Goal: Transaction & Acquisition: Purchase product/service

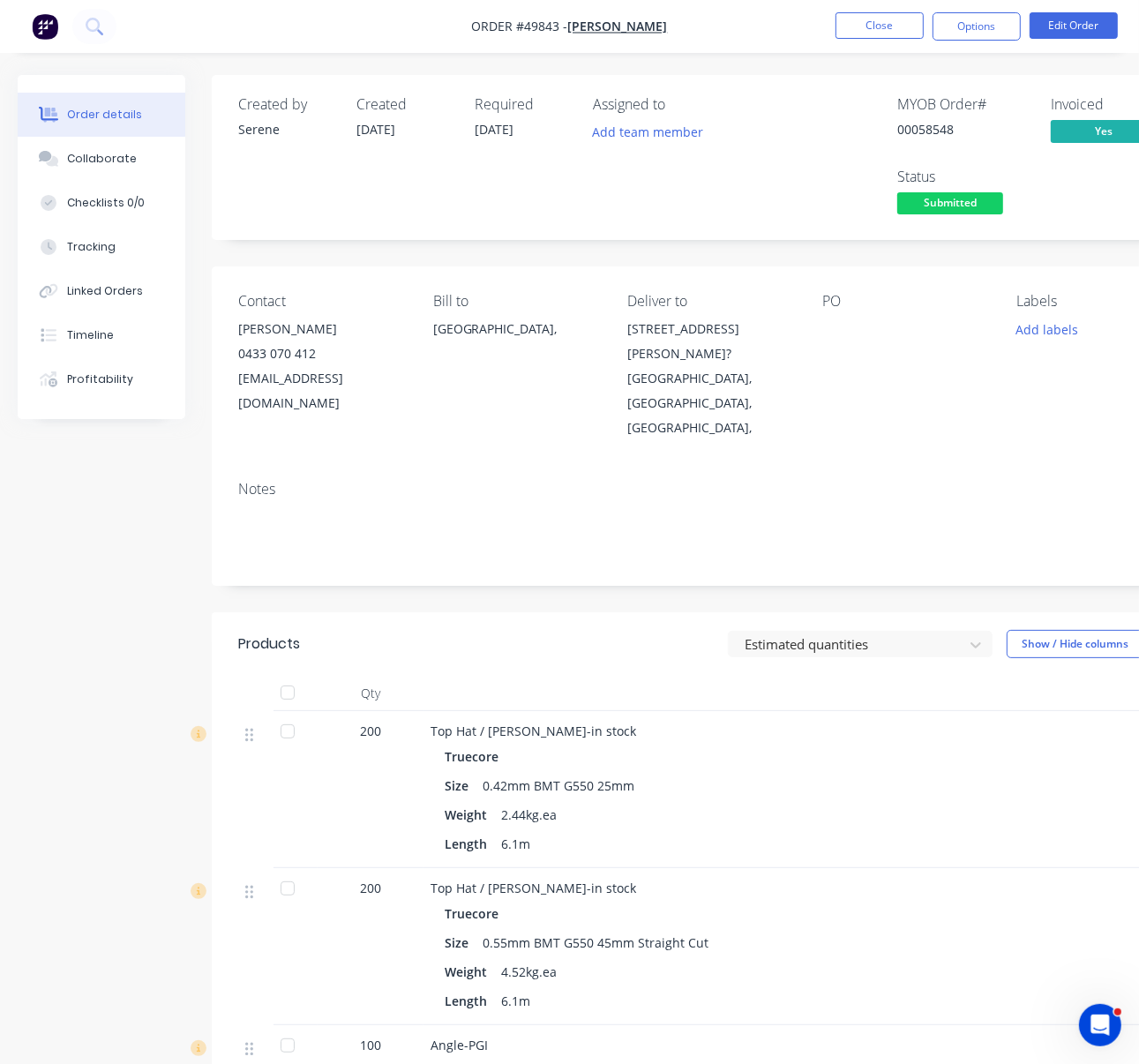
click at [507, 630] on div "Estimated quantities Show / Hide columns" at bounding box center [811, 644] width 744 height 28
click at [859, 39] on button "Close" at bounding box center [879, 25] width 88 height 26
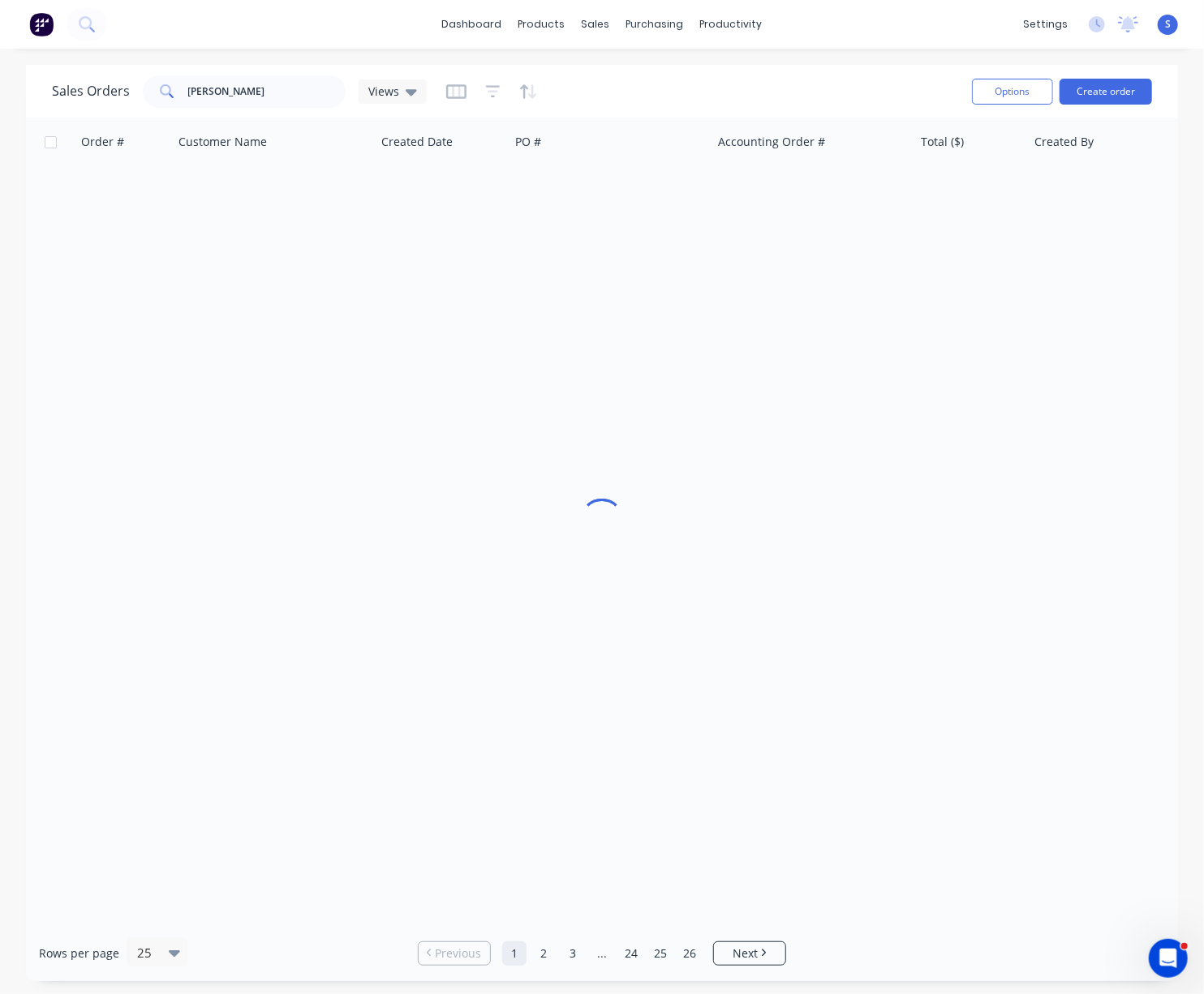
click at [656, 103] on div "Sales Orders [PERSON_NAME] Views" at bounding box center [505, 91] width 907 height 40
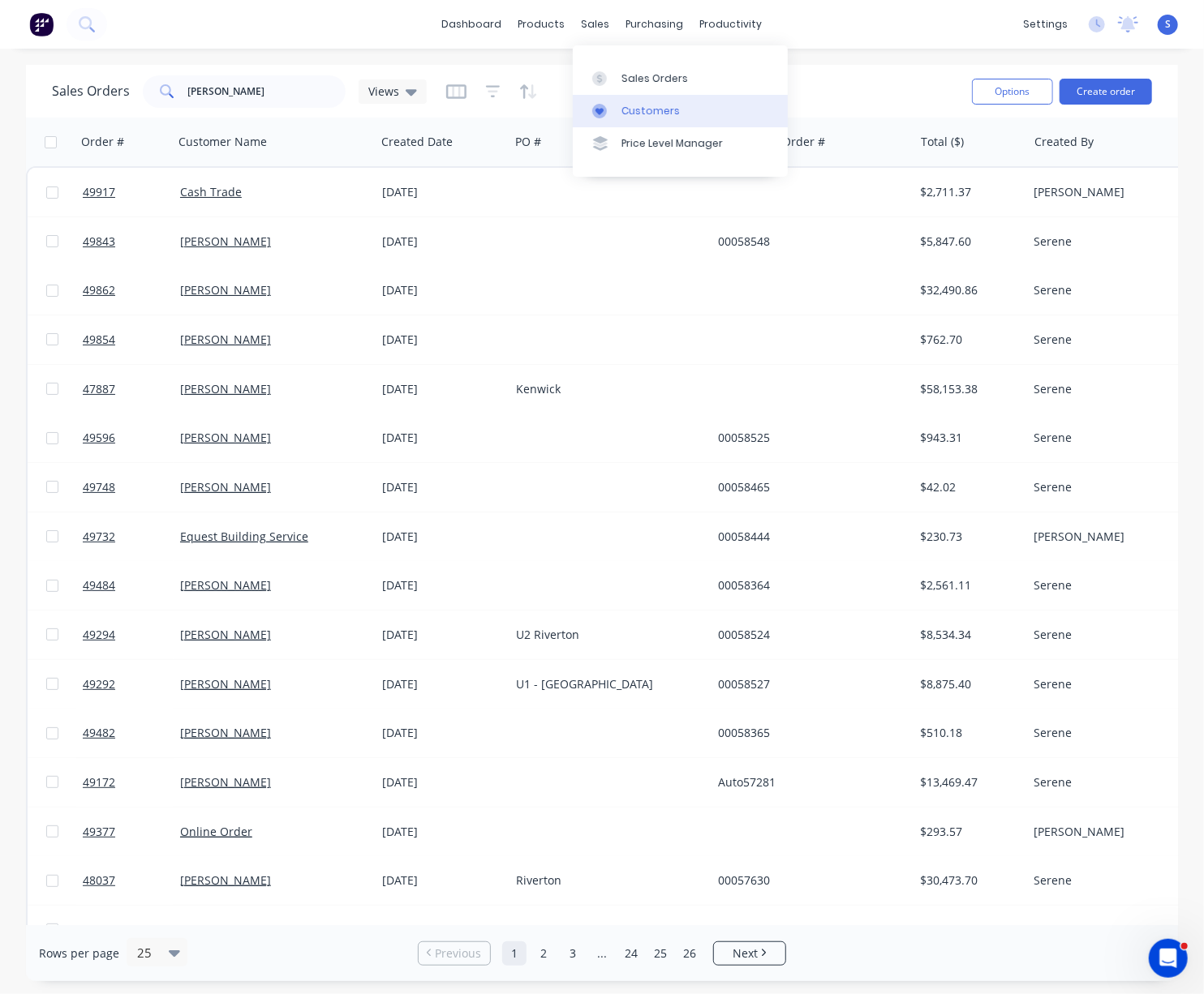
click at [635, 116] on div "Customers" at bounding box center [650, 111] width 58 height 14
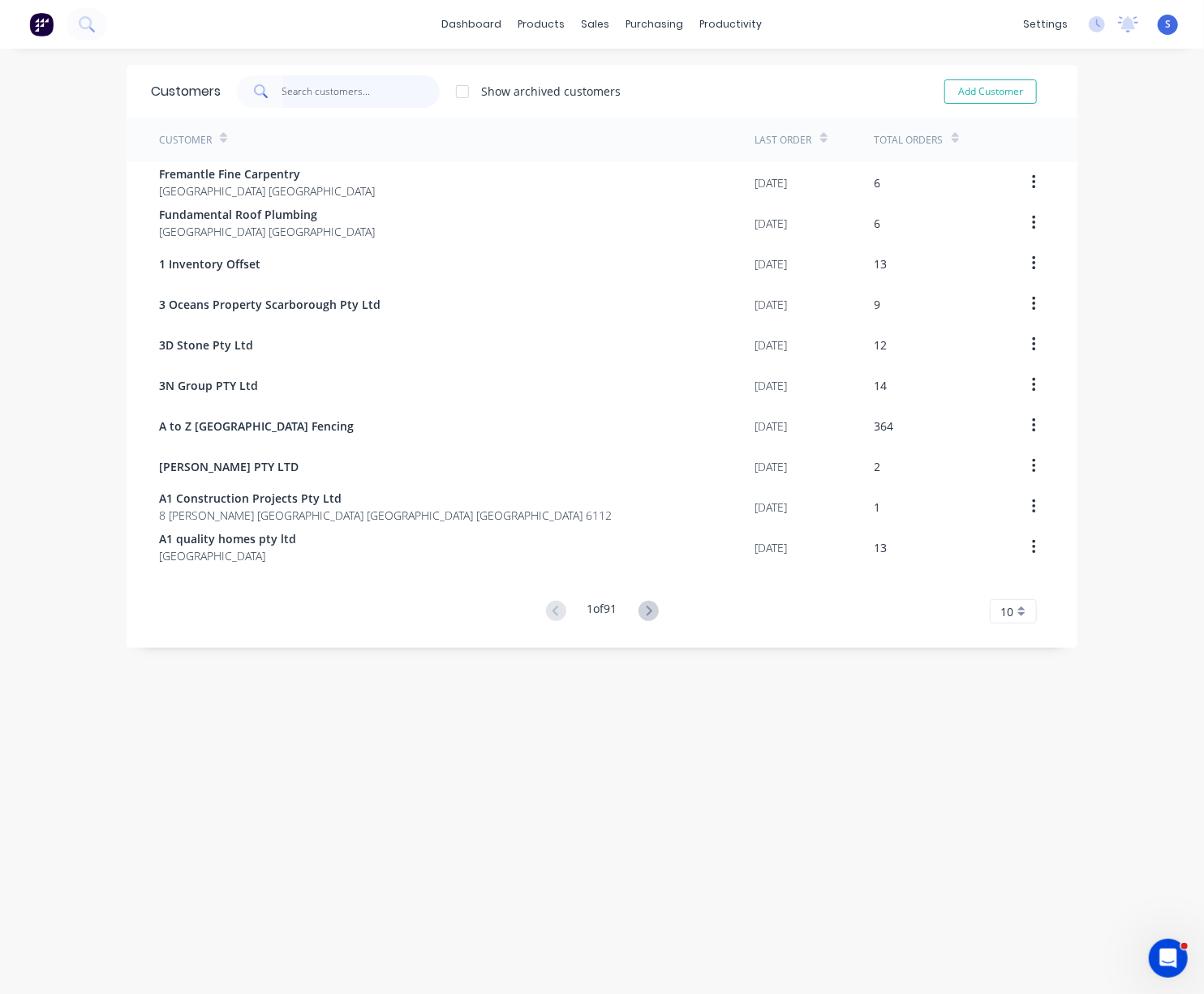
click at [319, 101] on input "text" at bounding box center [361, 92] width 158 height 32
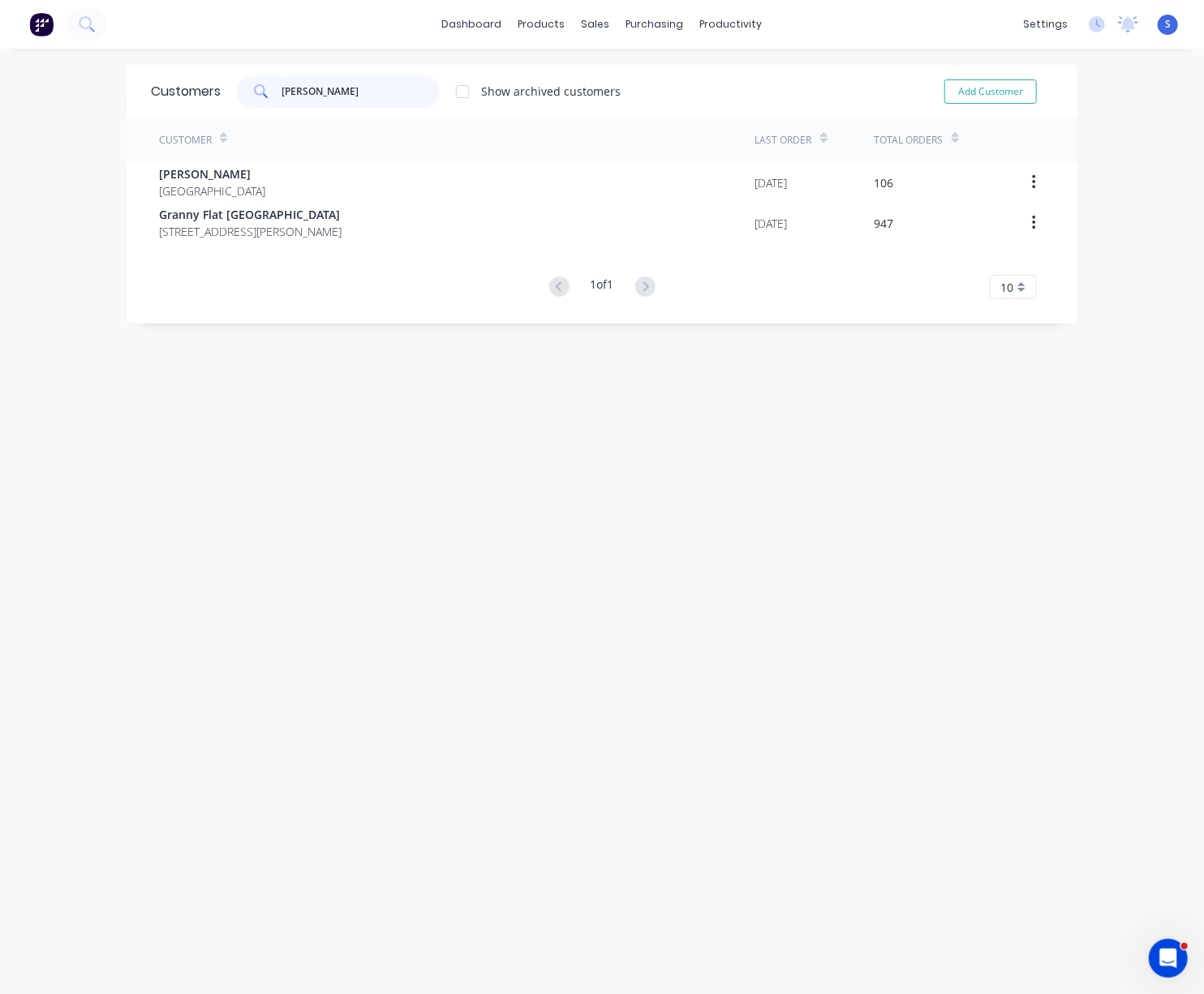
type input "[PERSON_NAME]"
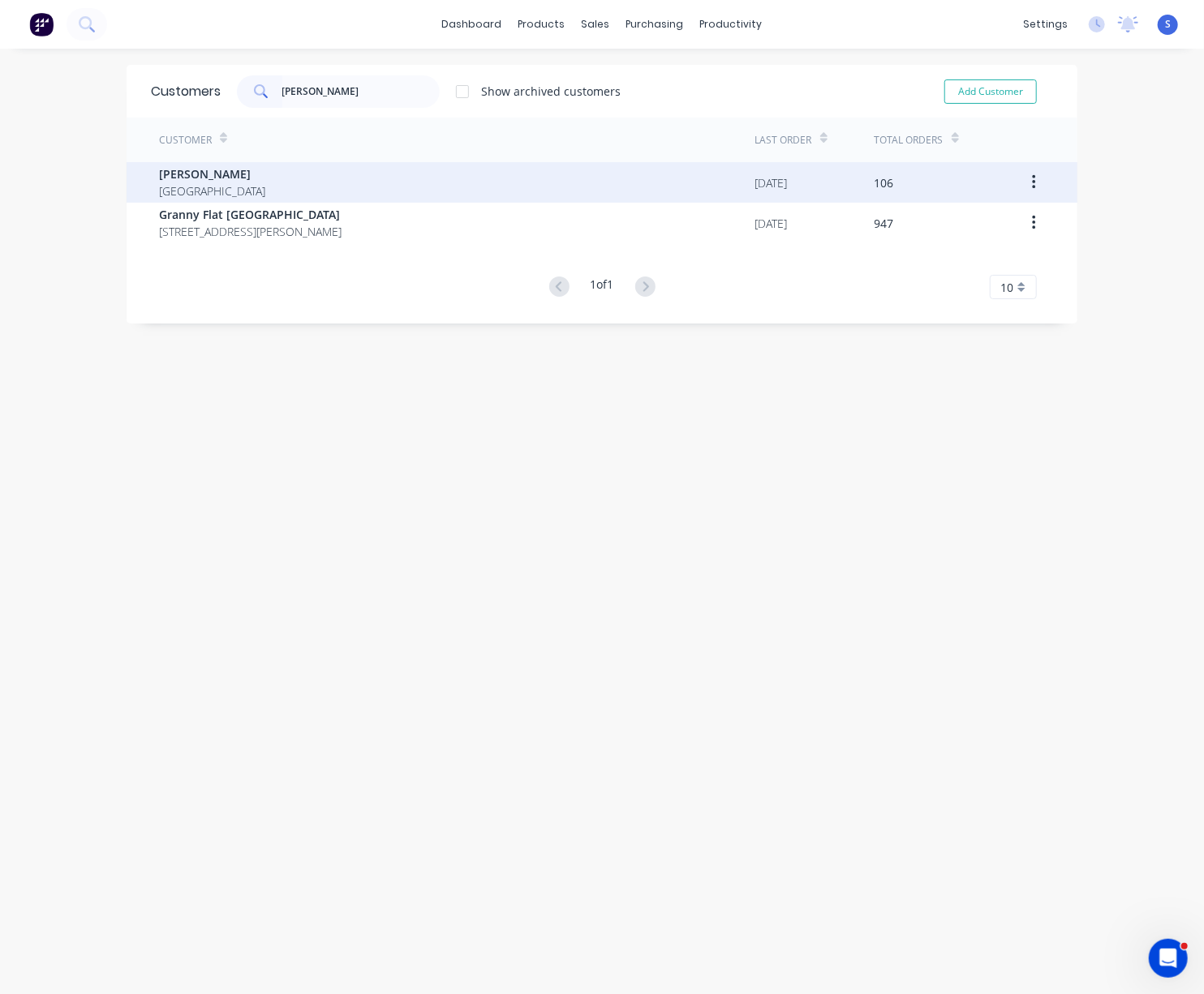
click at [285, 164] on div "[PERSON_NAME] [GEOGRAPHIC_DATA]" at bounding box center [457, 182] width 597 height 40
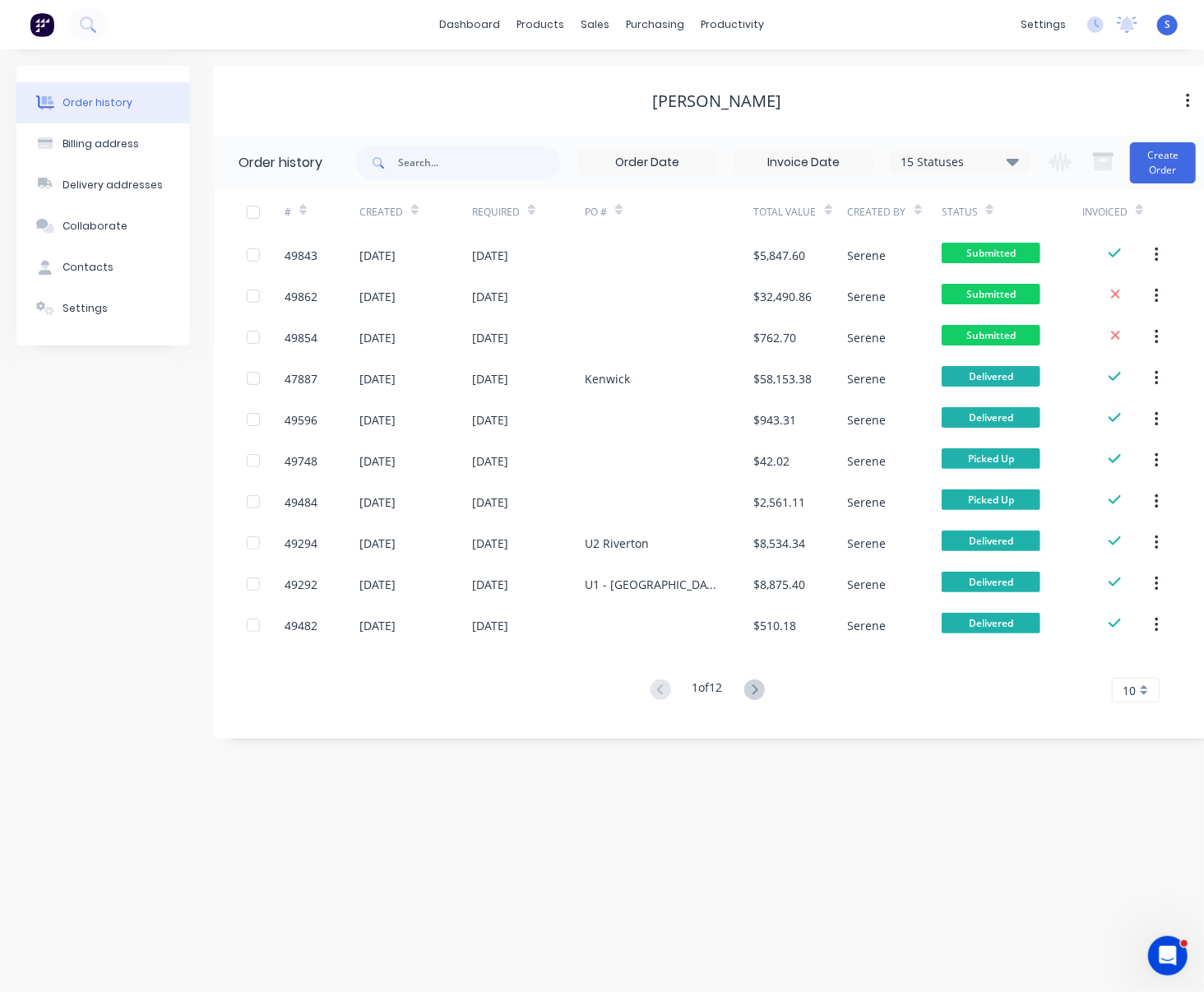
click at [601, 837] on div "Order history Billing address Delivery addresses Collaborate Contacts Settings …" at bounding box center [602, 521] width 1204 height 943
click at [701, 816] on div "Order history Billing address Delivery addresses Collaborate Contacts Settings …" at bounding box center [602, 521] width 1204 height 943
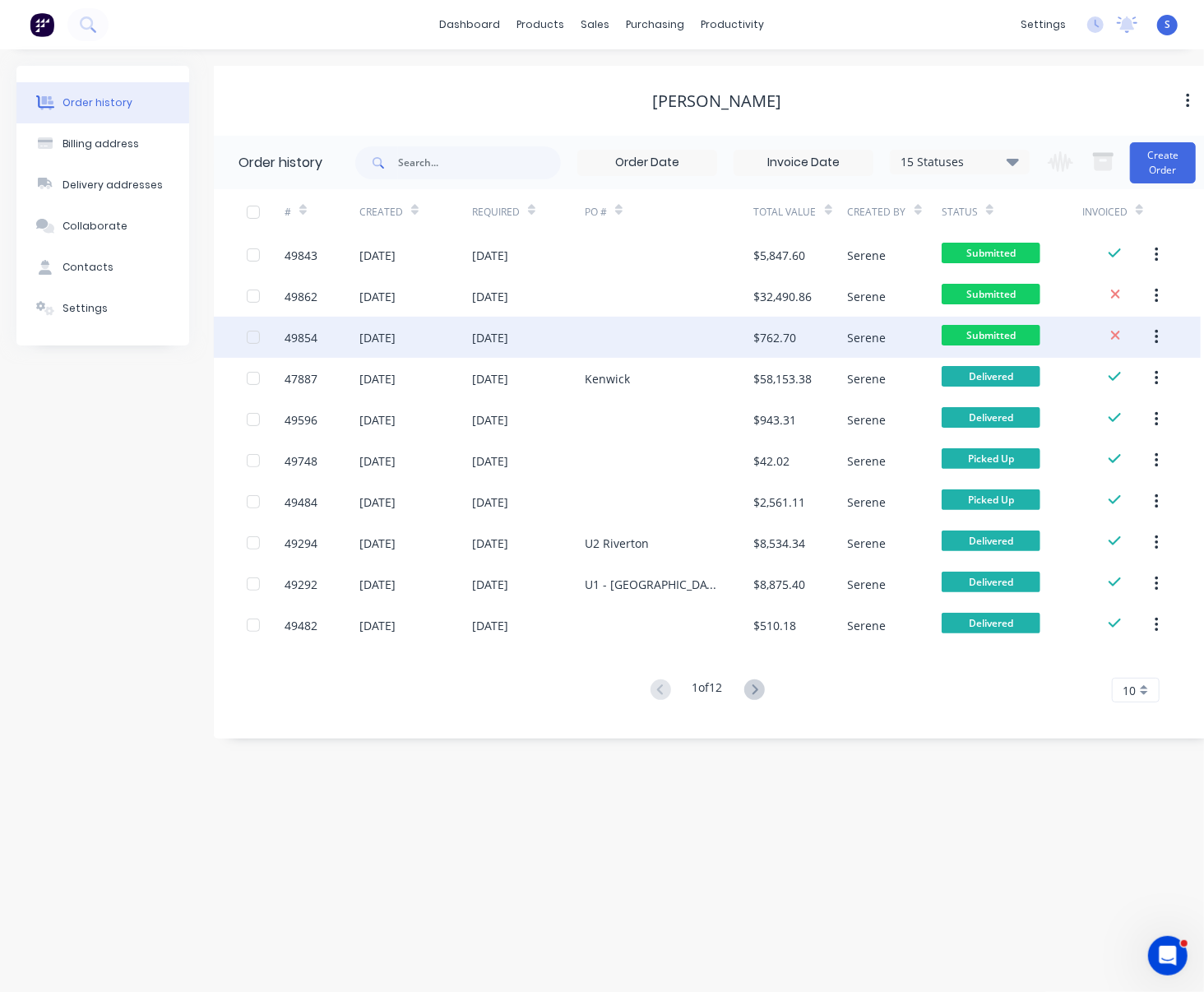
click at [568, 351] on div "[DATE]" at bounding box center [528, 336] width 113 height 41
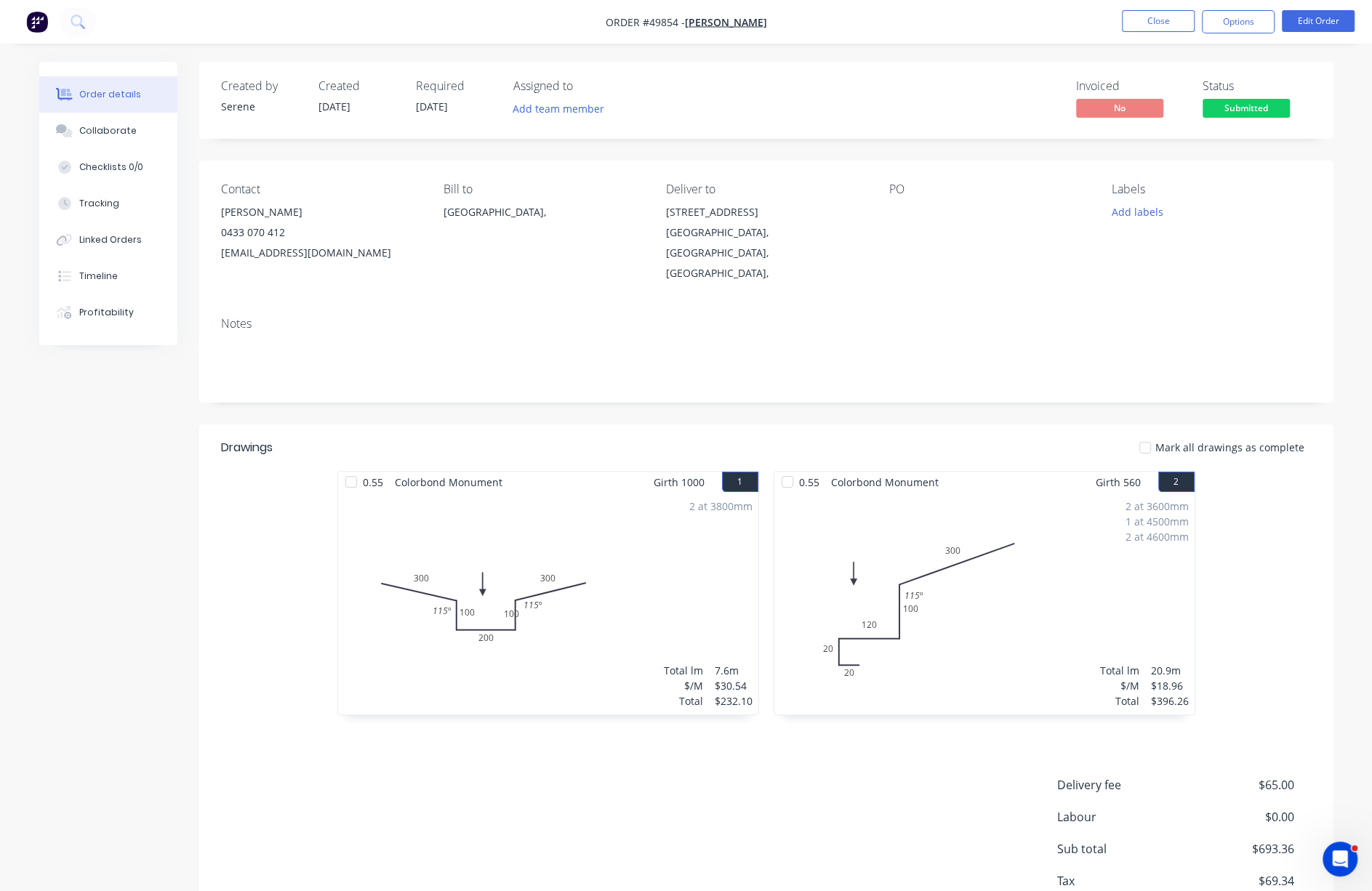
drag, startPoint x: 672, startPoint y: 425, endPoint x: 838, endPoint y: 436, distance: 166.4
click at [1263, 26] on button "Edit Order" at bounding box center [1318, 21] width 73 height 22
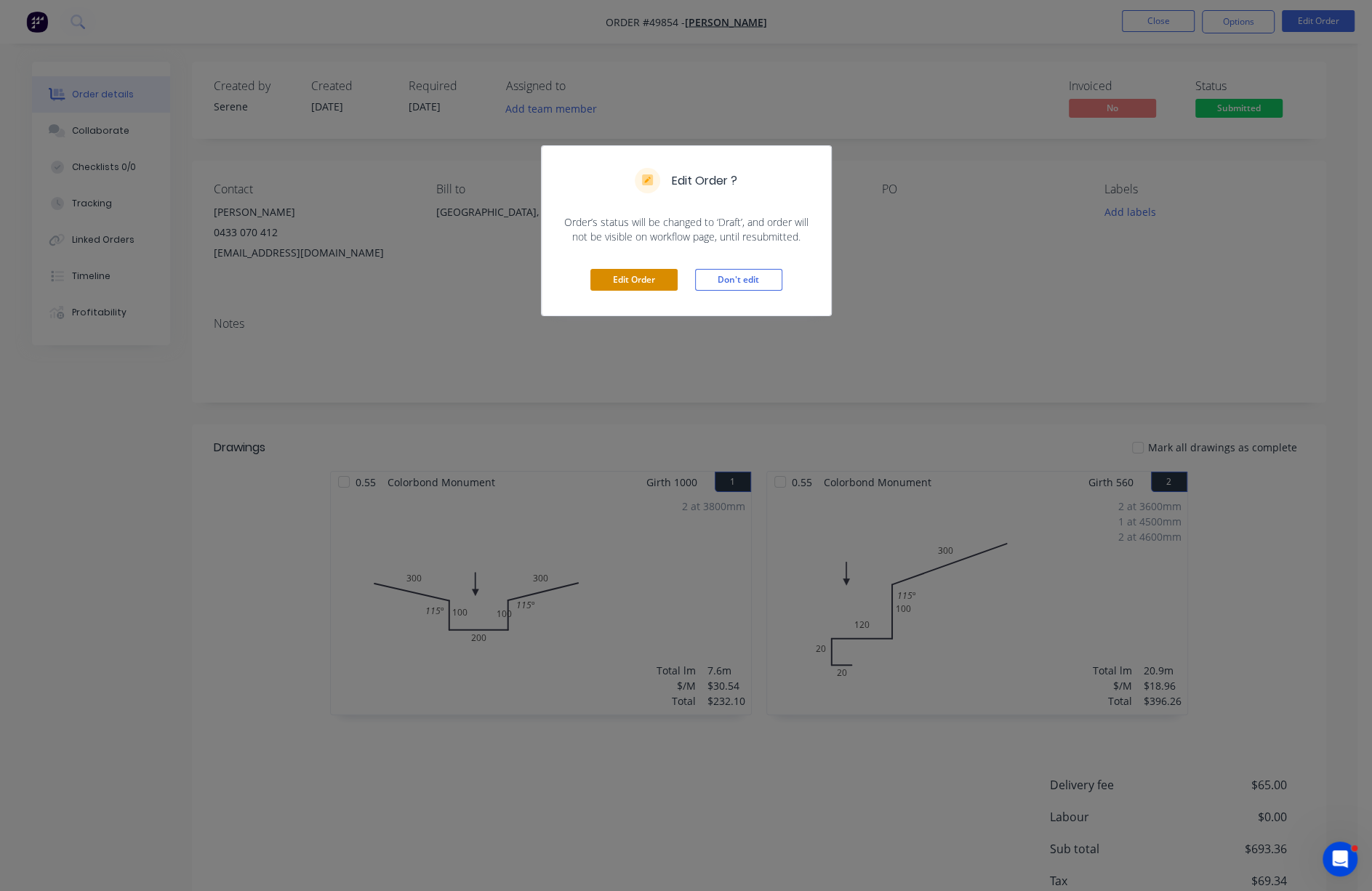
click at [633, 291] on button "Edit Order" at bounding box center [634, 280] width 87 height 22
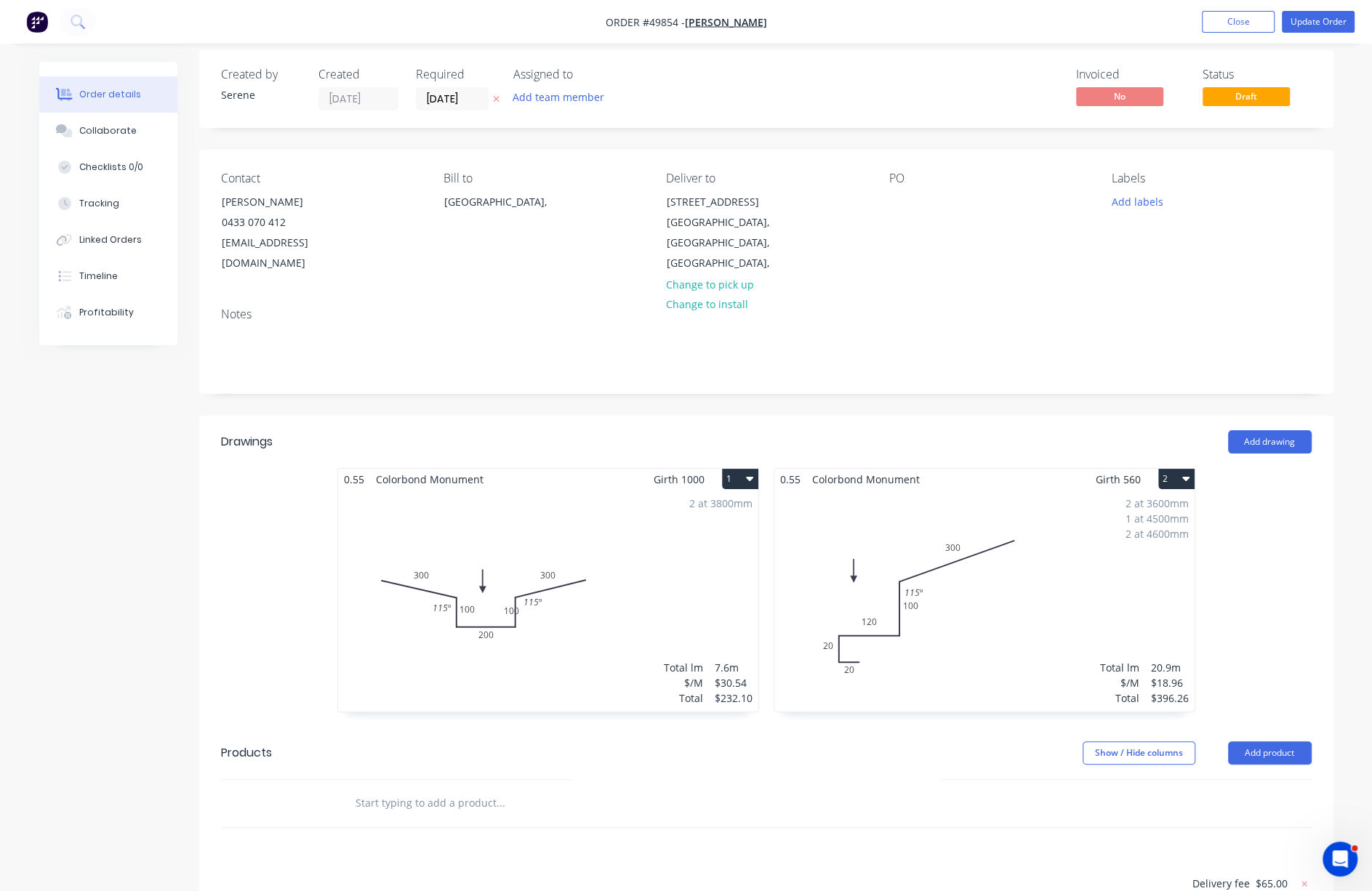
scroll to position [226, 0]
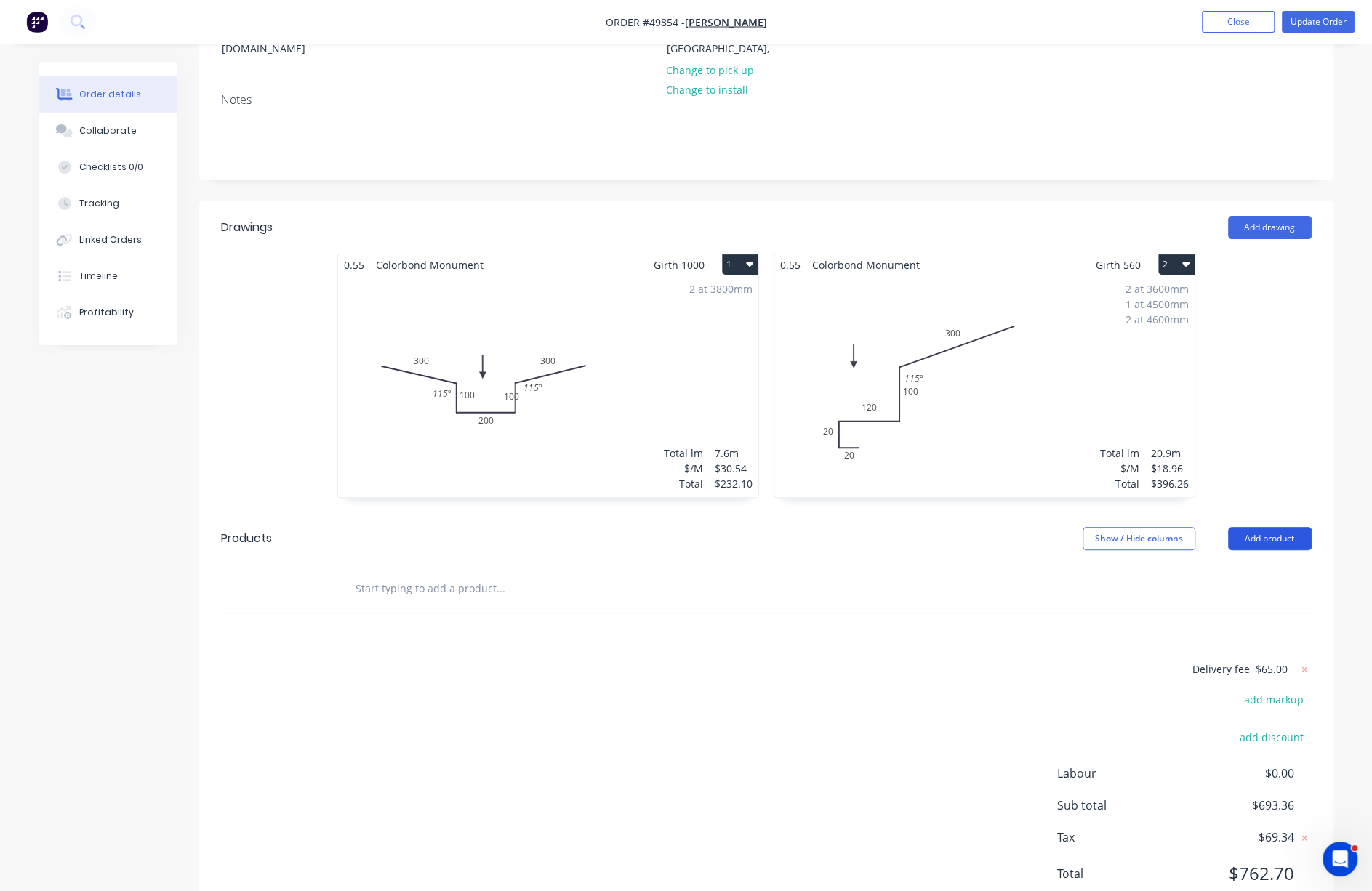
click at [1263, 543] on button "Add product" at bounding box center [1269, 539] width 84 height 23
click at [1252, 571] on div "Product catalogue" at bounding box center [1243, 575] width 112 height 21
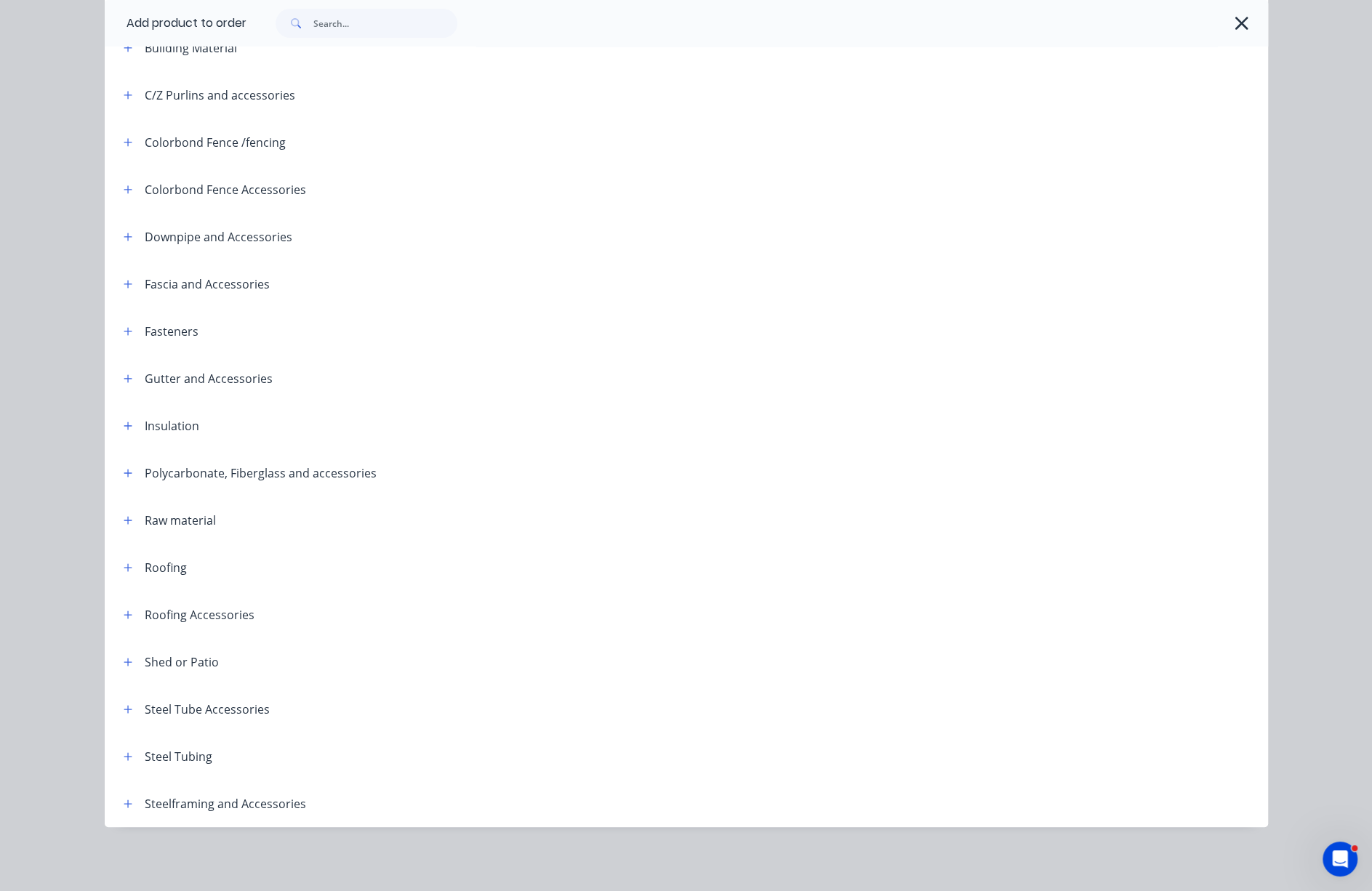
scroll to position [300, 0]
click at [119, 559] on button "button" at bounding box center [128, 567] width 18 height 18
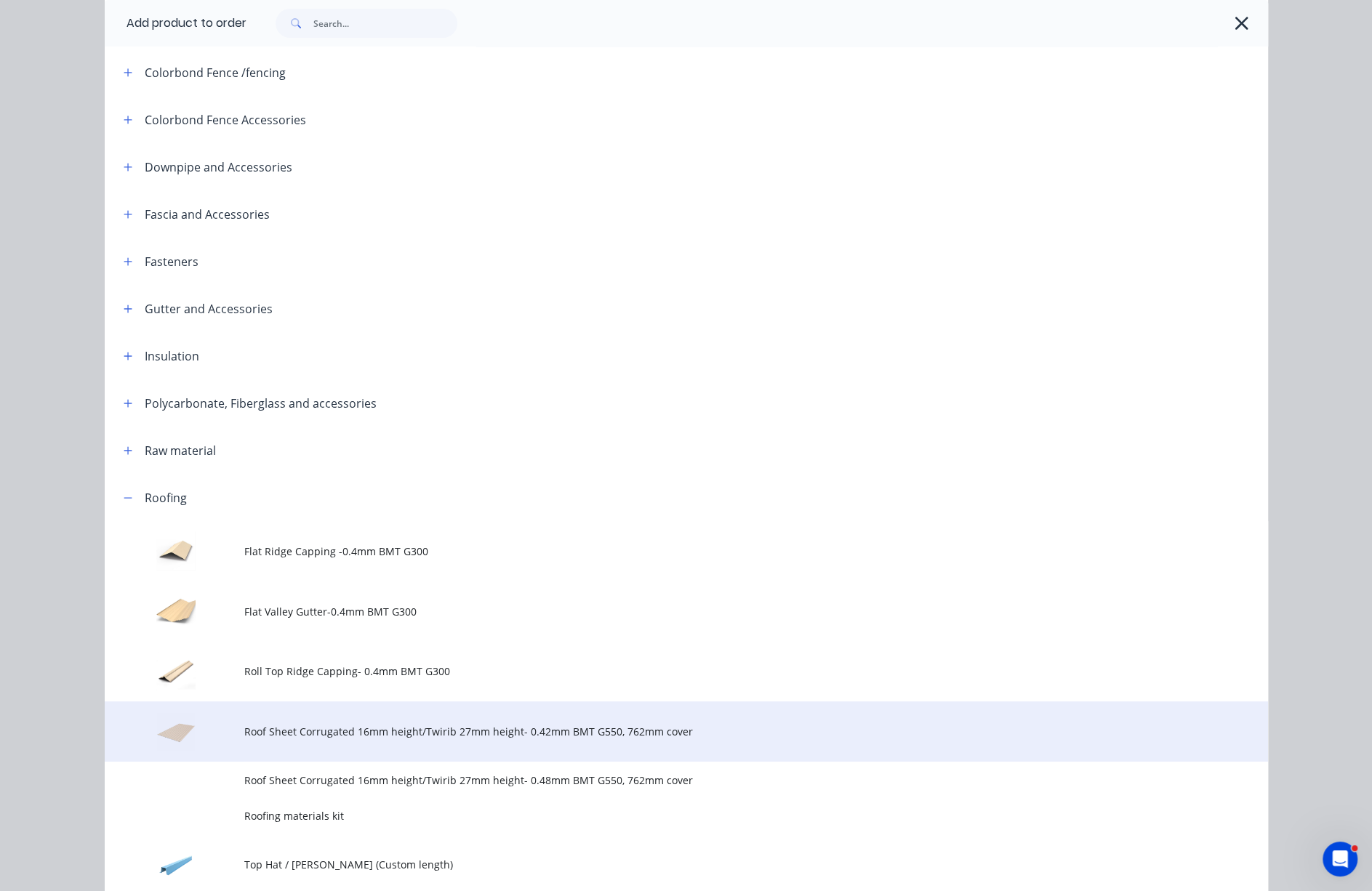
scroll to position [526, 0]
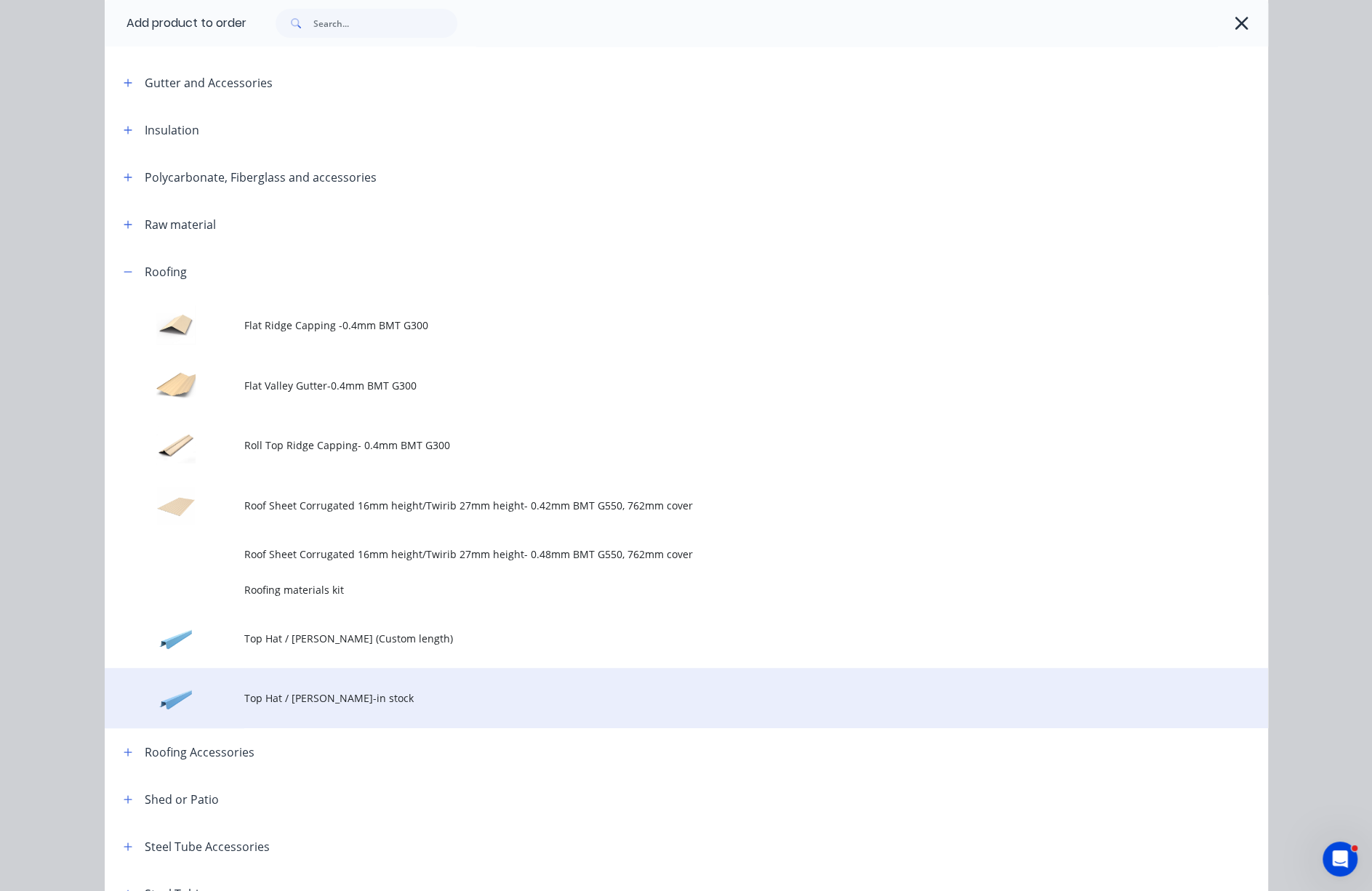
click at [347, 706] on span "Top Hat / [PERSON_NAME]-in stock" at bounding box center [654, 698] width 818 height 15
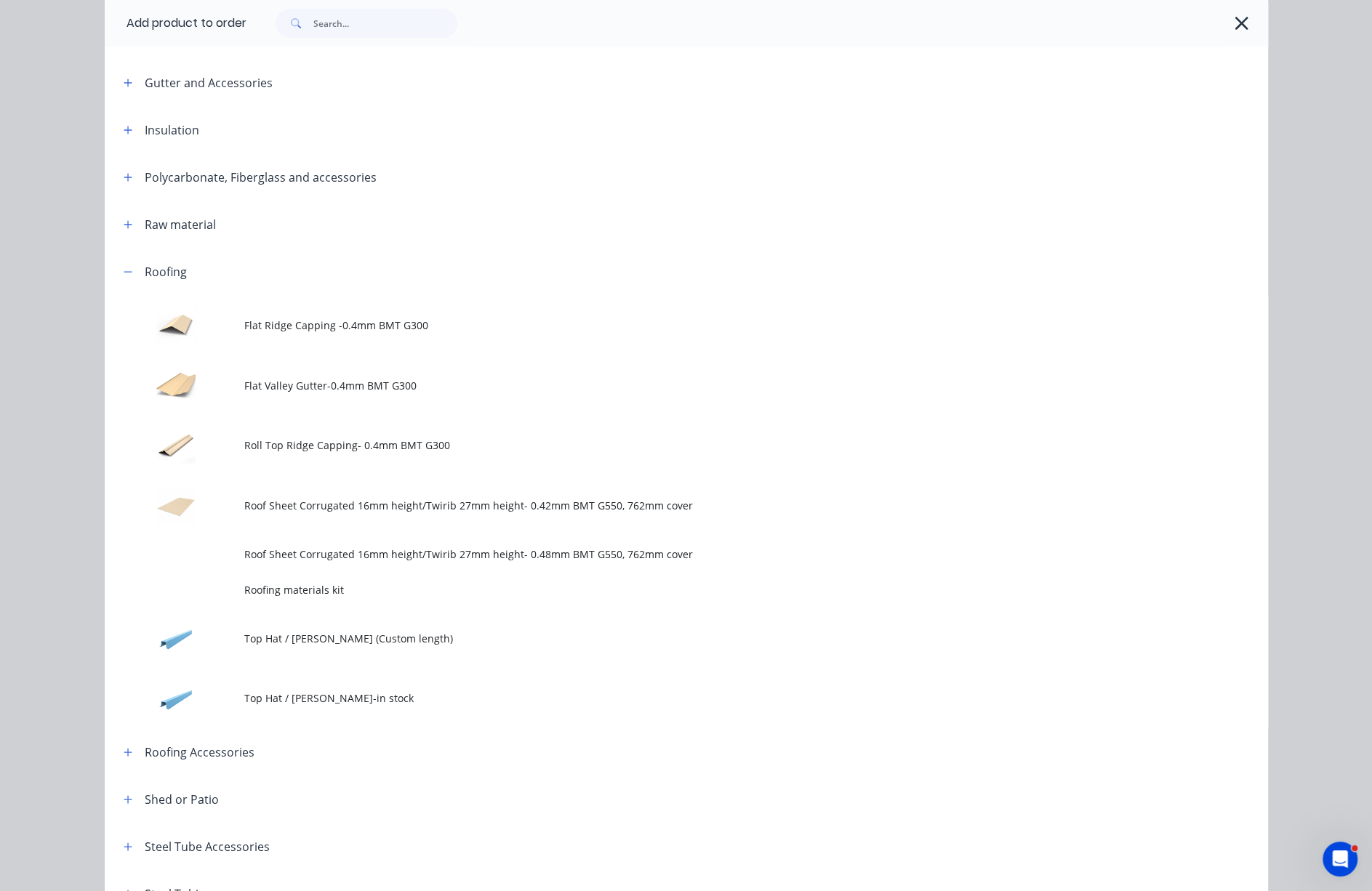
scroll to position [0, 0]
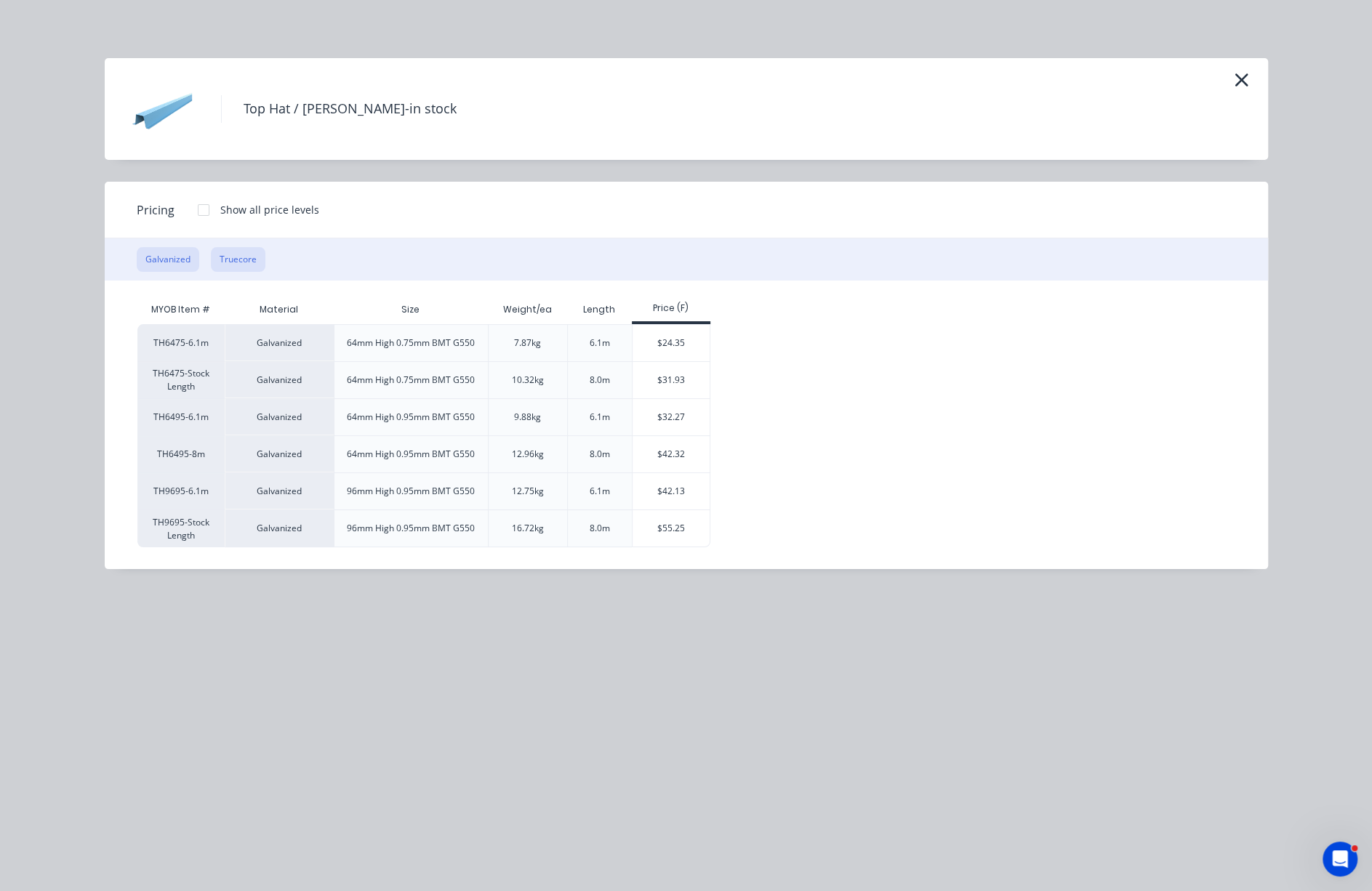
click at [241, 272] on button "Truecore" at bounding box center [238, 259] width 54 height 25
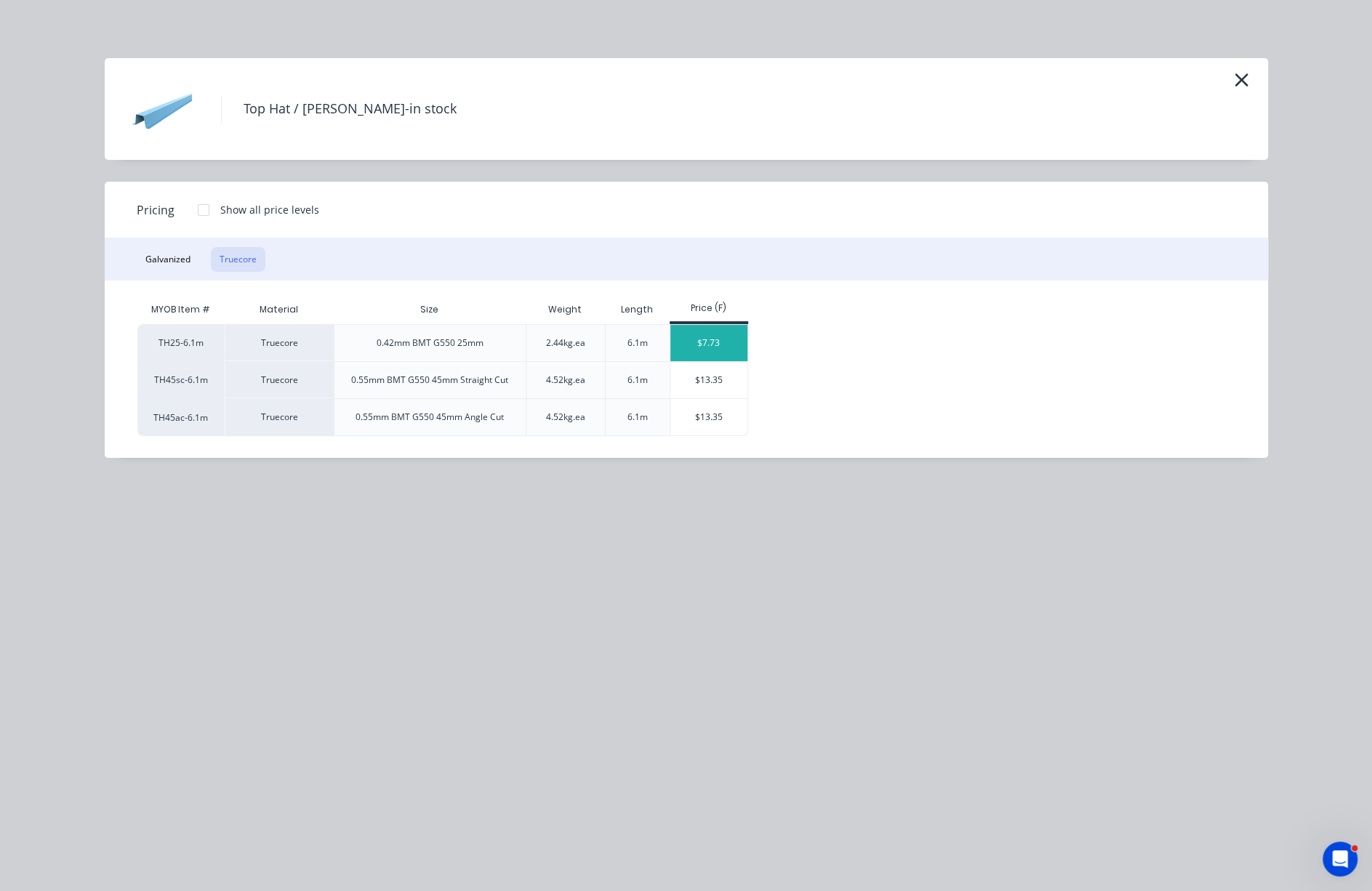
click at [704, 350] on div "$7.73" at bounding box center [709, 343] width 78 height 36
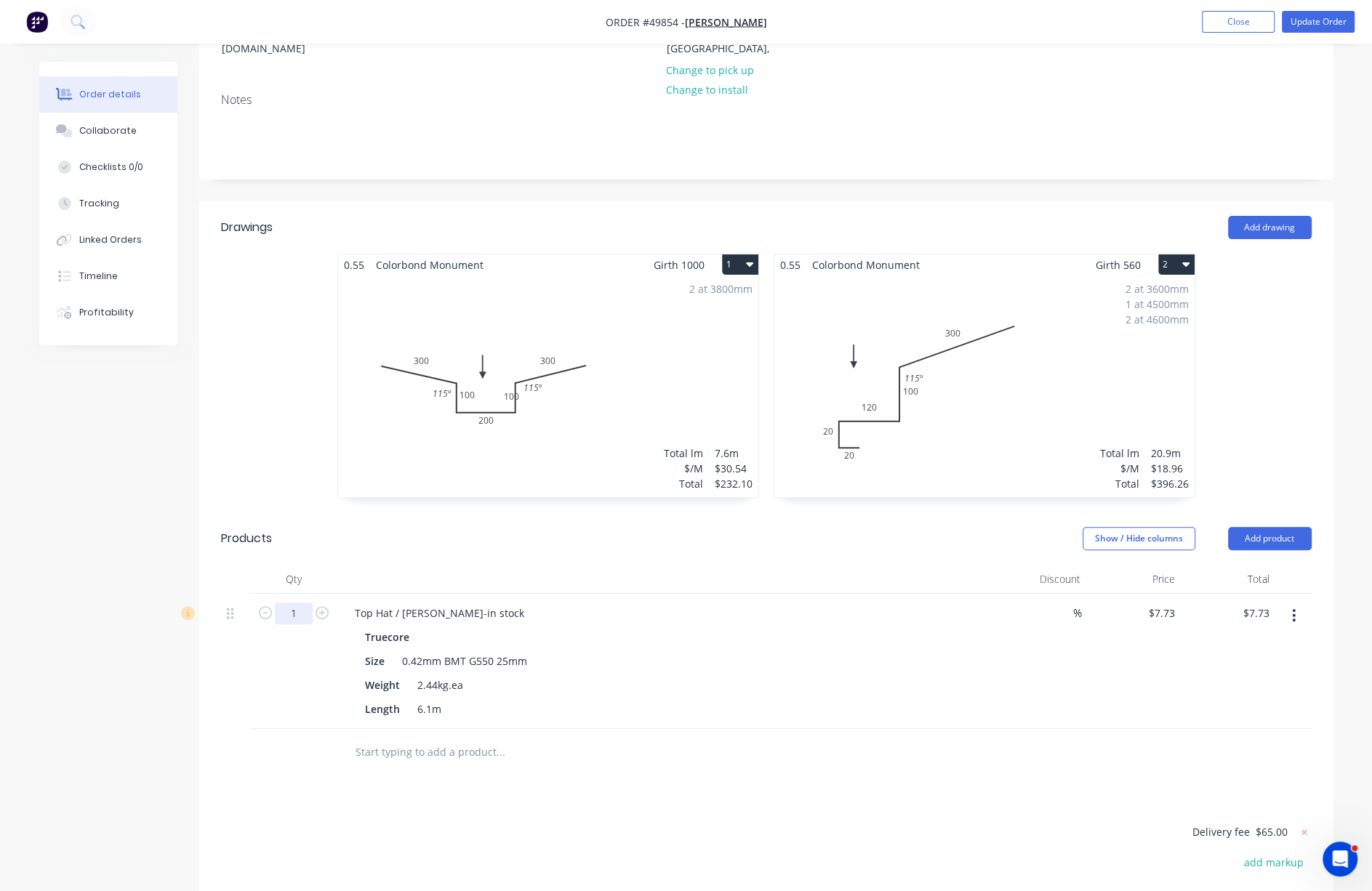
click at [293, 619] on input "1" at bounding box center [293, 613] width 38 height 22
type input "50"
type input "$386.50"
click at [593, 527] on header "Products Show / Hide columns Add product" at bounding box center [766, 538] width 1134 height 52
click at [1258, 543] on button "Add product" at bounding box center [1269, 539] width 84 height 23
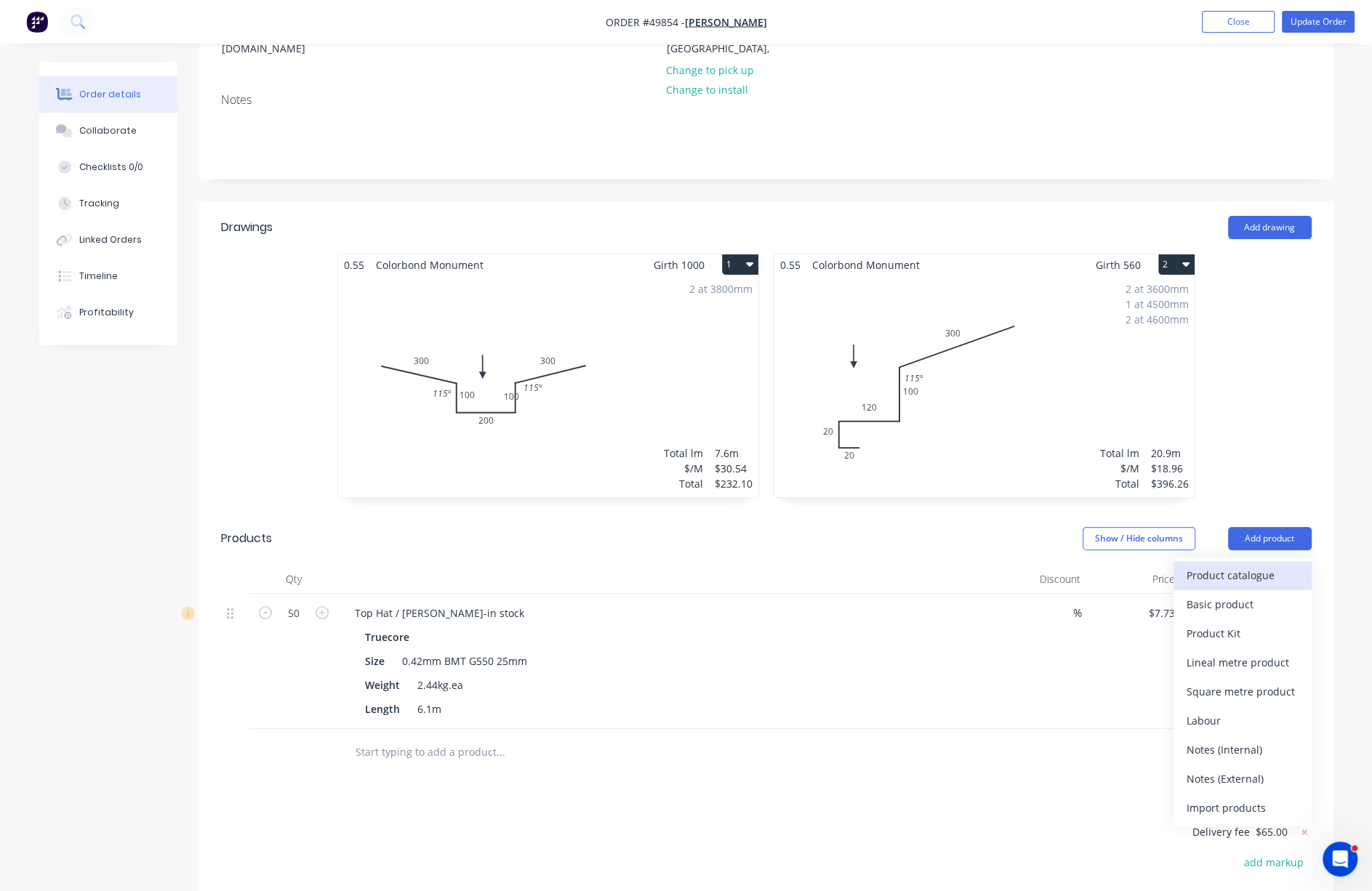
click at [1257, 574] on div "Product catalogue" at bounding box center [1243, 575] width 112 height 21
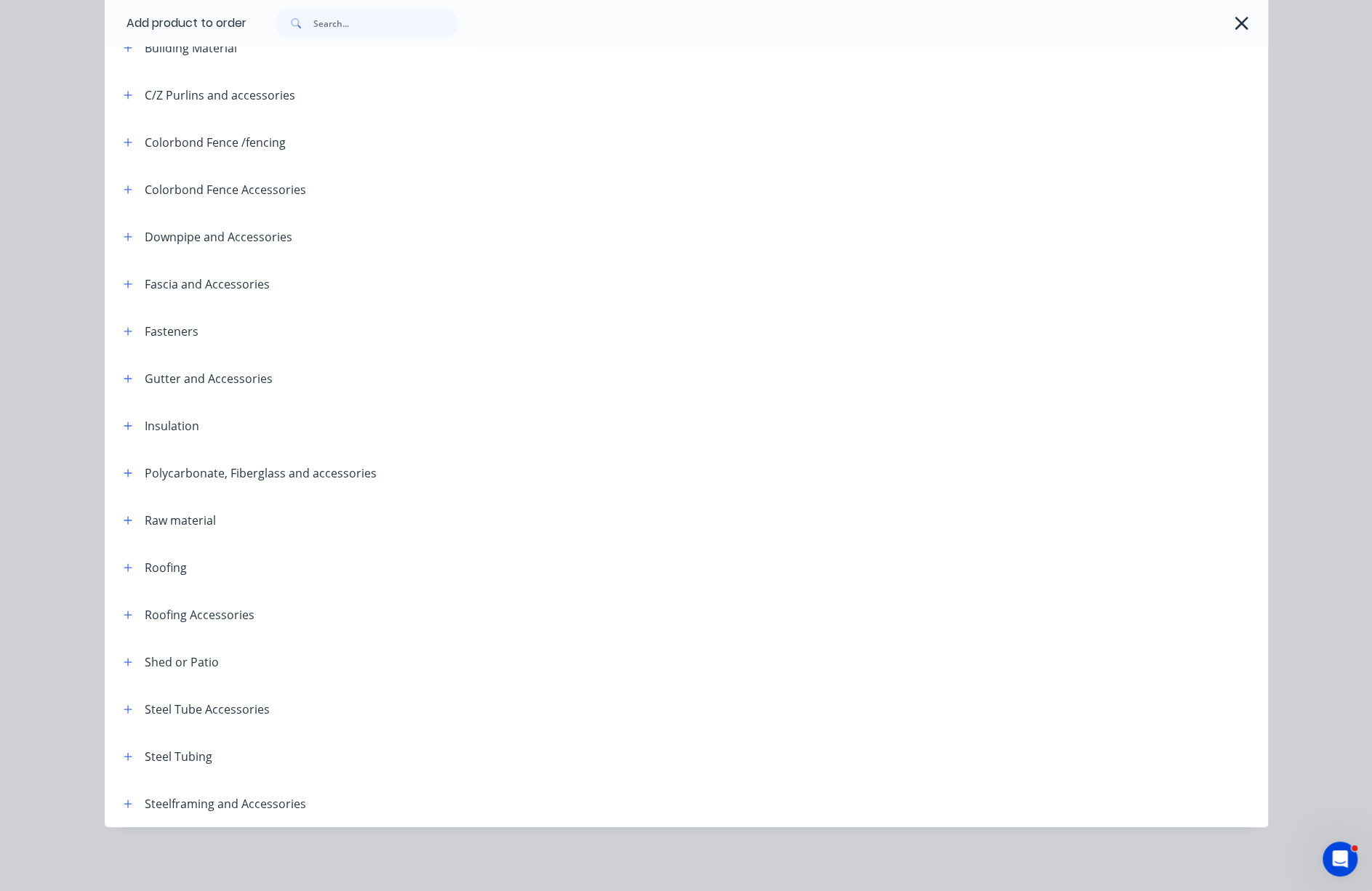
scroll to position [300, 0]
click at [125, 563] on icon "button" at bounding box center [128, 567] width 9 height 10
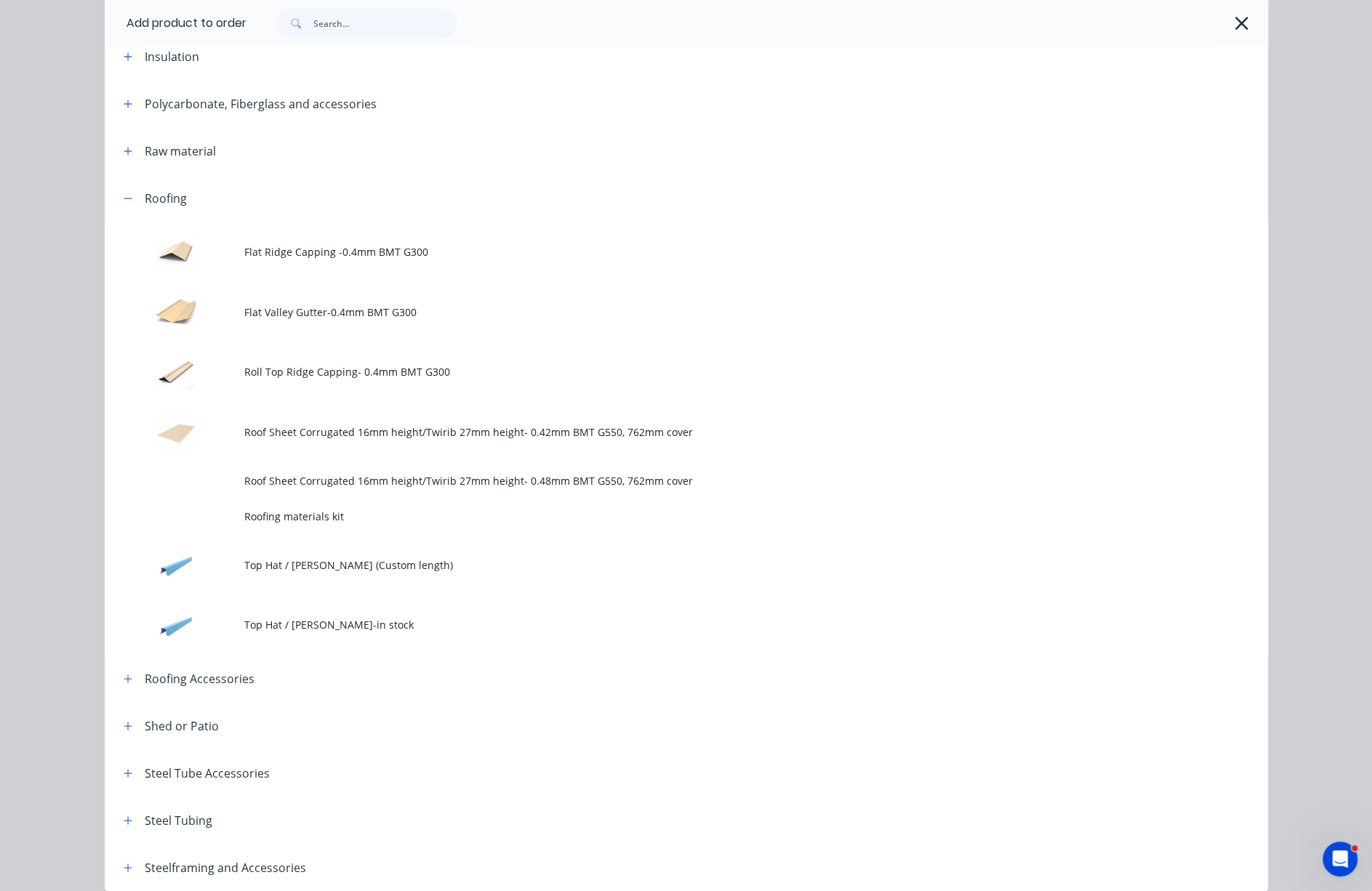
scroll to position [745, 0]
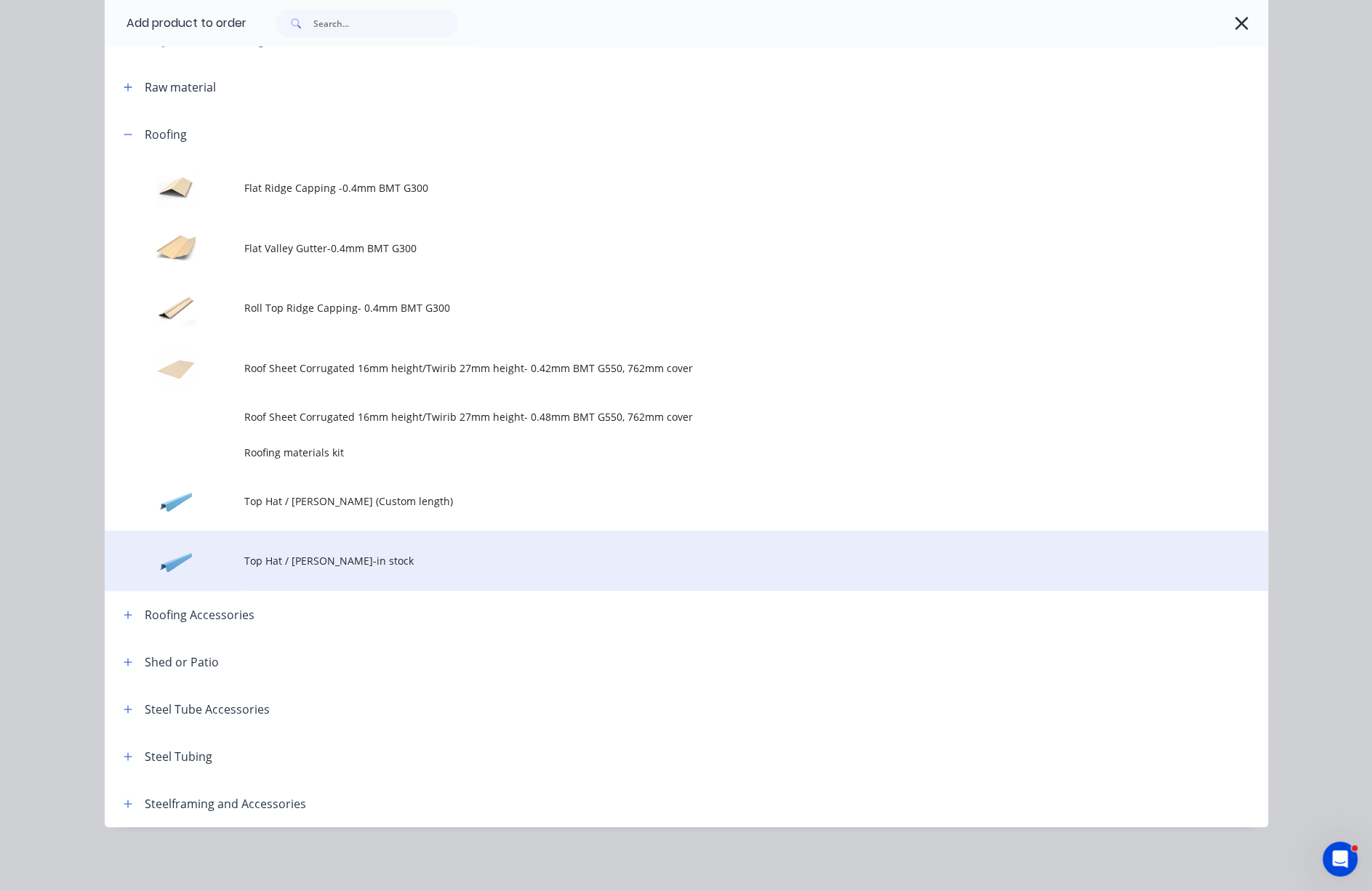
click at [379, 531] on td "Top Hat / [PERSON_NAME]-in stock" at bounding box center [756, 561] width 1024 height 61
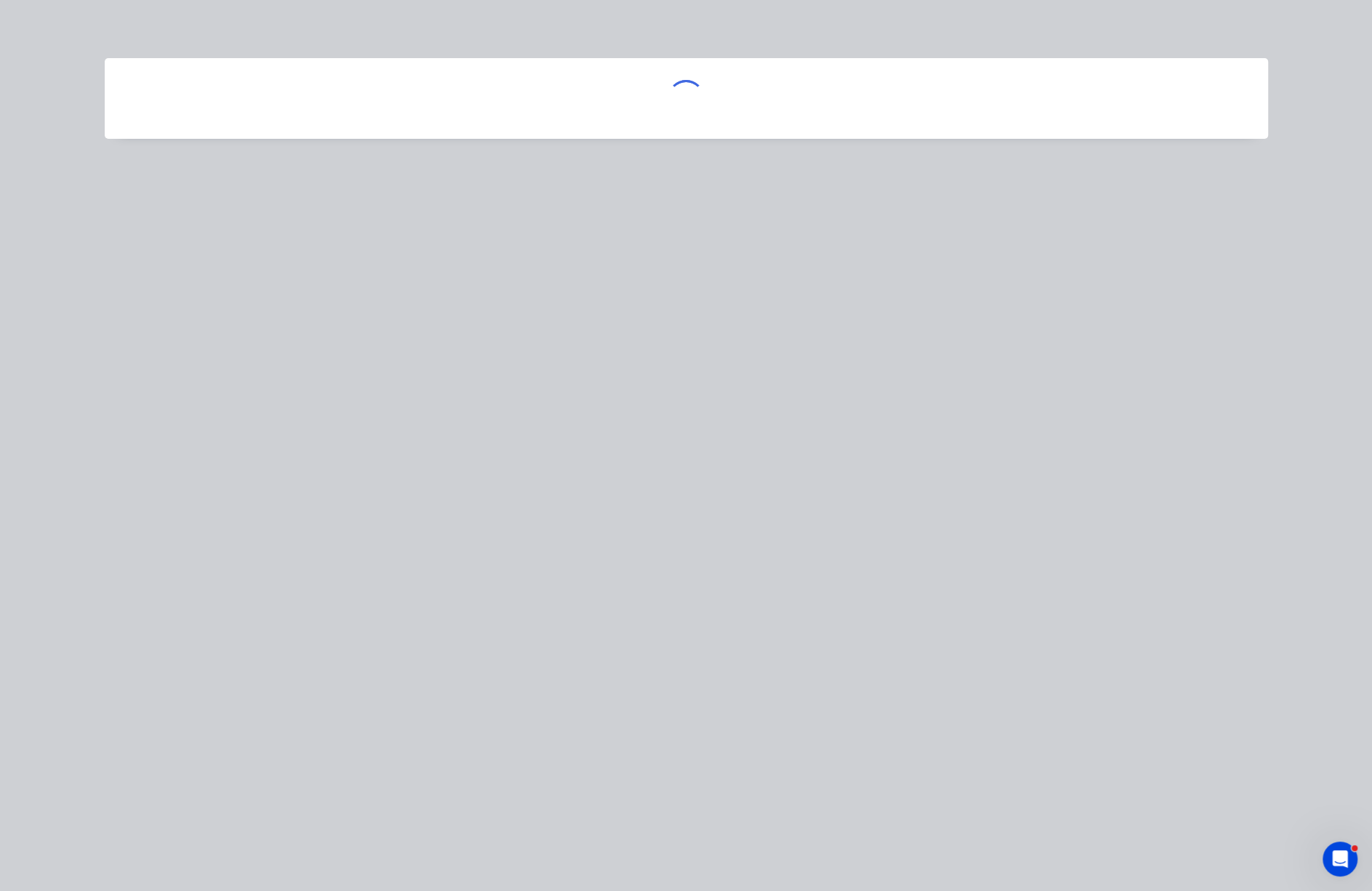
scroll to position [0, 0]
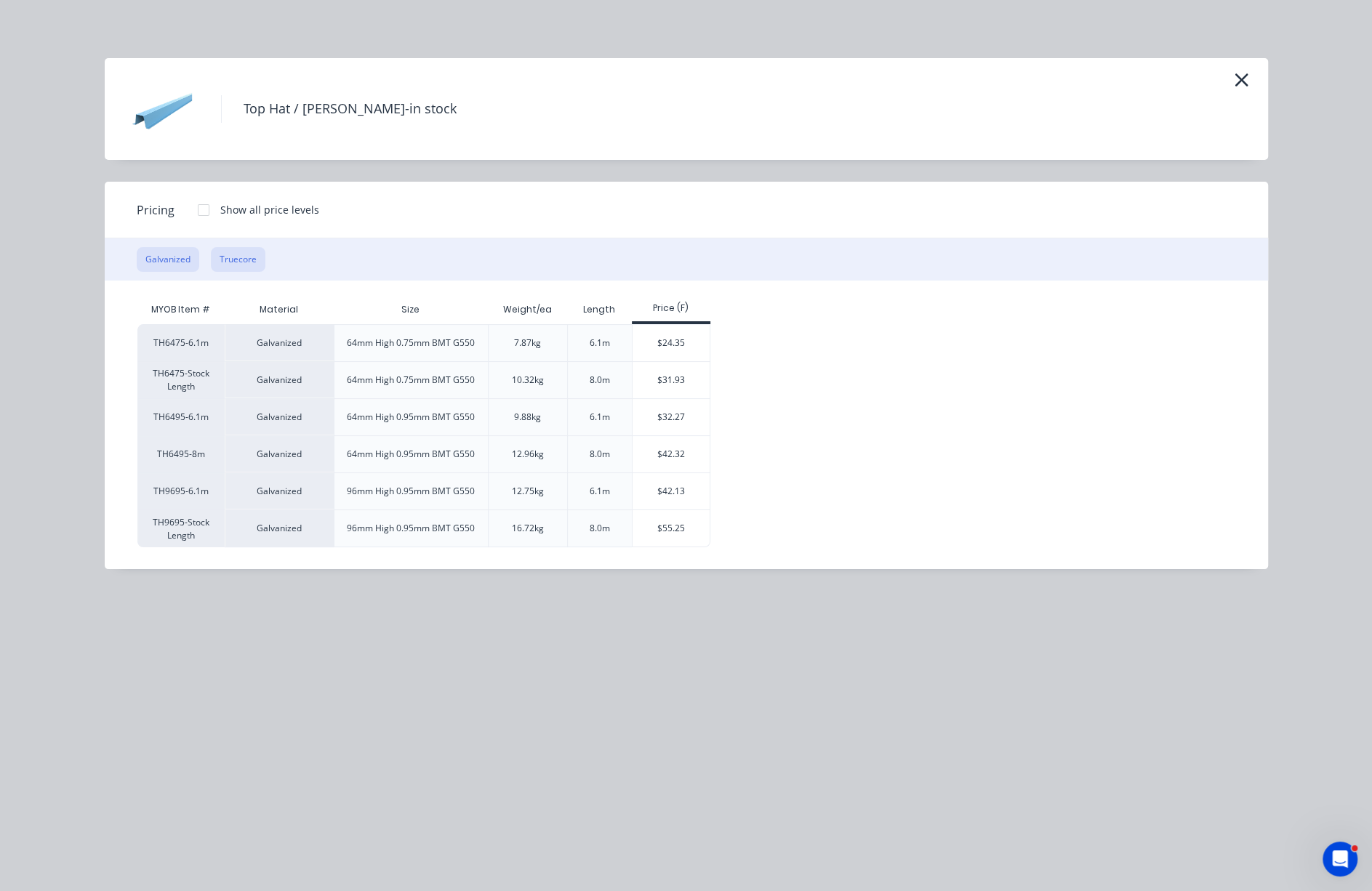
click at [253, 271] on button "Truecore" at bounding box center [238, 259] width 54 height 25
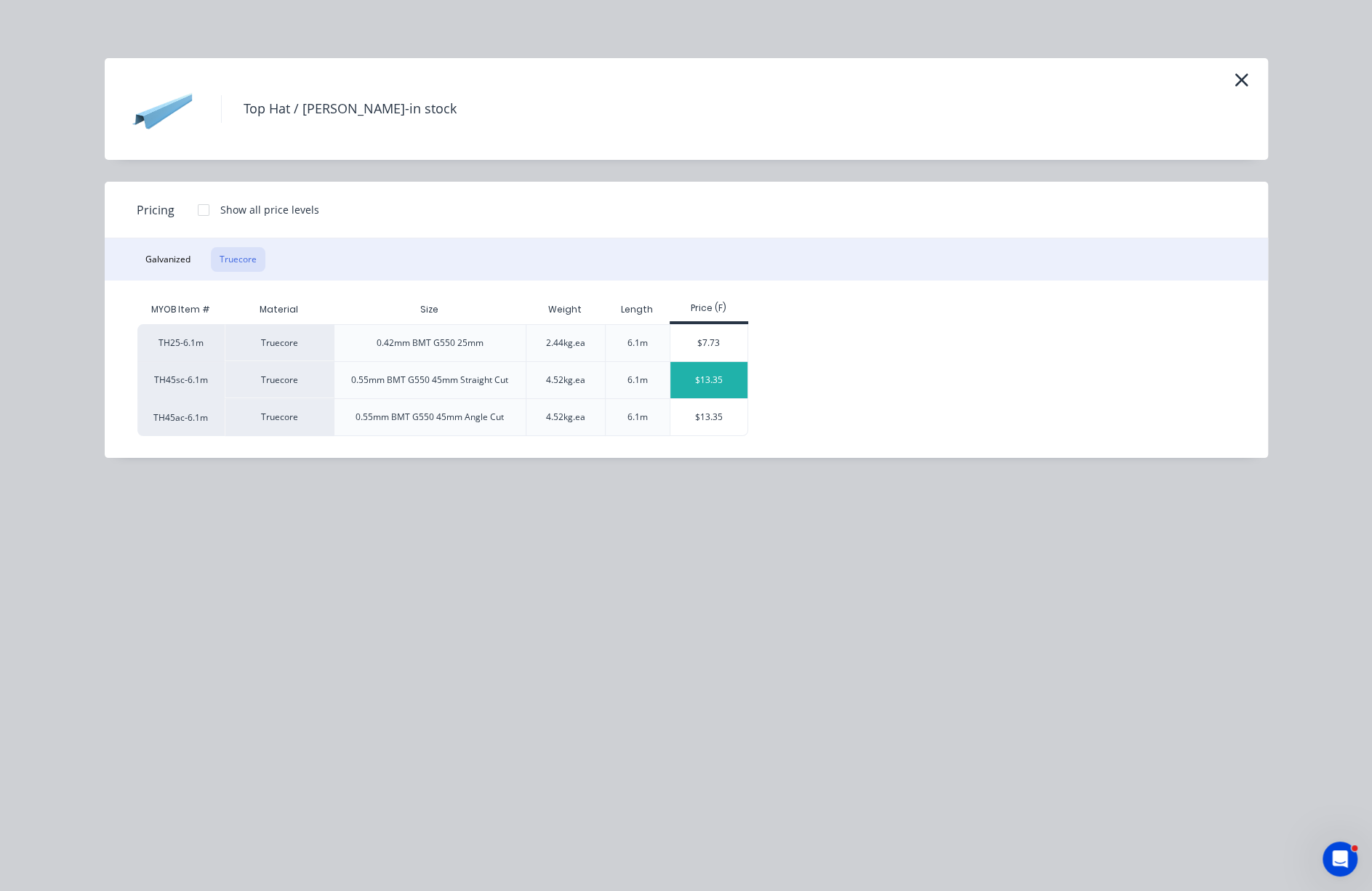
click at [720, 399] on div "$13.35" at bounding box center [709, 380] width 78 height 36
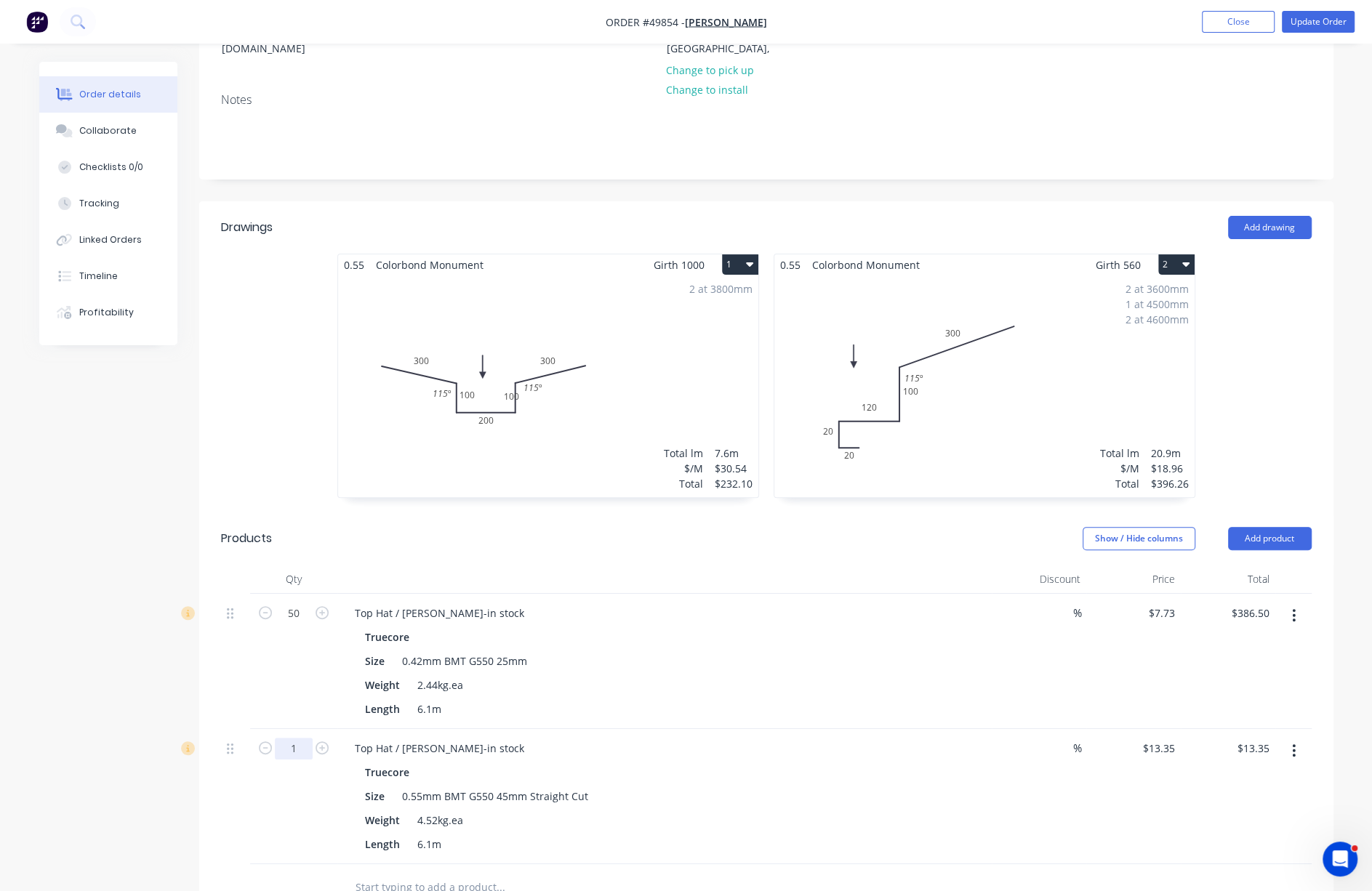
click at [289, 760] on input "1" at bounding box center [293, 748] width 38 height 22
type input "15"
type input "$200.25"
drag, startPoint x: 181, startPoint y: 690, endPoint x: 197, endPoint y: 682, distance: 17.9
click at [181, 690] on div "Created by Serene Created [DATE] Required [DATE] Assigned to Add team member In…" at bounding box center [686, 539] width 1294 height 1407
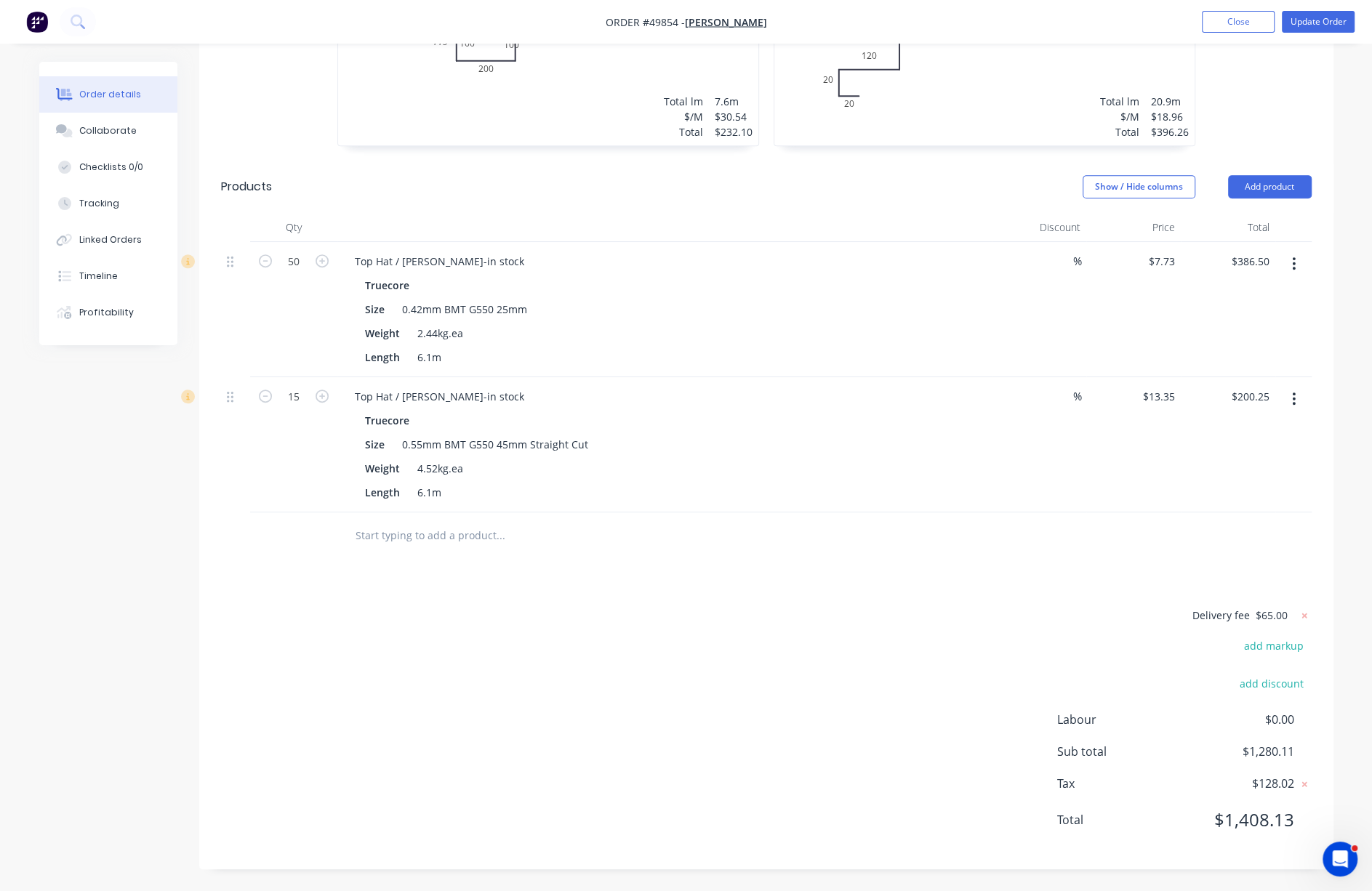
scroll to position [613, 0]
click at [1263, 175] on button "Add product" at bounding box center [1269, 186] width 84 height 23
click at [1260, 213] on div "Product catalogue" at bounding box center [1243, 224] width 112 height 21
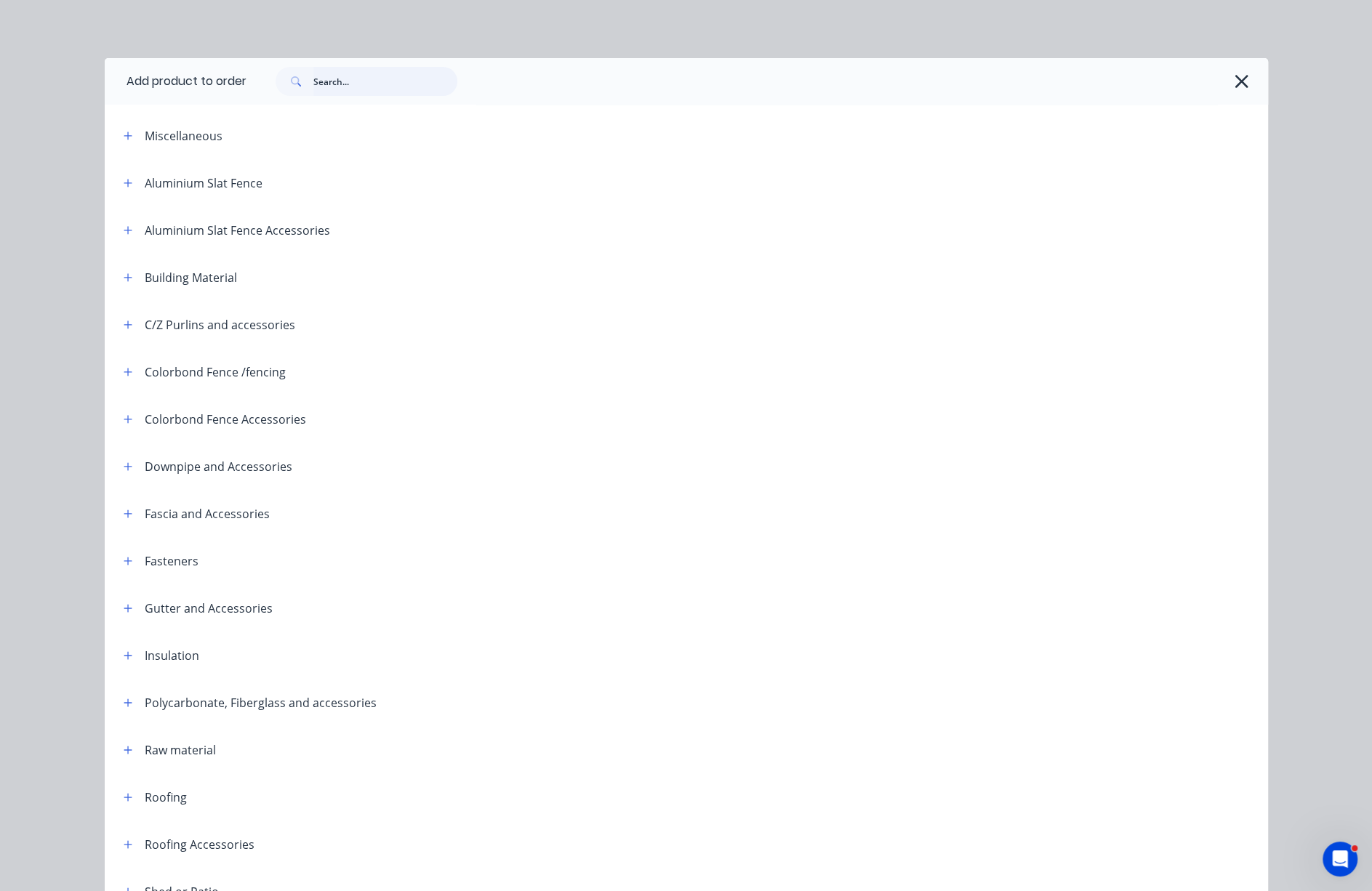
click at [364, 89] on input "text" at bounding box center [385, 82] width 144 height 29
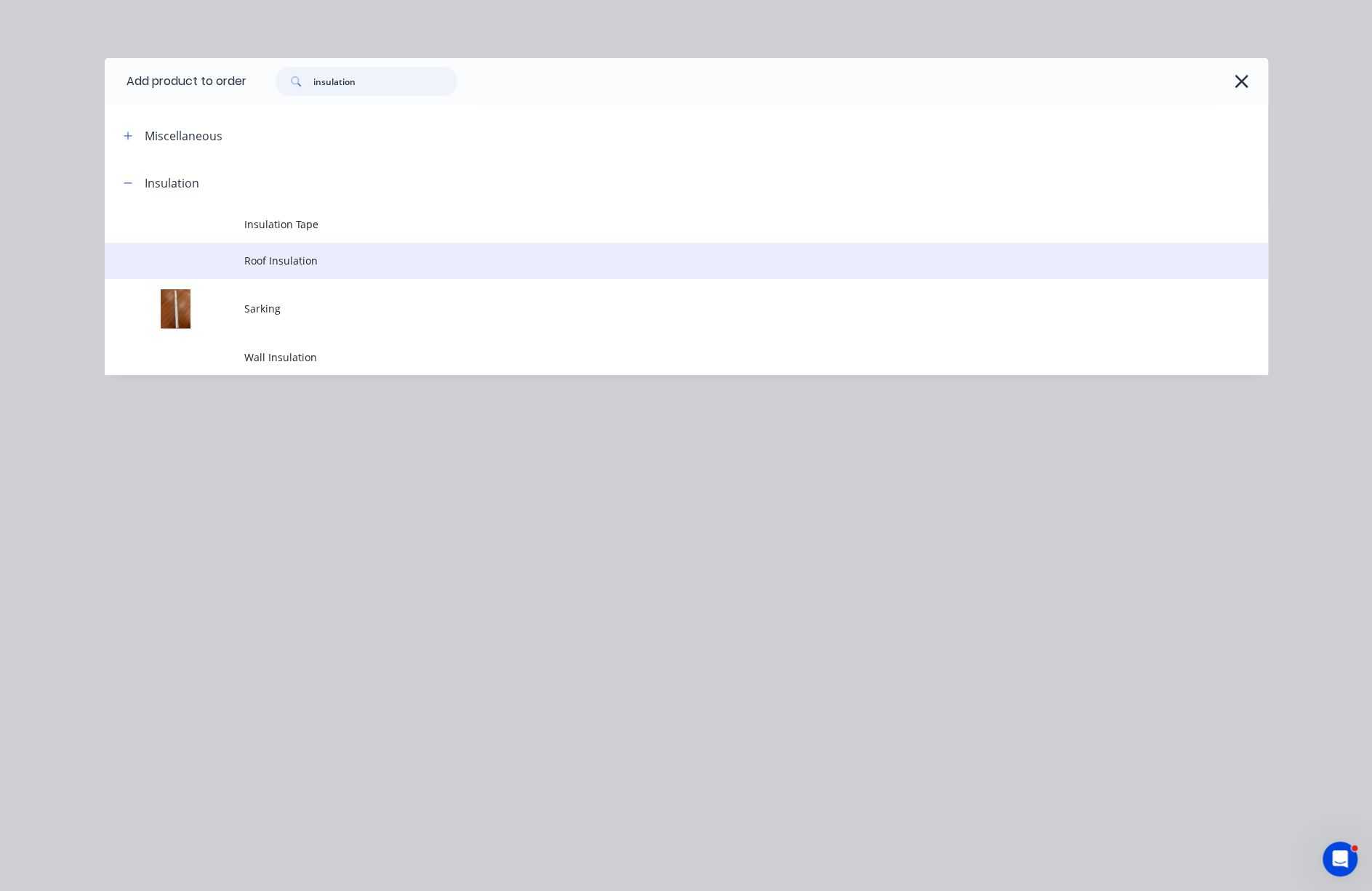
type input "insulation"
click at [303, 268] on span "Roof Insulation" at bounding box center [654, 261] width 818 height 15
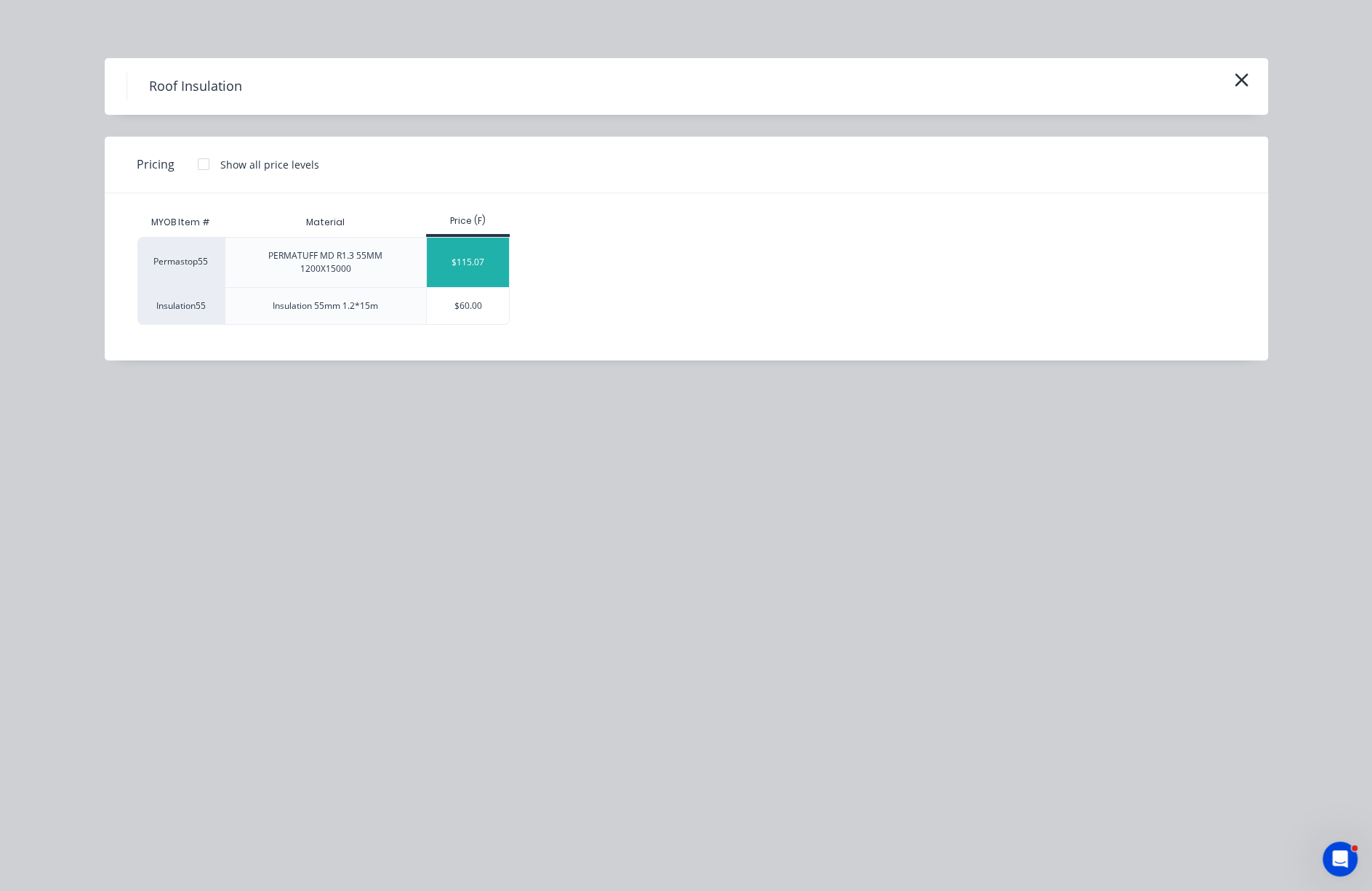
click at [503, 274] on div "$115.07" at bounding box center [467, 262] width 82 height 50
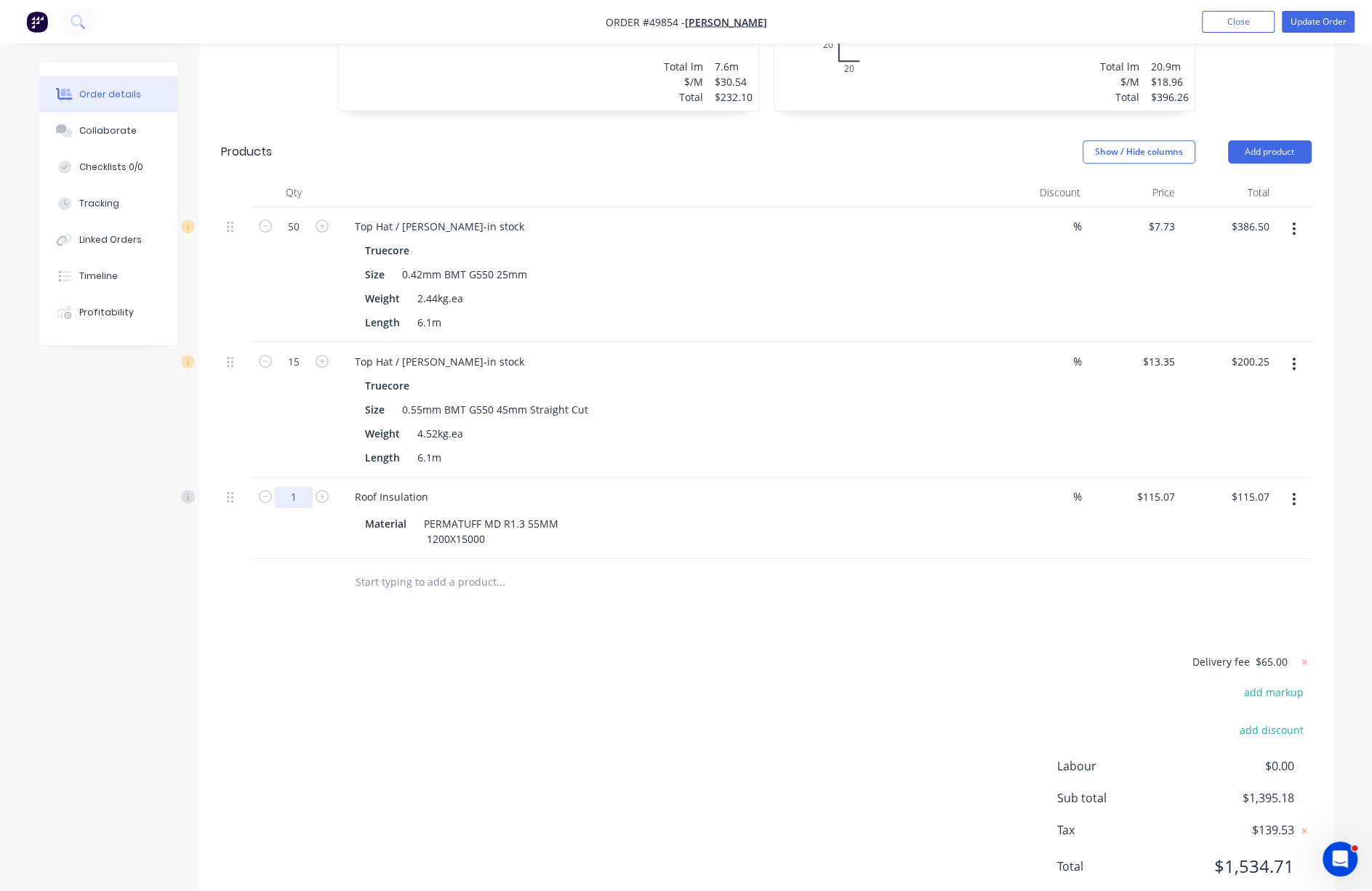
click at [299, 508] on input "1" at bounding box center [293, 497] width 38 height 22
type input "35"
type input "$4,027.45"
click at [210, 664] on div "Drawings Add drawing 0.55 Colorbond Monument Girth 1000 1 0 300 100 200 100 300…" at bounding box center [766, 365] width 1134 height 1101
click at [185, 657] on div "Created by Serene Created [DATE] Required [DATE] Assigned to Add team member In…" at bounding box center [686, 193] width 1294 height 1489
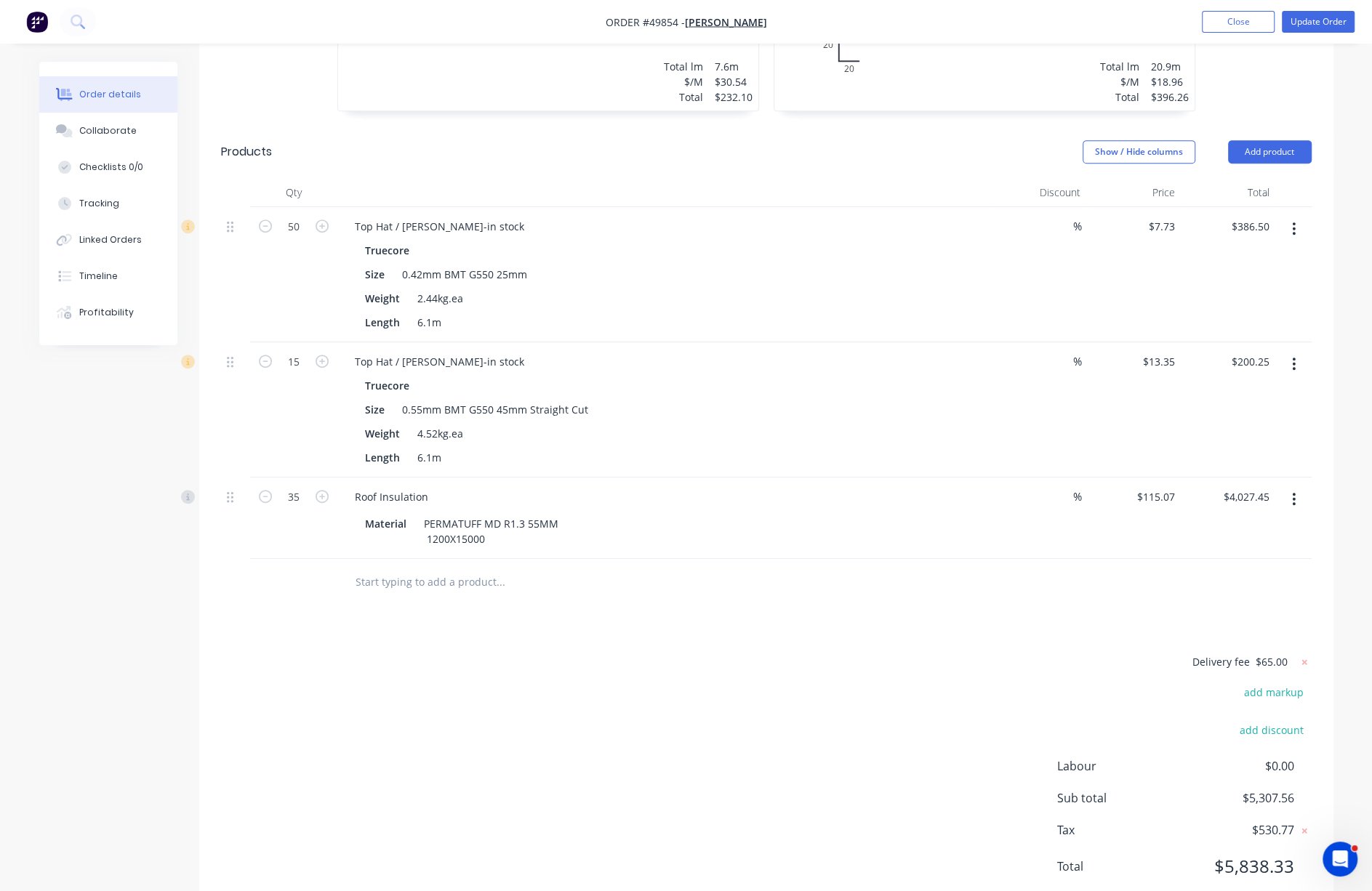
click at [640, 696] on div "Delivery fee $65.00 add markup add discount Labour $0.00 Sub total $5,307.56 Ta…" at bounding box center [766, 774] width 1091 height 241
drag, startPoint x: 579, startPoint y: 699, endPoint x: 769, endPoint y: 708, distance: 190.2
click at [1263, 664] on icon at bounding box center [1303, 662] width 5 height 5
click at [1263, 672] on button "add delivery fee" at bounding box center [1264, 662] width 93 height 20
type input "220"
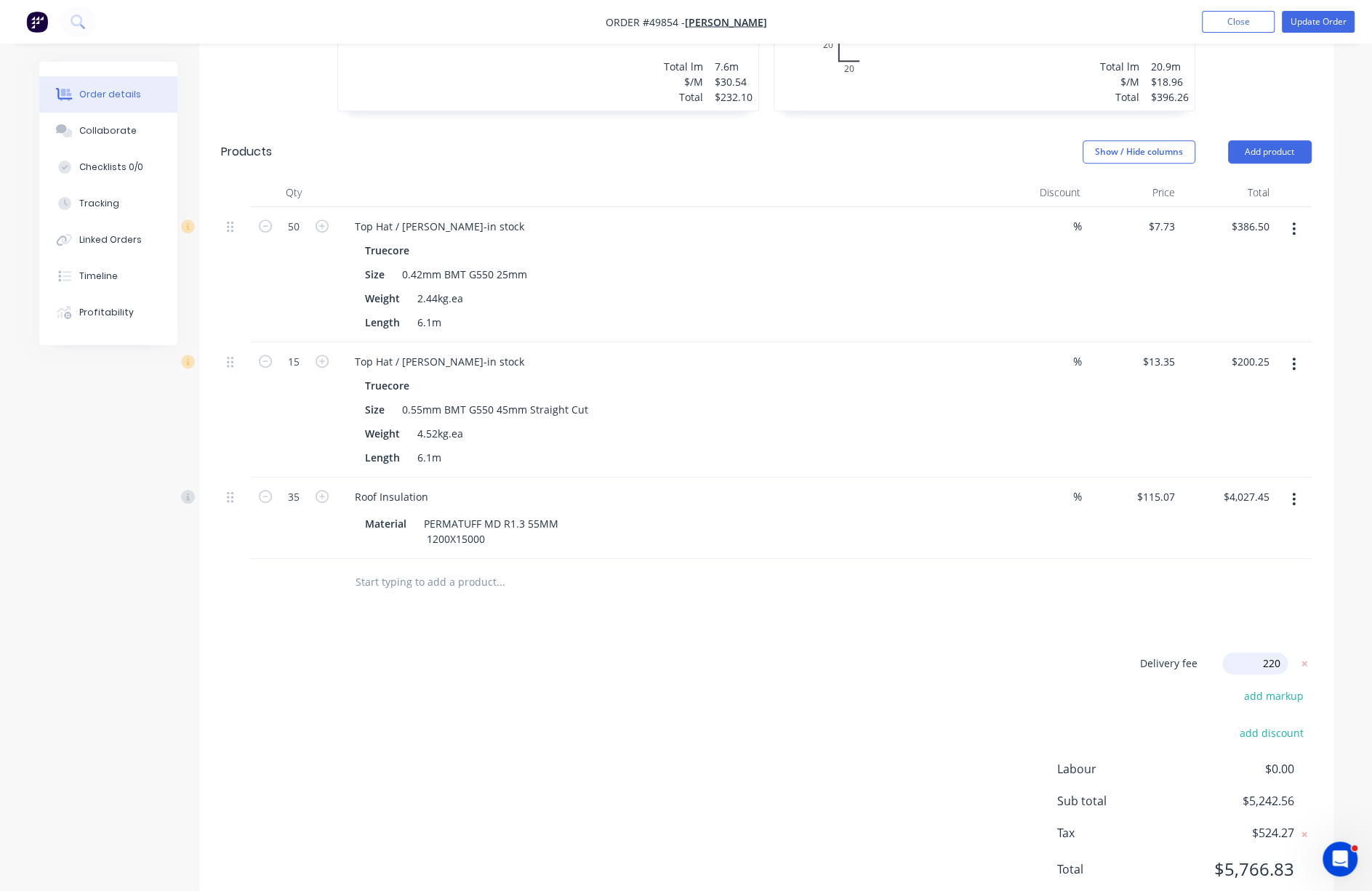
click input "submit" at bounding box center [0, 0] width 0 height 0
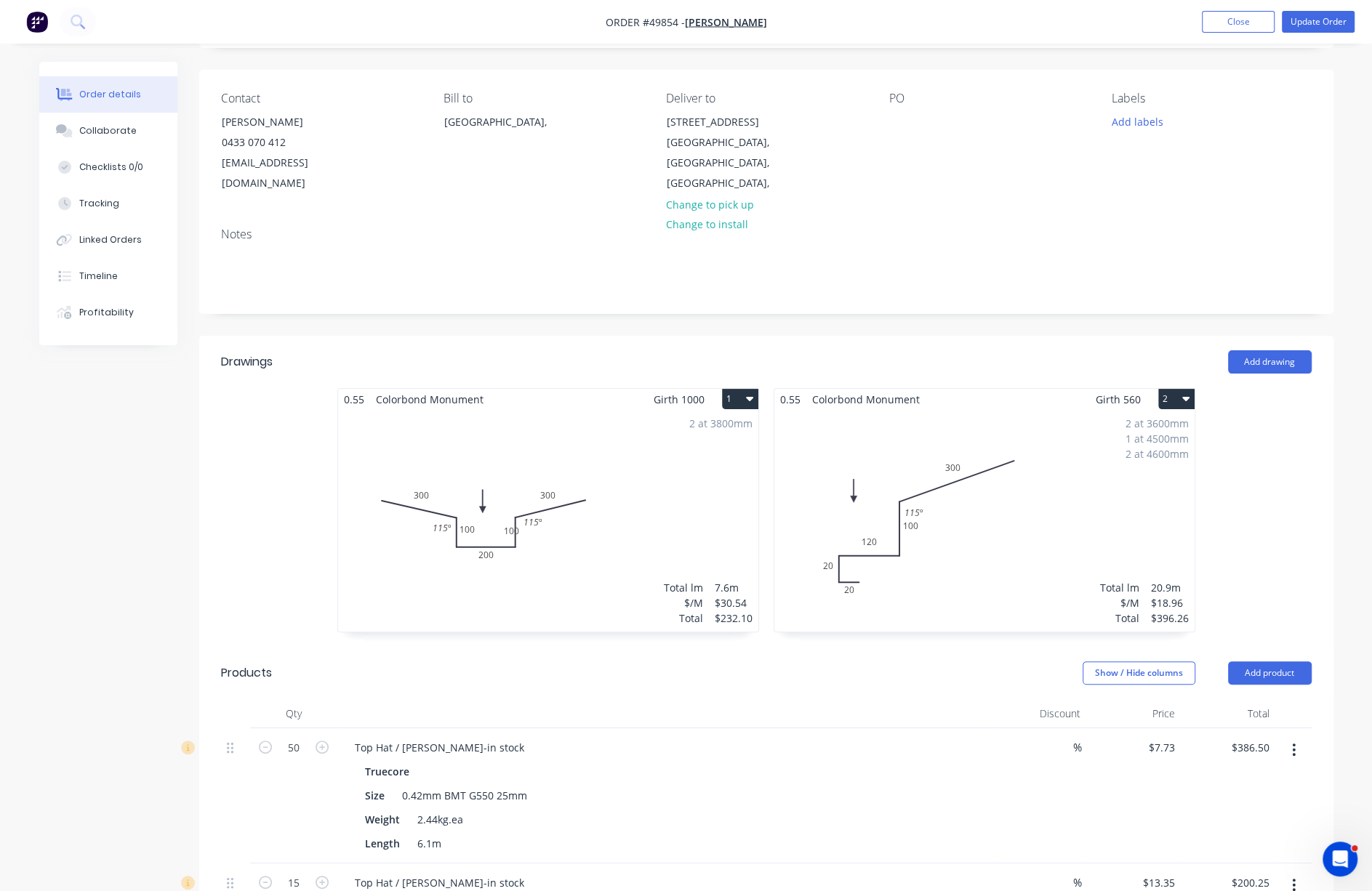
scroll to position [0, 0]
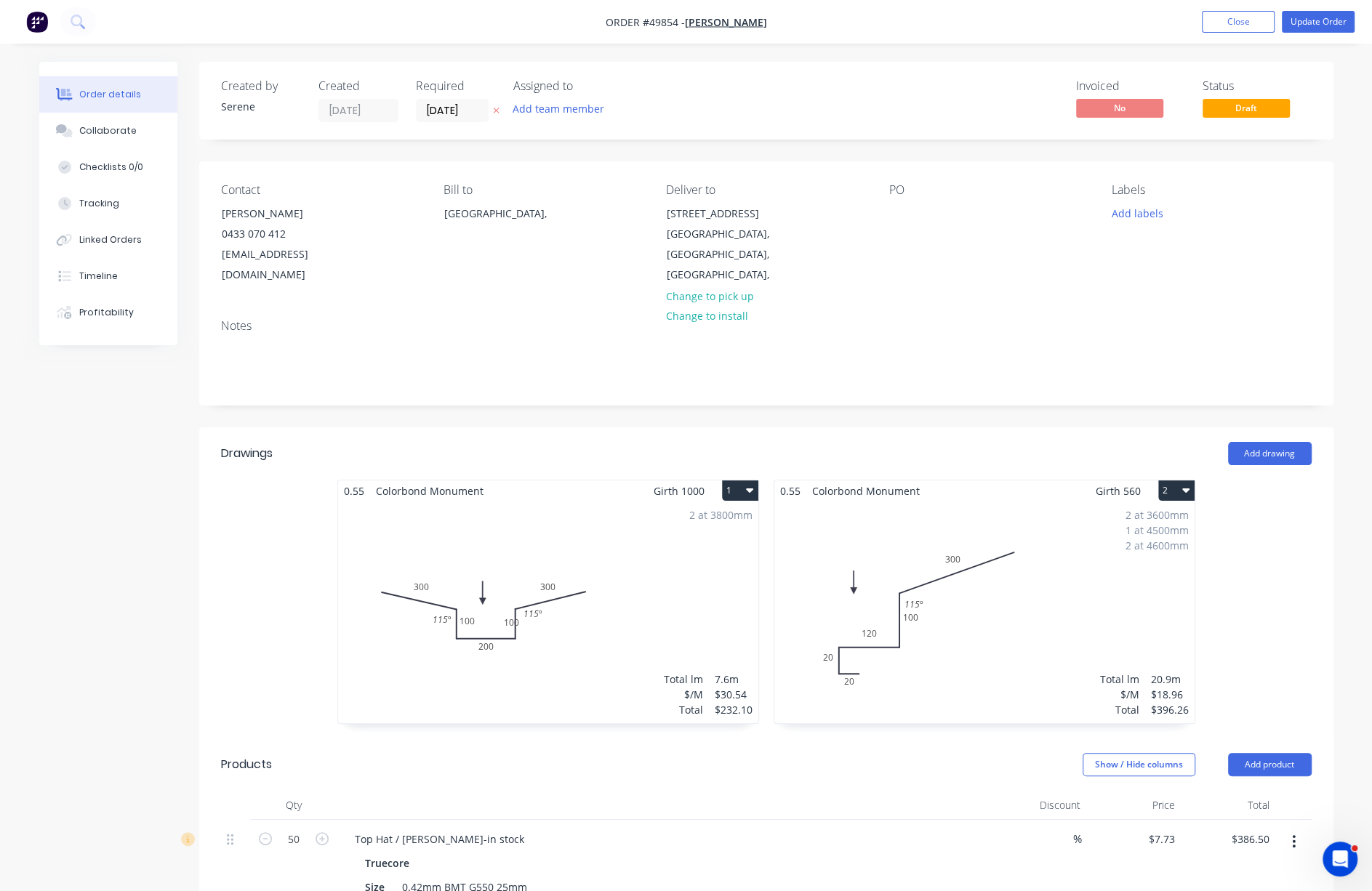
drag, startPoint x: 762, startPoint y: 429, endPoint x: 869, endPoint y: 442, distance: 107.8
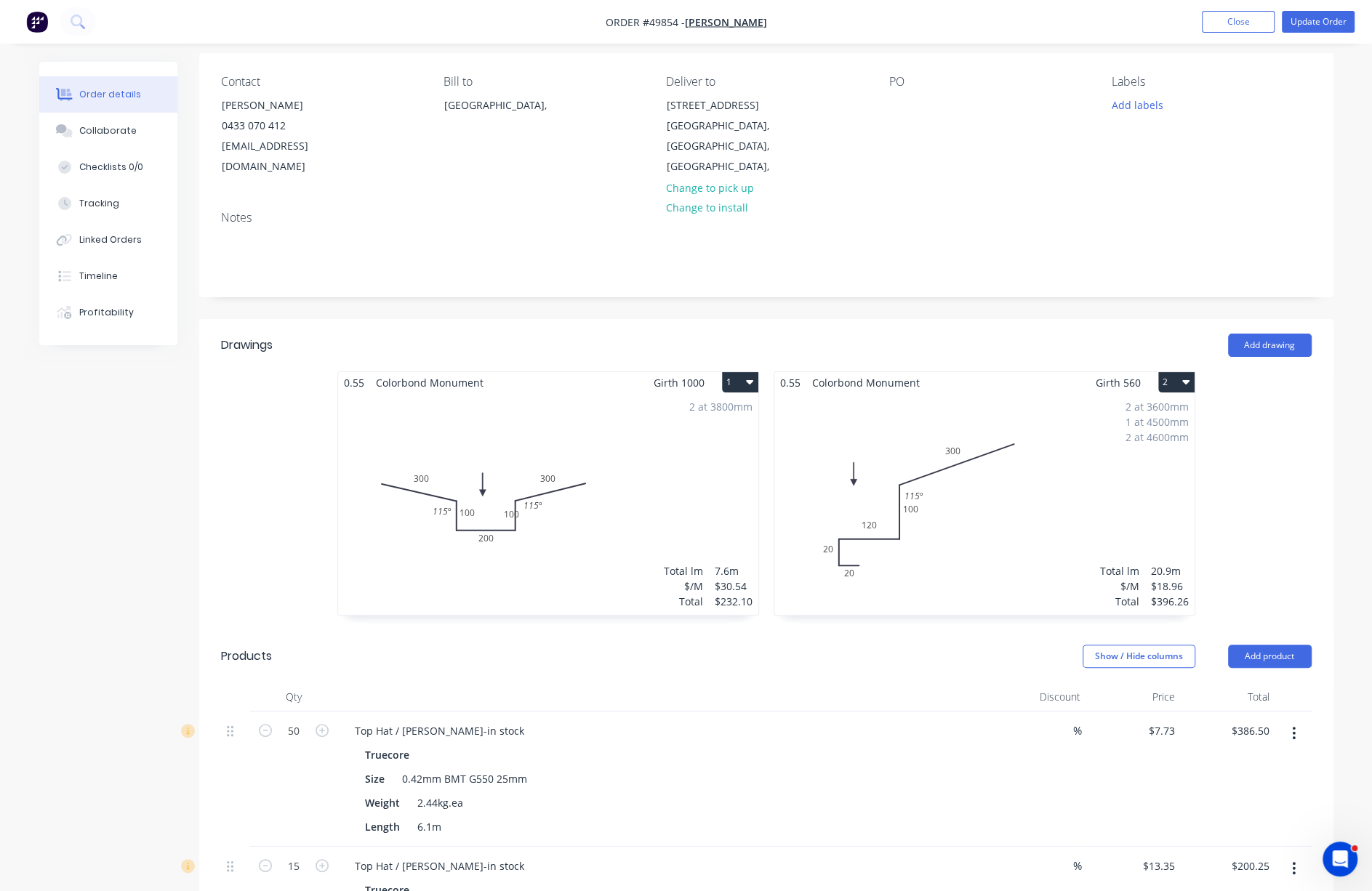
scroll to position [20, 0]
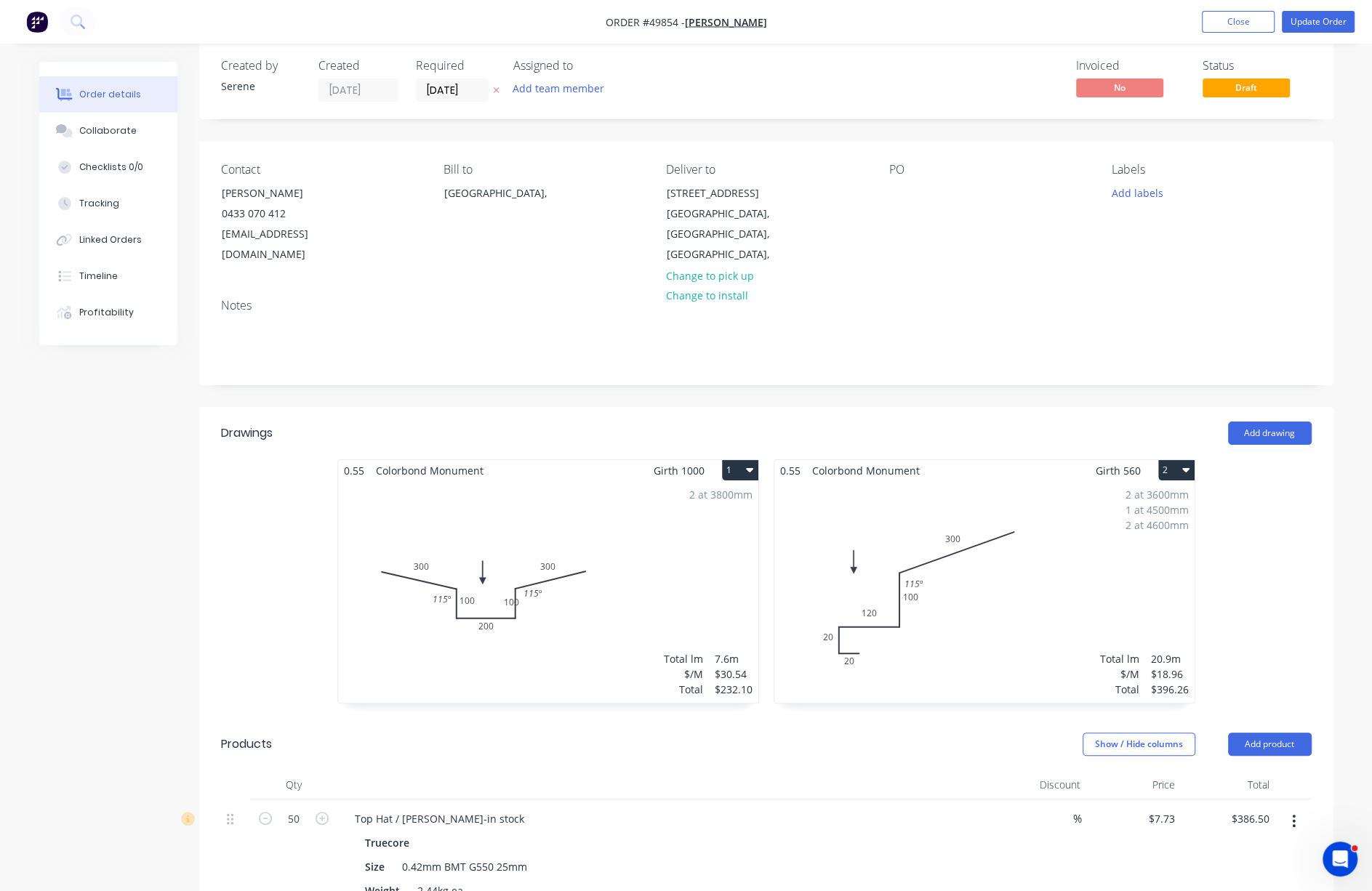
drag, startPoint x: 722, startPoint y: 381, endPoint x: 897, endPoint y: 388, distance: 175.1
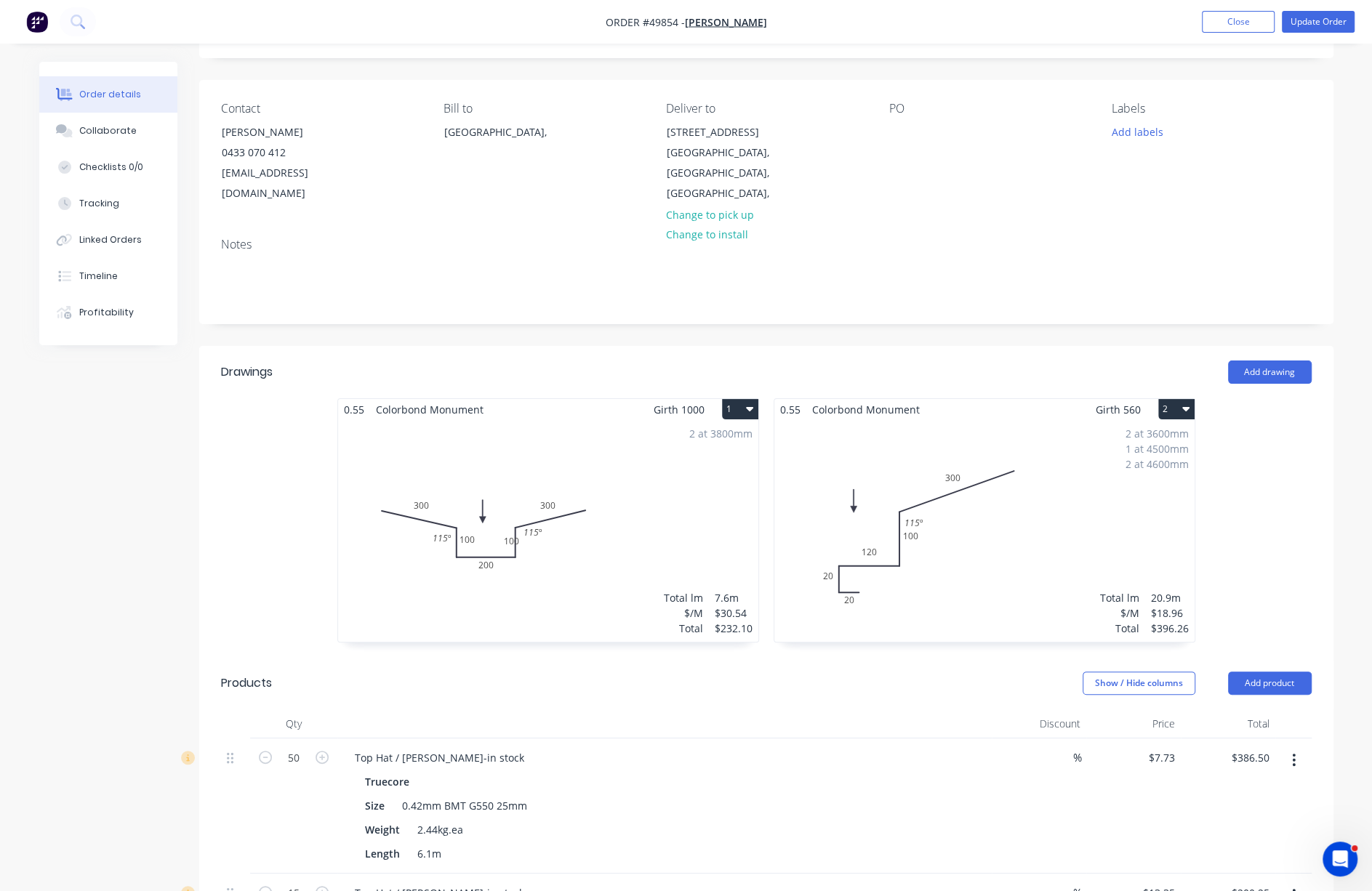
scroll to position [71, 0]
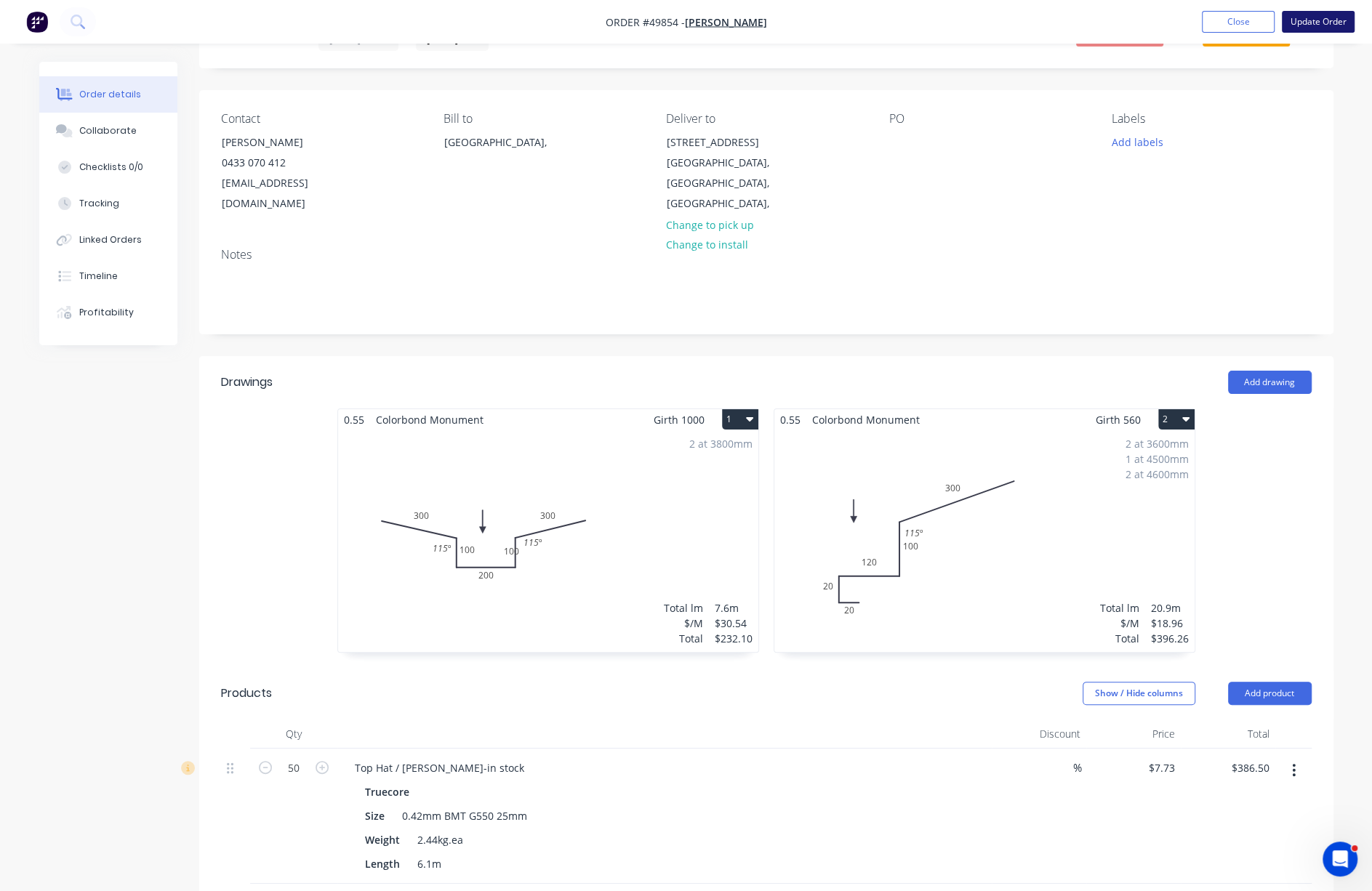
click at [1263, 12] on button "Update Order" at bounding box center [1318, 22] width 73 height 22
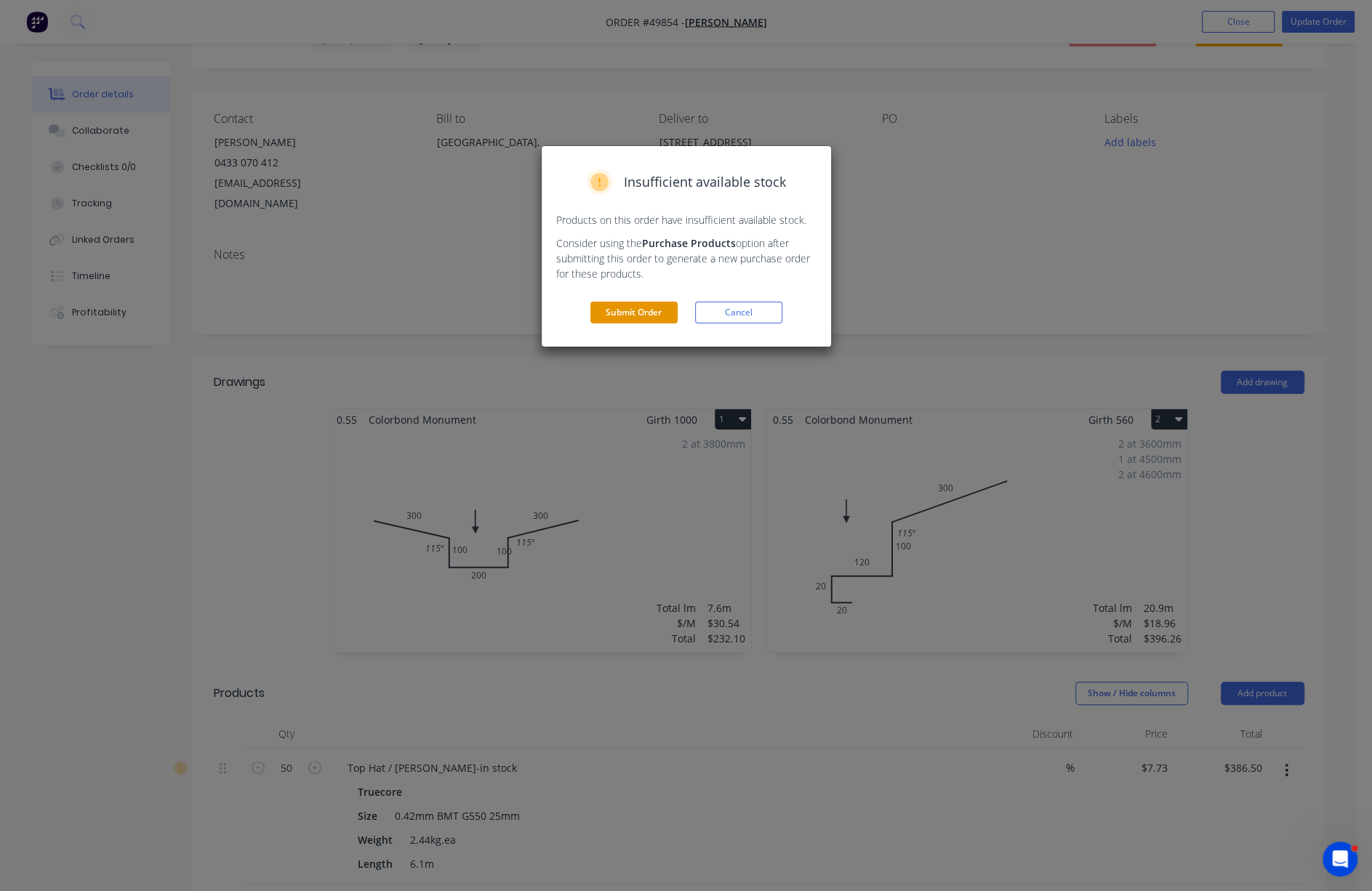
click at [654, 324] on button "Submit Order" at bounding box center [634, 312] width 87 height 22
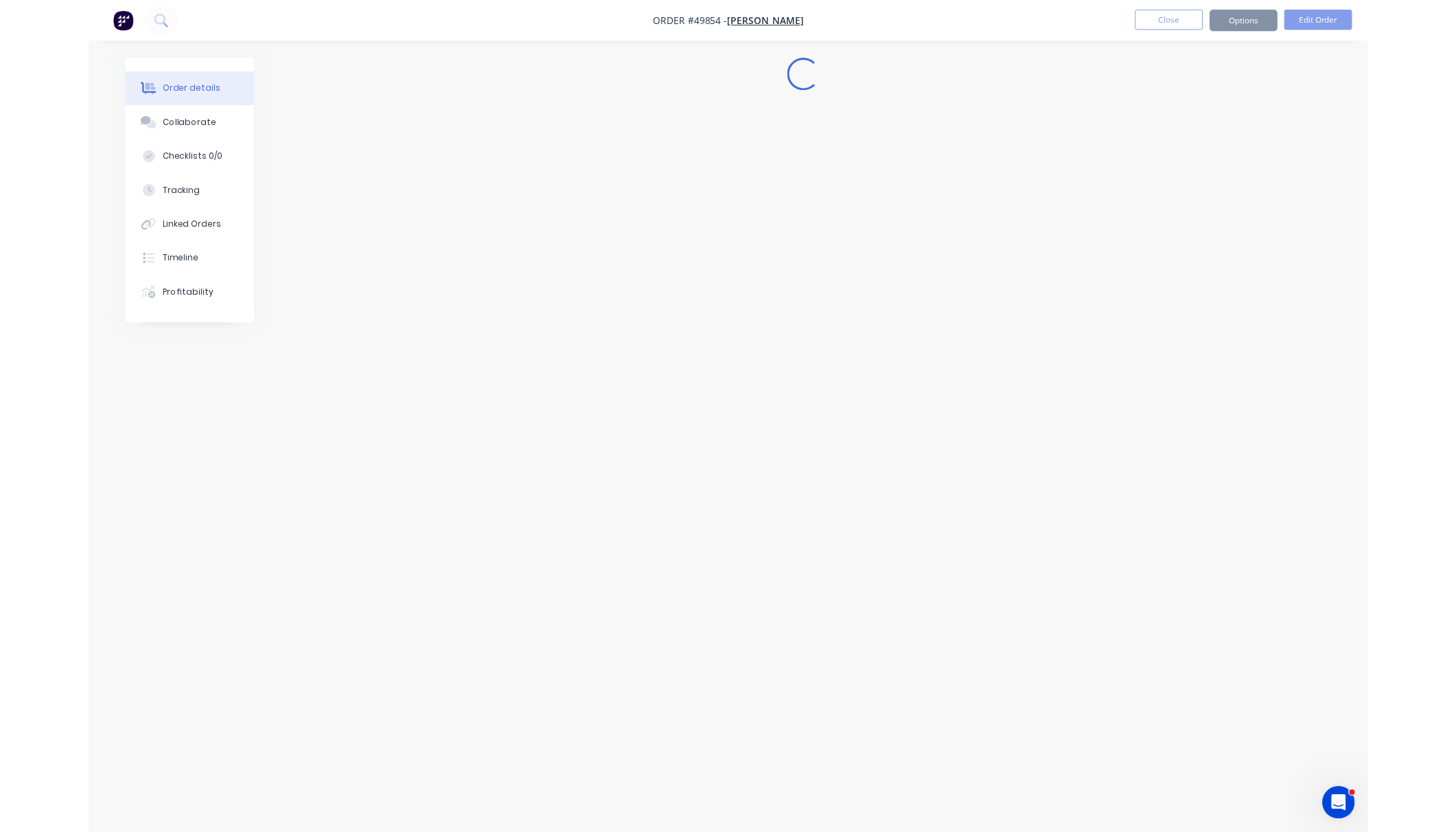
scroll to position [0, 0]
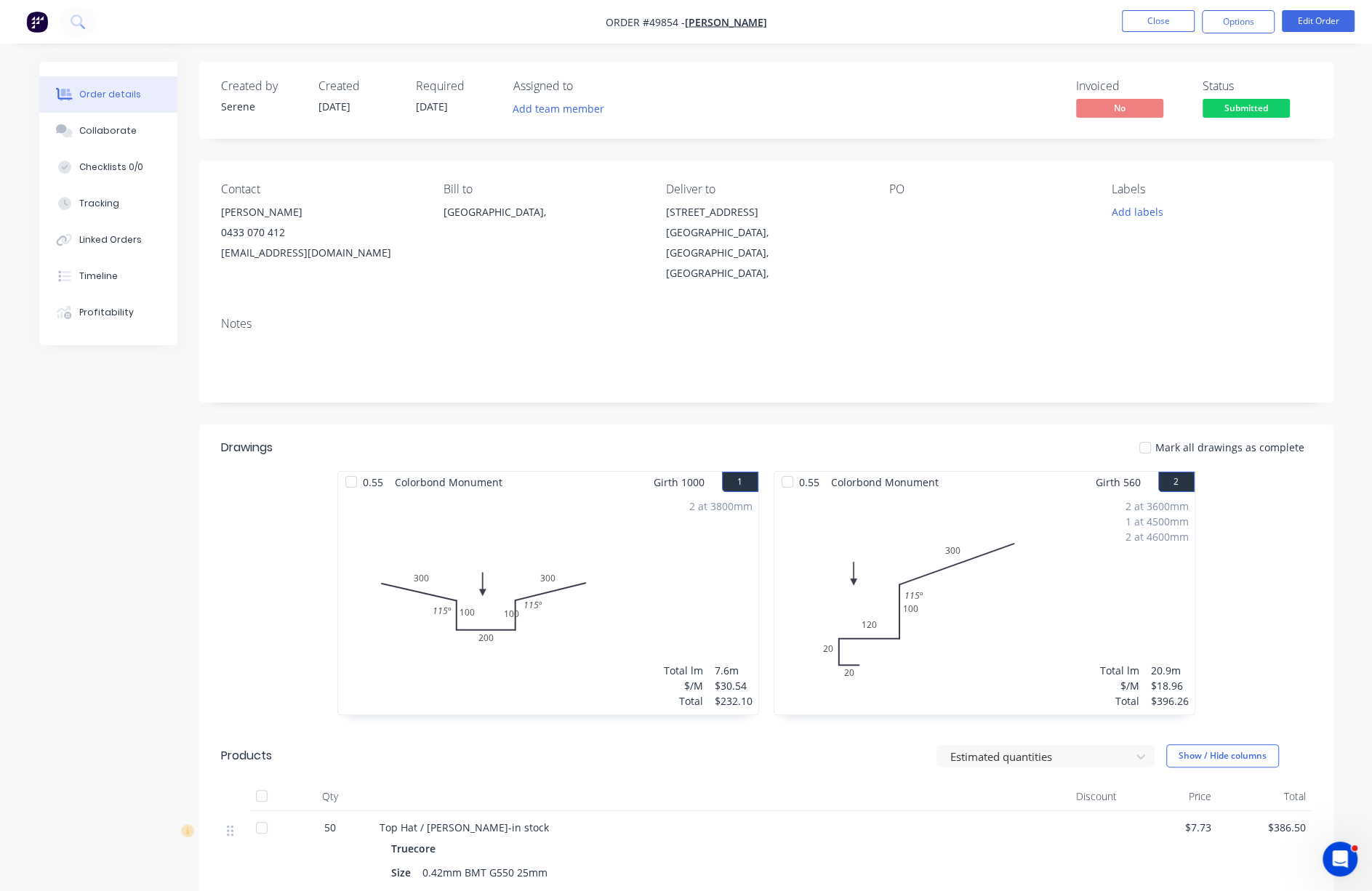
drag, startPoint x: 592, startPoint y: 428, endPoint x: 779, endPoint y: 423, distance: 187.1
click at [1233, 12] on button "Options" at bounding box center [1238, 22] width 73 height 23
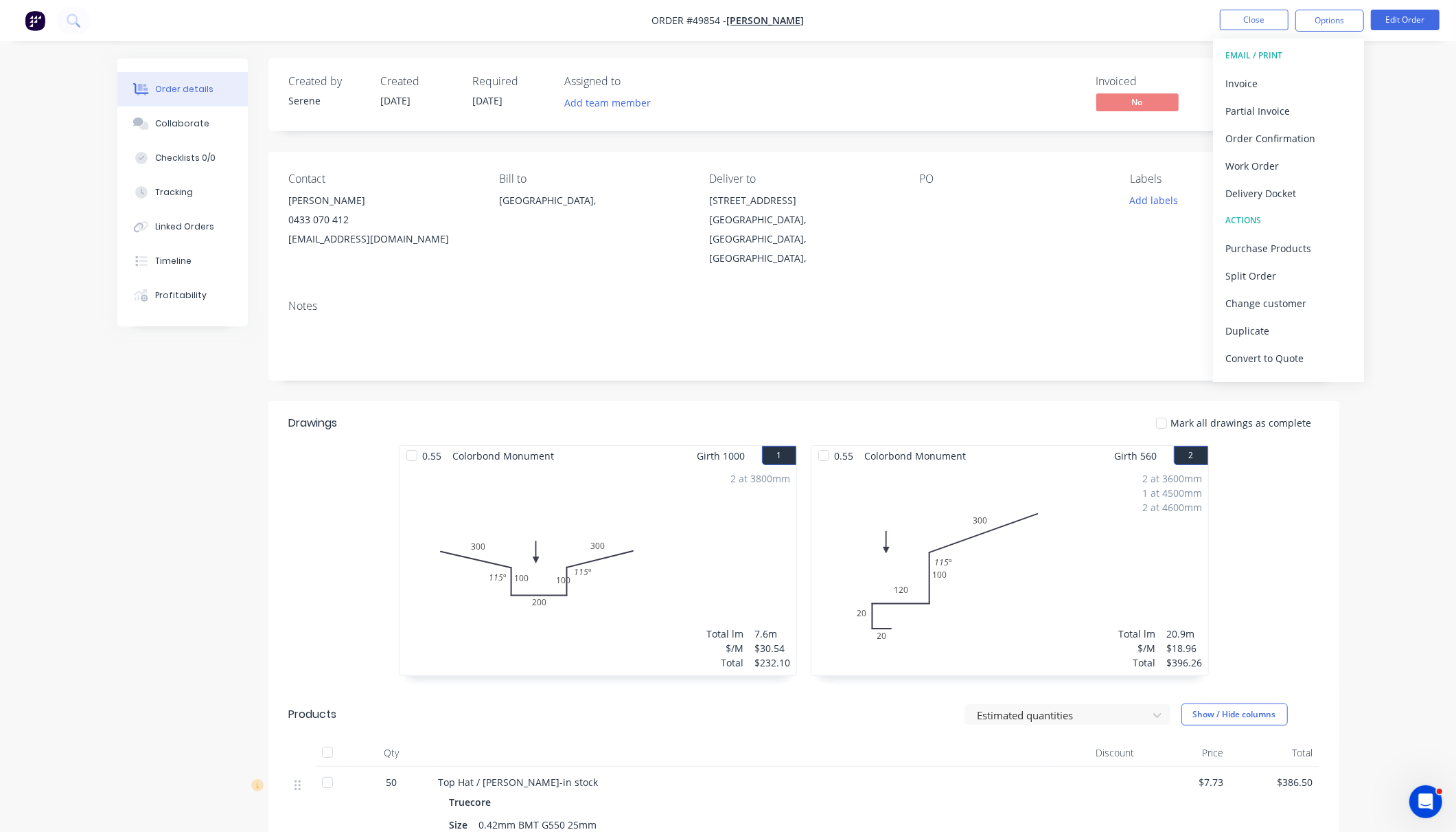
click at [812, 414] on div "Mark all drawings as complete" at bounding box center [913, 423] width 811 height 17
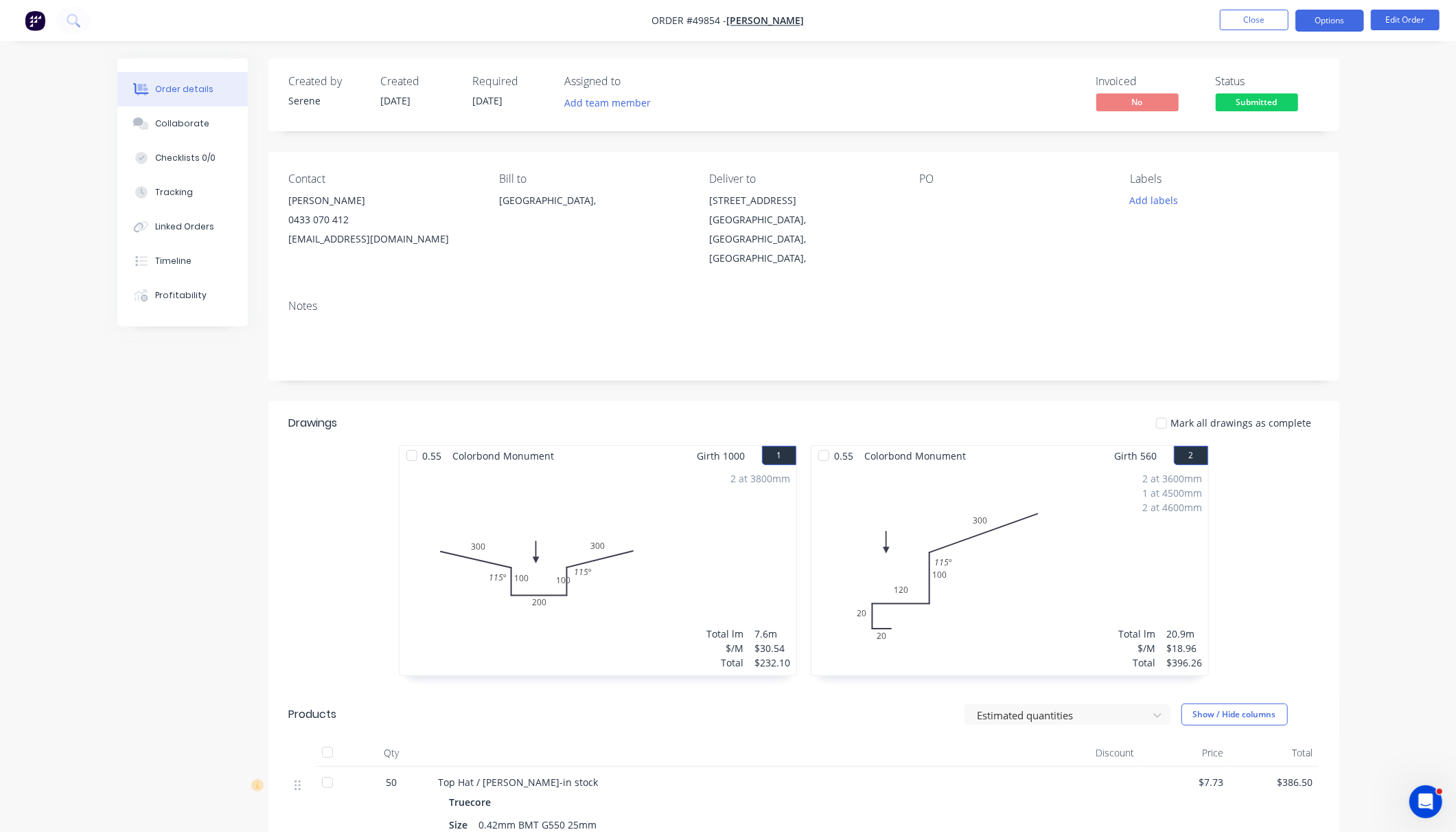
click at [1193, 23] on button "Options" at bounding box center [1330, 20] width 69 height 22
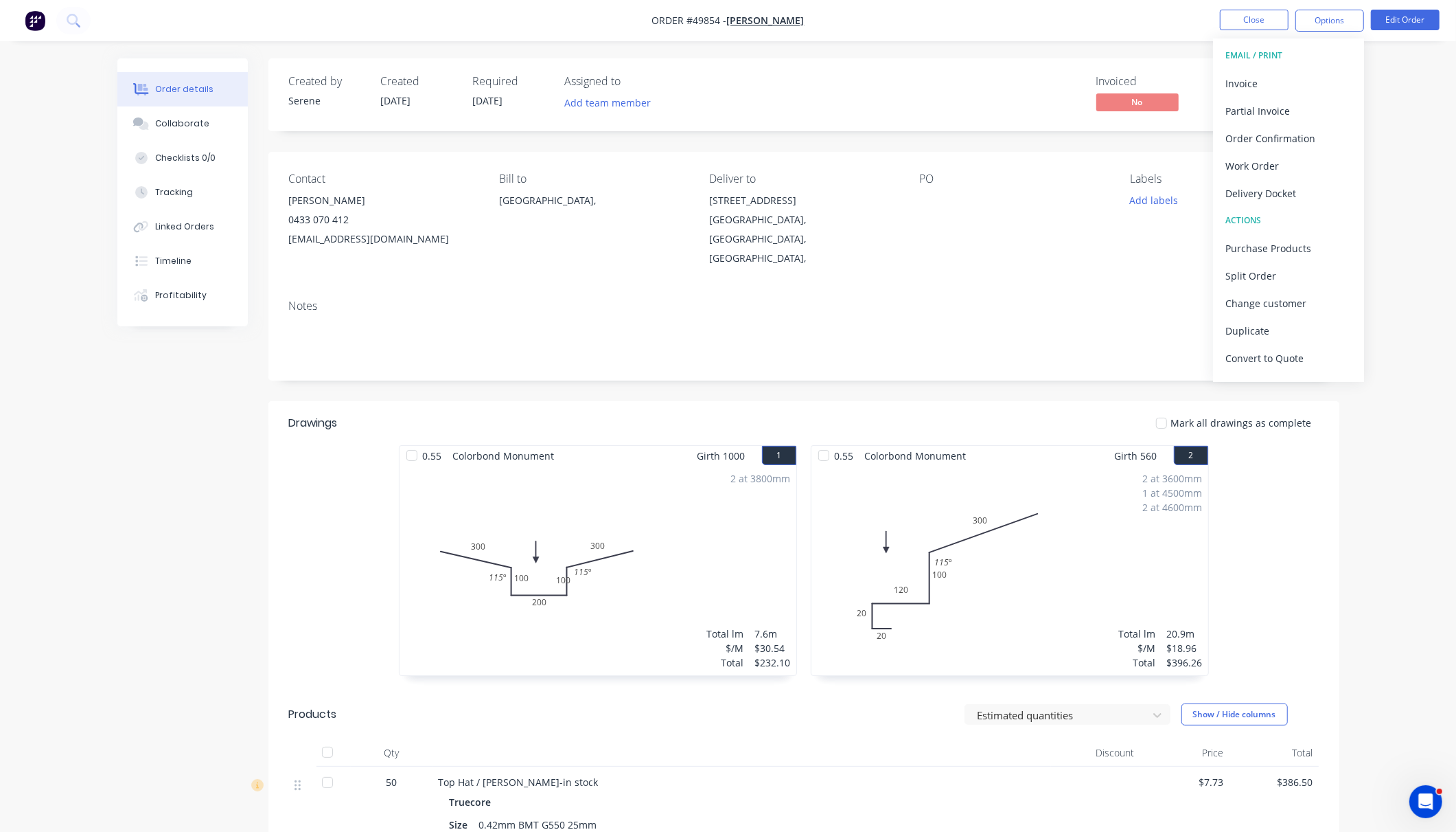
click at [1193, 196] on div "Order details Collaborate Checklists 0/0 Tracking Linked Orders Timeline Profit…" at bounding box center [728, 664] width 1456 height 1327
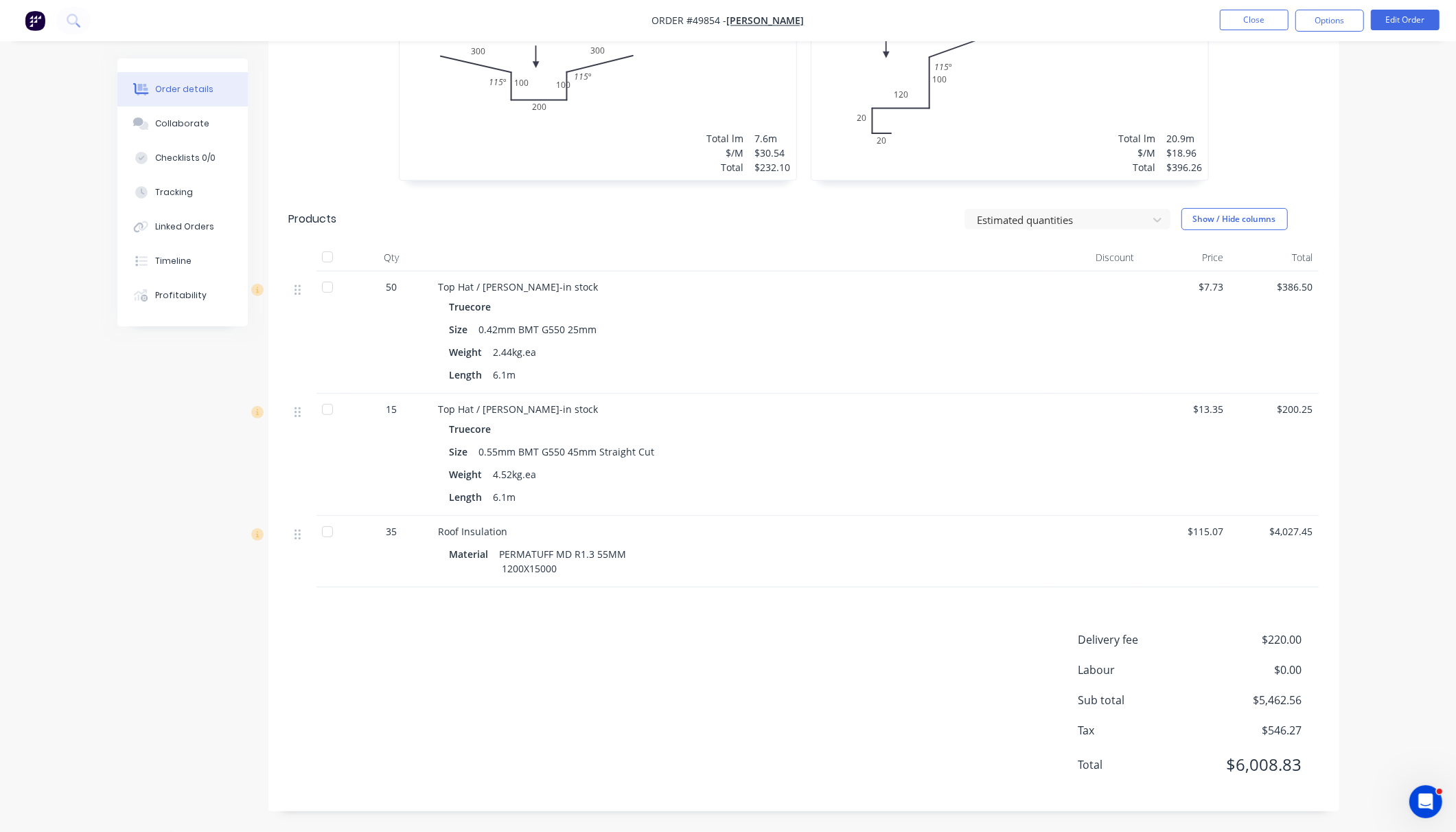
scroll to position [530, 0]
click at [1193, 19] on button "Options" at bounding box center [1330, 20] width 69 height 22
click at [1193, 171] on div "Order details Collaborate Checklists 0/0 Tracking Linked Orders Timeline Profit…" at bounding box center [728, 168] width 1456 height 1327
click at [1193, 26] on button "Options" at bounding box center [1330, 20] width 69 height 22
click at [1193, 190] on div "Delivery Docket" at bounding box center [1288, 193] width 126 height 20
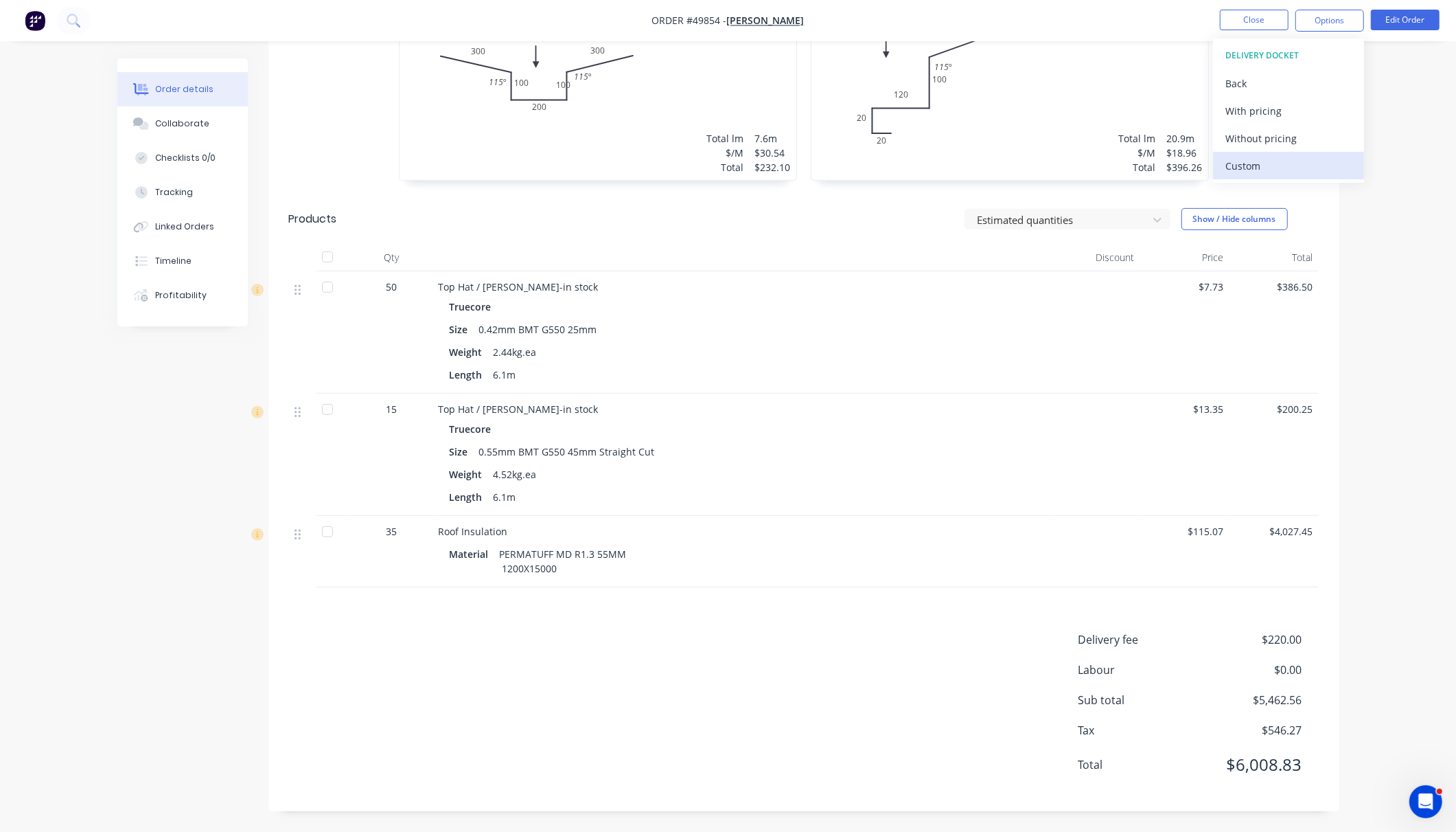
click at [1193, 168] on div "Custom" at bounding box center [1288, 165] width 126 height 20
click at [1193, 140] on div "Without pricing" at bounding box center [1288, 138] width 126 height 20
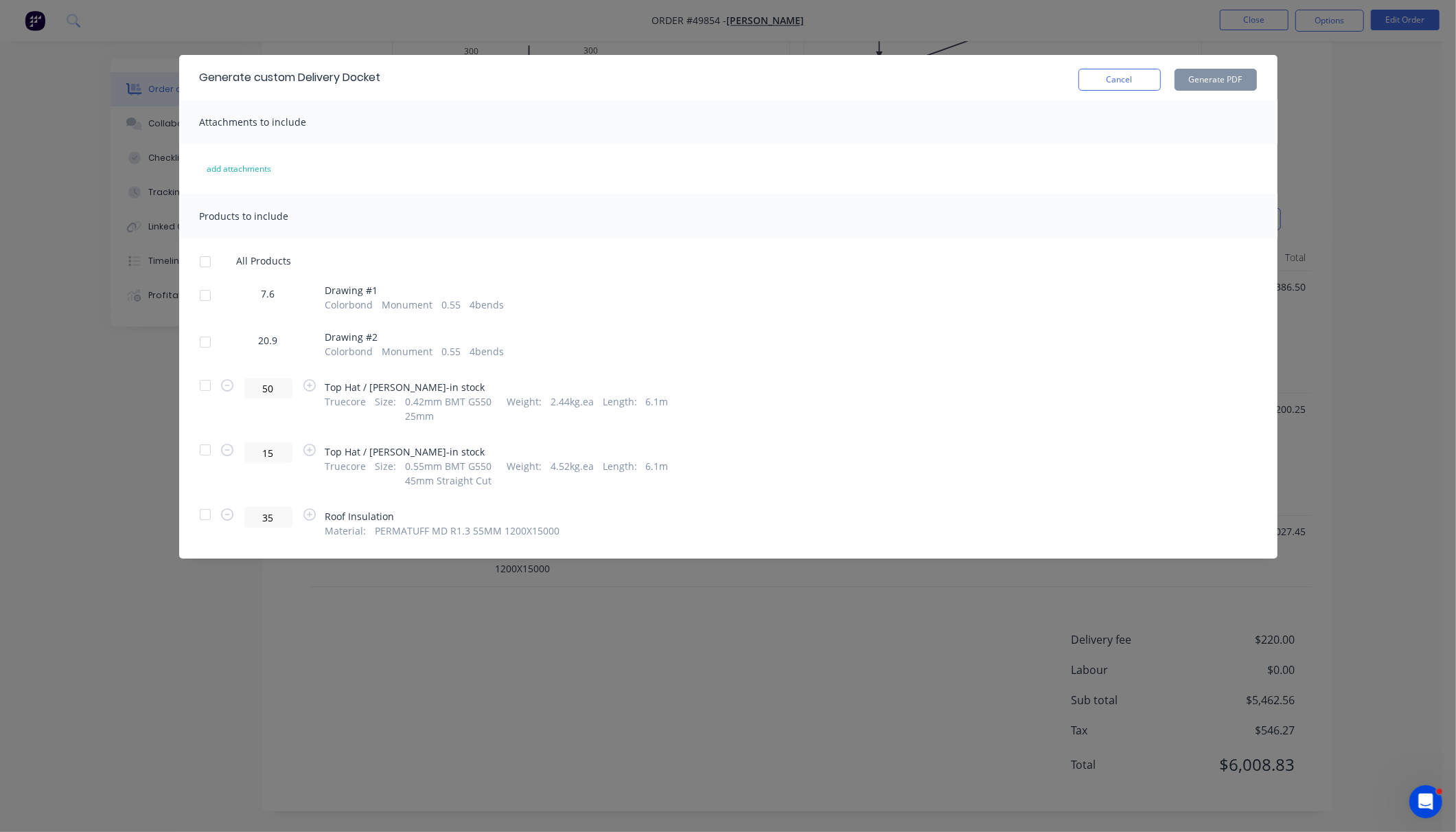
click at [202, 396] on div at bounding box center [205, 385] width 27 height 27
click at [206, 464] on div at bounding box center [205, 450] width 27 height 27
click at [206, 528] on div at bounding box center [205, 514] width 27 height 27
click at [1193, 78] on button "Generate PDF" at bounding box center [1215, 79] width 82 height 22
click at [1119, 89] on button "Cancel" at bounding box center [1119, 79] width 82 height 22
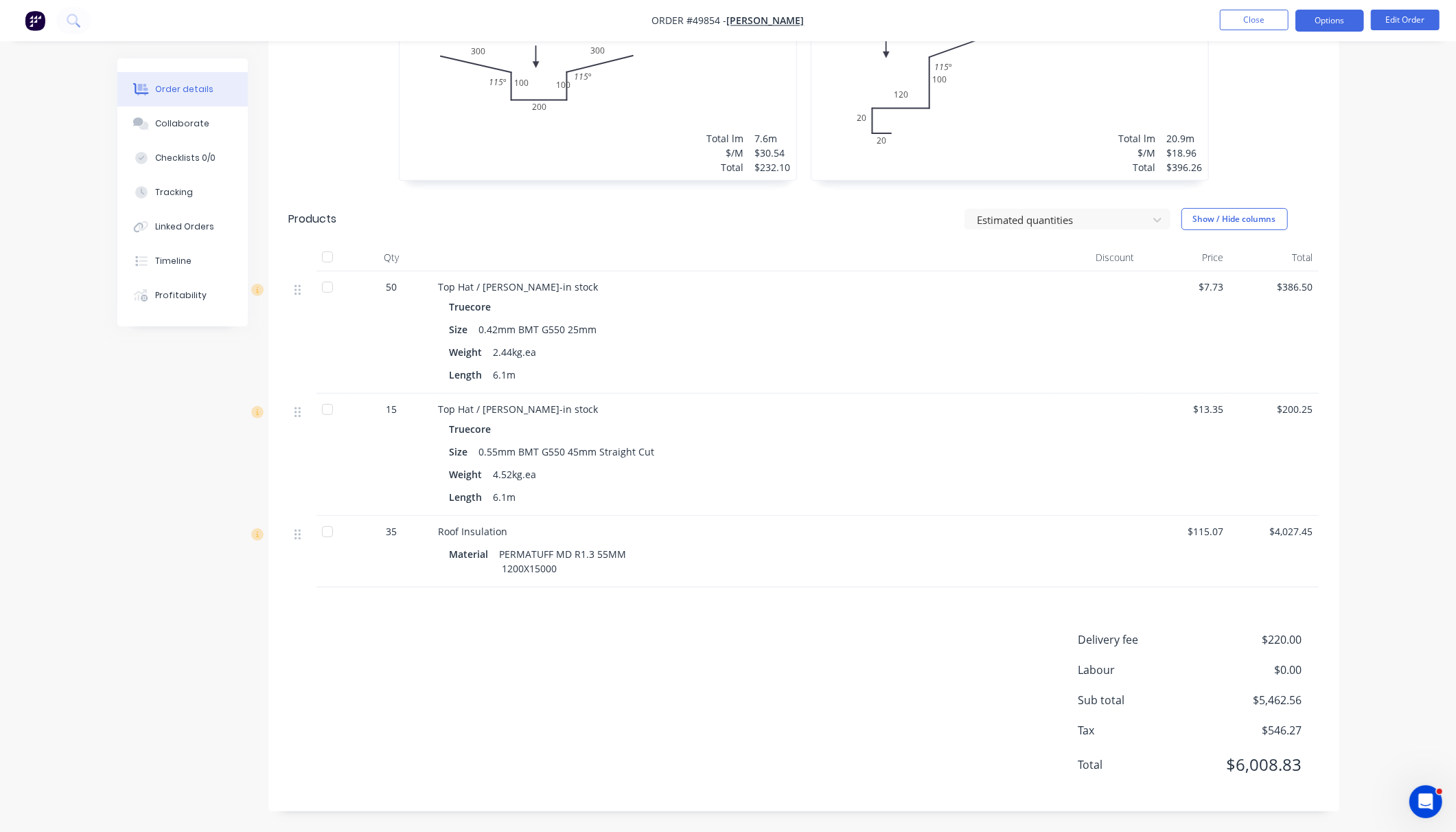
click at [1193, 20] on button "Options" at bounding box center [1330, 20] width 69 height 22
click at [1193, 446] on div "Order details Collaborate Checklists 0/0 Tracking Linked Orders Timeline Profit…" at bounding box center [728, 168] width 1456 height 1327
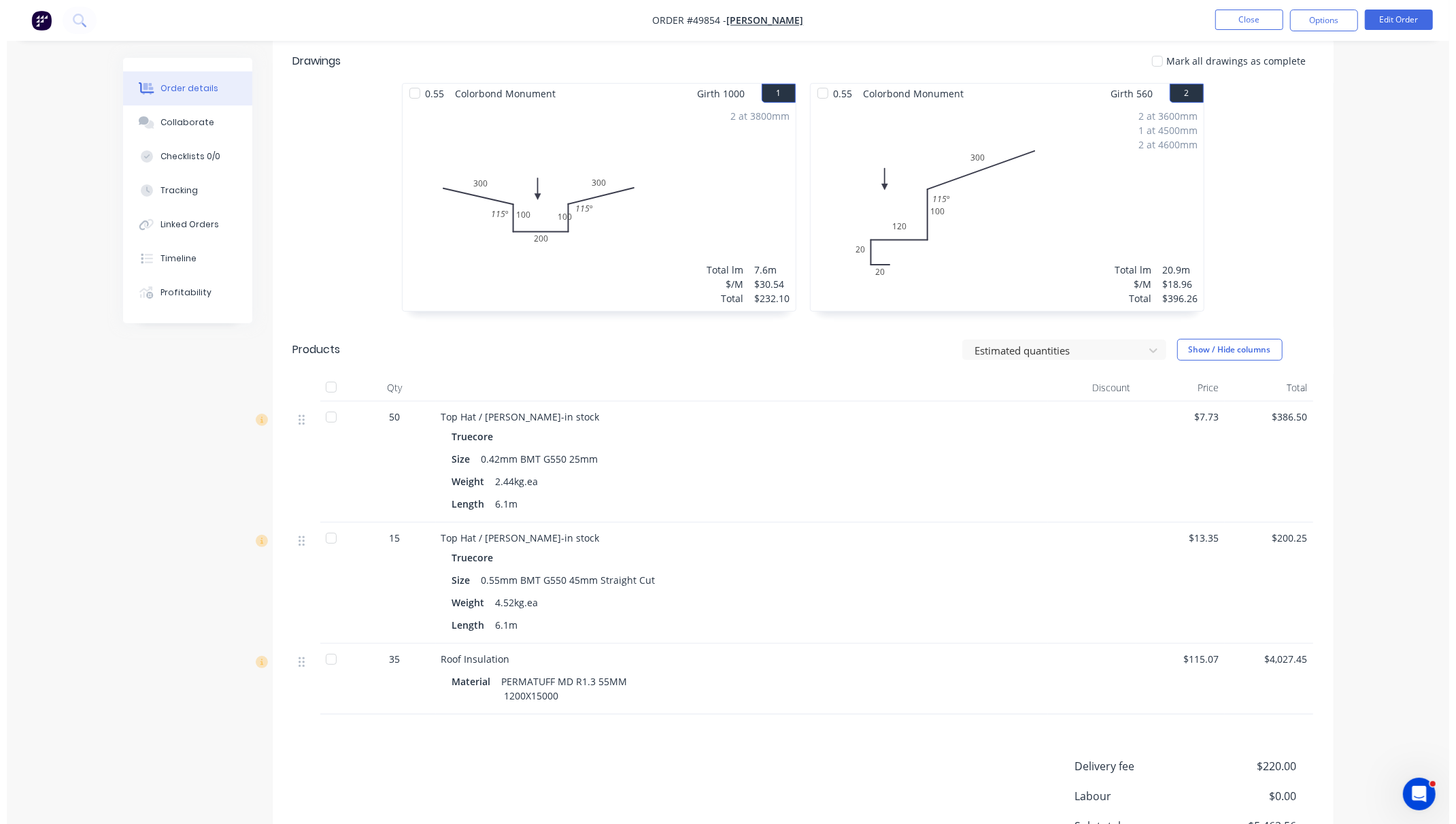
scroll to position [0, 0]
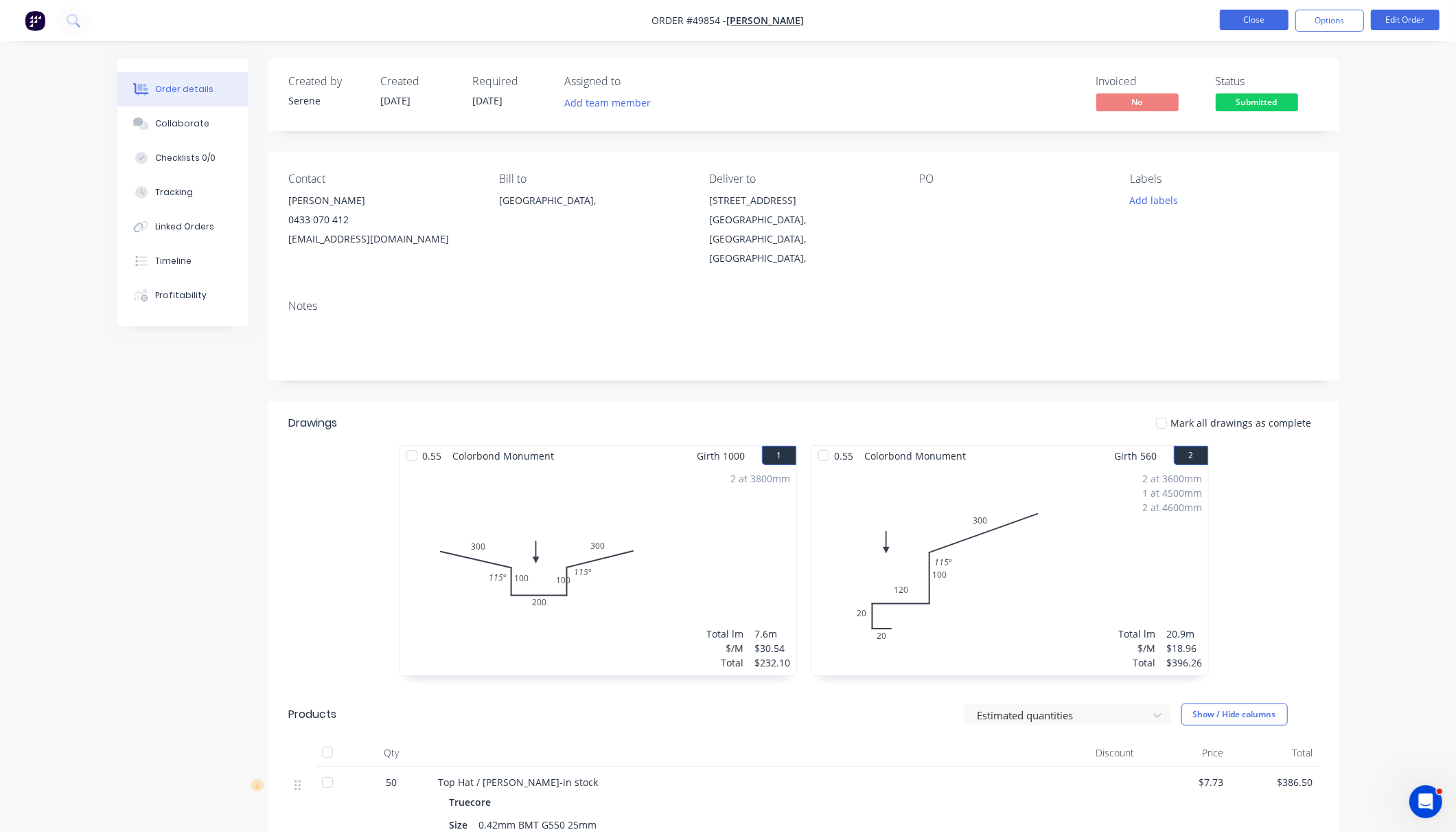
click at [1193, 24] on button "Close" at bounding box center [1254, 20] width 69 height 20
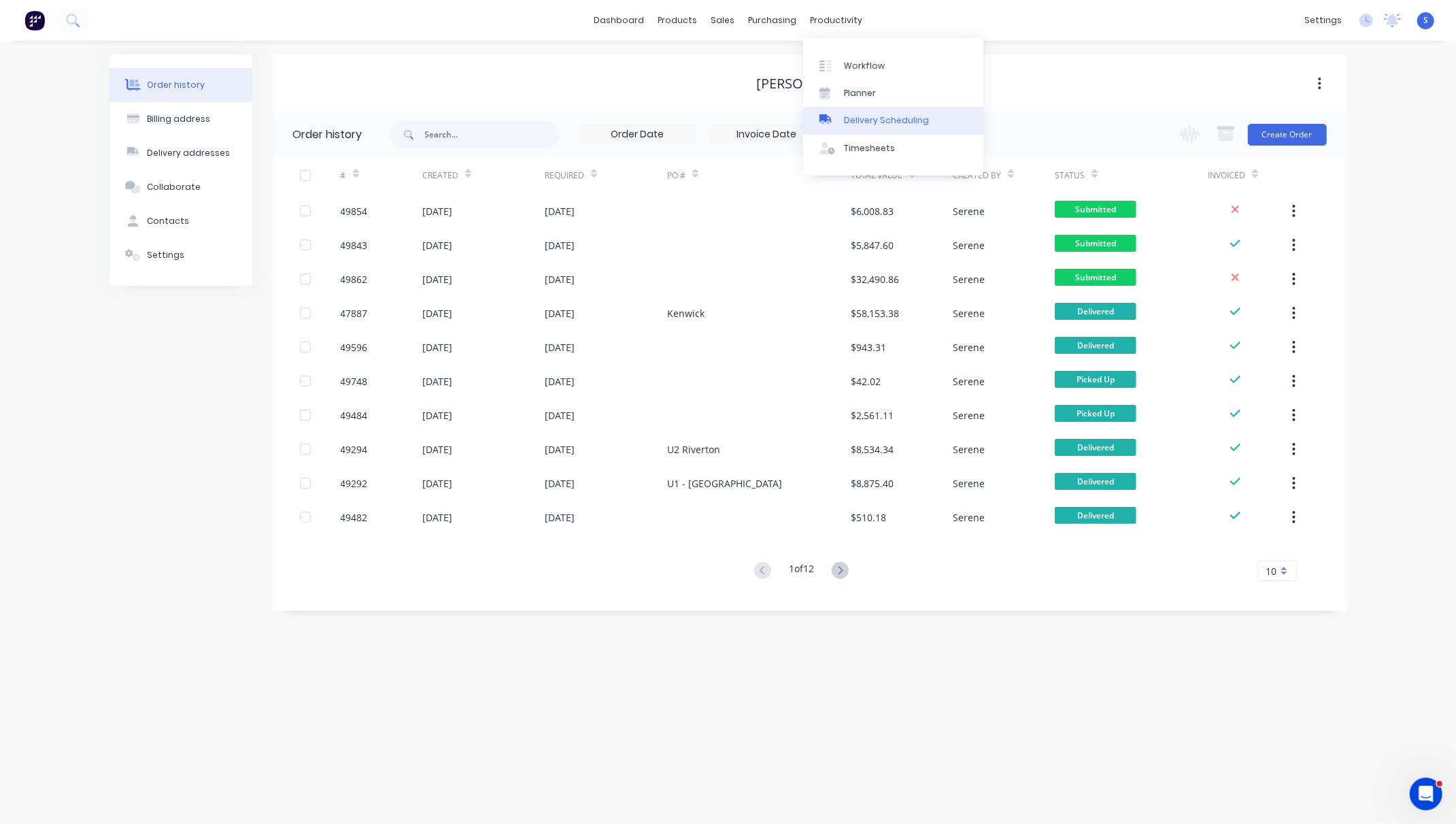
click at [915, 126] on div "Delivery Scheduling" at bounding box center [886, 120] width 85 height 12
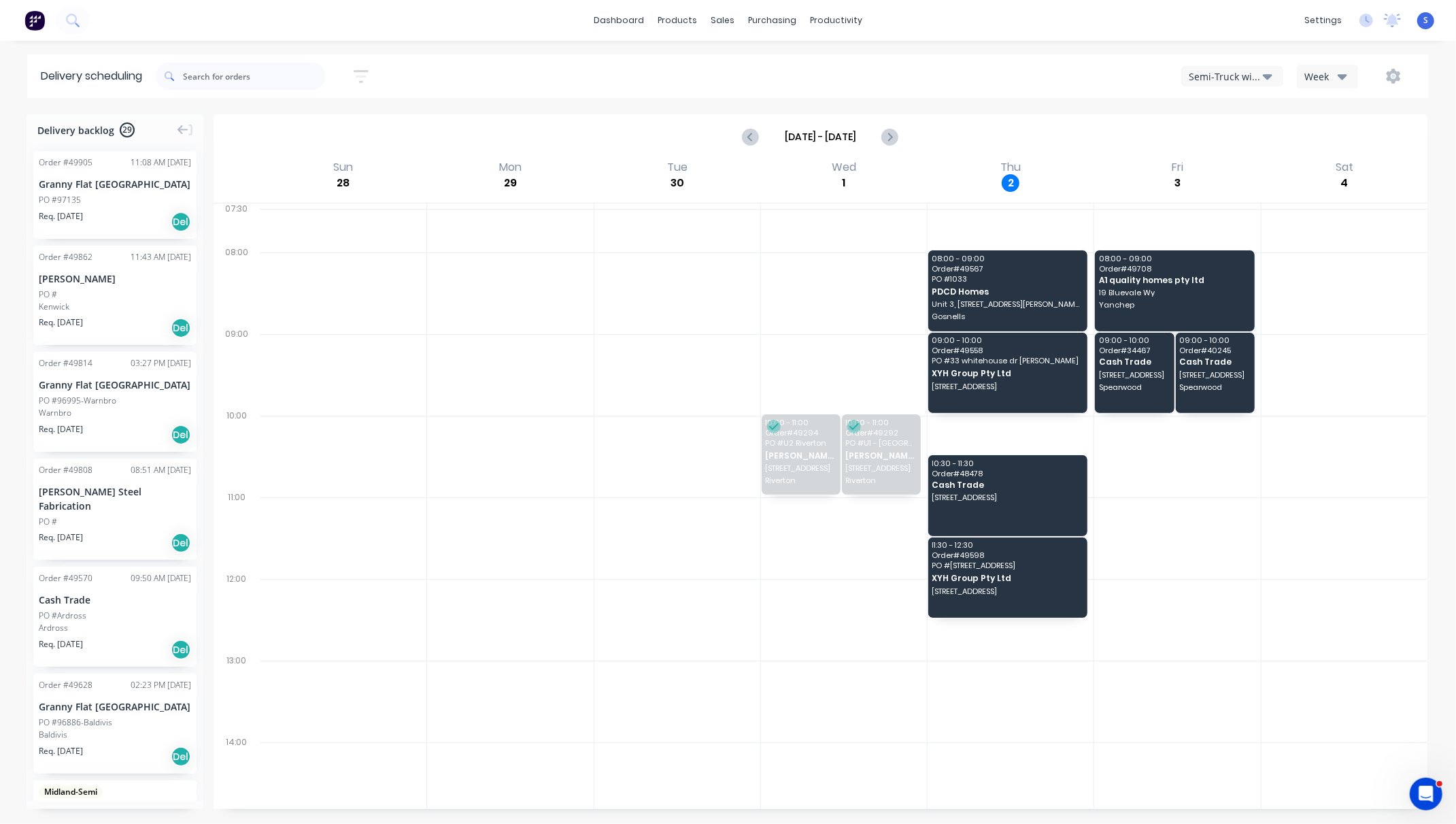
click at [1181, 78] on div "Semi-Truck with Hiab" at bounding box center [1225, 76] width 74 height 14
click at [1181, 165] on div "Utes Delivery" at bounding box center [1249, 165] width 135 height 27
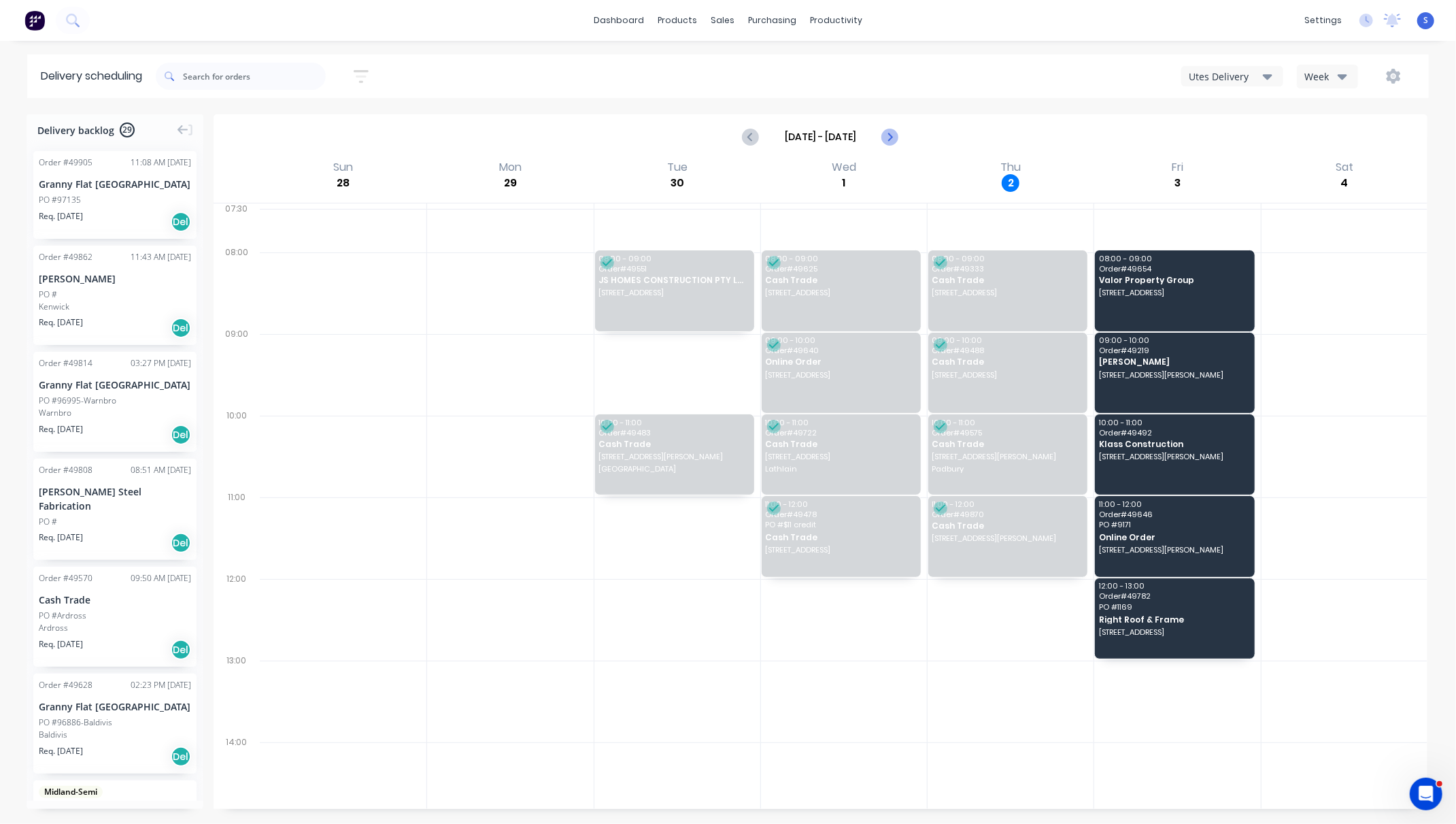
click at [881, 142] on icon "Next page" at bounding box center [889, 137] width 16 height 16
type input "[DATE] - [DATE]"
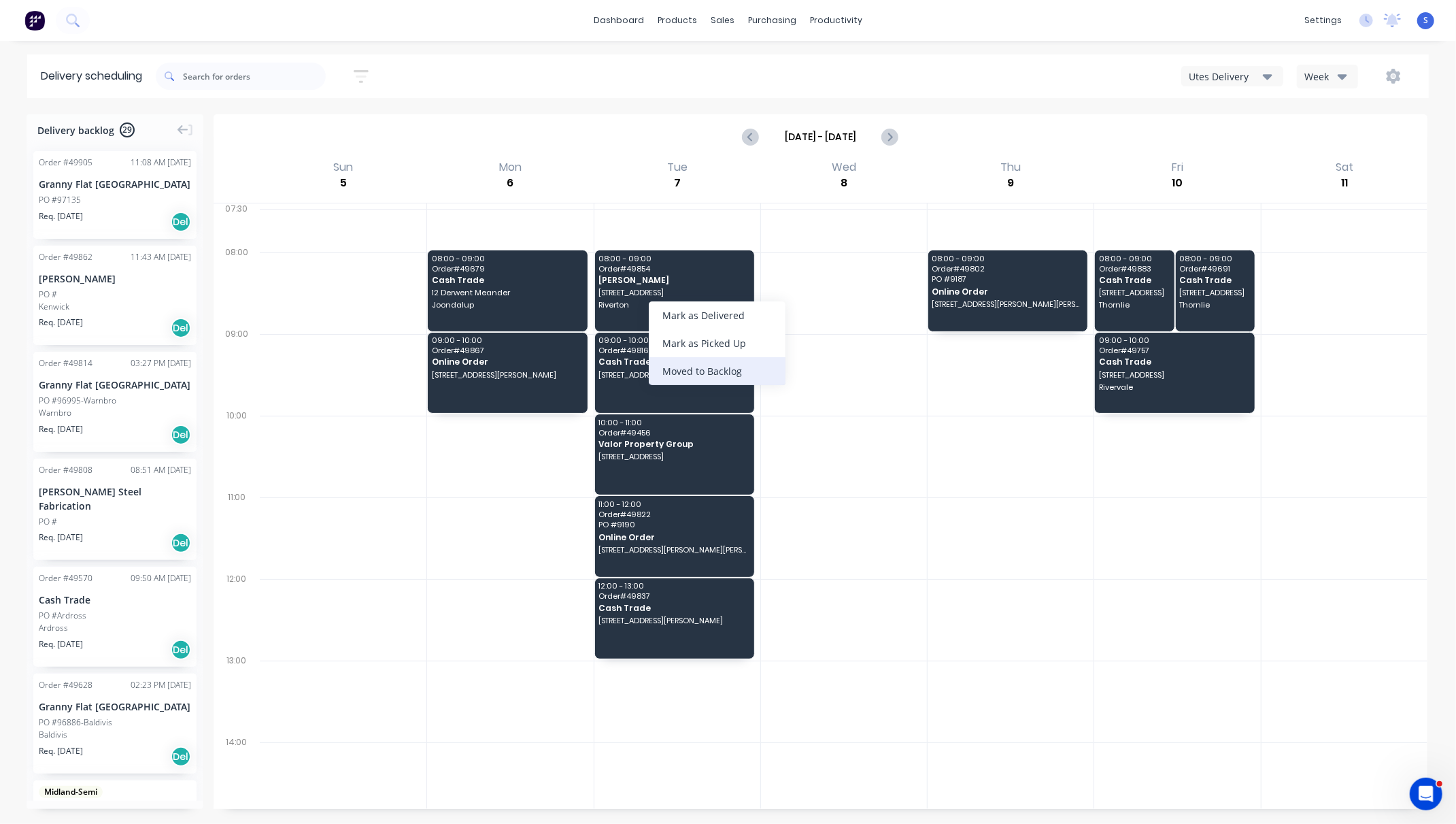
click at [716, 373] on div "Moved to Backlog" at bounding box center [717, 371] width 137 height 28
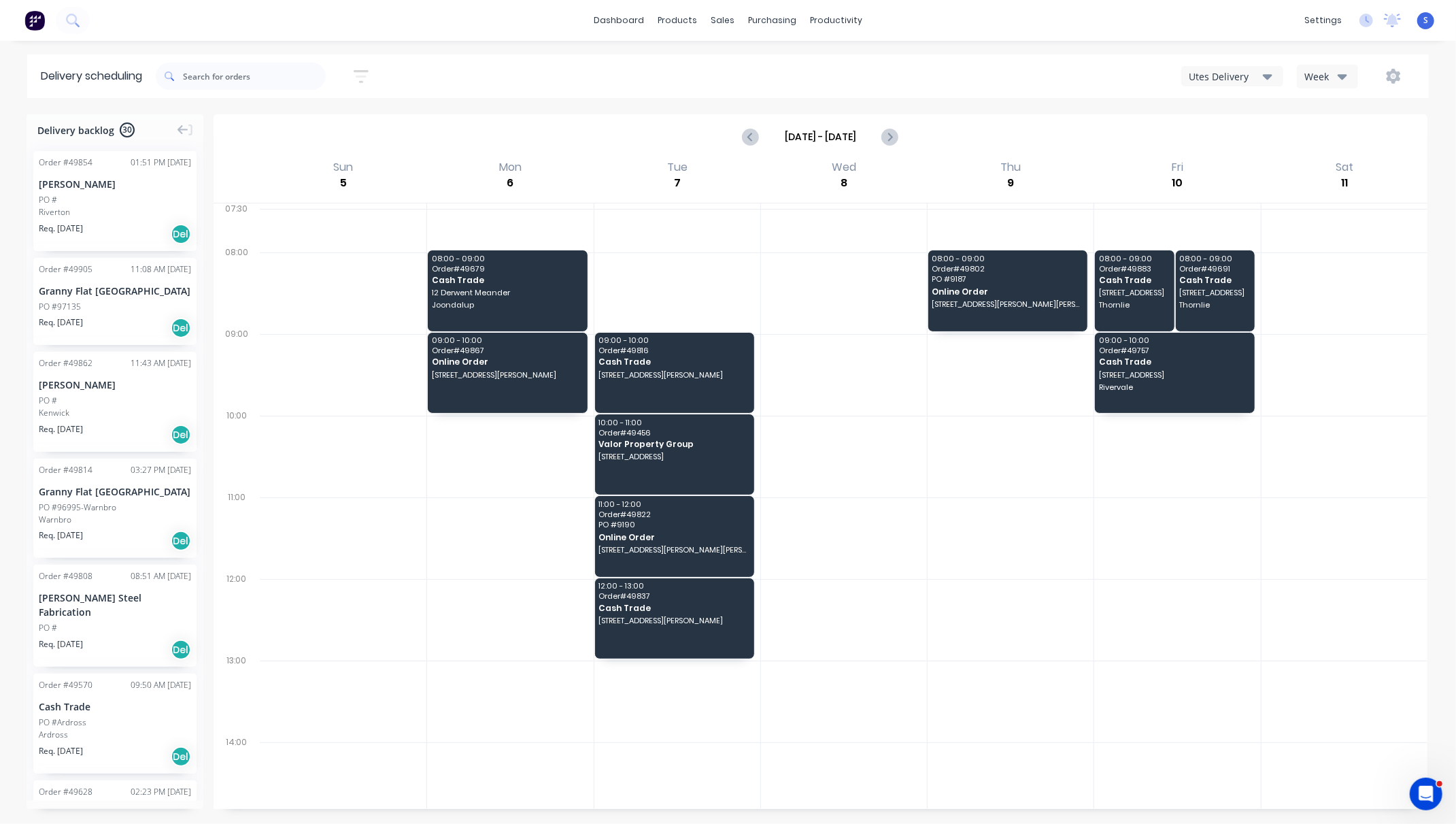
click at [1181, 82] on div "Utes Delivery" at bounding box center [1225, 76] width 74 height 14
click at [1181, 115] on div "Semi-Truck with Hiab" at bounding box center [1249, 111] width 135 height 27
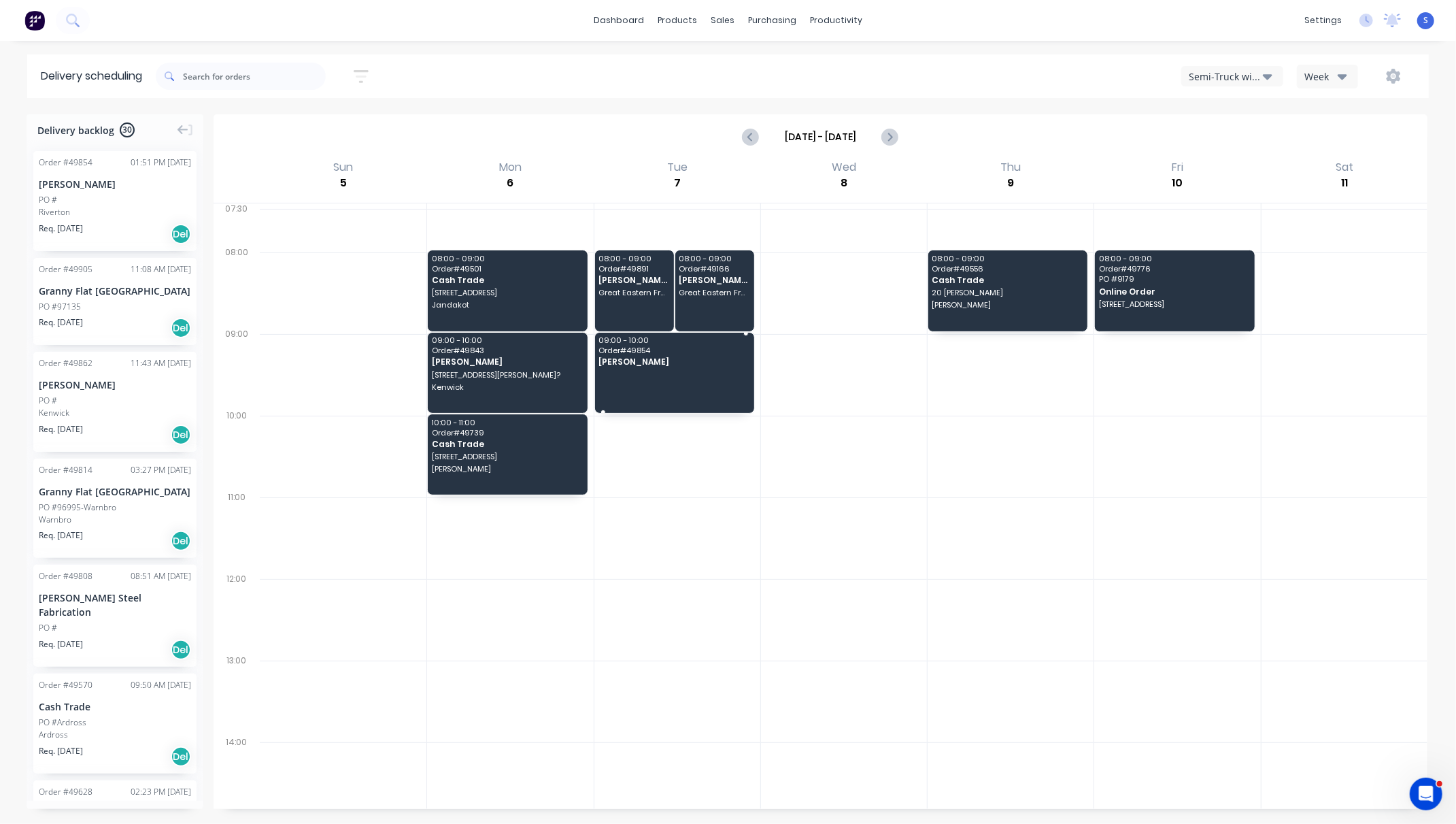
drag, startPoint x: 94, startPoint y: 207, endPoint x: 685, endPoint y: 386, distance: 617.5
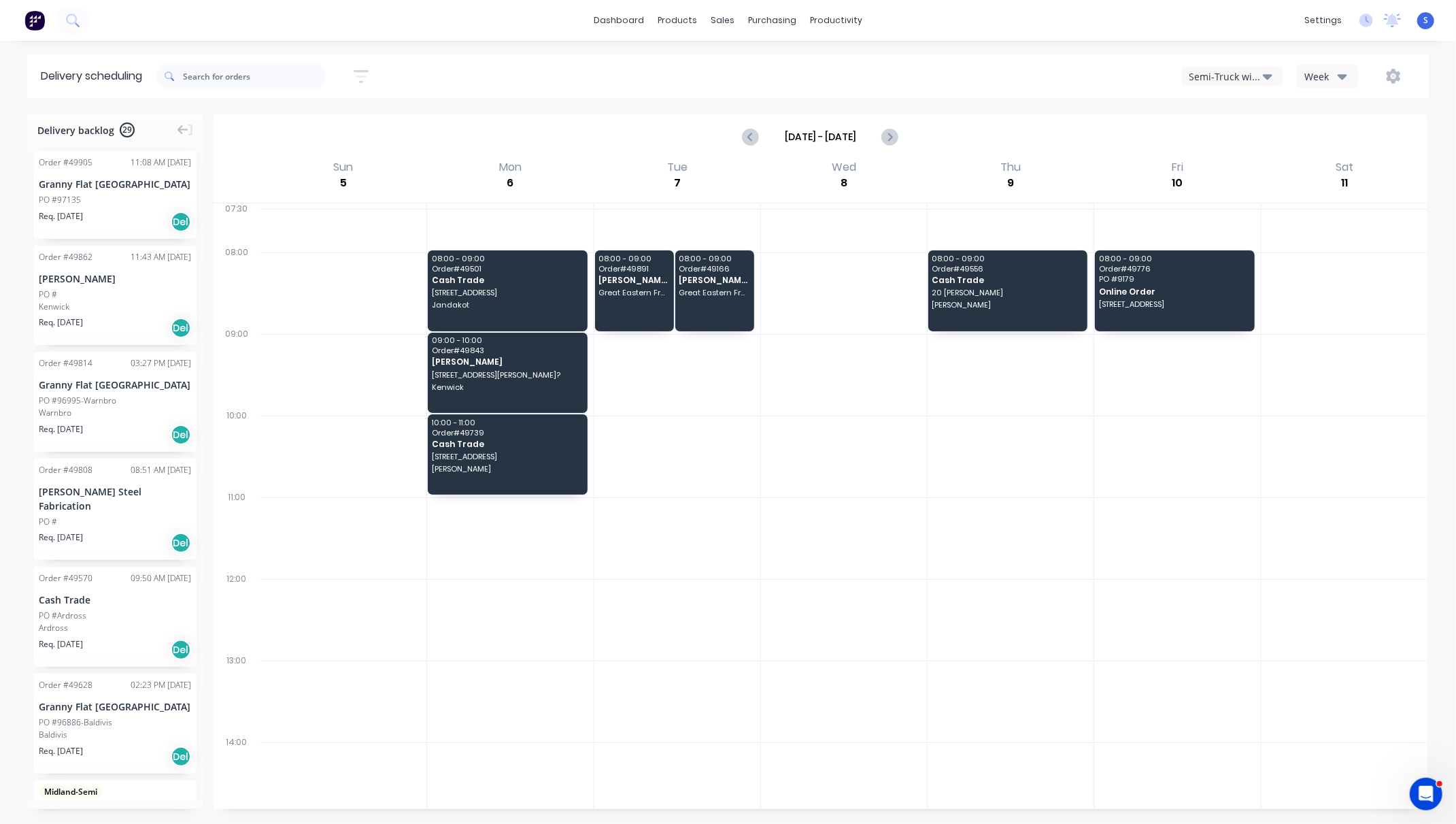
click at [744, 497] on div at bounding box center [677, 456] width 166 height 82
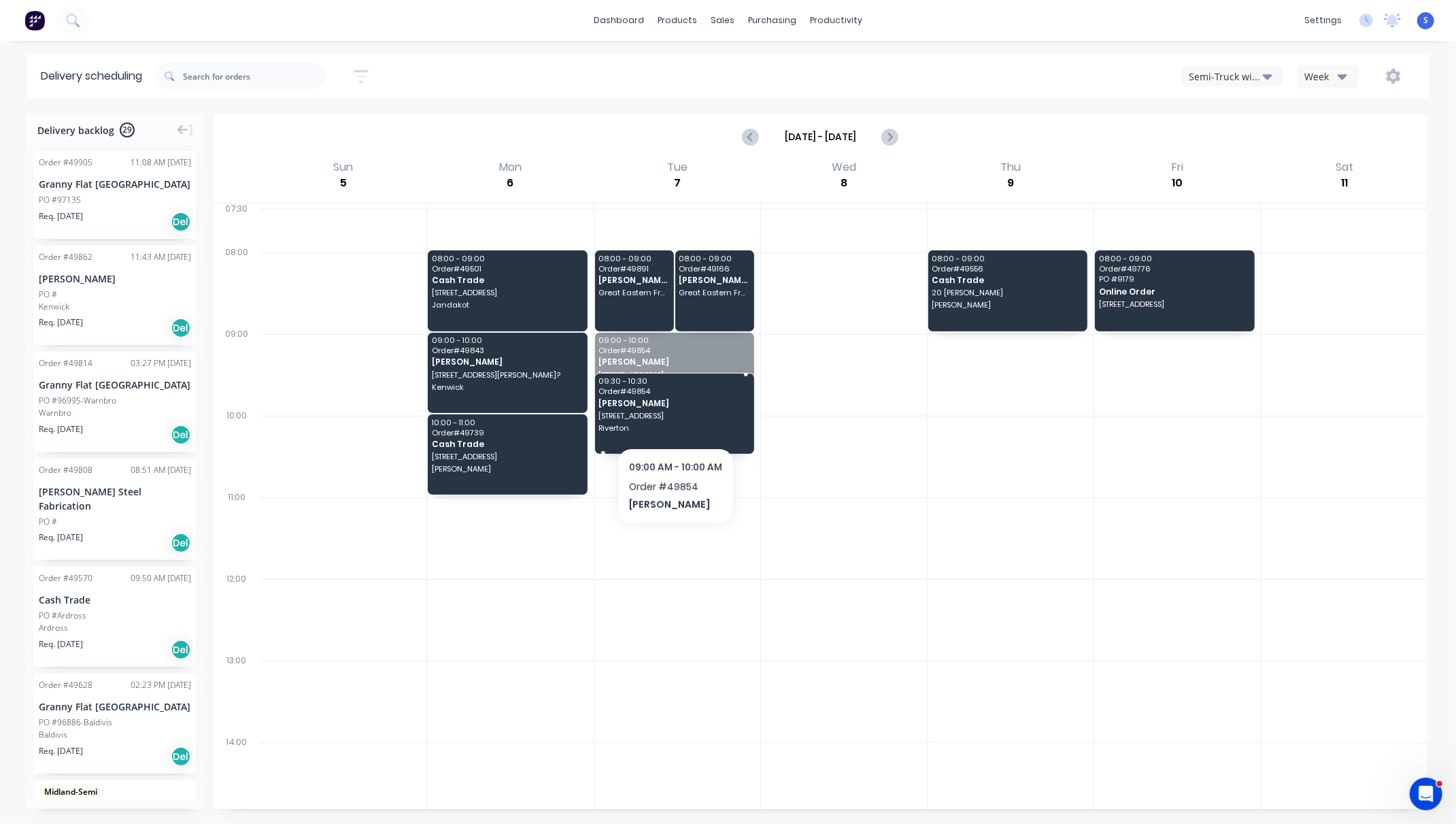
drag, startPoint x: 679, startPoint y: 409, endPoint x: 673, endPoint y: 440, distance: 31.6
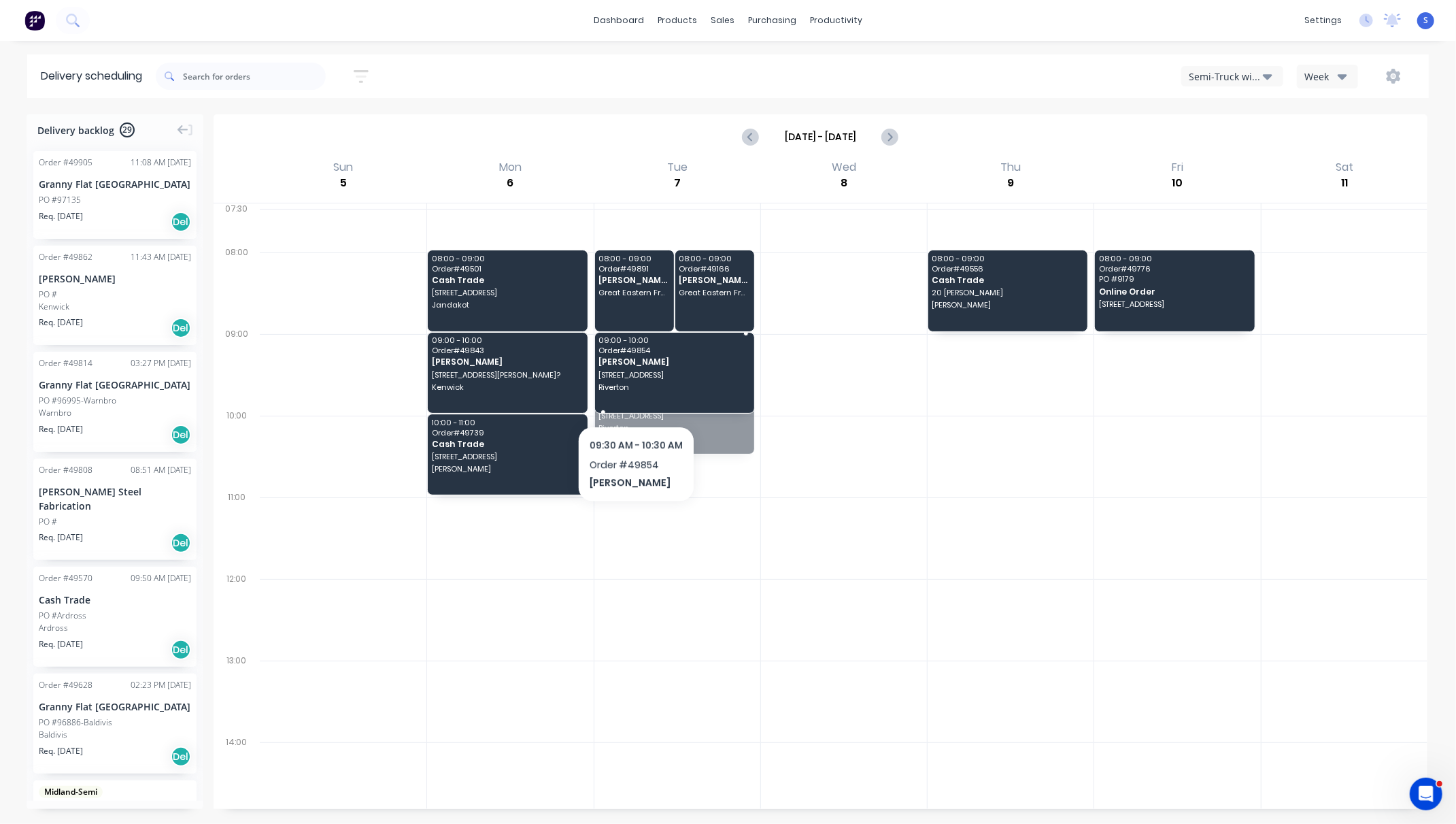
drag, startPoint x: 634, startPoint y: 403, endPoint x: 634, endPoint y: 377, distance: 26.0
click at [627, 272] on span "Order # 49891" at bounding box center [634, 268] width 71 height 8
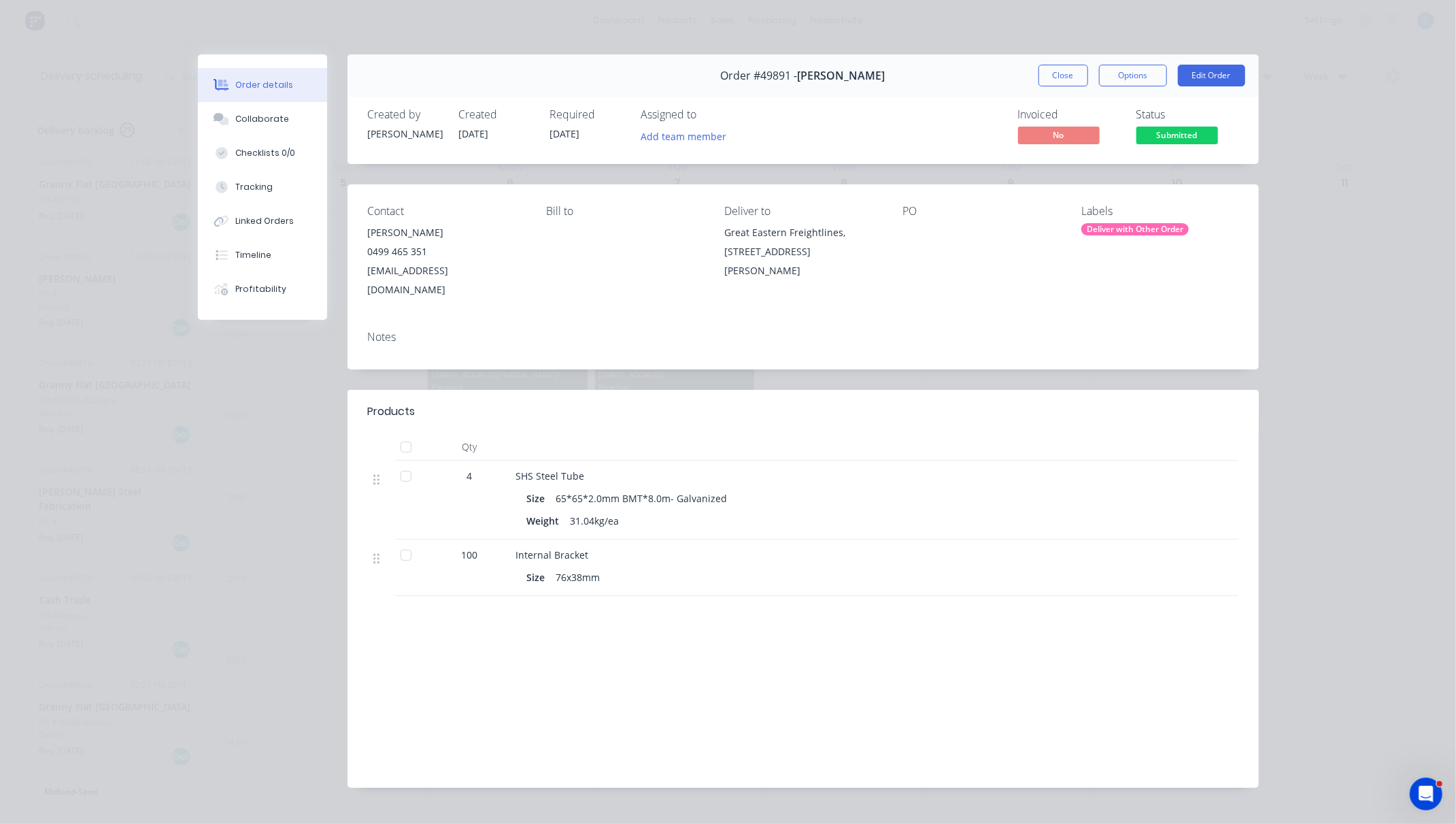
click at [1053, 82] on button "Close" at bounding box center [1063, 75] width 49 height 22
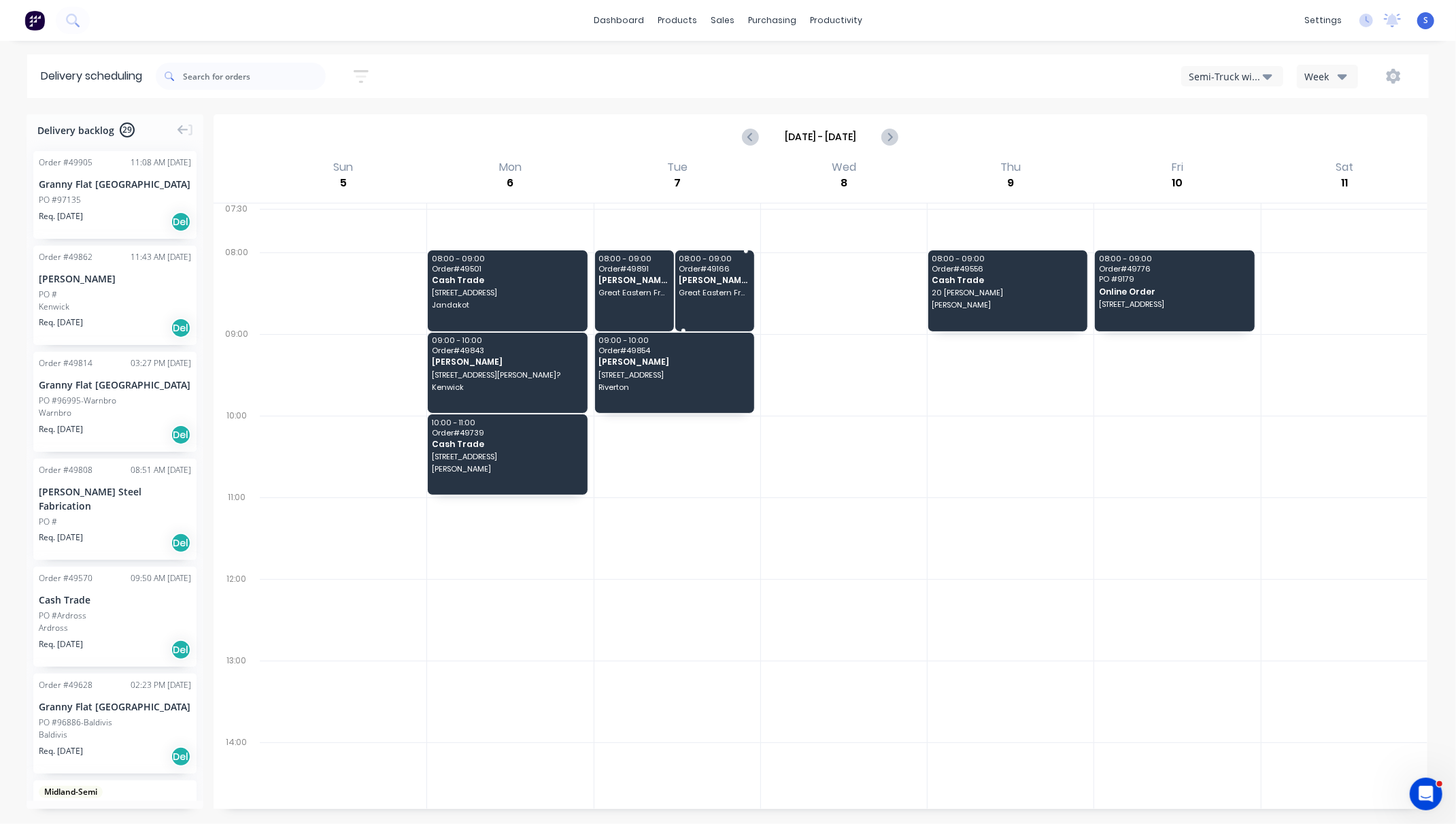
click at [697, 297] on span "Great Eastern Freightlines, [STREET_ADDRESS][PERSON_NAME]" at bounding box center [714, 292] width 71 height 8
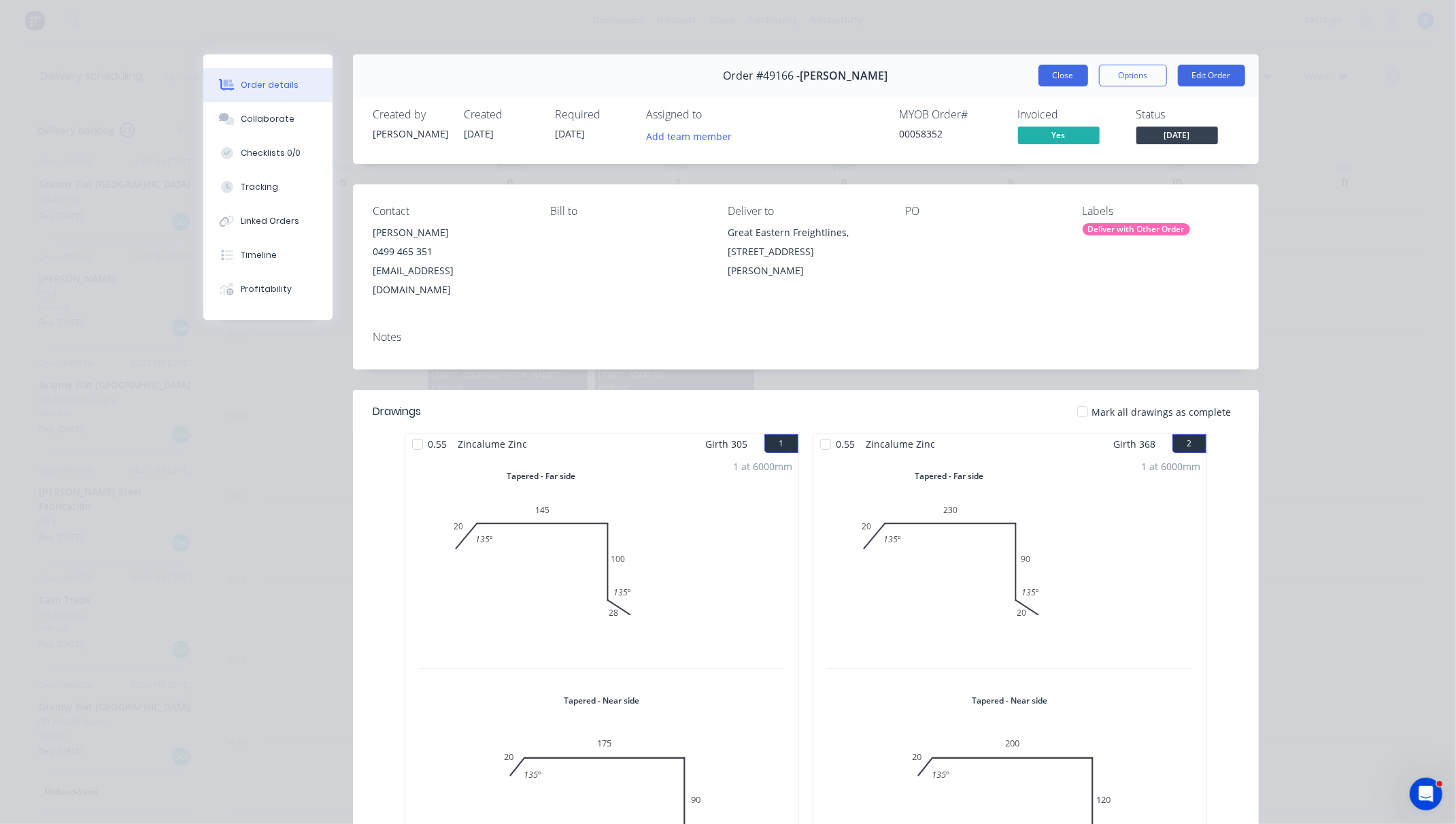
click at [1050, 72] on button "Close" at bounding box center [1063, 75] width 49 height 22
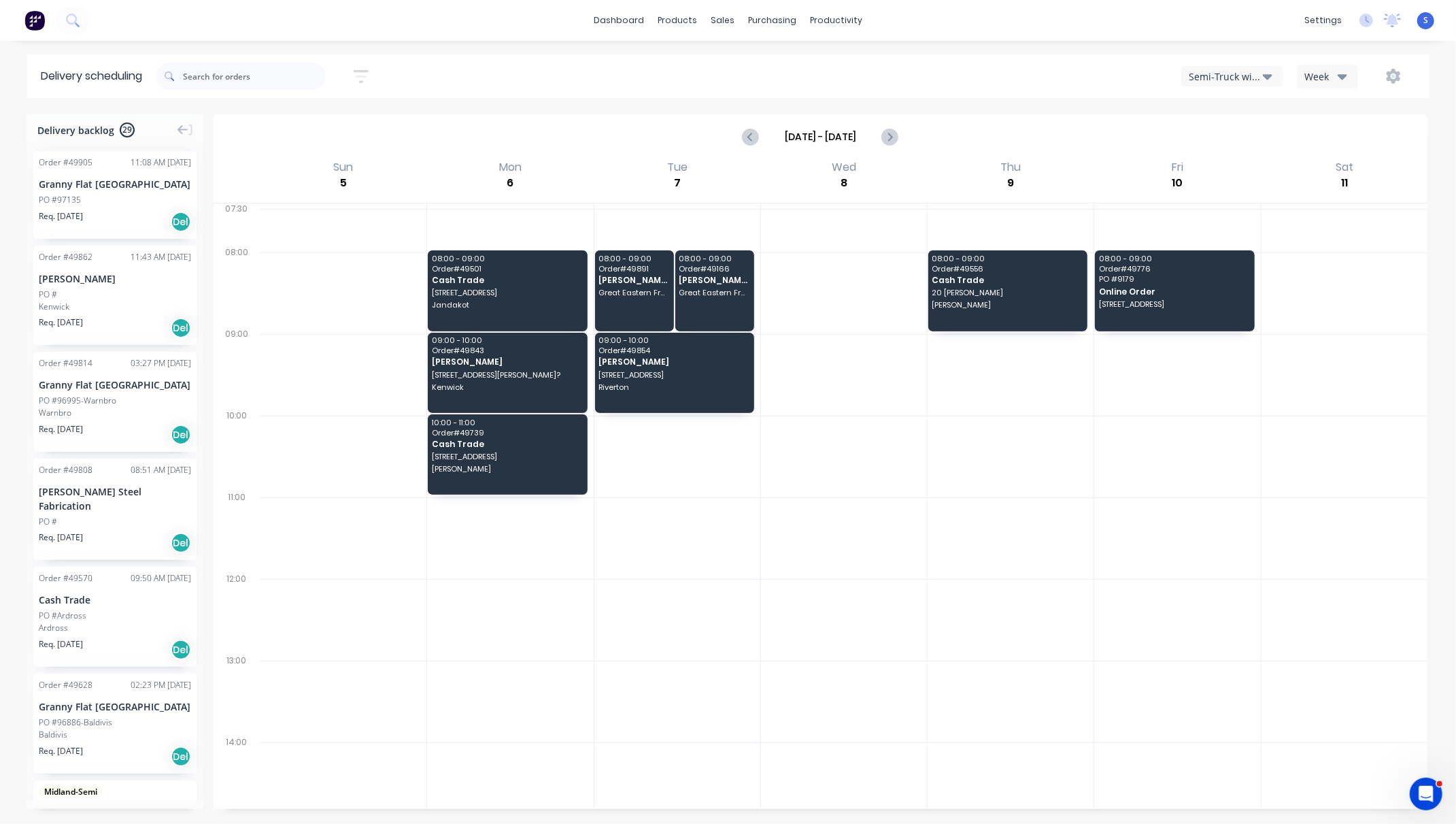
click at [898, 717] on div at bounding box center [844, 701] width 166 height 82
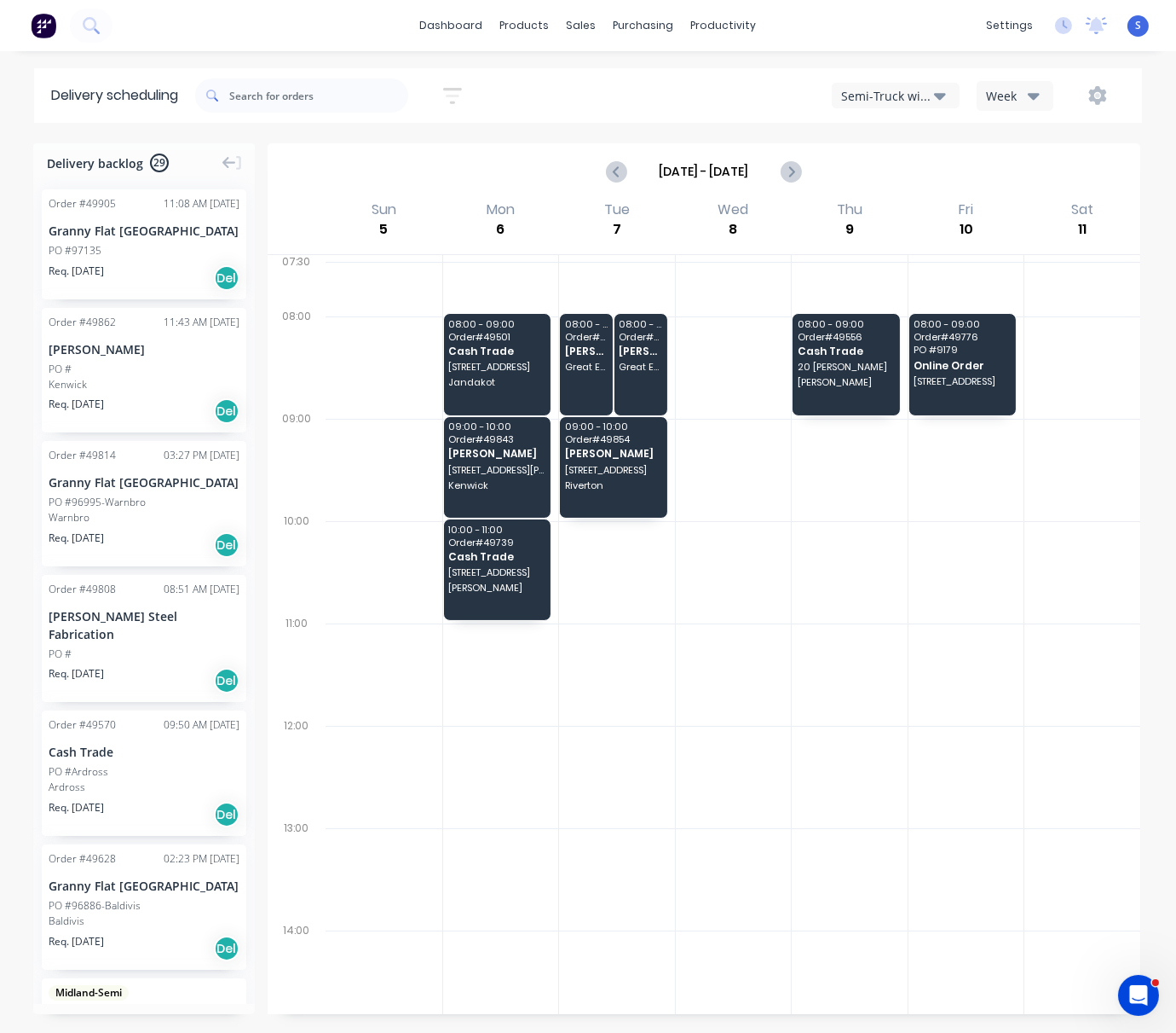
click at [0, 7] on div "dashboard products sales purchasing productivity dashboard products Product Cat…" at bounding box center [588, 25] width 1176 height 52
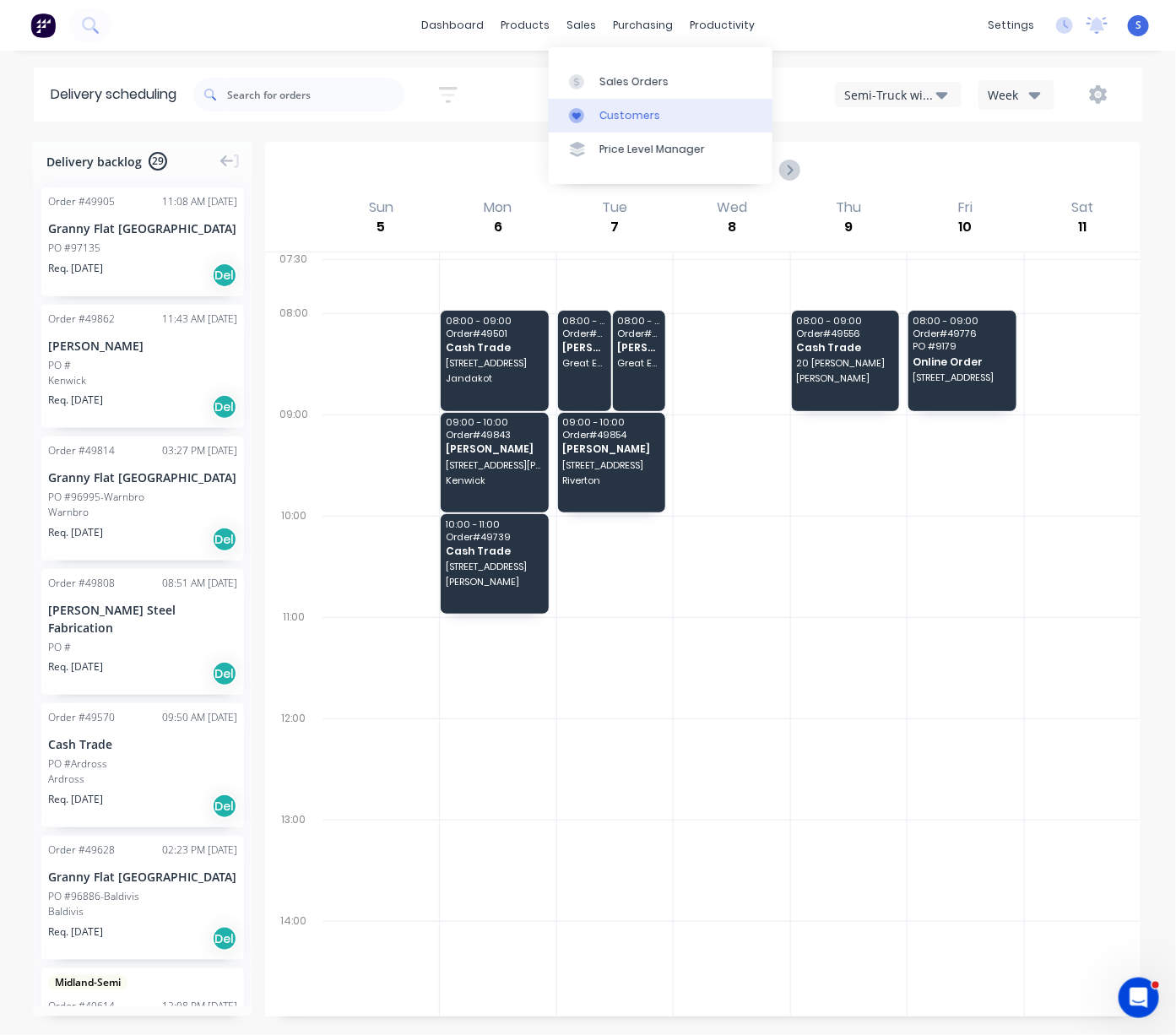
click at [638, 119] on div "Customers" at bounding box center [629, 115] width 60 height 15
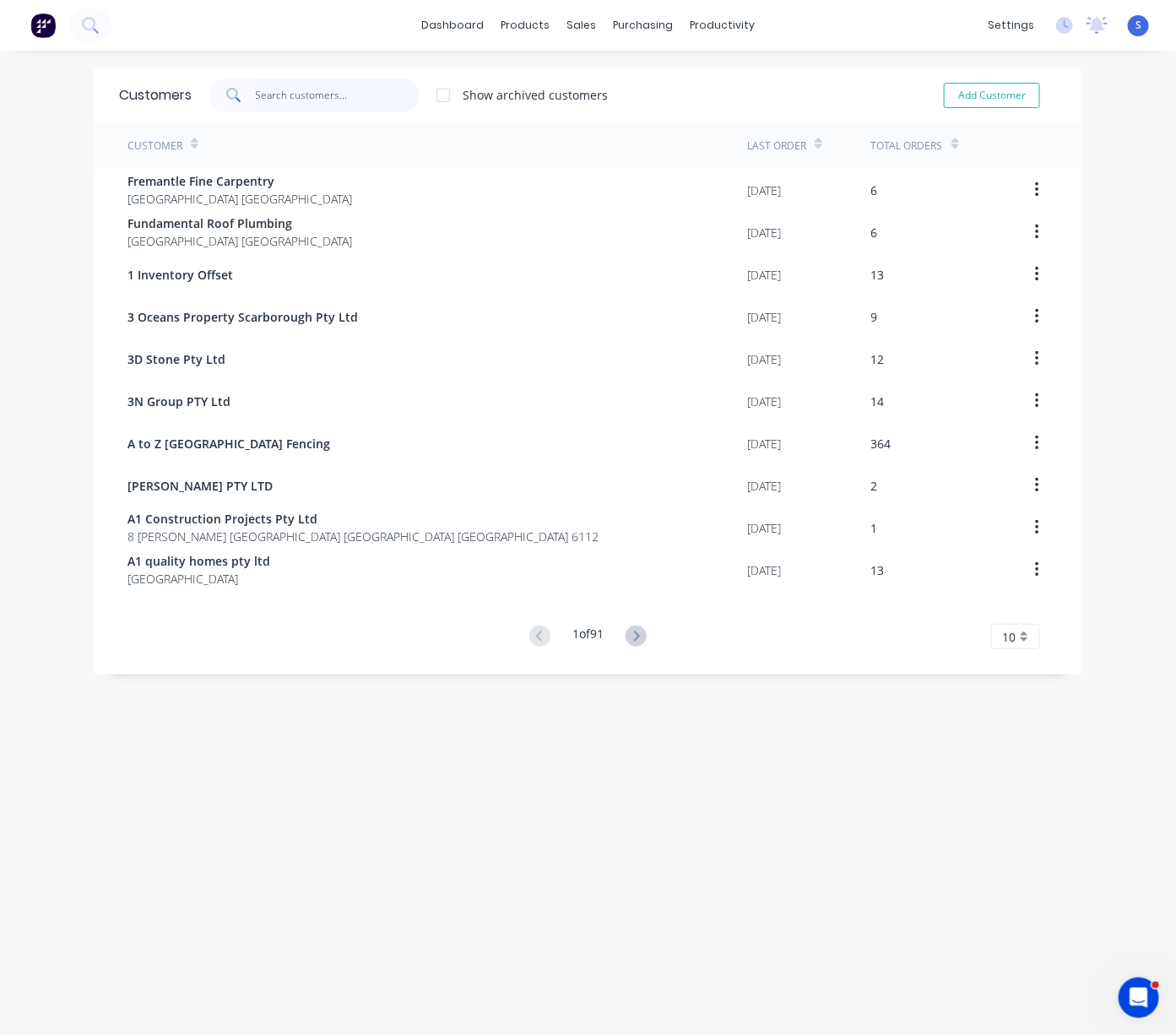
click at [326, 88] on input "text" at bounding box center [338, 96] width 164 height 33
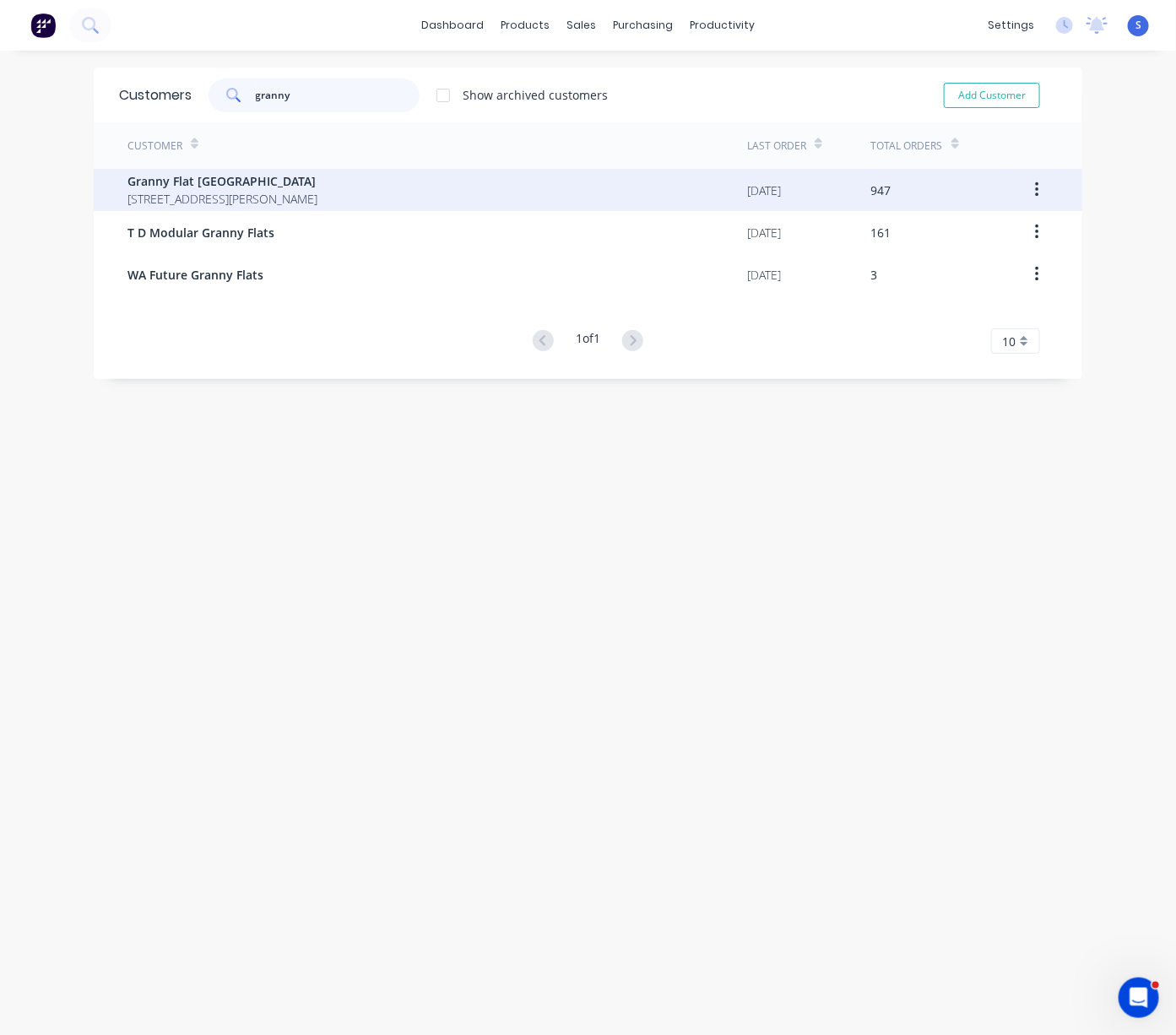
type input "granny"
click at [317, 179] on span "Granny Flat [GEOGRAPHIC_DATA]" at bounding box center [222, 181] width 190 height 18
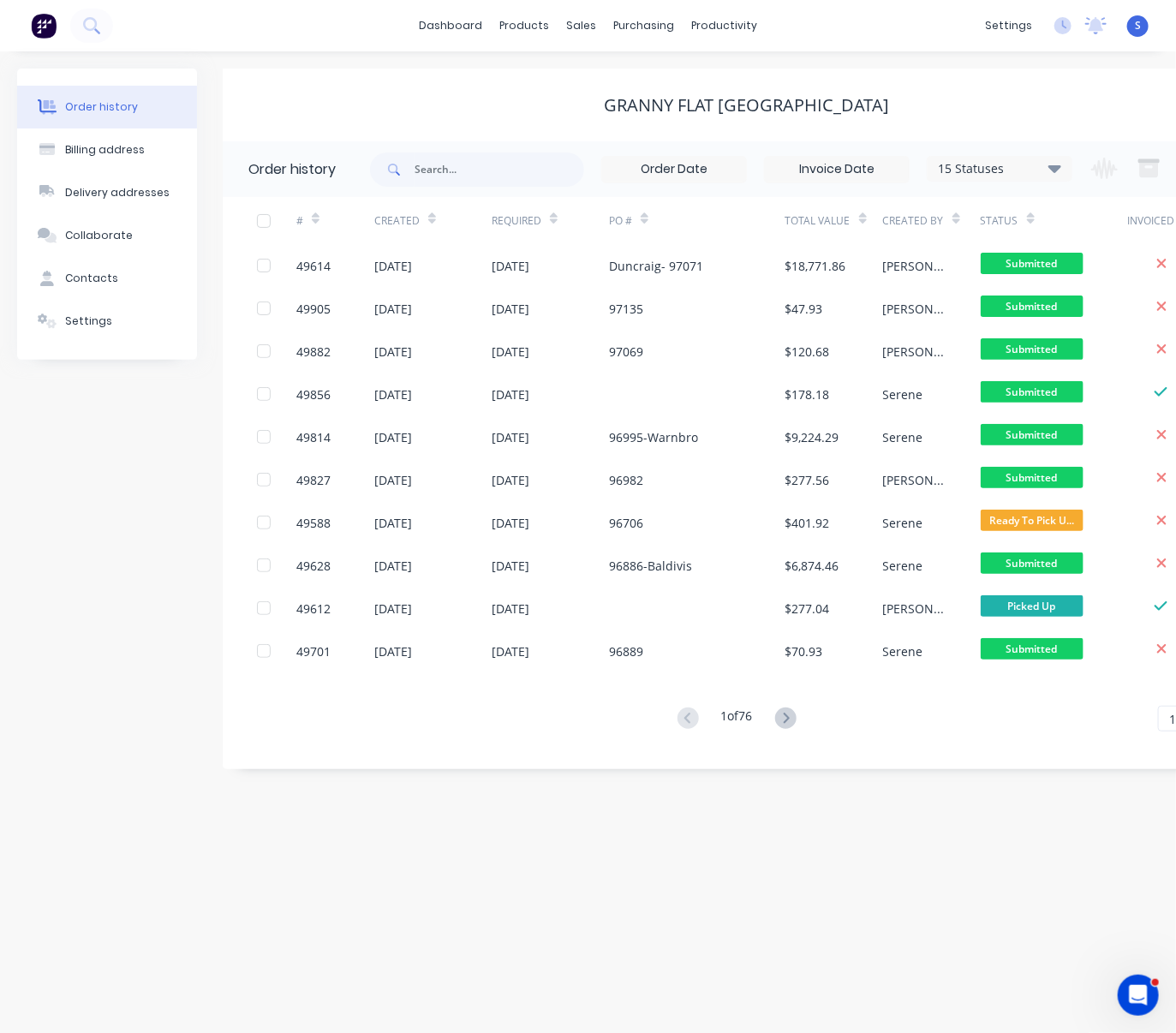
click at [410, 90] on div "Granny Flat [GEOGRAPHIC_DATA]" at bounding box center [747, 105] width 1048 height 31
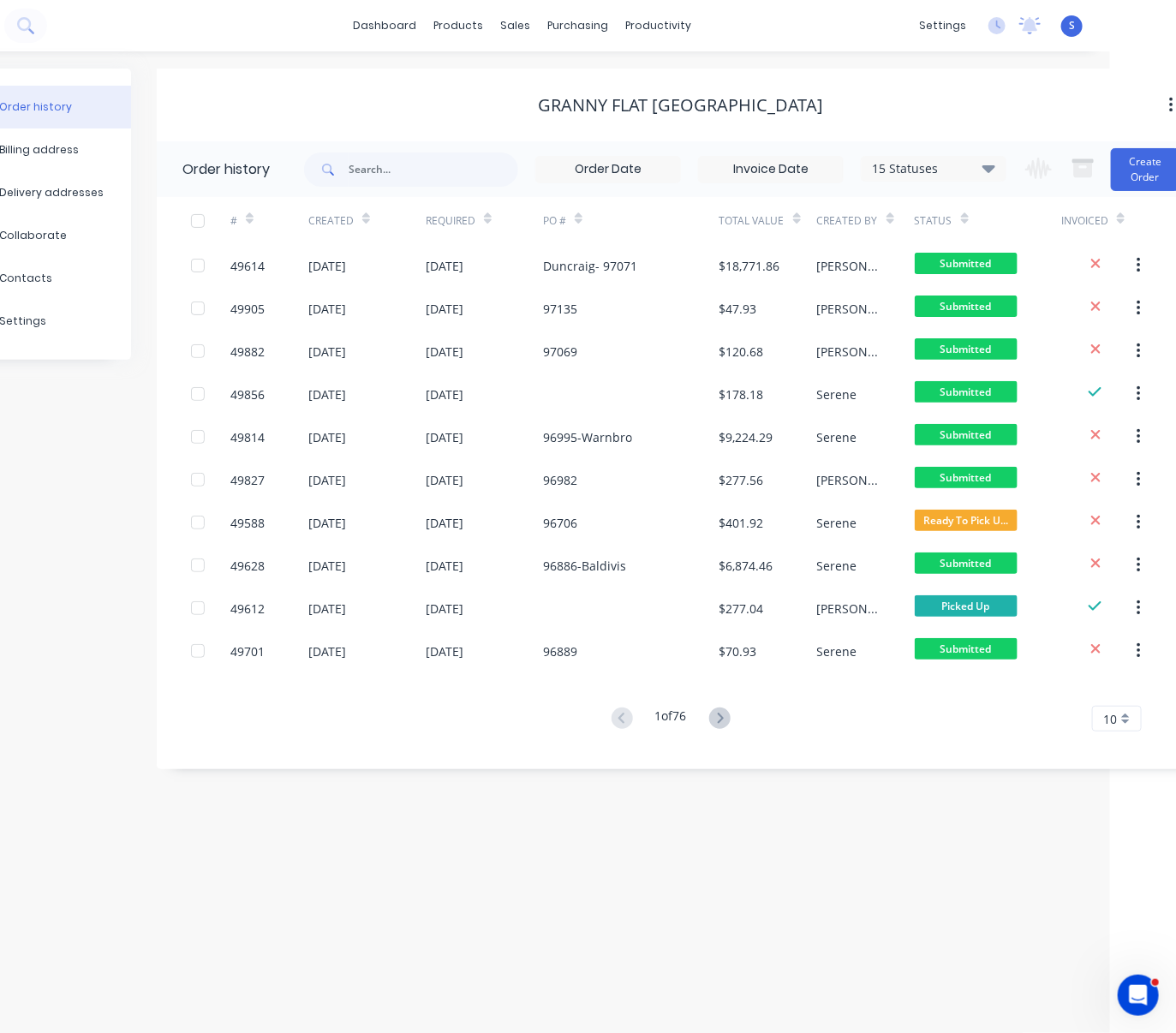
scroll to position [0, 100]
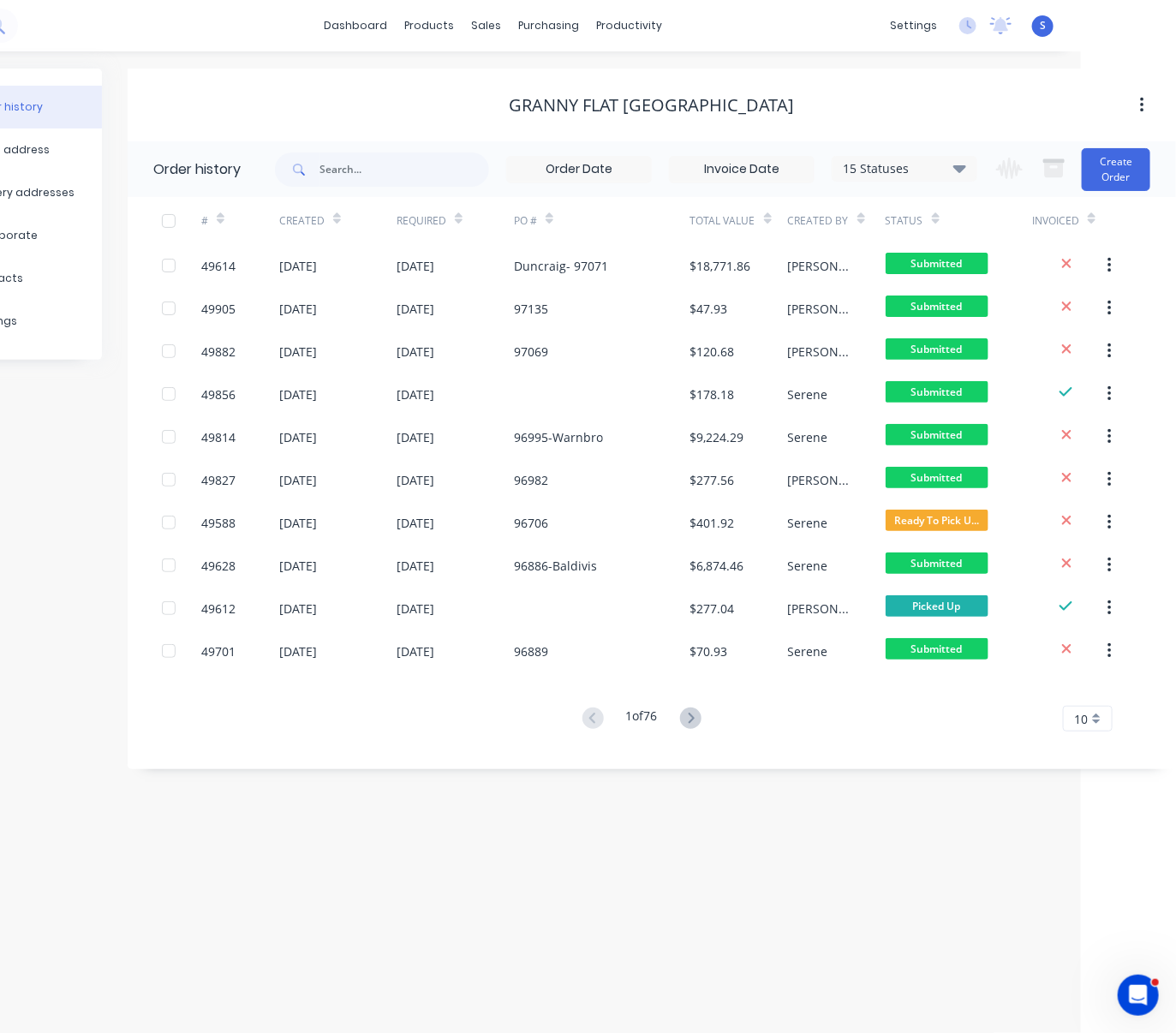
drag, startPoint x: 394, startPoint y: 96, endPoint x: 558, endPoint y: 94, distance: 164.0
click at [1120, 168] on button "Create Order" at bounding box center [1116, 169] width 69 height 42
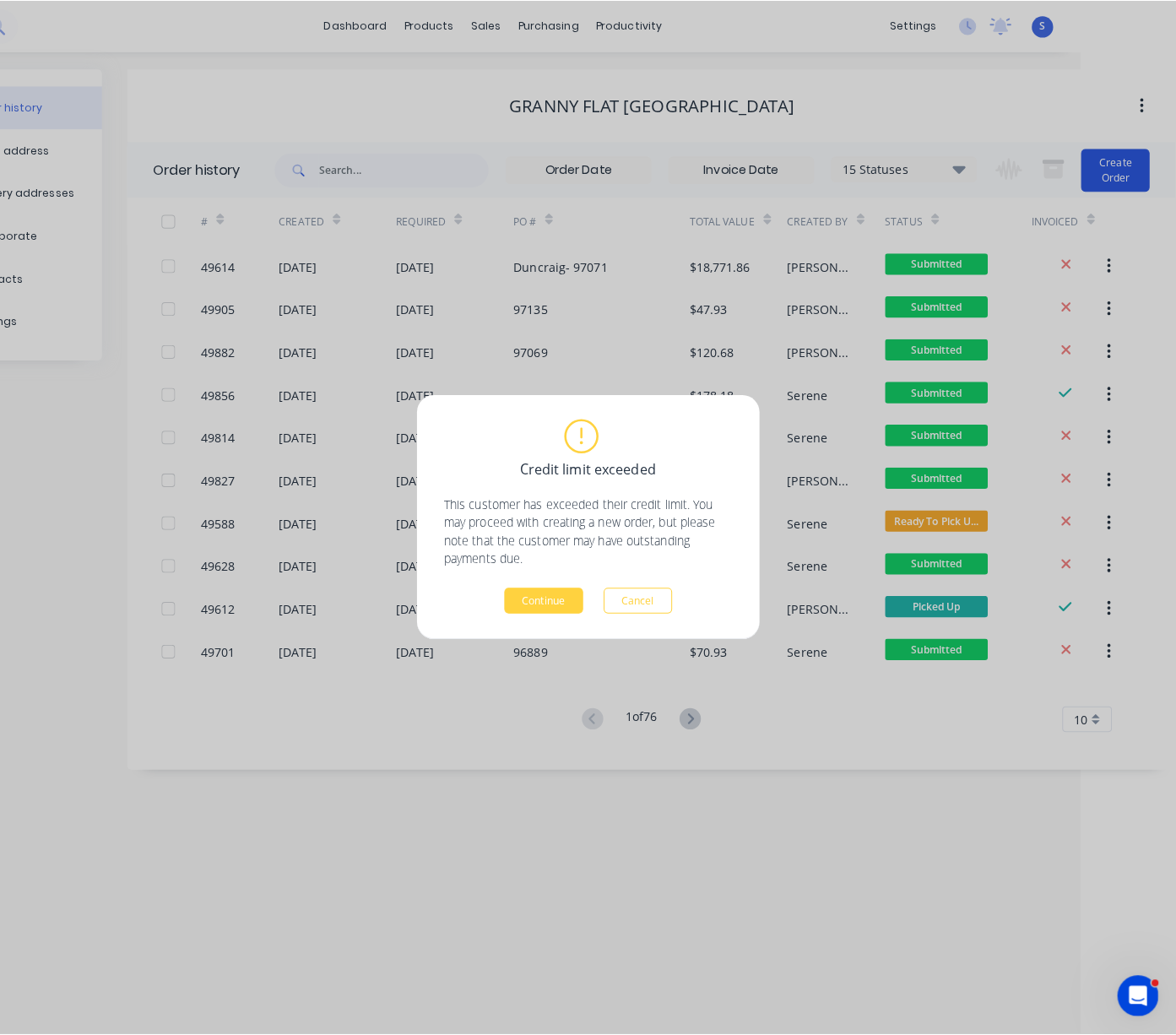
scroll to position [0, 81]
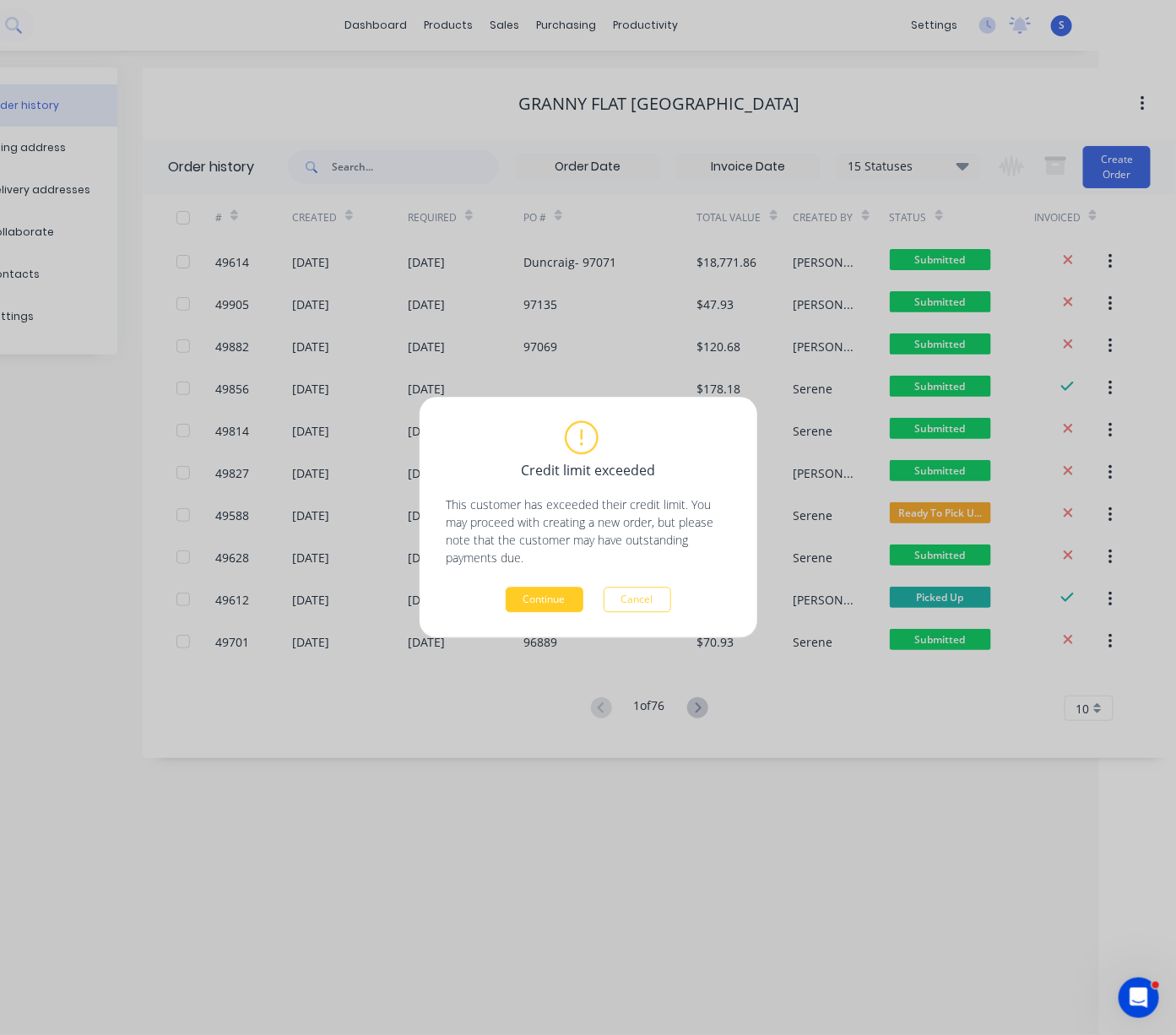
click at [549, 598] on button "Continue" at bounding box center [545, 600] width 78 height 25
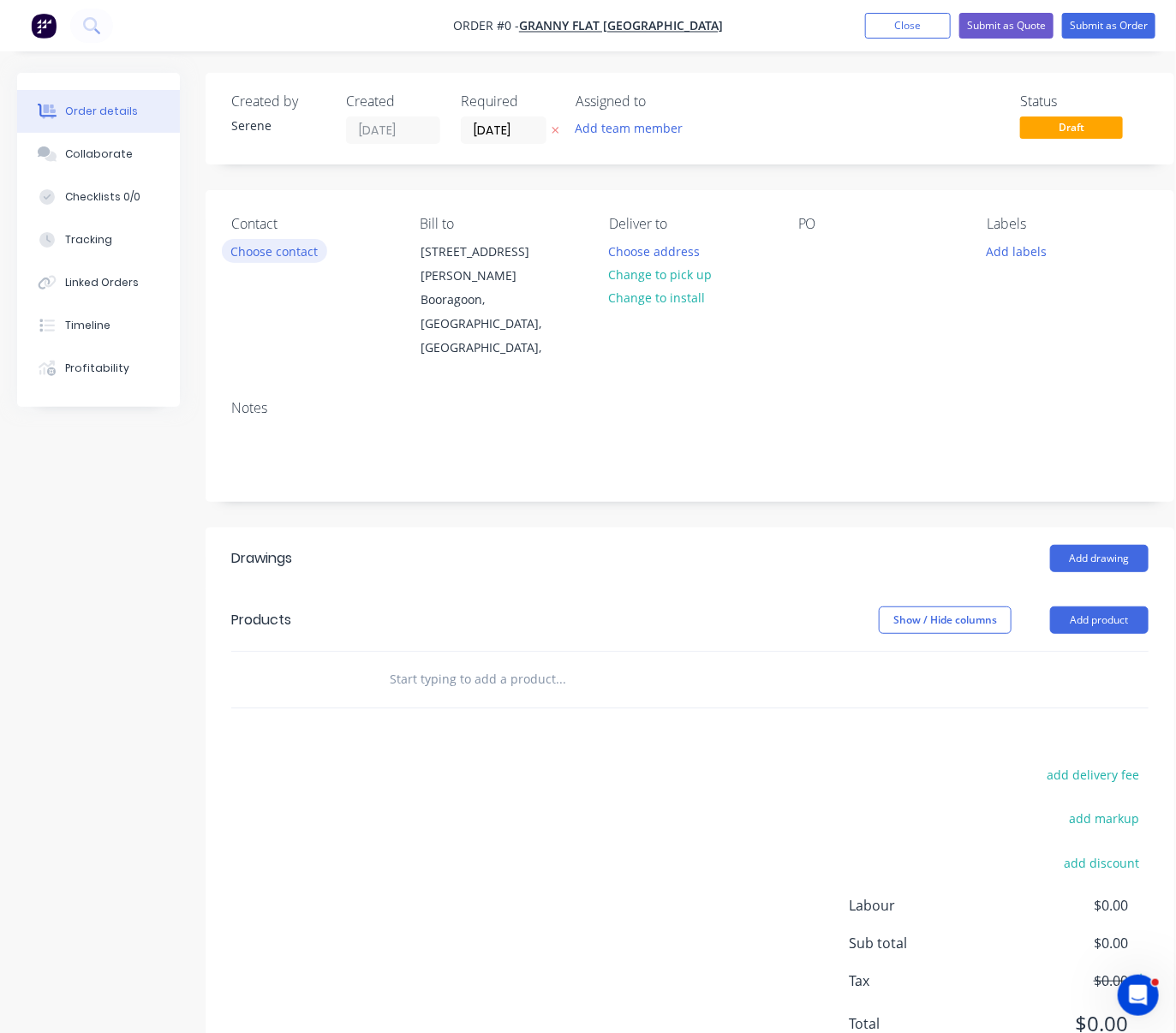
click at [275, 253] on button "Choose contact" at bounding box center [275, 250] width 105 height 24
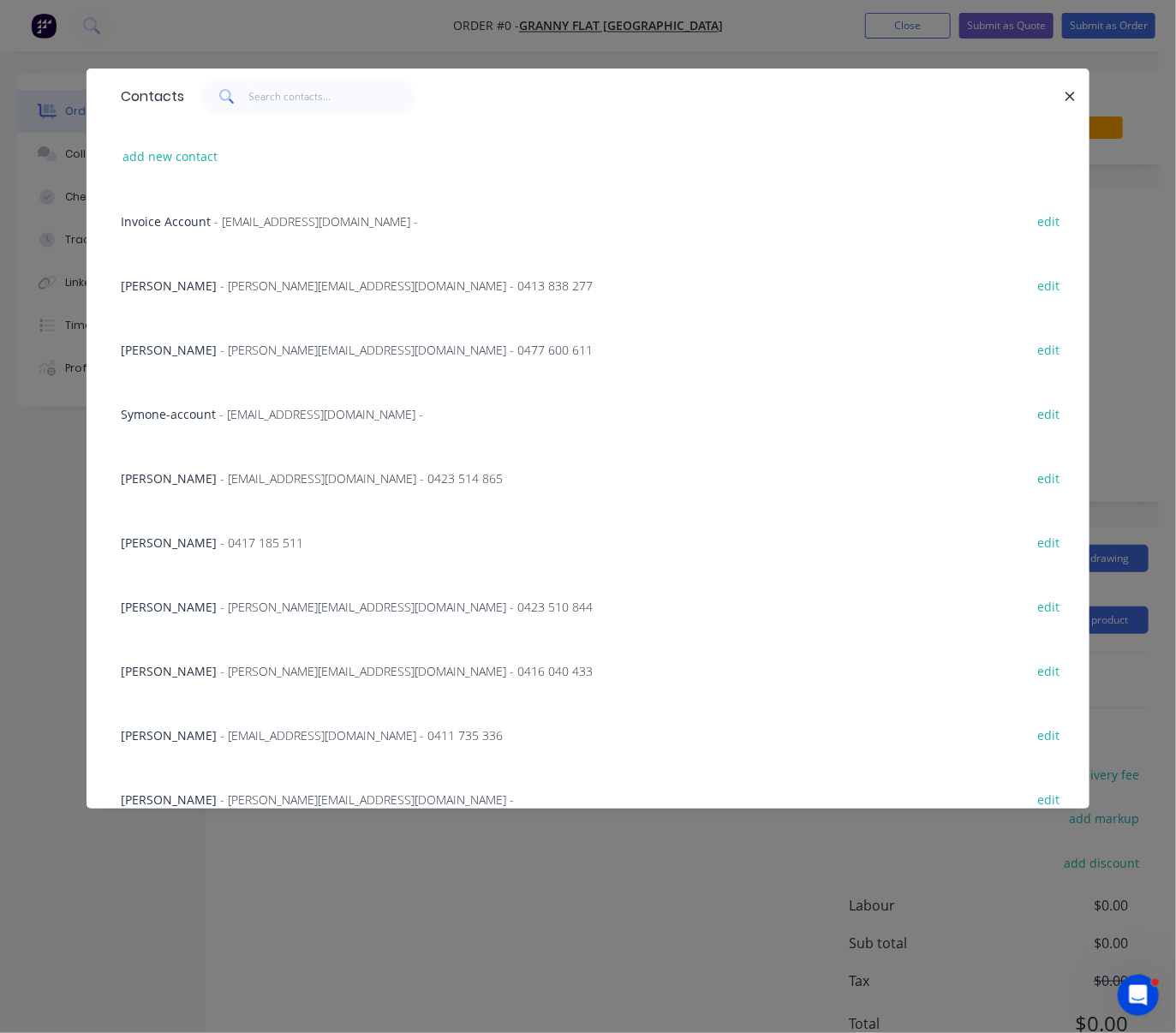
click at [233, 358] on span "- [PERSON_NAME][EMAIL_ADDRESS][DOMAIN_NAME] - 0477 600 611" at bounding box center [407, 349] width 373 height 16
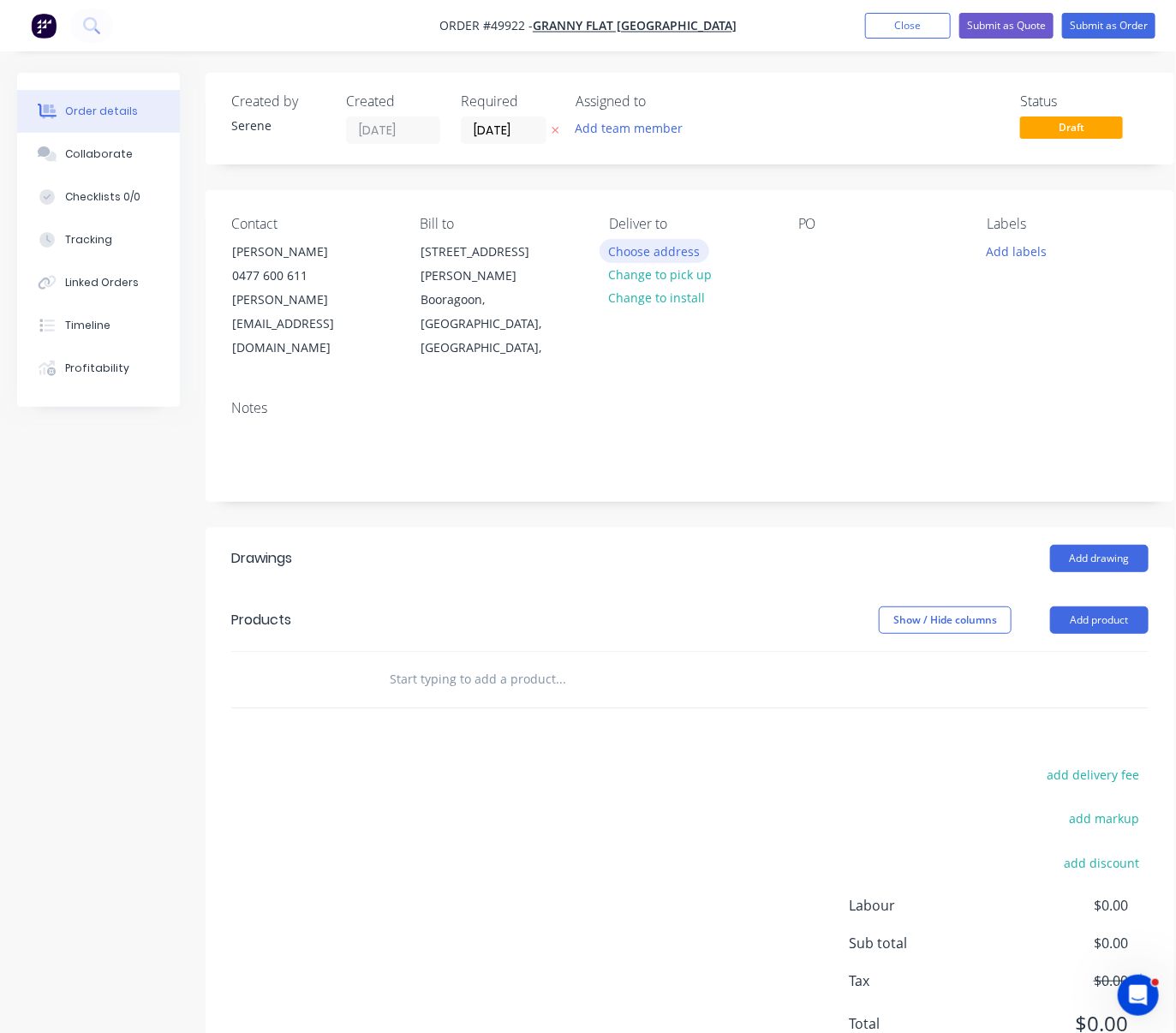
click at [654, 256] on button "Choose address" at bounding box center [654, 250] width 109 height 24
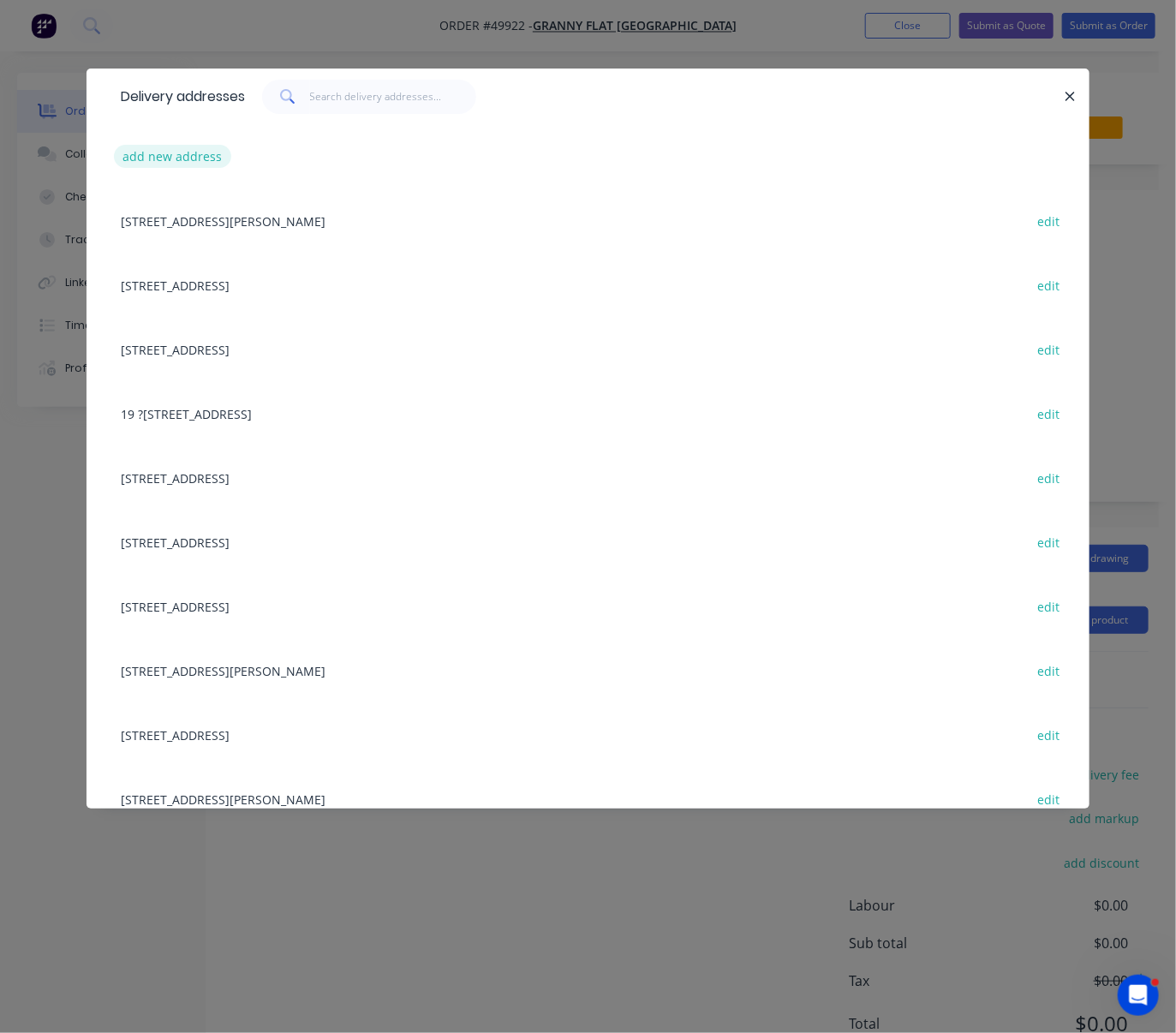
click at [153, 168] on button "add new address" at bounding box center [172, 156] width 118 height 24
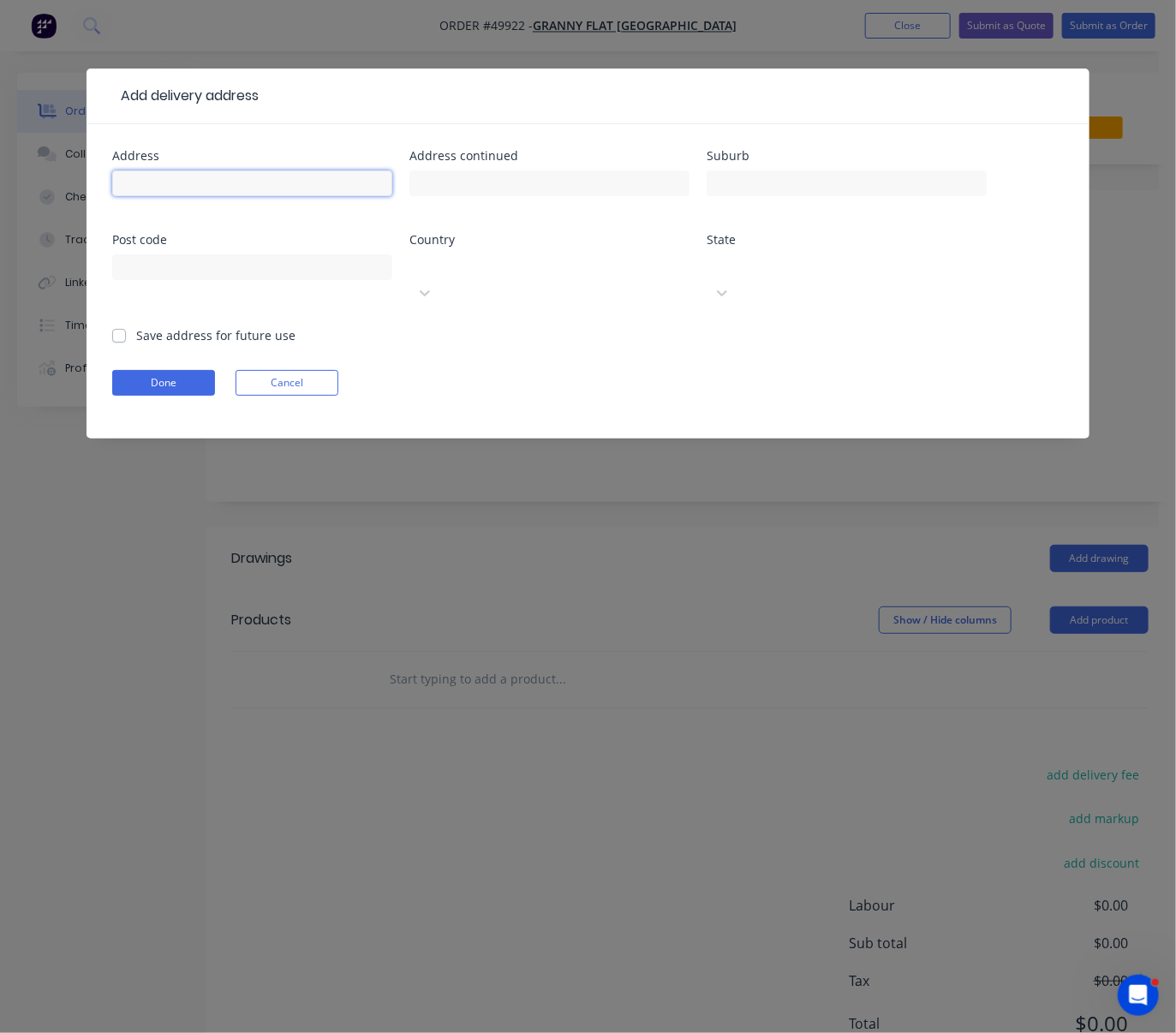
click at [160, 195] on input "text" at bounding box center [251, 183] width 280 height 25
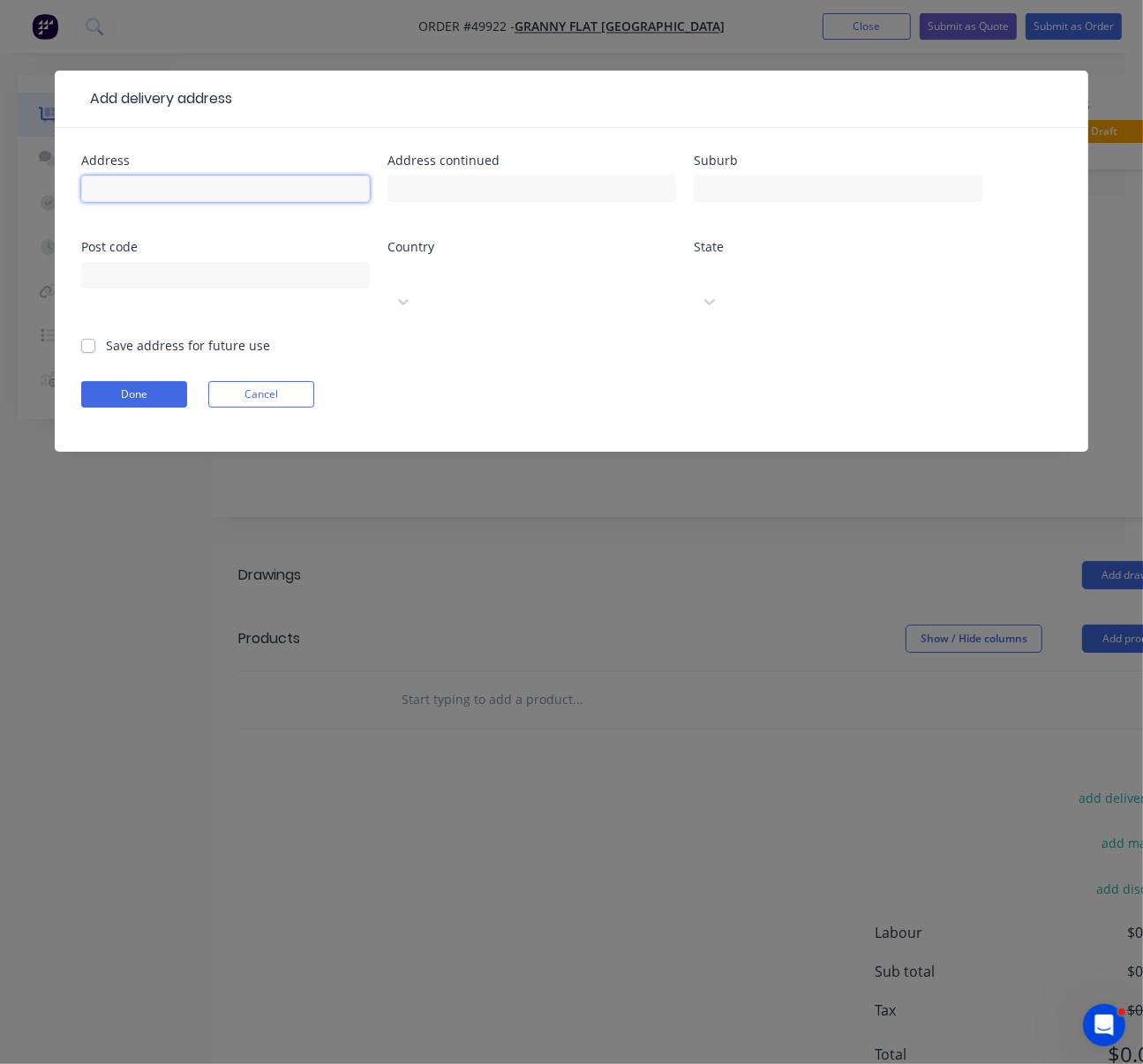
click at [241, 202] on input "text" at bounding box center [225, 188] width 288 height 26
type input "12 (lot2031) [GEOGRAPHIC_DATA],"
type input "Ellenbrook"
click at [442, 281] on div at bounding box center [520, 273] width 254 height 22
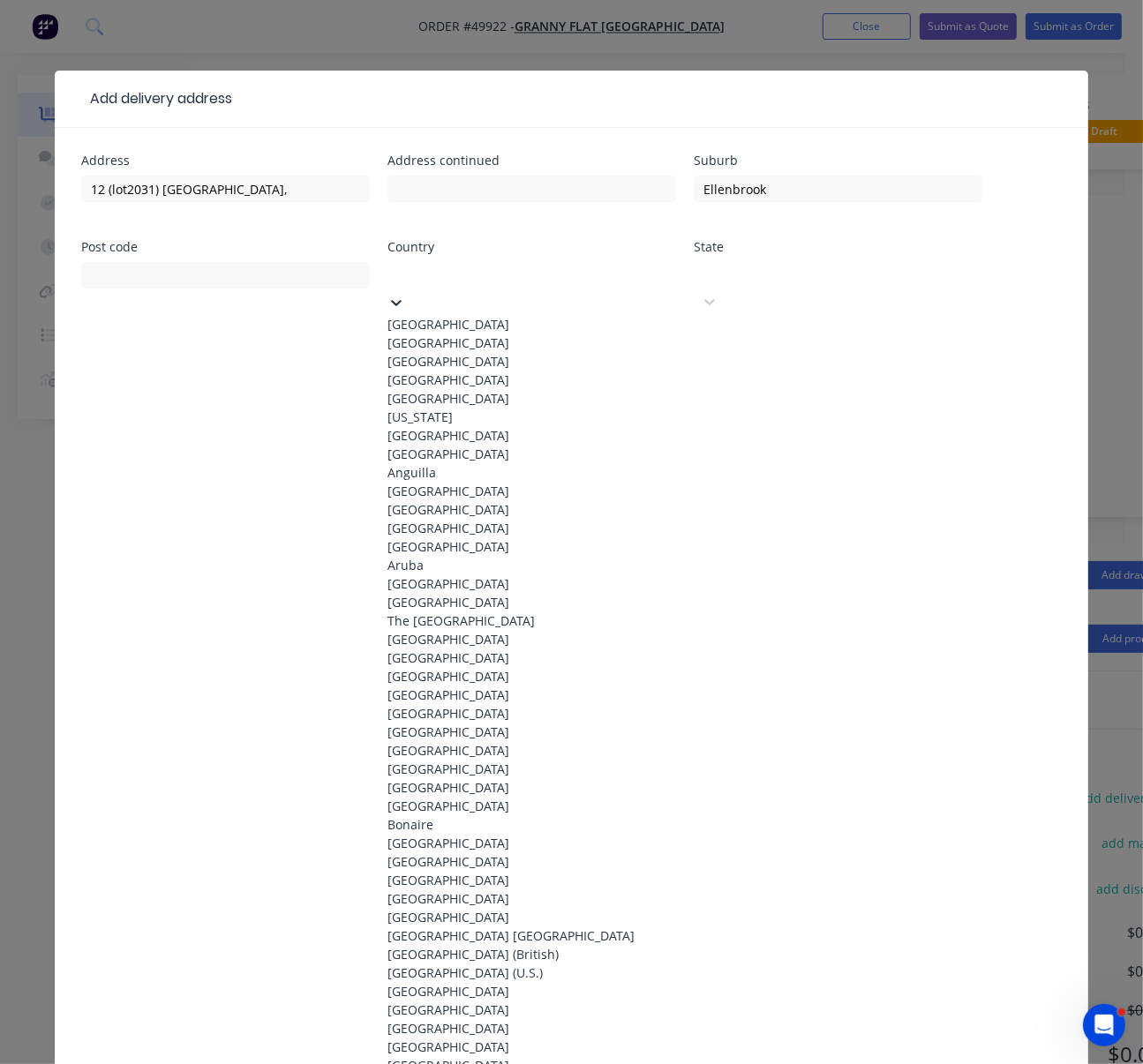
click at [440, 321] on div "[GEOGRAPHIC_DATA]" at bounding box center [531, 324] width 288 height 18
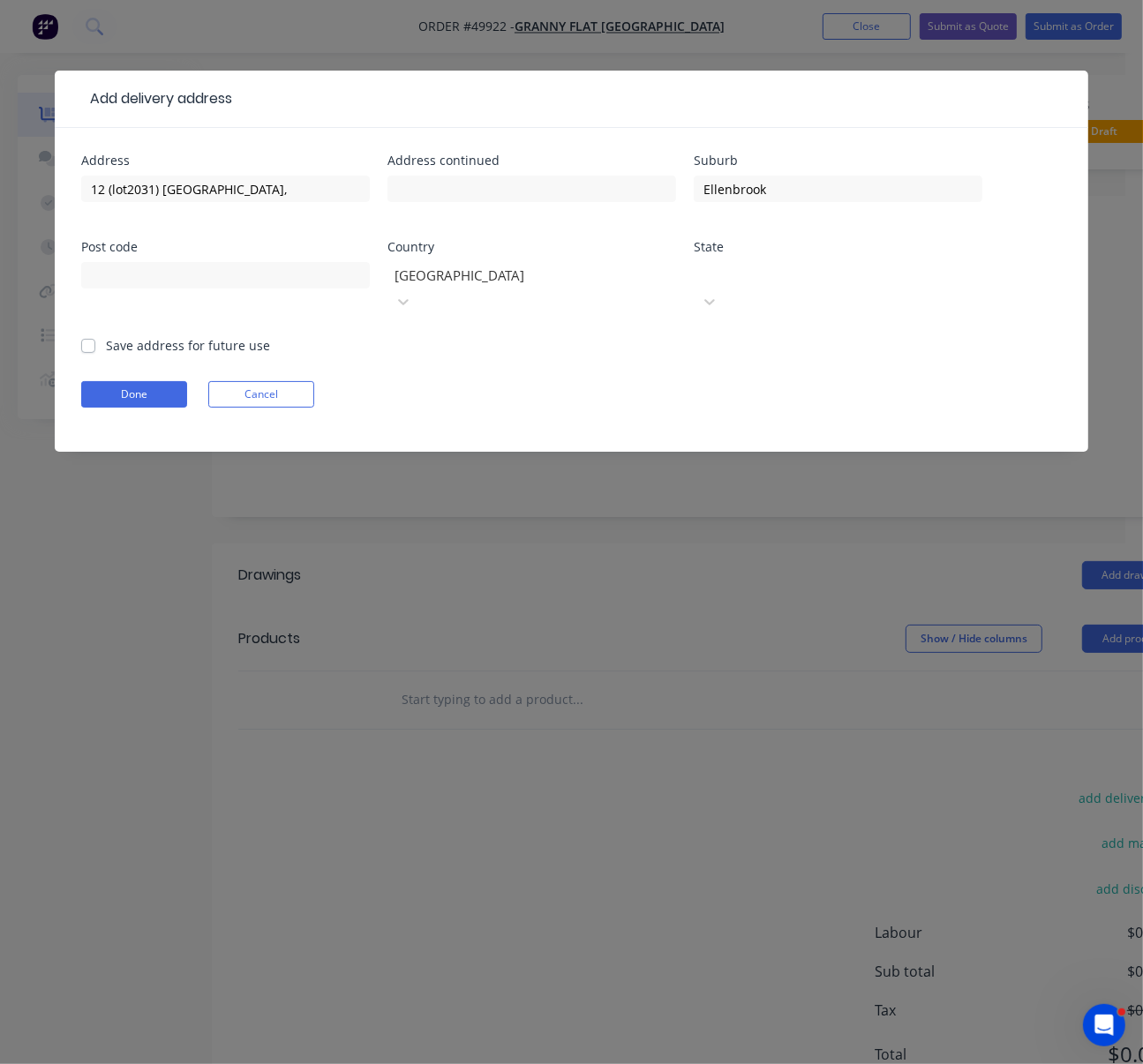
click at [777, 284] on div at bounding box center [826, 273] width 254 height 22
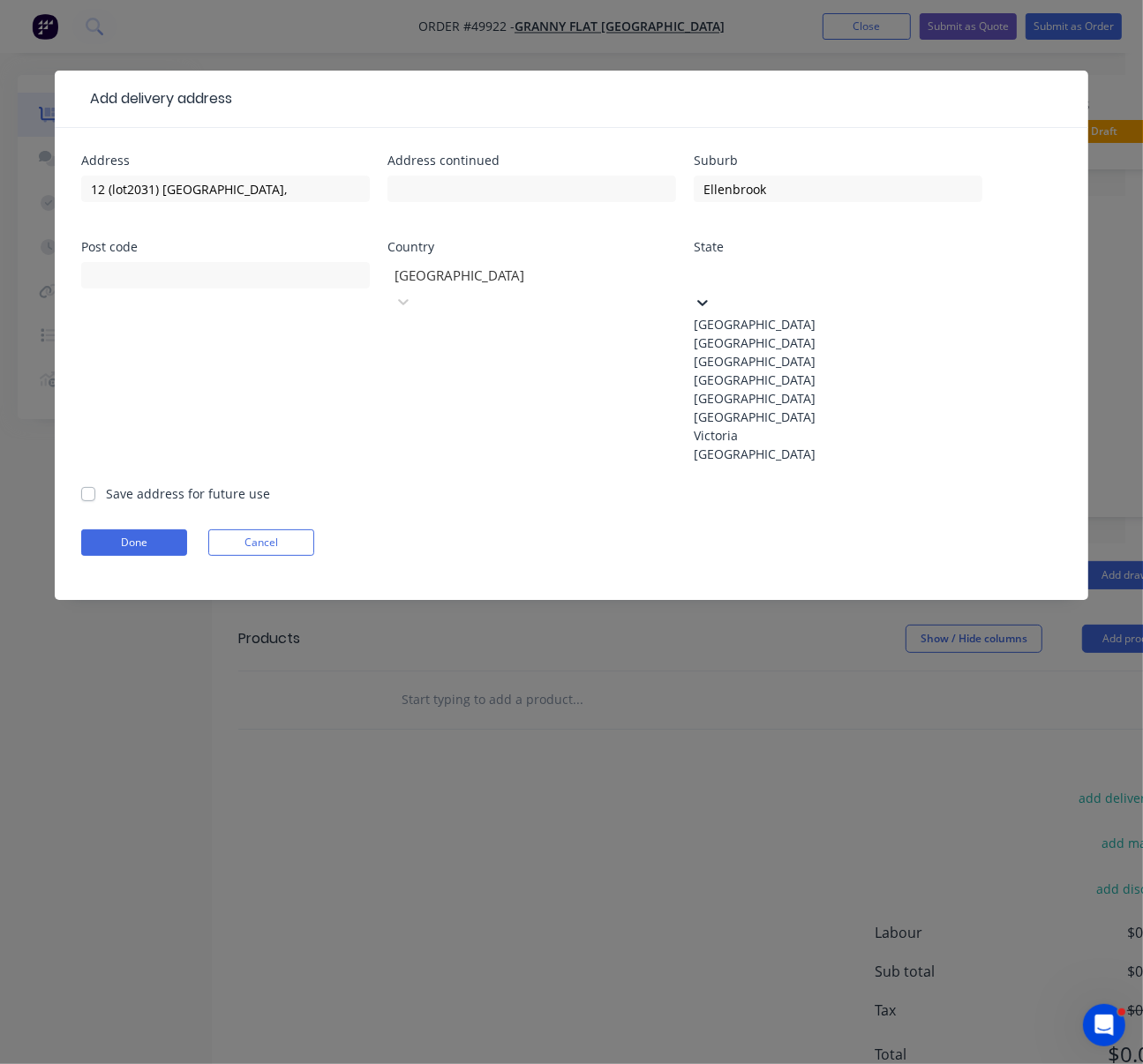
click at [753, 464] on div "[GEOGRAPHIC_DATA]" at bounding box center [837, 453] width 288 height 18
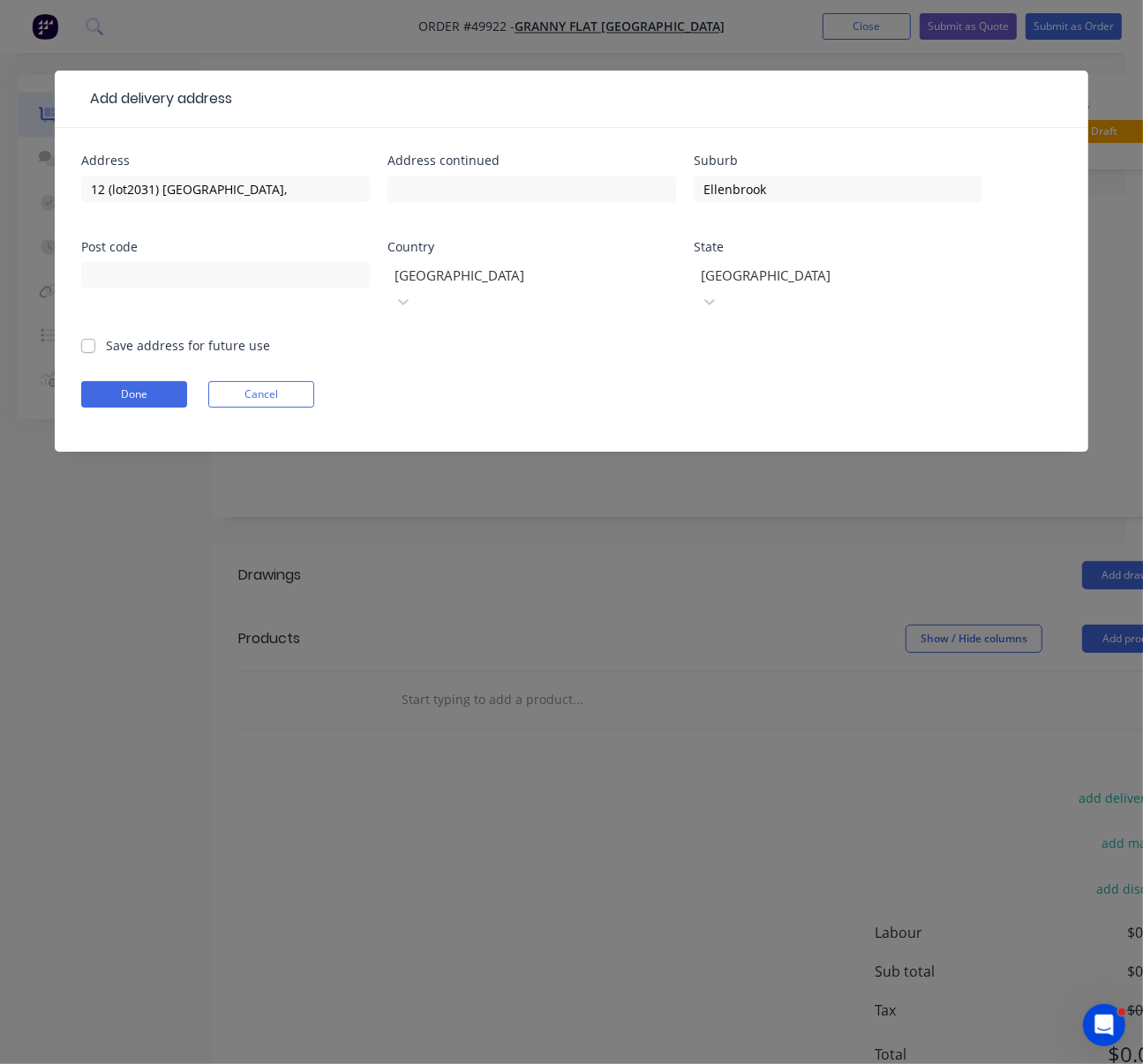
click at [147, 337] on label "Save address for future use" at bounding box center [187, 345] width 164 height 18
click at [95, 337] on input "Save address for future use" at bounding box center [88, 344] width 15 height 16
checkbox input "true"
click at [128, 385] on button "Done" at bounding box center [134, 394] width 106 height 26
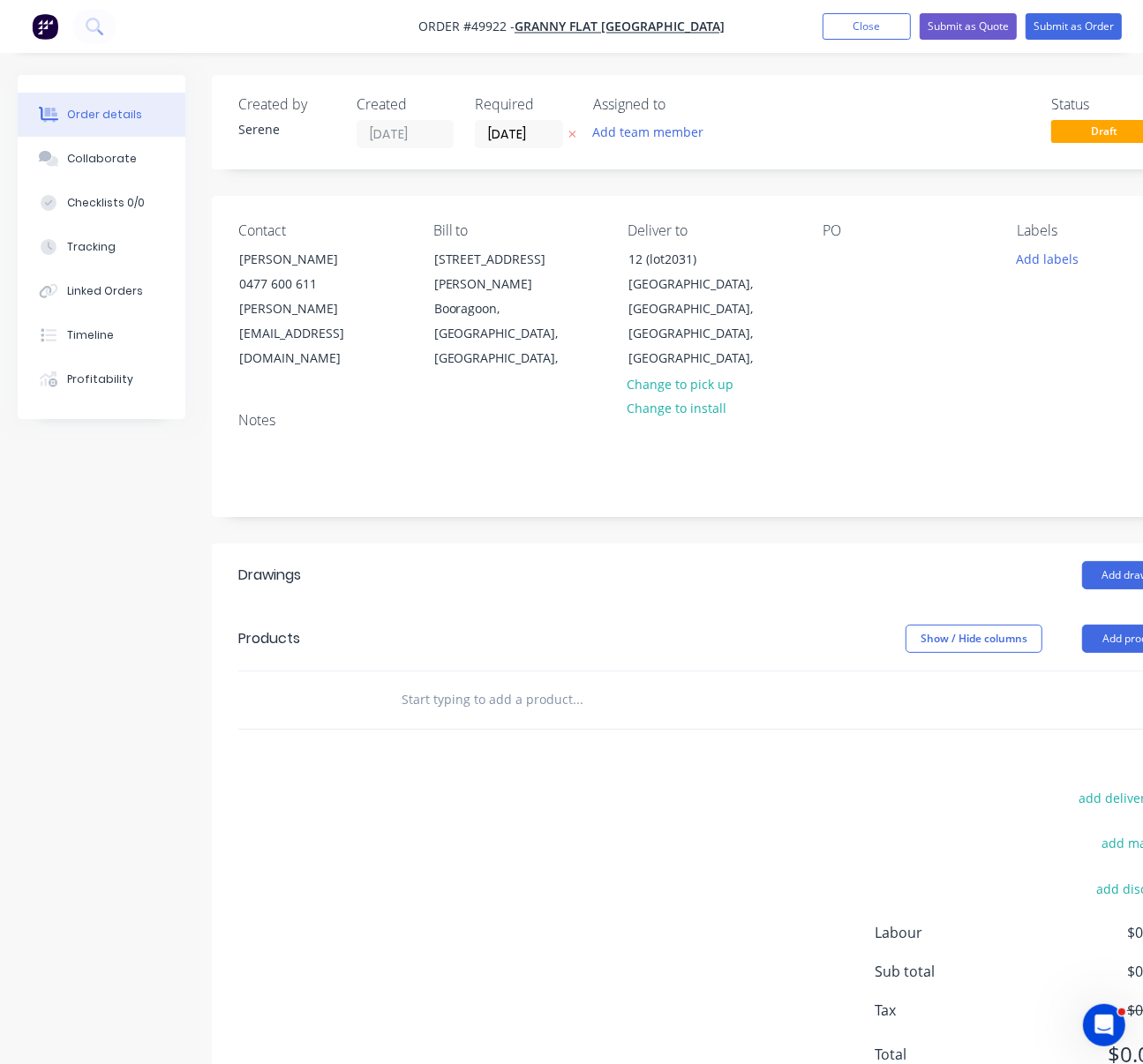
drag, startPoint x: 513, startPoint y: 584, endPoint x: 679, endPoint y: 577, distance: 166.1
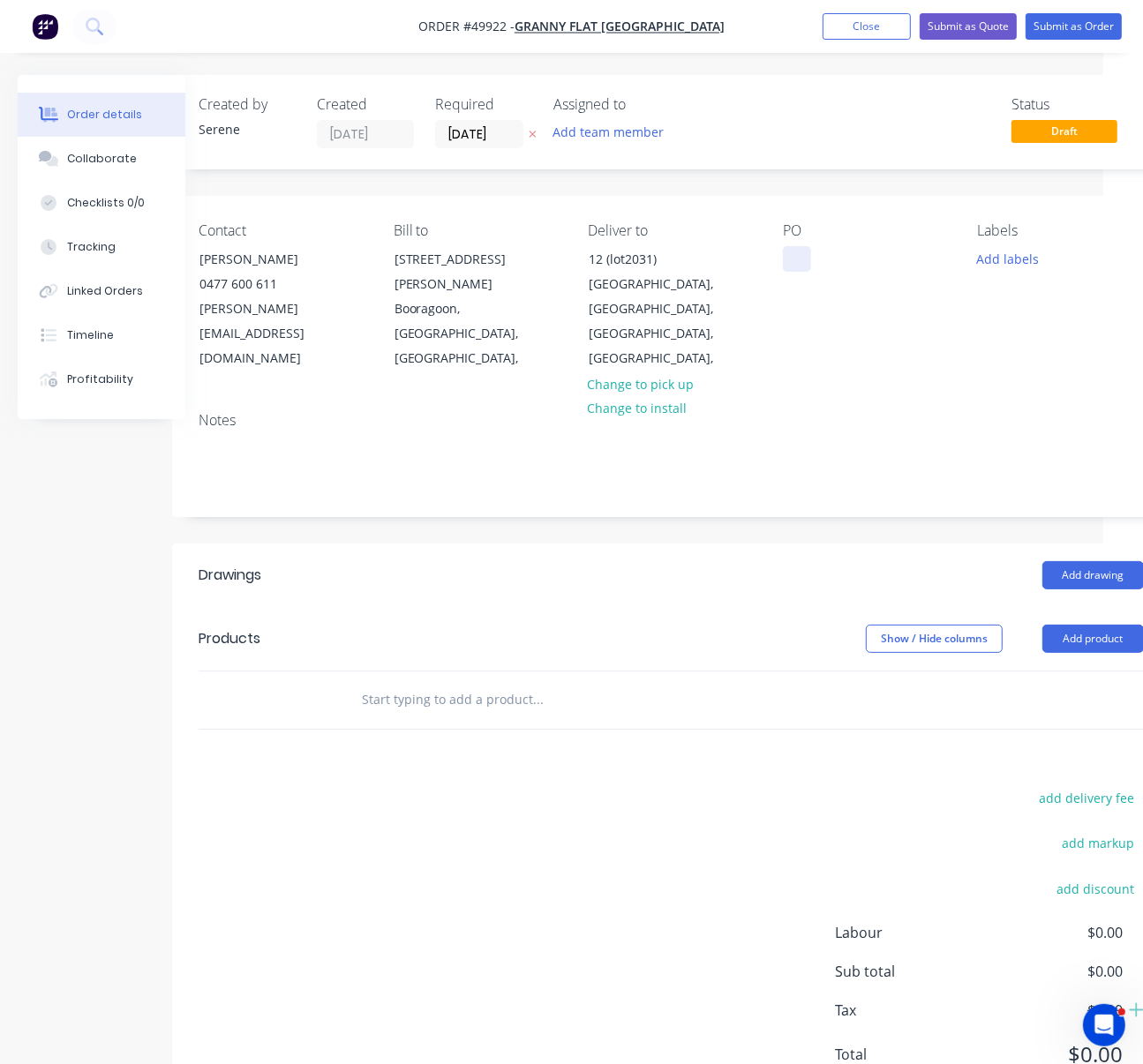
click at [797, 269] on div at bounding box center [797, 259] width 28 height 25
click at [666, 616] on header "Products Show / Hide columns Add product" at bounding box center [670, 638] width 998 height 63
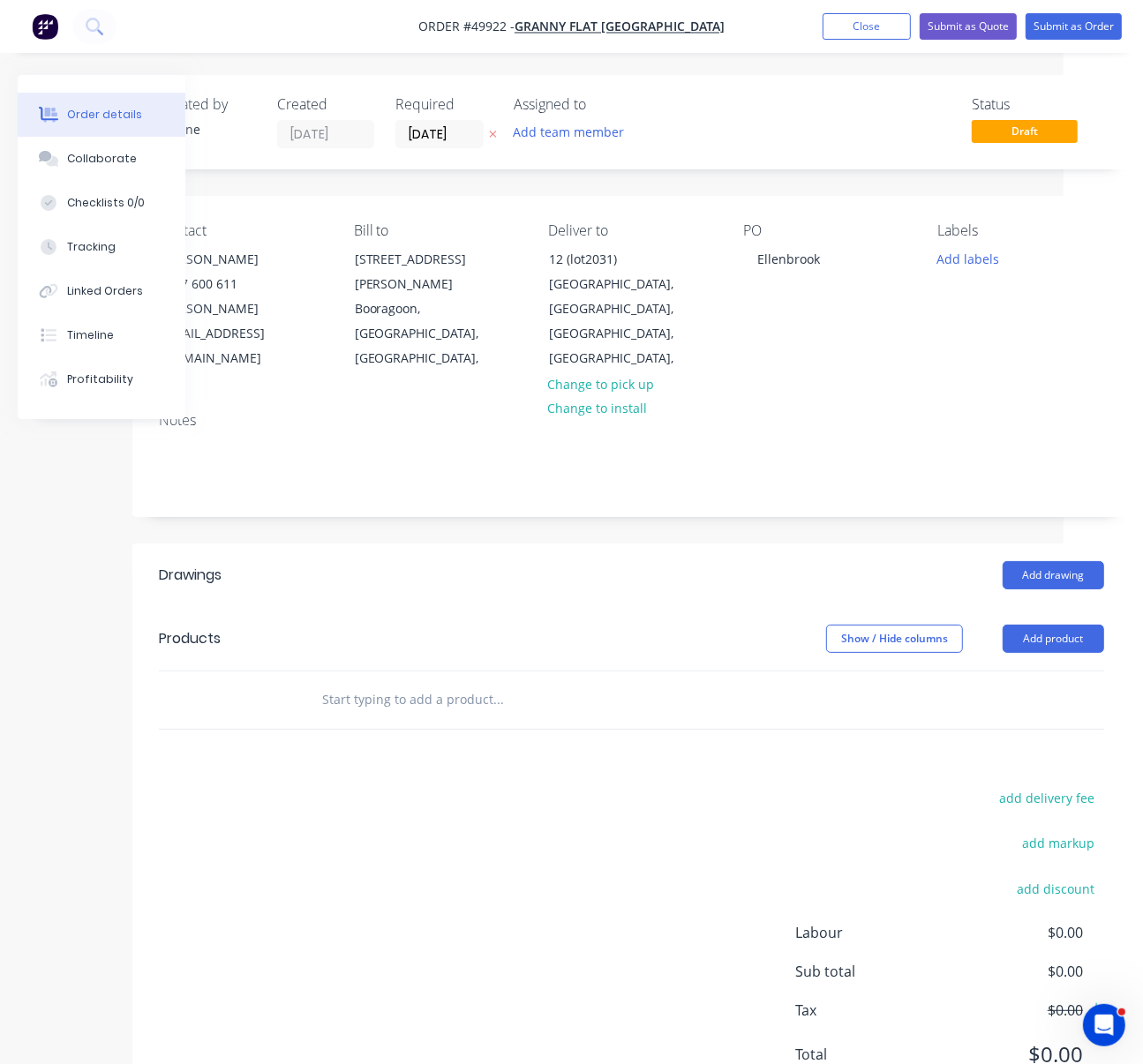
drag, startPoint x: 512, startPoint y: 617, endPoint x: 663, endPoint y: 596, distance: 152.5
drag, startPoint x: 594, startPoint y: 592, endPoint x: 767, endPoint y: 619, distance: 175.1
click at [1040, 655] on header "Products Show / Hide columns Add product" at bounding box center [627, 638] width 998 height 63
click at [1041, 645] on button "Add product" at bounding box center [1049, 638] width 102 height 28
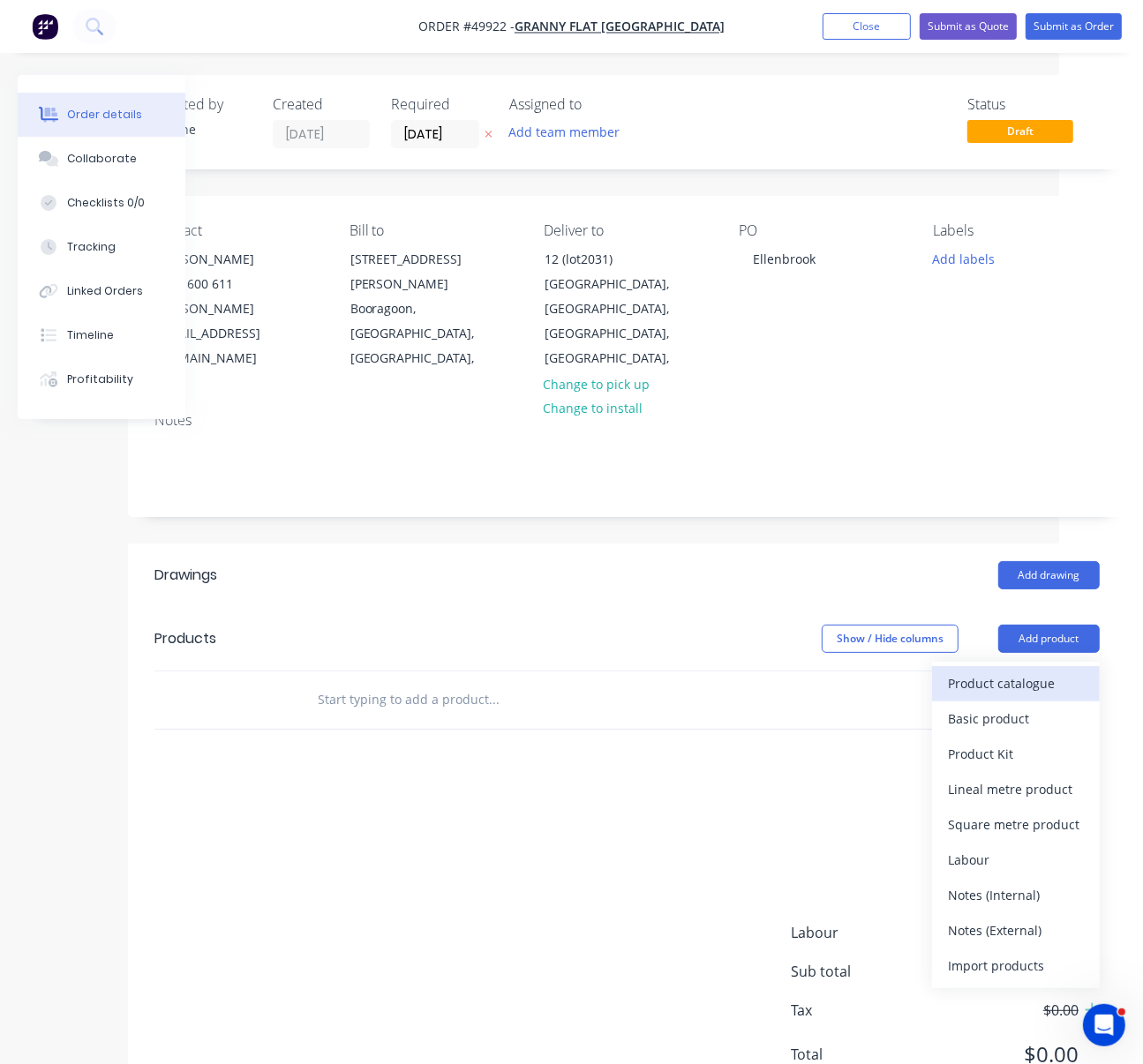
click at [1031, 674] on div "Product catalogue" at bounding box center [1016, 683] width 136 height 25
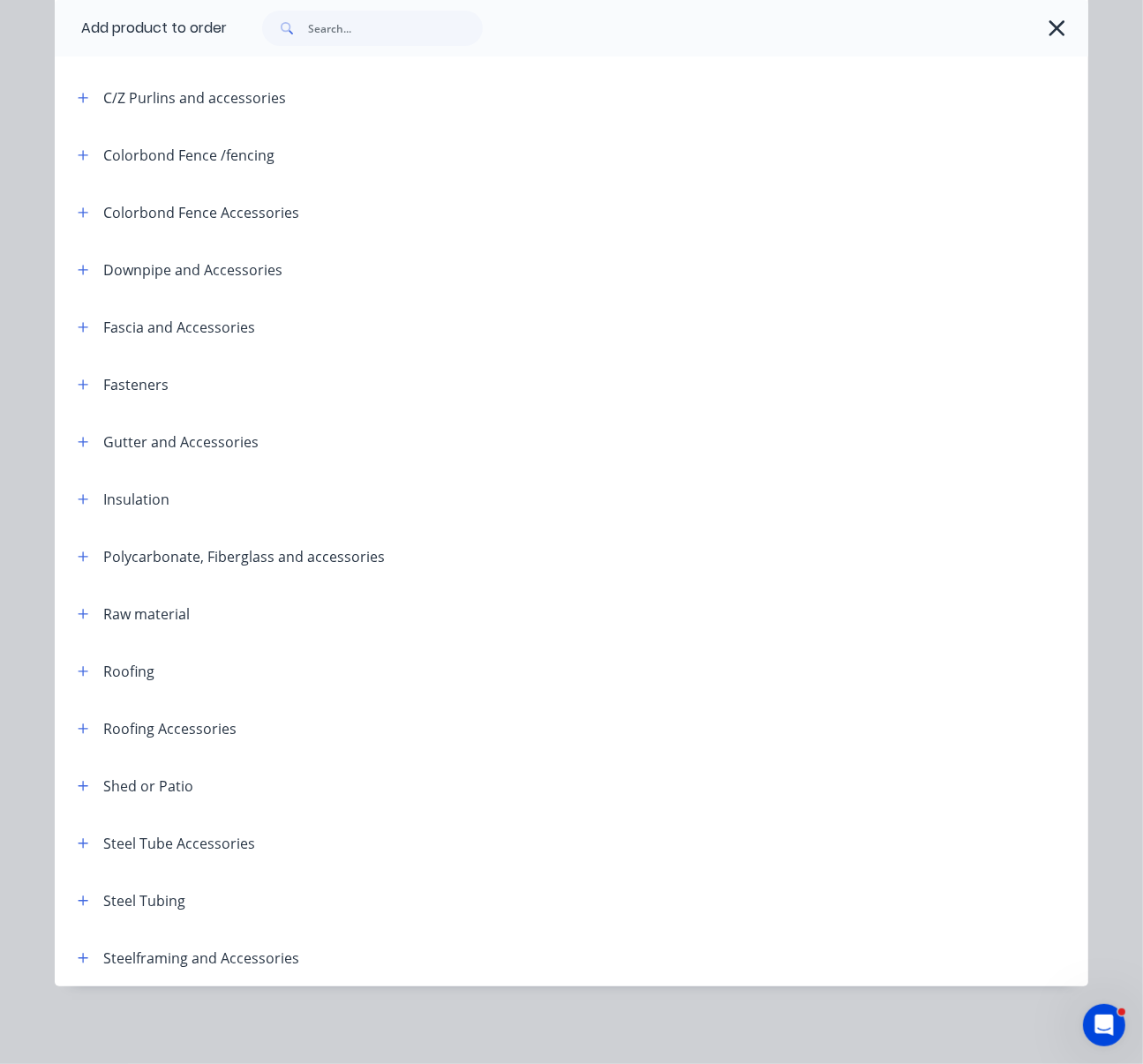
scroll to position [381, 0]
click at [78, 955] on icon "button" at bounding box center [82, 958] width 11 height 13
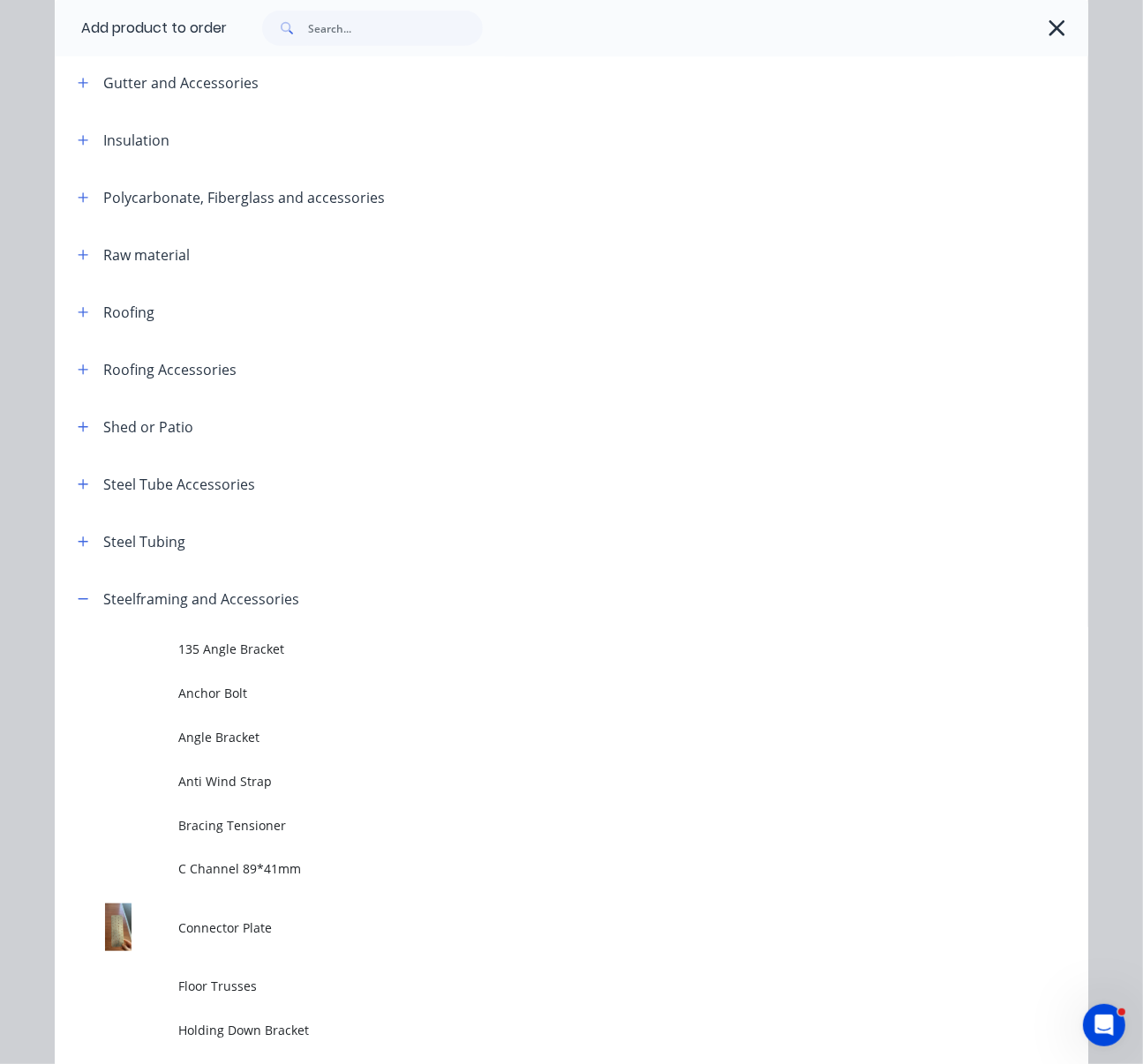
scroll to position [930, 0]
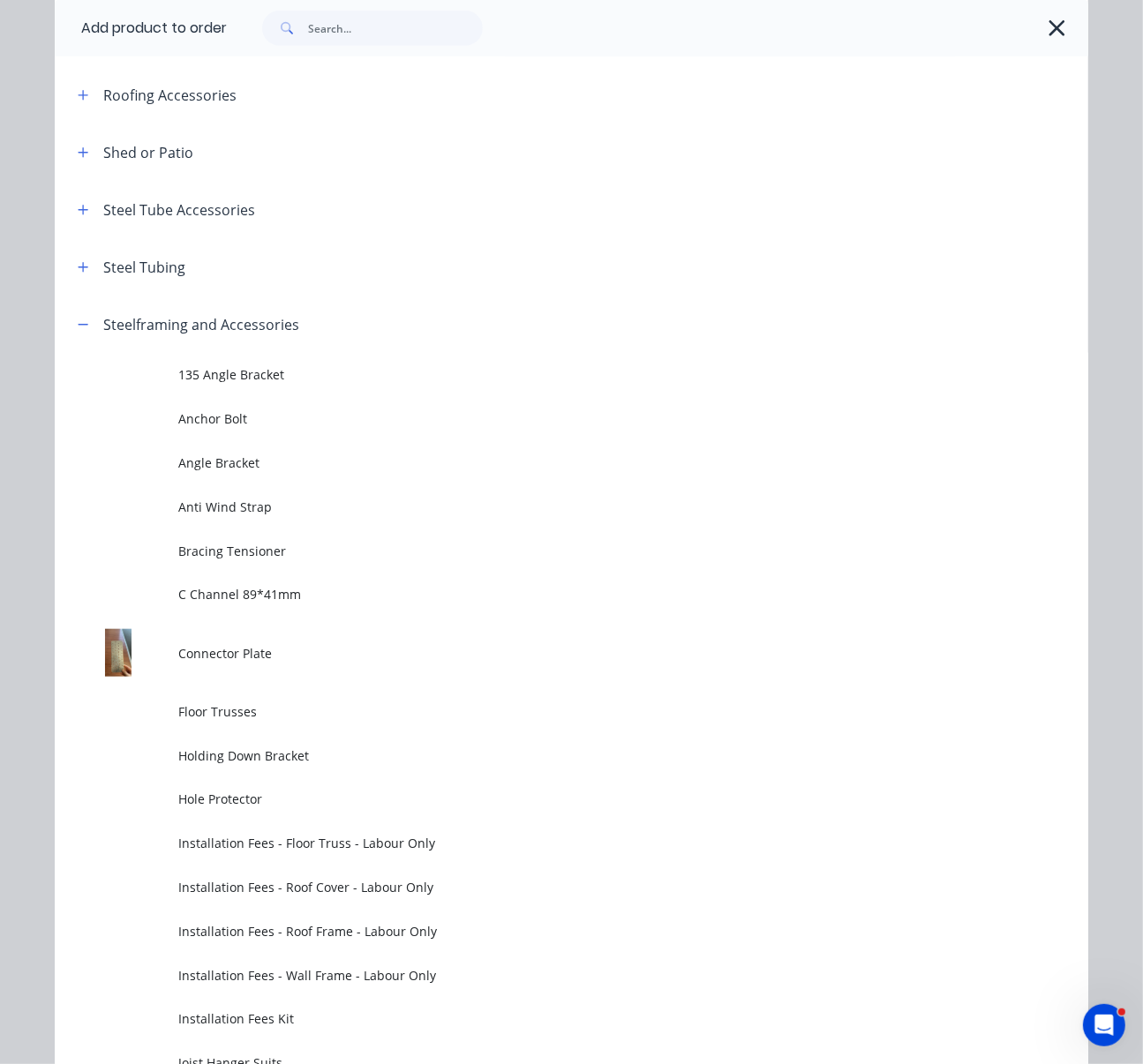
click at [31, 298] on div "Add product to order Miscellaneous Aluminium Slat Fence Aluminium Slat Fence Ac…" at bounding box center [572, 532] width 1143 height 1064
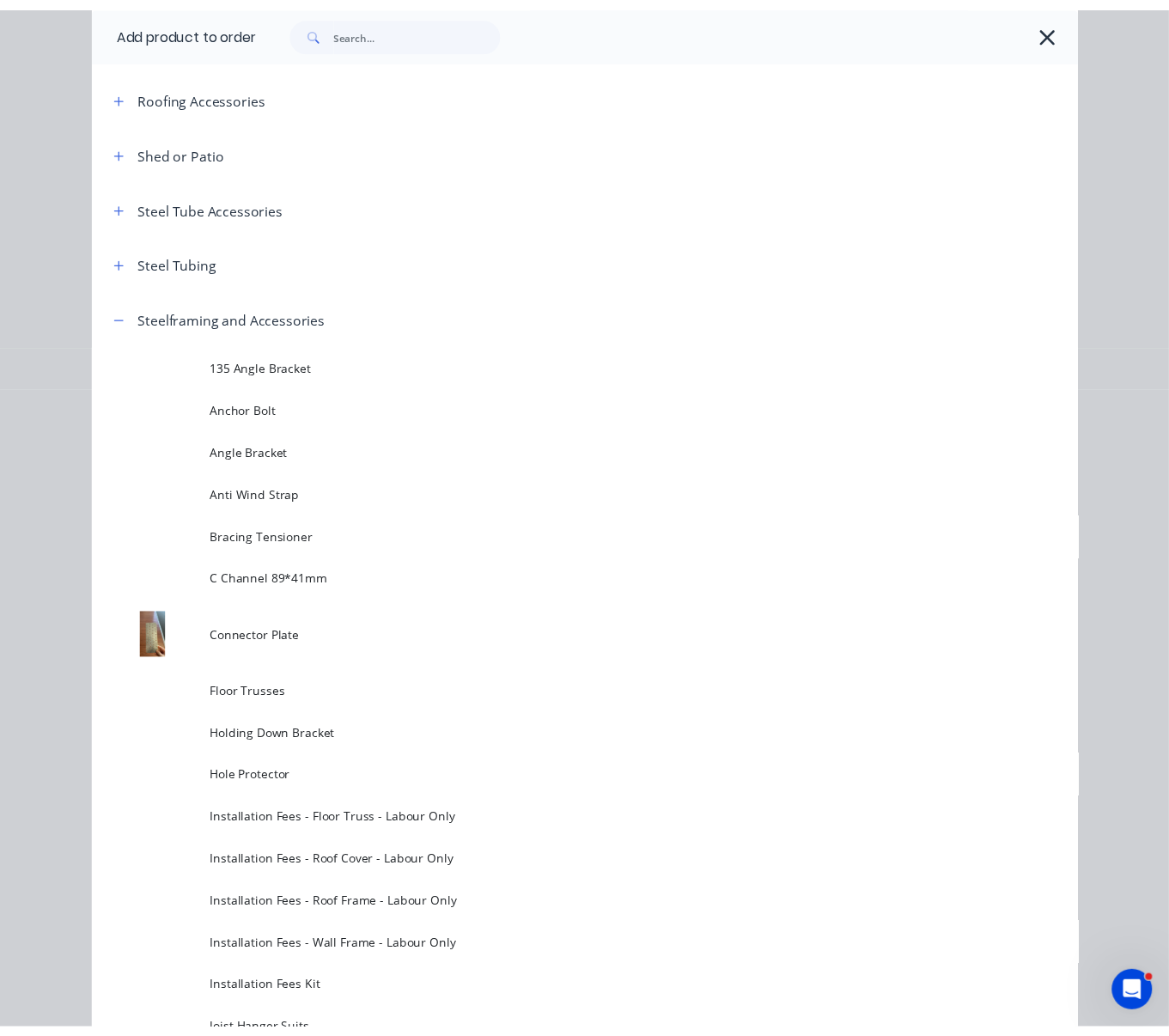
scroll to position [0, 1]
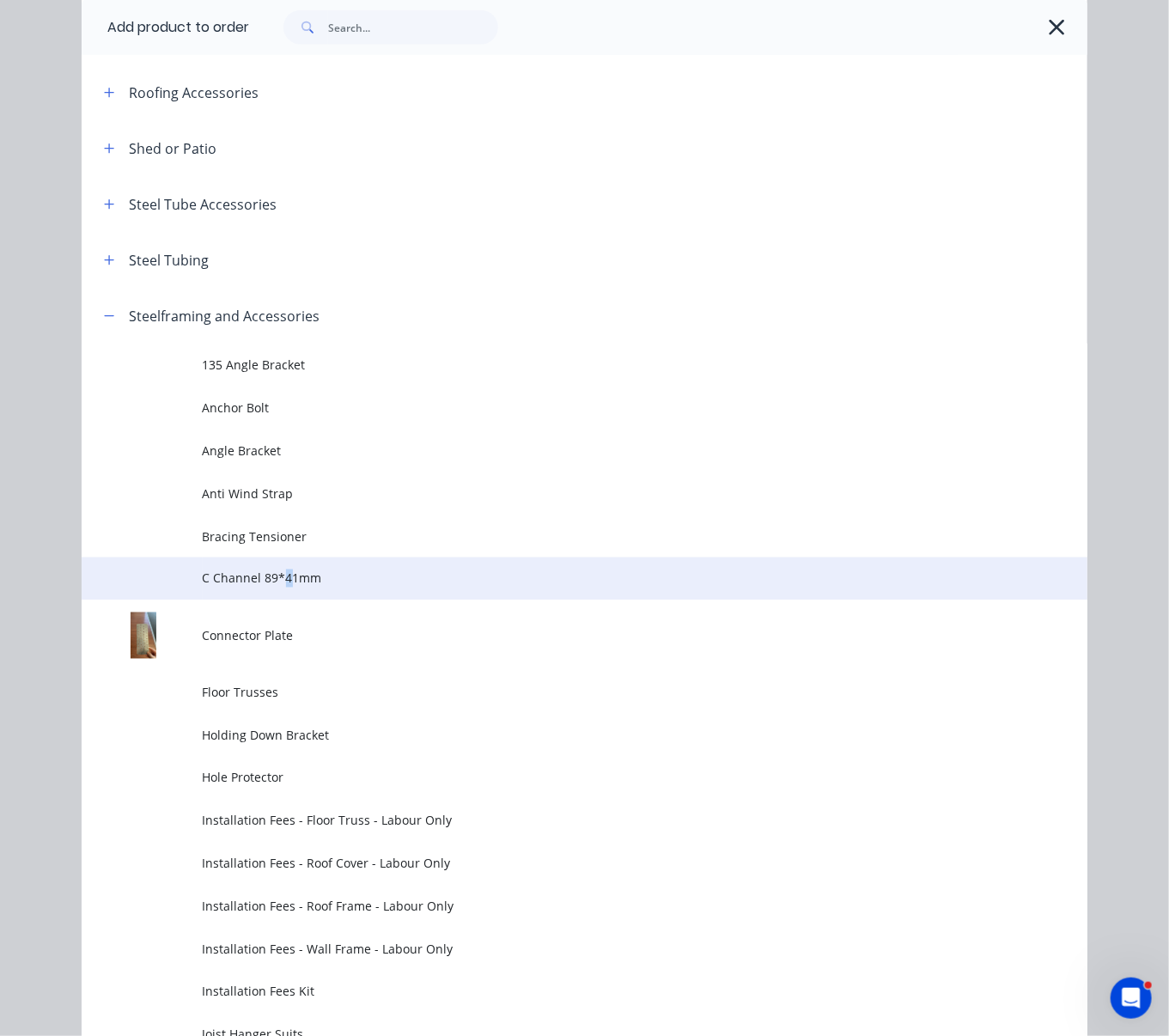
click at [281, 587] on span "C Channel 89*41mm" at bounding box center [557, 578] width 708 height 18
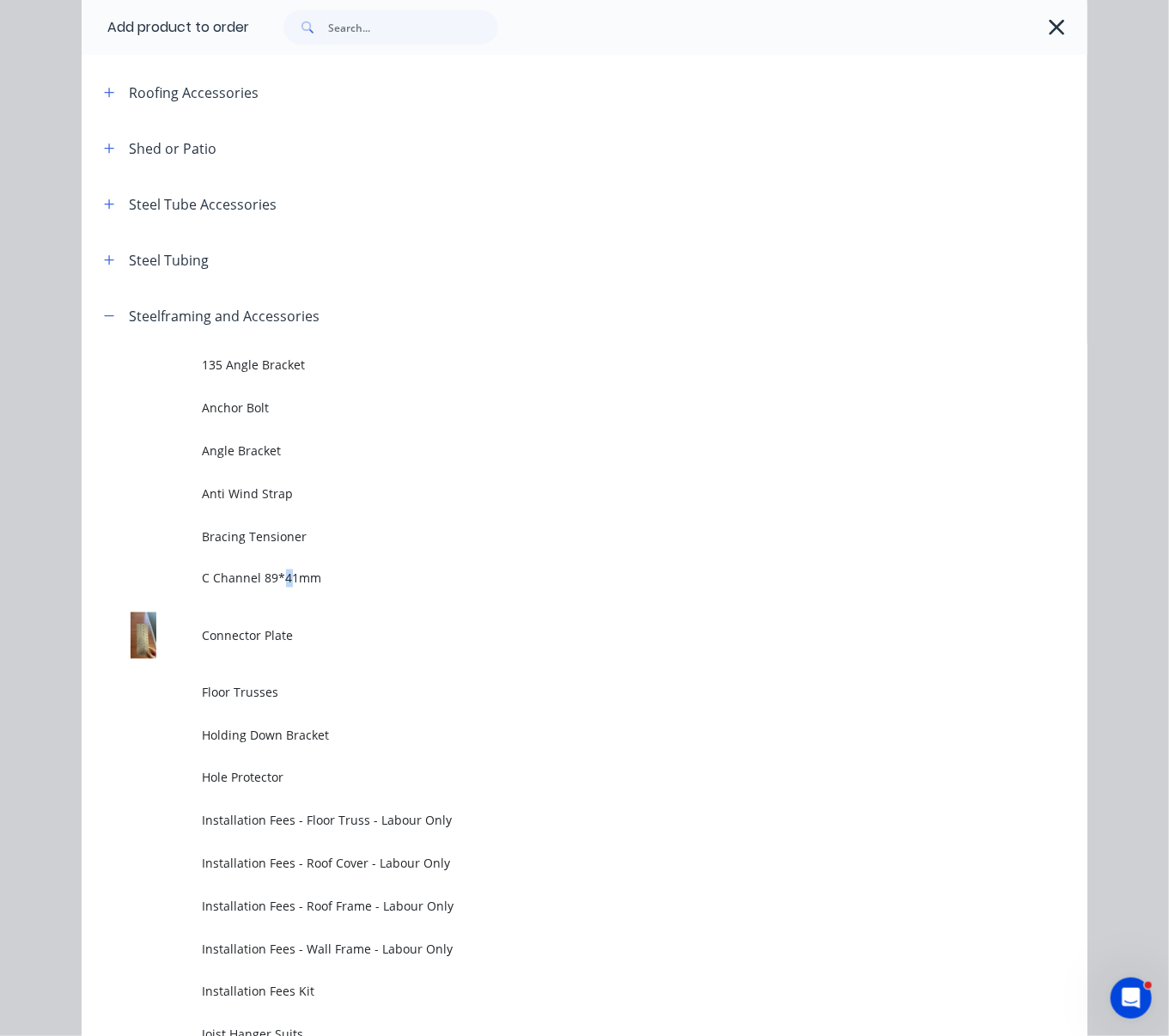
scroll to position [0, 0]
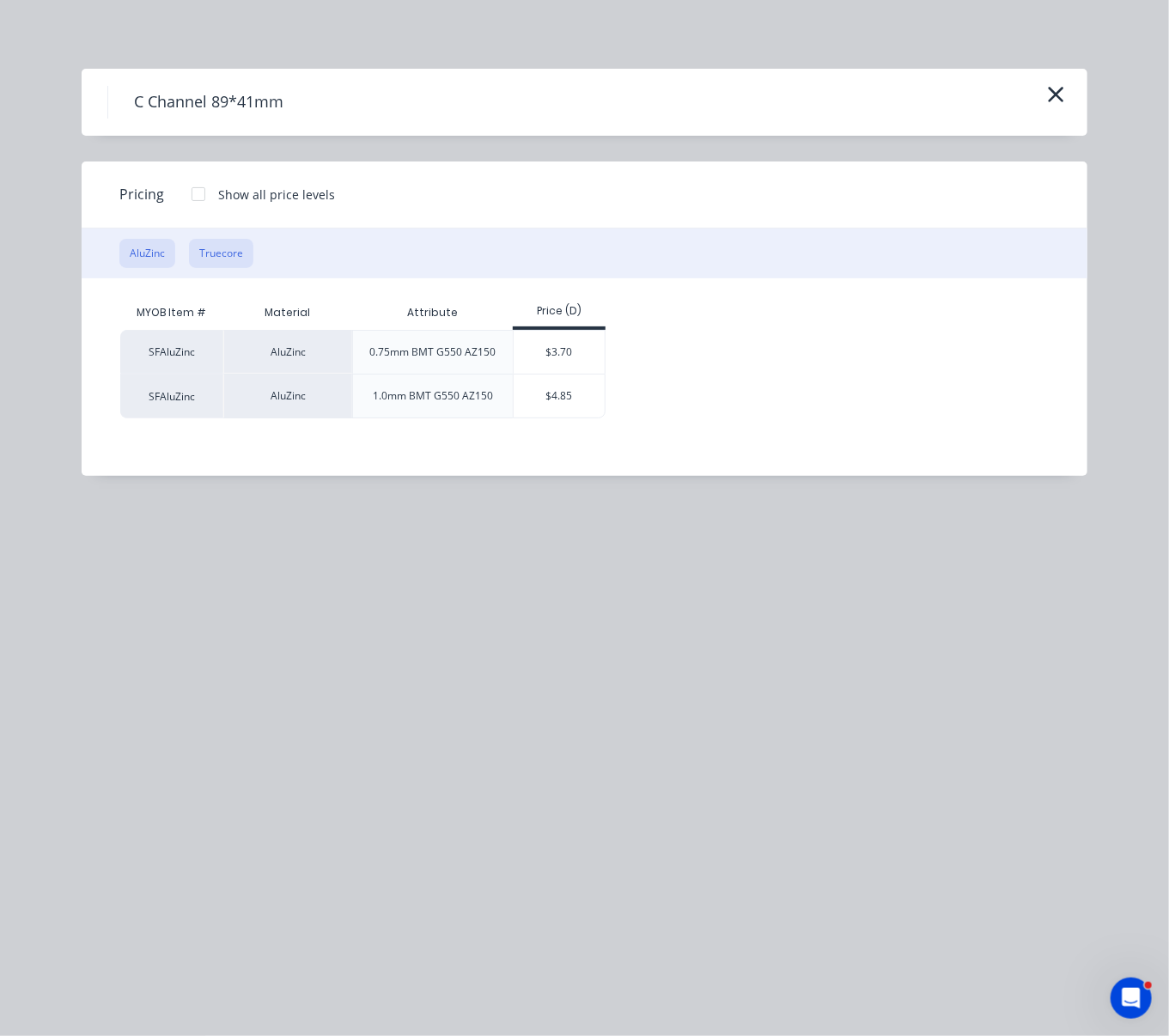
click at [241, 266] on button "Truecore" at bounding box center [221, 253] width 64 height 29
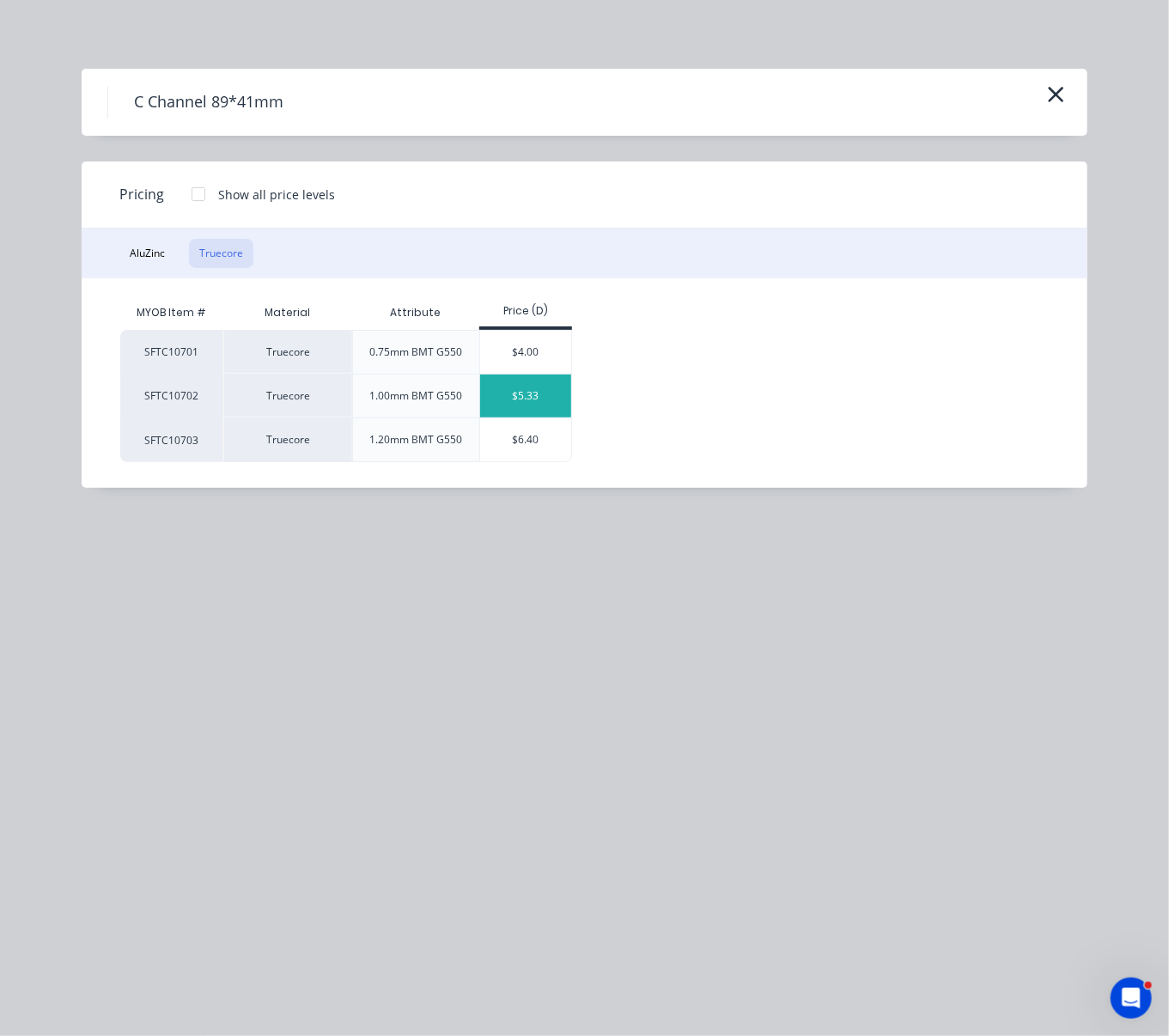
click at [537, 417] on div "$5.33" at bounding box center [526, 396] width 92 height 42
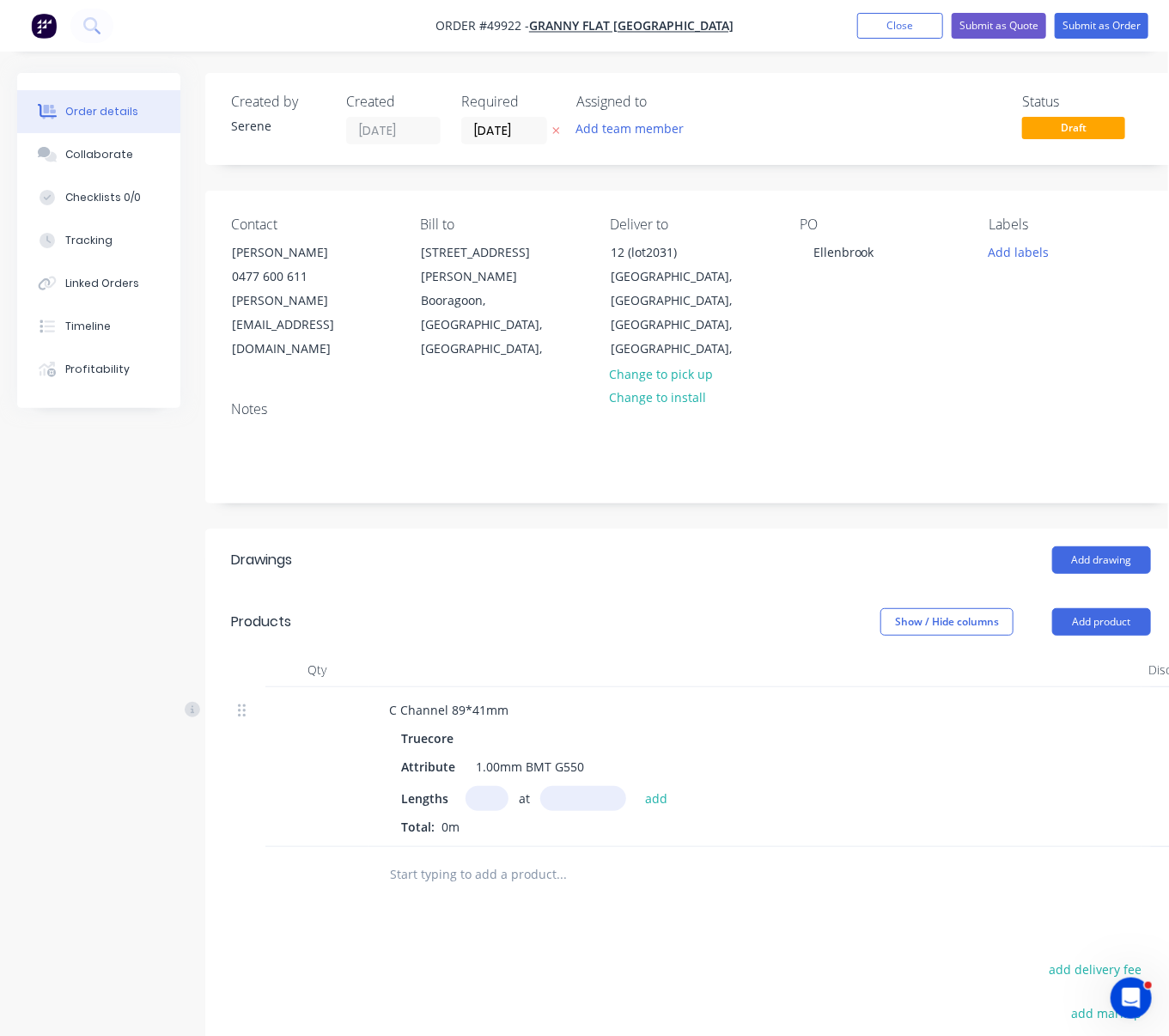
click at [449, 594] on header "Products Show / Hide columns Add product" at bounding box center [690, 621] width 972 height 61
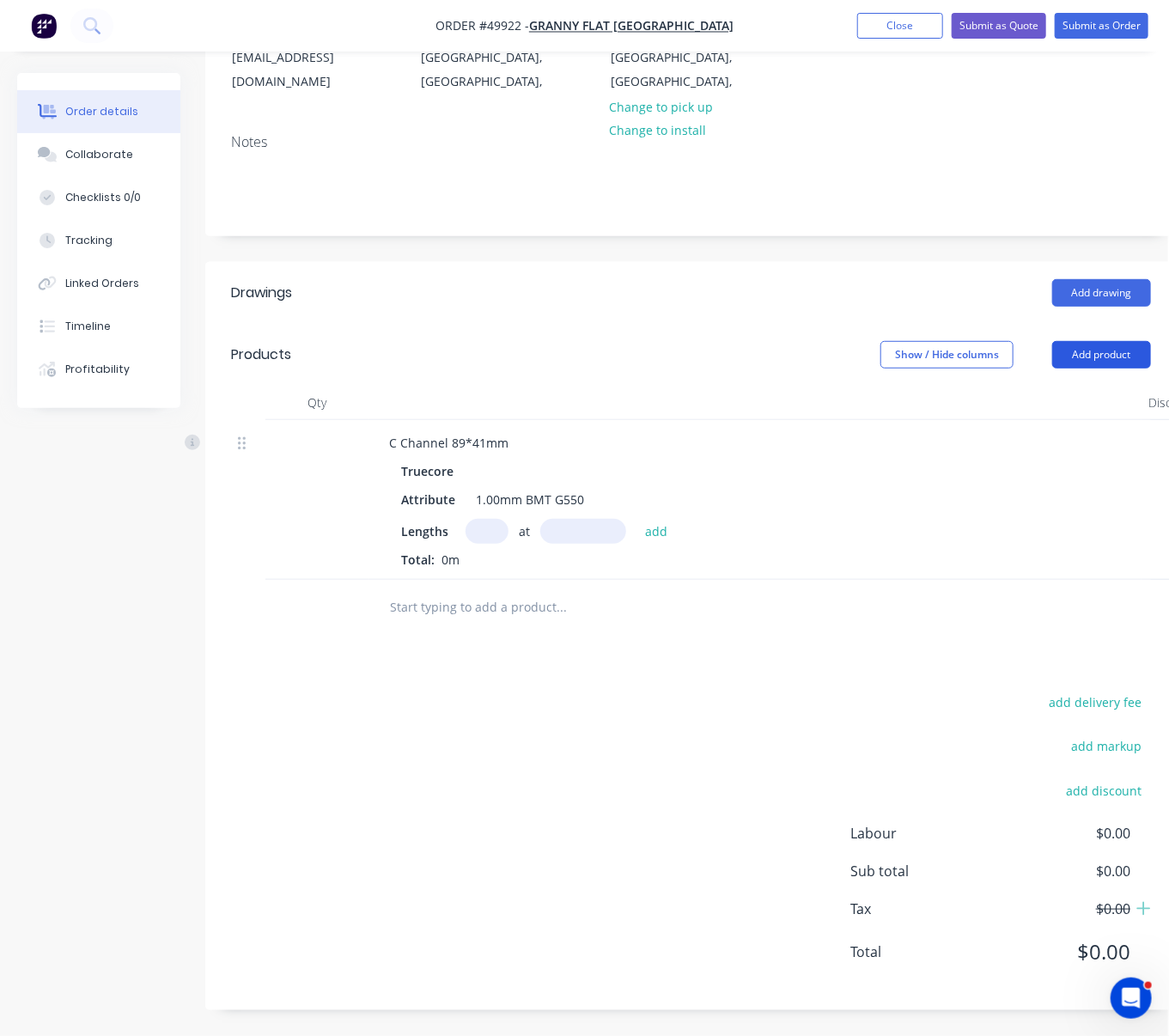
click at [1106, 348] on button "Add product" at bounding box center [1101, 354] width 99 height 27
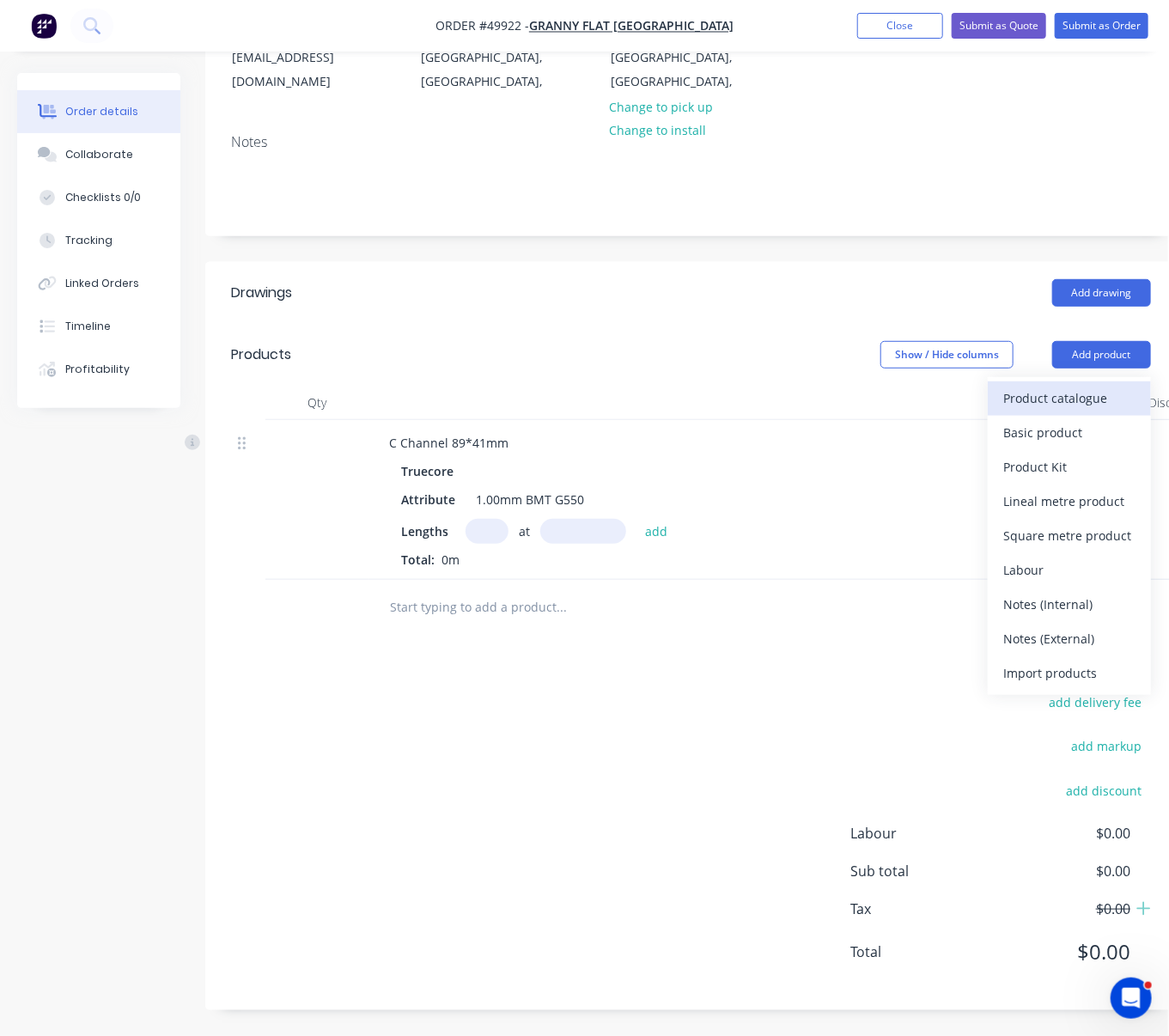
click at [1086, 399] on div "Product catalogue" at bounding box center [1070, 398] width 132 height 25
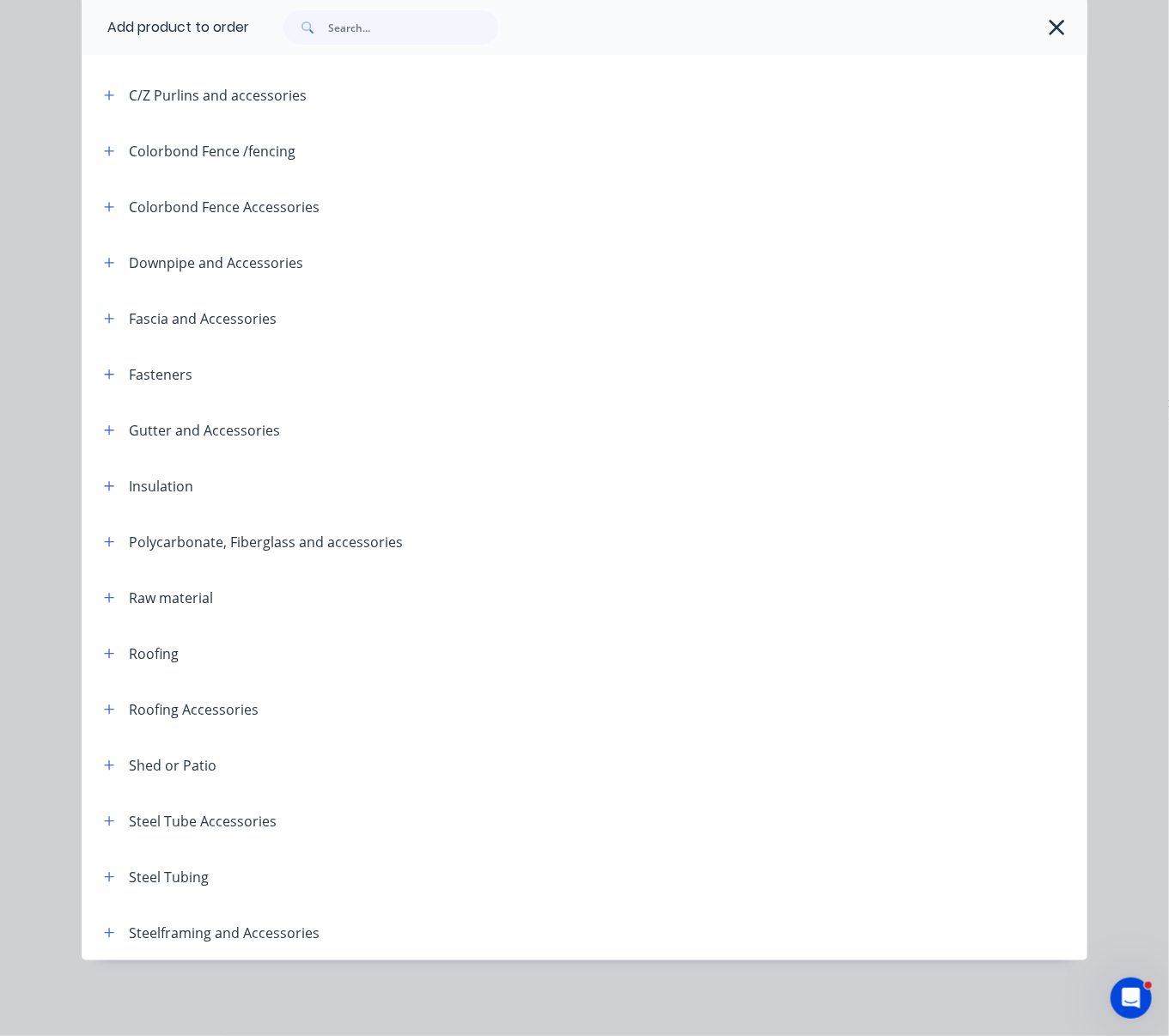
scroll to position [371, 0]
click at [105, 922] on button "button" at bounding box center [110, 932] width 22 height 22
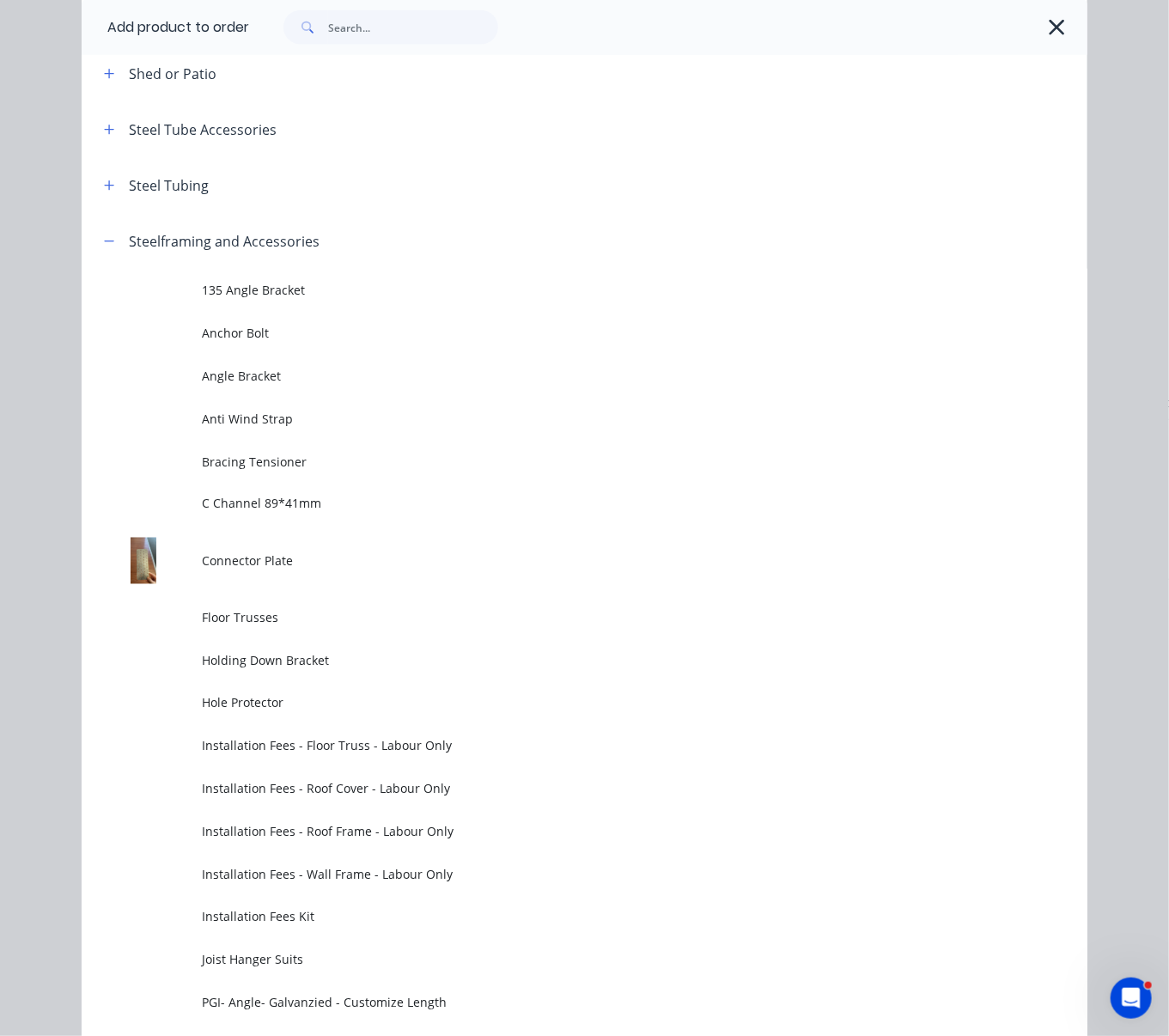
scroll to position [1174, 0]
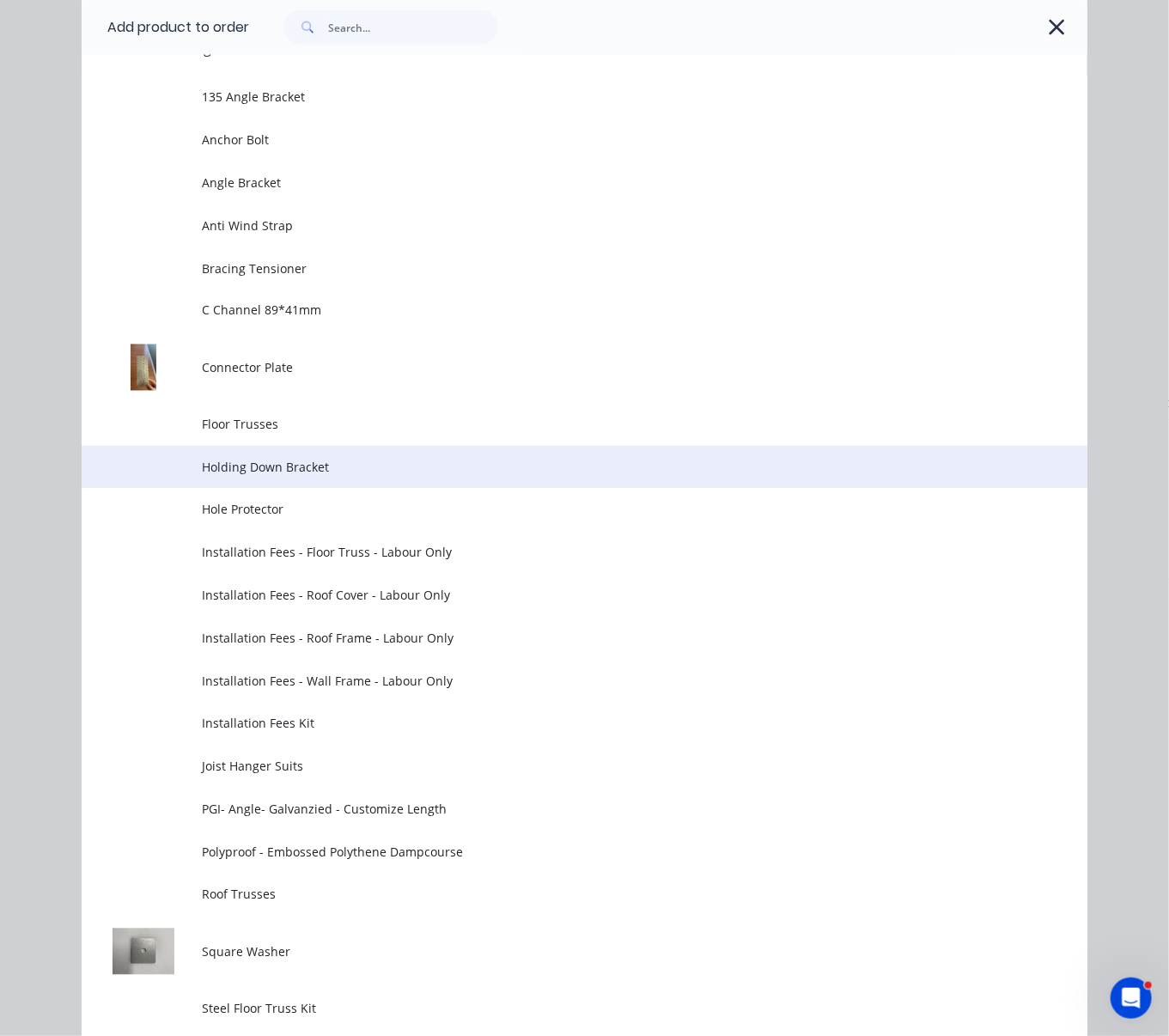
click at [280, 489] on td "Holding Down Bracket" at bounding box center [645, 467] width 885 height 42
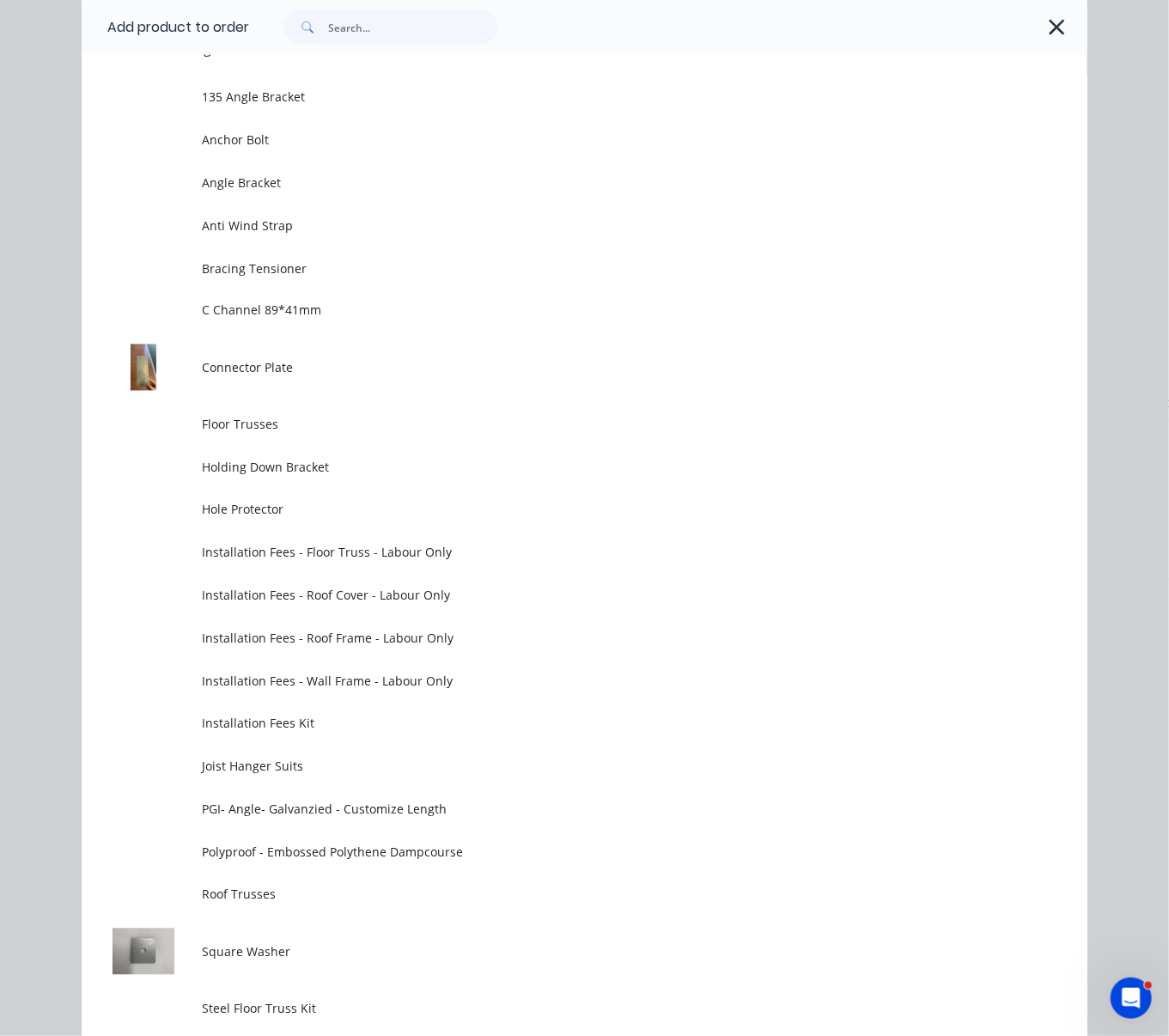
scroll to position [0, 0]
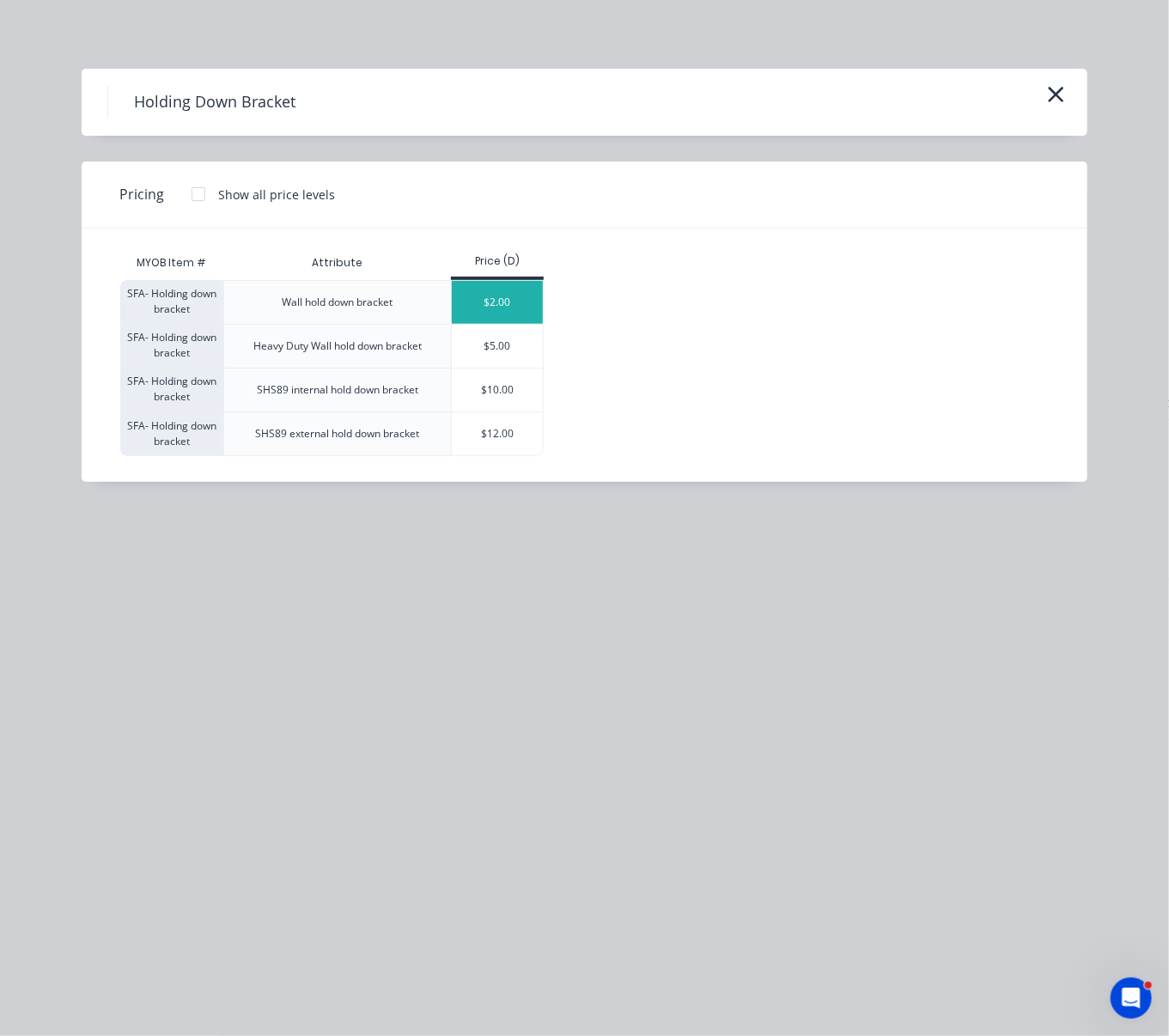
click at [512, 315] on div "$2.00" at bounding box center [497, 301] width 92 height 42
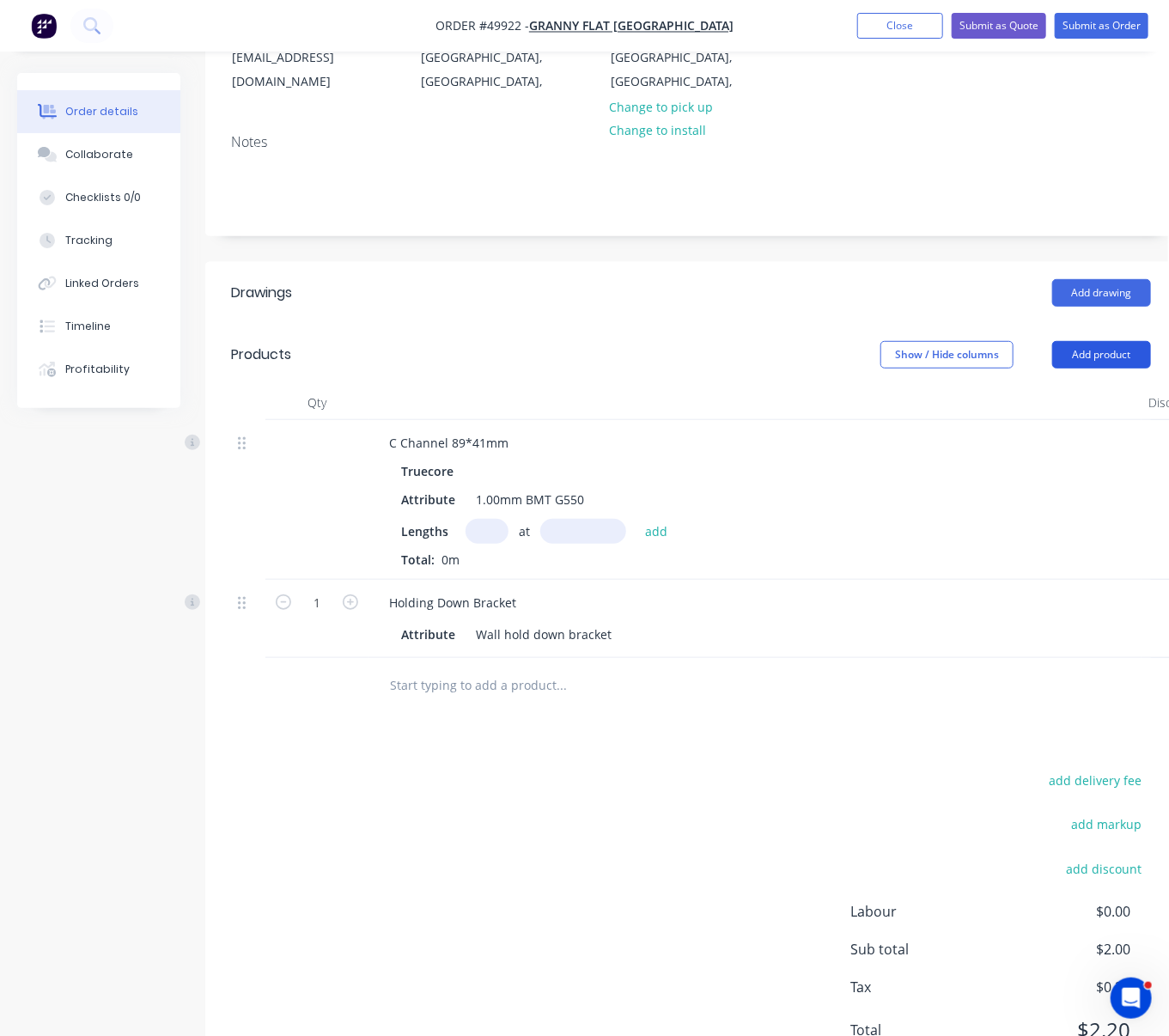
click at [1093, 354] on button "Add product" at bounding box center [1101, 354] width 99 height 27
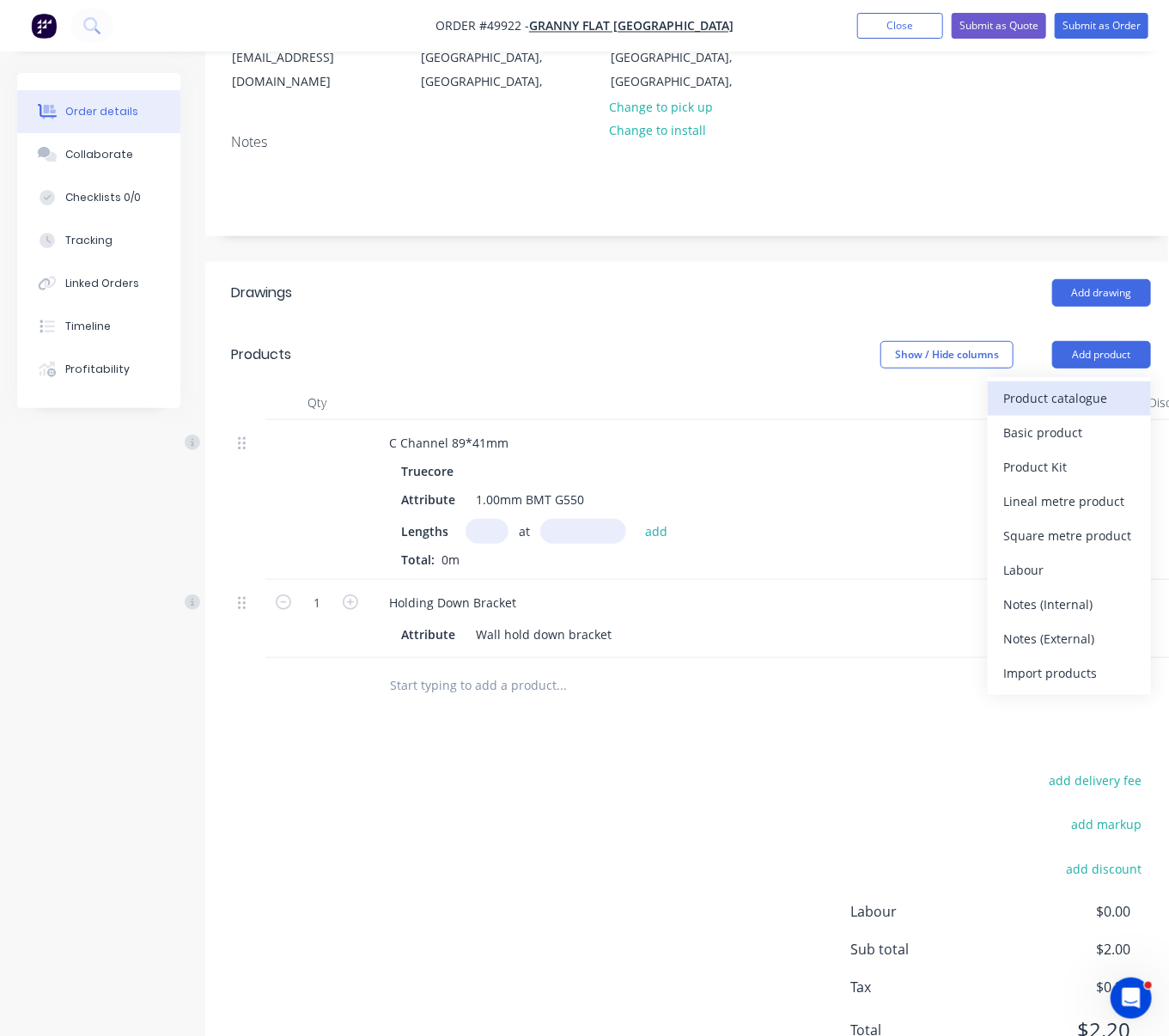
click at [1092, 388] on div "Product catalogue" at bounding box center [1070, 398] width 132 height 25
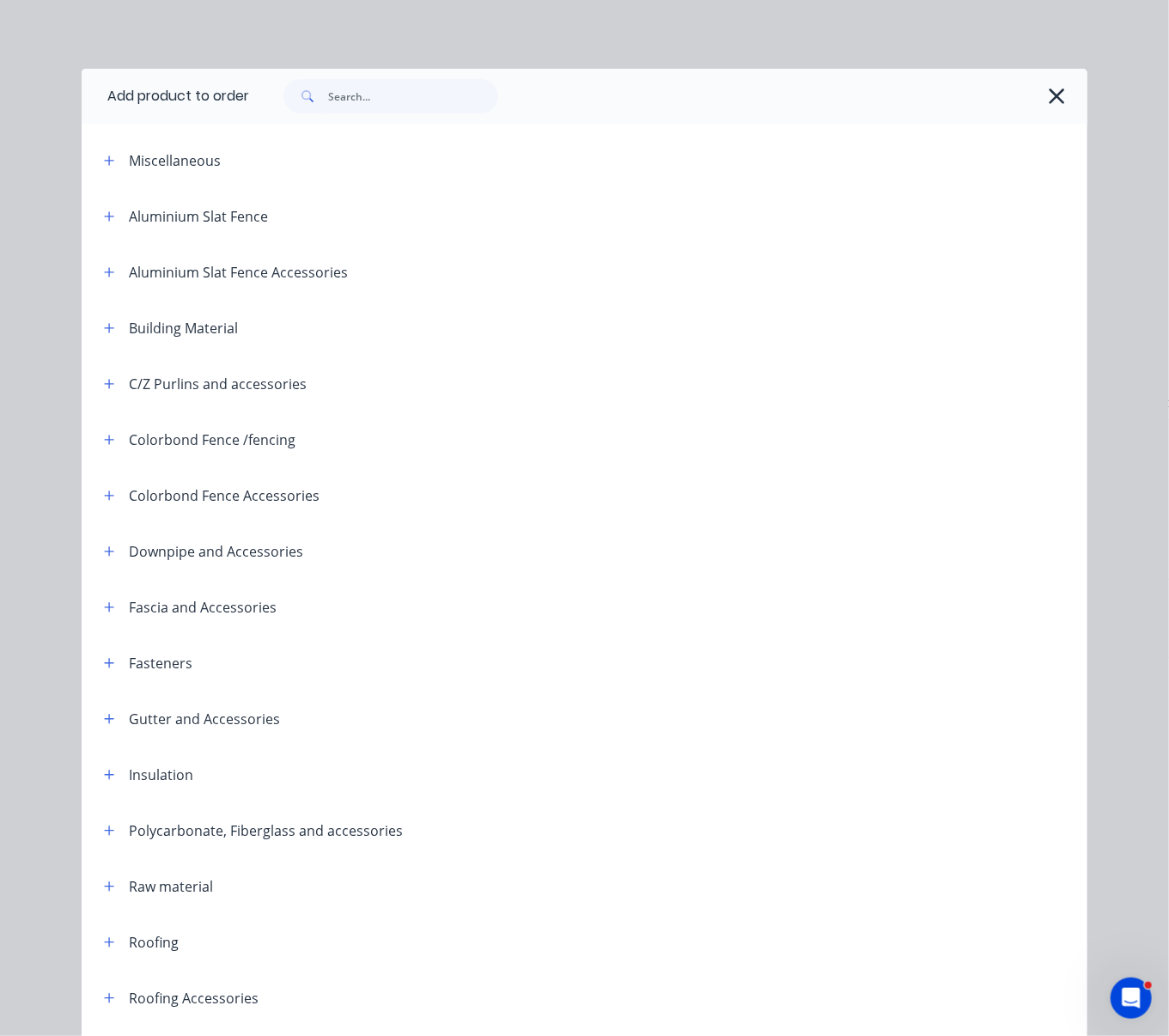
scroll to position [371, 0]
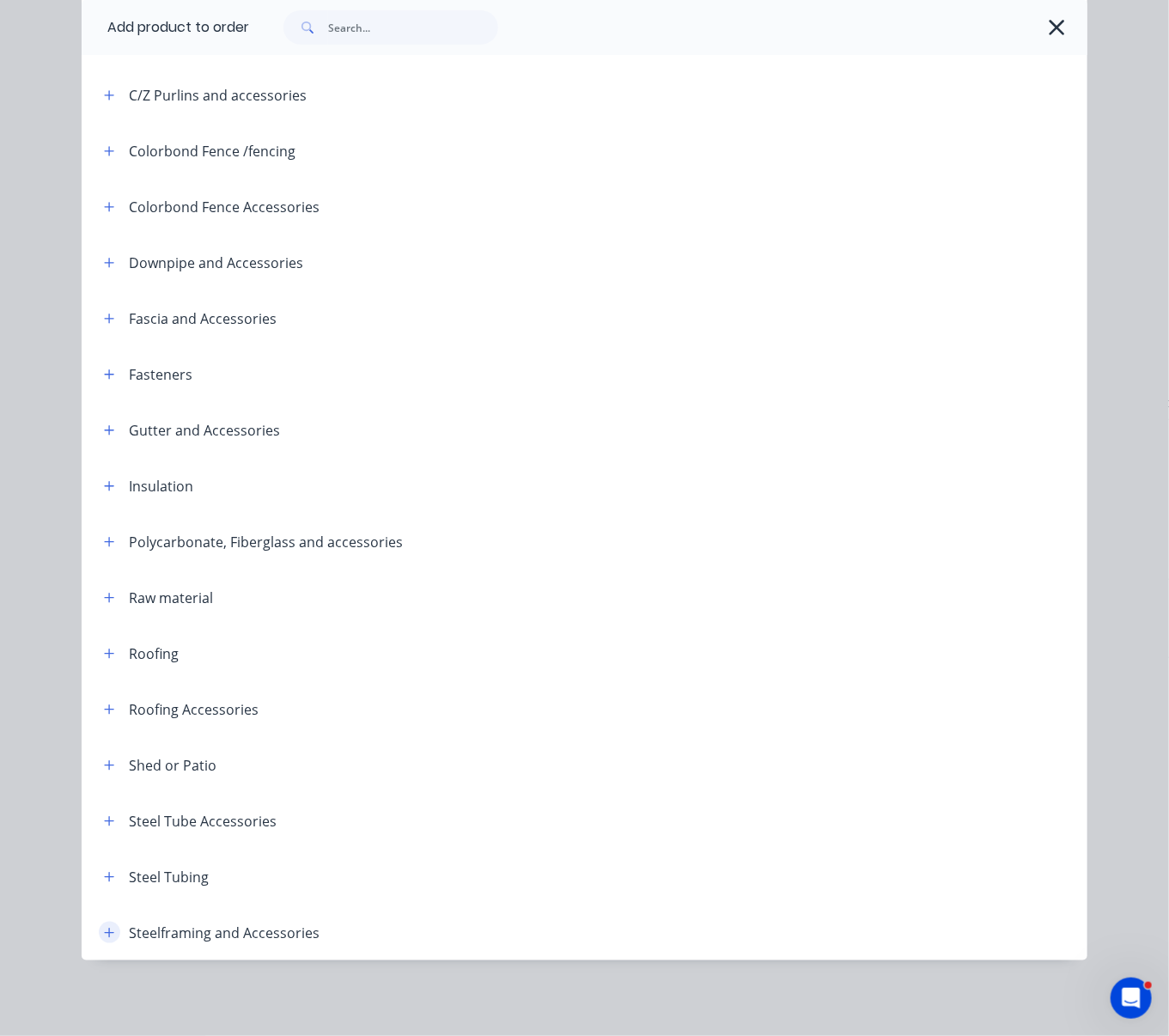
click at [100, 935] on button "button" at bounding box center [110, 932] width 22 height 22
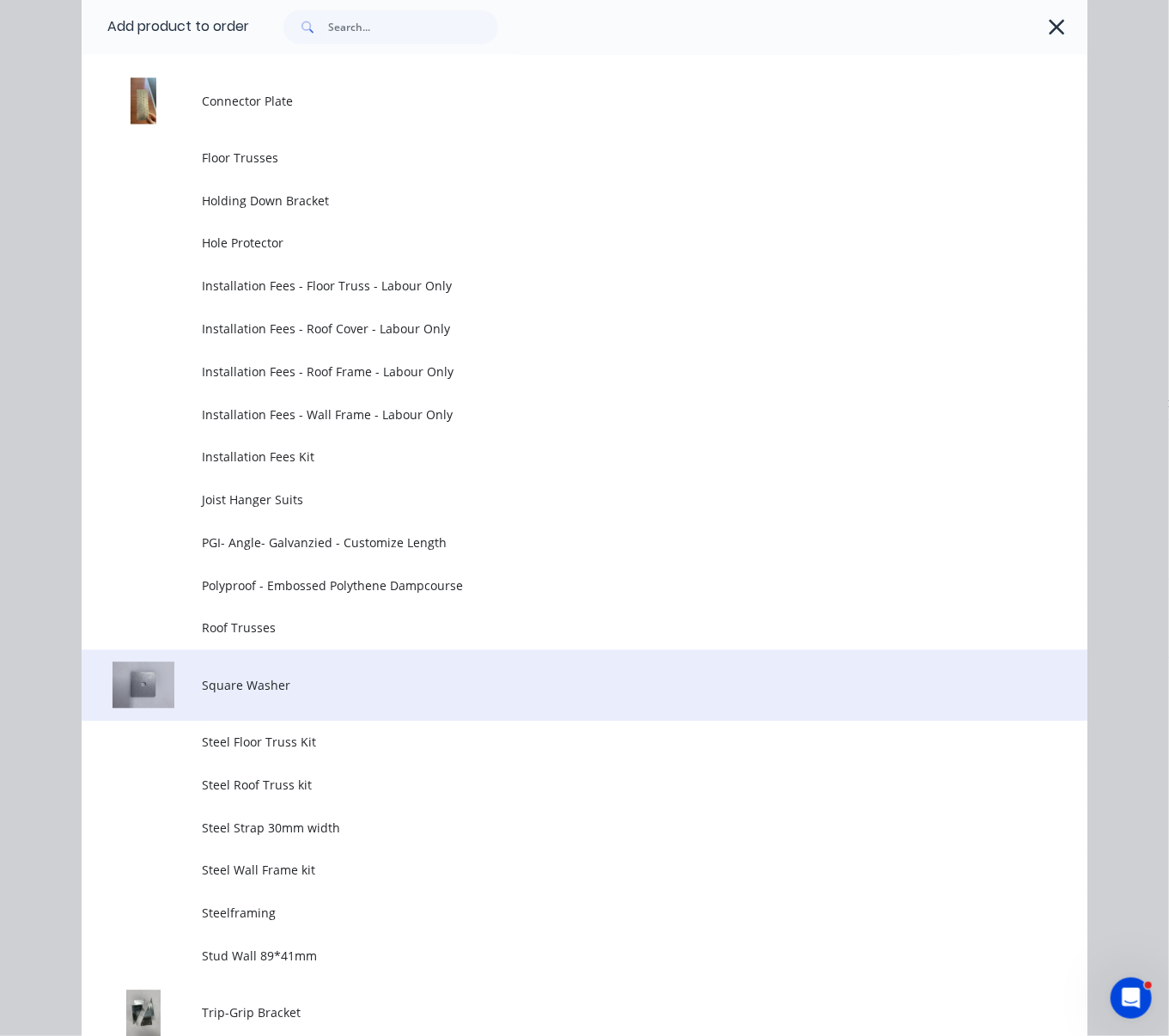
scroll to position [1726, 0]
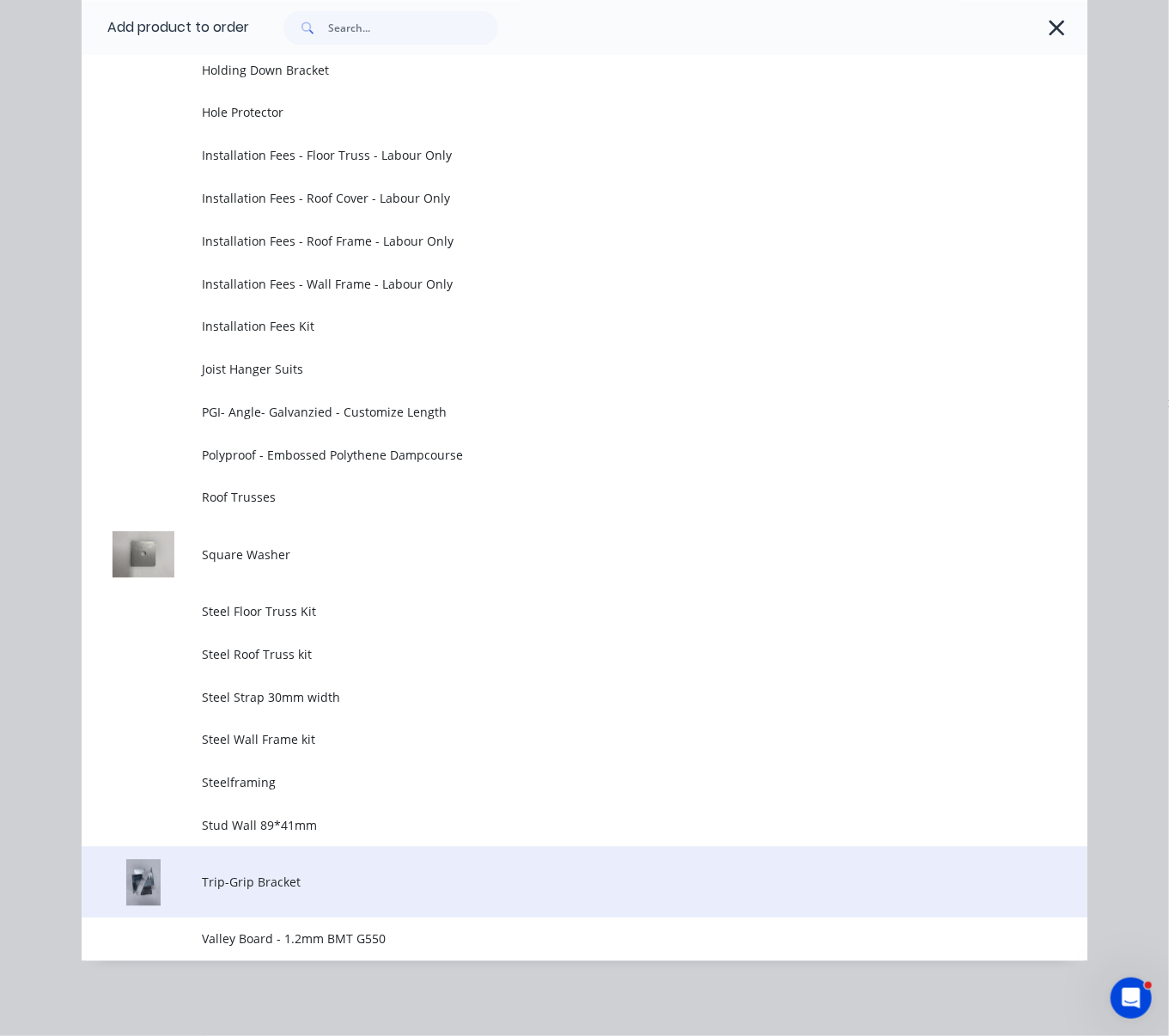
click at [329, 857] on td "Trip-Grip Bracket" at bounding box center [645, 882] width 885 height 72
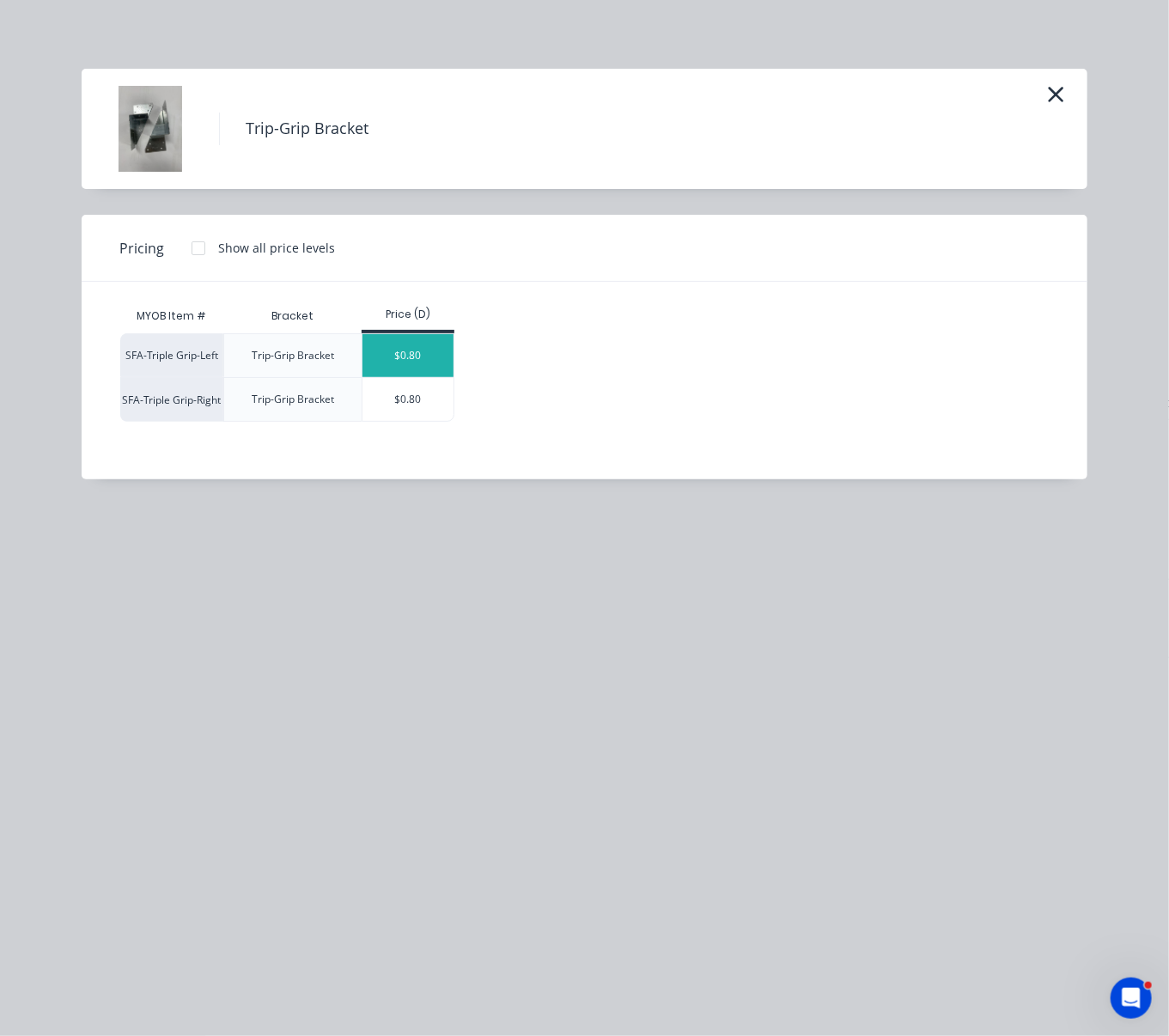
click at [427, 376] on div "$0.80" at bounding box center [408, 355] width 92 height 42
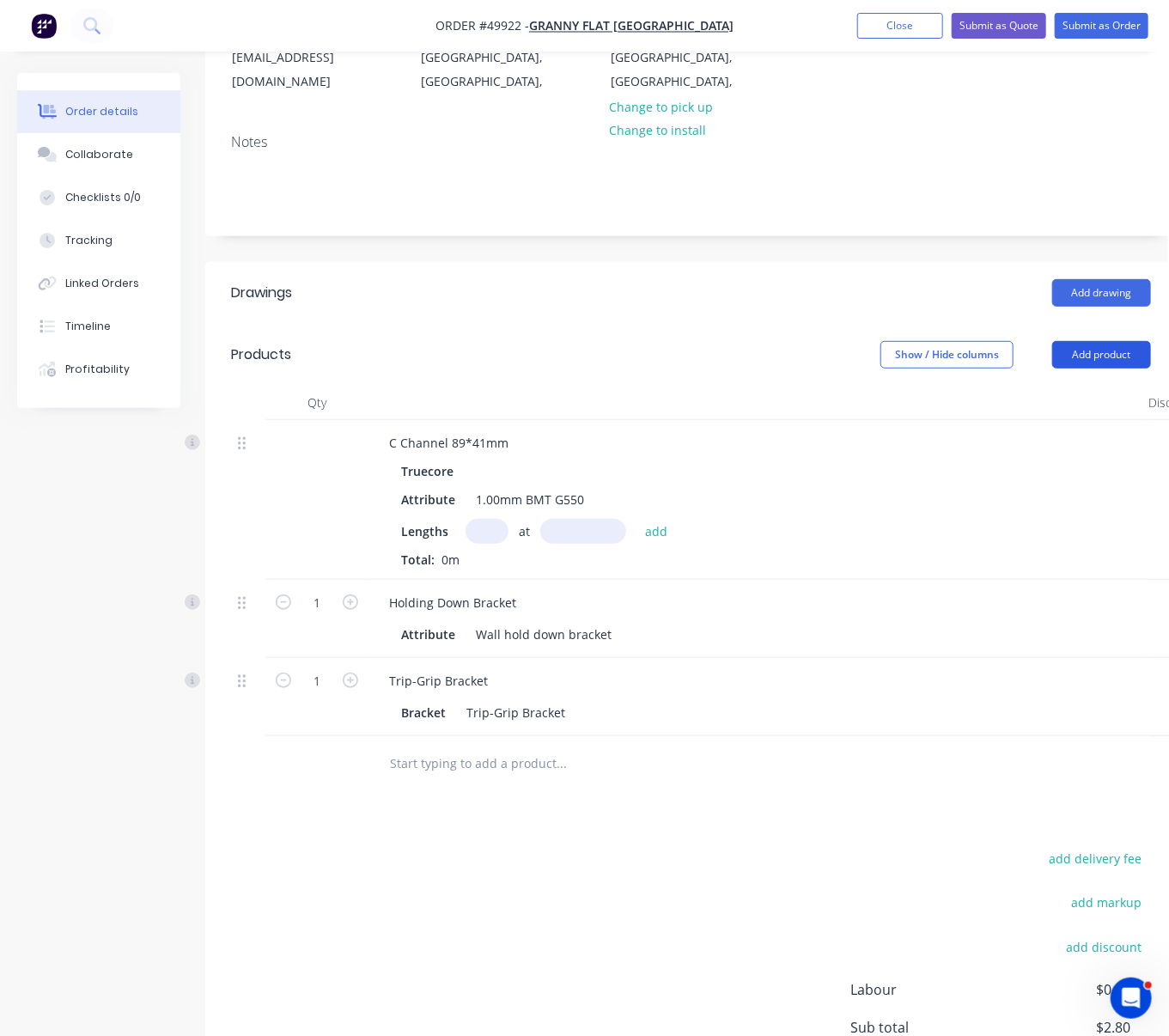
click at [1098, 348] on button "Add product" at bounding box center [1101, 354] width 99 height 27
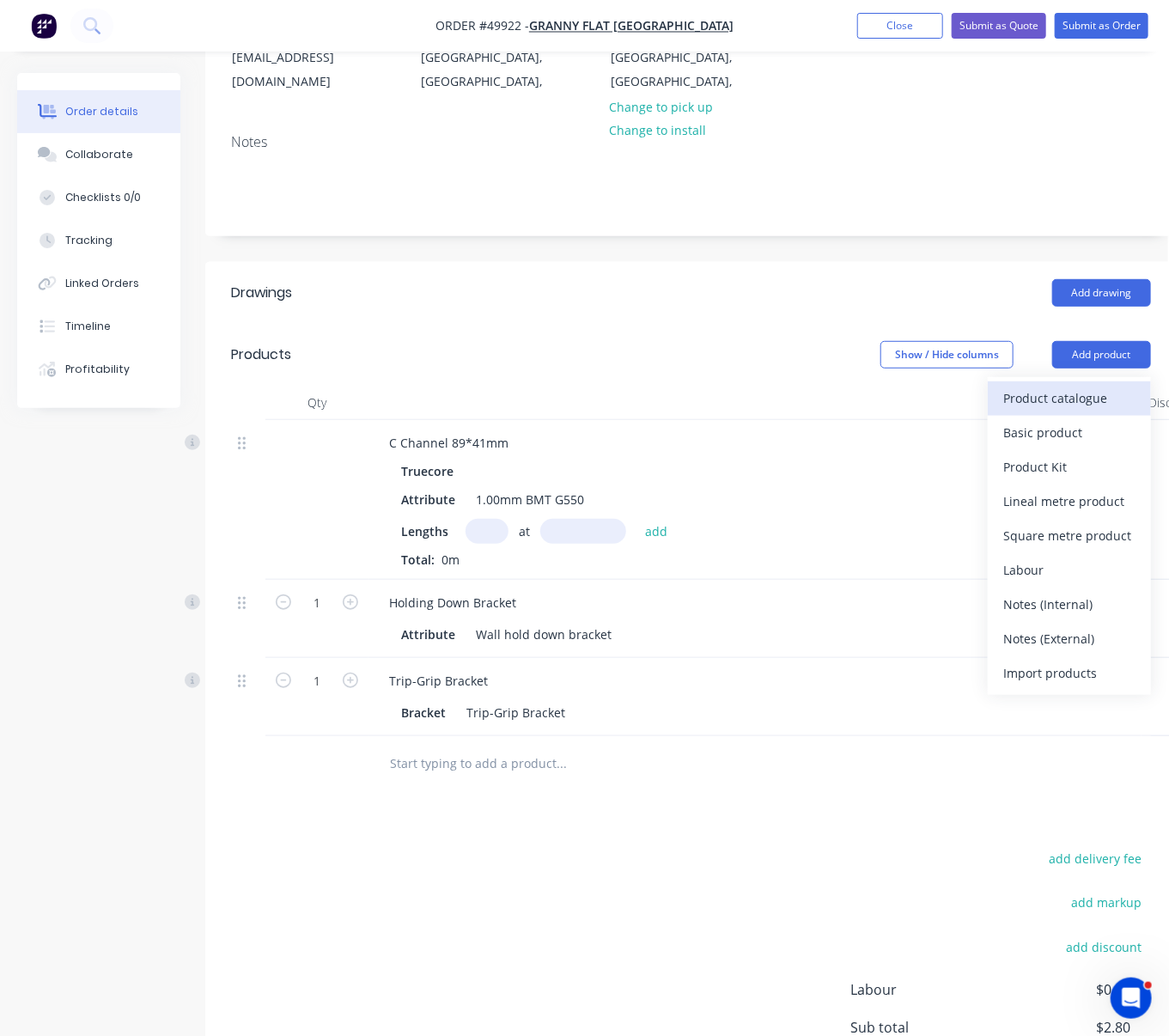
click at [1072, 401] on div "Product catalogue" at bounding box center [1070, 398] width 132 height 25
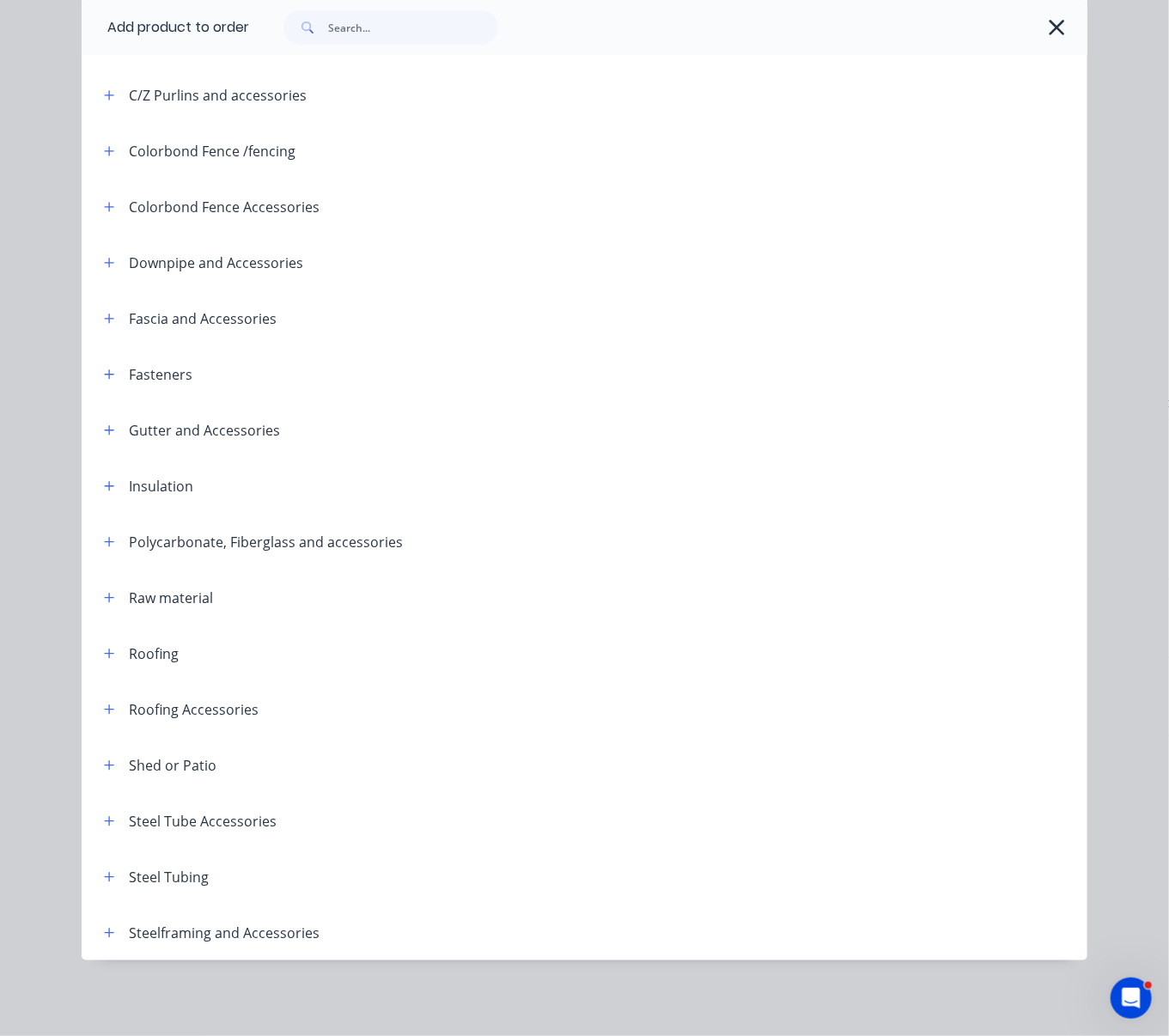
scroll to position [371, 0]
click at [104, 931] on icon "button" at bounding box center [109, 933] width 10 height 12
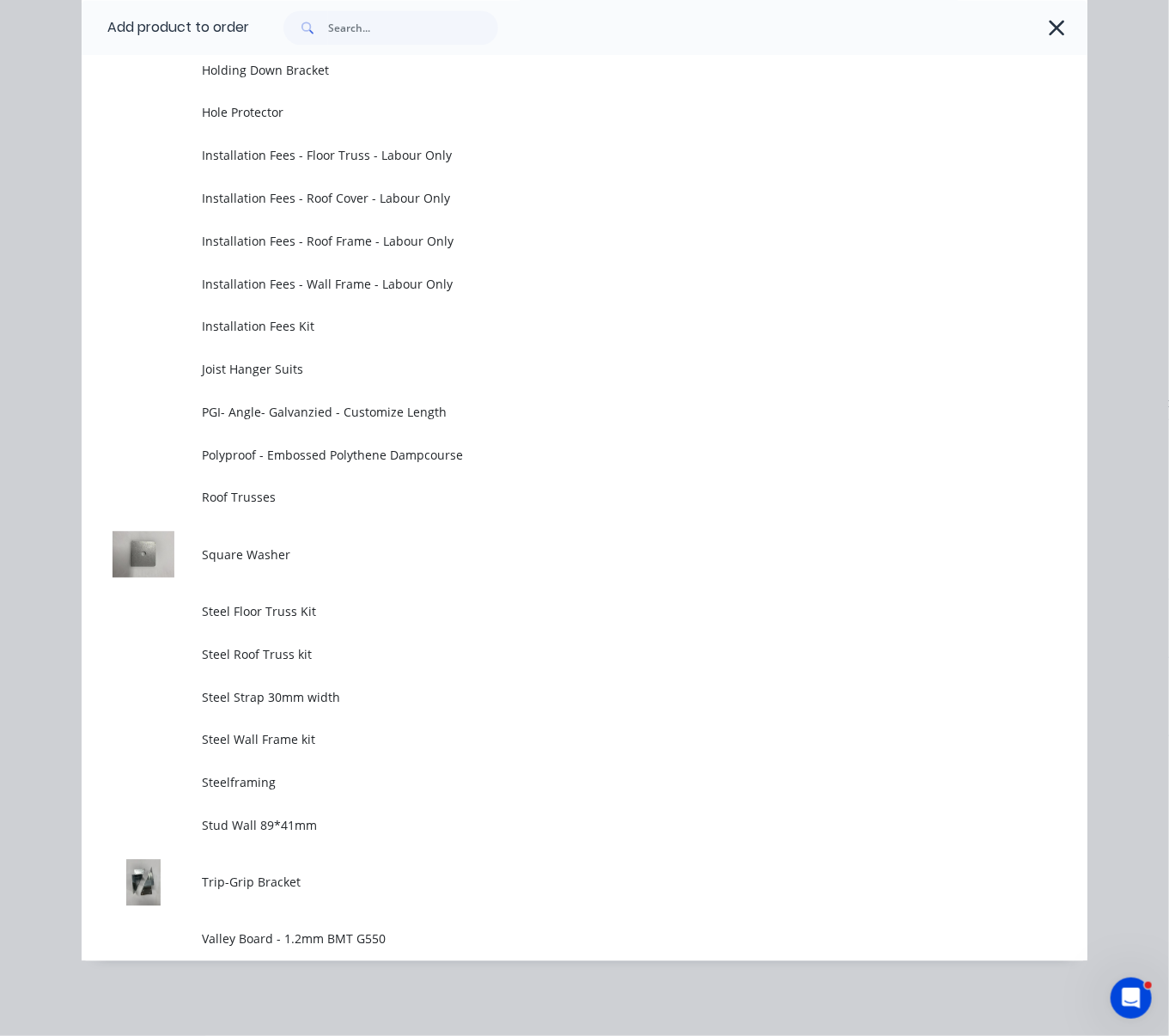
scroll to position [1726, 0]
click at [287, 886] on td "Trip-Grip Bracket" at bounding box center [645, 882] width 885 height 72
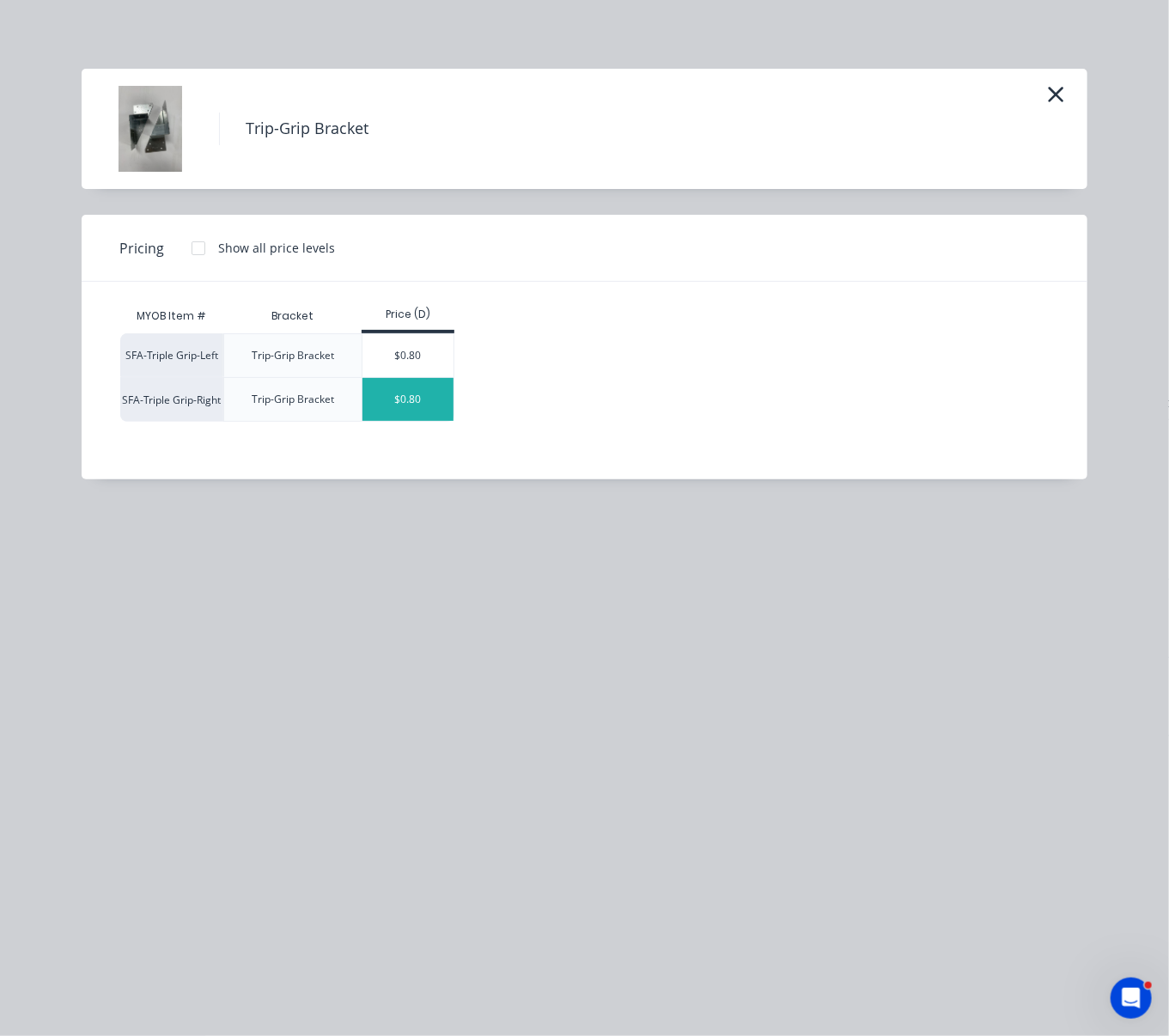
click at [407, 414] on div "$0.80" at bounding box center [408, 399] width 92 height 42
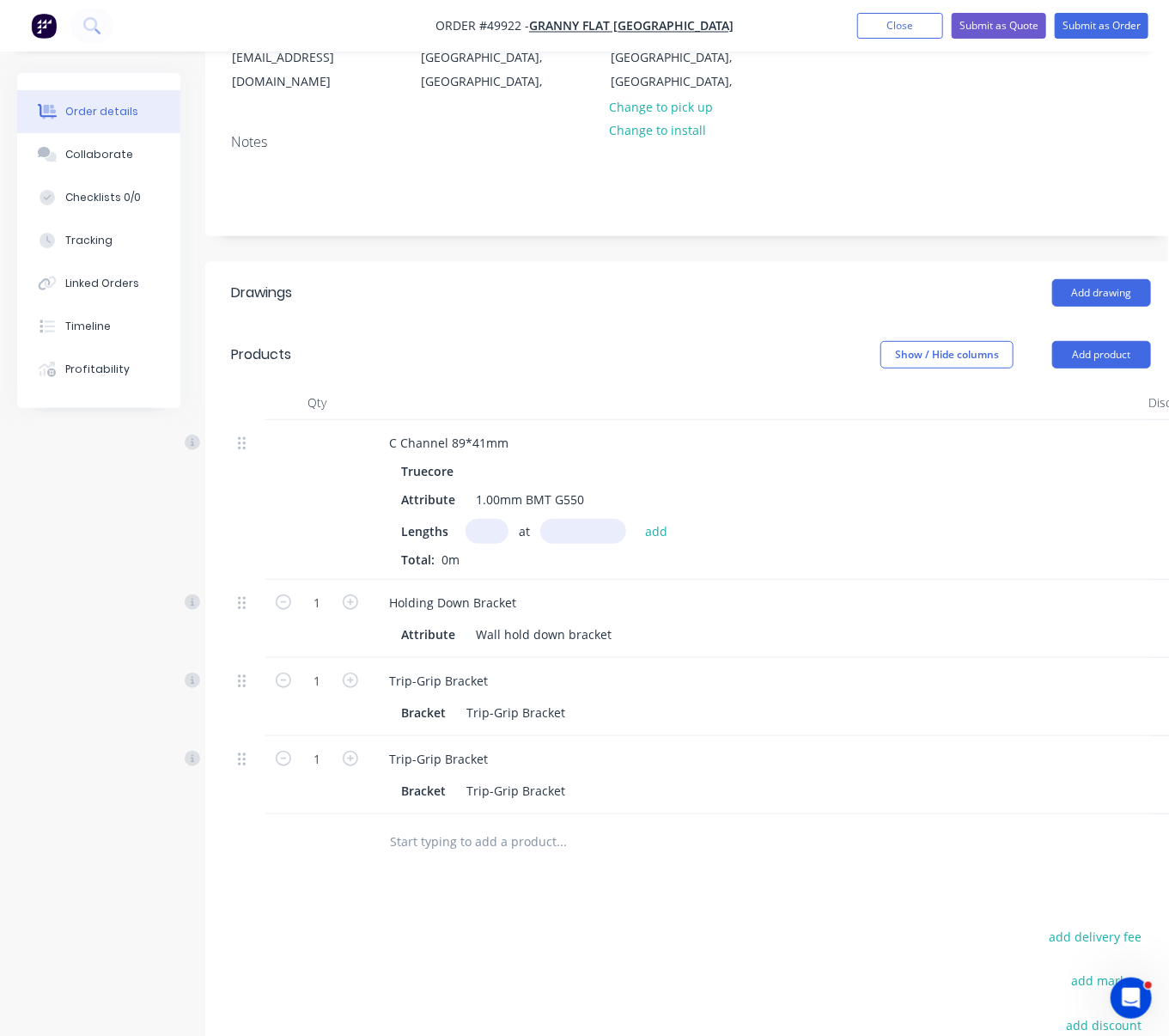
click at [479, 346] on div "Show / Hide columns Add product" at bounding box center [788, 354] width 724 height 27
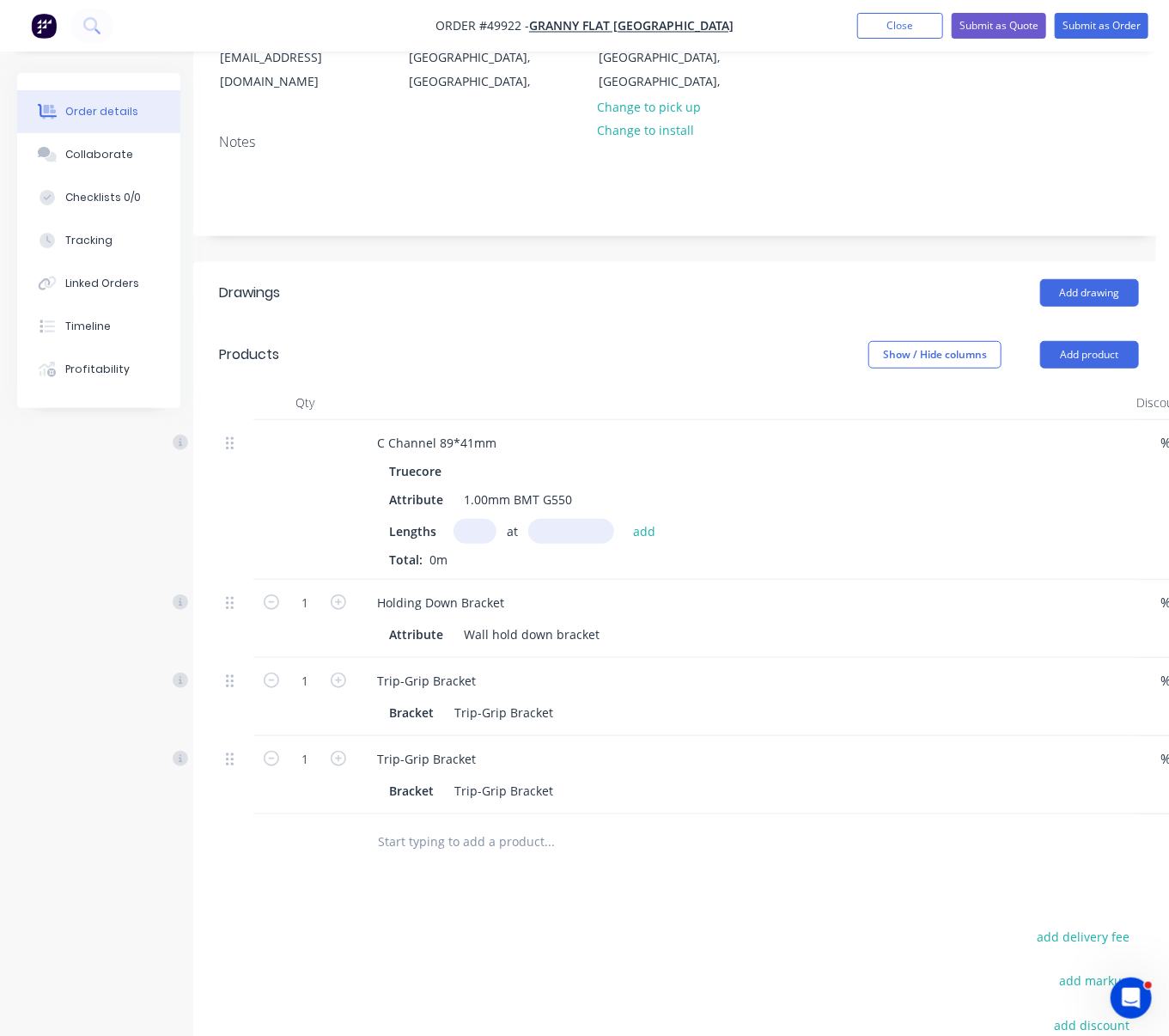
drag, startPoint x: 583, startPoint y: 342, endPoint x: 618, endPoint y: 335, distance: 35.7
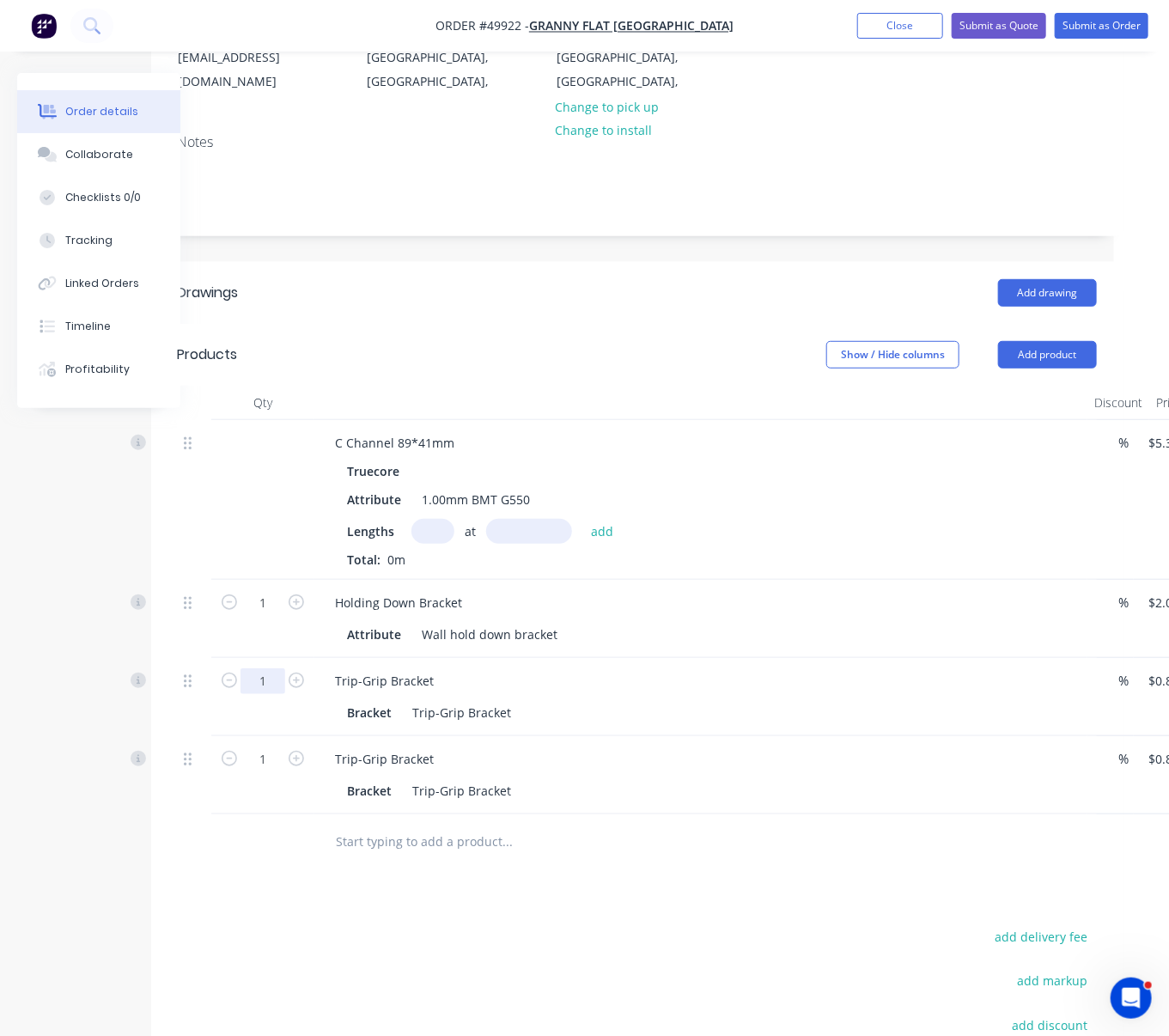
click at [281, 694] on input "1" at bounding box center [263, 681] width 44 height 25
click at [273, 694] on input "1" at bounding box center [263, 681] width 44 height 25
type input "10"
type input "$8.00"
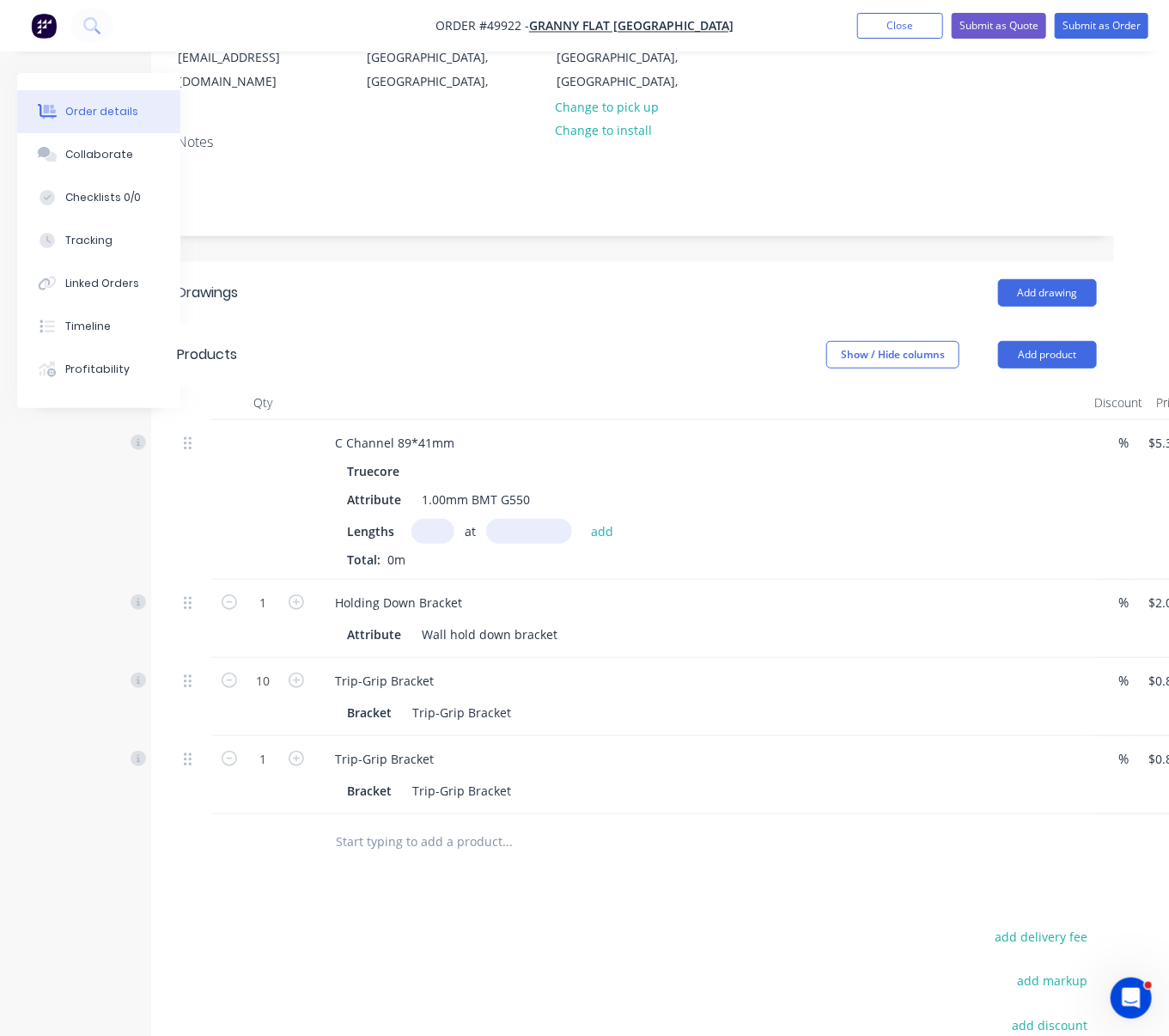
click at [201, 737] on div at bounding box center [194, 697] width 34 height 78
click at [264, 773] on input "1" at bounding box center [263, 759] width 44 height 25
type input "10"
type input "$8.00"
click at [191, 871] on div at bounding box center [194, 841] width 34 height 56
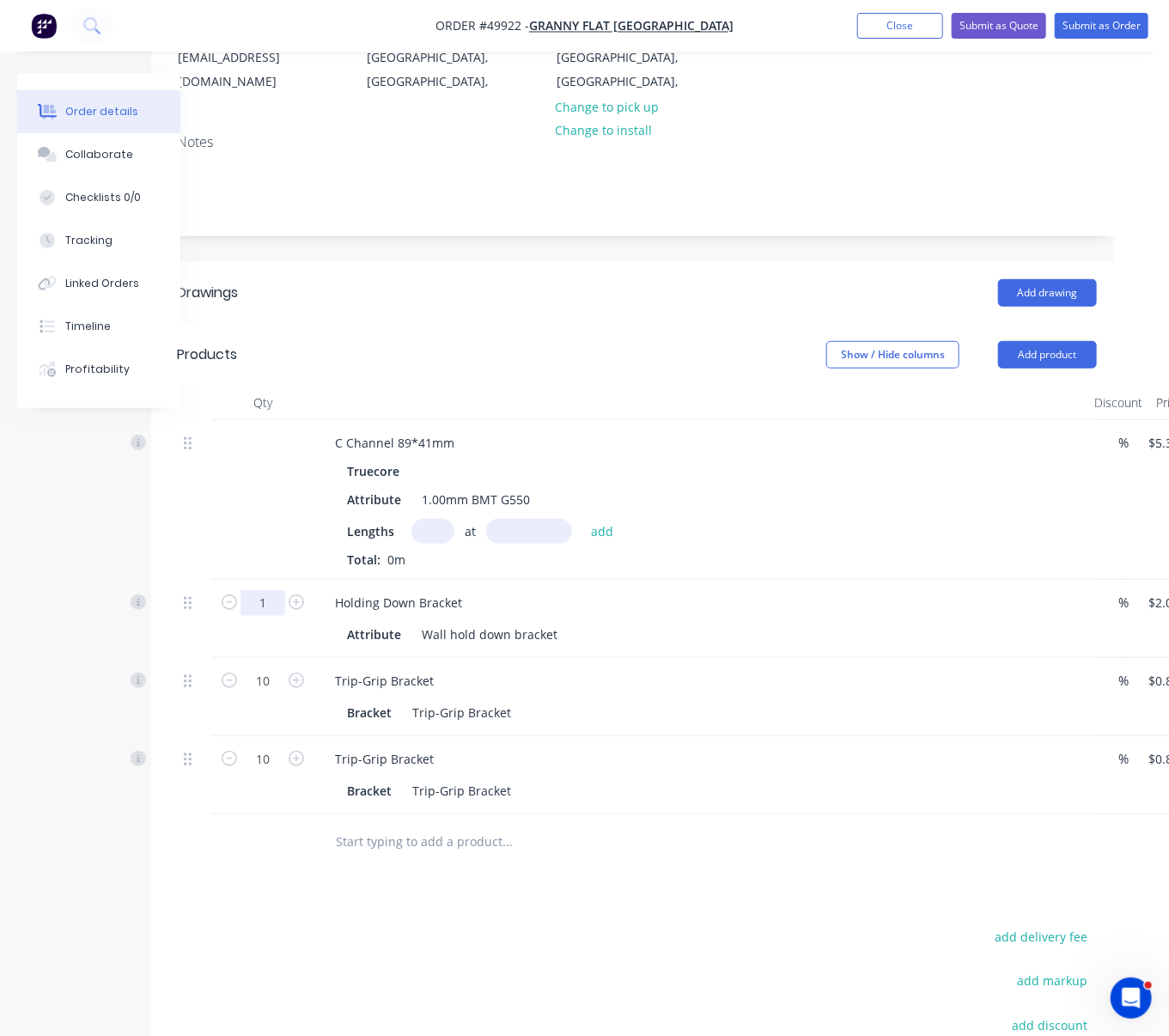
click at [259, 616] on input "1" at bounding box center [263, 603] width 44 height 25
type input "8"
type input "$16.00"
click at [111, 841] on div "Created by Serene Created [DATE] Required [DATE] Assigned to Add team member St…" at bounding box center [542, 537] width 1161 height 1465
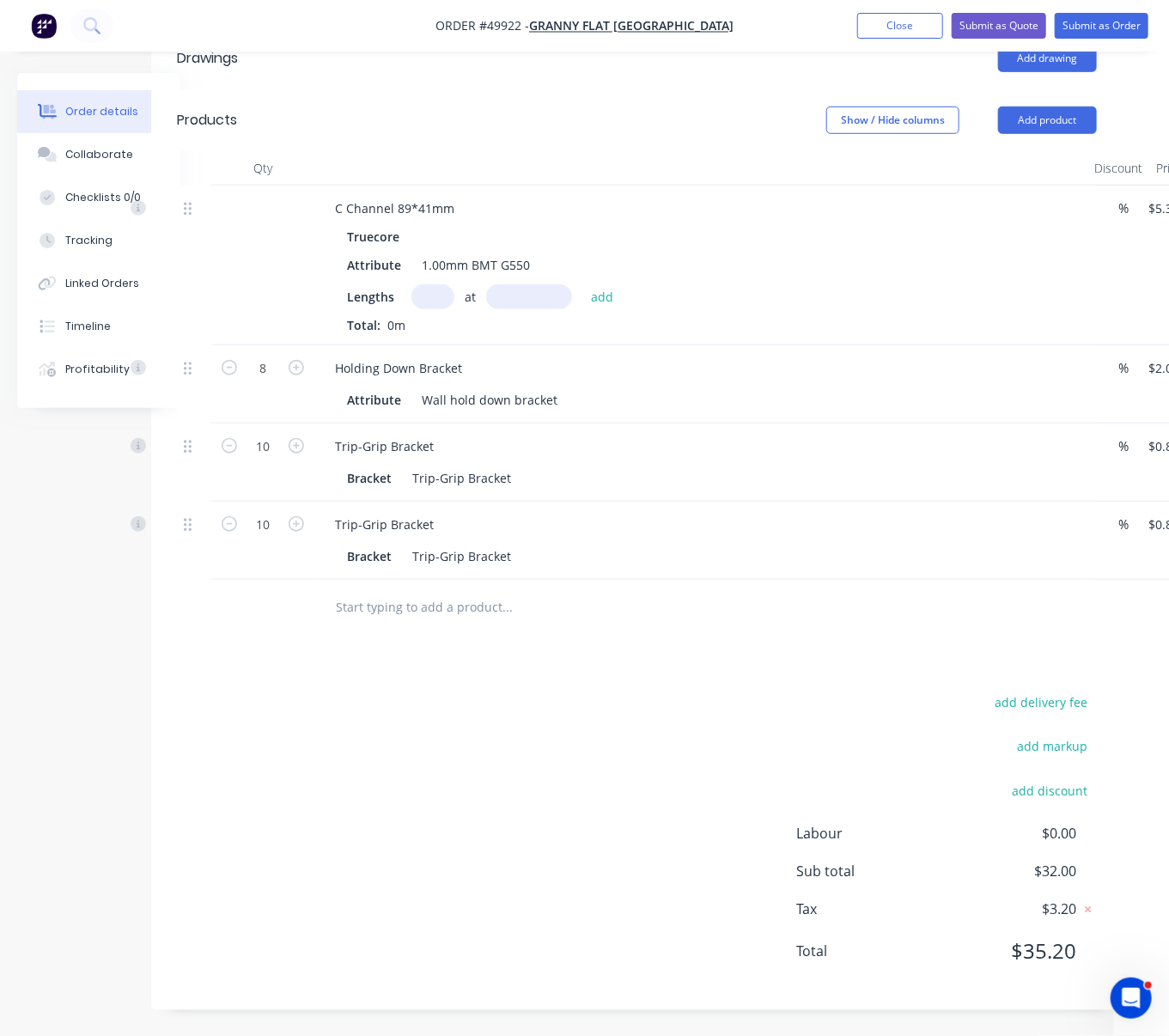
scroll to position [547, 55]
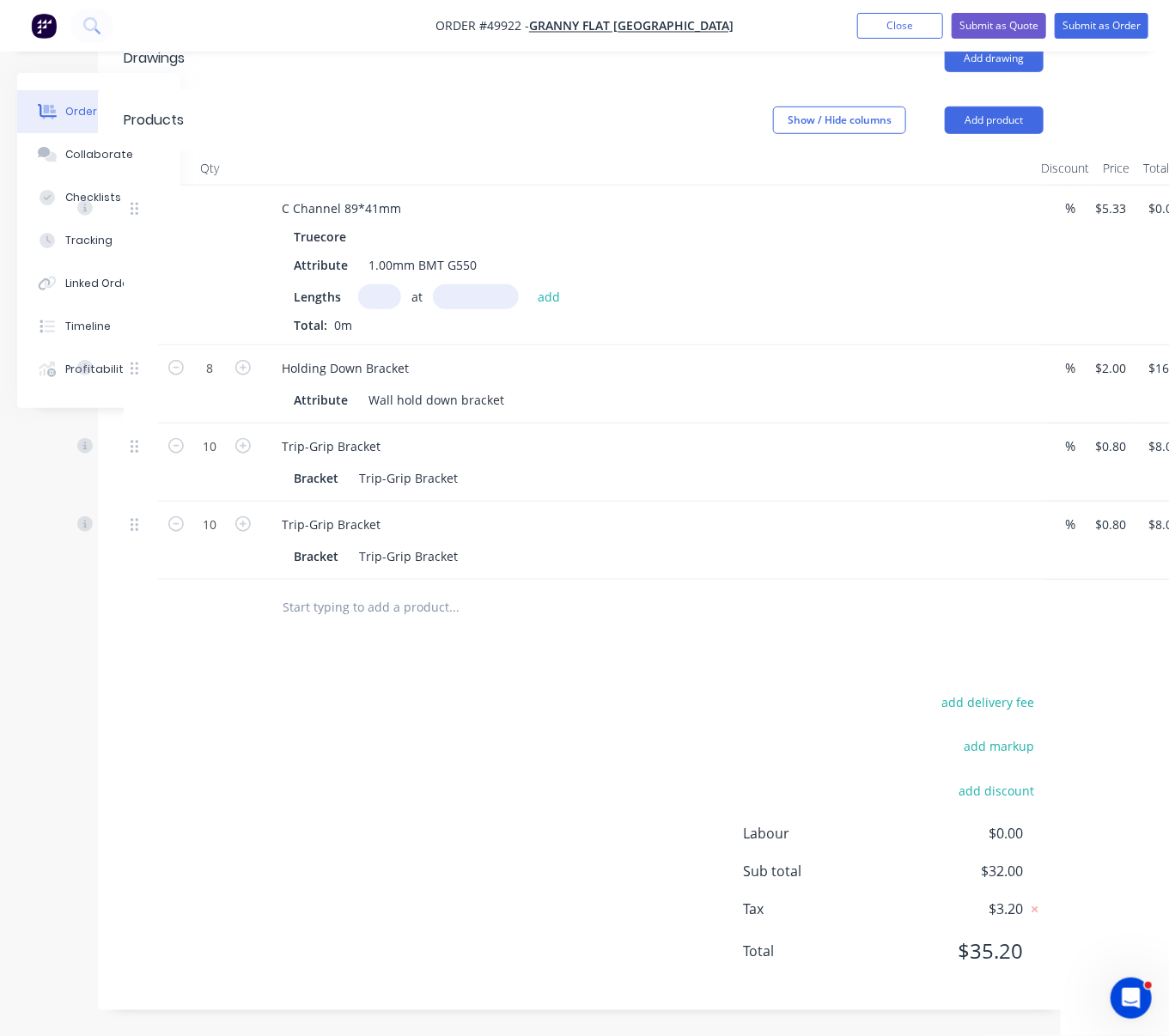
drag, startPoint x: 907, startPoint y: 261, endPoint x: 1007, endPoint y: 262, distance: 100.0
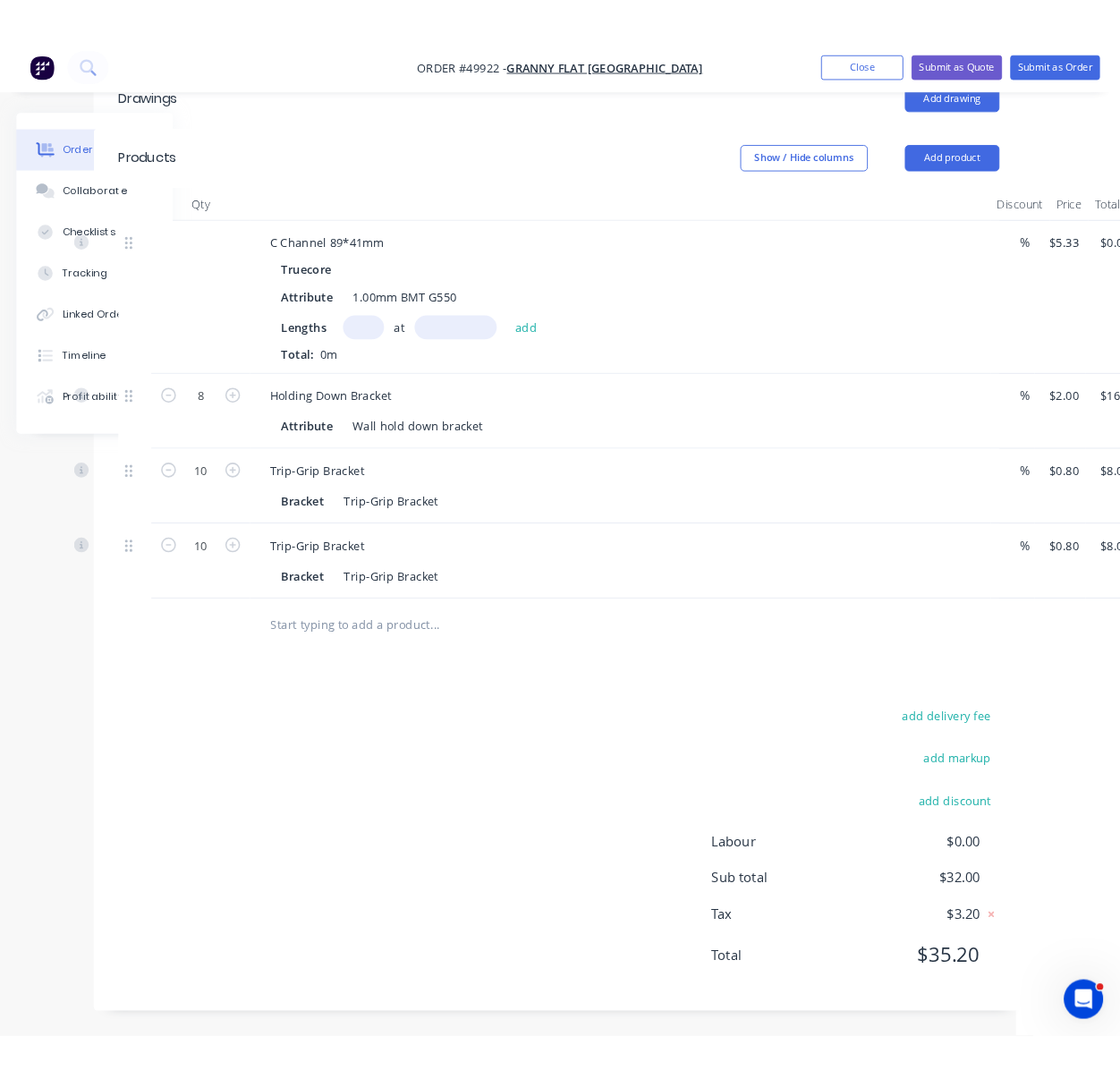
scroll to position [569, 148]
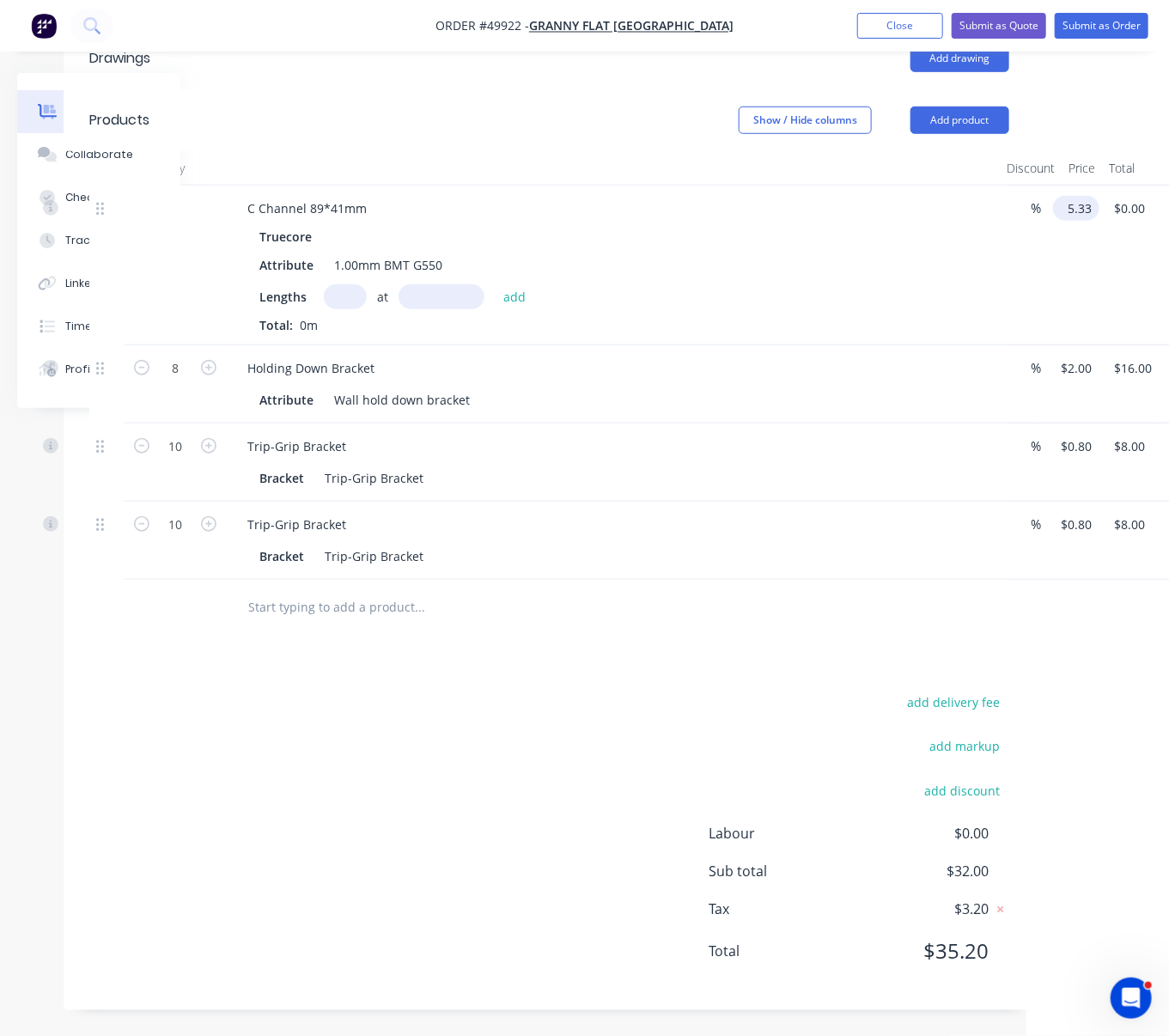
click at [1081, 195] on input "5.33" at bounding box center [1080, 208] width 40 height 25
click at [1085, 195] on input "5.33" at bounding box center [1080, 208] width 40 height 25
type input "$5.85"
click at [1076, 280] on div "$5.85 5.85" at bounding box center [1069, 264] width 46 height 160
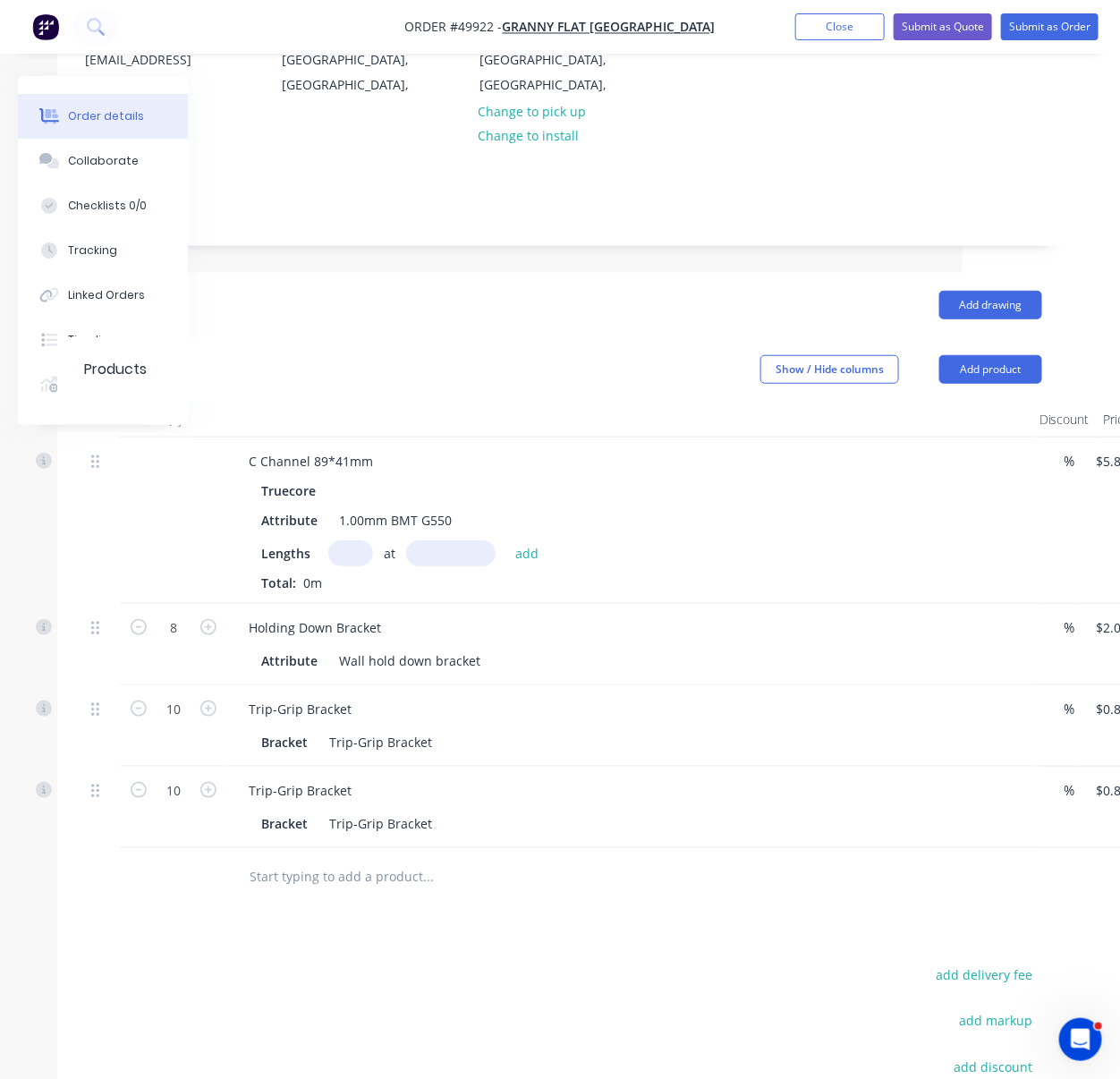
scroll to position [278, 222]
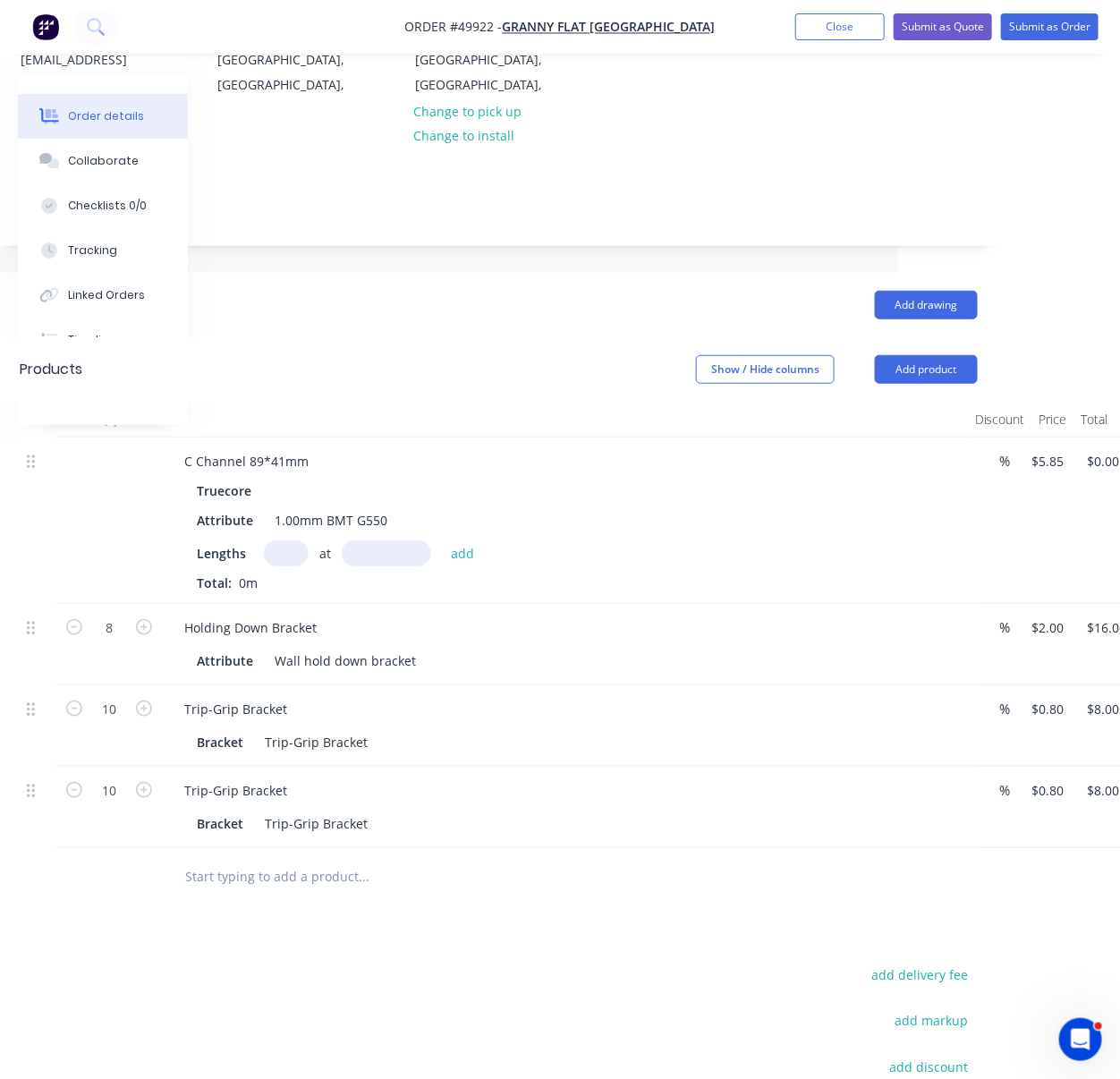
drag, startPoint x: 472, startPoint y: 303, endPoint x: 622, endPoint y: 304, distance: 150.0
click at [920, 371] on button "Add product" at bounding box center [926, 369] width 103 height 29
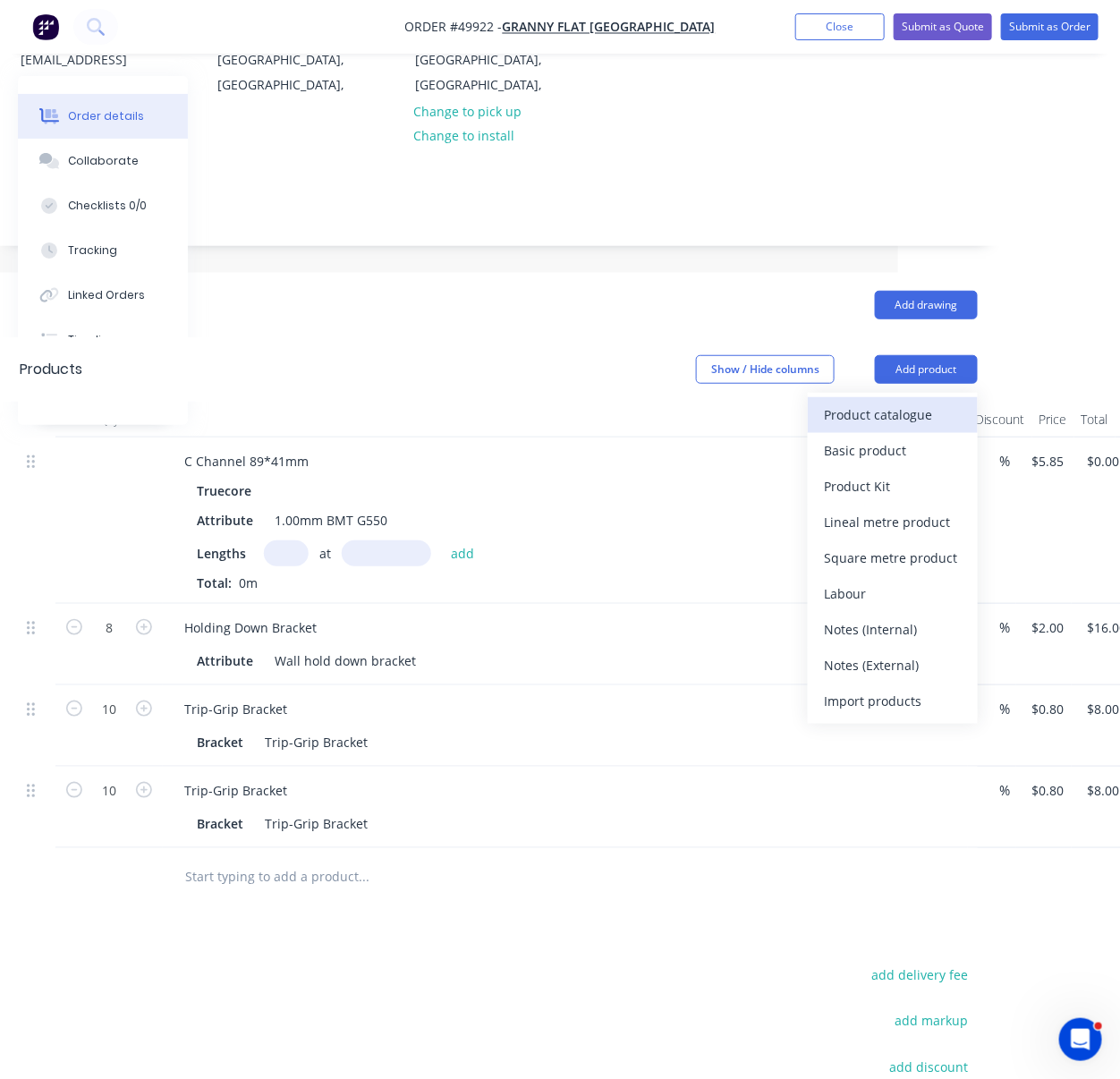
click at [912, 419] on div "Product catalogue" at bounding box center [893, 414] width 138 height 26
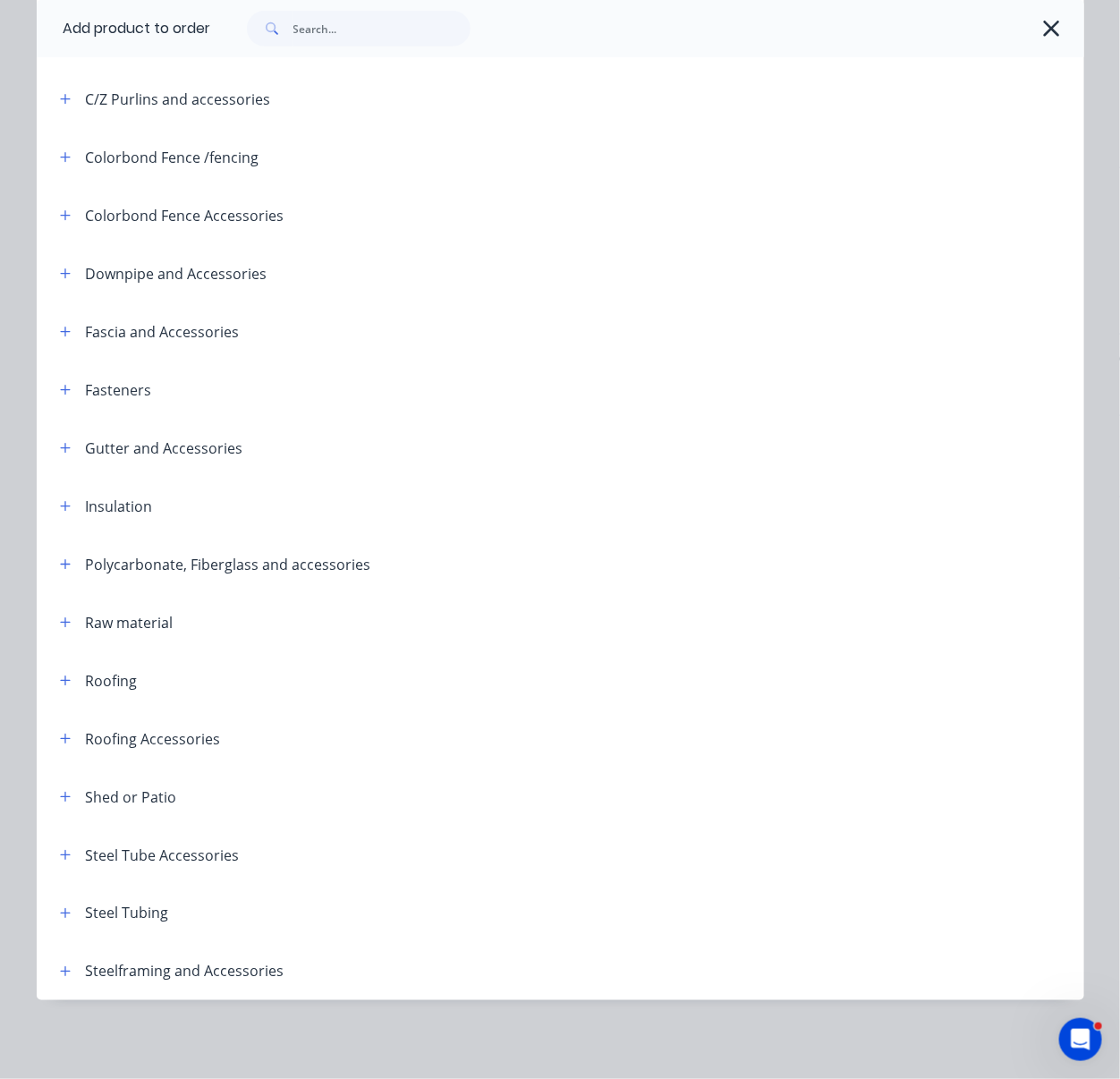
scroll to position [597, 222]
click at [64, 960] on button "button" at bounding box center [65, 971] width 23 height 23
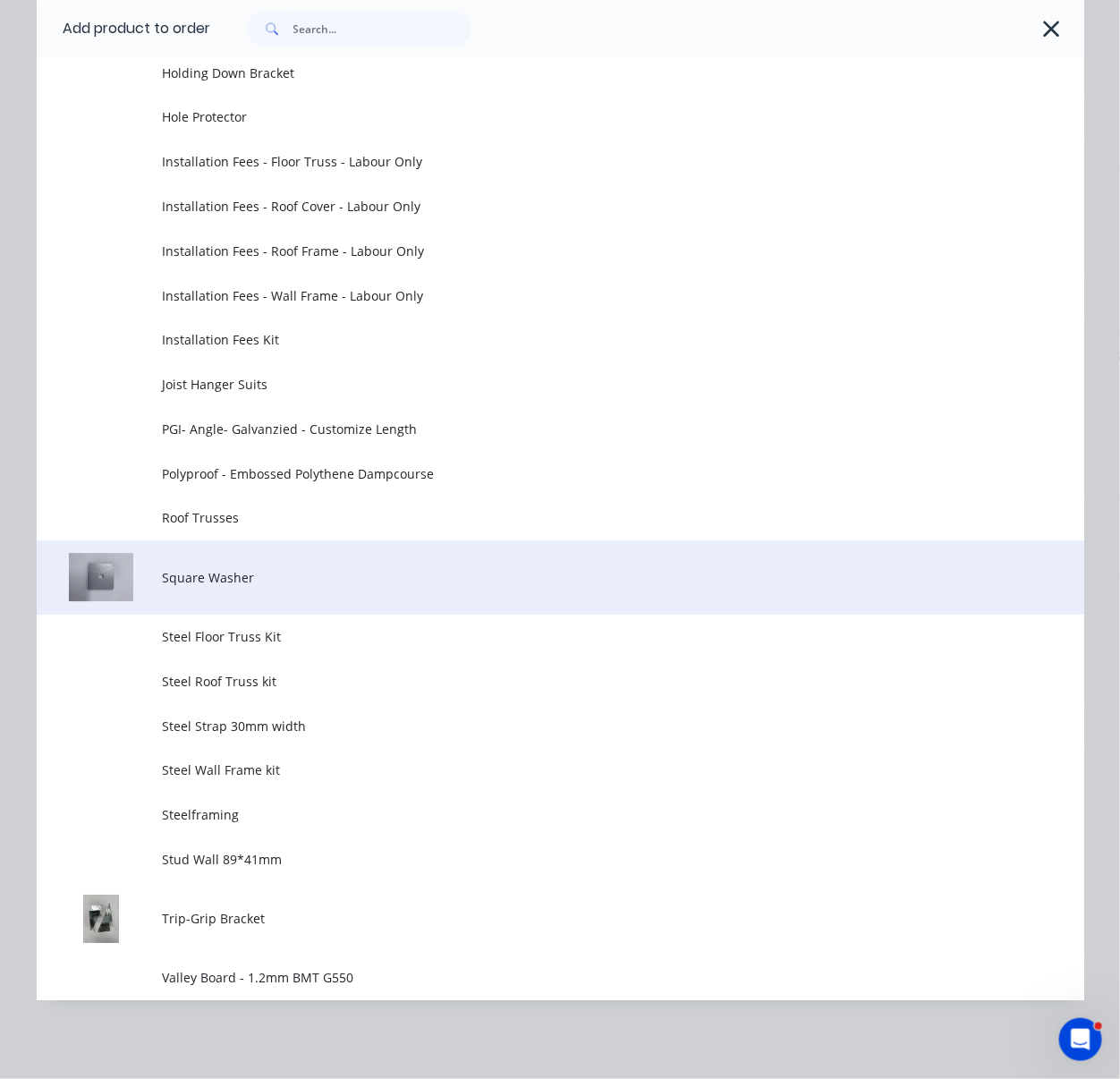
scroll to position [1798, 0]
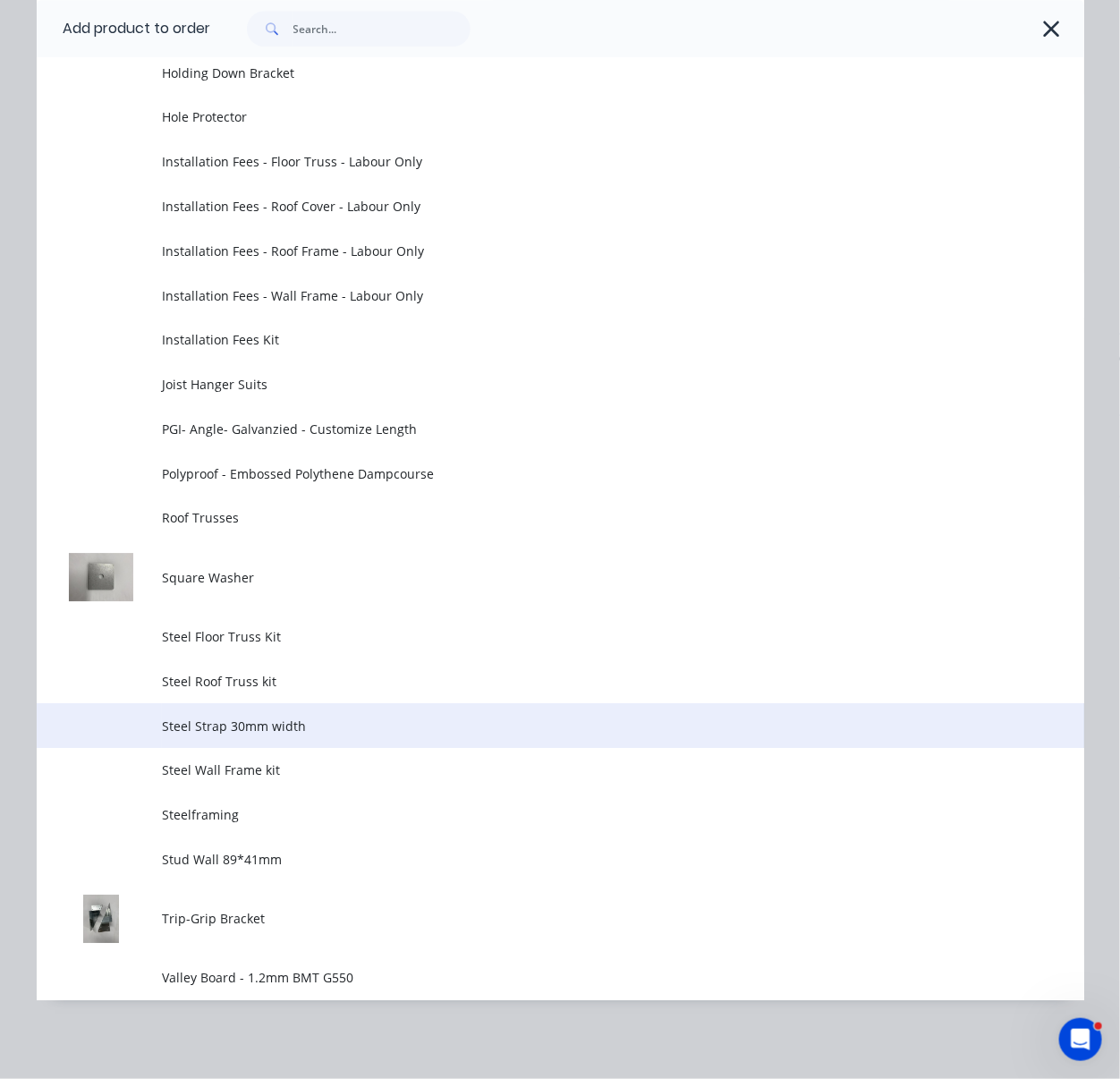
click at [258, 717] on span "Steel Strap 30mm width" at bounding box center [531, 726] width 737 height 19
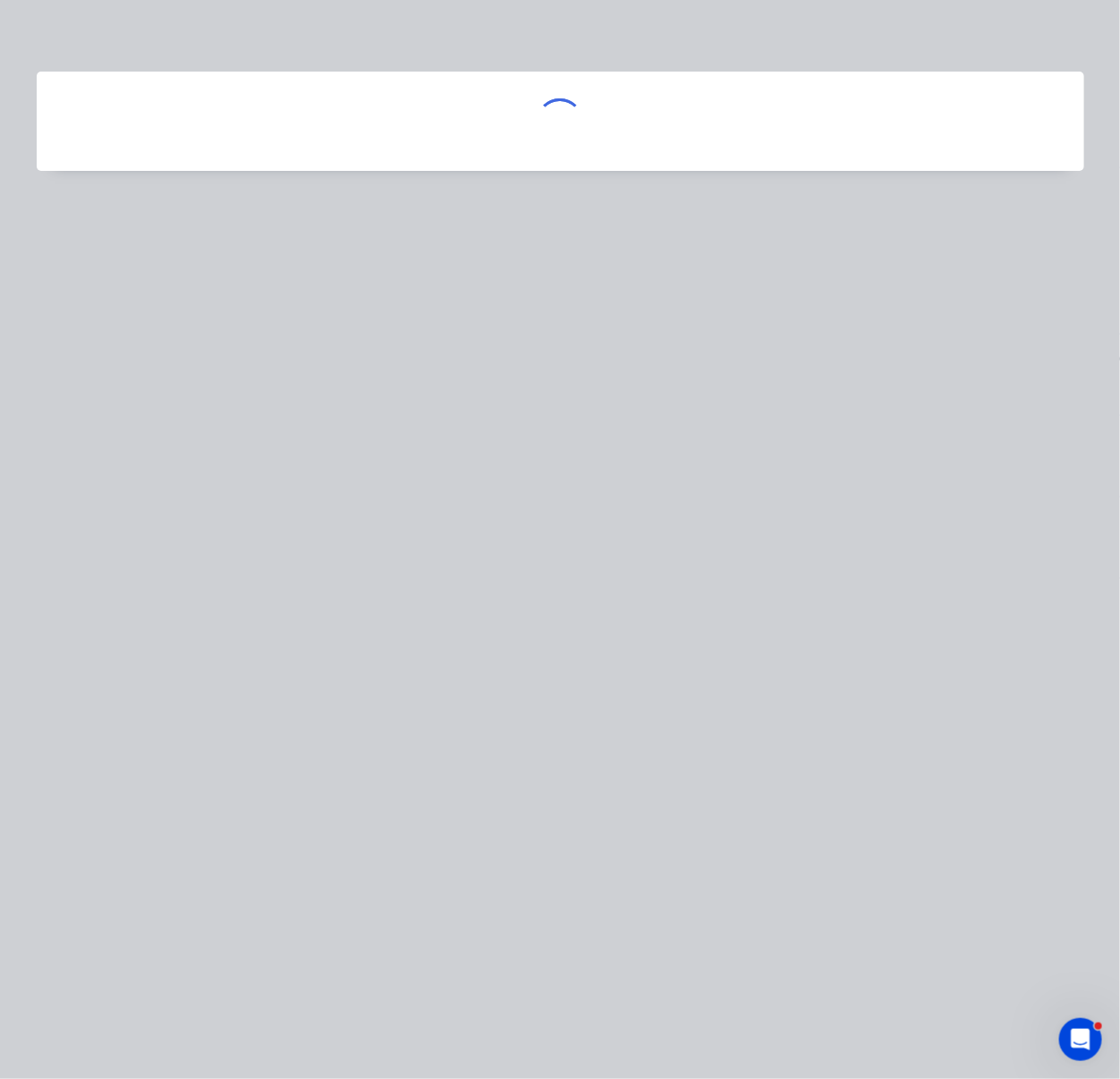
scroll to position [0, 0]
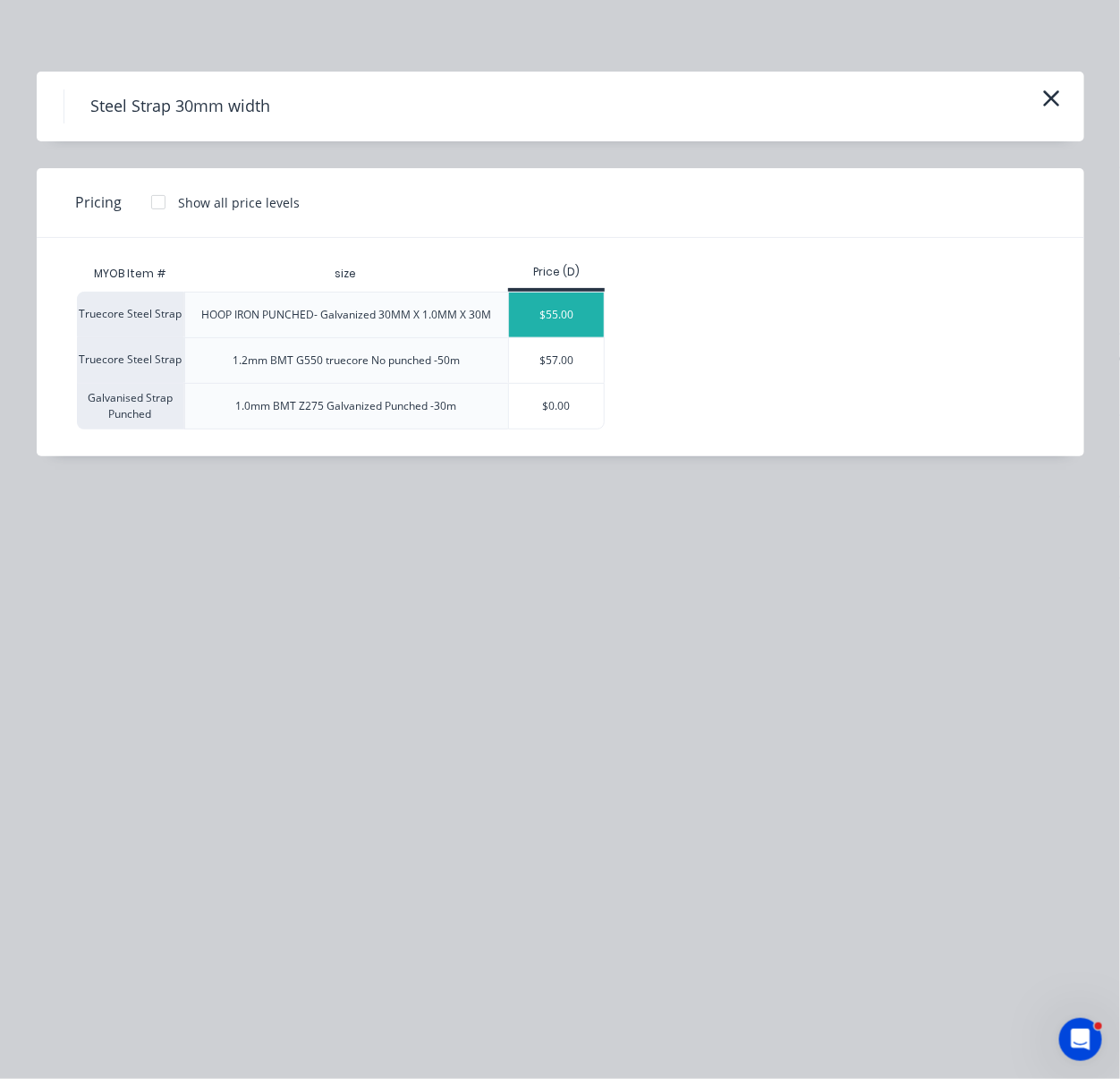
click at [548, 330] on div "$55.00" at bounding box center [557, 314] width 95 height 44
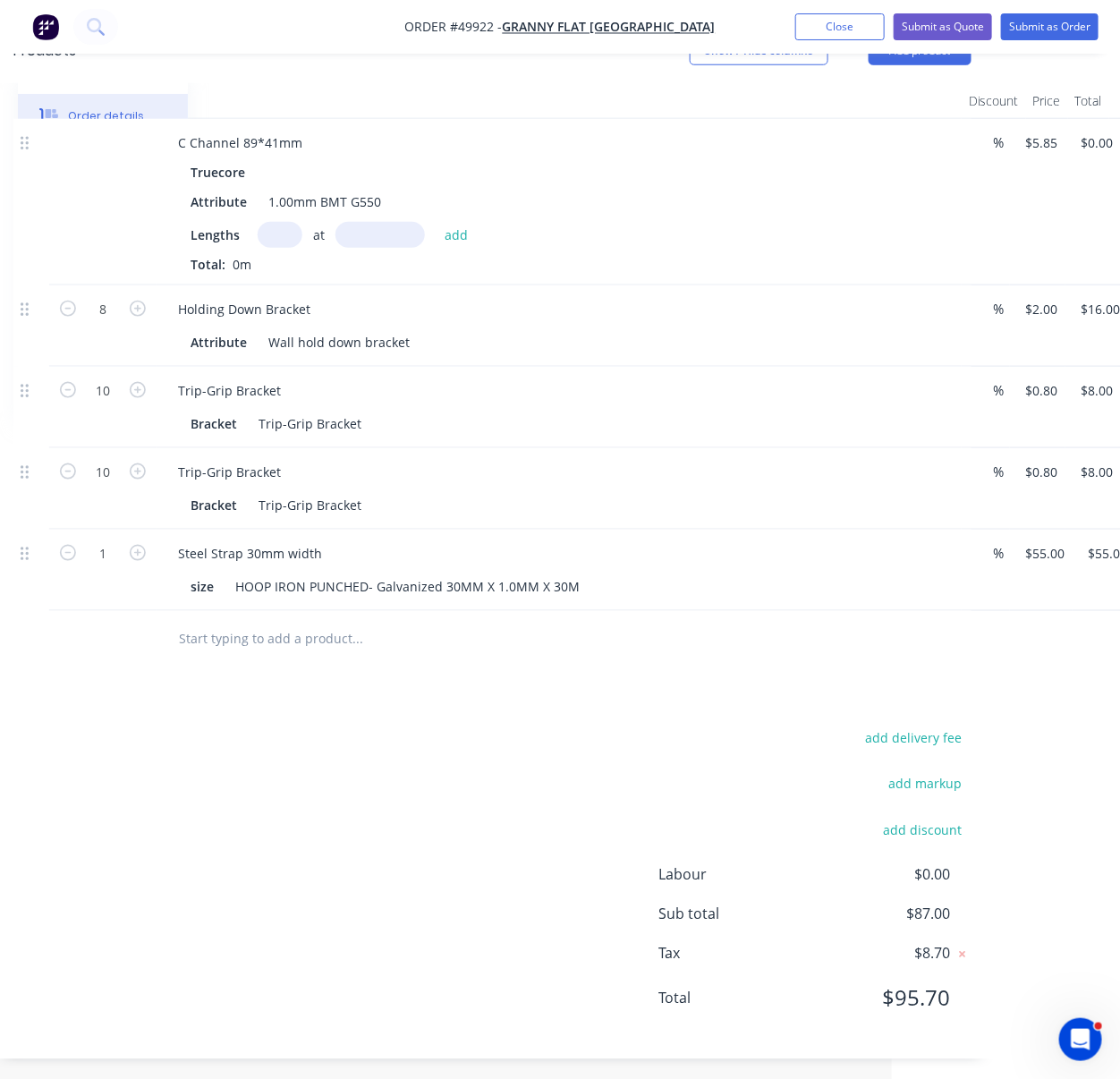
drag, startPoint x: 340, startPoint y: 759, endPoint x: 400, endPoint y: 754, distance: 60.2
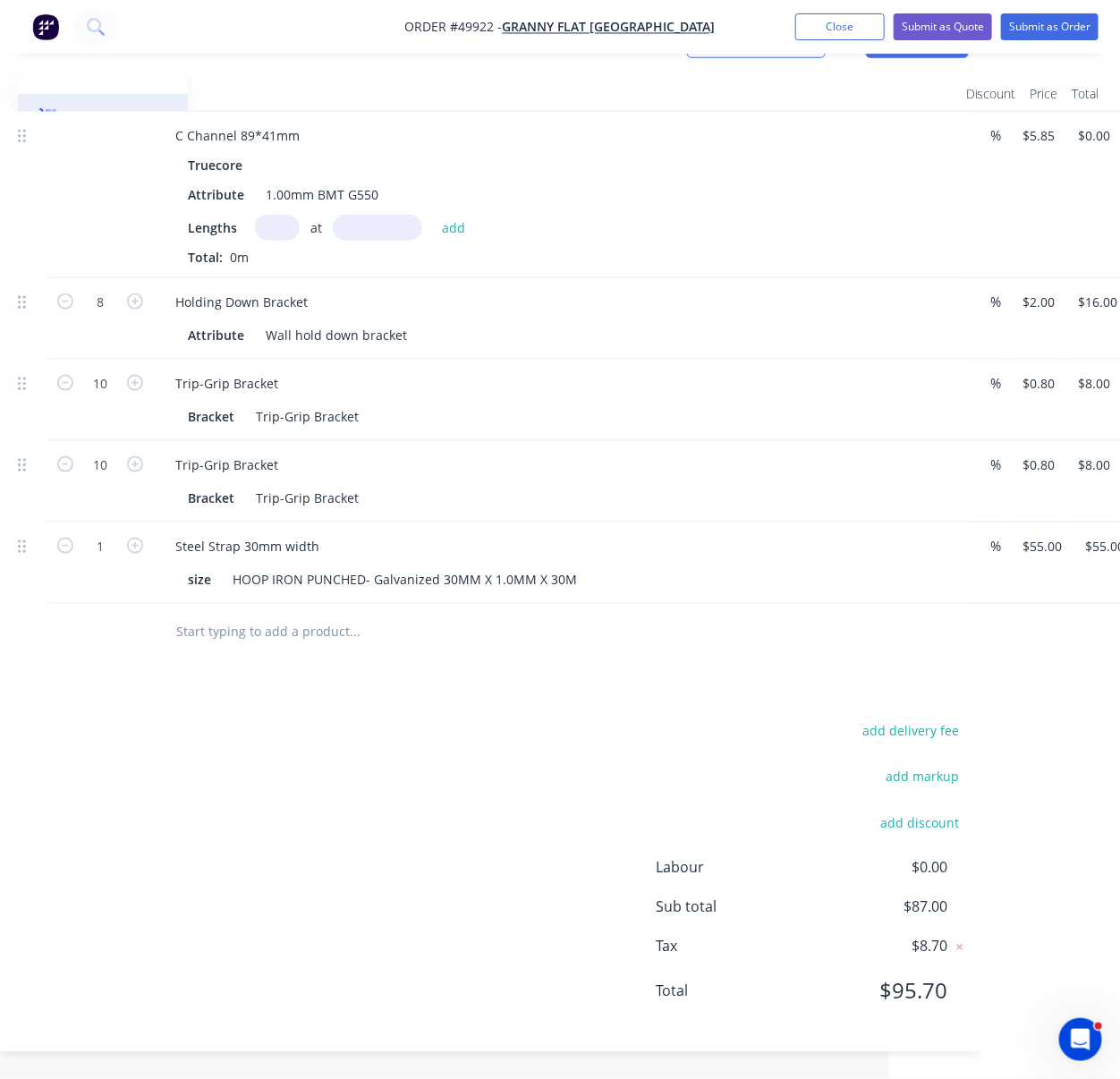
scroll to position [655, 231]
click at [731, 26] on button "Add product" at bounding box center [737, 27] width 98 height 29
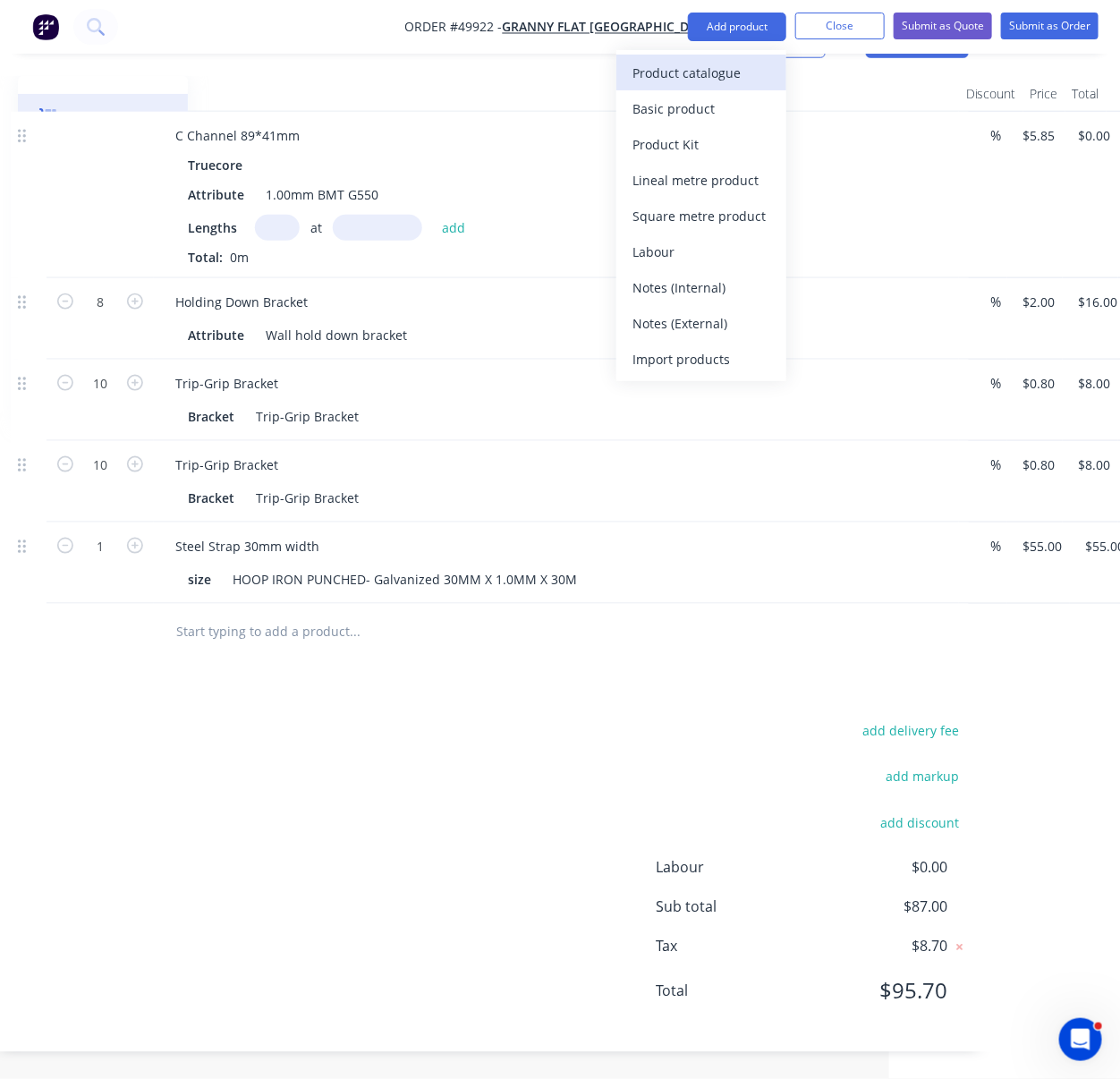
click at [714, 64] on div "Product catalogue" at bounding box center [701, 73] width 138 height 26
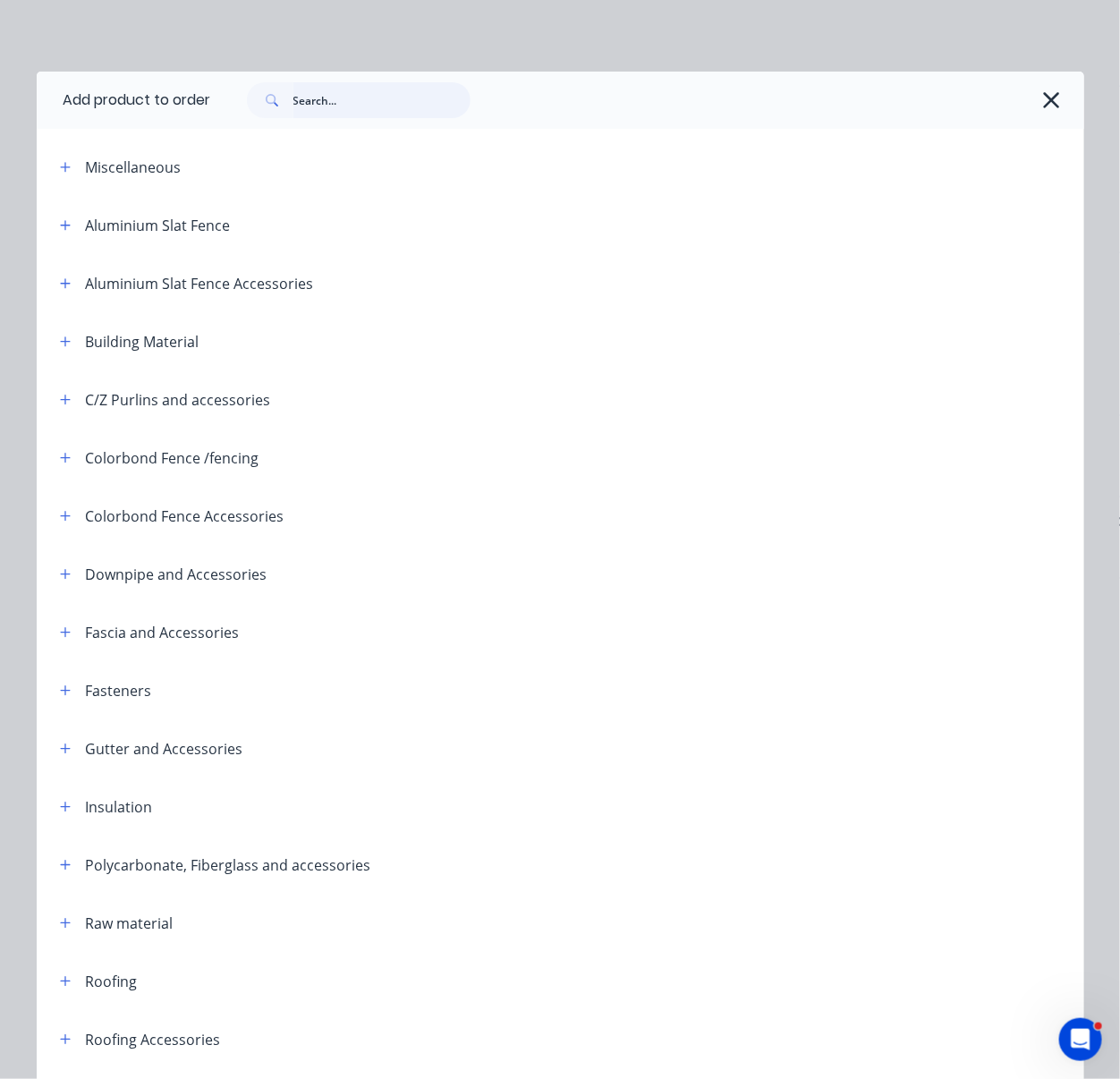
click at [387, 104] on input "text" at bounding box center [382, 100] width 177 height 35
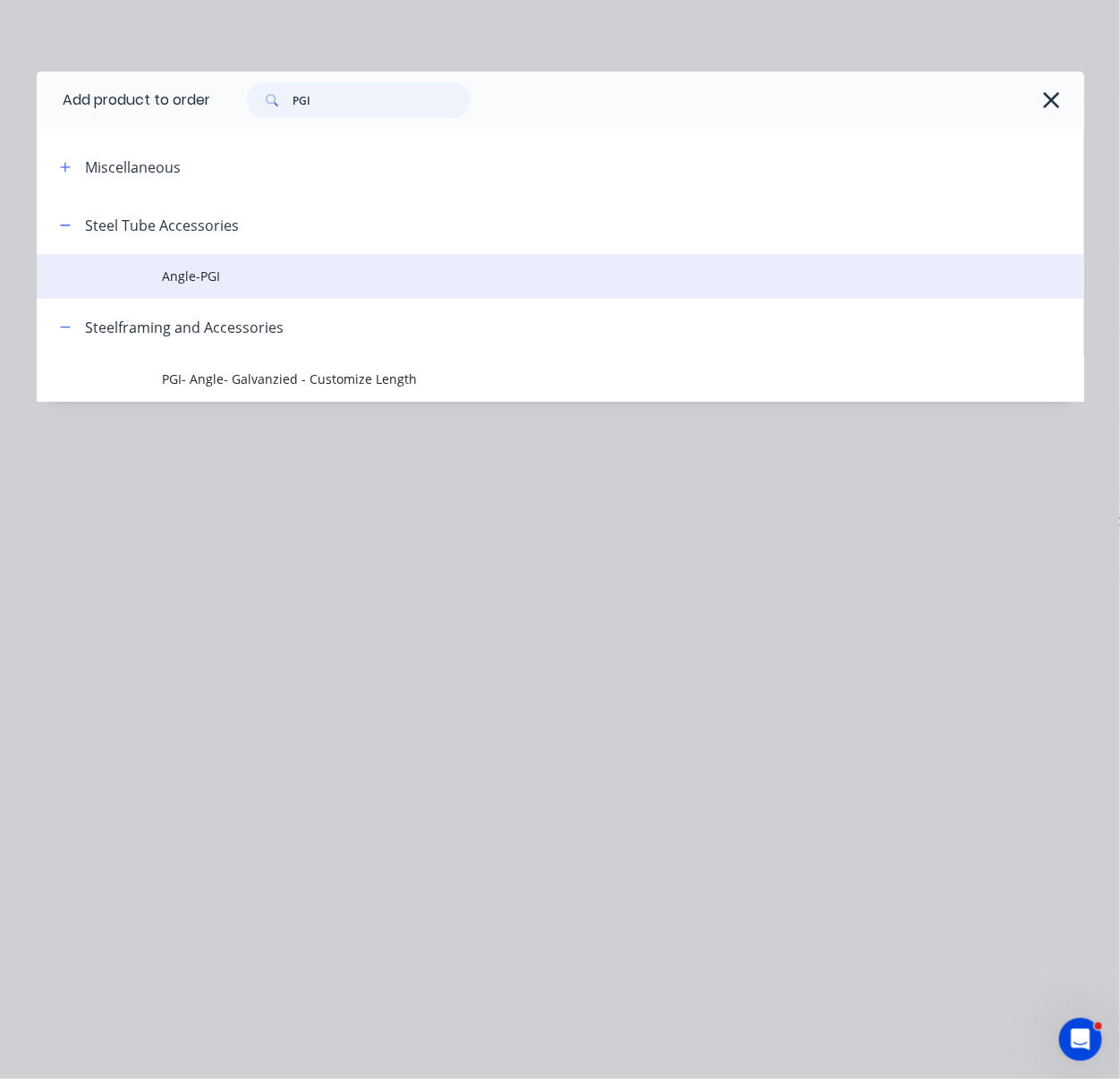
type input "PGI"
click at [292, 285] on span "Angle-PGI" at bounding box center [531, 275] width 737 height 19
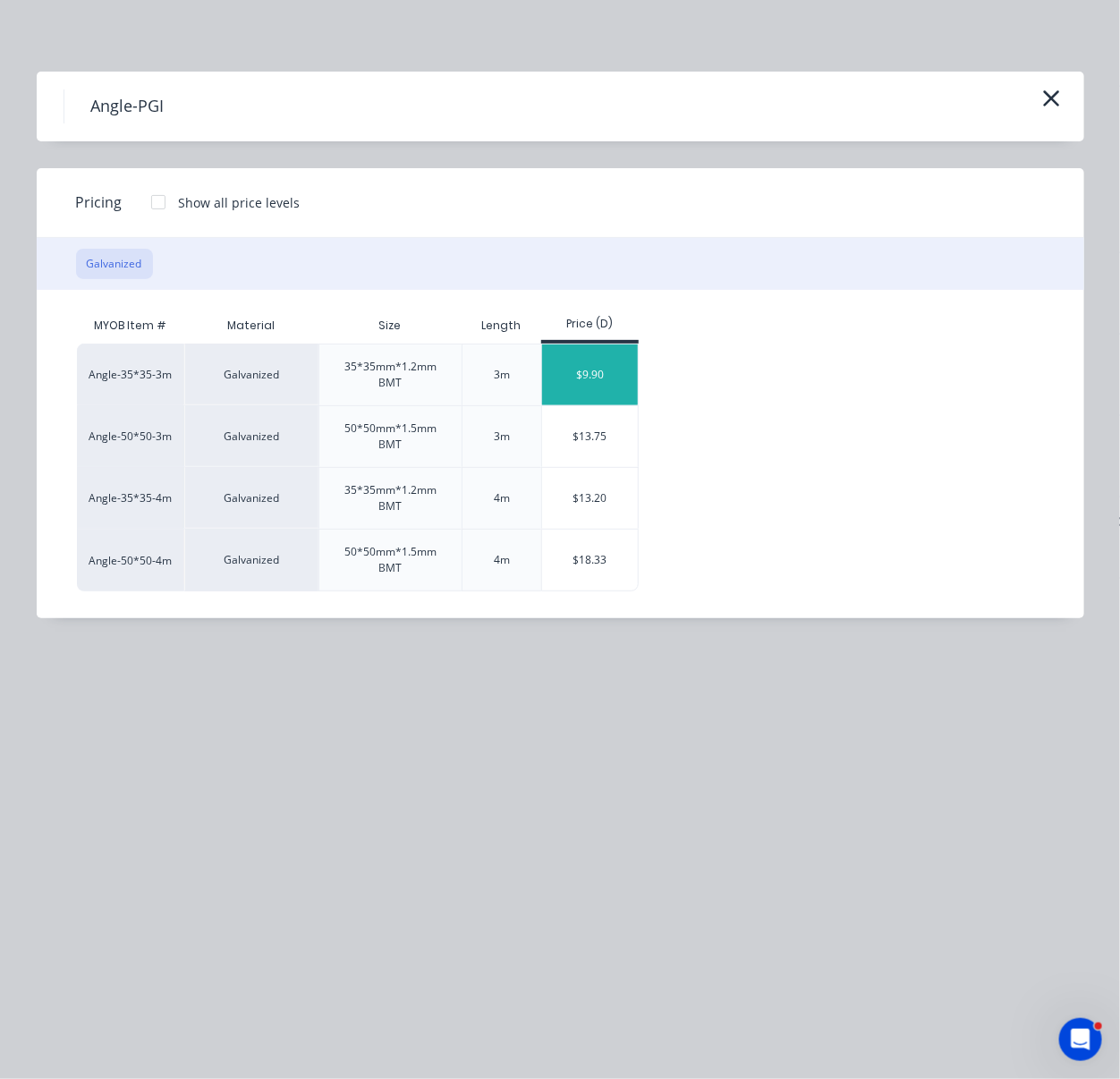
click at [603, 394] on div "$9.90" at bounding box center [589, 375] width 95 height 61
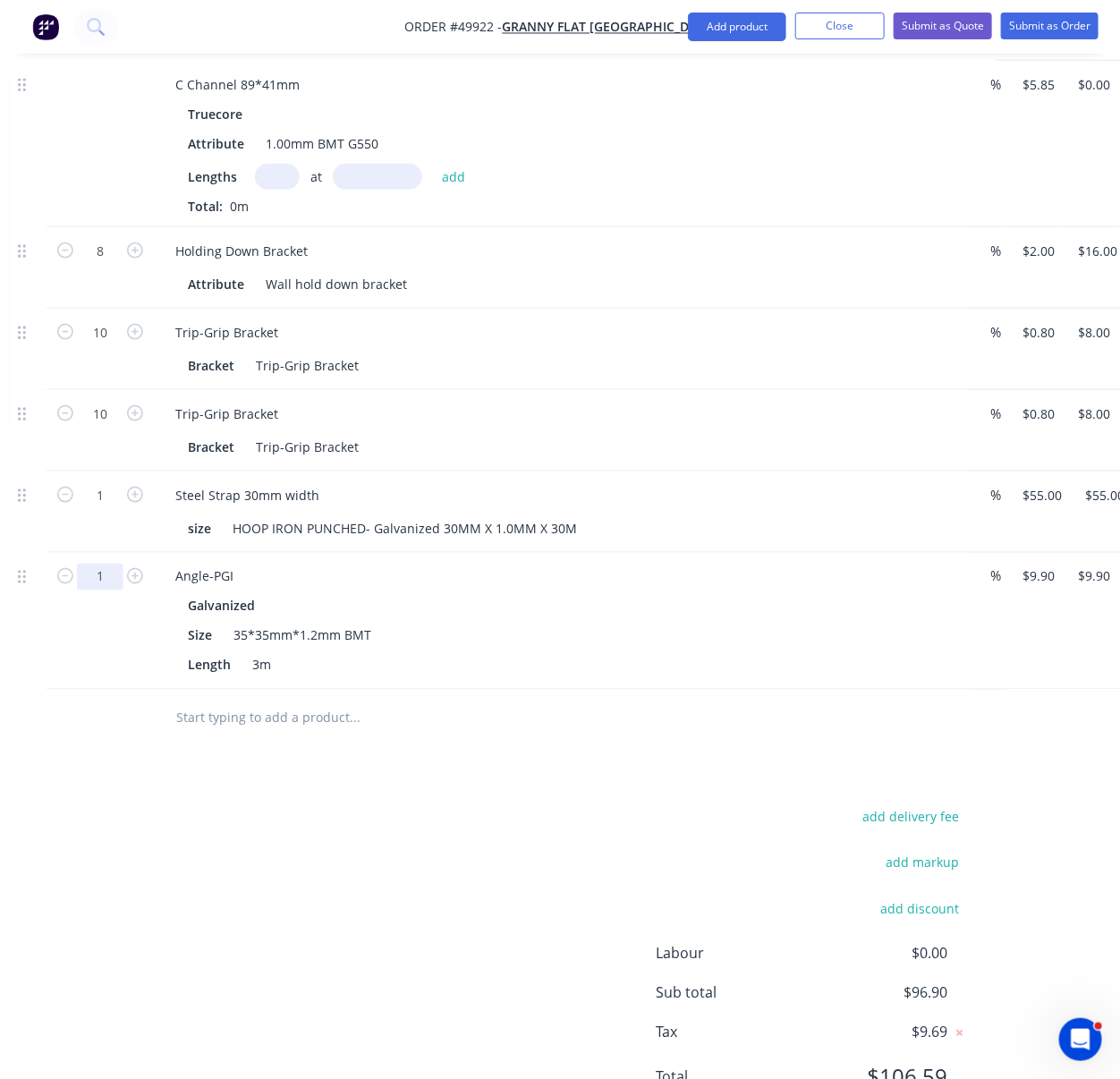
click at [88, 590] on input "1" at bounding box center [99, 576] width 46 height 27
type input "10"
type input "$99.00"
click at [43, 689] on div at bounding box center [29, 621] width 35 height 137
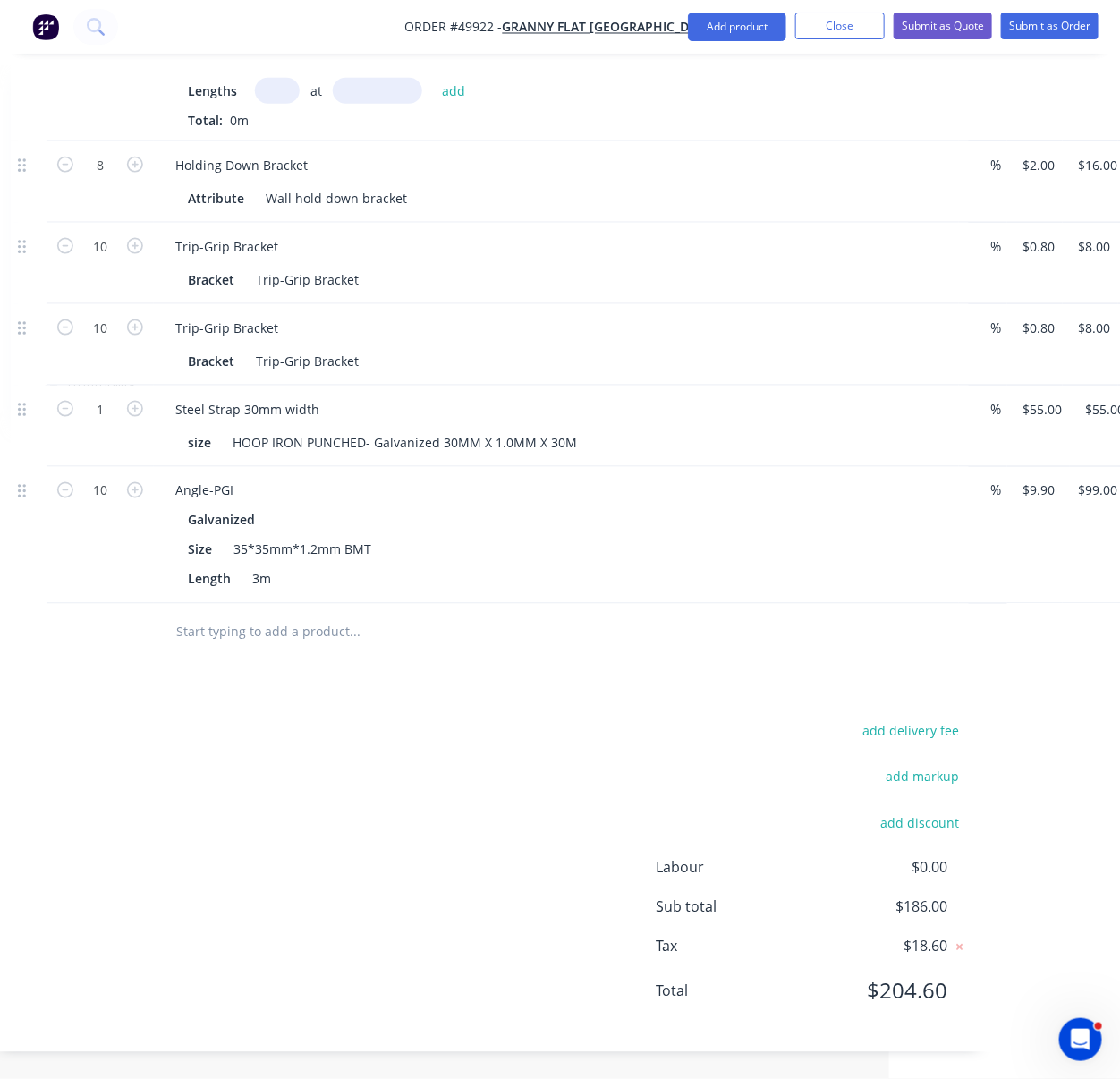
scroll to position [800, 231]
click at [732, 21] on button "Add product" at bounding box center [737, 27] width 98 height 29
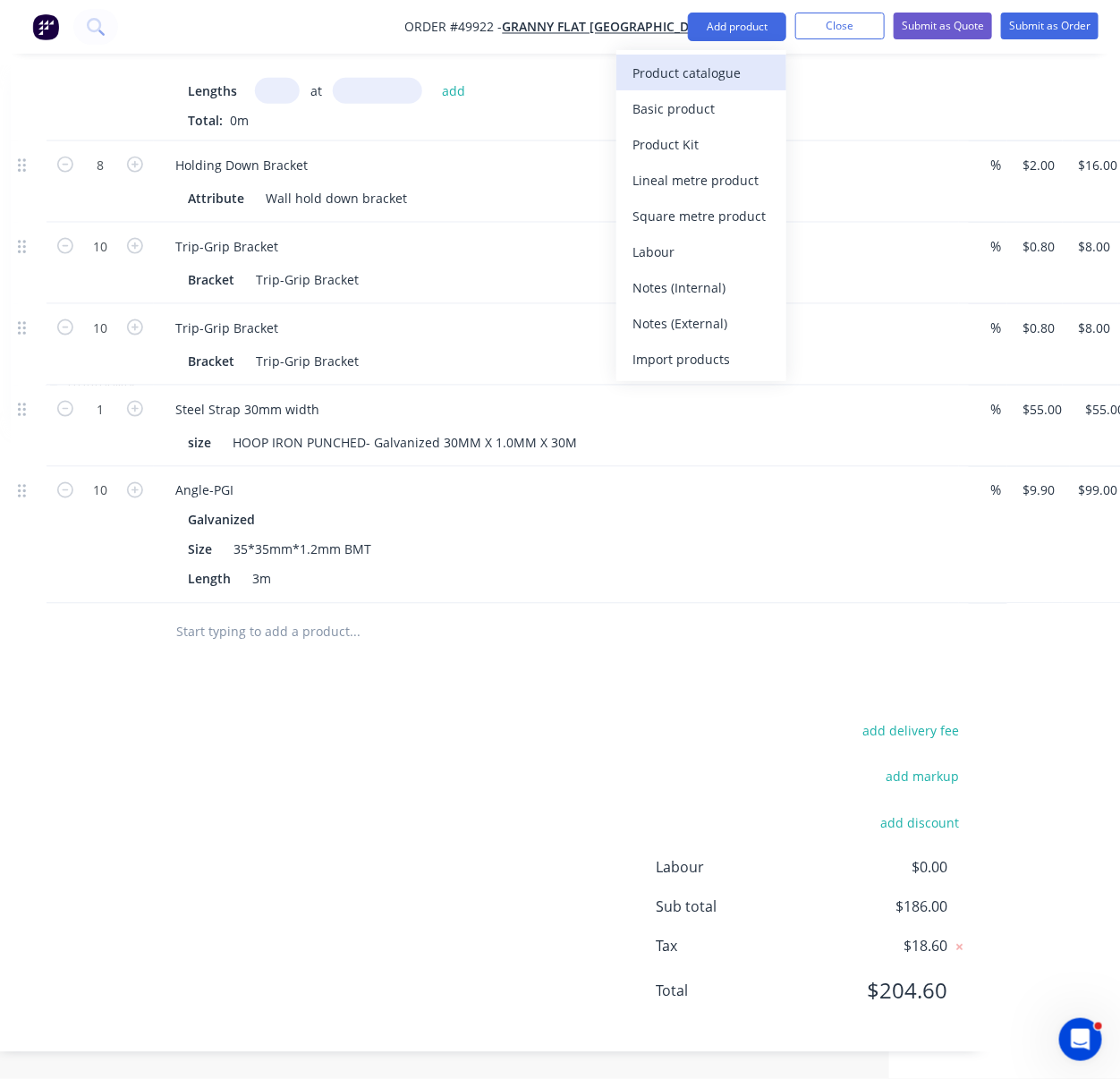
click at [727, 60] on div "Product catalogue" at bounding box center [701, 73] width 138 height 26
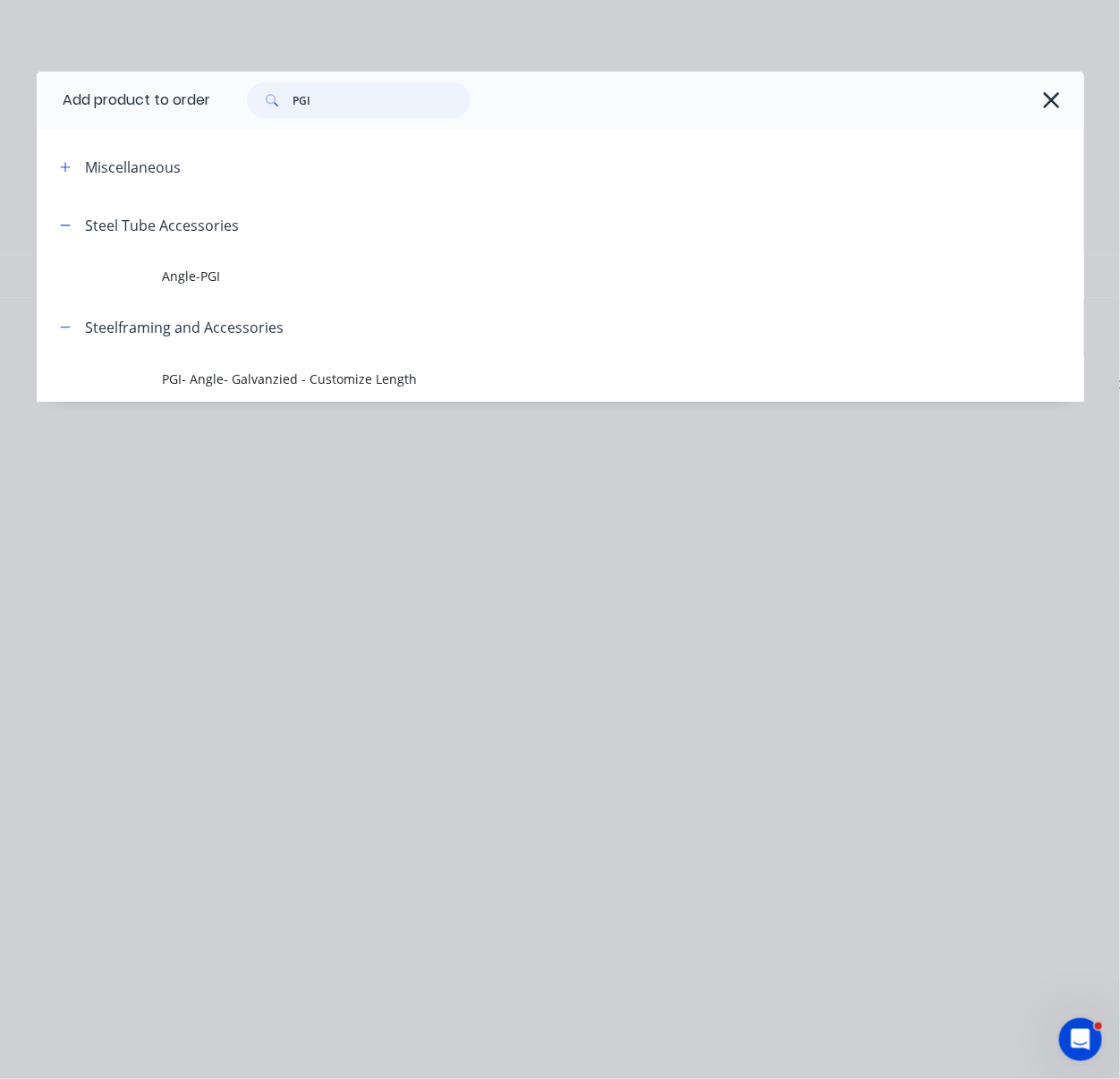
drag, startPoint x: 349, startPoint y: 100, endPoint x: 292, endPoint y: 107, distance: 57.4
click at [293, 107] on div "PGI" at bounding box center [358, 100] width 223 height 35
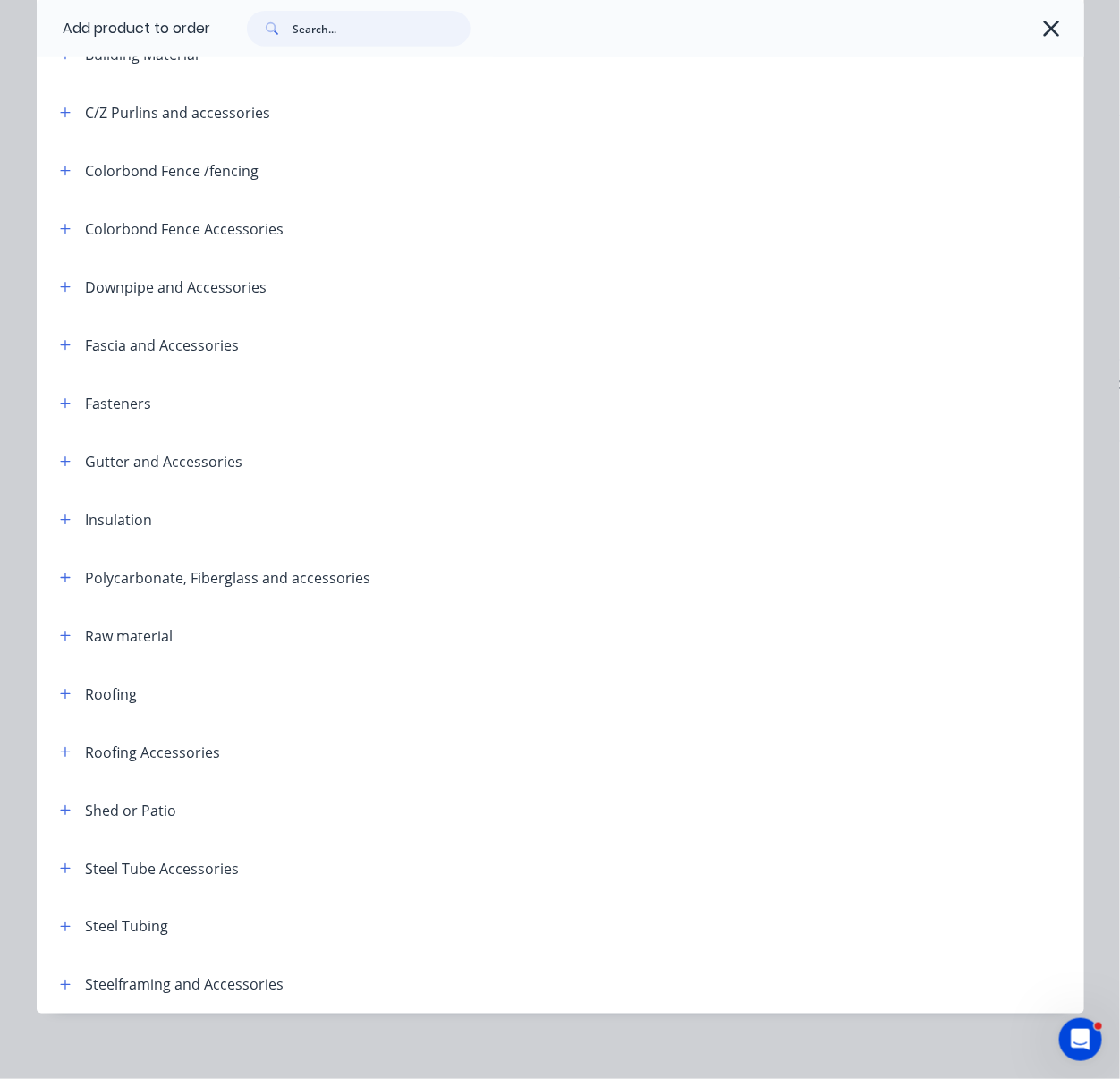
scroll to position [387, 0]
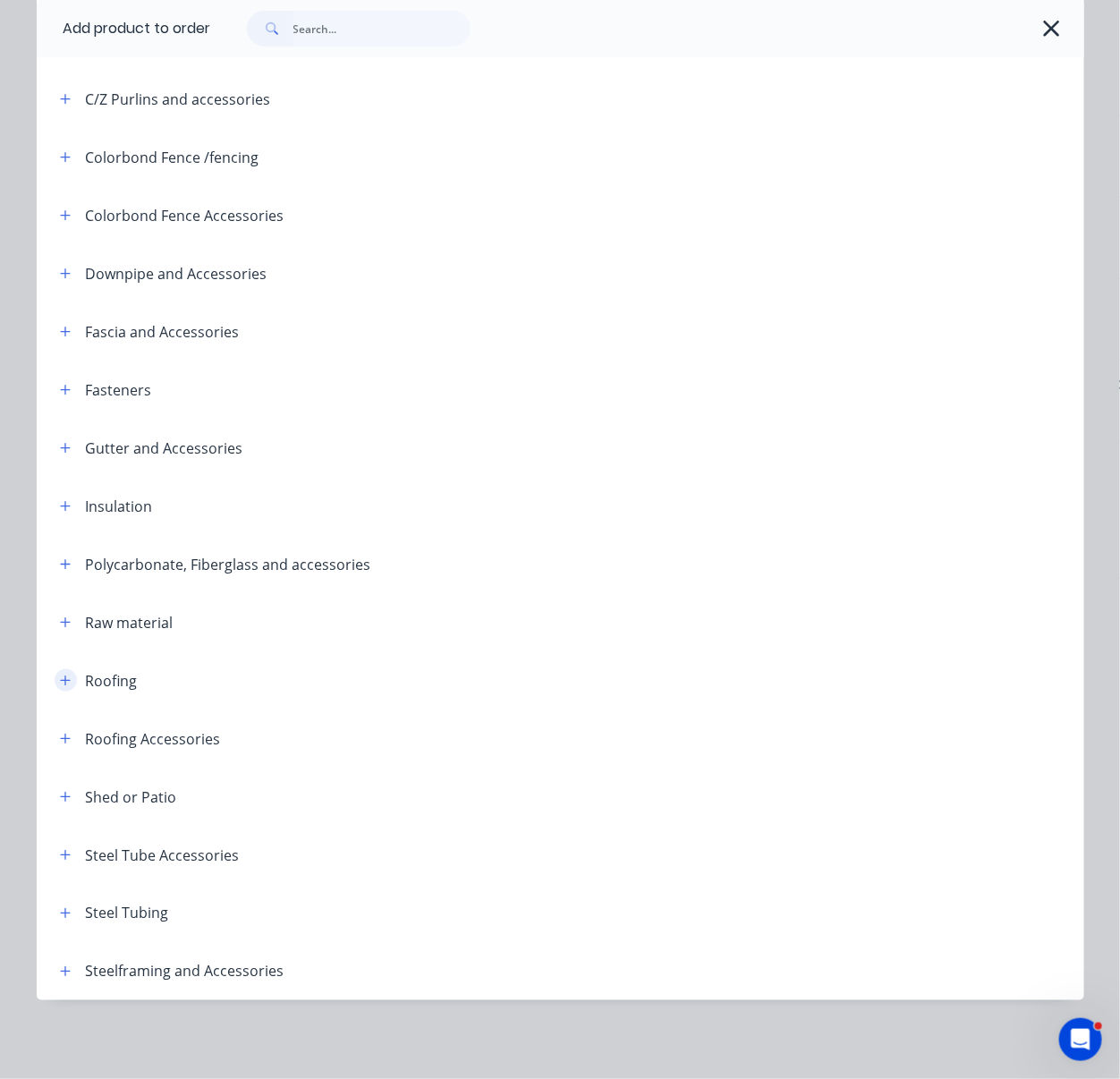
click at [55, 669] on button "button" at bounding box center [65, 680] width 23 height 23
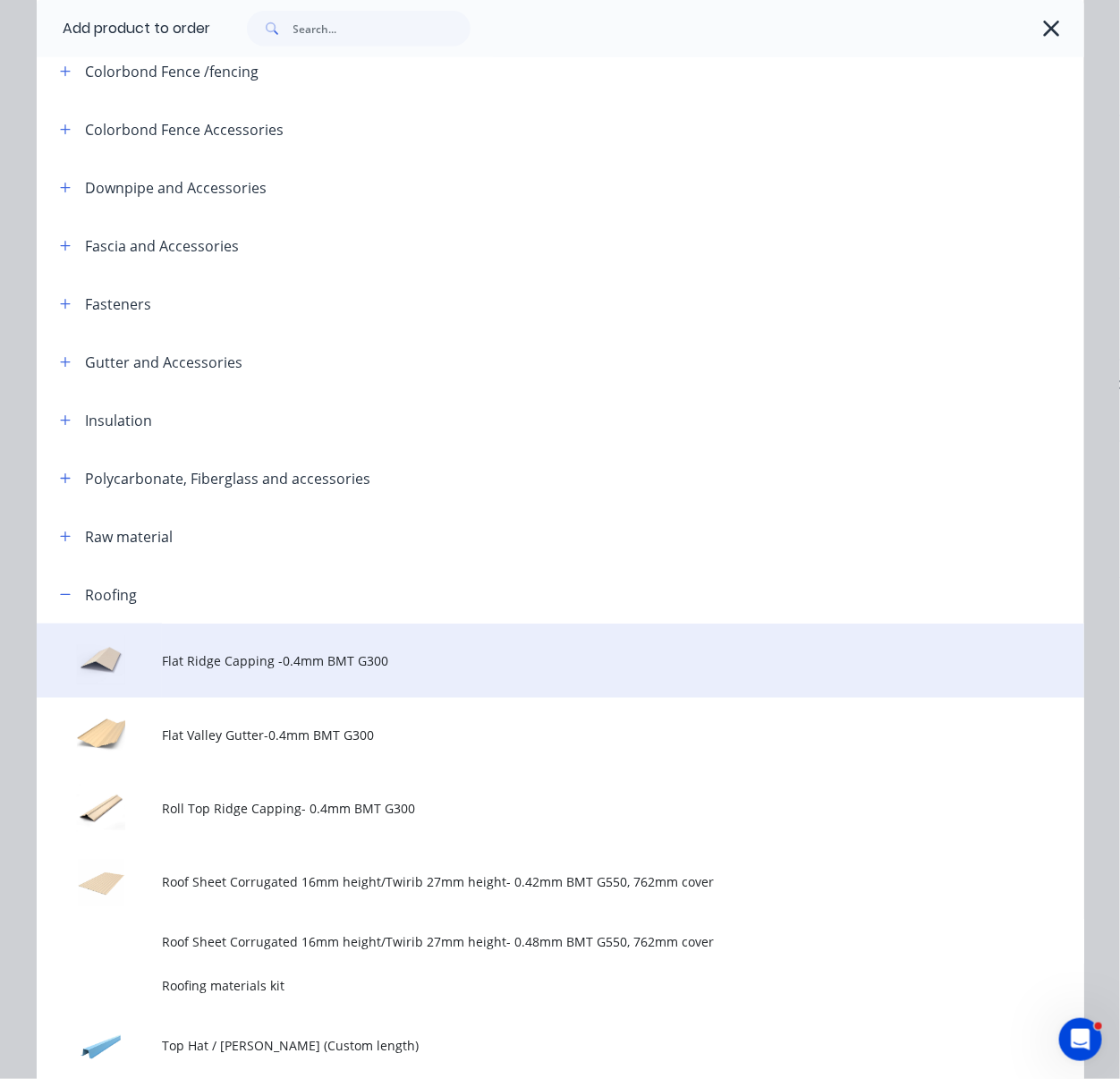
scroll to position [935, 0]
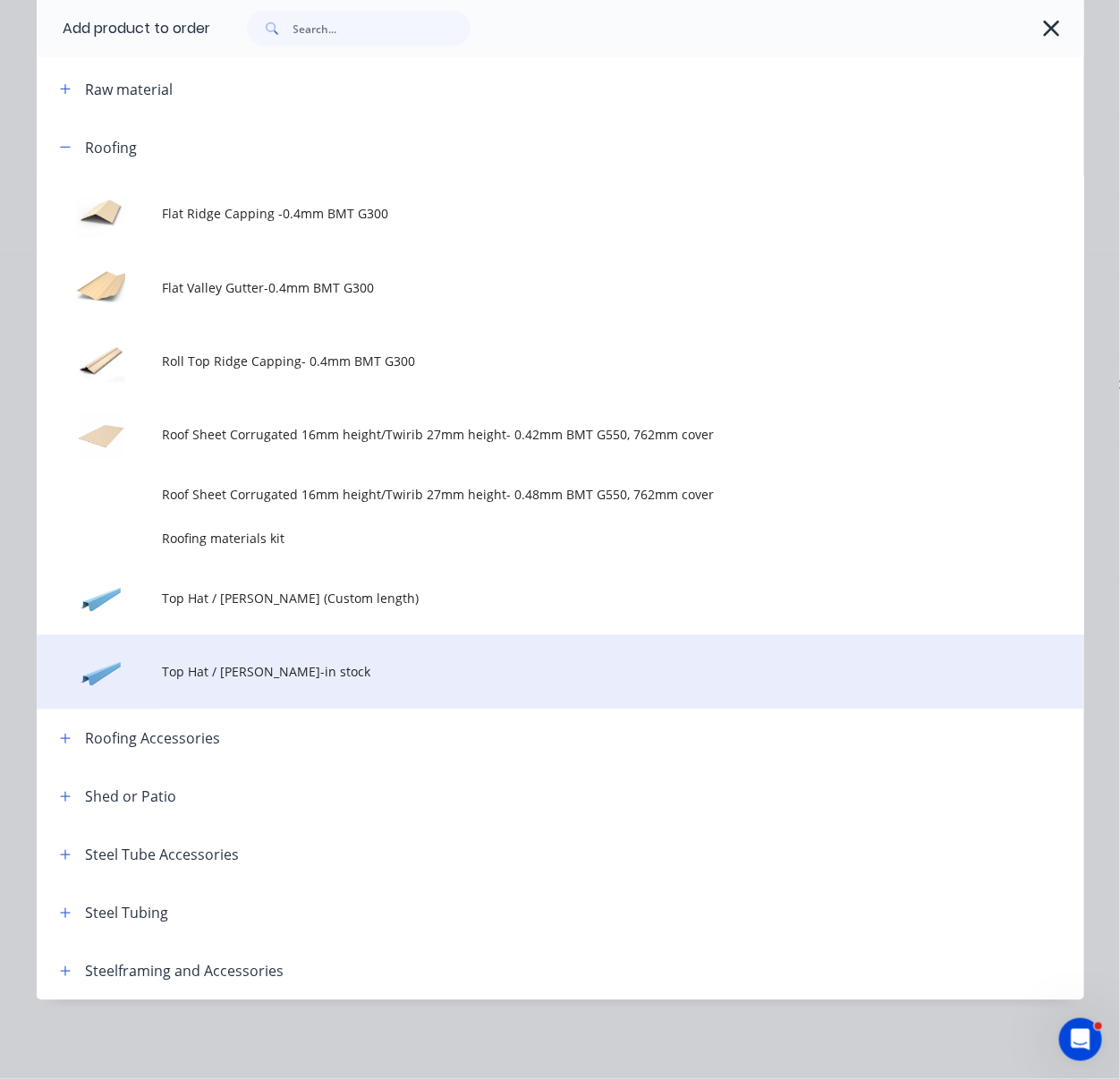
click at [322, 663] on span "Top Hat / [PERSON_NAME]-in stock" at bounding box center [531, 672] width 737 height 19
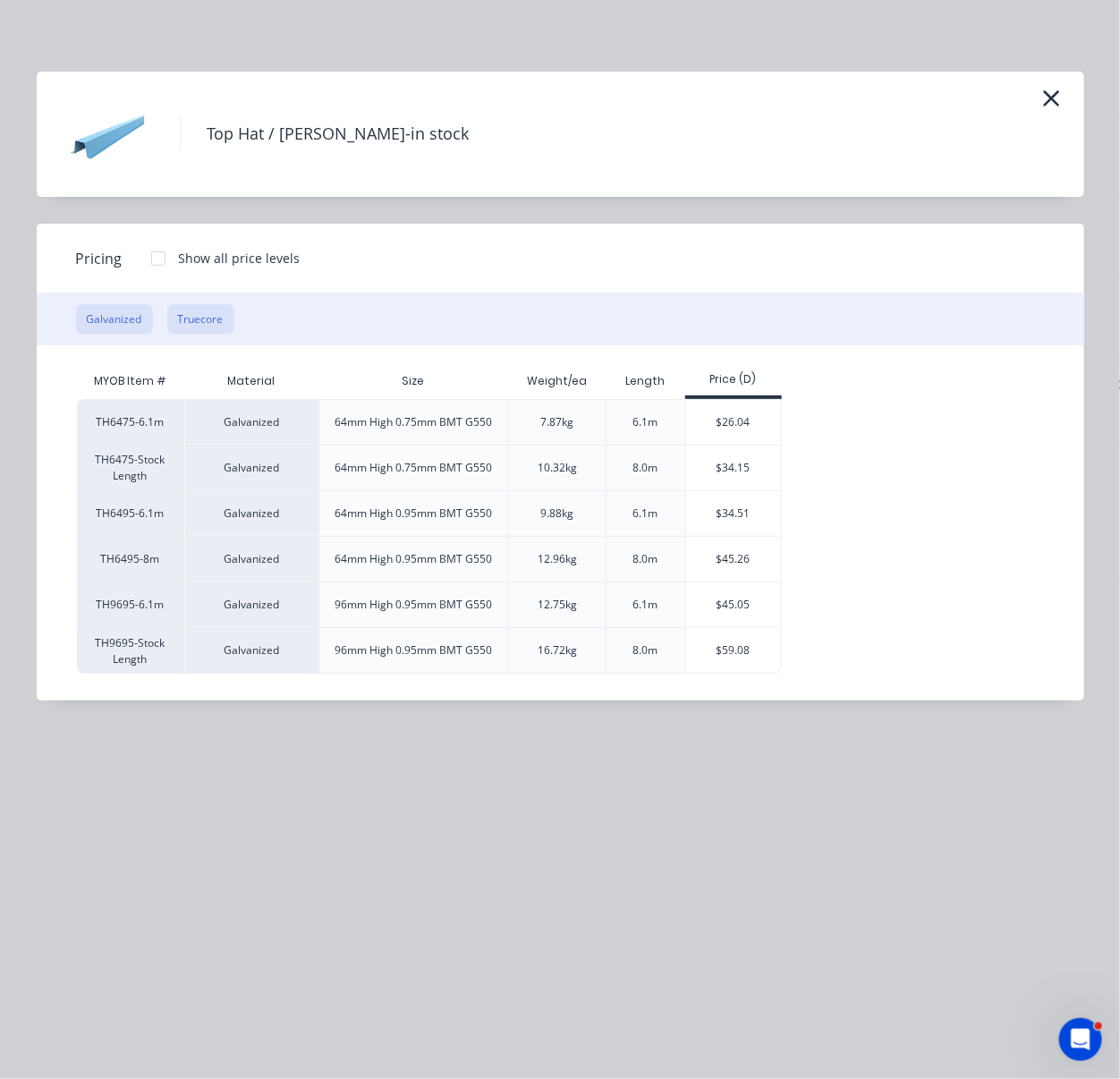
click at [213, 334] on button "Truecore" at bounding box center [201, 319] width 67 height 30
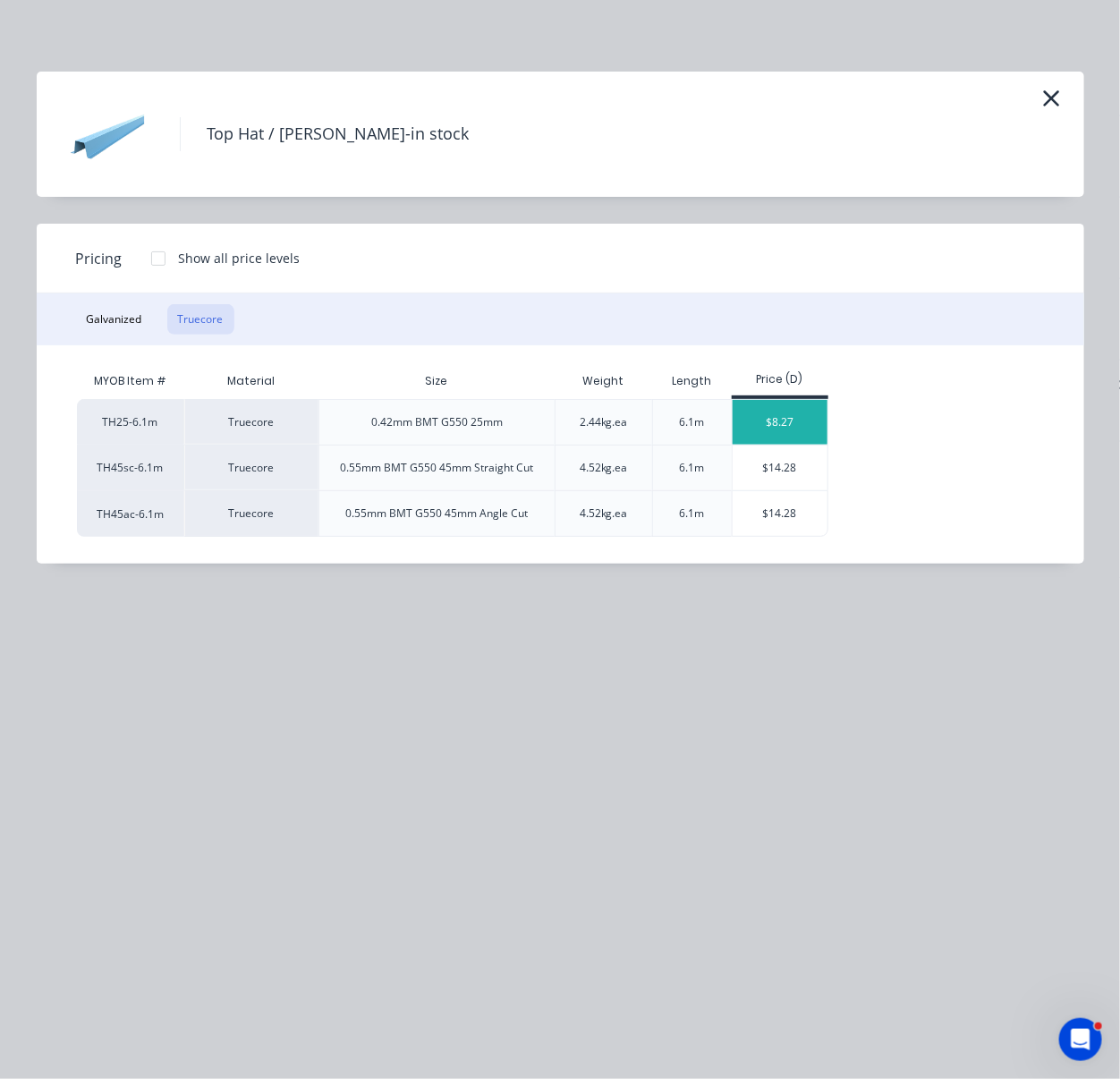
click at [779, 444] on div "$8.27" at bounding box center [780, 422] width 95 height 44
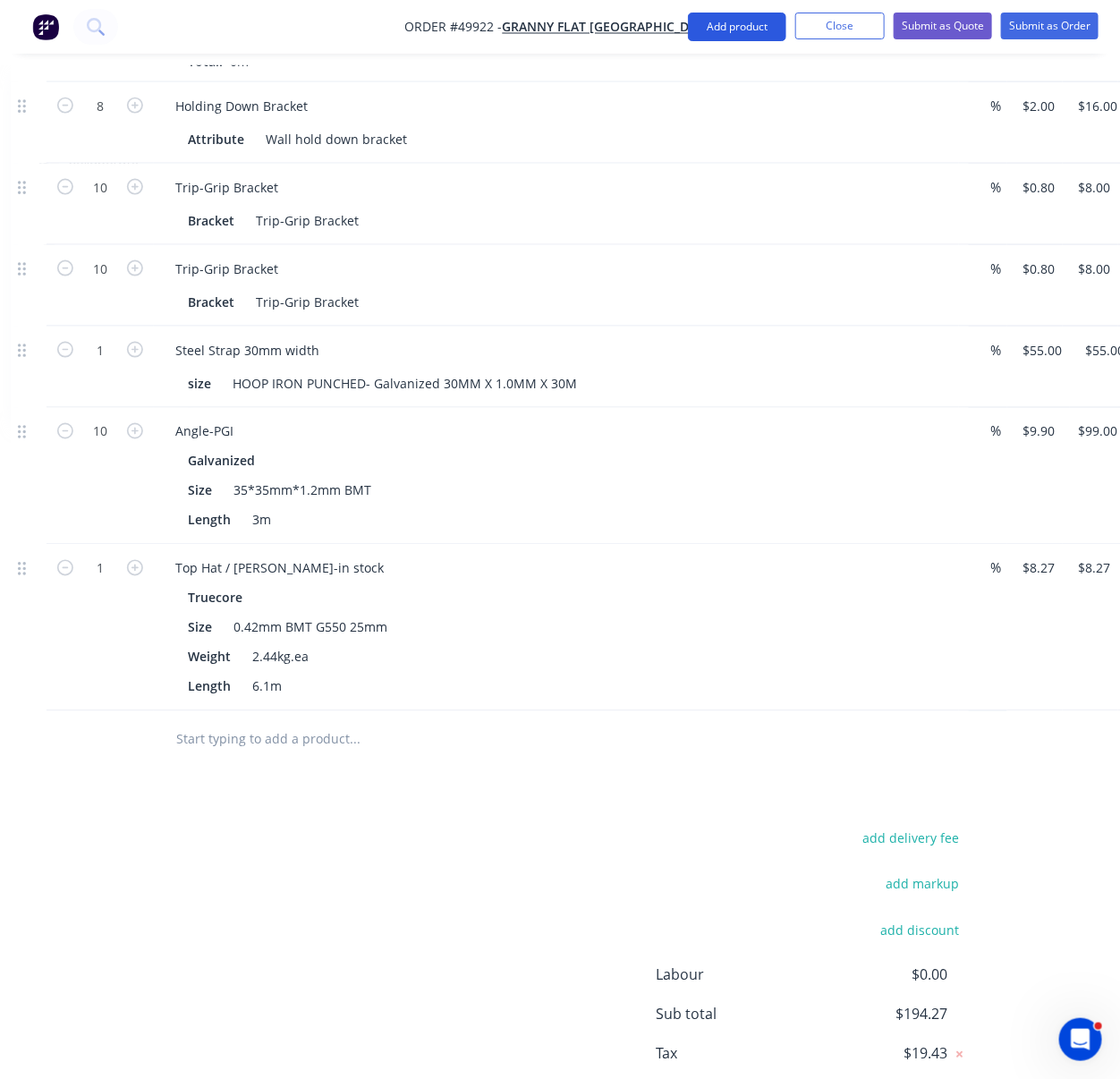
click at [716, 20] on button "Add product" at bounding box center [737, 27] width 98 height 29
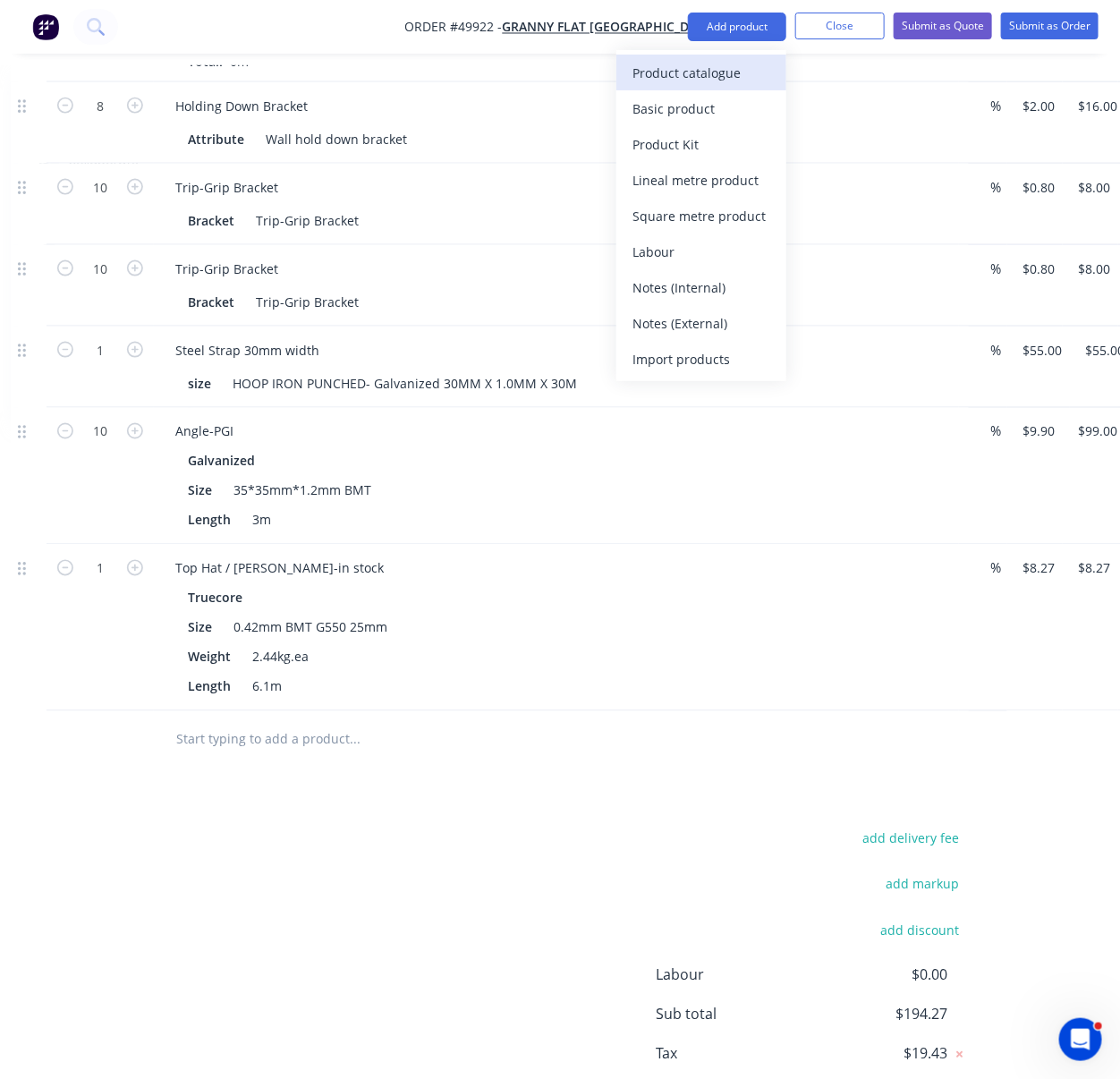
click at [709, 62] on div "Product catalogue" at bounding box center [701, 73] width 138 height 26
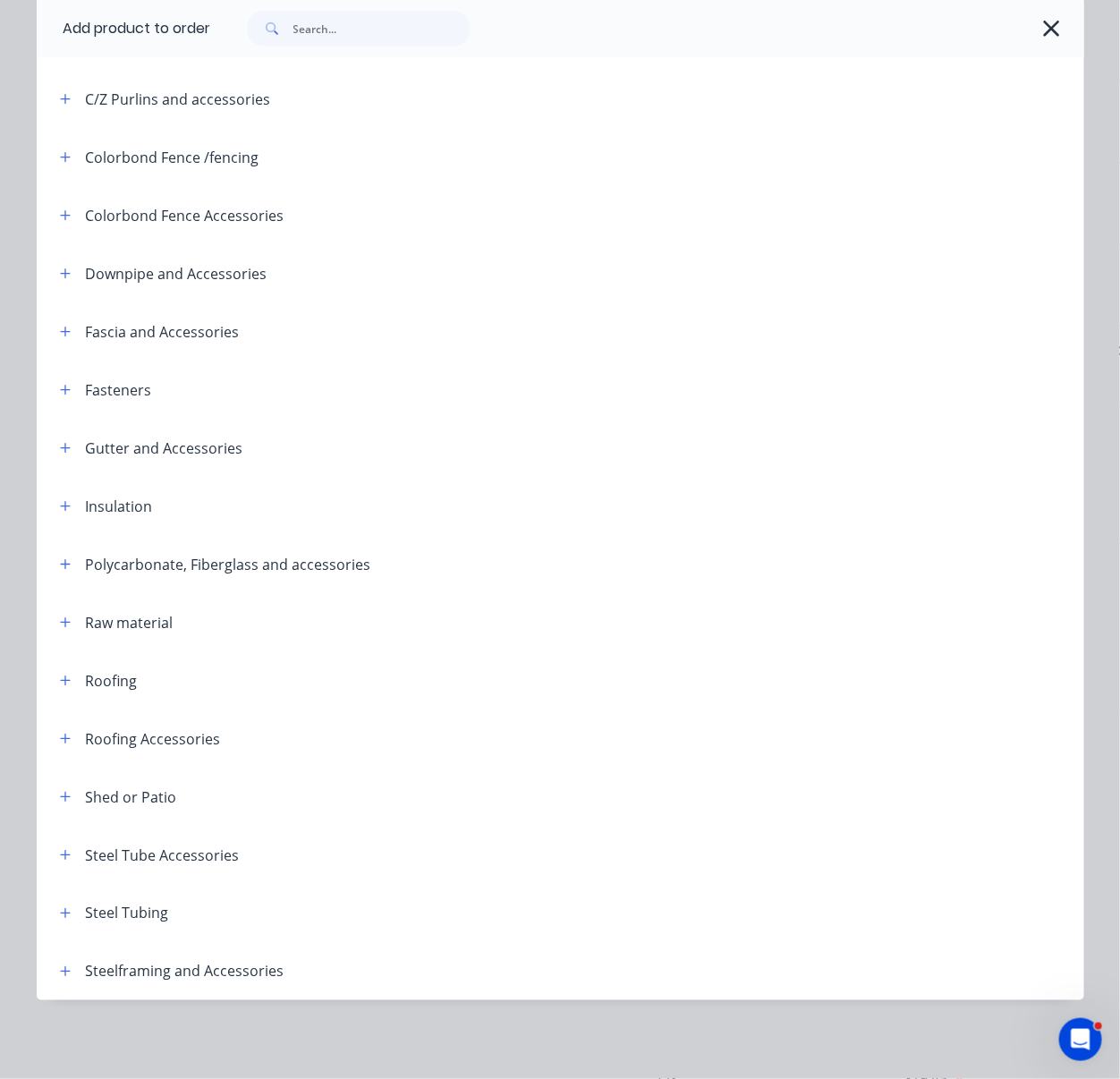
scroll to position [387, 0]
click at [54, 669] on button "button" at bounding box center [65, 680] width 23 height 23
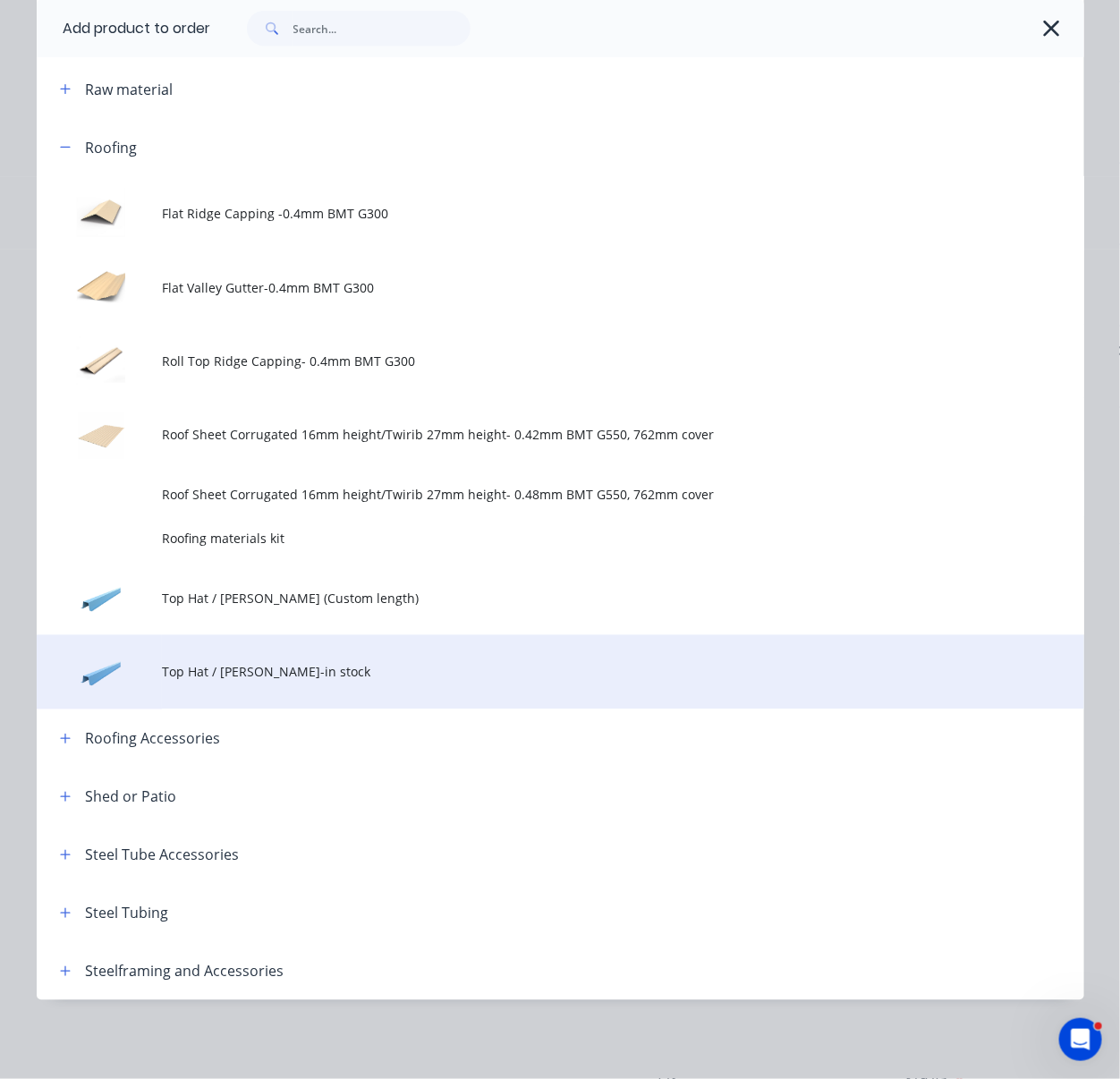
scroll to position [935, 0]
click at [322, 663] on span "Top Hat / [PERSON_NAME]-in stock" at bounding box center [531, 672] width 737 height 19
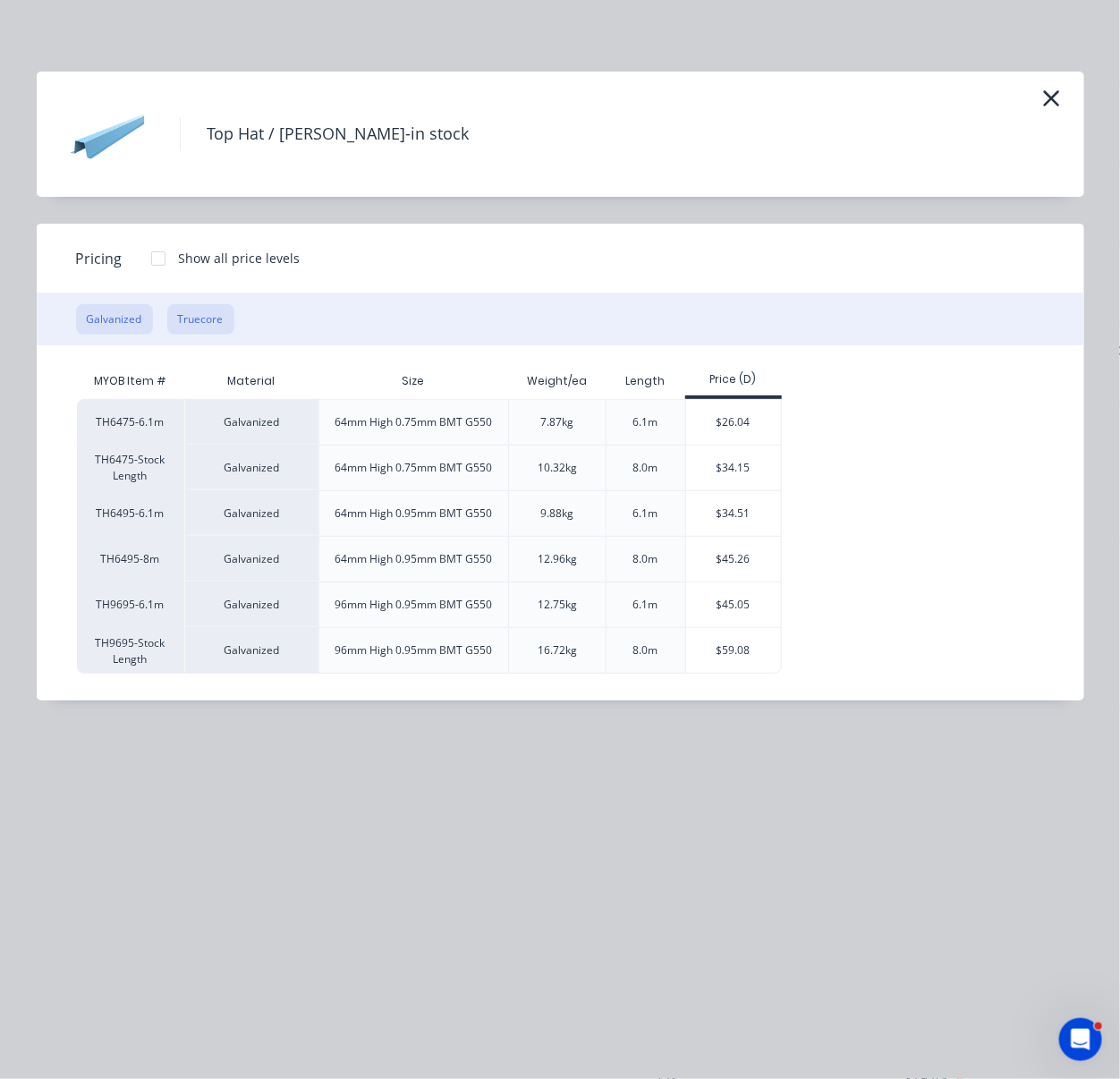
click at [207, 334] on button "Truecore" at bounding box center [201, 319] width 67 height 30
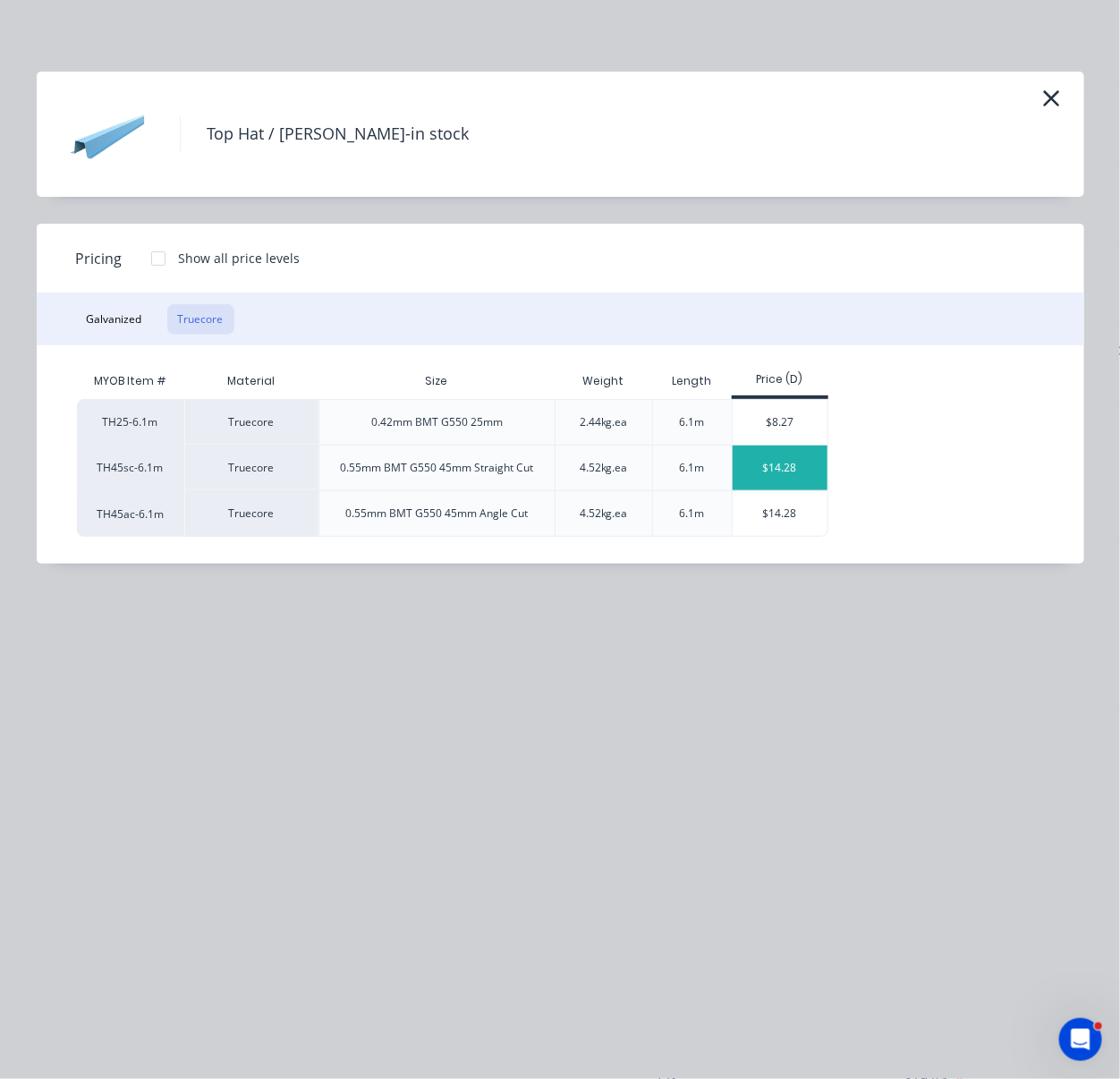
click at [796, 491] on div "$14.28" at bounding box center [780, 467] width 95 height 44
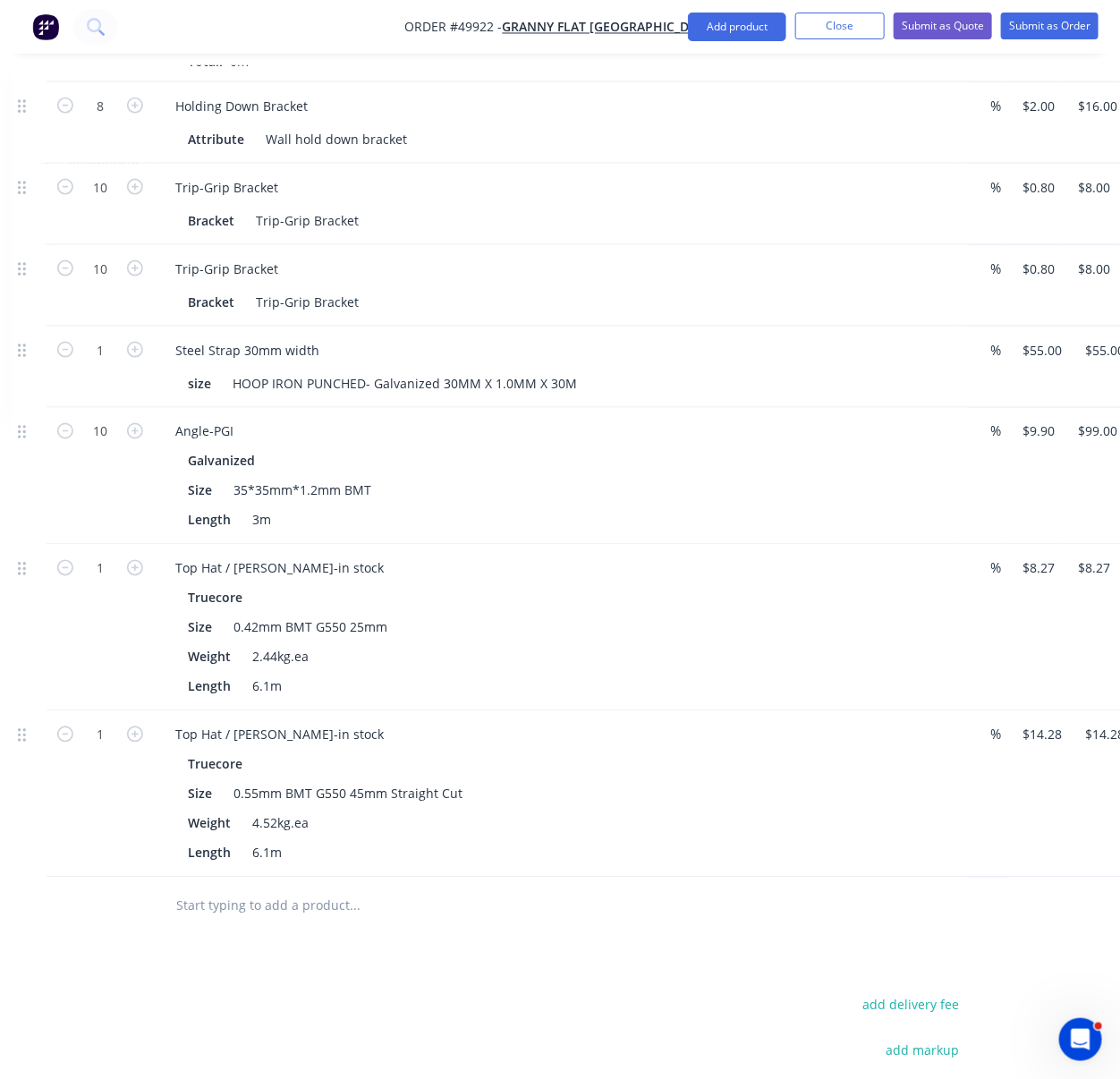
scroll to position [1079, 231]
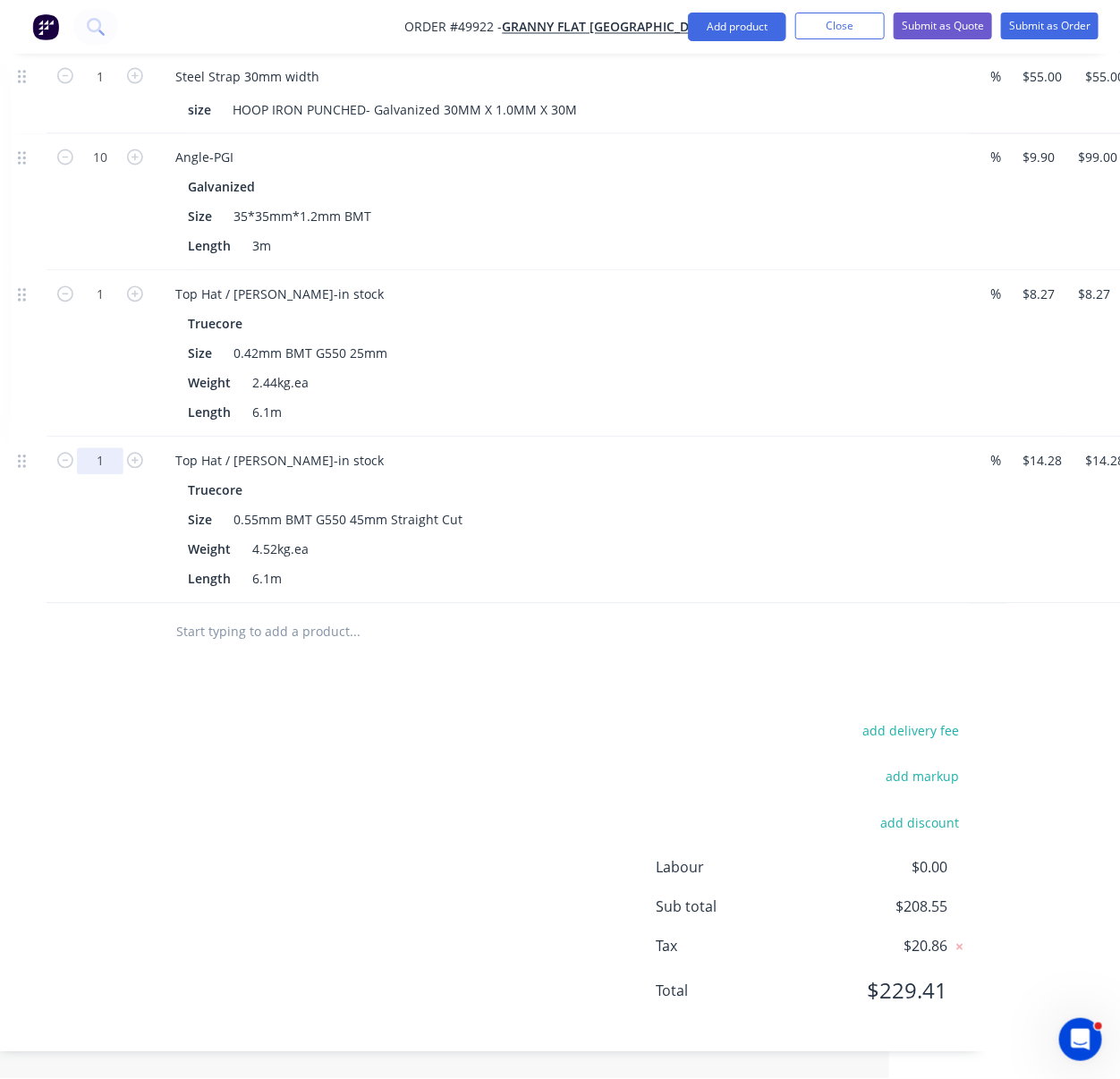
click at [105, 475] on input "1" at bounding box center [99, 461] width 46 height 27
type input "17"
type input "$242.76"
click at [113, 309] on input "1" at bounding box center [99, 295] width 46 height 27
type input "30"
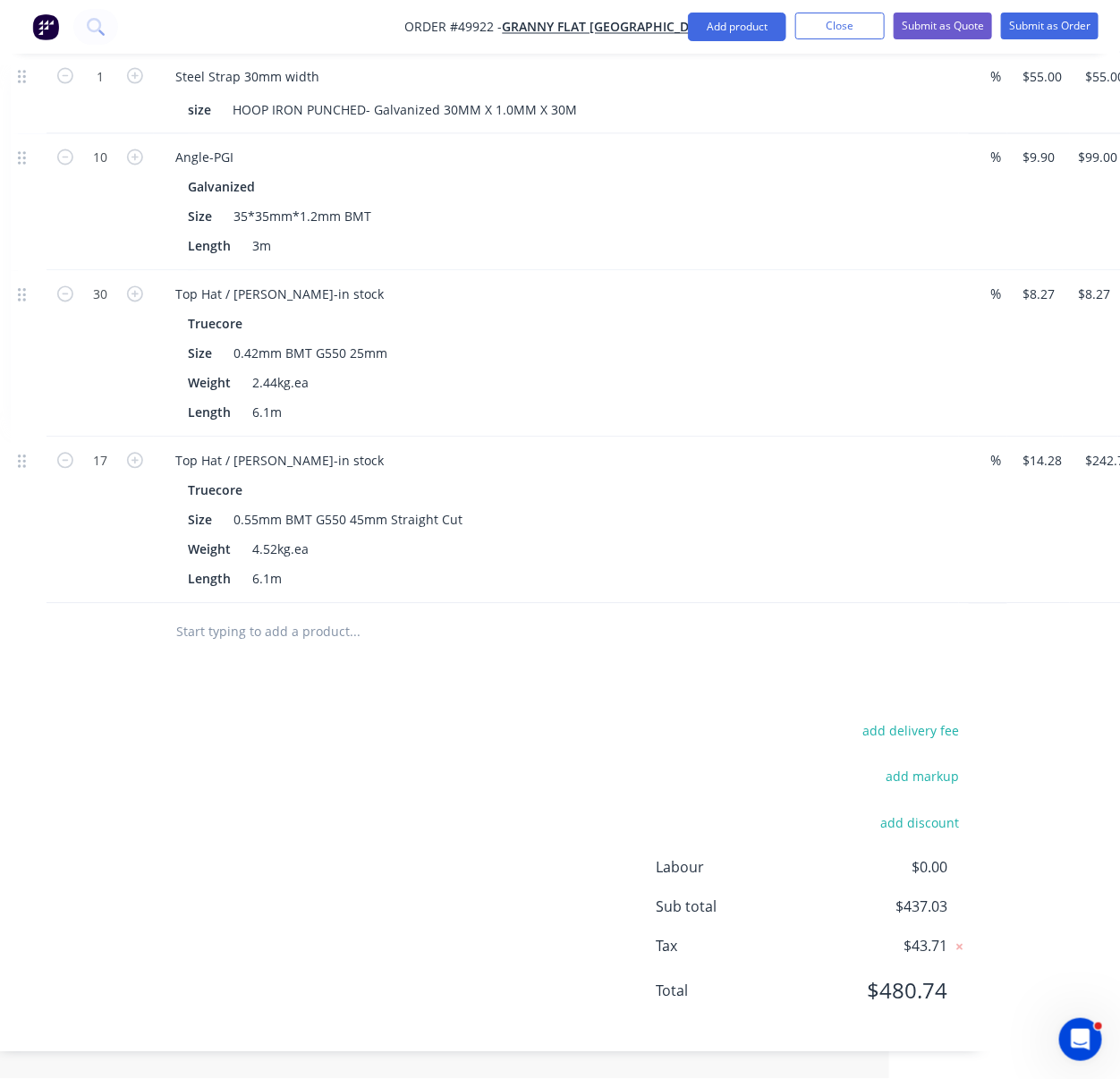
type input "$248.10"
drag, startPoint x: 44, startPoint y: 426, endPoint x: 70, endPoint y: 398, distance: 38.2
click at [44, 426] on div at bounding box center [29, 354] width 35 height 166
click at [731, 31] on button "Add product" at bounding box center [737, 27] width 98 height 29
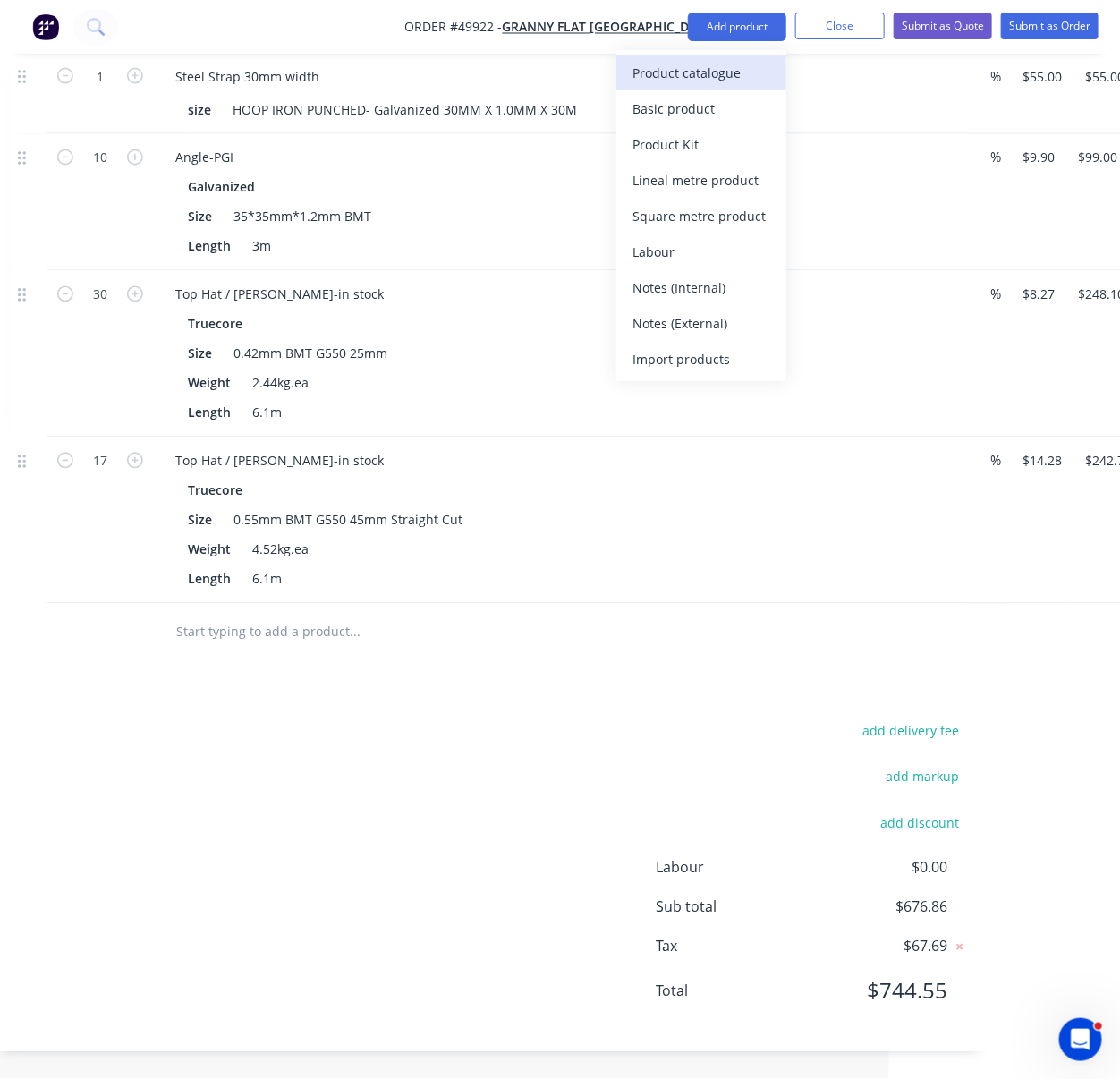
click at [714, 80] on div "Product catalogue" at bounding box center [701, 73] width 138 height 26
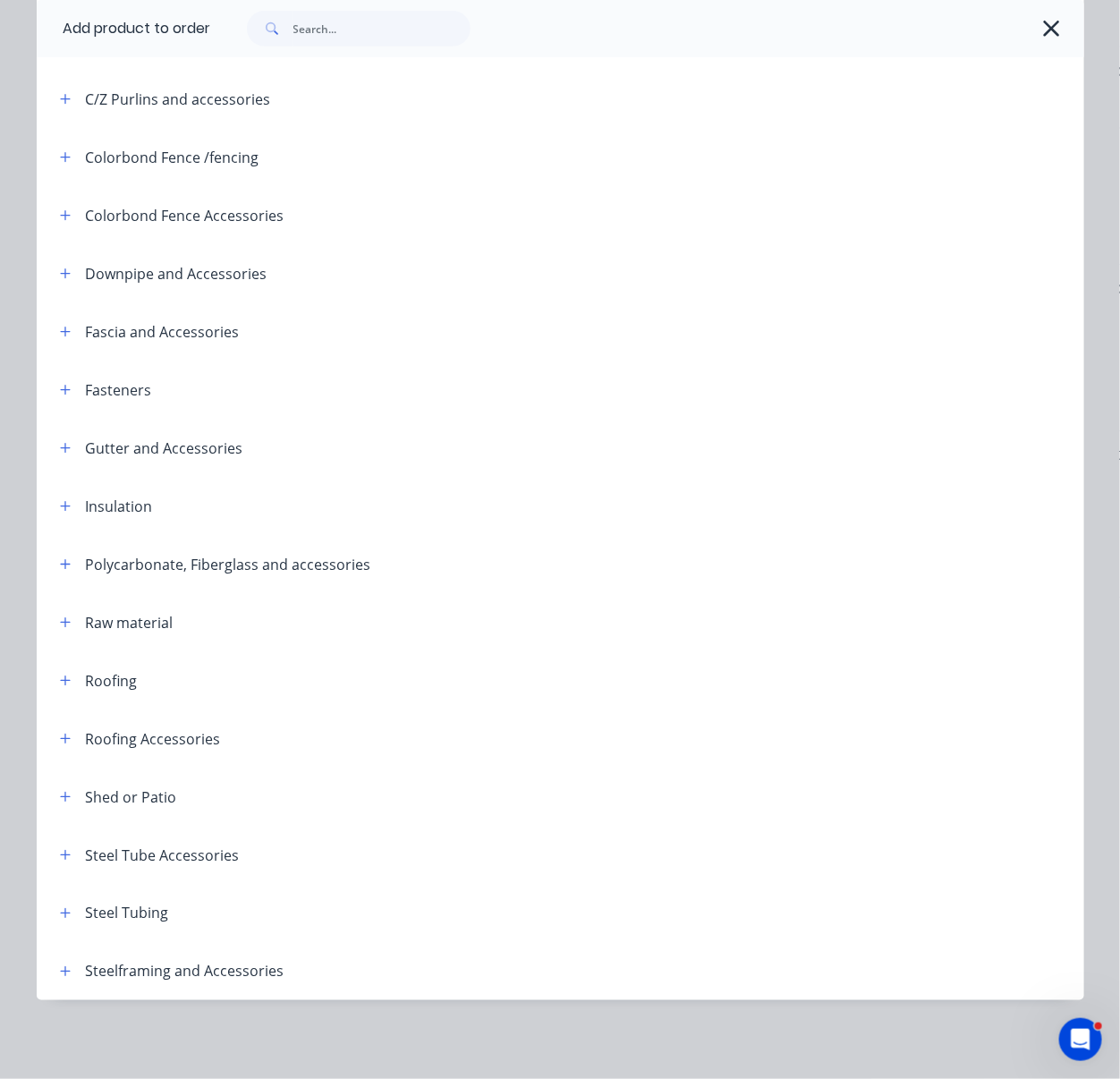
scroll to position [387, 0]
click at [59, 669] on button "button" at bounding box center [65, 680] width 23 height 23
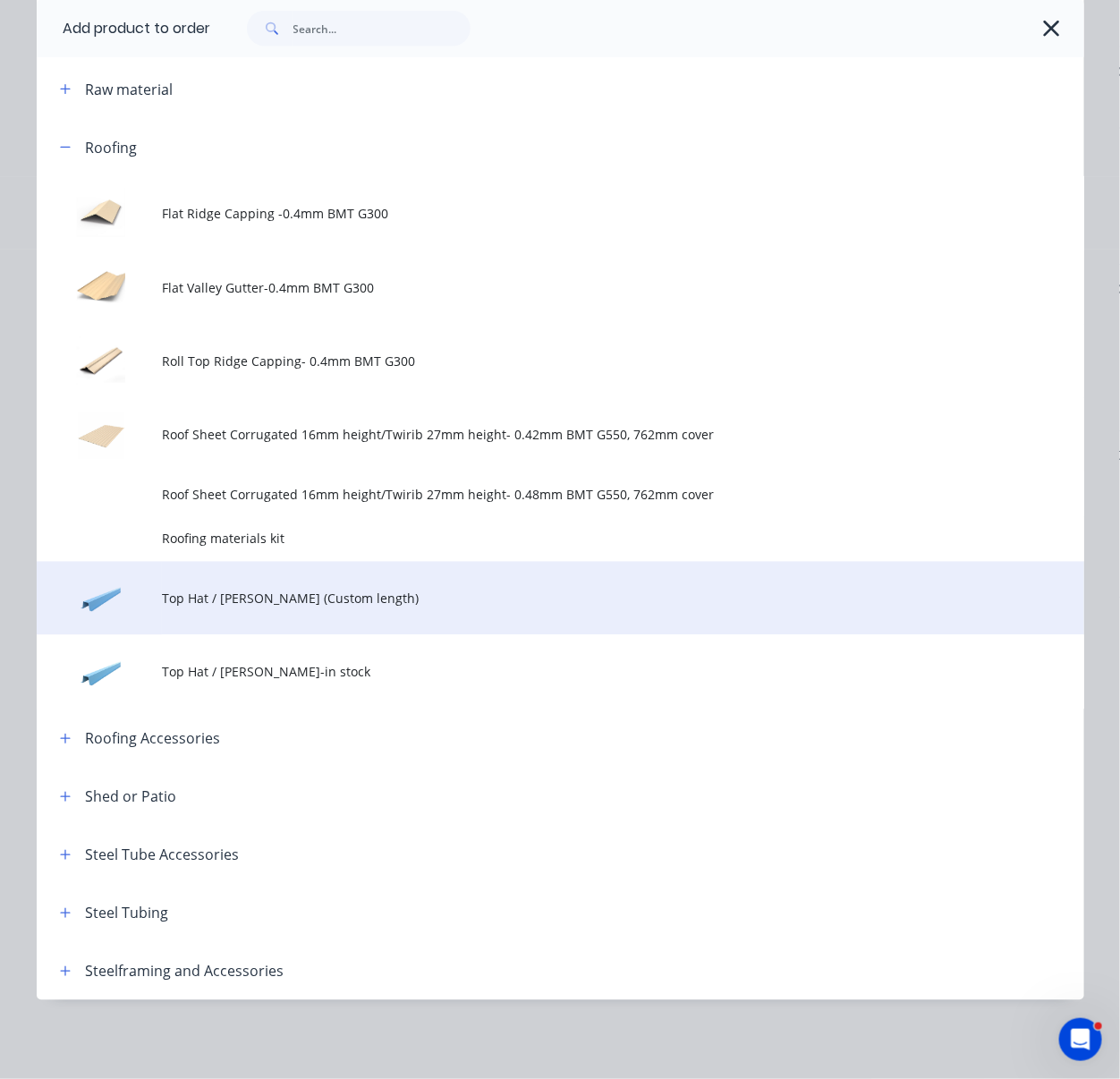
scroll to position [935, 0]
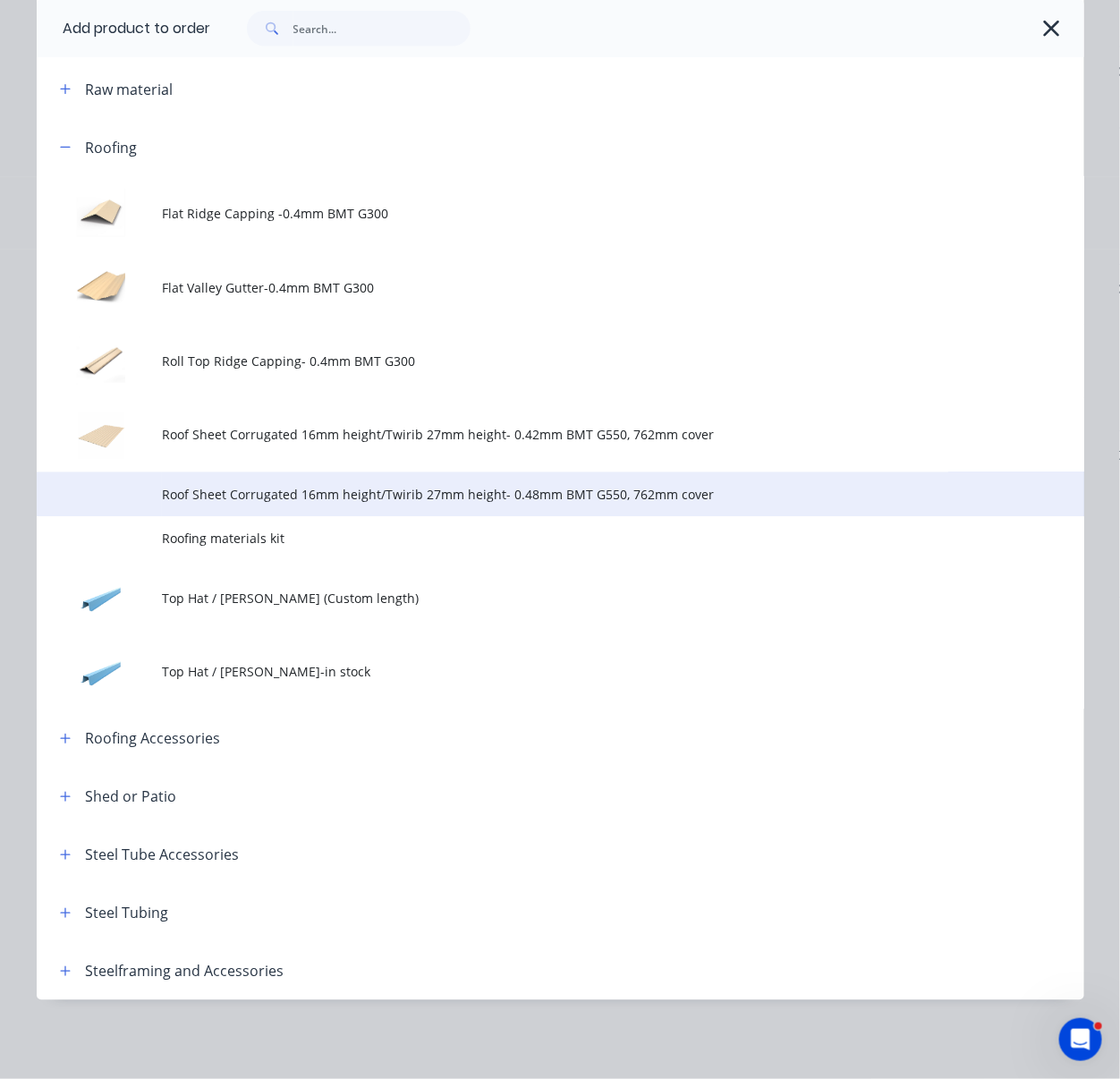
click at [487, 486] on span "Roof Sheet Corrugated 16mm height/Twirib 27mm height- 0.48mm BMT G550, 762mm co…" at bounding box center [531, 495] width 737 height 19
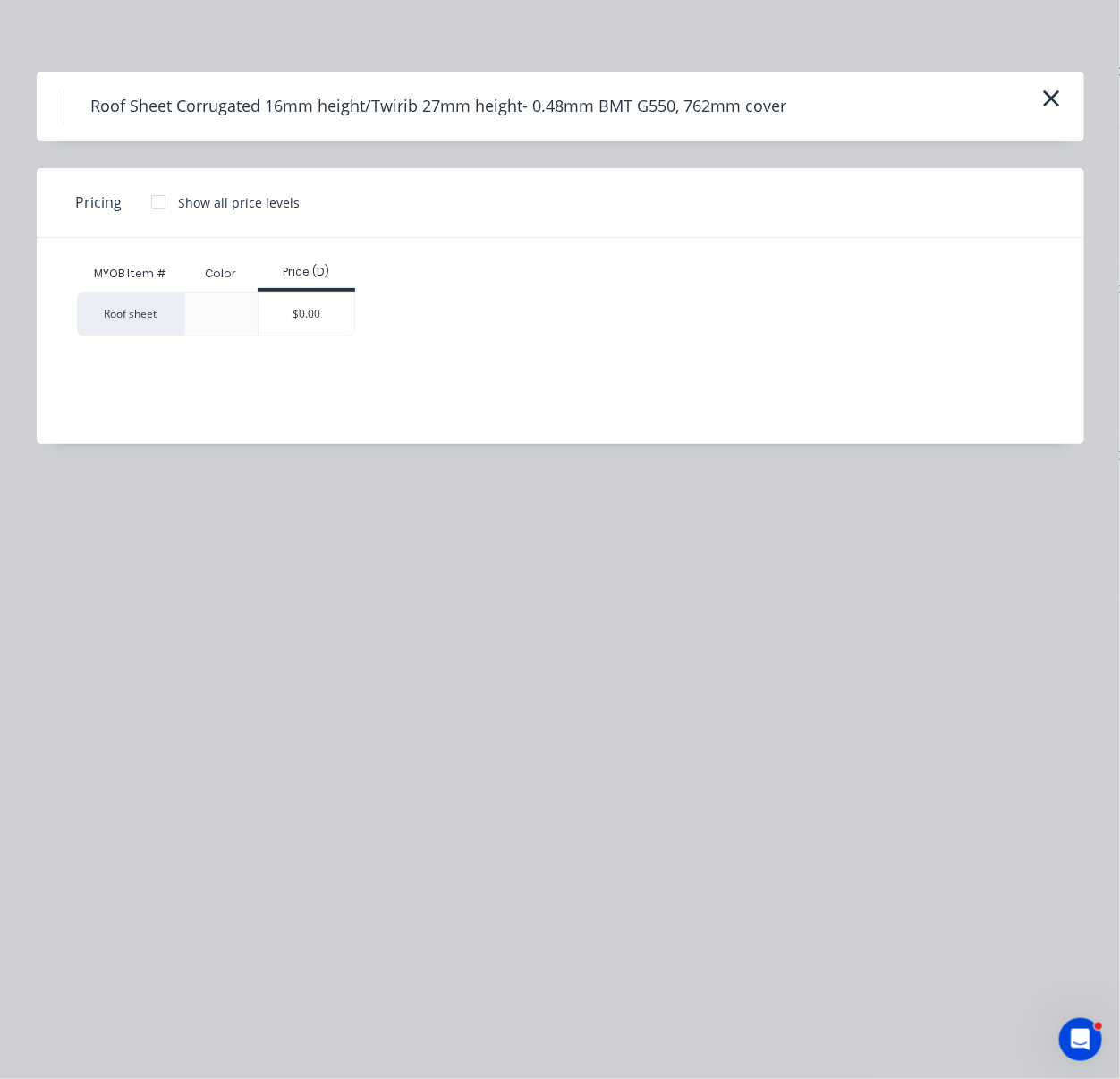
click at [313, 318] on div "$0.00" at bounding box center [306, 314] width 95 height 43
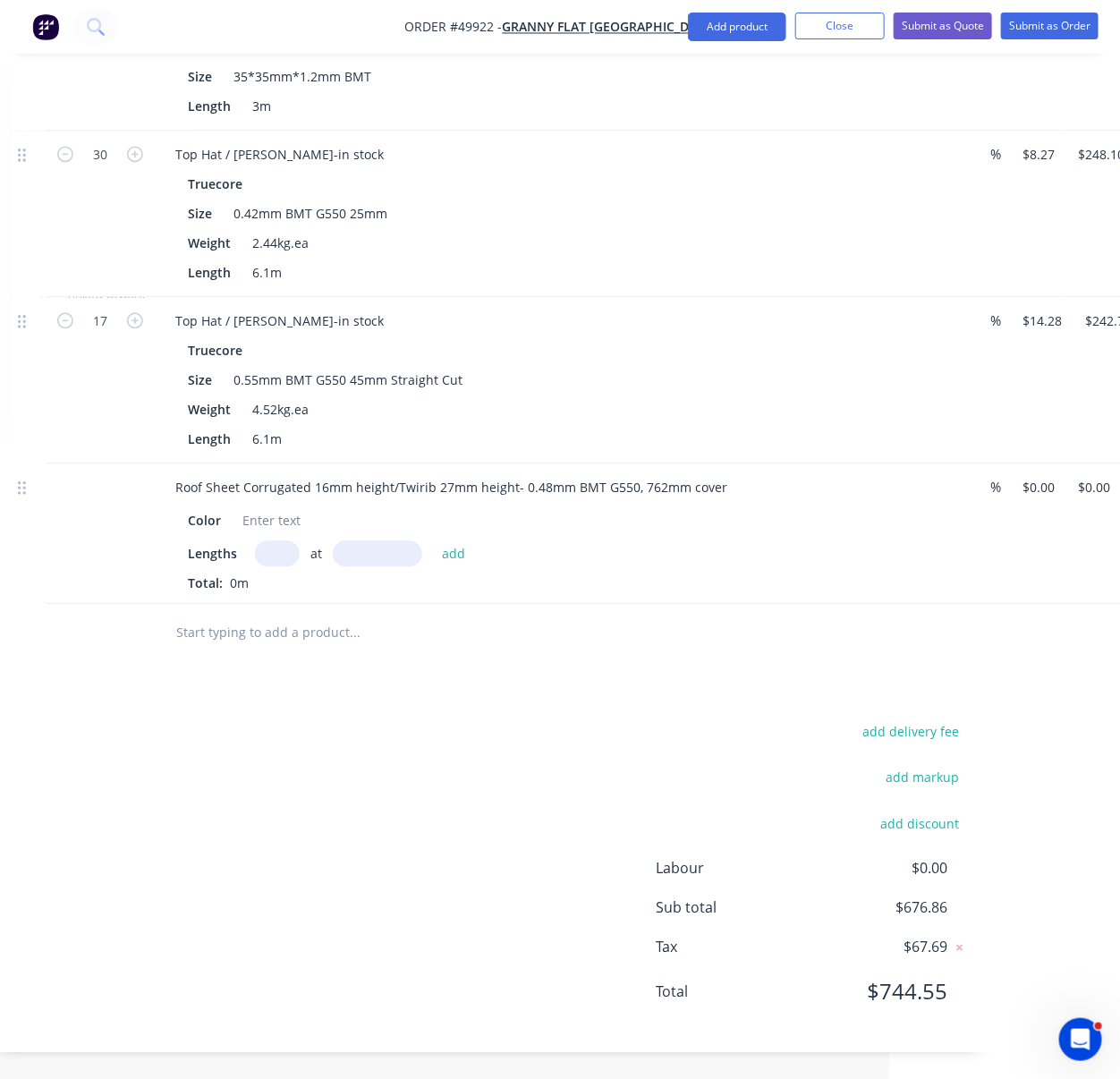
scroll to position [1301, 231]
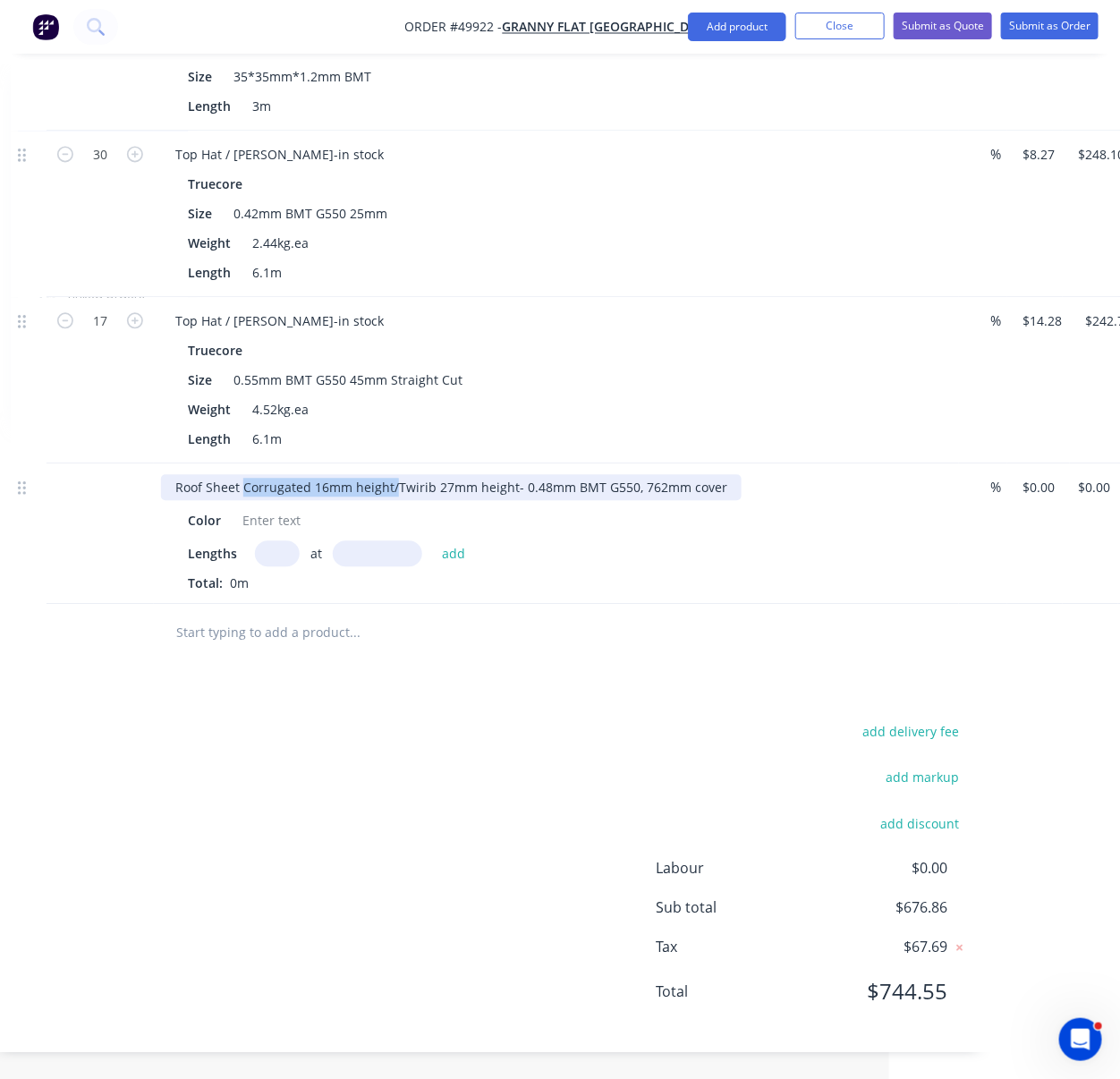
drag, startPoint x: 410, startPoint y: 461, endPoint x: 251, endPoint y: 464, distance: 159.0
click at [251, 474] on div "Roof Sheet Corrugated 16mm height/Twirib 27mm height- 0.48mm BMT G550, 762mm co…" at bounding box center [451, 487] width 580 height 26
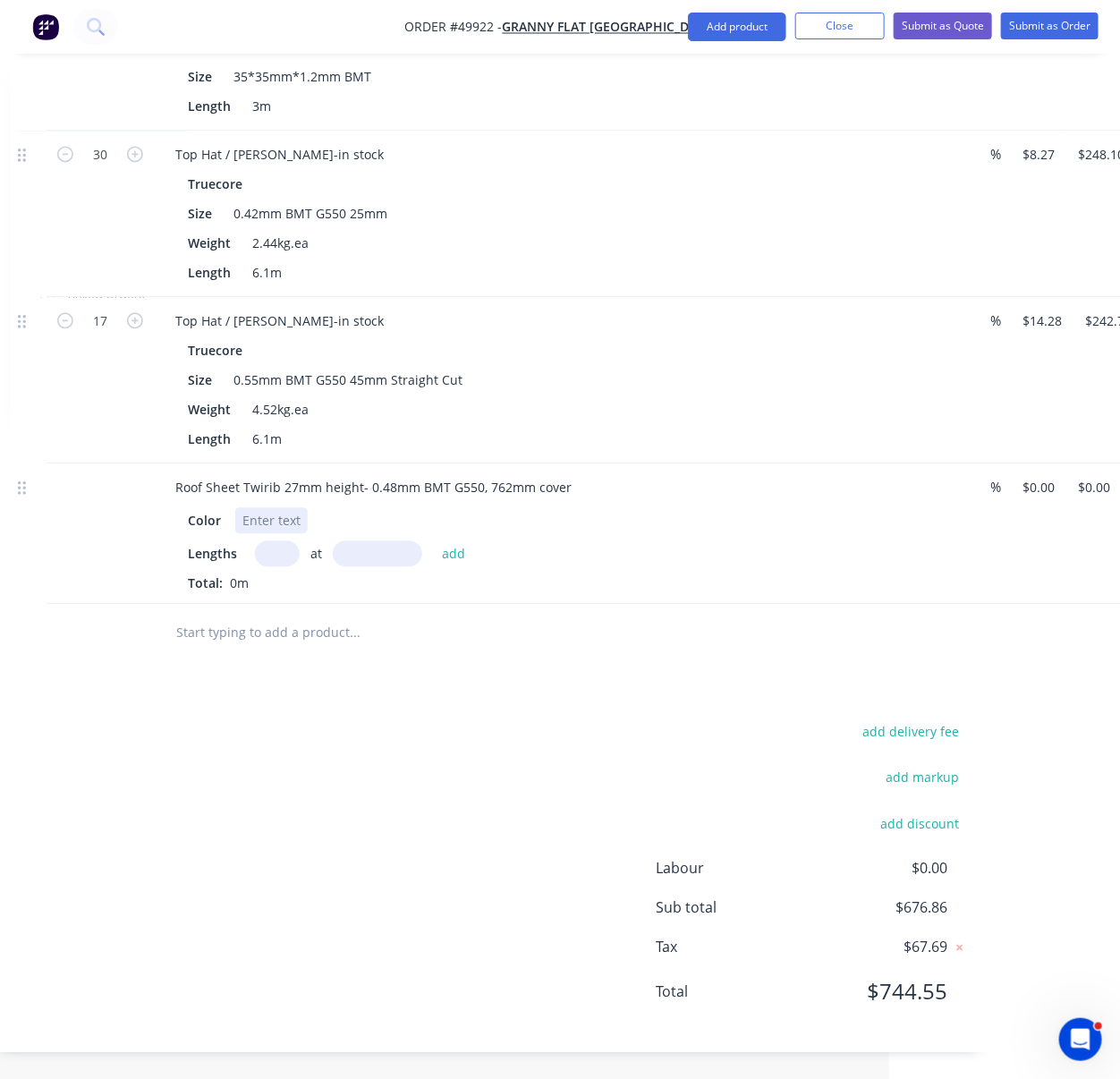
click at [258, 508] on div at bounding box center [271, 520] width 73 height 26
click at [260, 508] on div at bounding box center [271, 520] width 73 height 26
click at [453, 754] on div "add delivery fee add markup add discount Labour $0.00 Sub total $676.86 Tax $67…" at bounding box center [490, 871] width 958 height 306
click at [282, 540] on input "text" at bounding box center [276, 553] width 44 height 26
click at [355, 779] on div "add delivery fee add markup add discount Labour $0.00 Sub total $676.86 Tax $67…" at bounding box center [490, 871] width 958 height 306
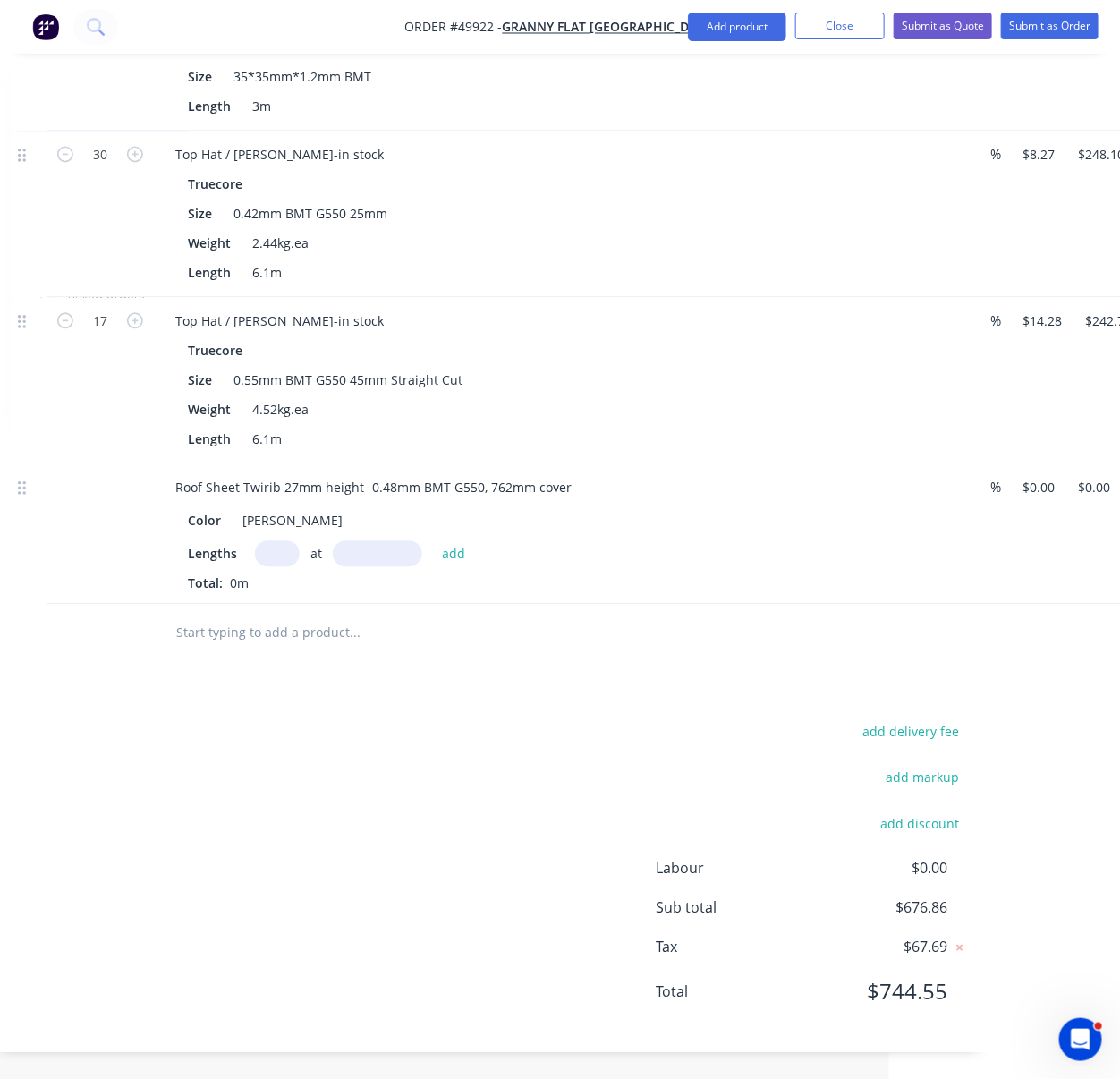
click at [312, 752] on div "add delivery fee add markup add discount Labour $0.00 Sub total $676.86 Tax $67…" at bounding box center [490, 871] width 958 height 306
click at [728, 30] on button "Add product" at bounding box center [737, 27] width 98 height 29
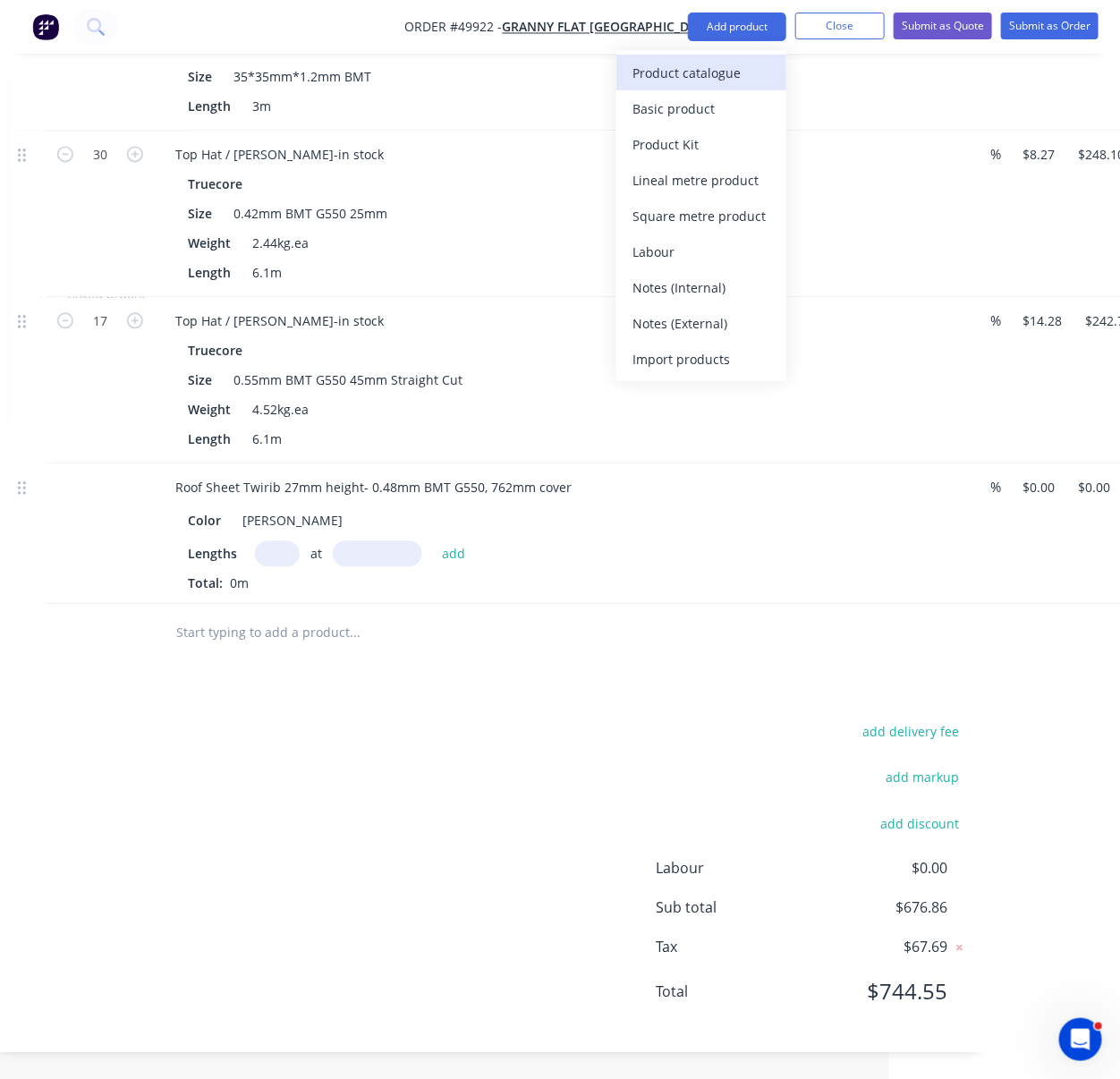
click at [721, 69] on div "Product catalogue" at bounding box center [701, 73] width 138 height 26
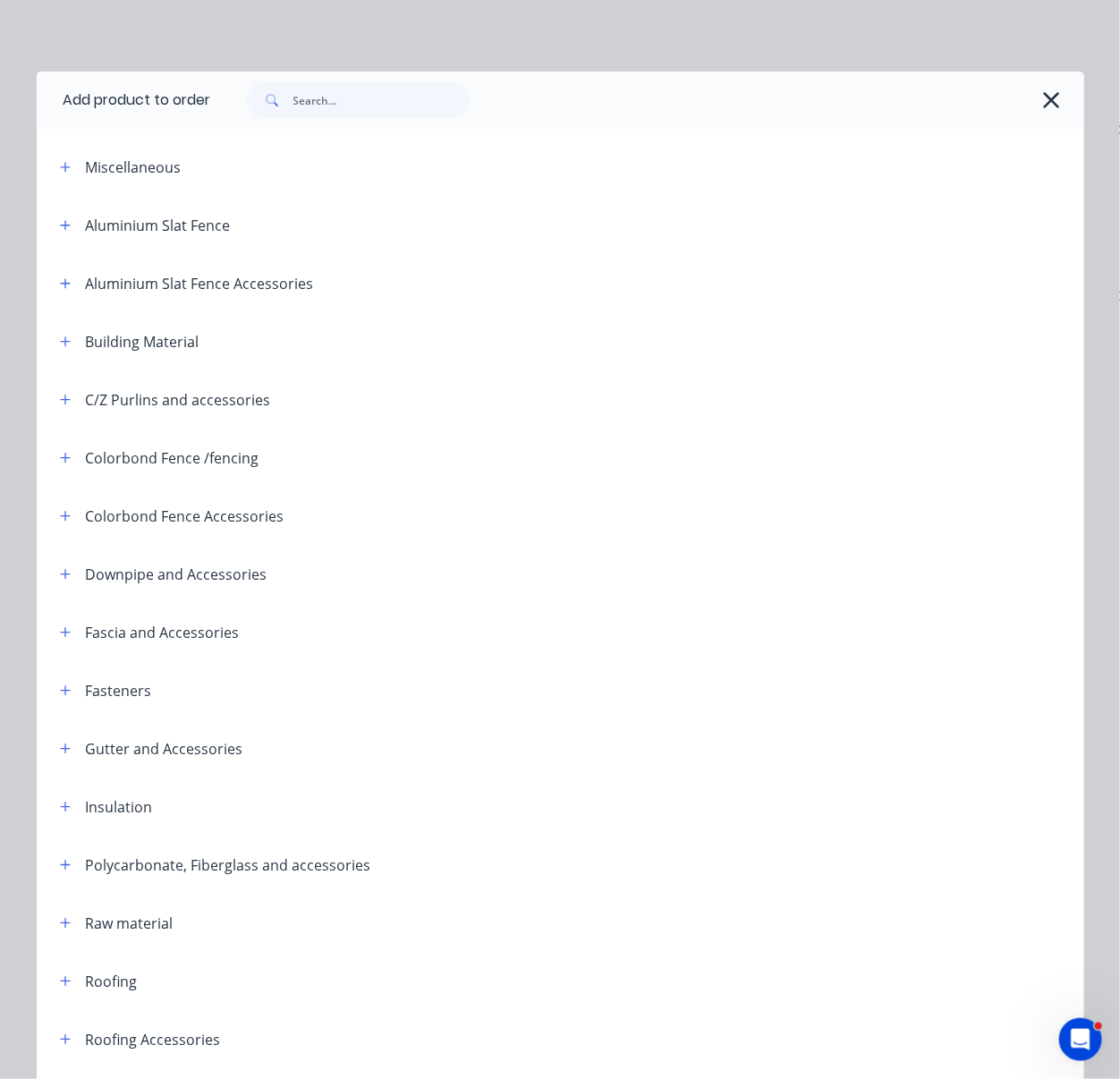
click at [66, 759] on span at bounding box center [65, 749] width 23 height 23
click at [60, 755] on icon "button" at bounding box center [65, 749] width 11 height 13
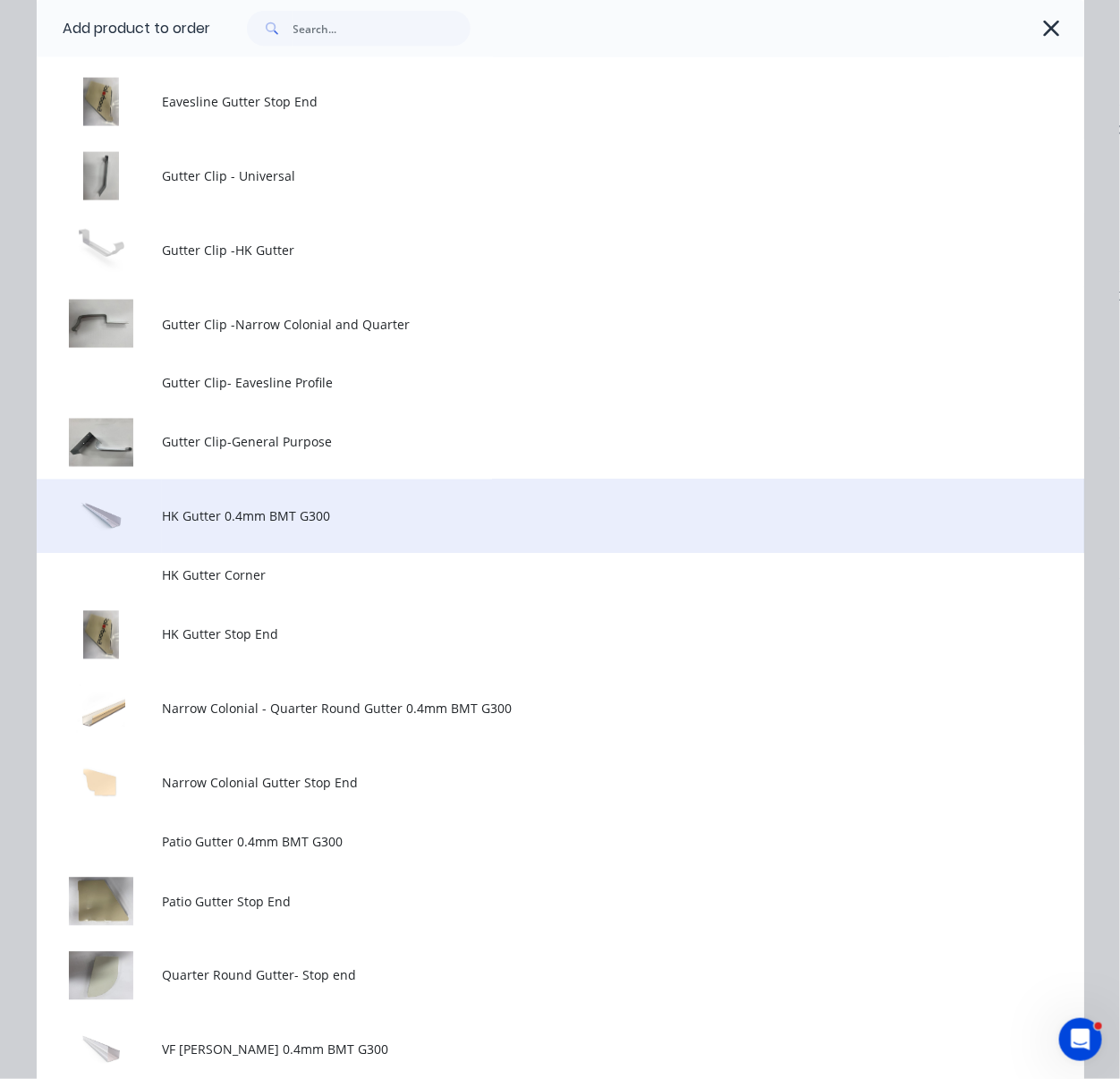
scroll to position [1113, 0]
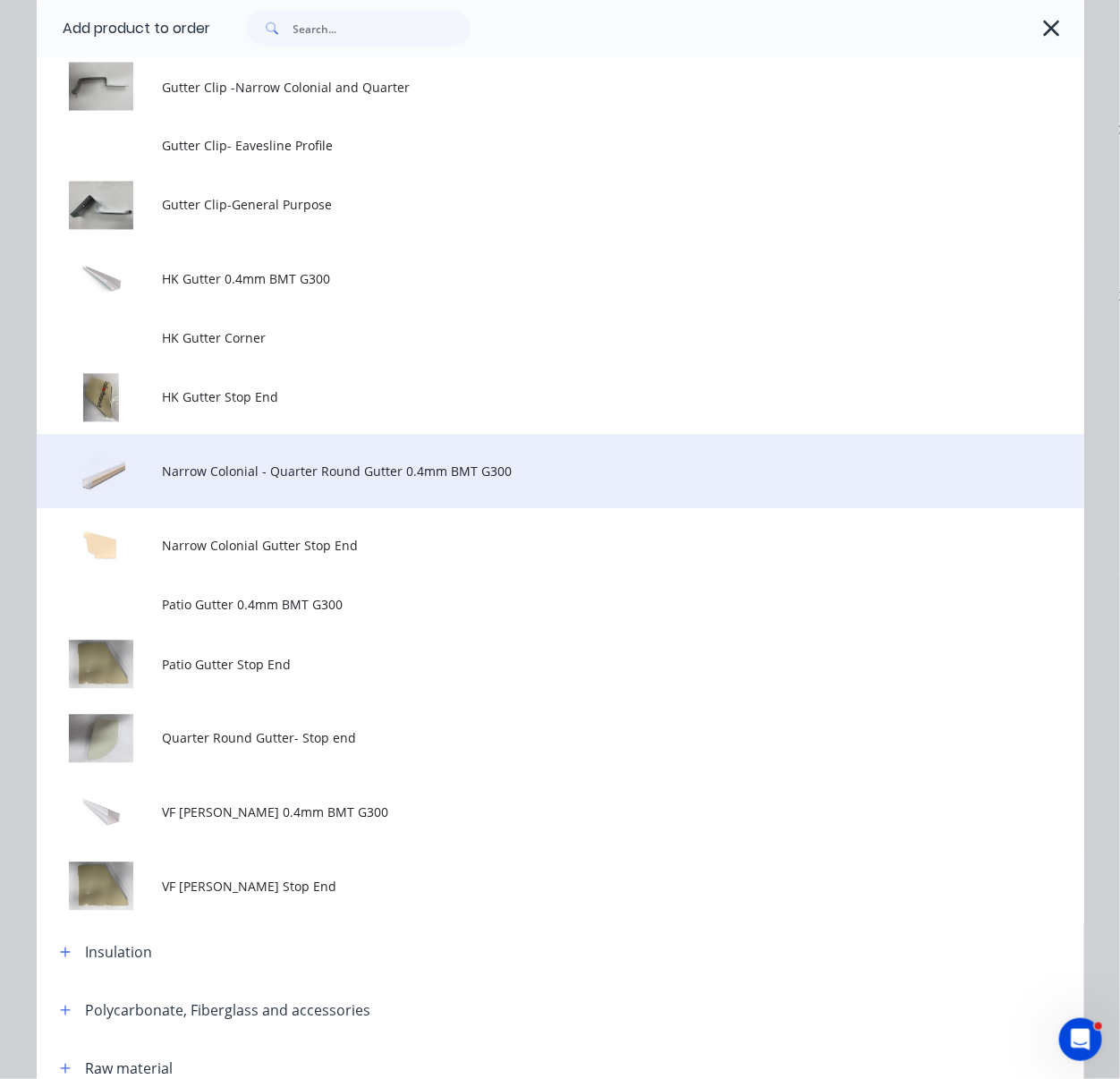
click at [401, 481] on span "Narrow Colonial - Quarter Round Gutter 0.4mm BMT G300" at bounding box center [531, 471] width 737 height 19
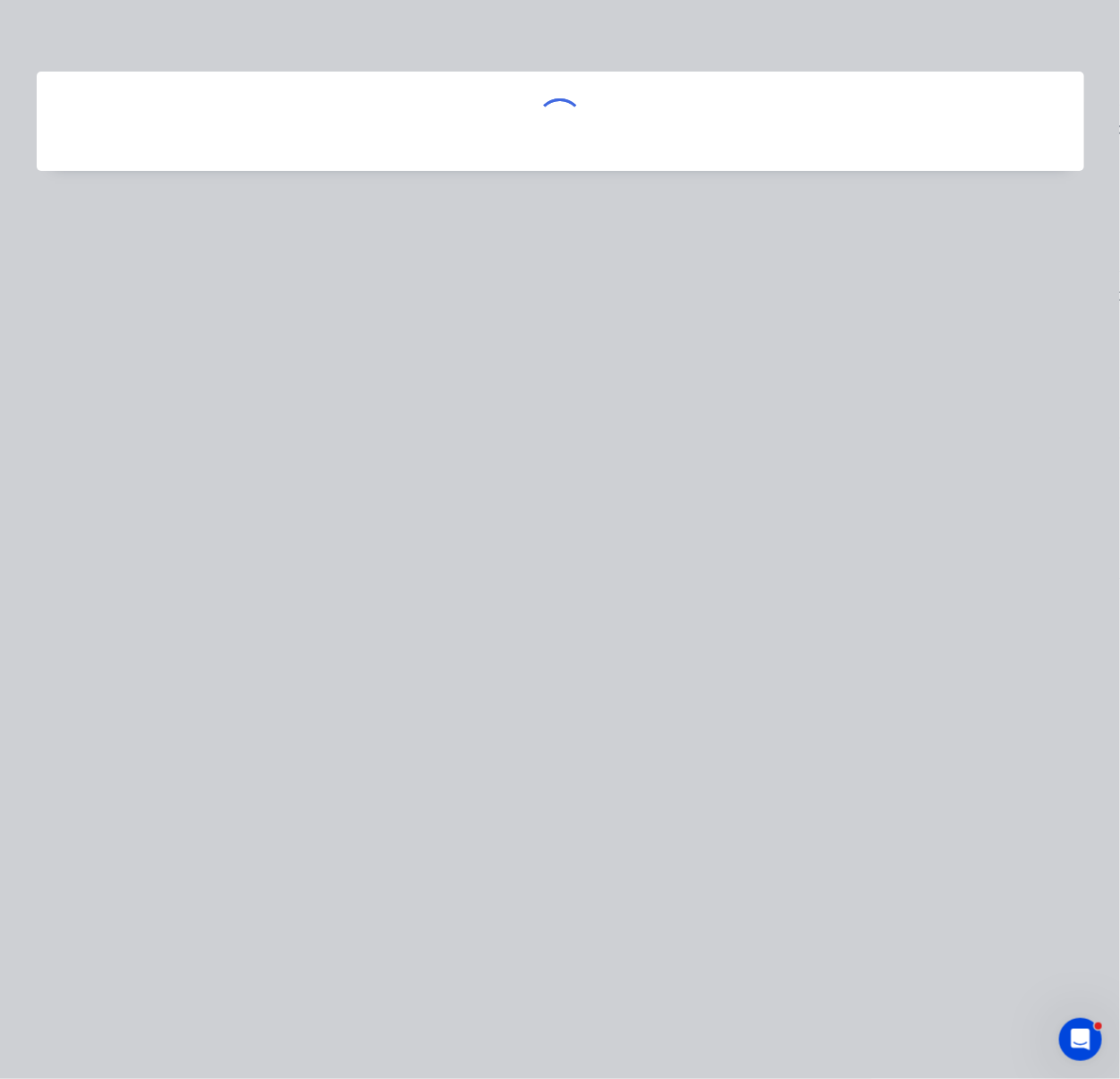
scroll to position [0, 0]
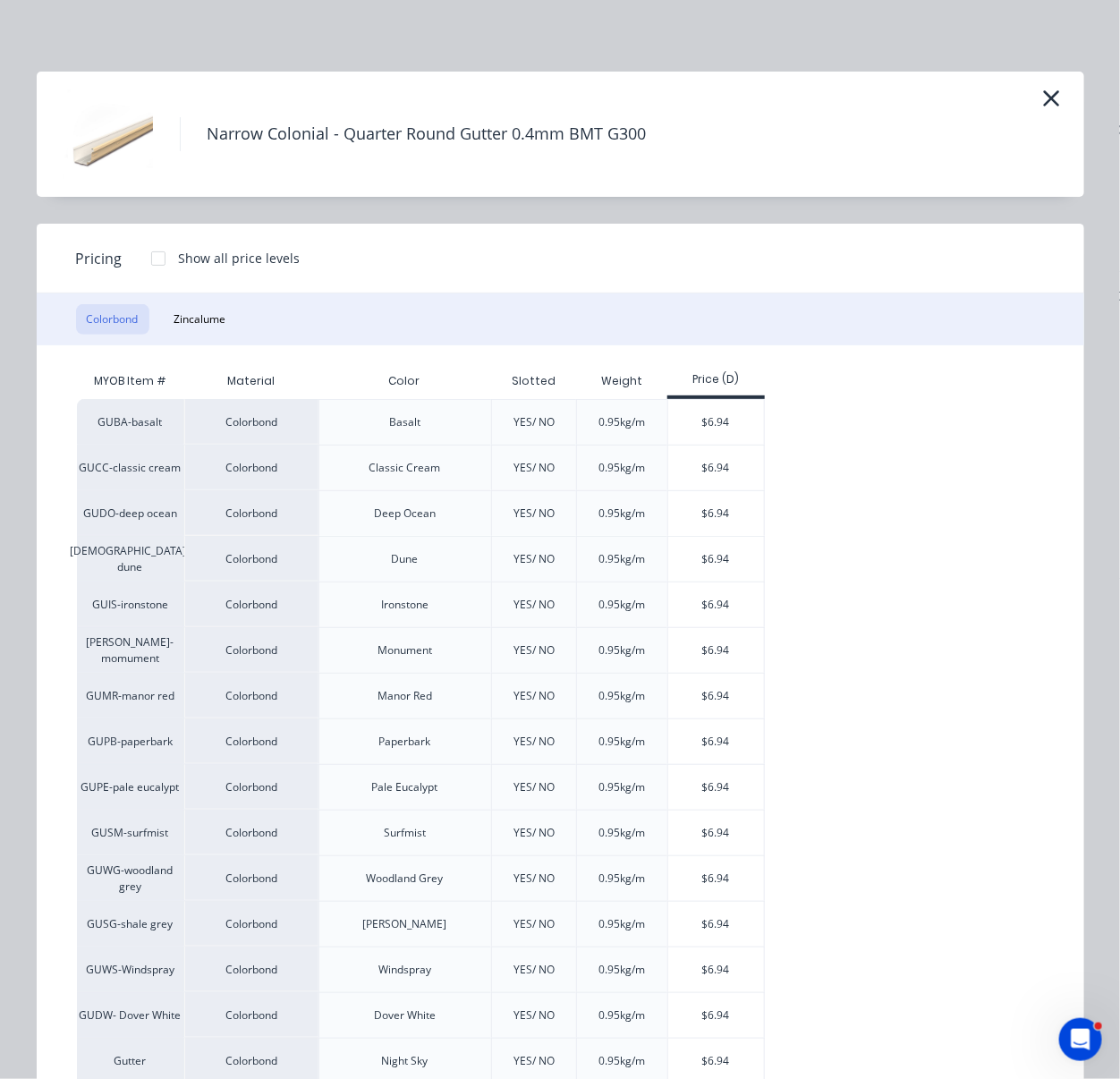
click at [156, 276] on div at bounding box center [158, 259] width 35 height 35
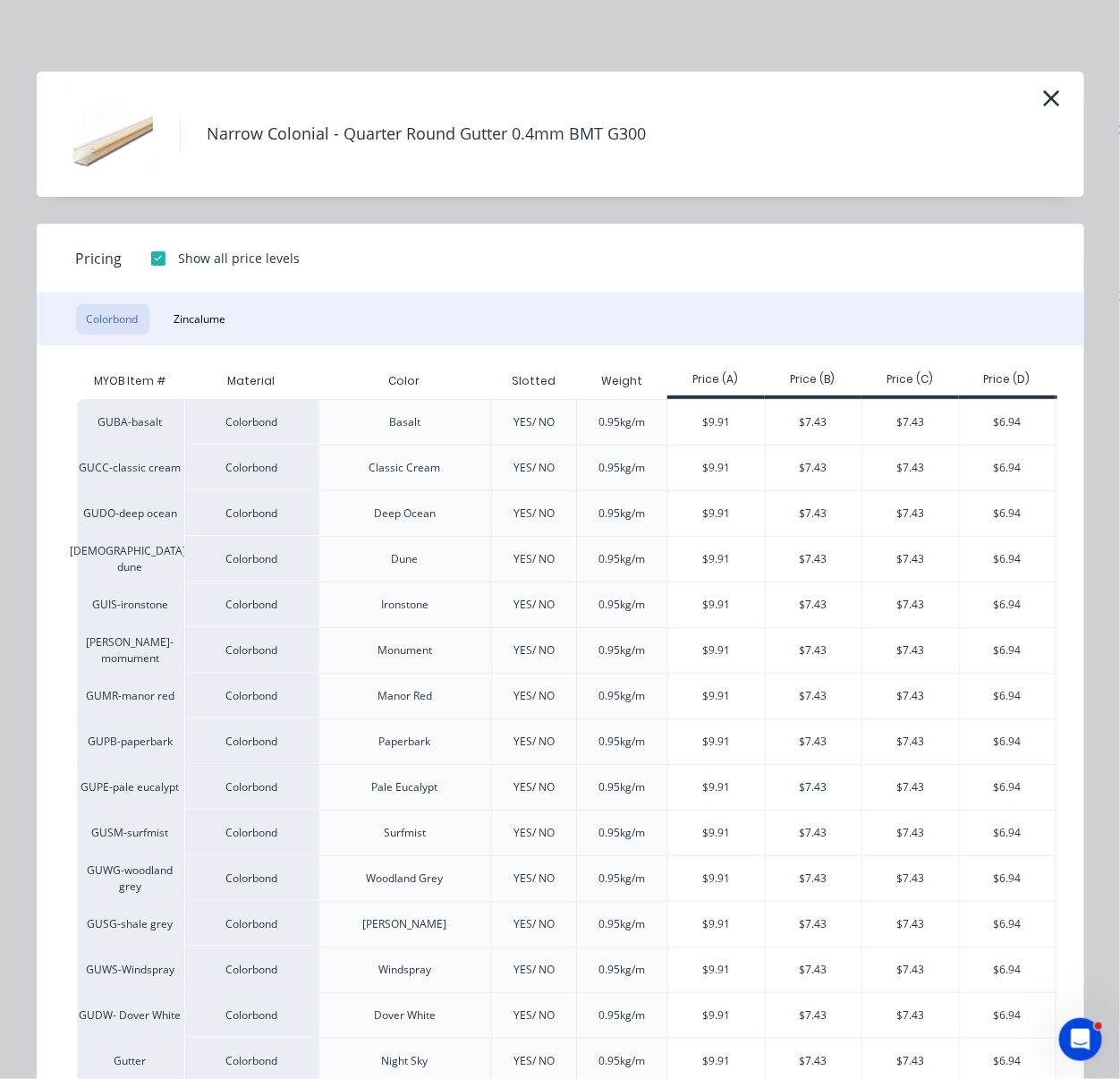
click at [155, 270] on div at bounding box center [158, 259] width 35 height 35
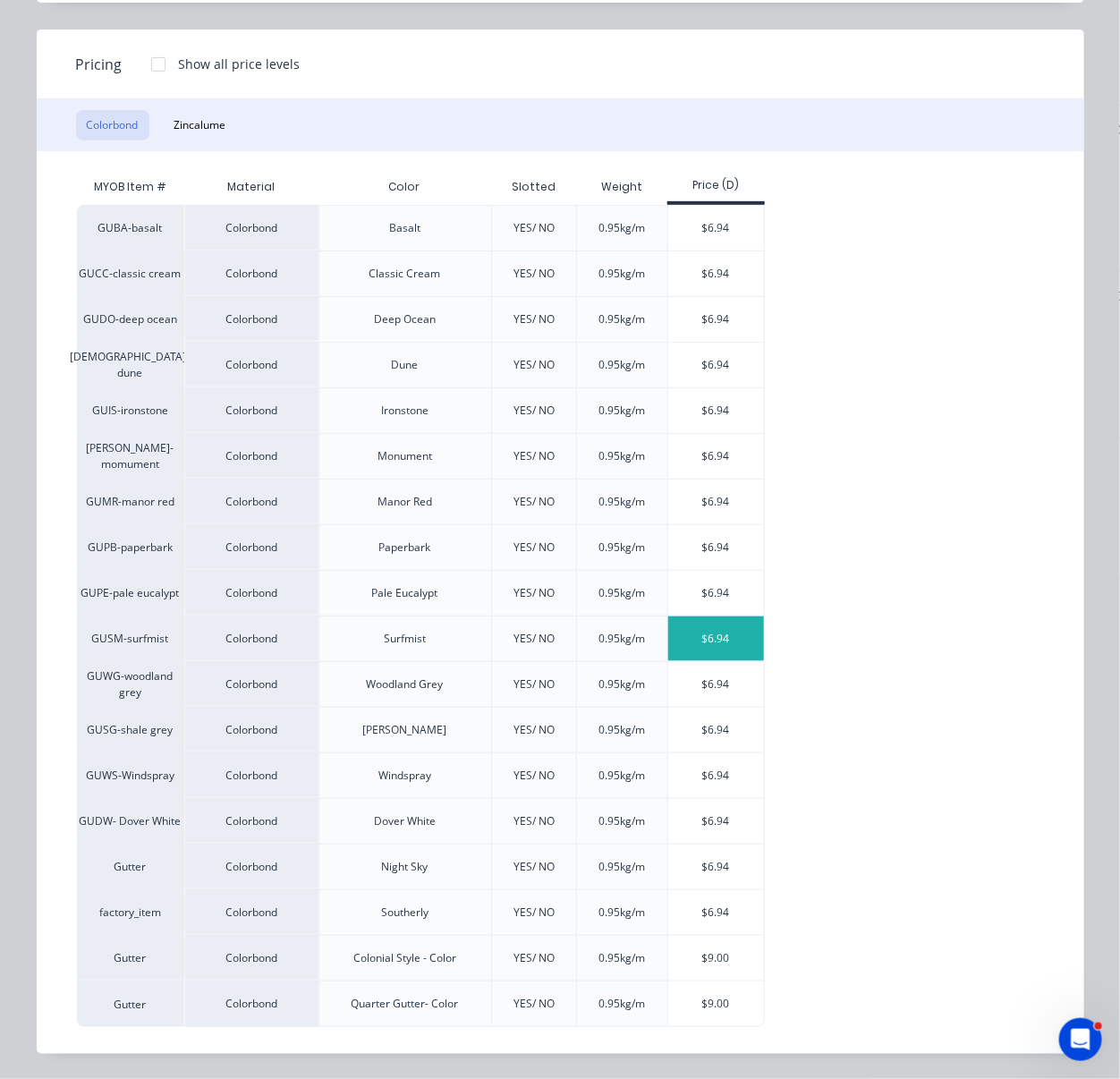
scroll to position [236, 0]
click at [720, 629] on div "$6.94" at bounding box center [716, 638] width 95 height 44
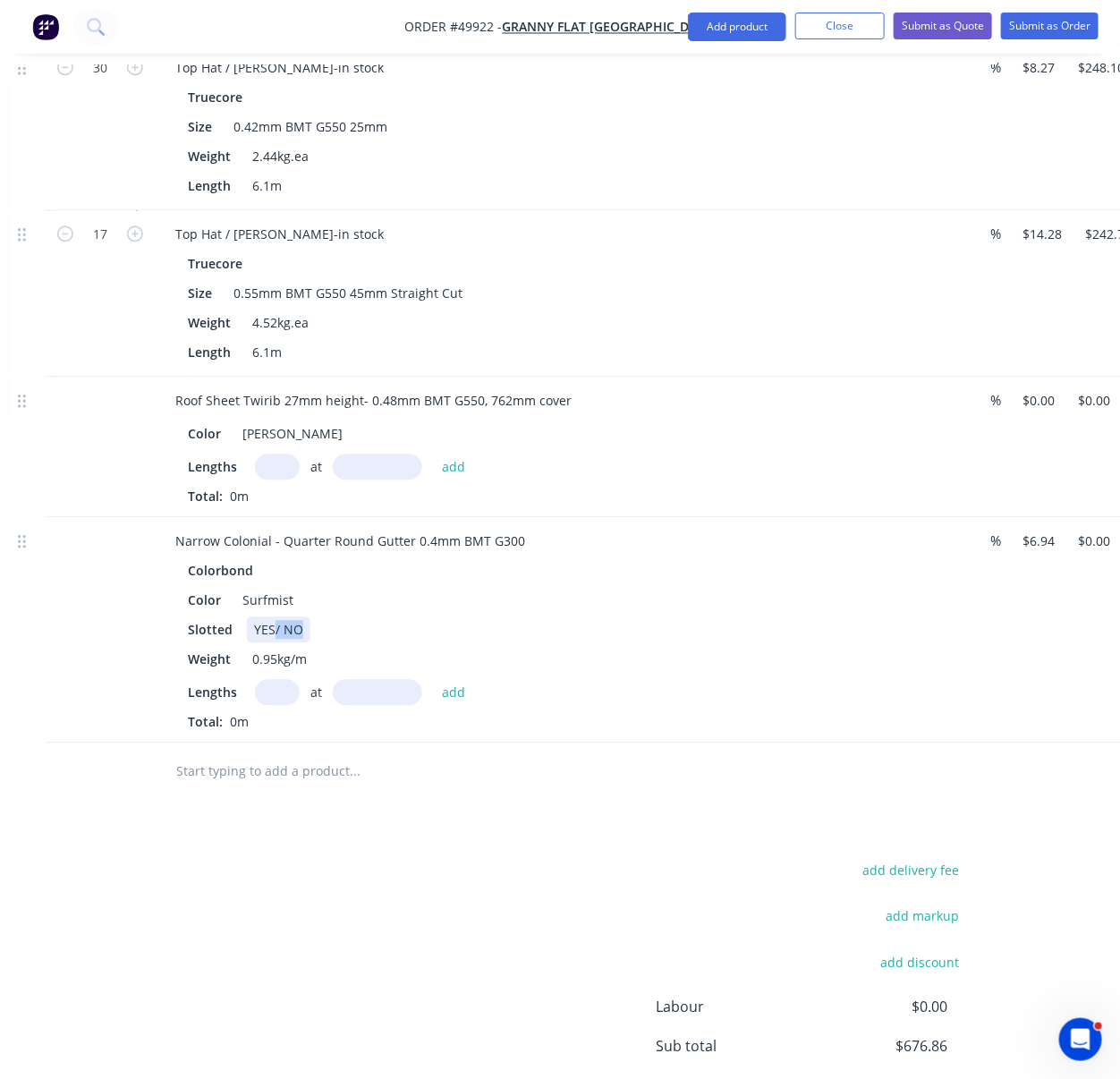
drag, startPoint x: 283, startPoint y: 706, endPoint x: 336, endPoint y: 727, distance: 57.0
click at [334, 642] on div "Slotted YES/ NO" at bounding box center [553, 629] width 744 height 26
click at [286, 705] on input "text" at bounding box center [276, 691] width 44 height 26
drag, startPoint x: 280, startPoint y: 609, endPoint x: 383, endPoint y: 610, distance: 103.0
click at [383, 554] on div "Narrow Colonial - Quarter Round Gutter 0.4mm BMT G300" at bounding box center [350, 541] width 379 height 26
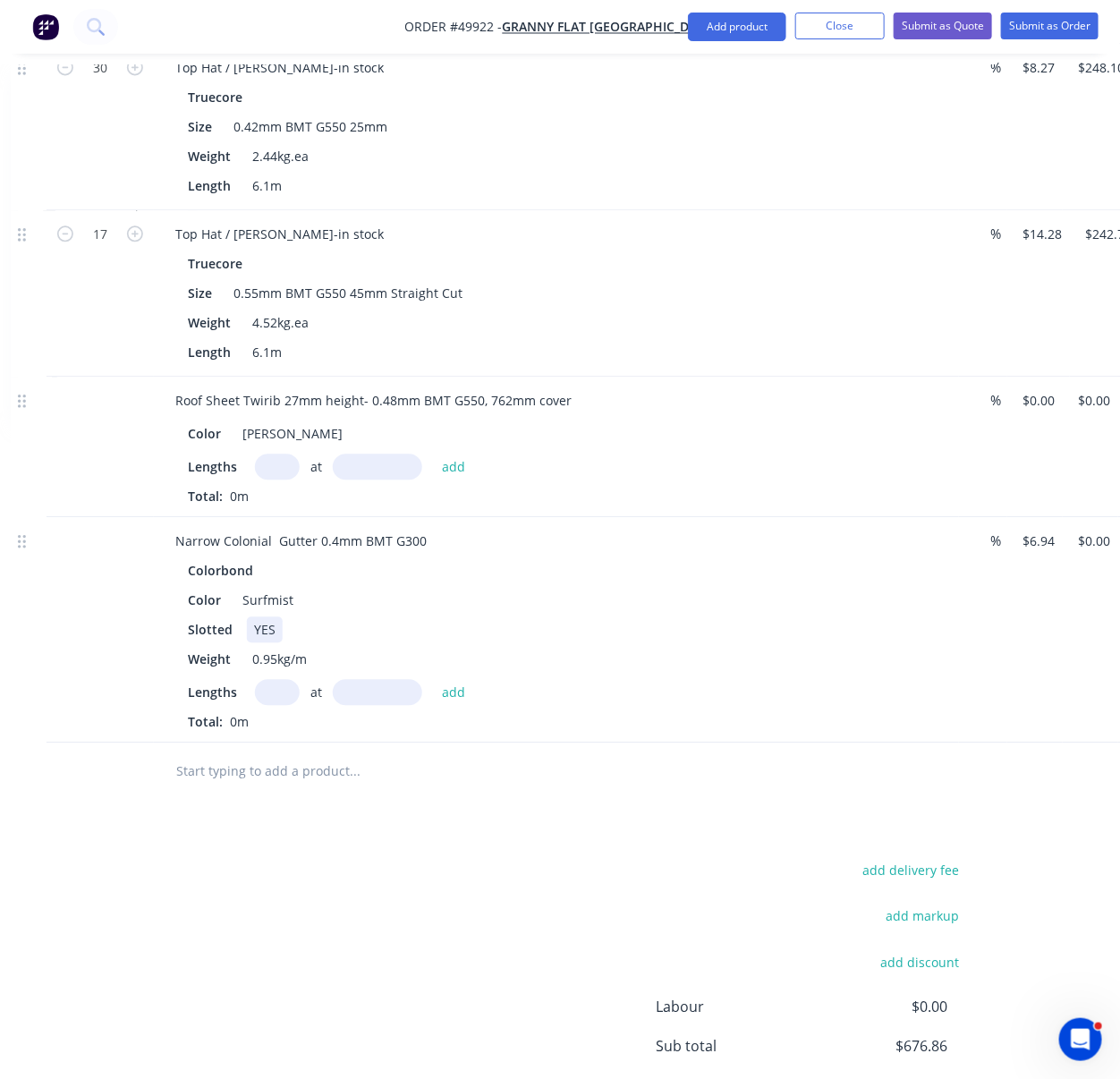
click at [491, 642] on div "Slotted YES" at bounding box center [553, 629] width 744 height 26
click at [391, 983] on div "add delivery fee add markup add discount Labour $0.00 Sub total $676.86 Tax $67…" at bounding box center [490, 1010] width 958 height 306
click at [282, 705] on input "text" at bounding box center [276, 691] width 44 height 26
type input "1"
type input "1400"
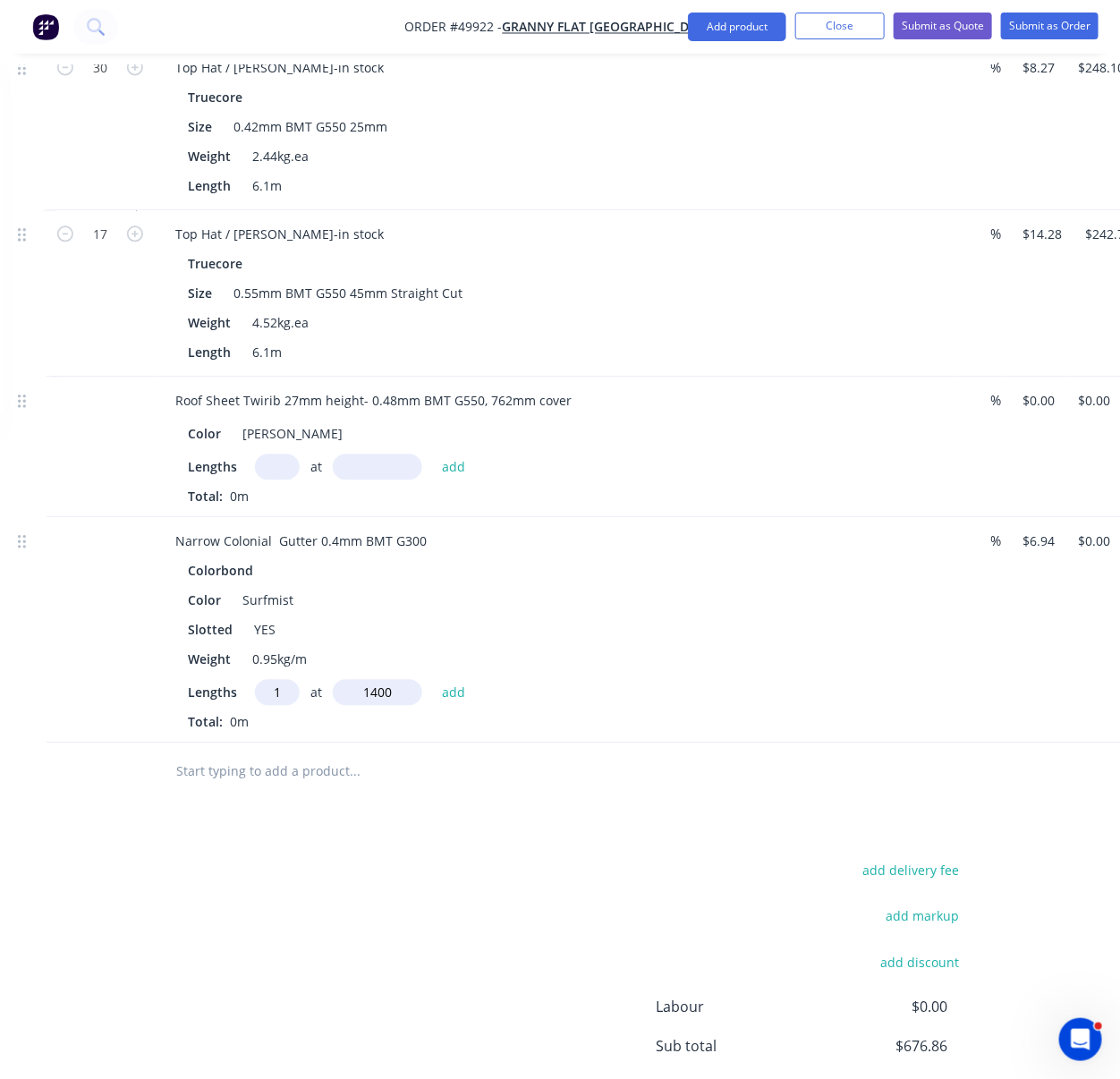
click at [433, 679] on button "add" at bounding box center [453, 690] width 42 height 25
type input "$9.72"
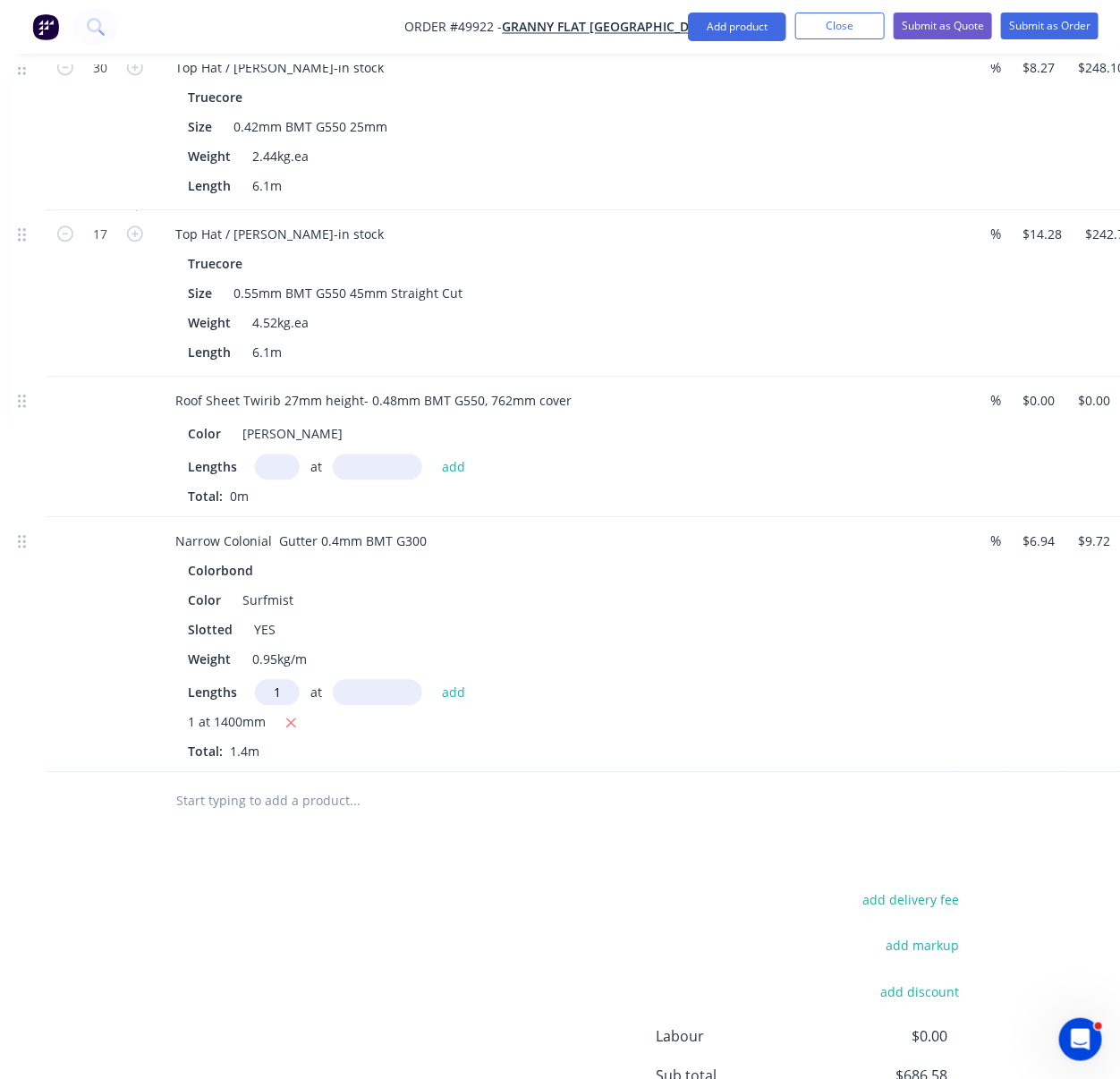
type input "1"
click at [284, 705] on input "1" at bounding box center [276, 691] width 44 height 26
type input "2"
type input "4900"
click at [433, 679] on button "add" at bounding box center [453, 690] width 42 height 25
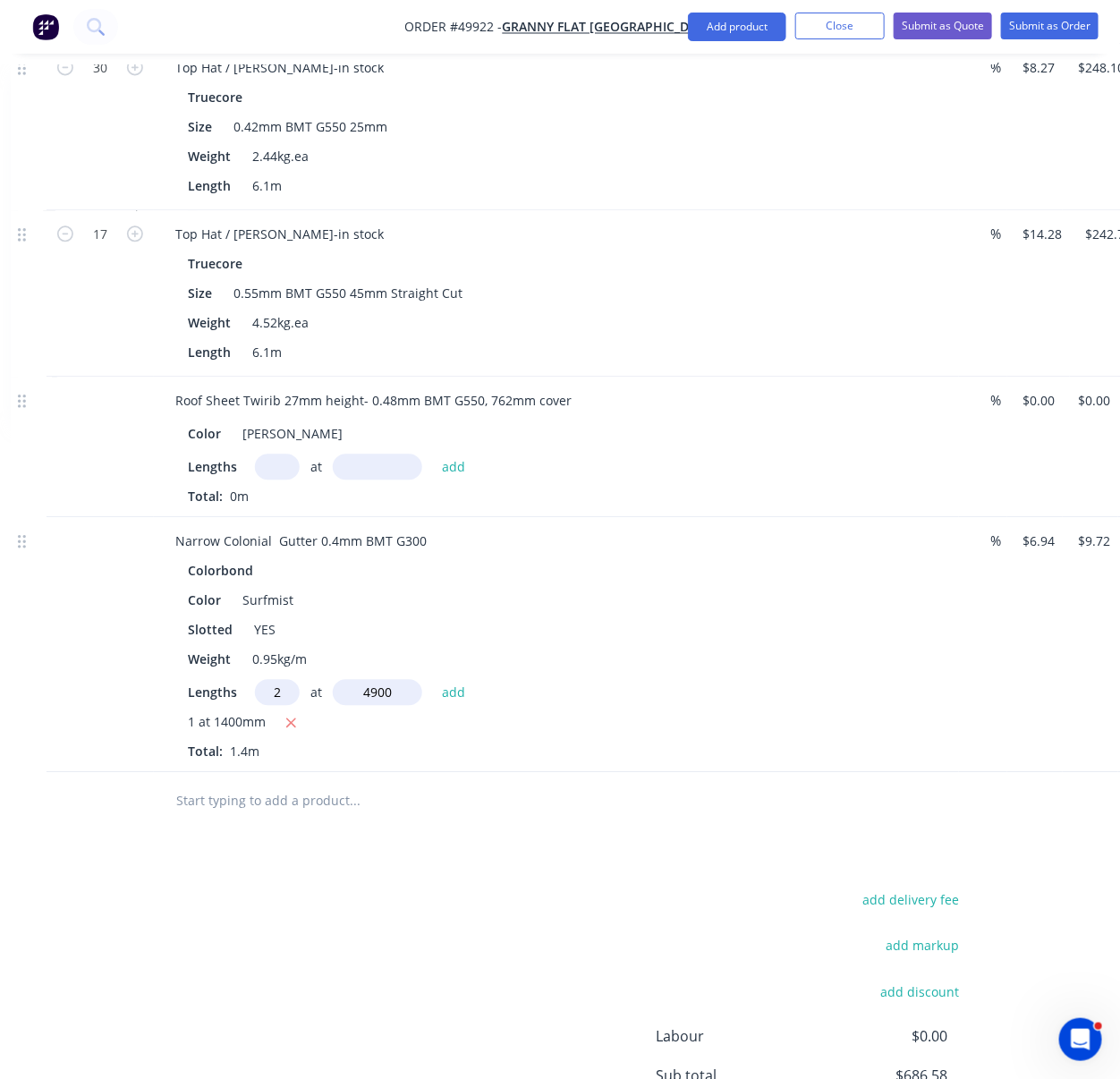
type input "$77.73"
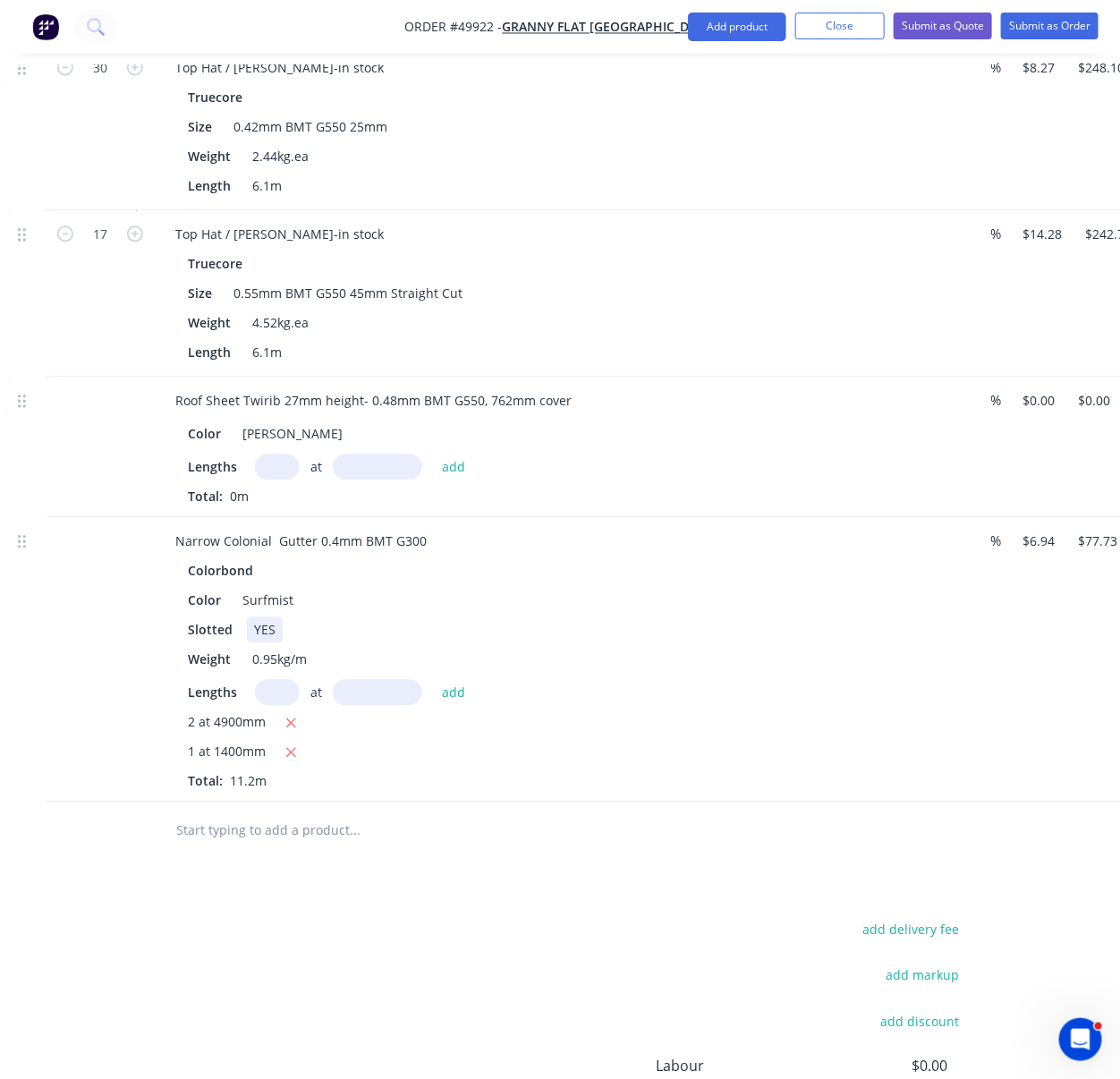
click at [578, 642] on div "Slotted YES" at bounding box center [553, 629] width 744 height 26
click at [744, 18] on button "Add product" at bounding box center [737, 27] width 98 height 29
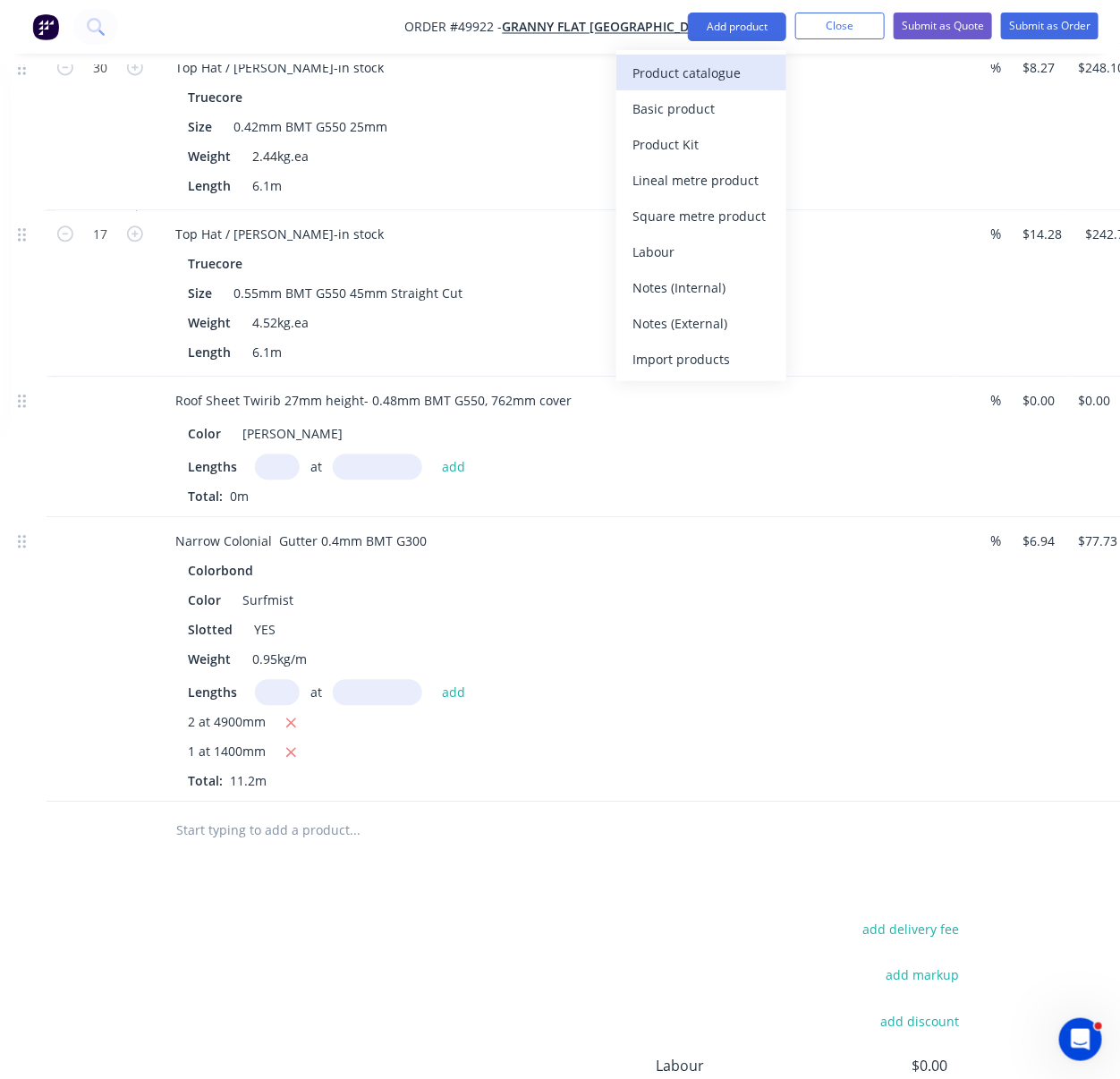
click at [721, 66] on div "Product catalogue" at bounding box center [701, 73] width 138 height 26
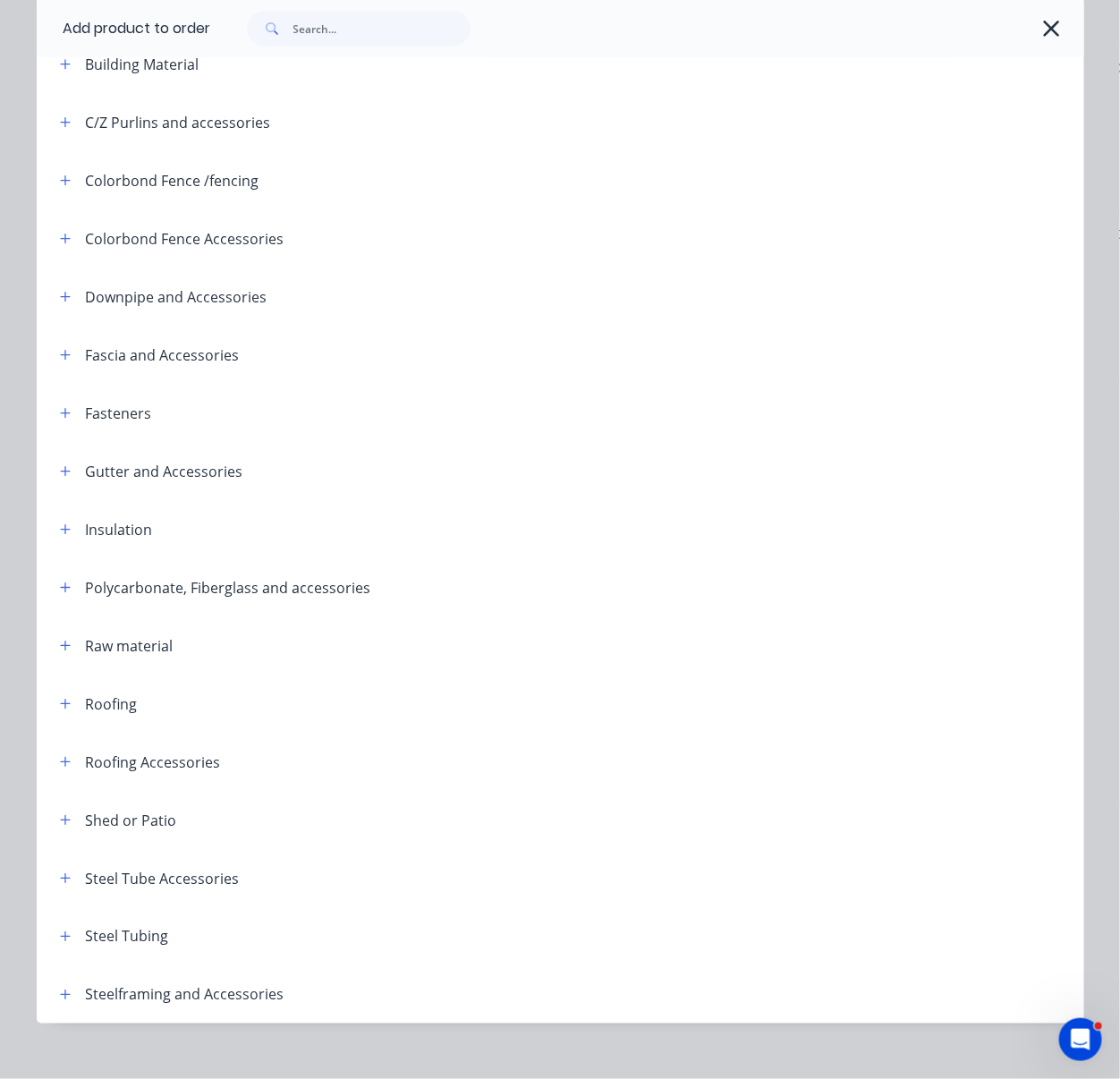
scroll to position [278, 0]
click at [60, 477] on icon "button" at bounding box center [65, 470] width 11 height 13
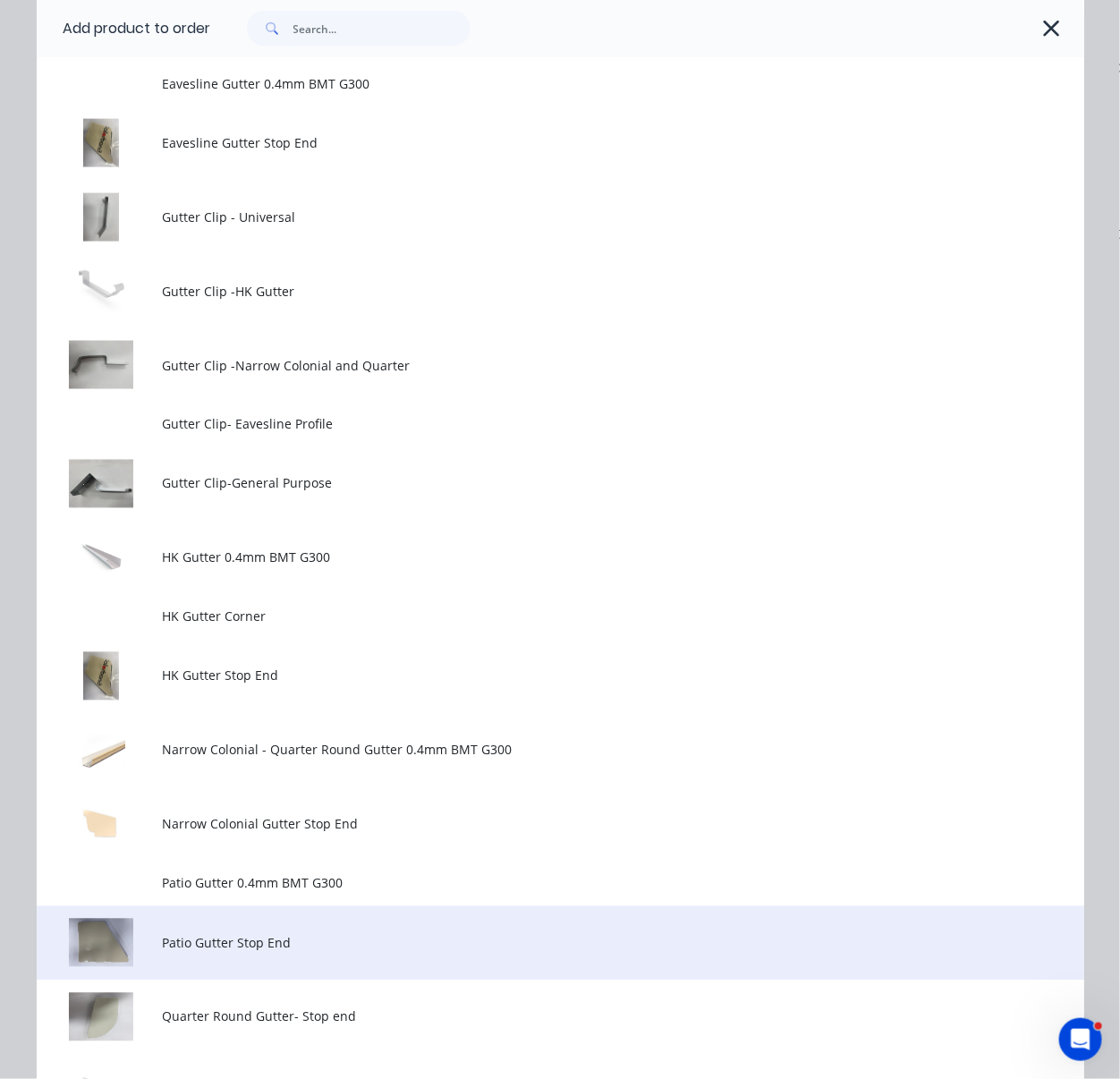
scroll to position [1113, 0]
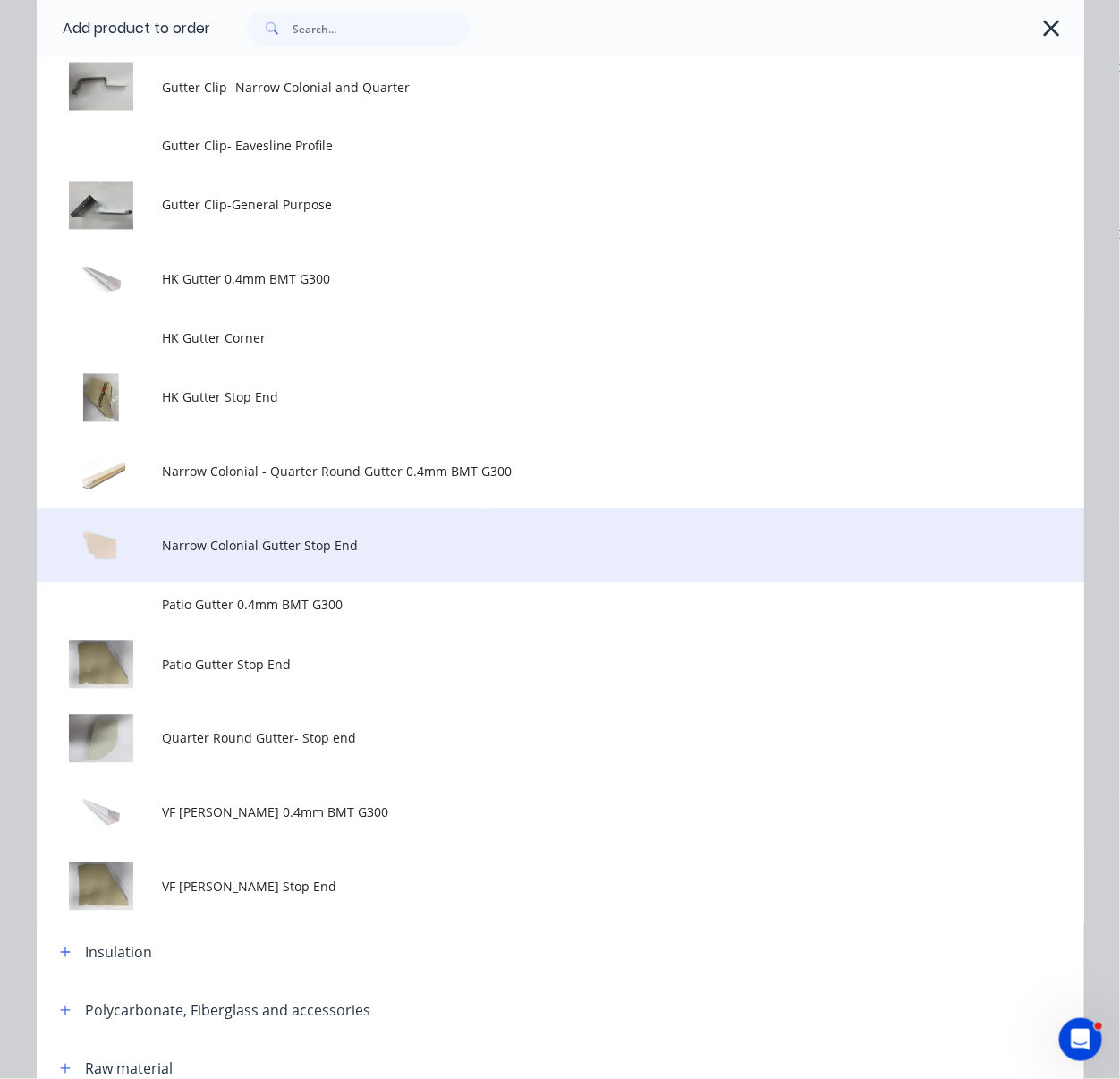
click at [418, 583] on td "Narrow Colonial Gutter Stop End" at bounding box center [622, 547] width 921 height 75
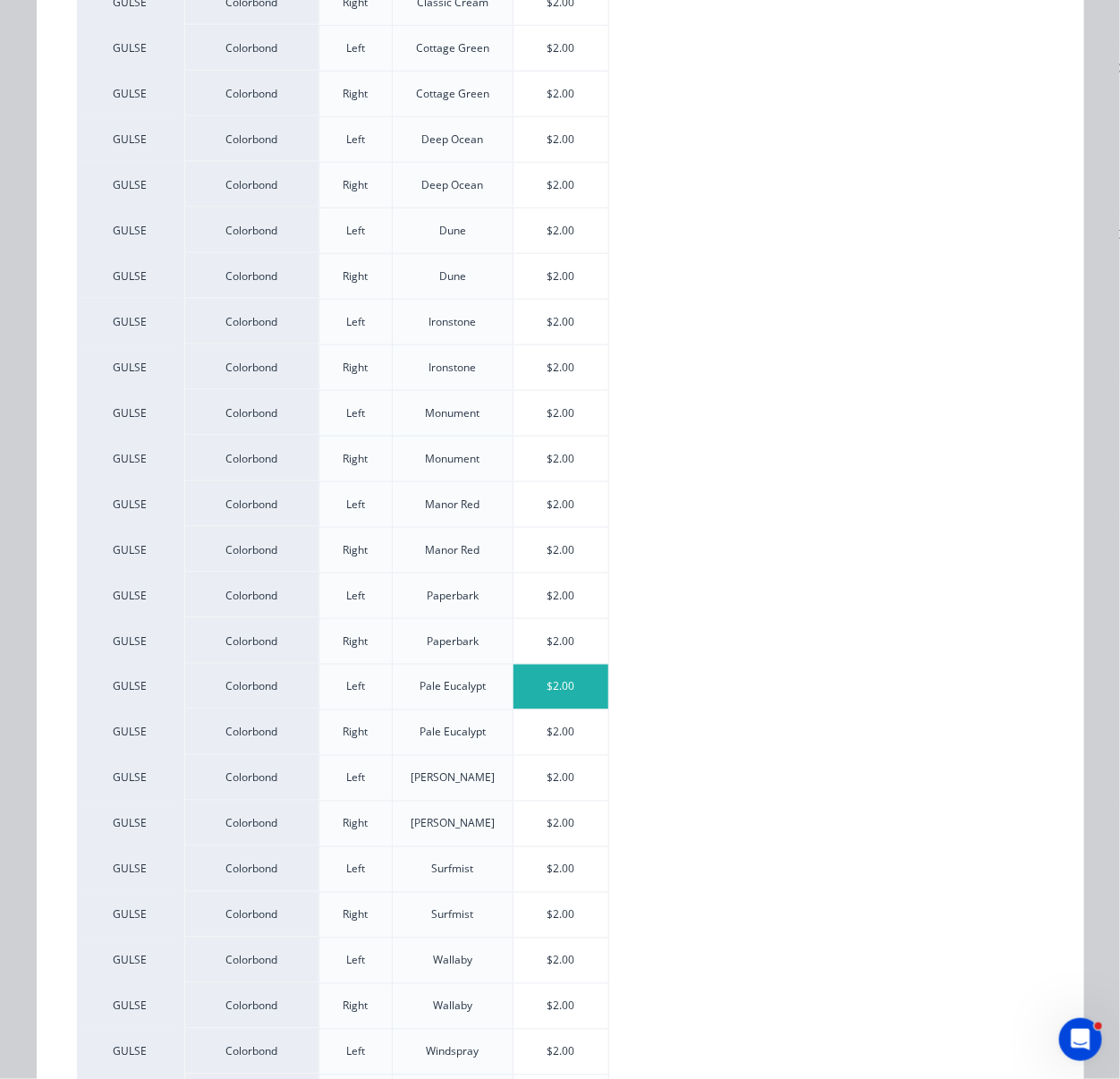
scroll to position [835, 0]
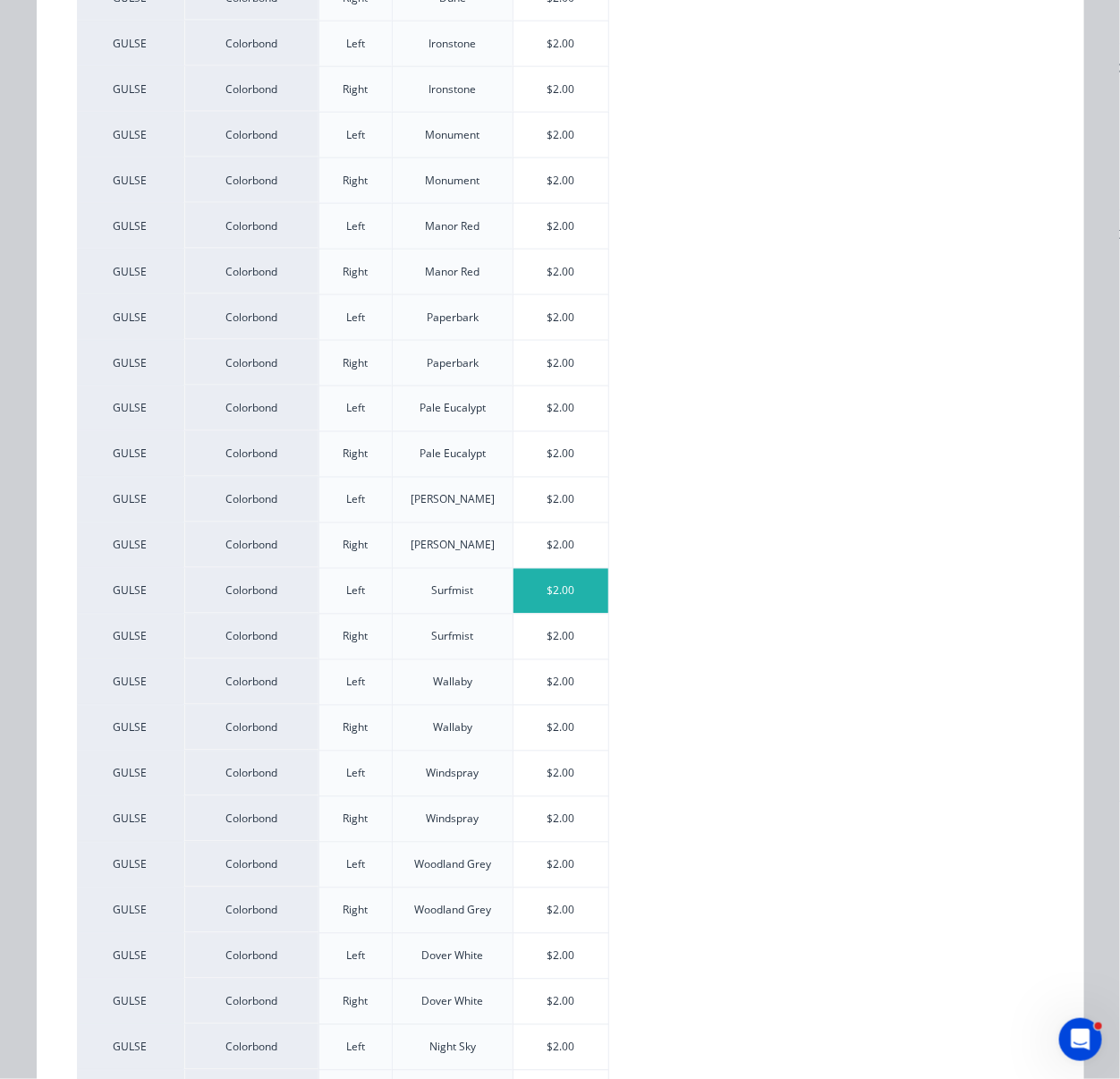
click at [574, 614] on div "$2.00" at bounding box center [560, 591] width 95 height 44
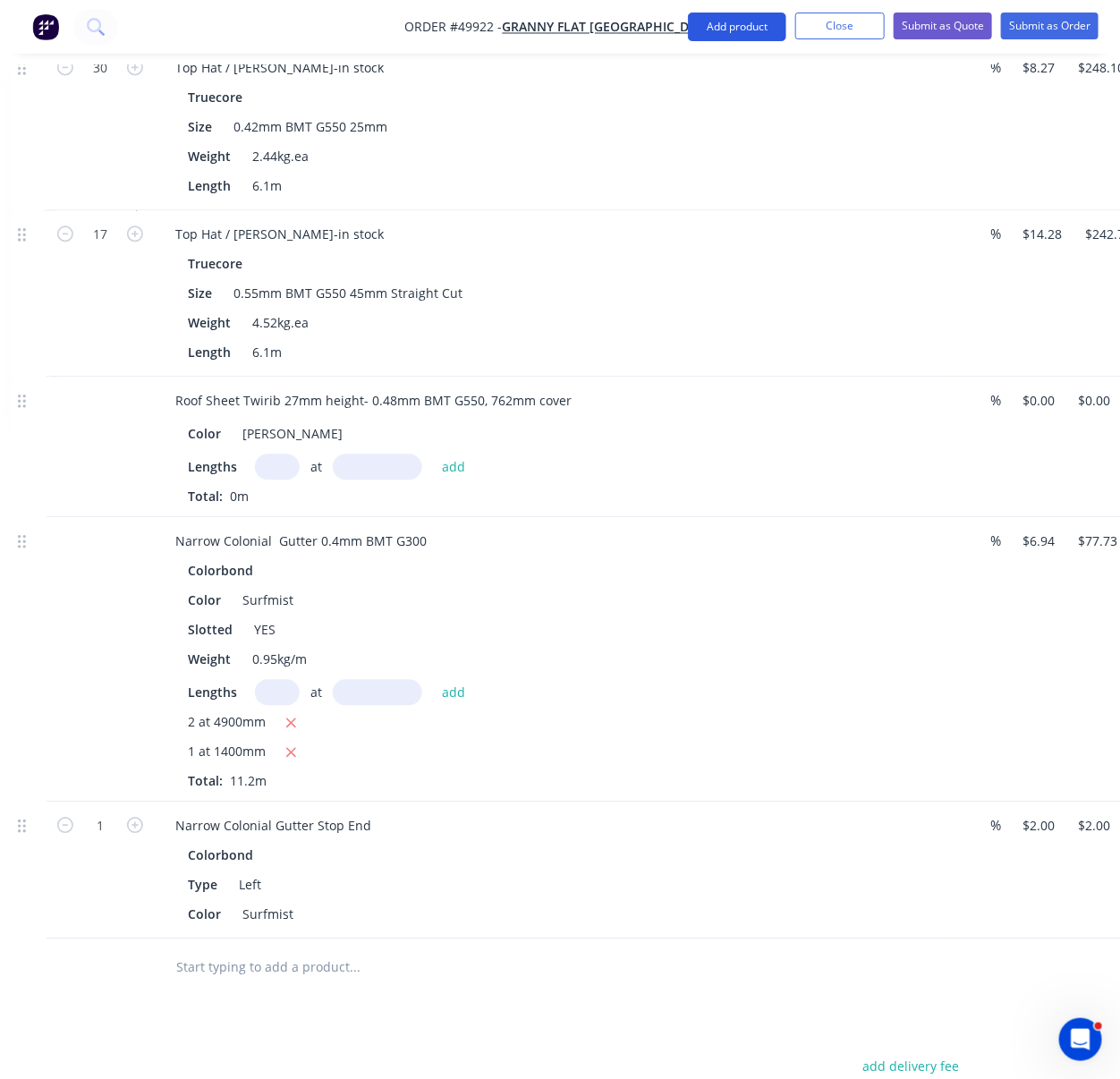
click at [716, 26] on button "Add product" at bounding box center [737, 27] width 98 height 29
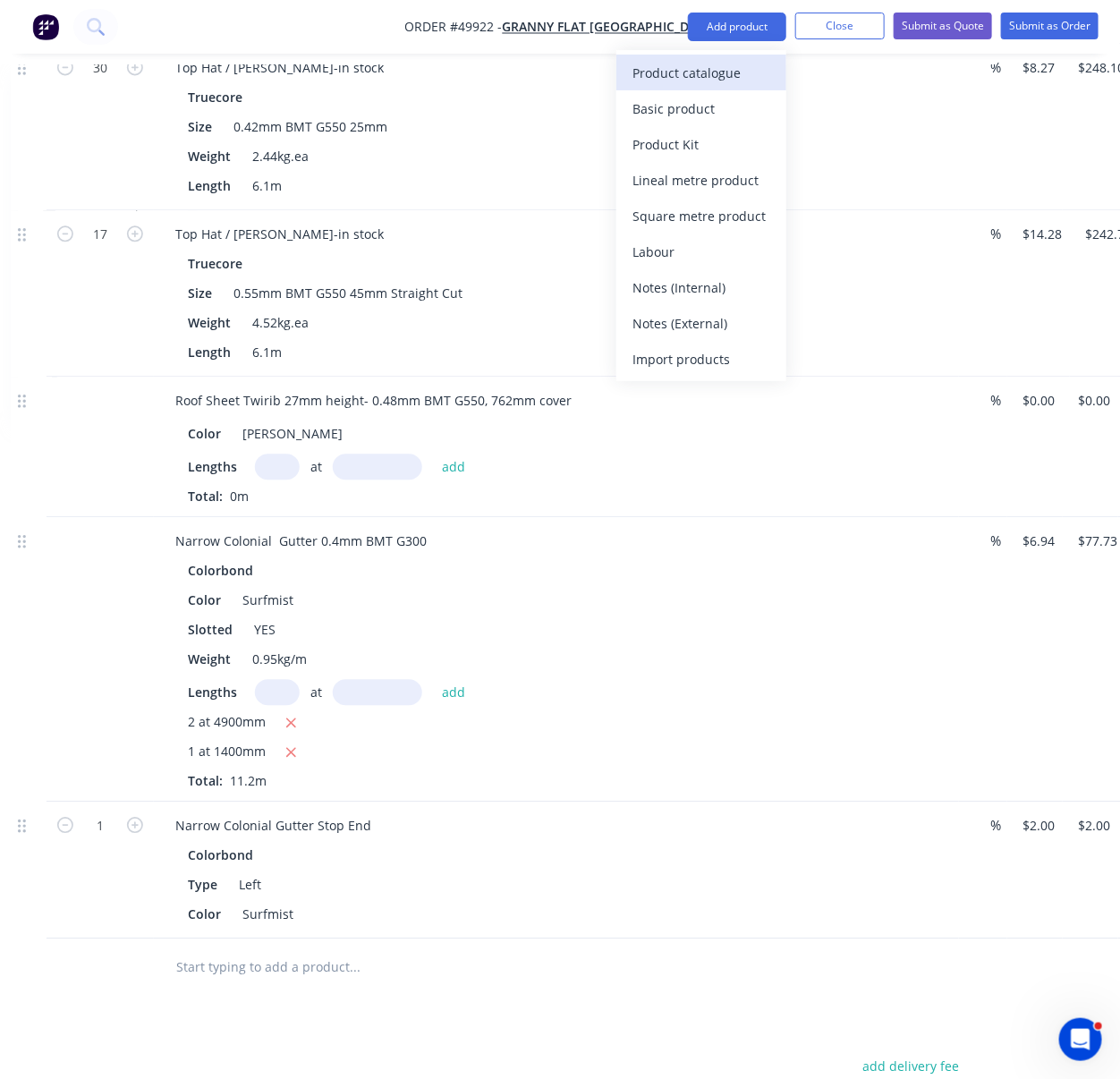
click at [704, 83] on div "Product catalogue" at bounding box center [701, 73] width 138 height 26
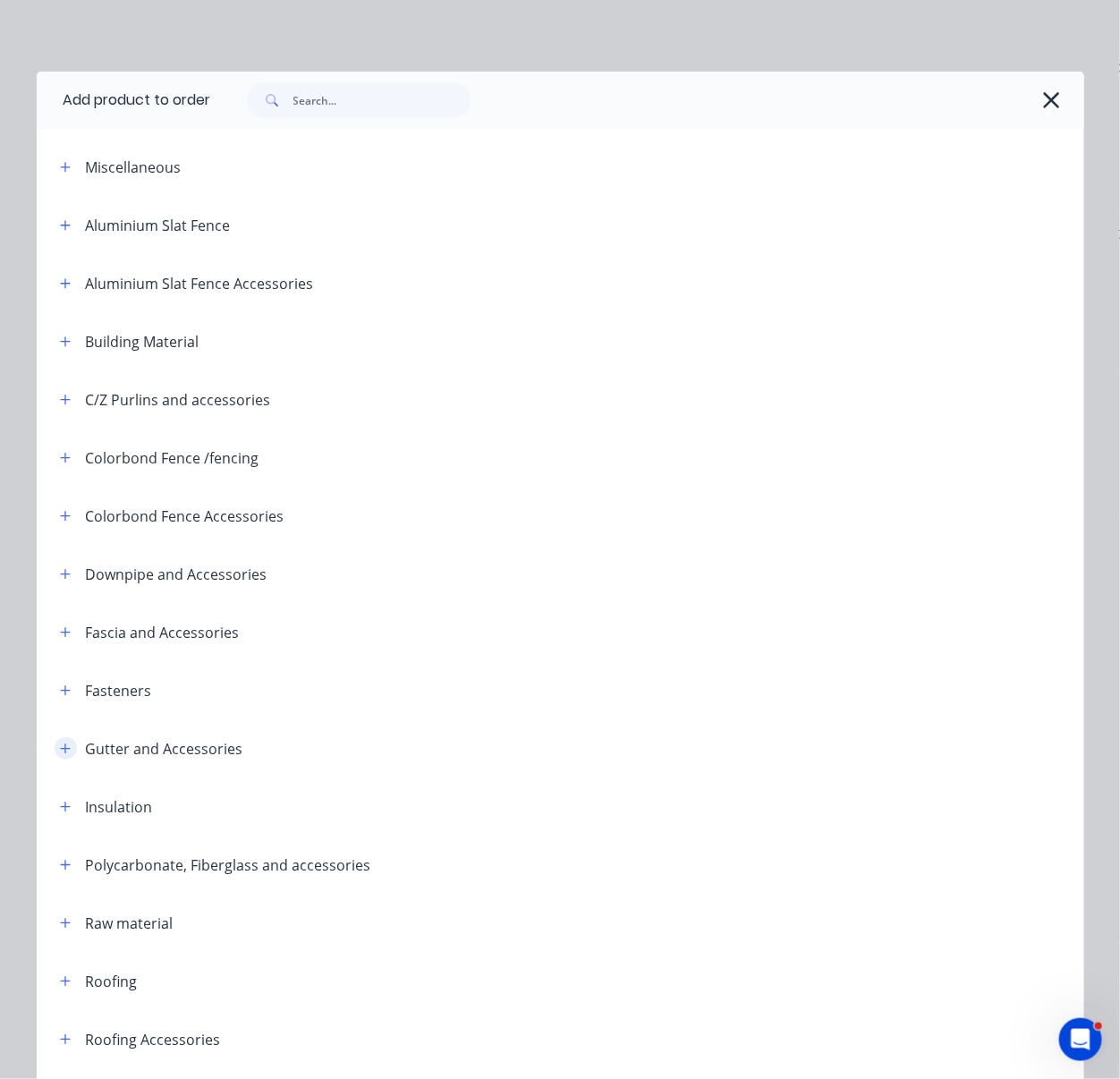
click at [57, 759] on button "button" at bounding box center [65, 749] width 23 height 23
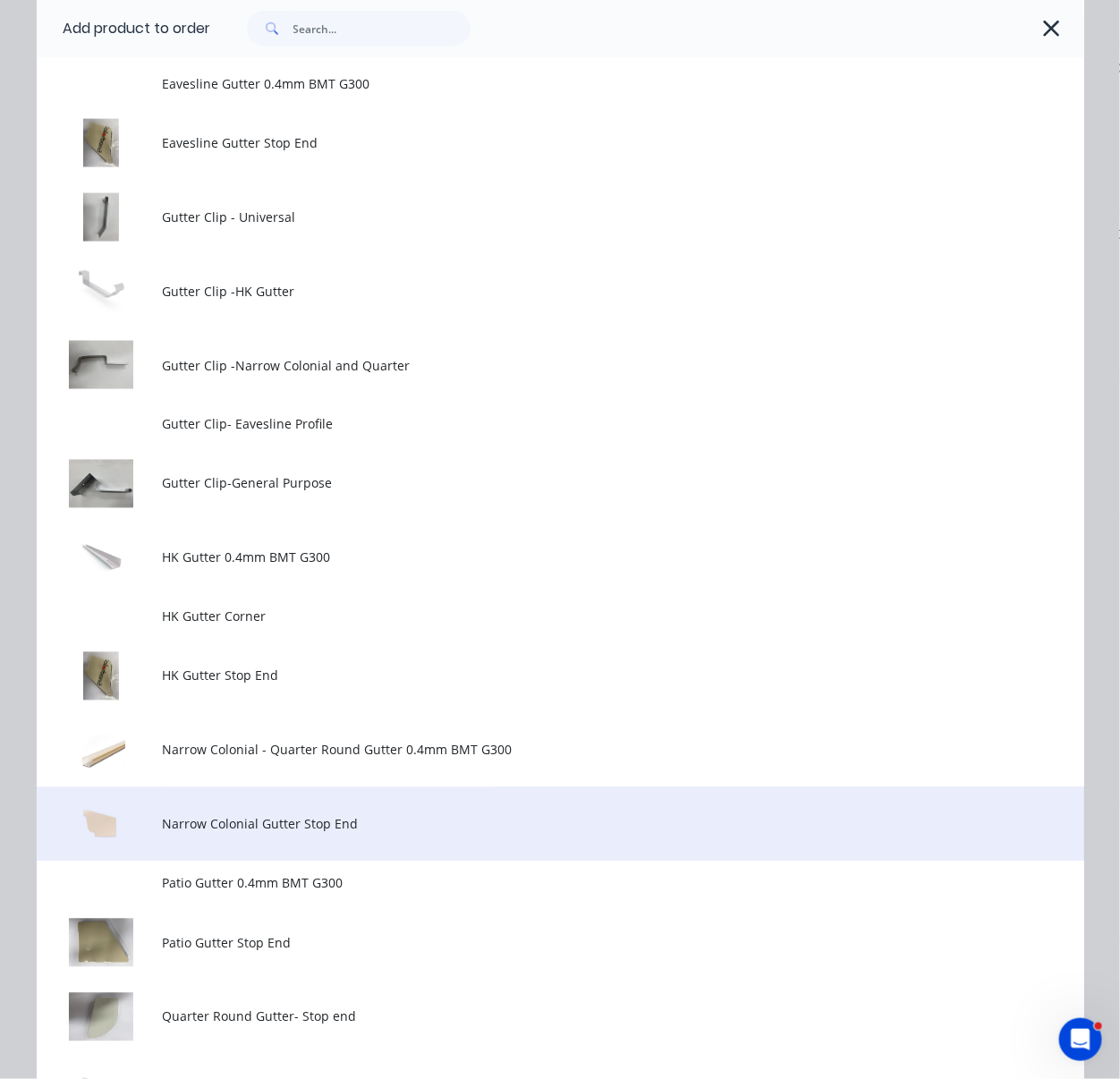
scroll to position [1113, 0]
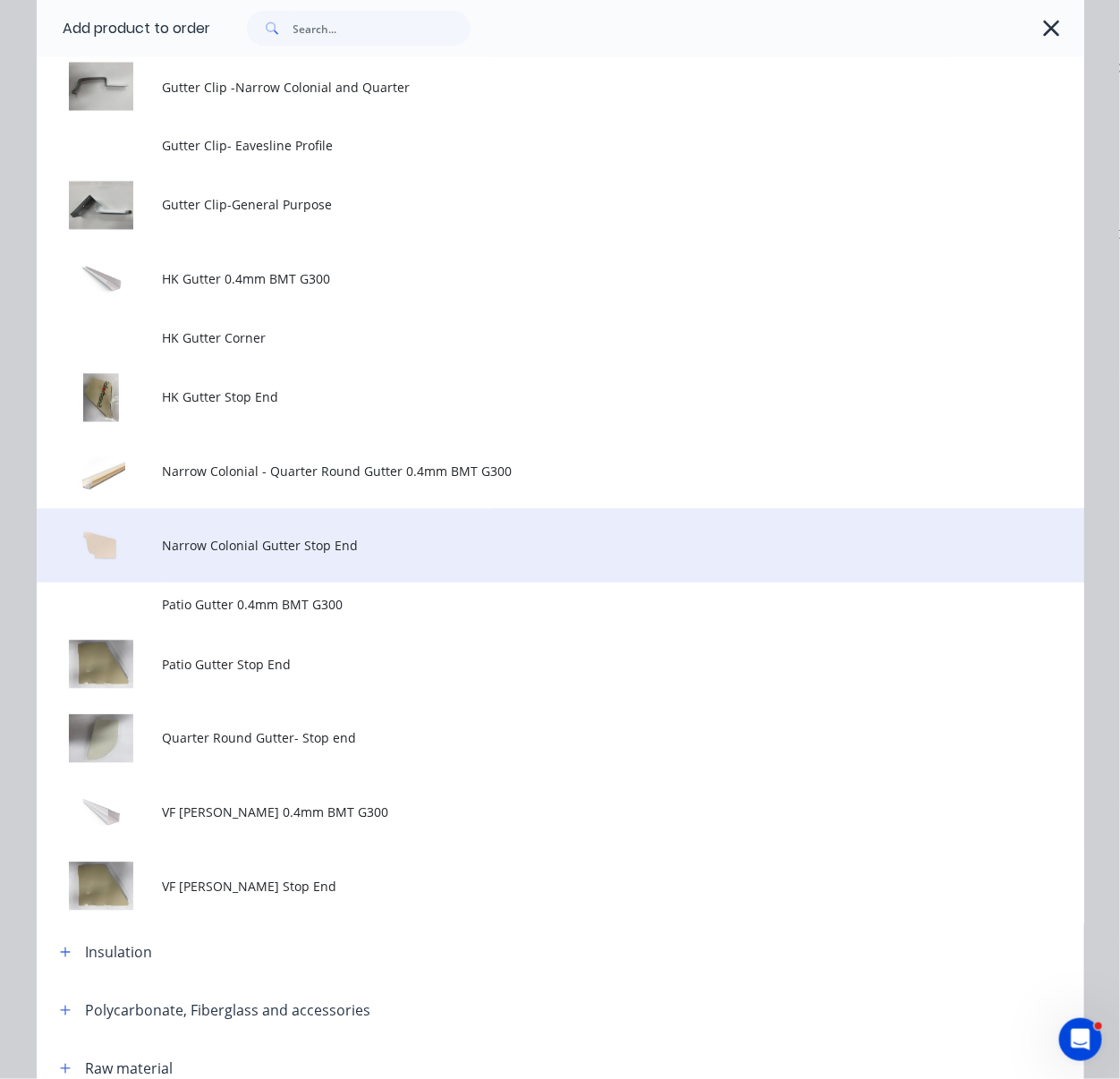
click at [429, 583] on td "Narrow Colonial Gutter Stop End" at bounding box center [622, 547] width 921 height 75
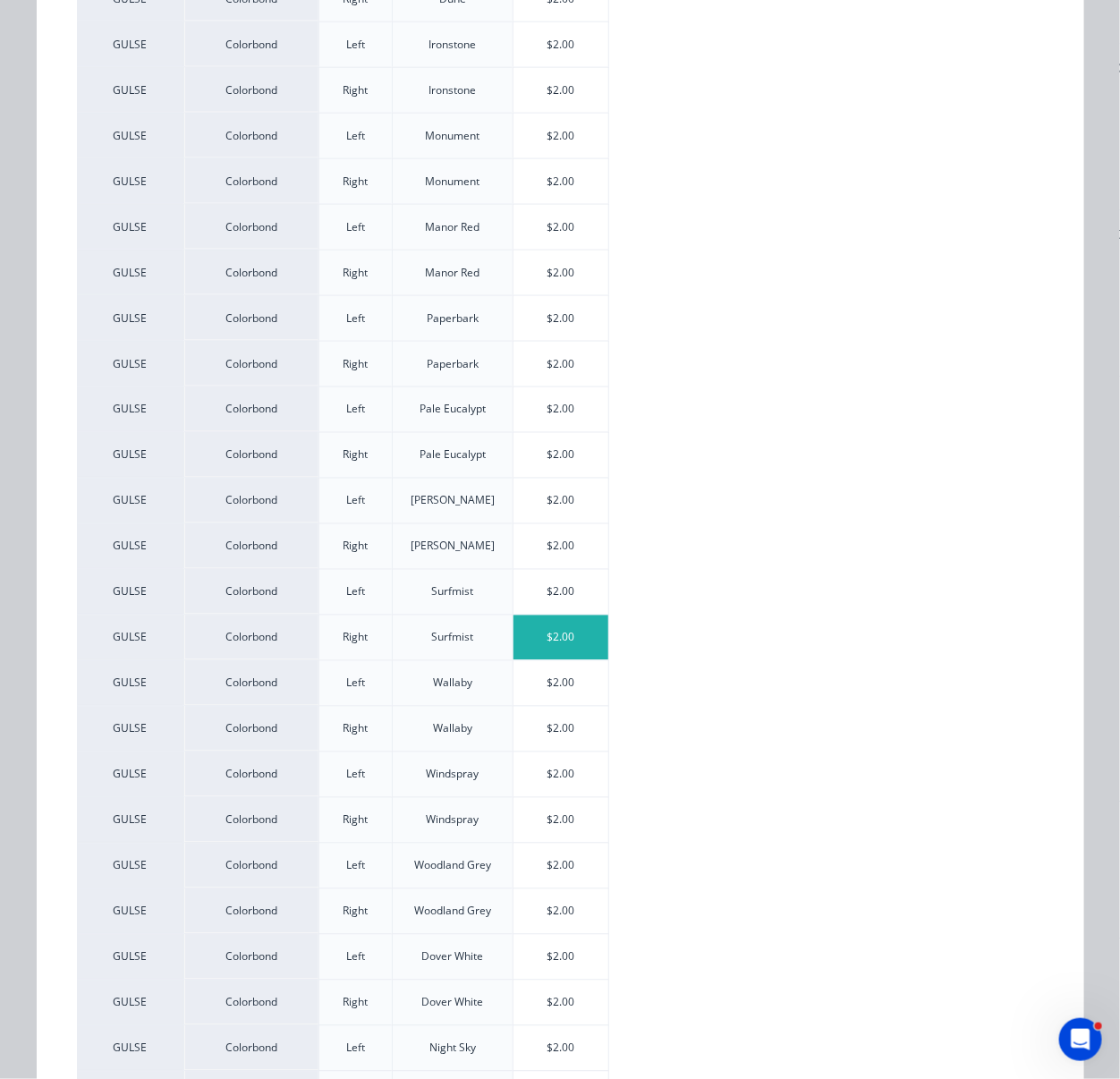
scroll to position [835, 0]
click at [547, 659] on div "$2.00" at bounding box center [560, 636] width 95 height 44
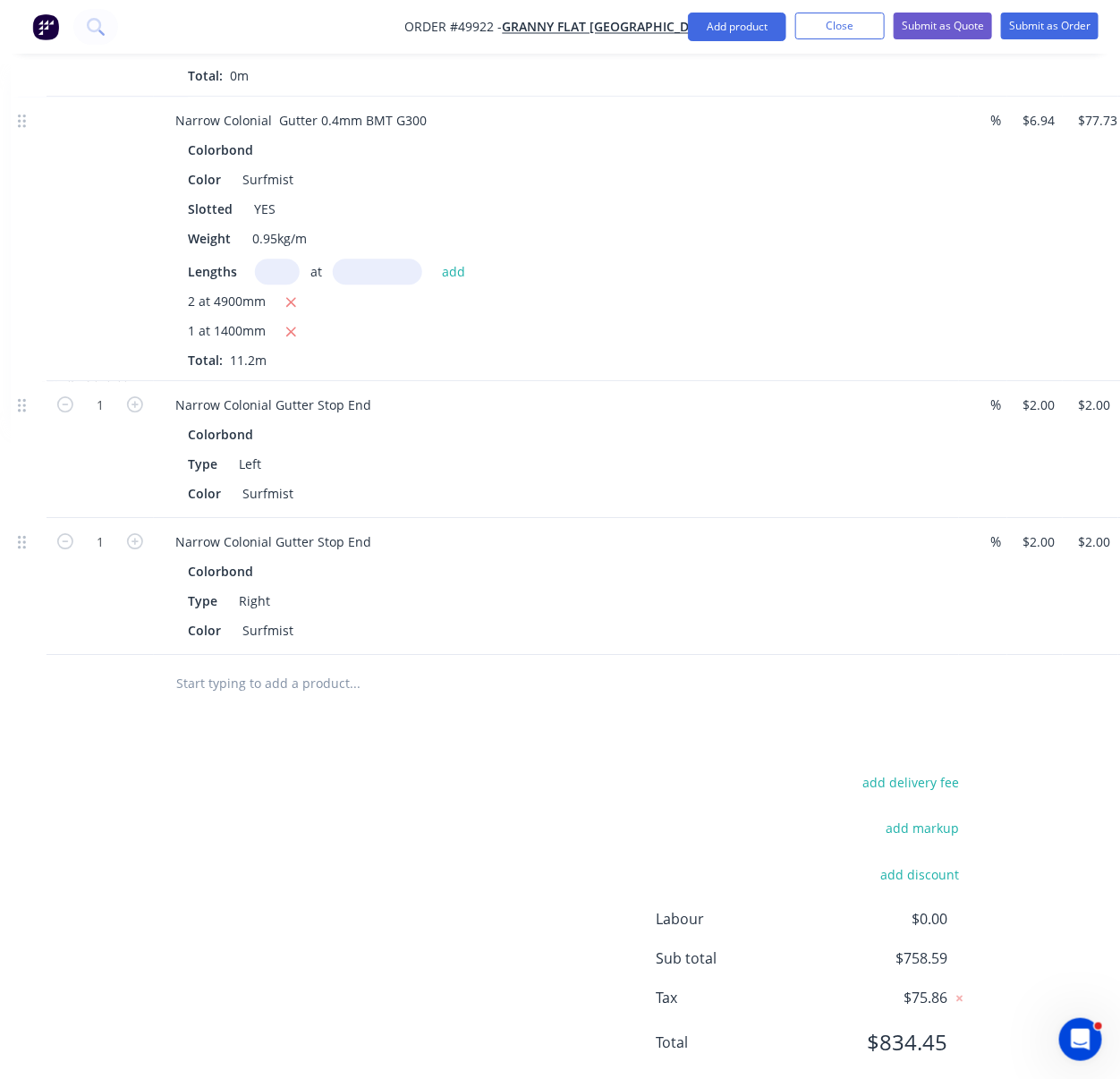
scroll to position [1858, 231]
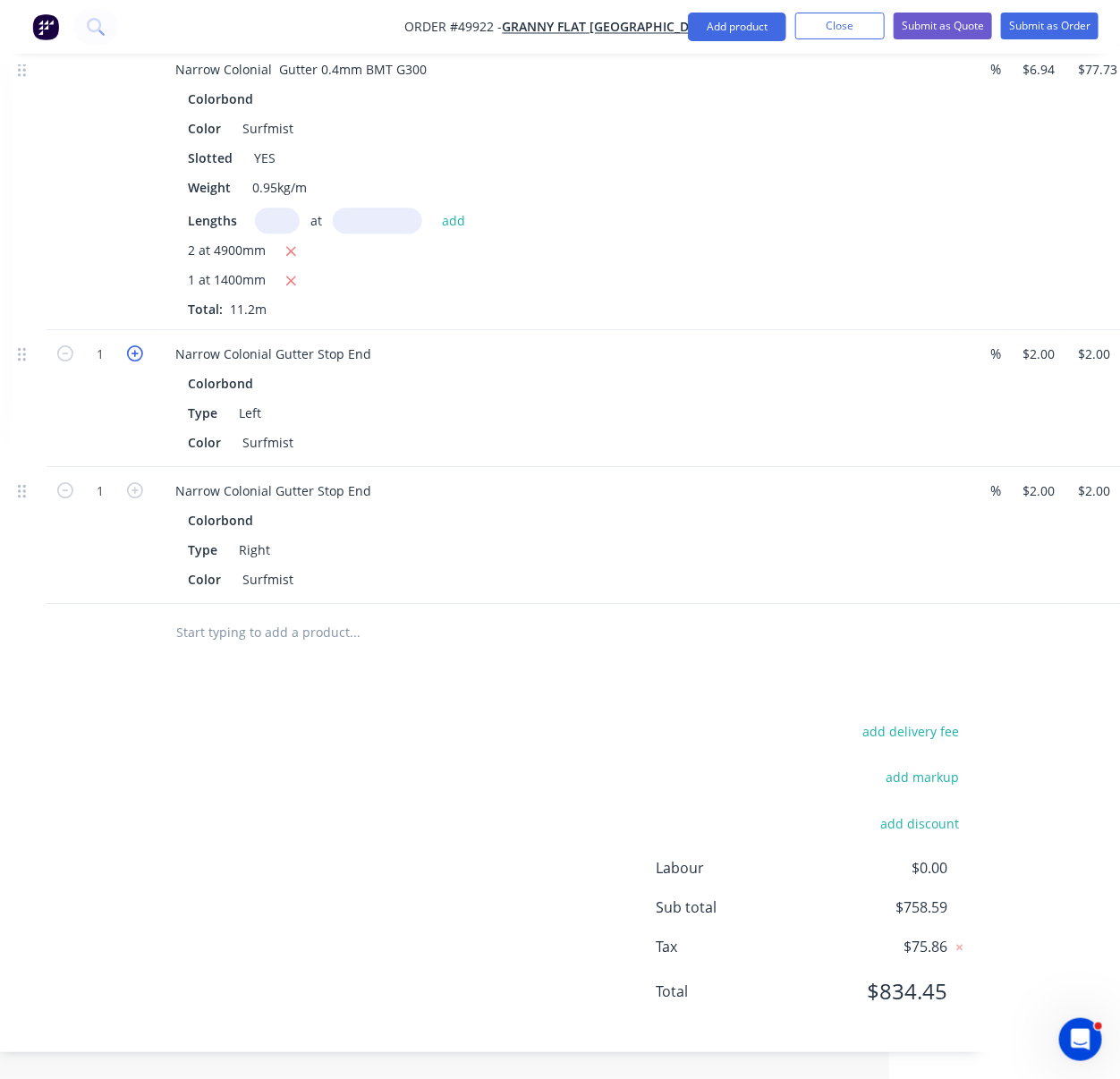
click at [134, 357] on icon "button" at bounding box center [135, 353] width 16 height 16
type input "2"
type input "$4.00"
click at [138, 499] on icon "button" at bounding box center [135, 490] width 16 height 16
type input "2"
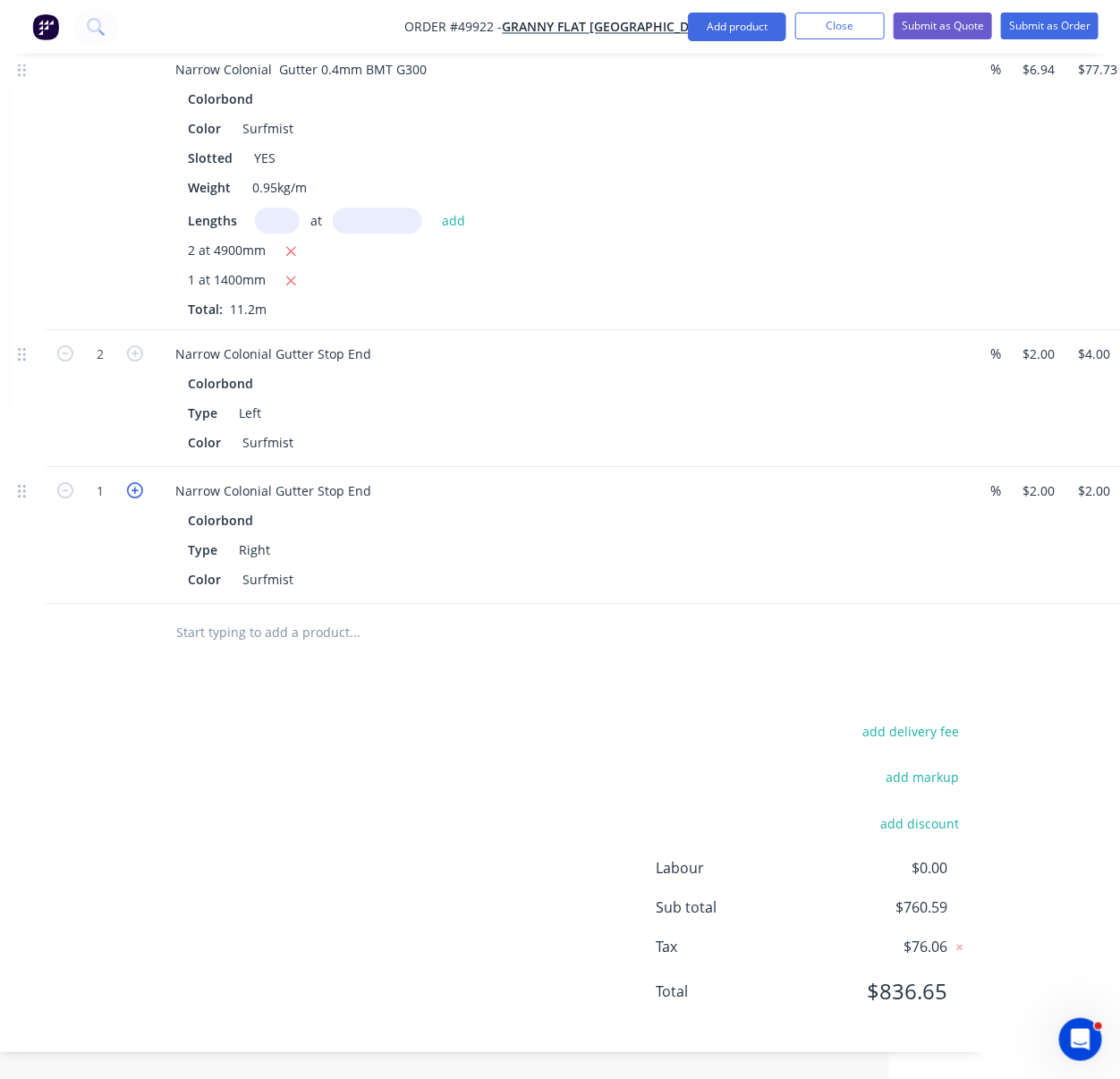
type input "$4.00"
click at [338, 896] on div "add delivery fee add markup add discount Labour $0.00 Sub total $762.59 Tax $76…" at bounding box center [490, 871] width 958 height 306
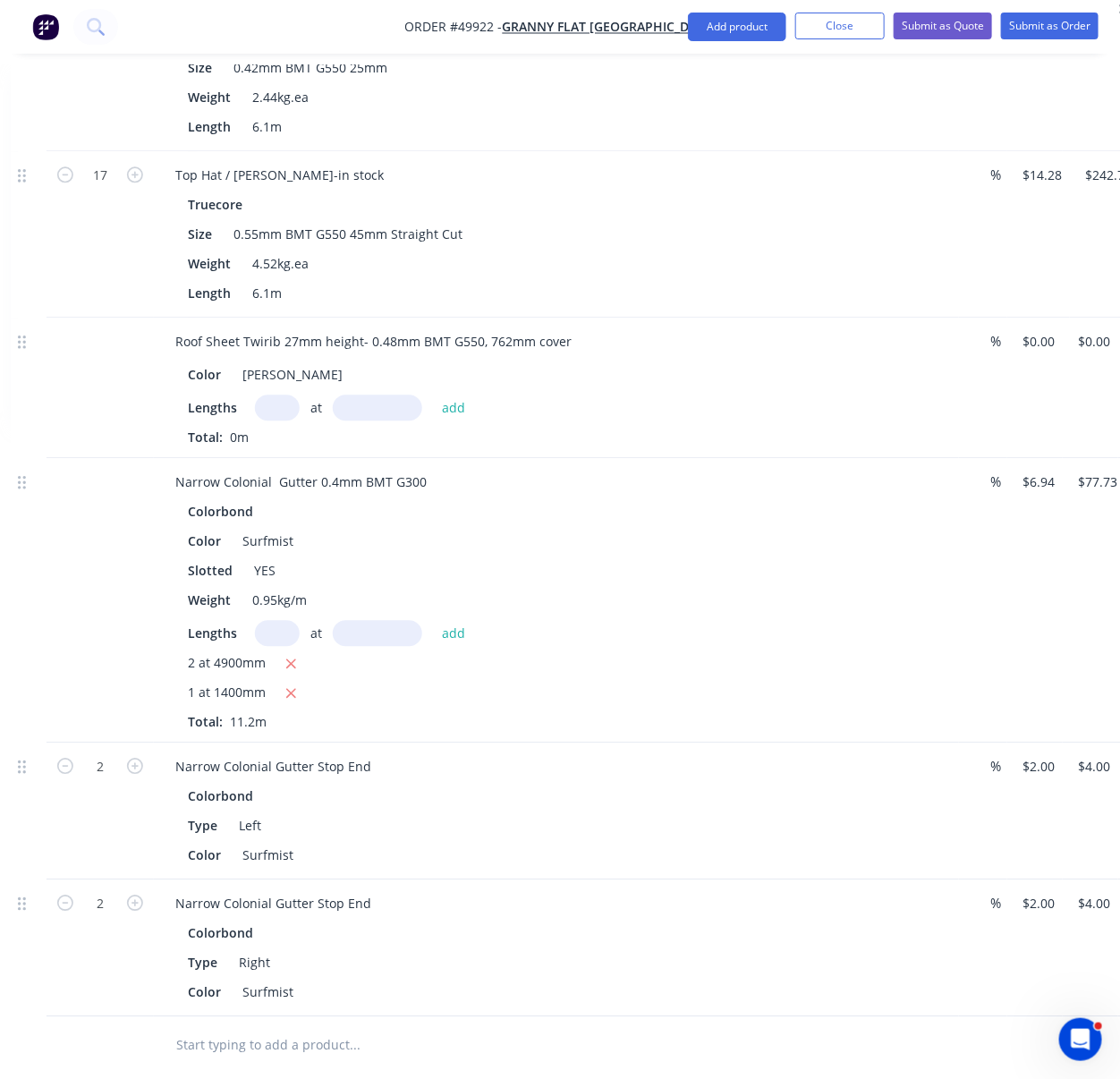
scroll to position [1301, 231]
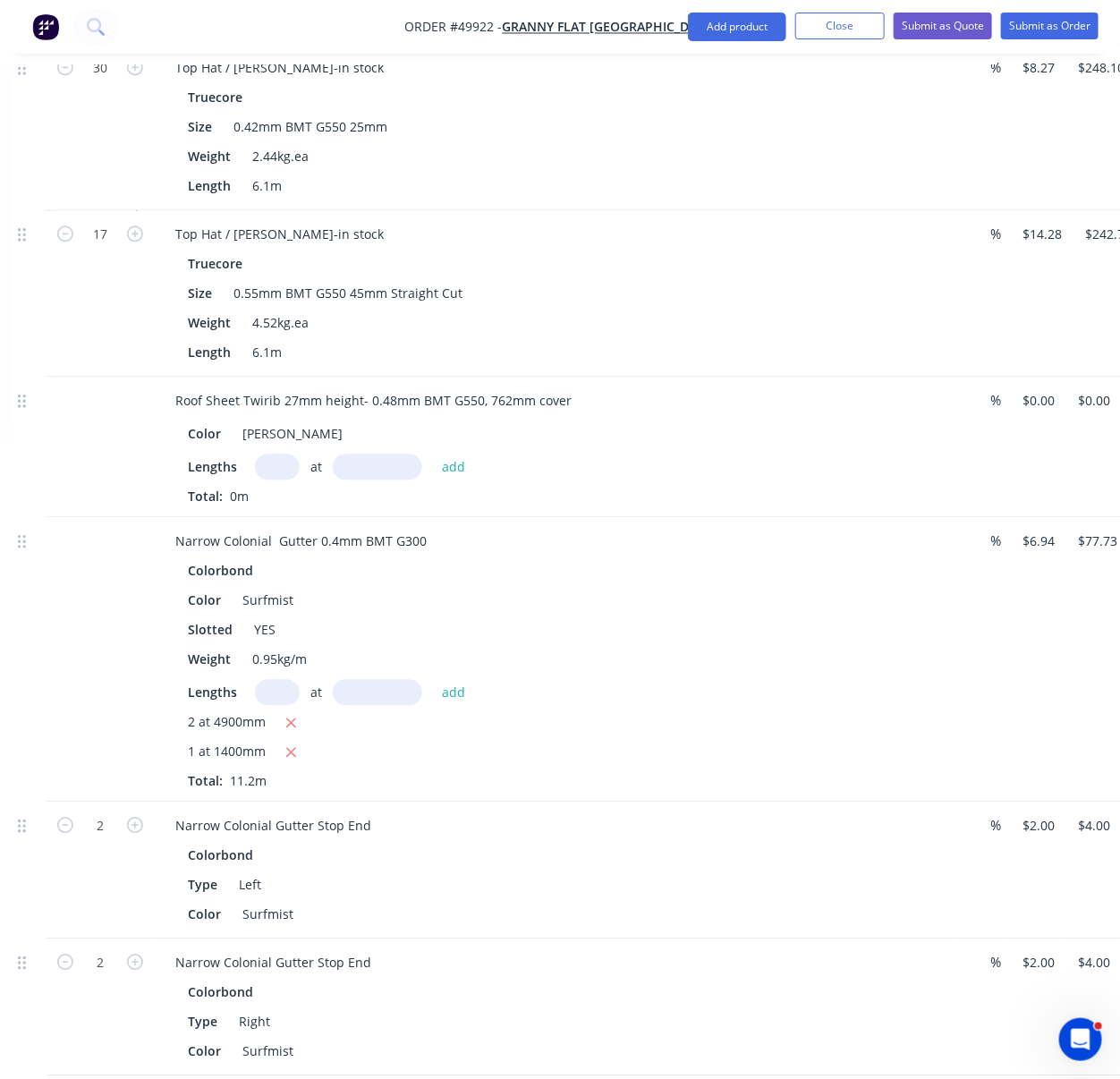
click at [370, 480] on input "text" at bounding box center [377, 466] width 89 height 26
click at [287, 480] on input "text" at bounding box center [276, 466] width 44 height 26
click at [383, 480] on input "6565mm" at bounding box center [377, 466] width 89 height 26
type input "6585mm"
click at [272, 480] on input "text" at bounding box center [276, 466] width 44 height 26
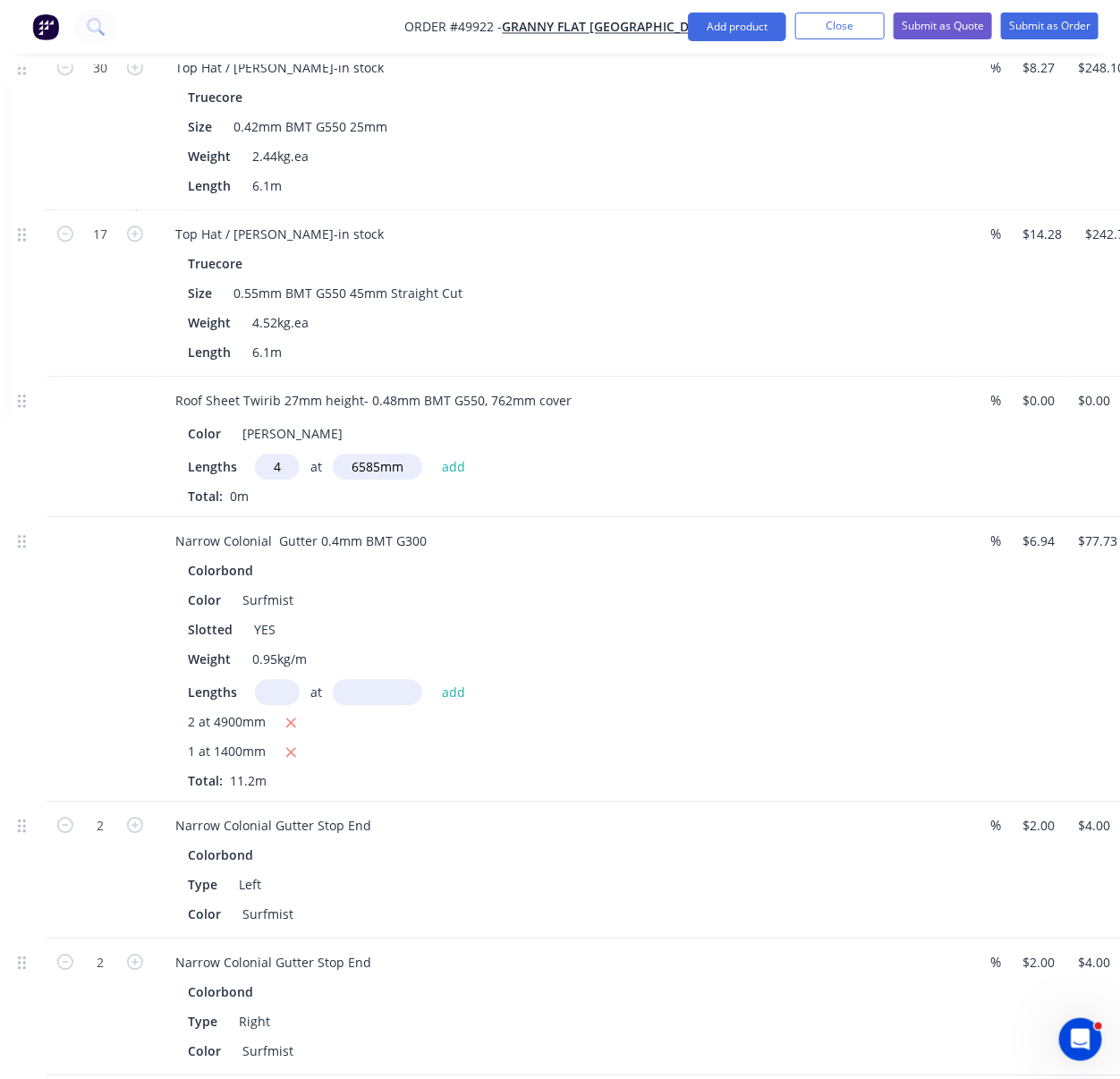
type input "4"
click at [433, 453] on button "add" at bounding box center [453, 465] width 42 height 25
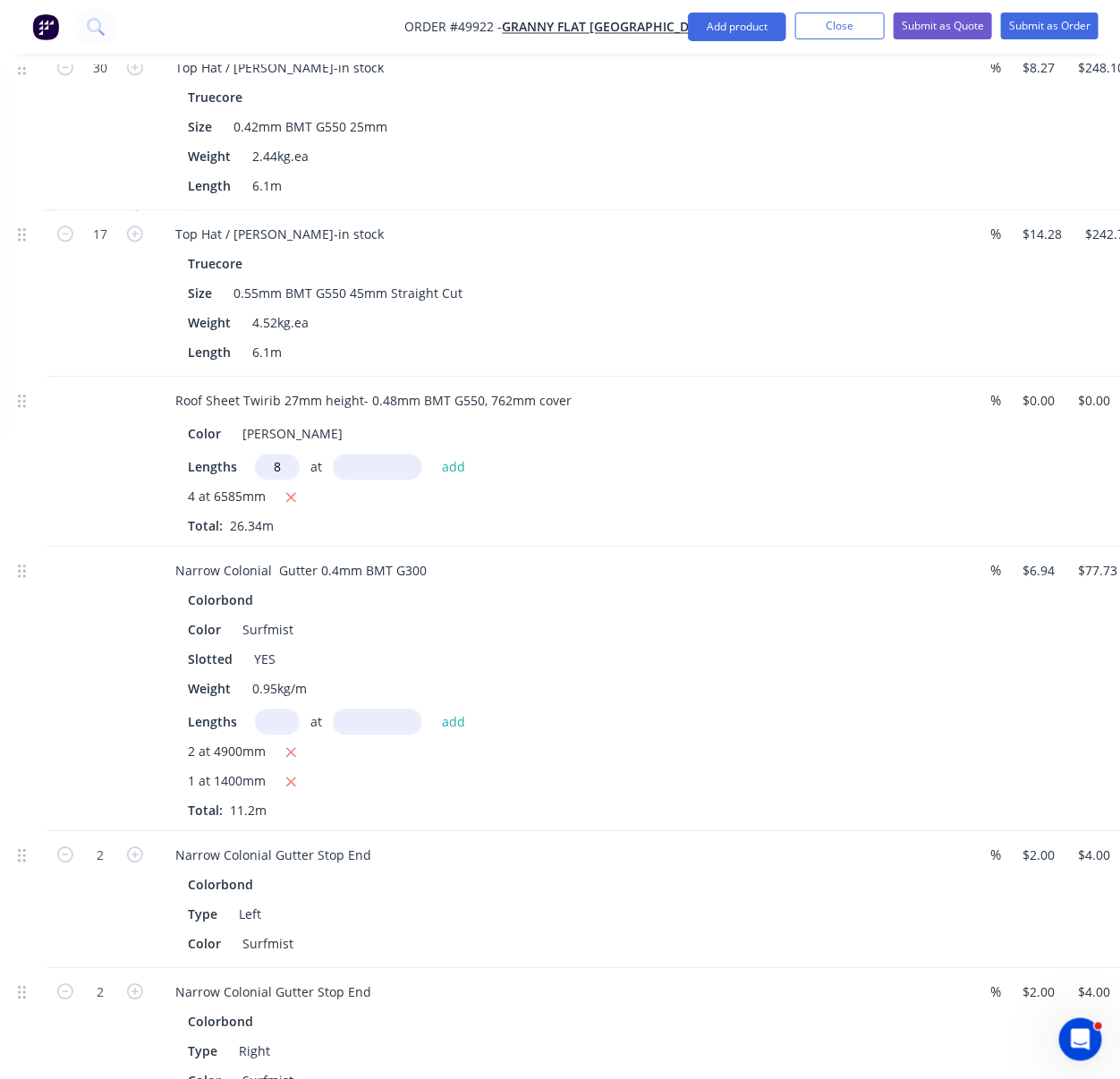
type input "8"
type input "4577"
click at [433, 453] on button "add" at bounding box center [453, 465] width 42 height 25
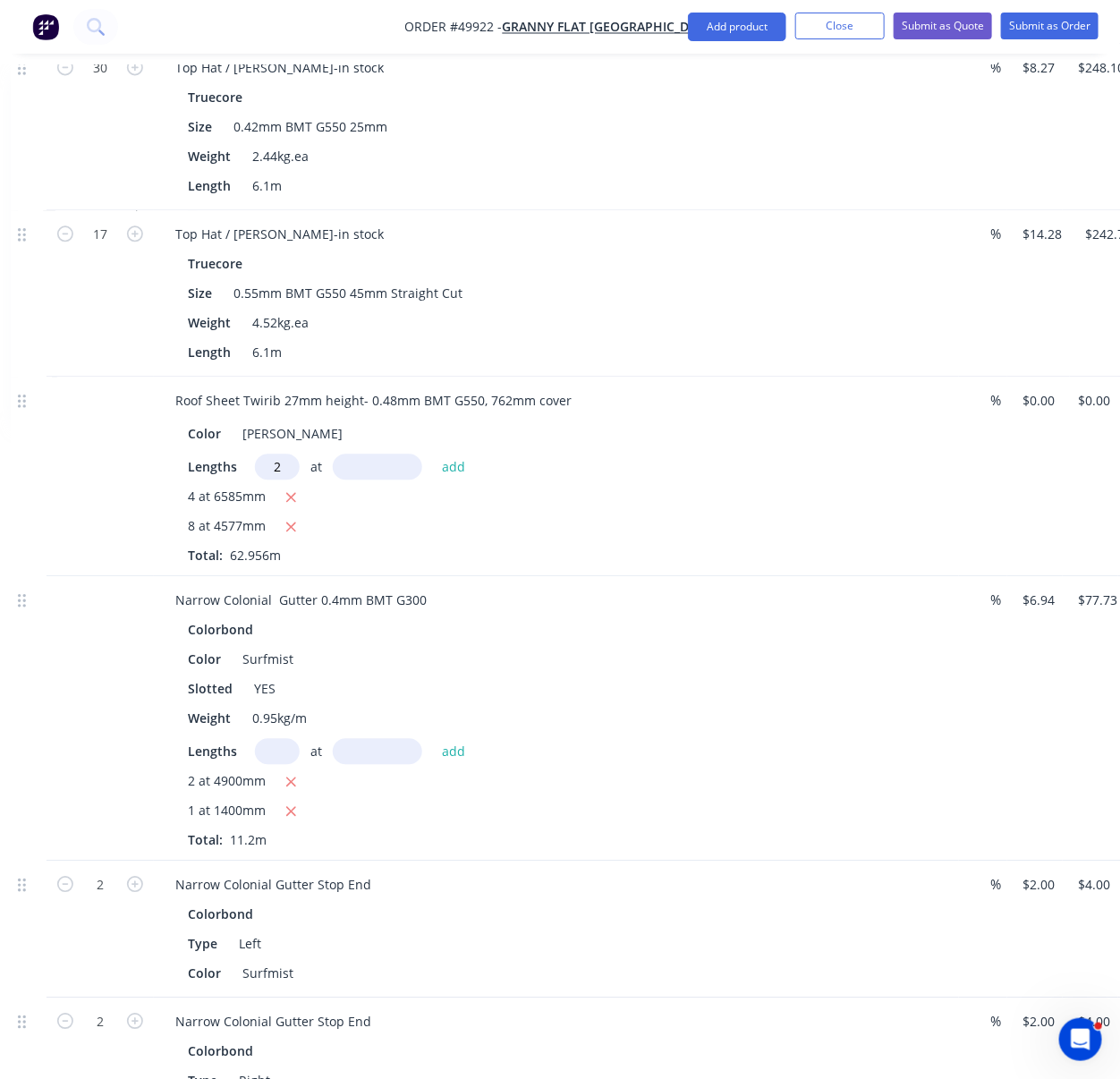
type input "2"
type input "5580"
click at [433, 453] on button "add" at bounding box center [453, 465] width 42 height 25
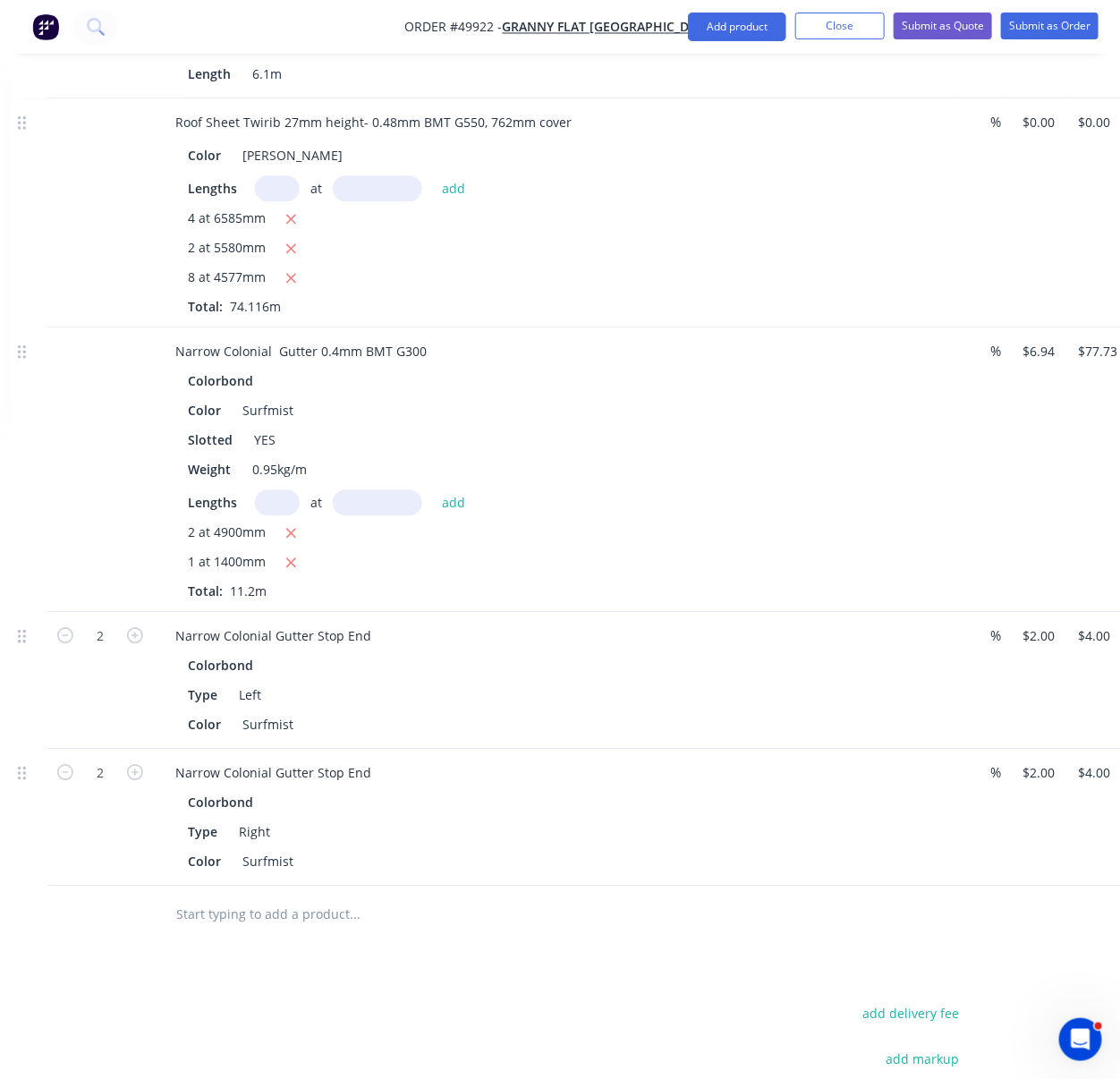
scroll to position [1581, 231]
click at [66, 555] on div at bounding box center [99, 468] width 107 height 284
click at [147, 556] on div at bounding box center [99, 468] width 107 height 284
click at [88, 611] on div at bounding box center [99, 468] width 107 height 284
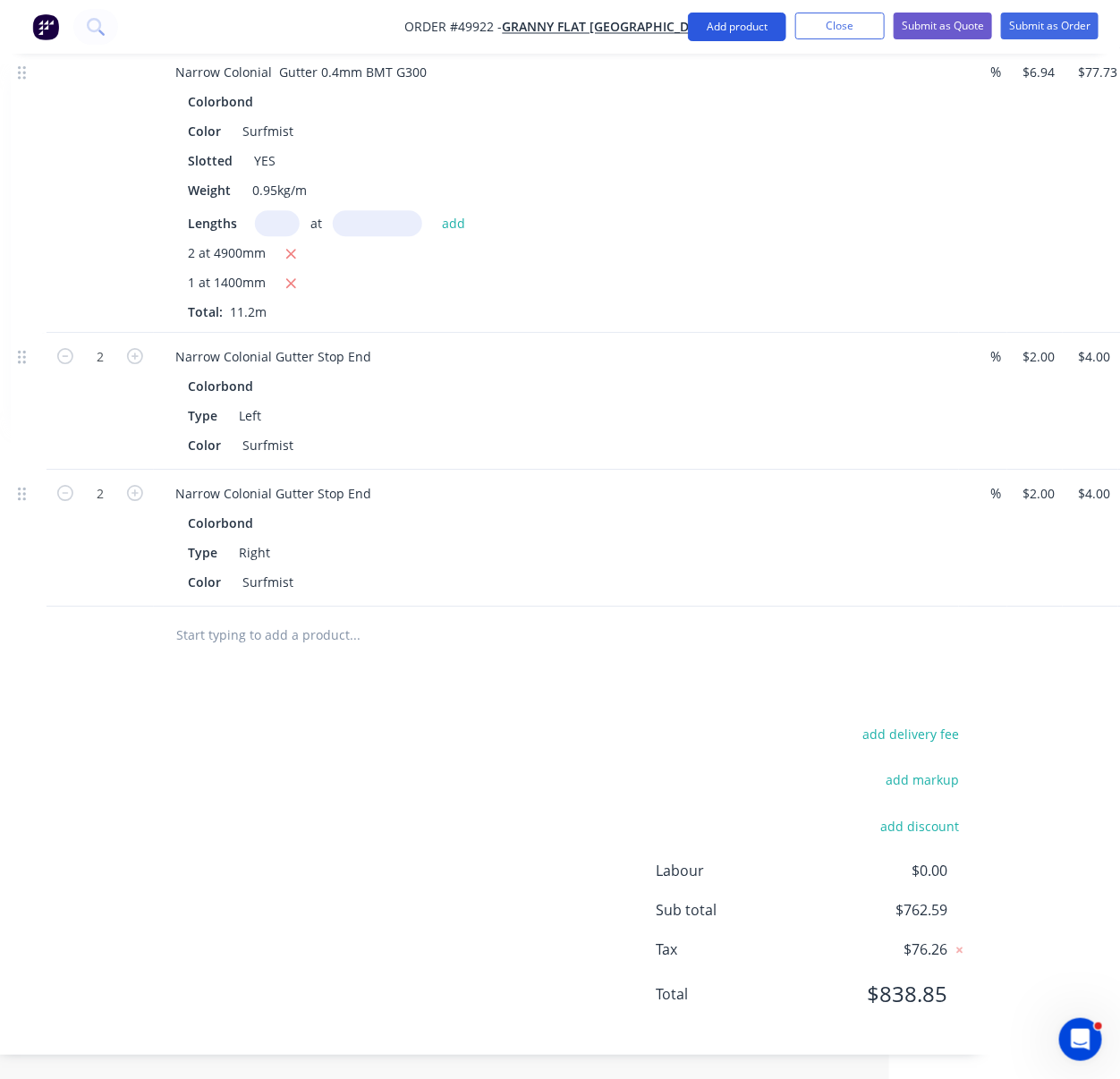
click at [727, 26] on button "Add product" at bounding box center [737, 27] width 98 height 29
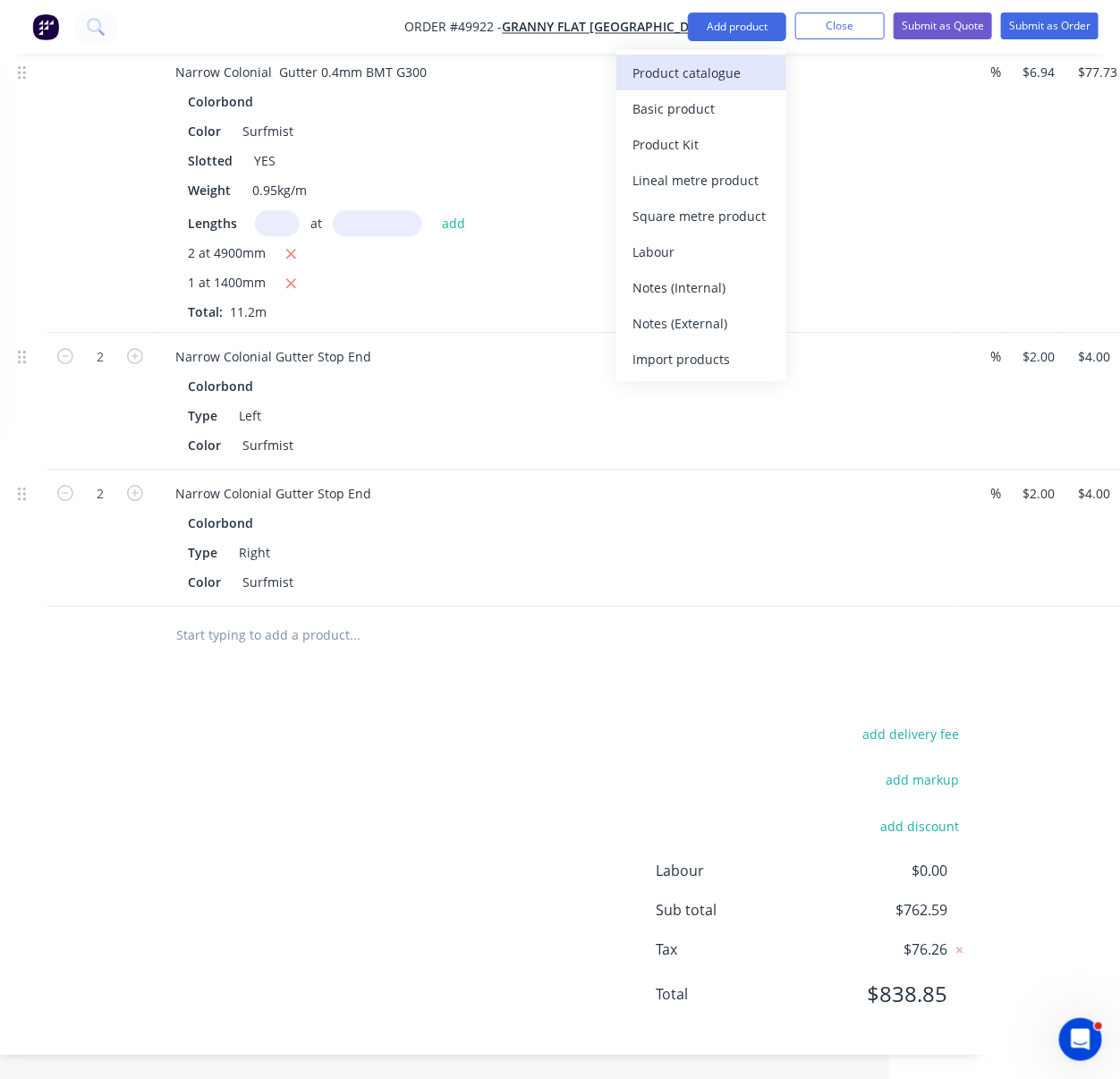
click at [711, 69] on div "Product catalogue" at bounding box center [701, 73] width 138 height 26
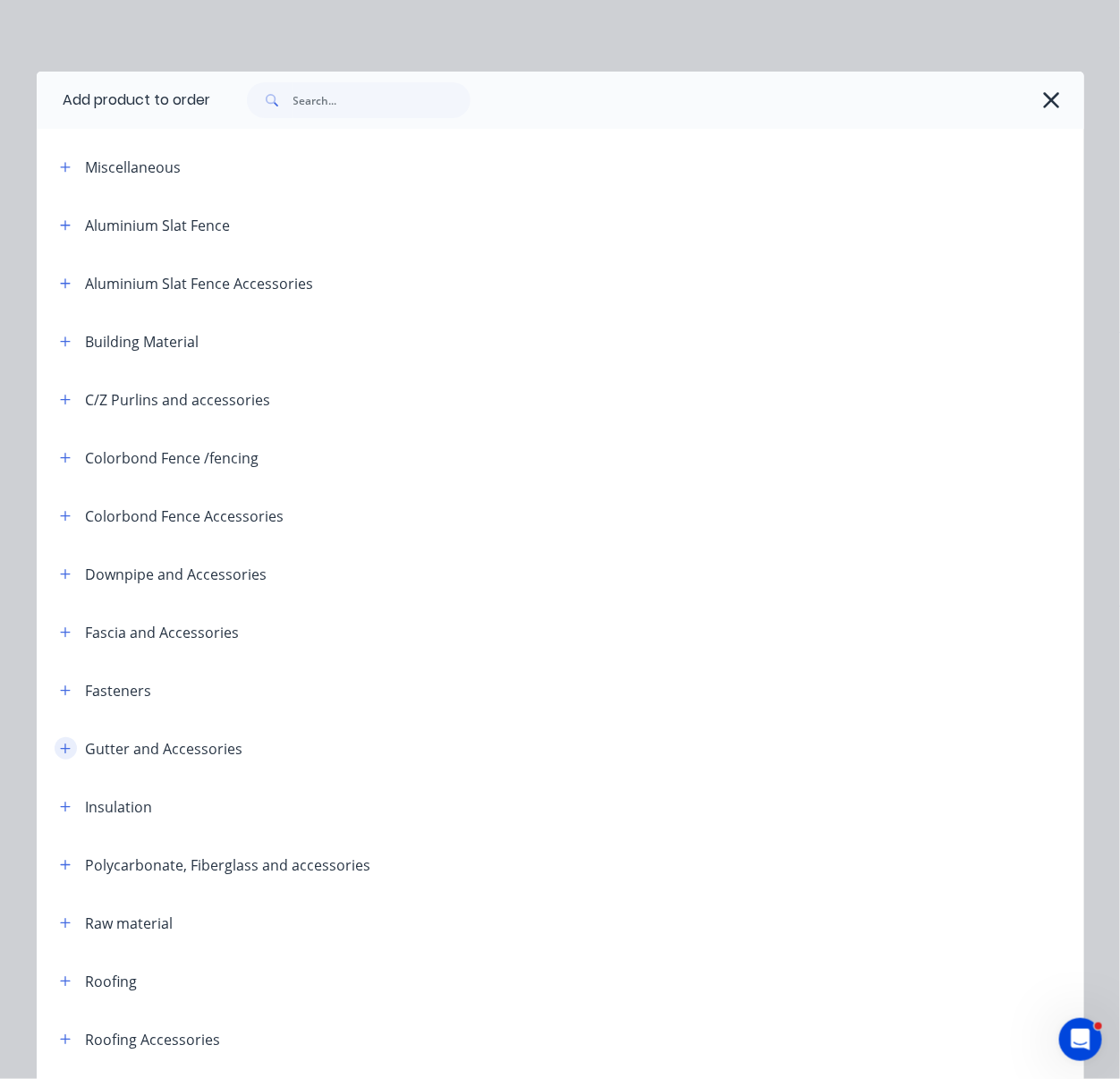
click at [61, 755] on icon "button" at bounding box center [65, 749] width 11 height 13
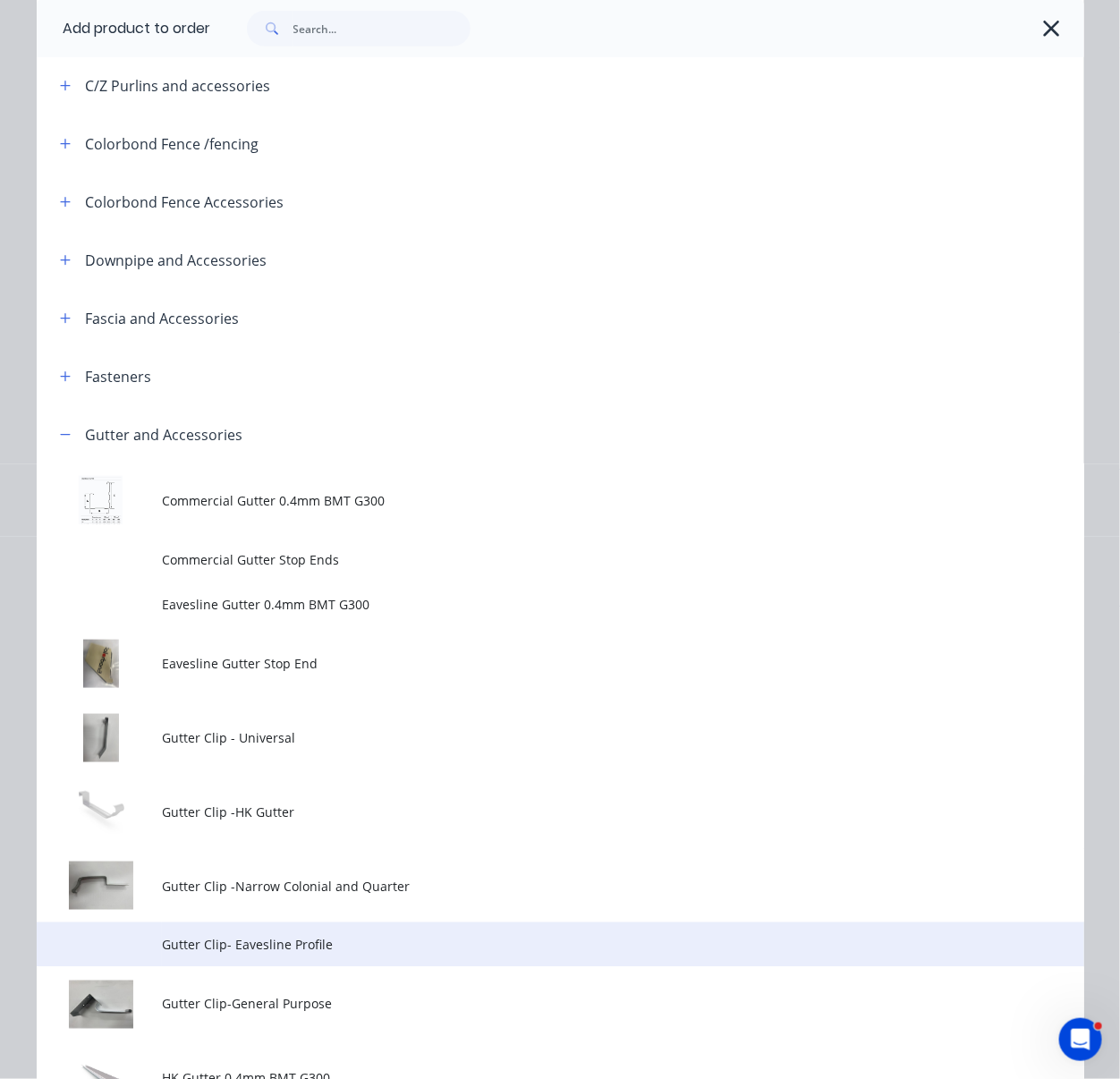
scroll to position [557, 0]
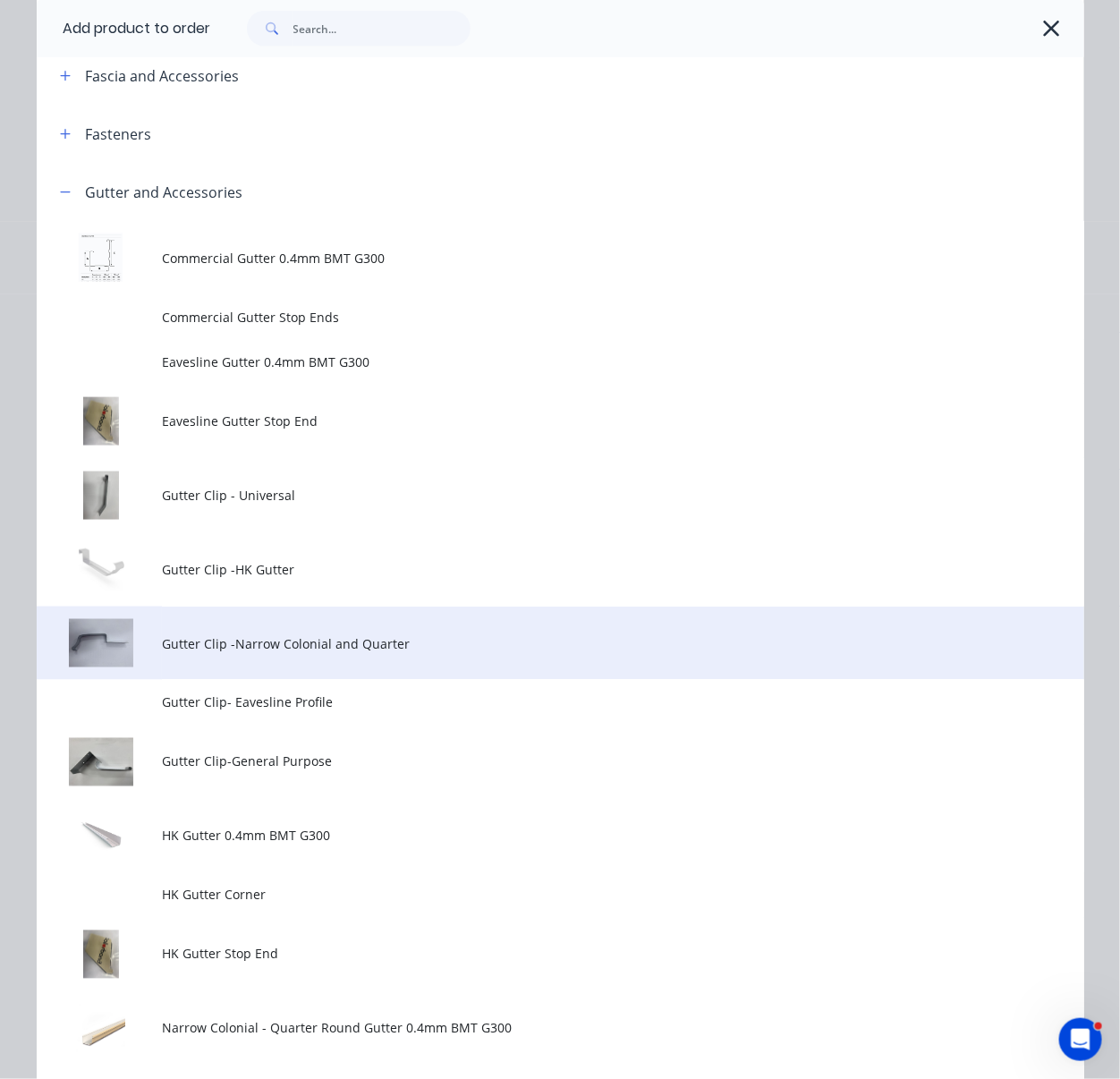
click at [389, 653] on span "Gutter Clip -Narrow Colonial and Quarter" at bounding box center [531, 643] width 737 height 19
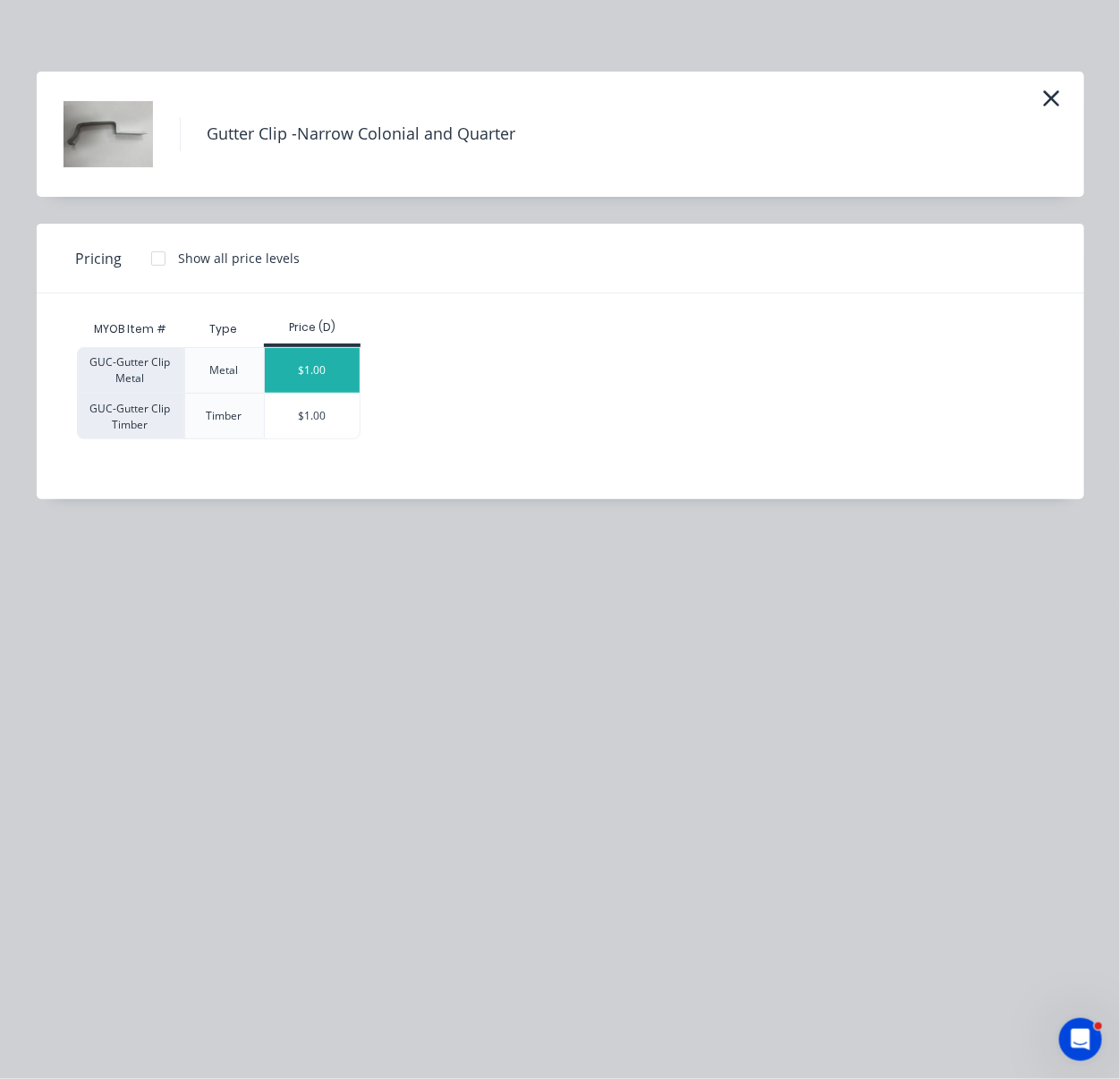
click at [337, 387] on div "$1.00" at bounding box center [312, 370] width 95 height 44
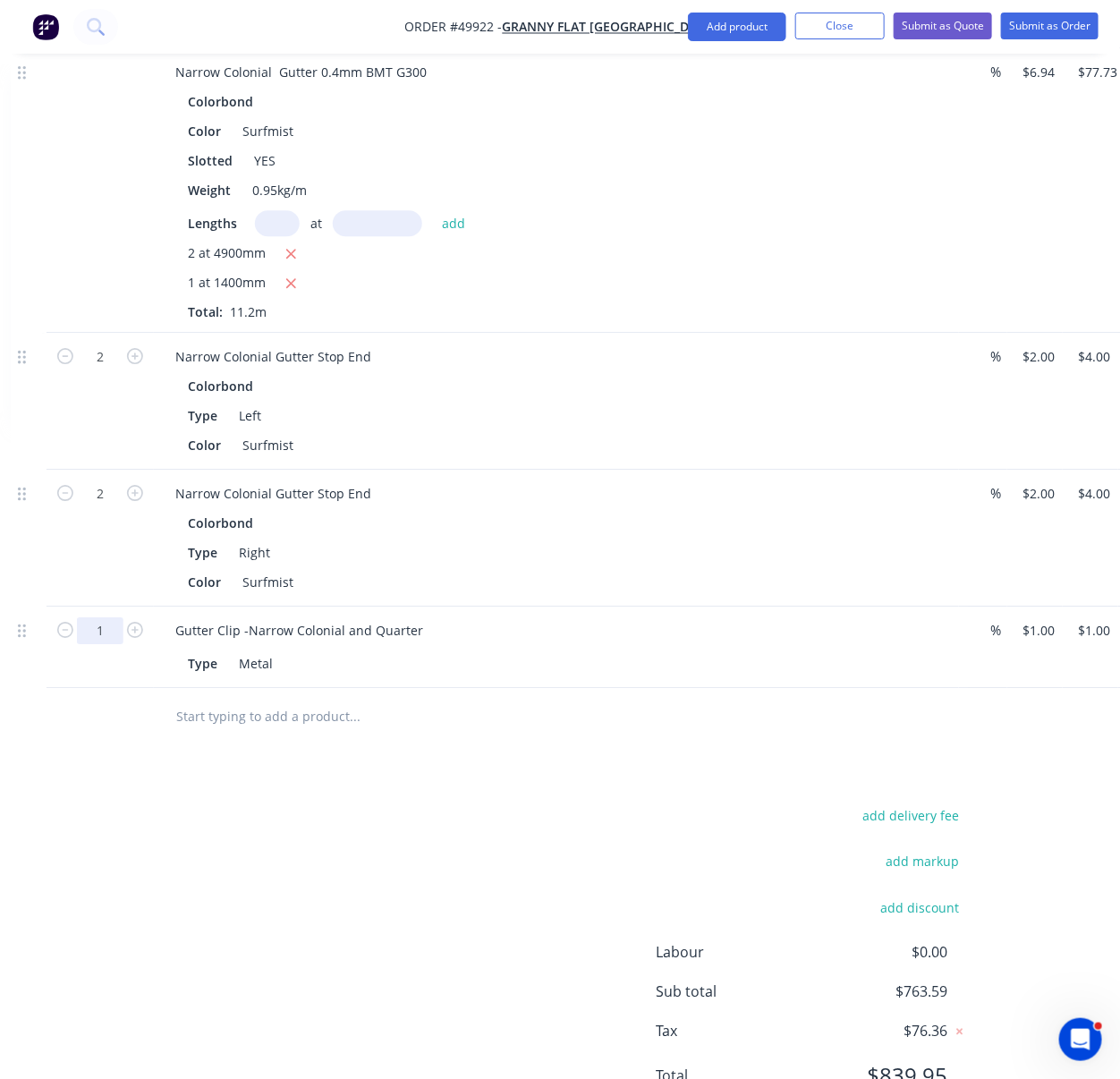
click at [105, 644] on input "1" at bounding box center [99, 630] width 46 height 27
type input "14"
type input "$14.00"
click at [85, 607] on div "2" at bounding box center [99, 538] width 107 height 137
click at [740, 34] on button "Add product" at bounding box center [737, 27] width 98 height 29
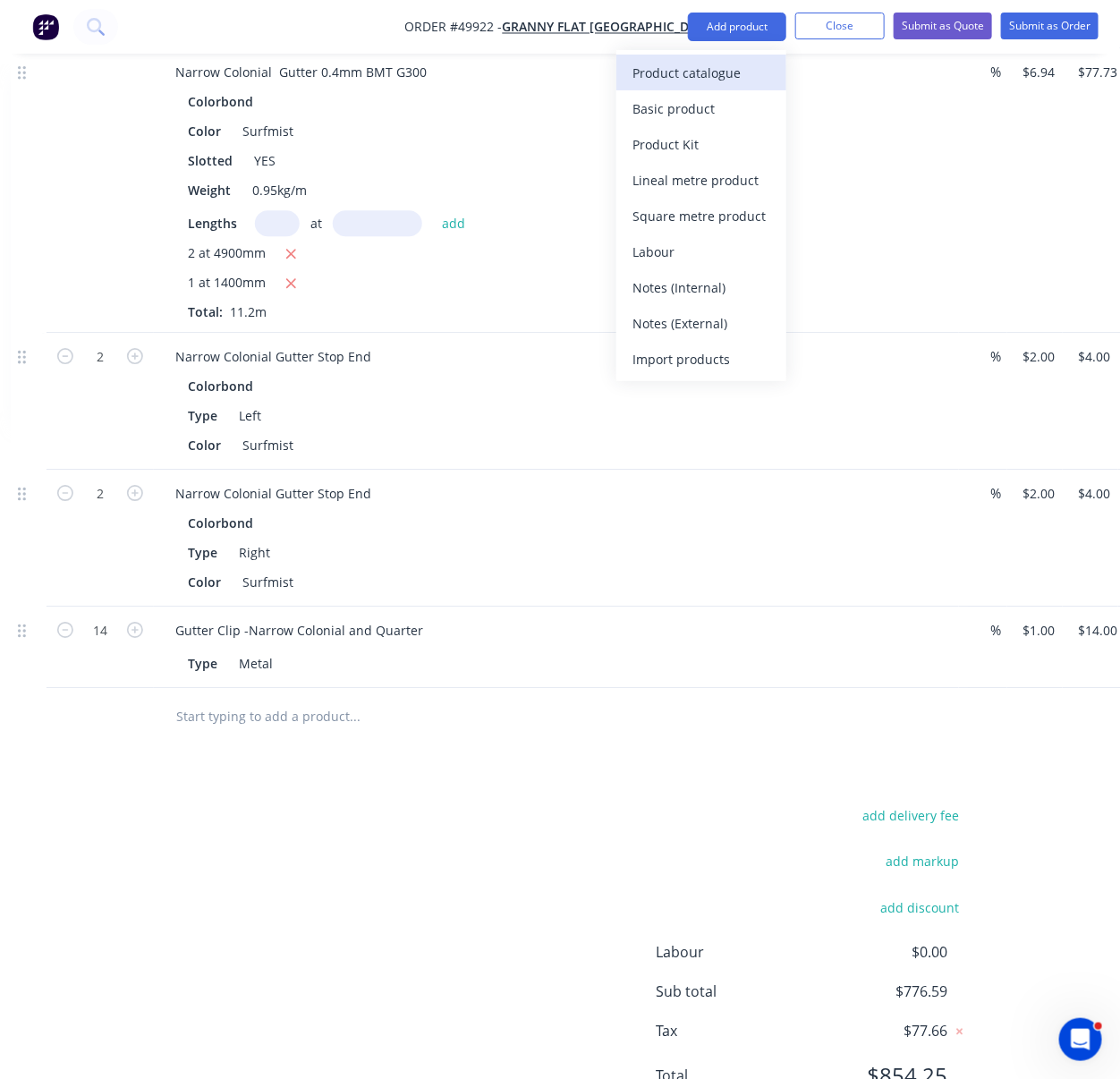
click at [734, 64] on div "Product catalogue" at bounding box center [701, 73] width 138 height 26
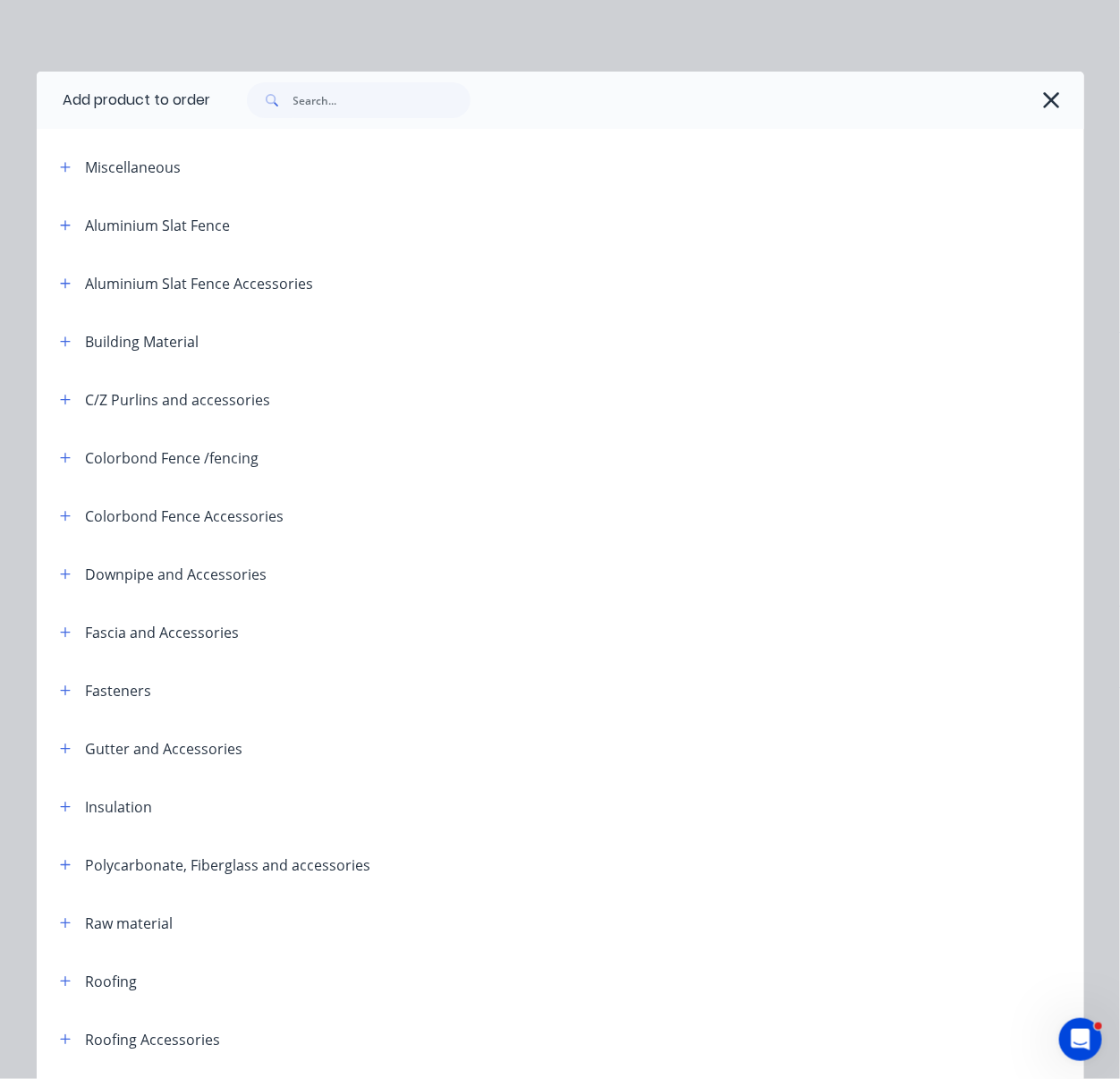
scroll to position [278, 0]
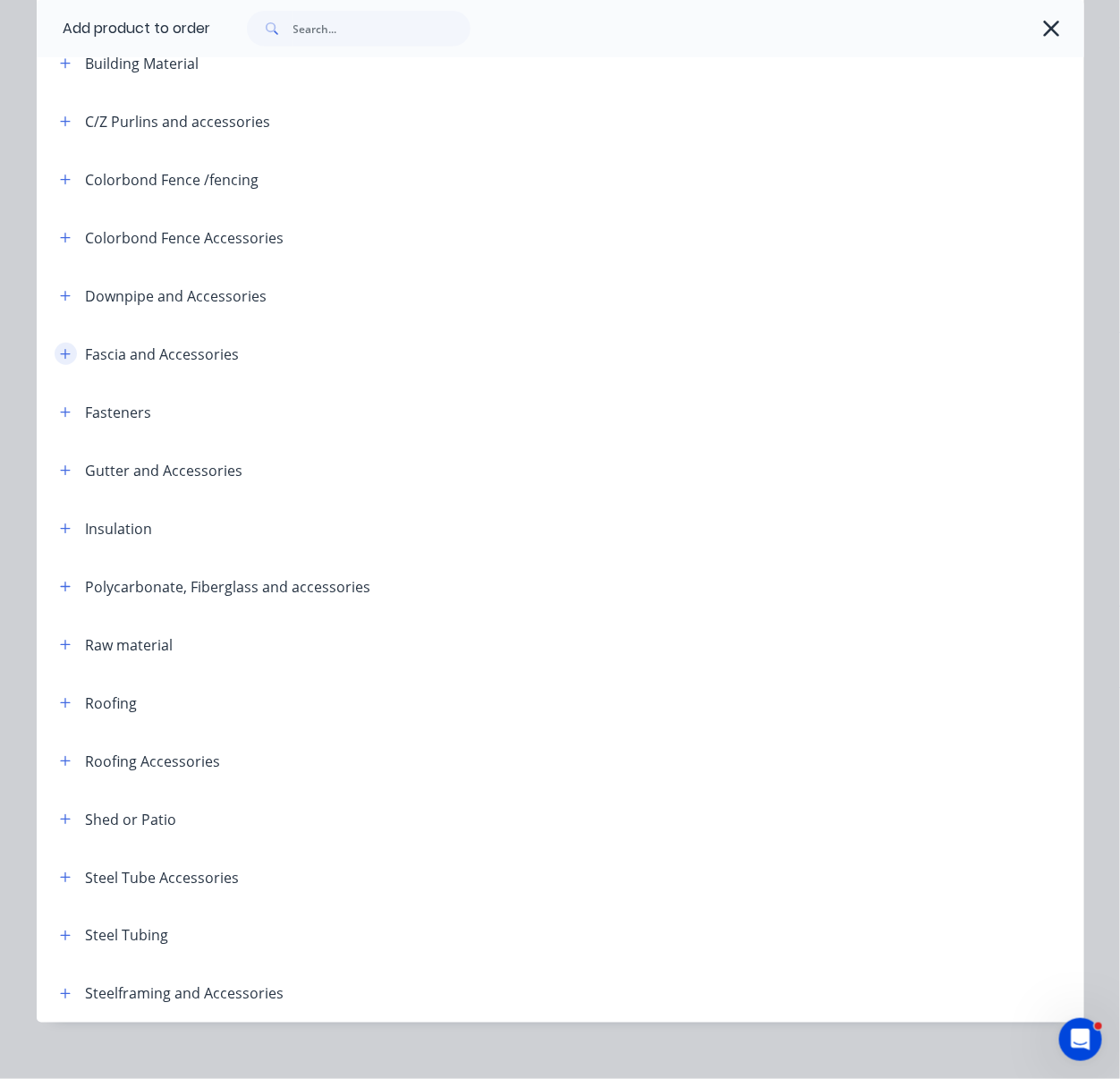
click at [60, 361] on icon "button" at bounding box center [65, 354] width 11 height 13
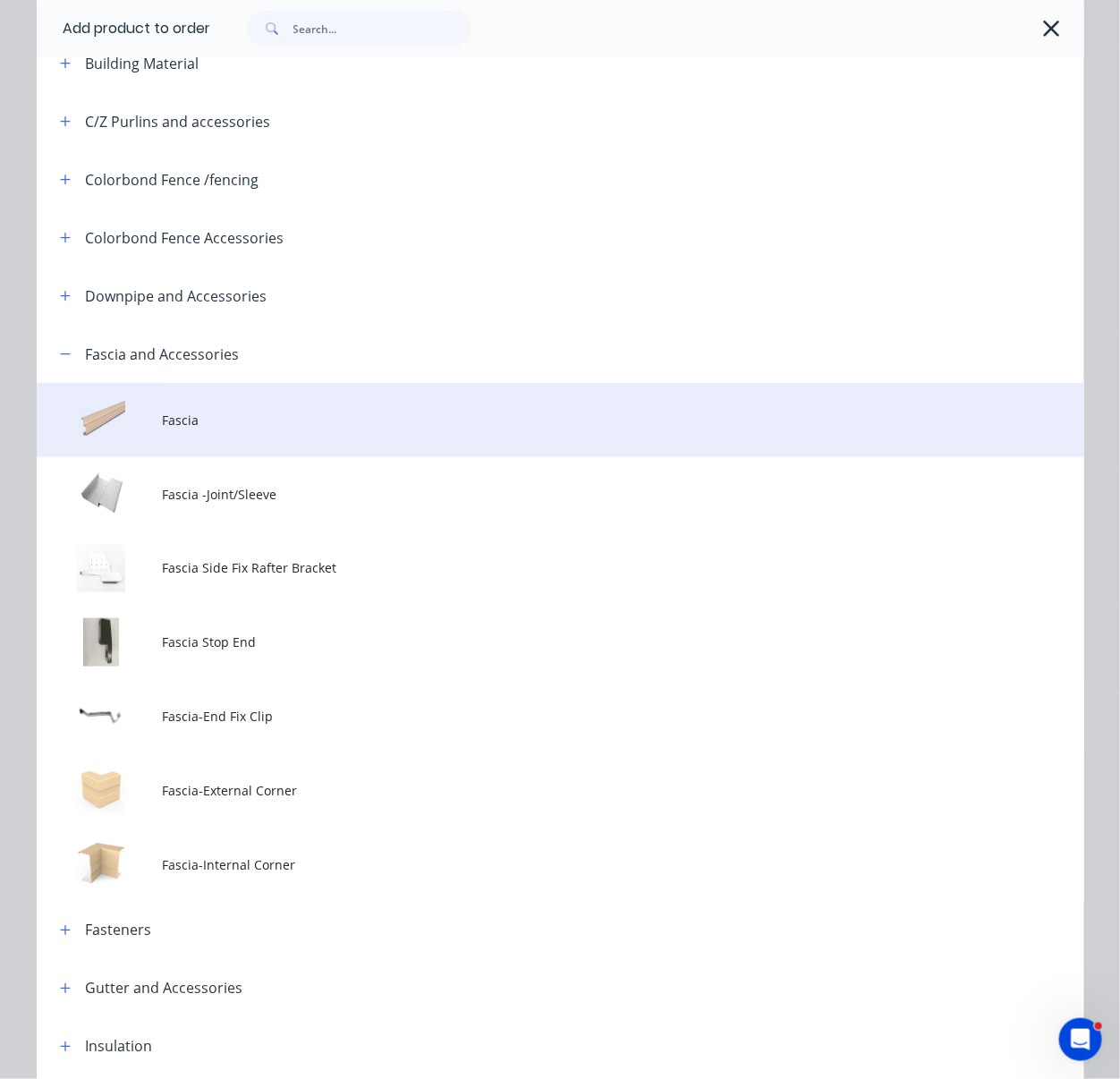
click at [214, 430] on span "Fascia" at bounding box center [531, 420] width 737 height 19
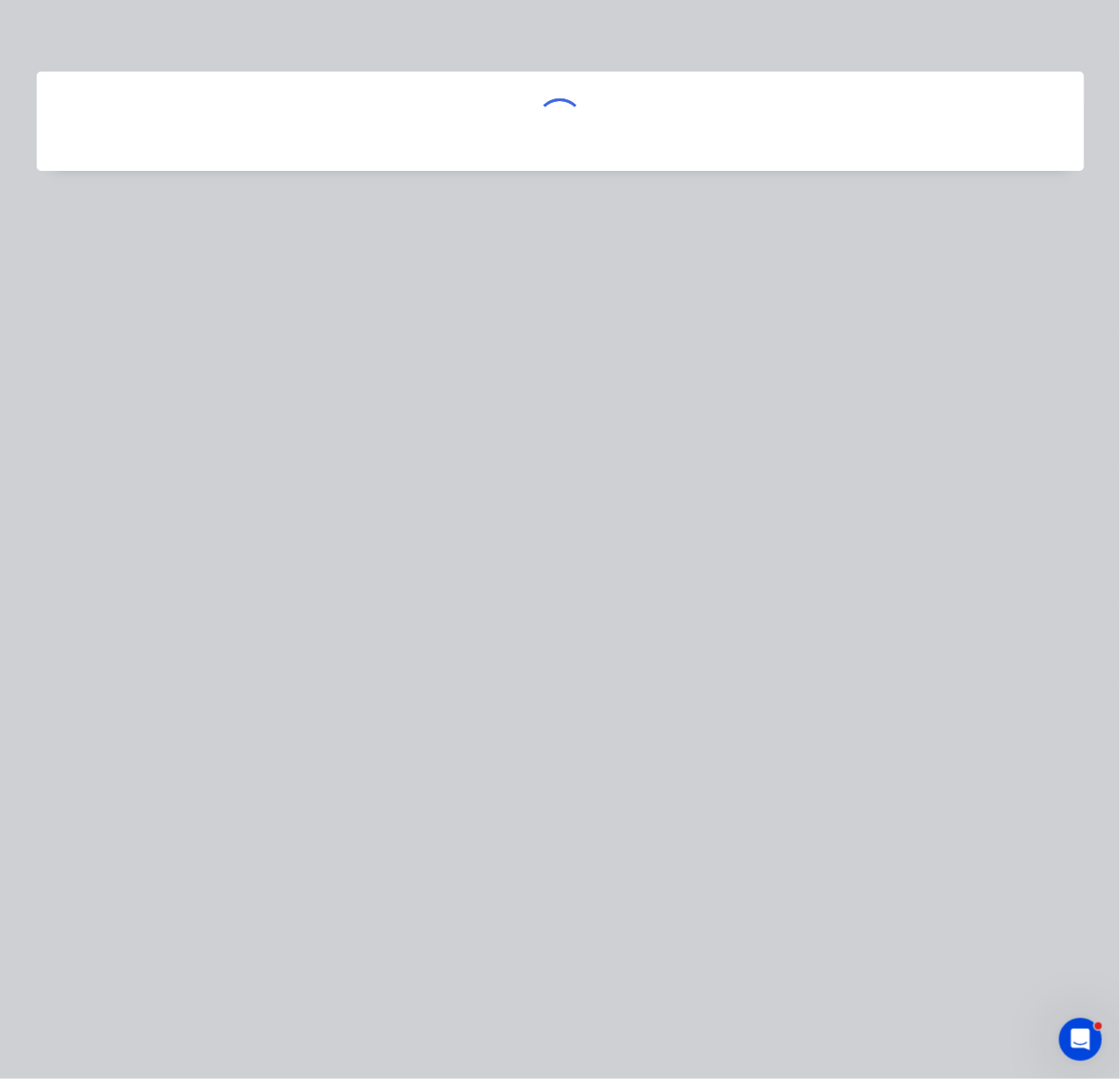
scroll to position [0, 0]
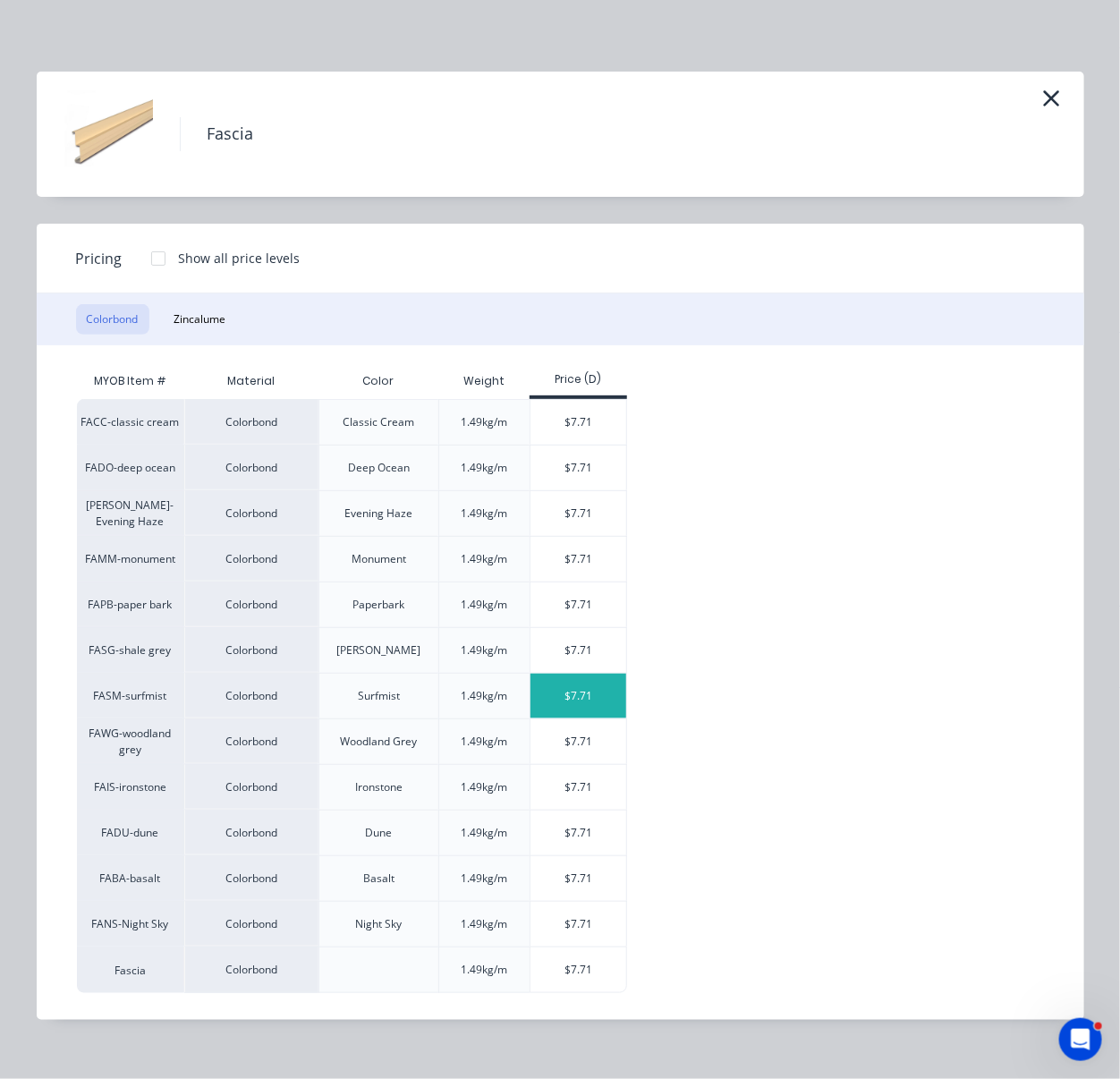
click at [555, 718] on div "$7.71" at bounding box center [577, 695] width 95 height 44
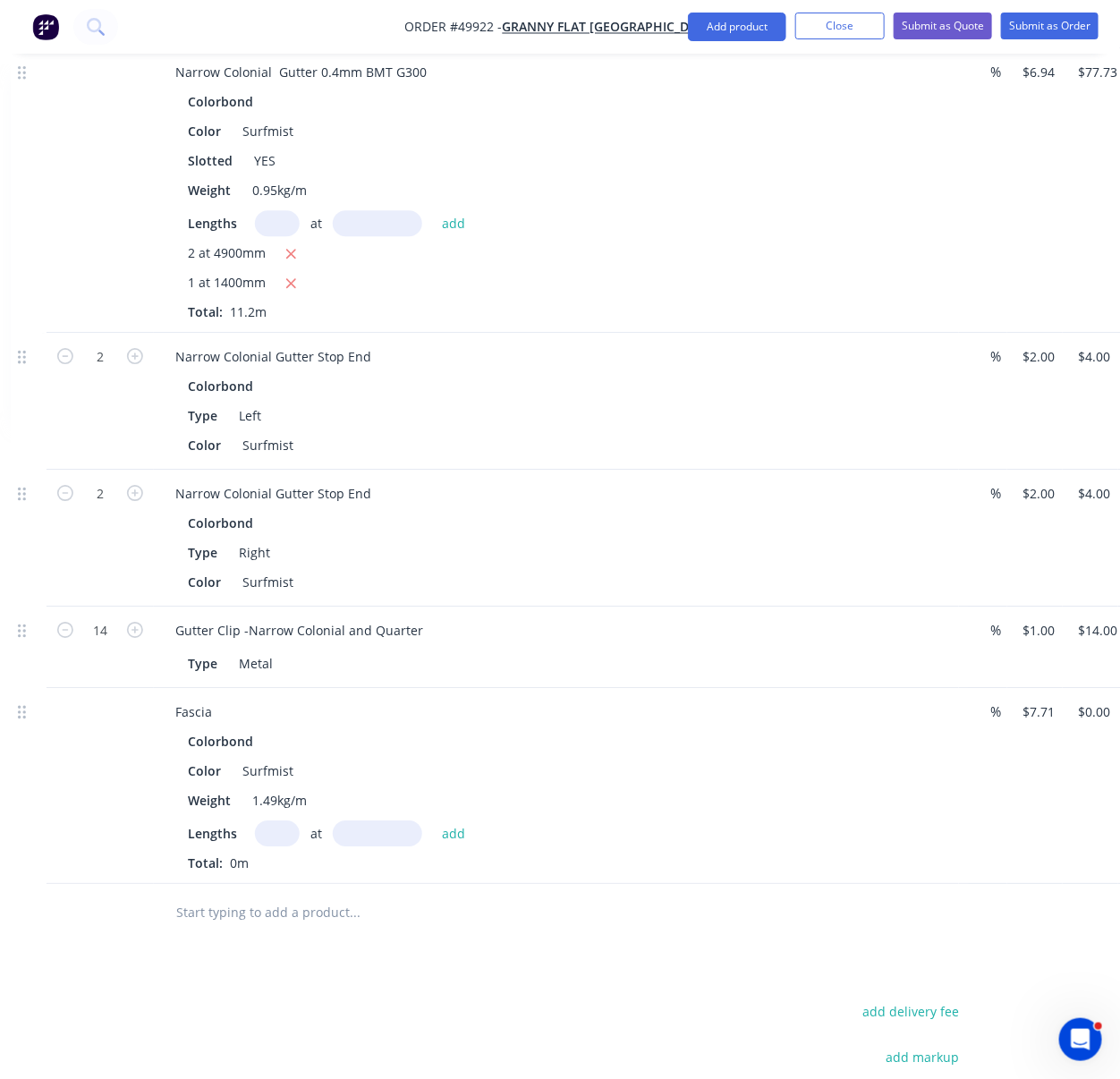
scroll to position [2136, 231]
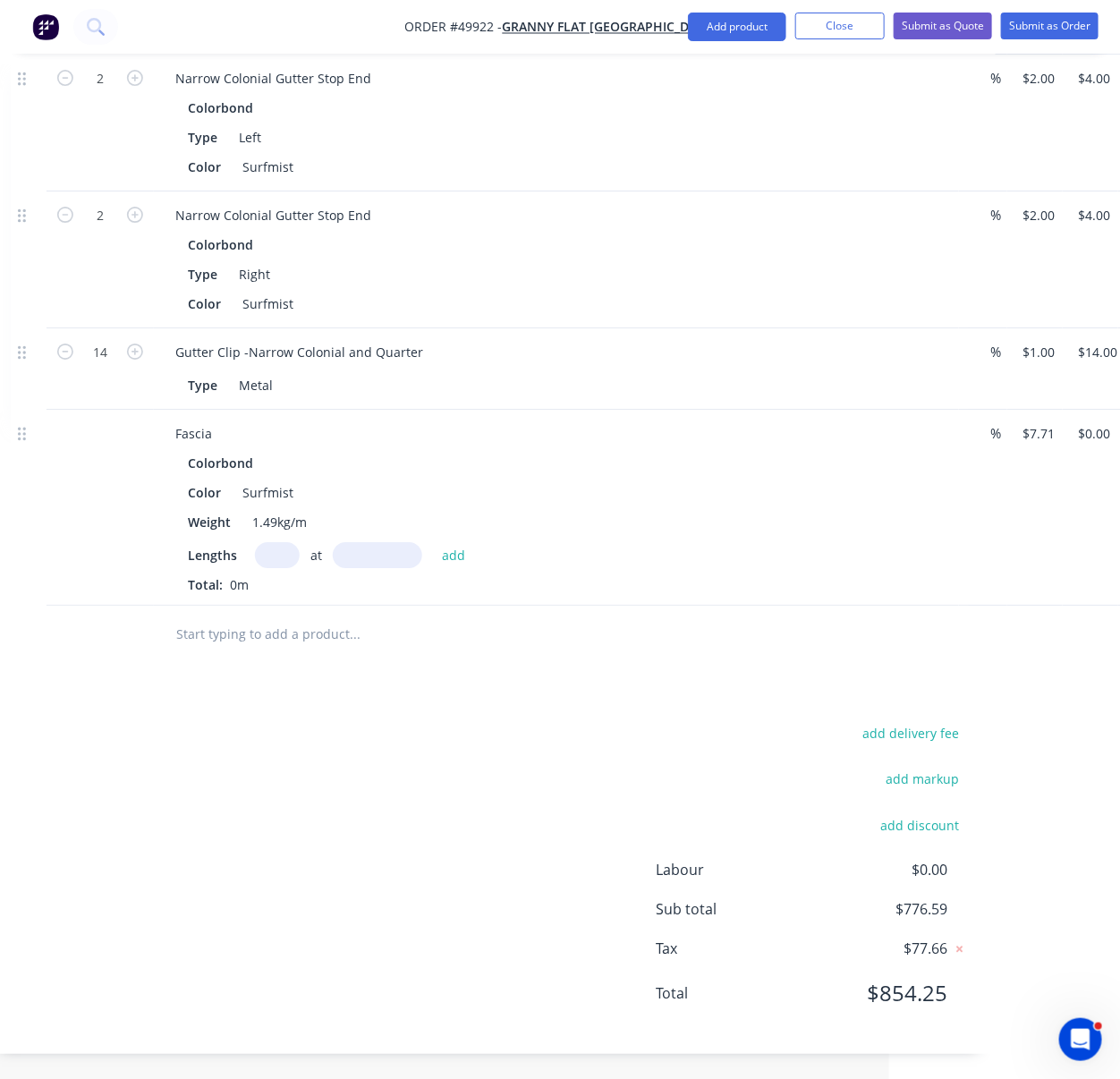
click at [279, 569] on input "text" at bounding box center [276, 555] width 44 height 26
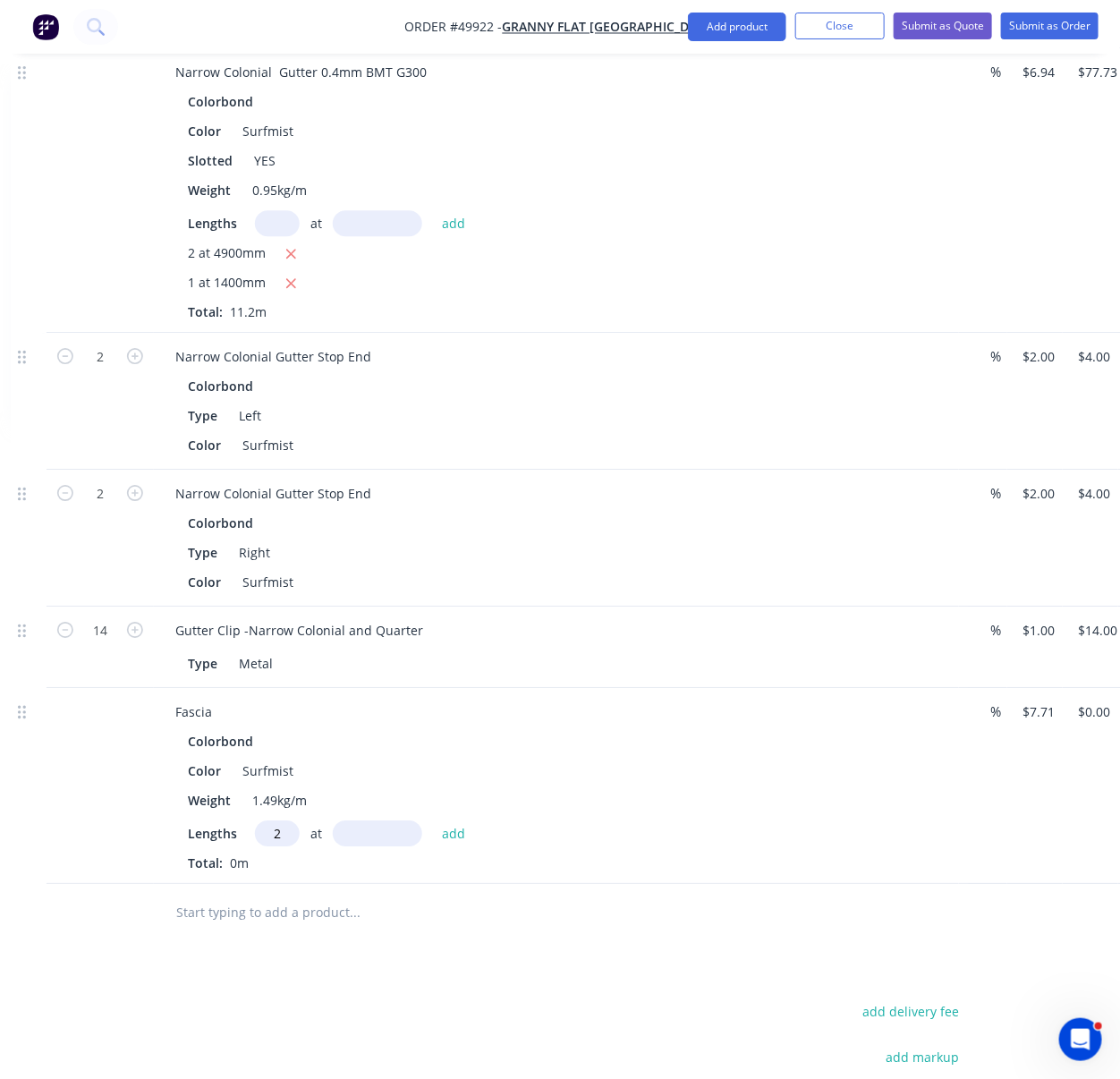
type input "2"
type input "4700"
click at [433, 820] on button "add" at bounding box center [453, 832] width 42 height 25
type input "$72.47"
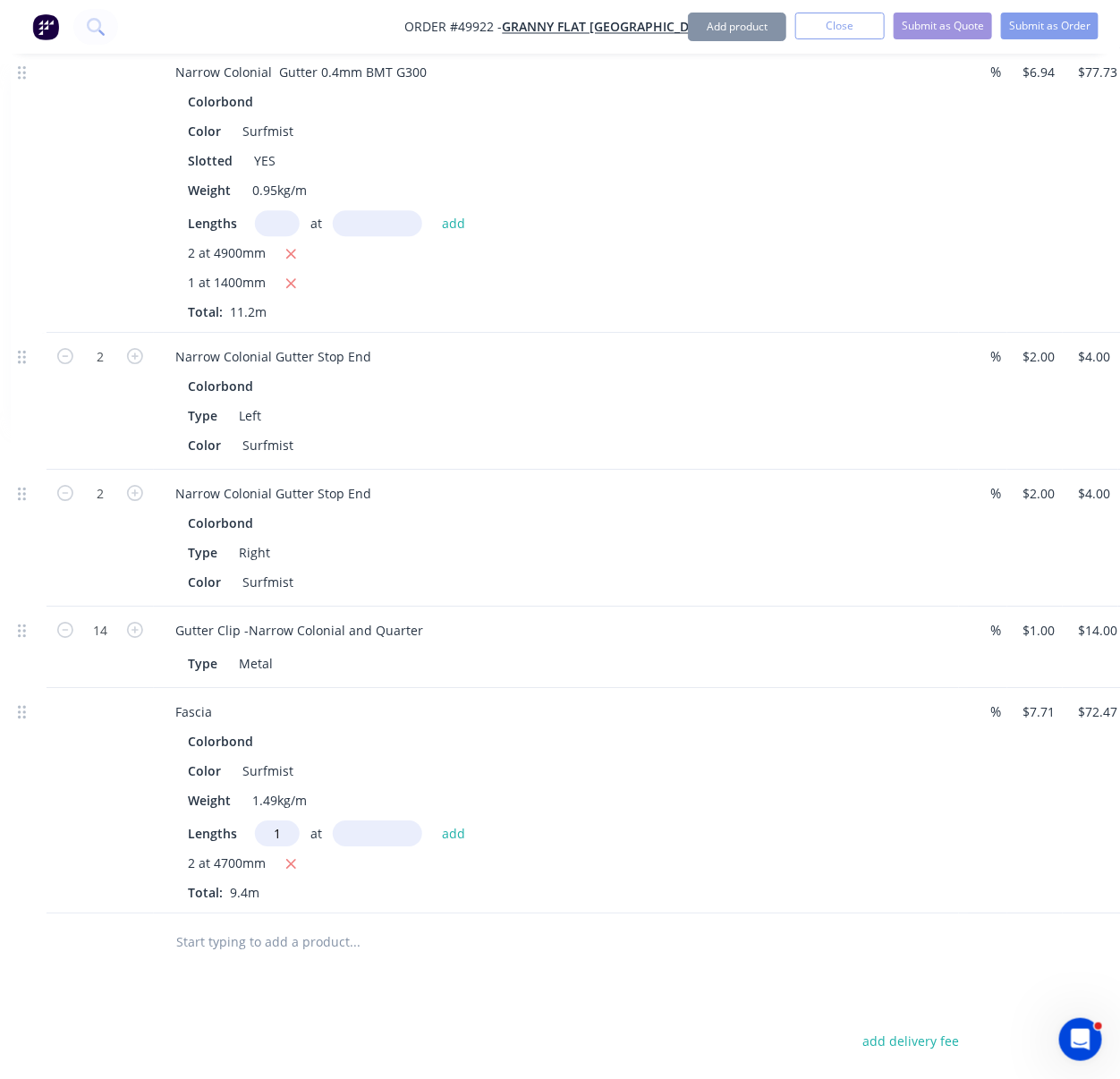
type input "1"
type input "1400"
click at [433, 820] on button "add" at bounding box center [453, 832] width 42 height 25
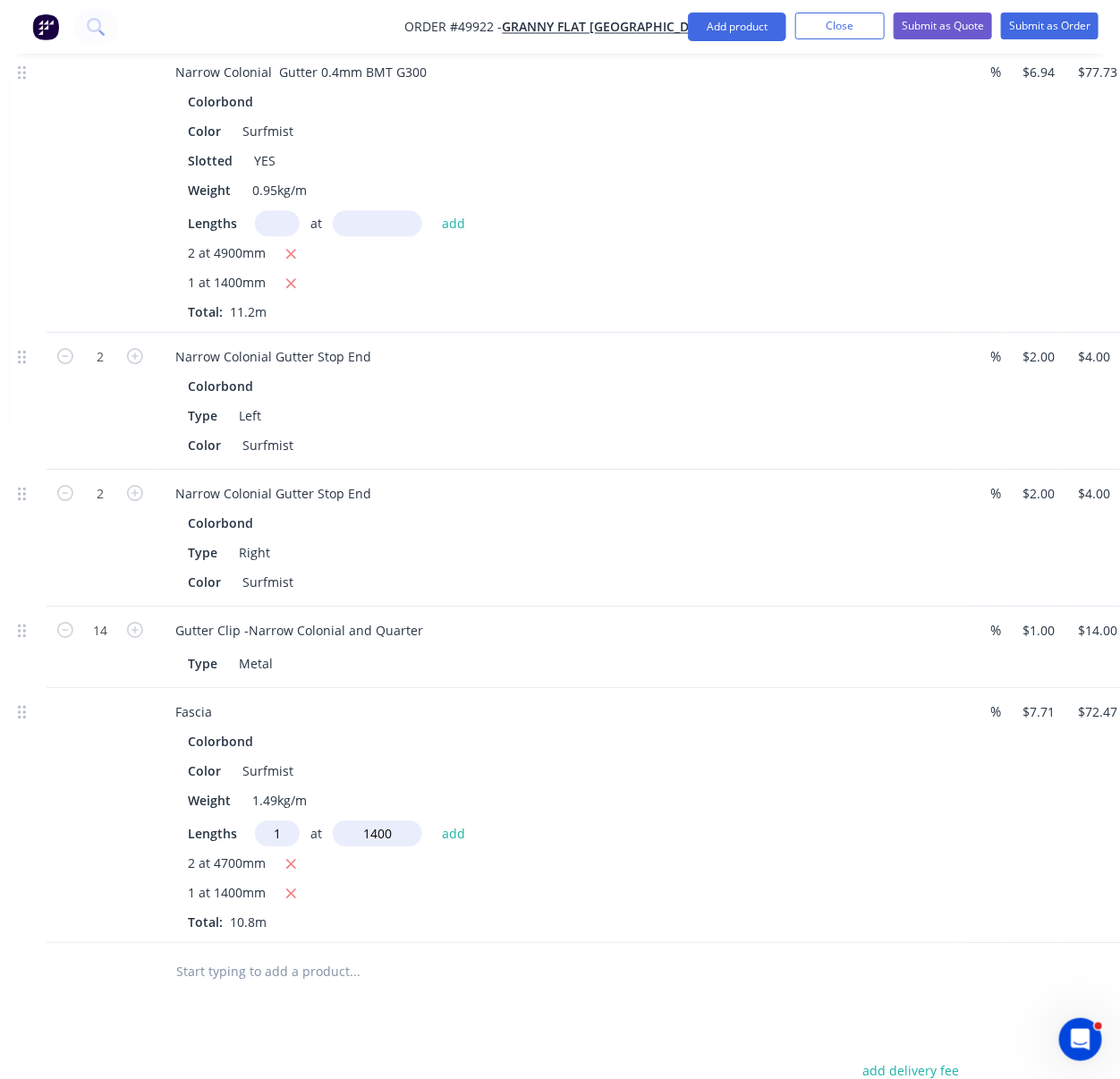
type input "$83.27"
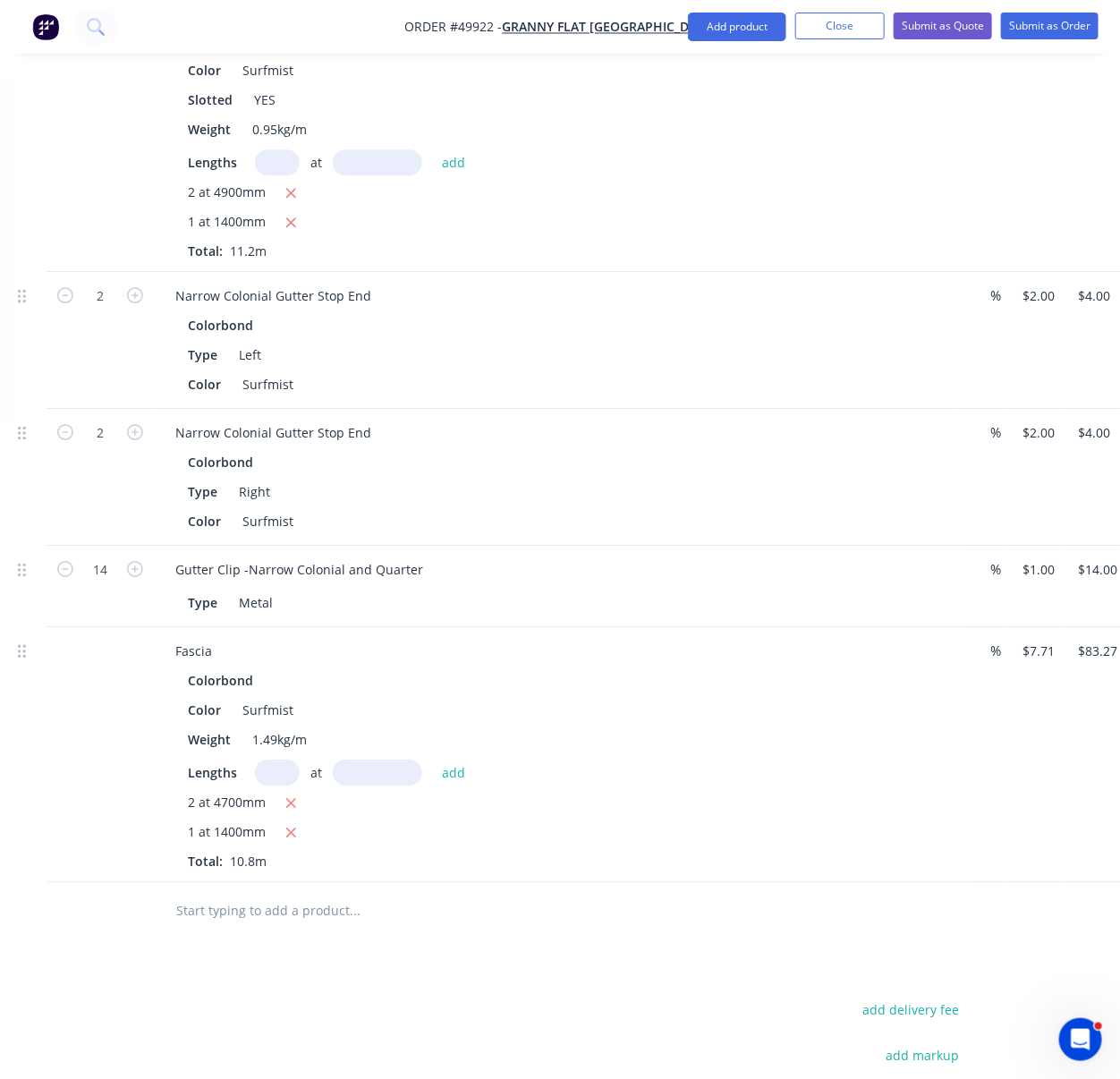
scroll to position [2343, 231]
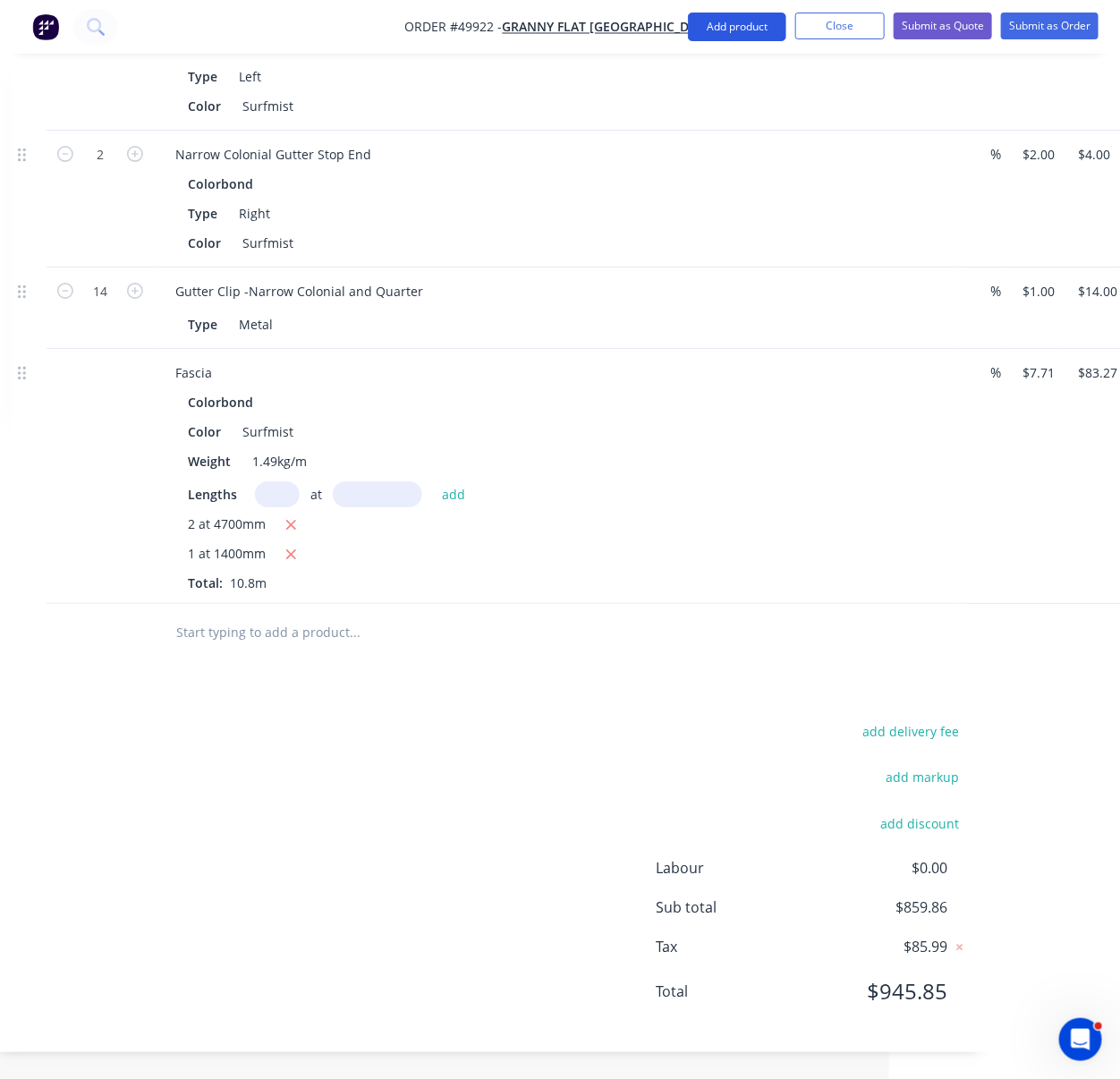
click at [734, 26] on button "Add product" at bounding box center [737, 27] width 98 height 29
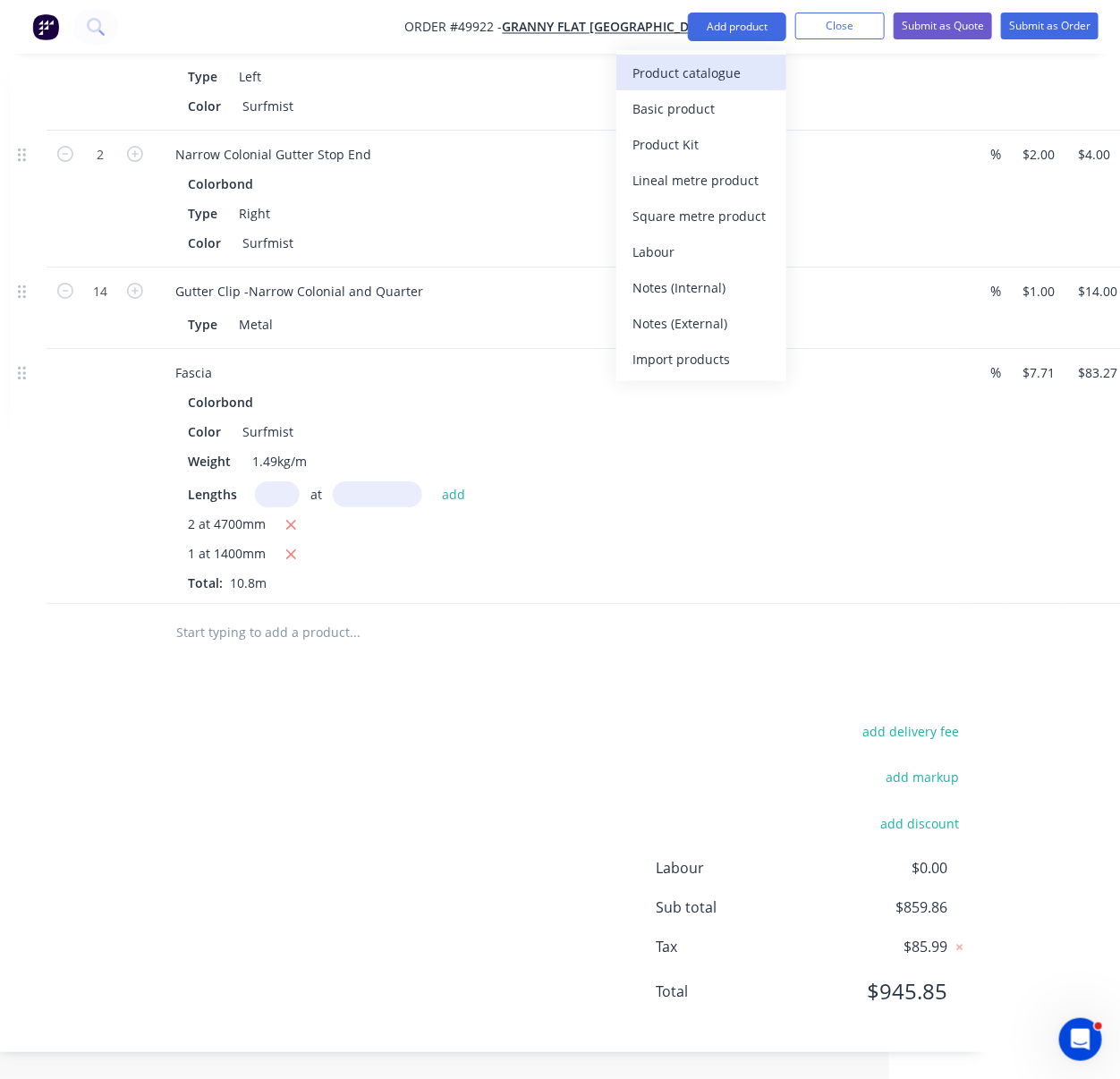
click at [723, 75] on div "Product catalogue" at bounding box center [701, 73] width 138 height 26
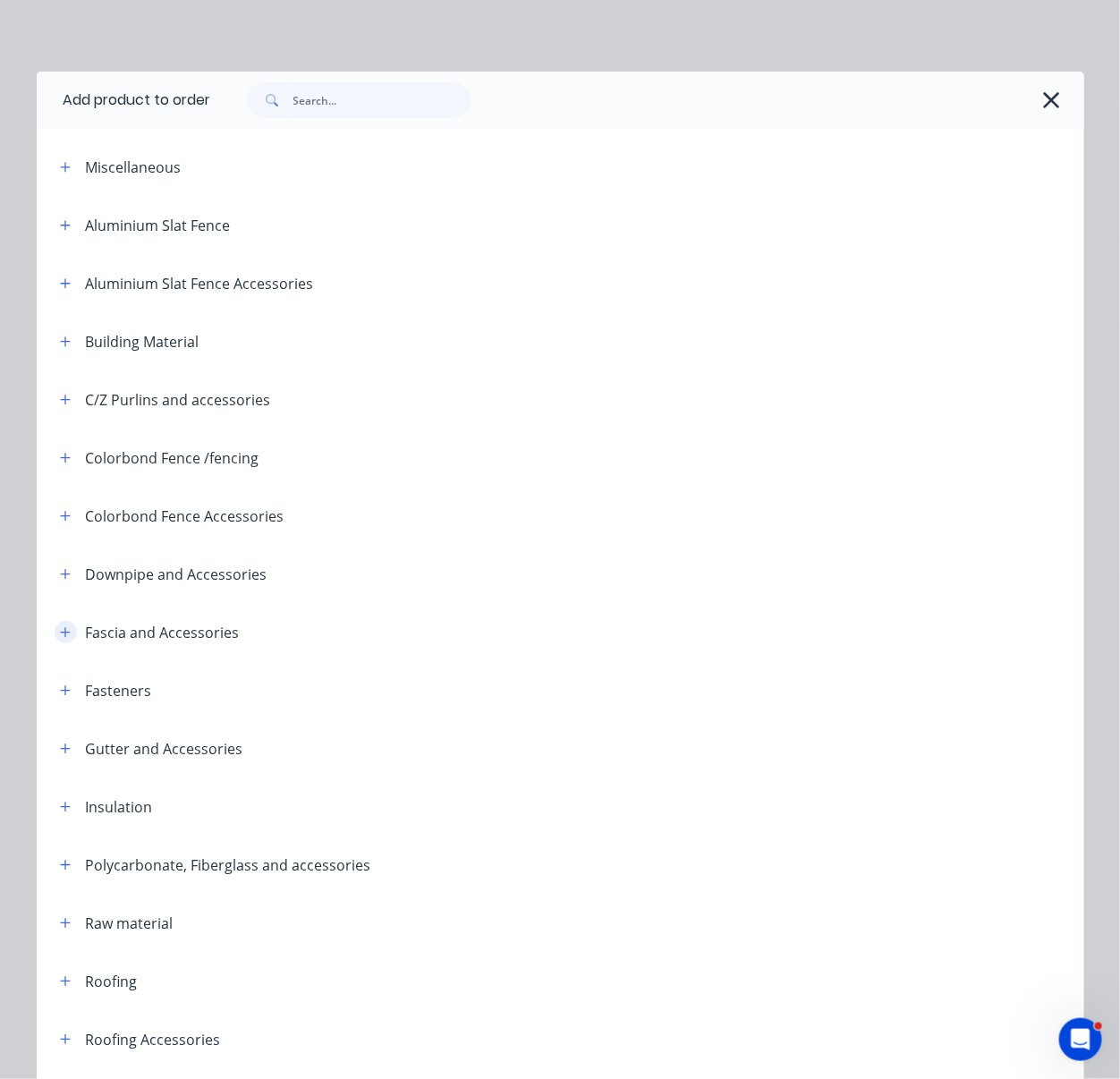
click at [61, 639] on icon "button" at bounding box center [65, 632] width 11 height 13
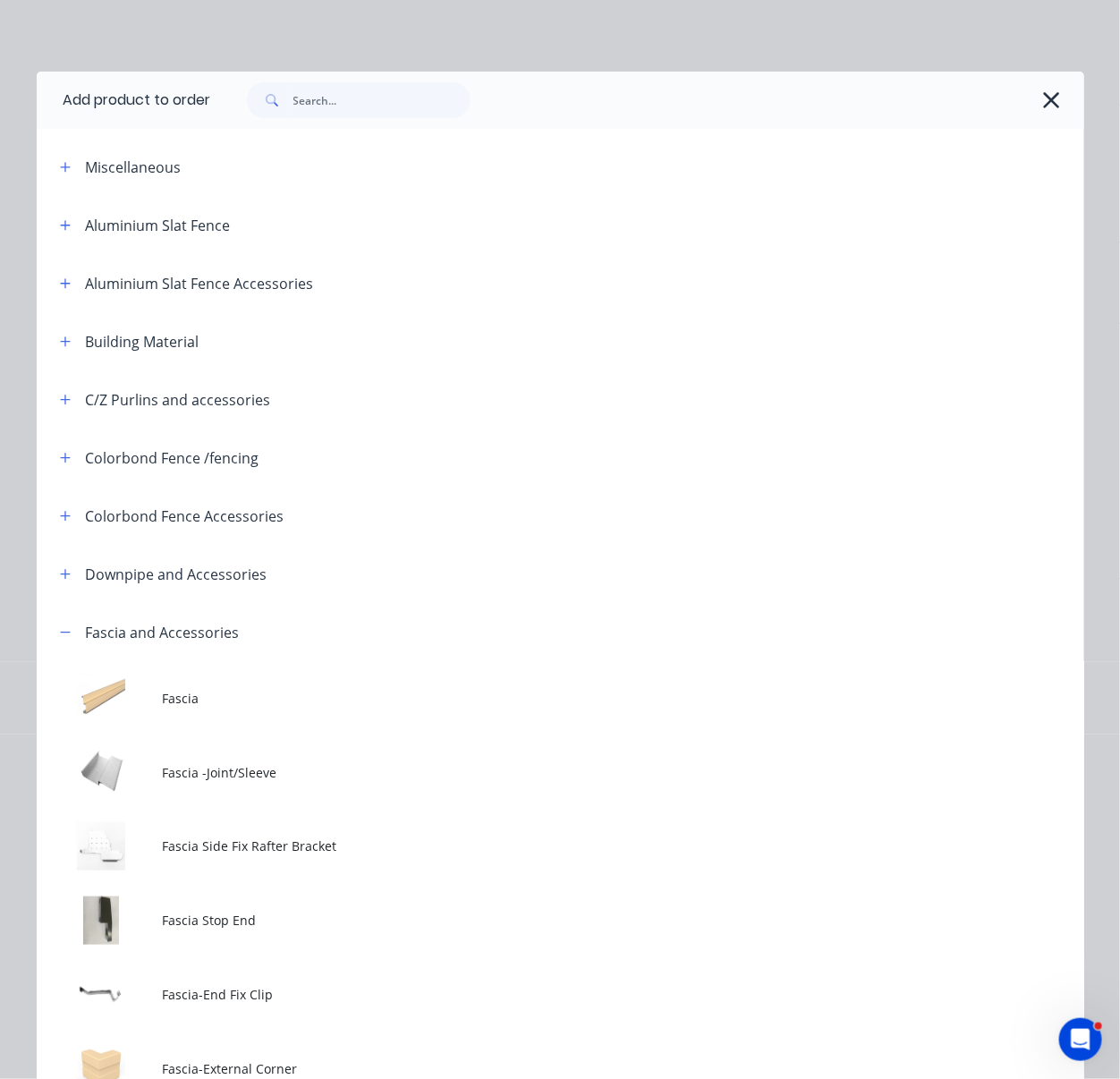
scroll to position [278, 0]
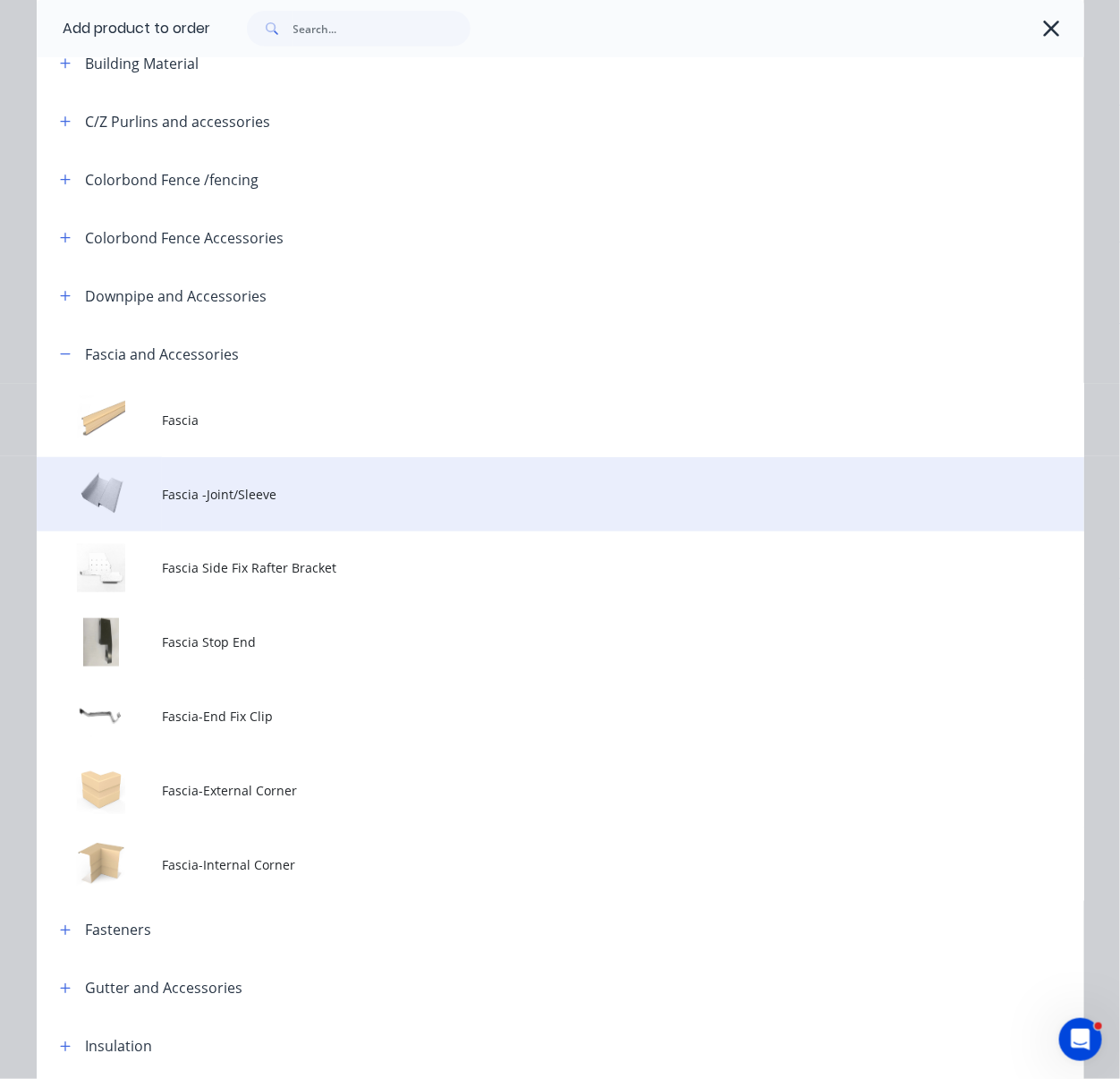
click at [306, 531] on td "Fascia -Joint/Sleeve" at bounding box center [622, 495] width 921 height 75
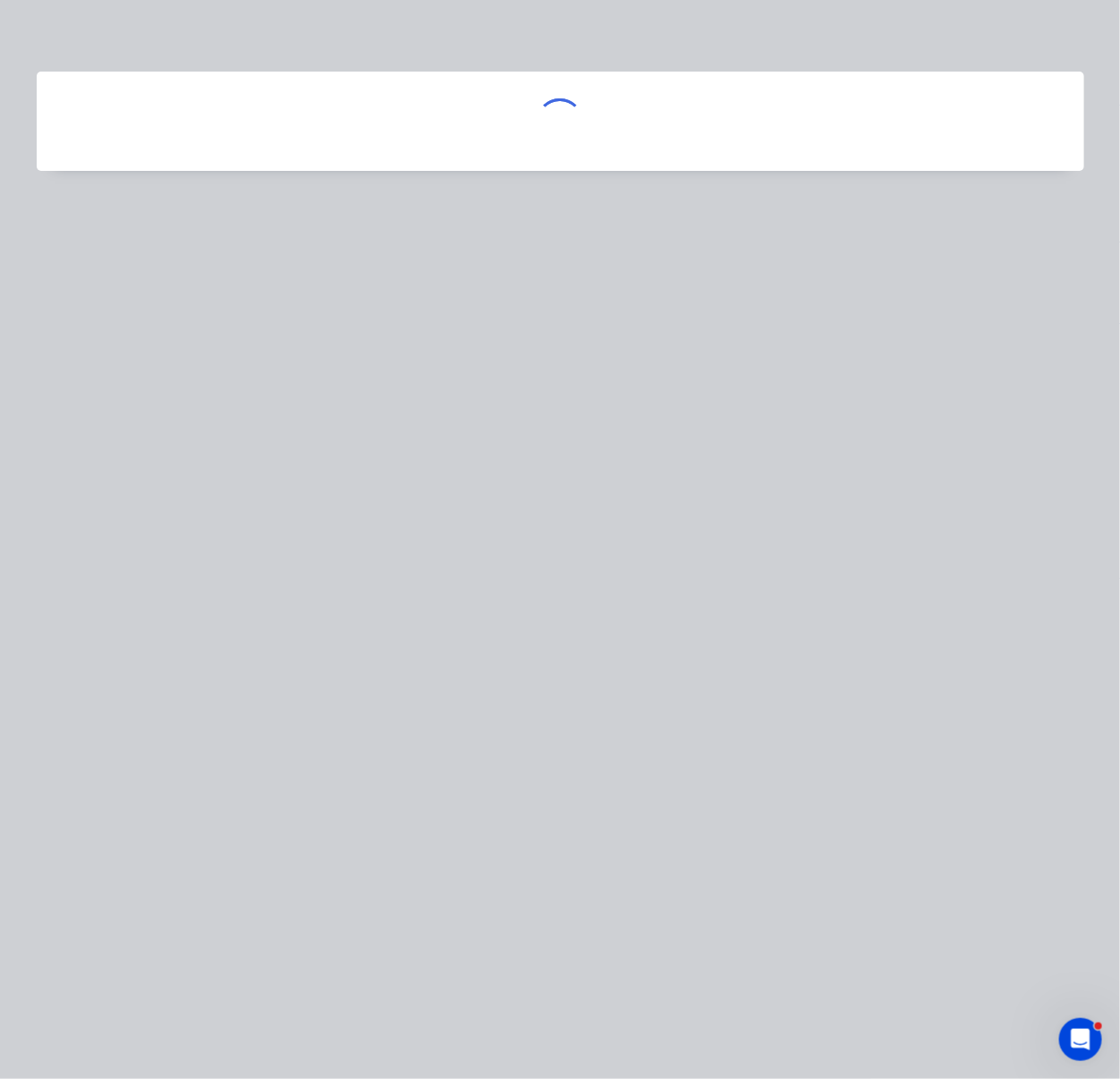
scroll to position [0, 0]
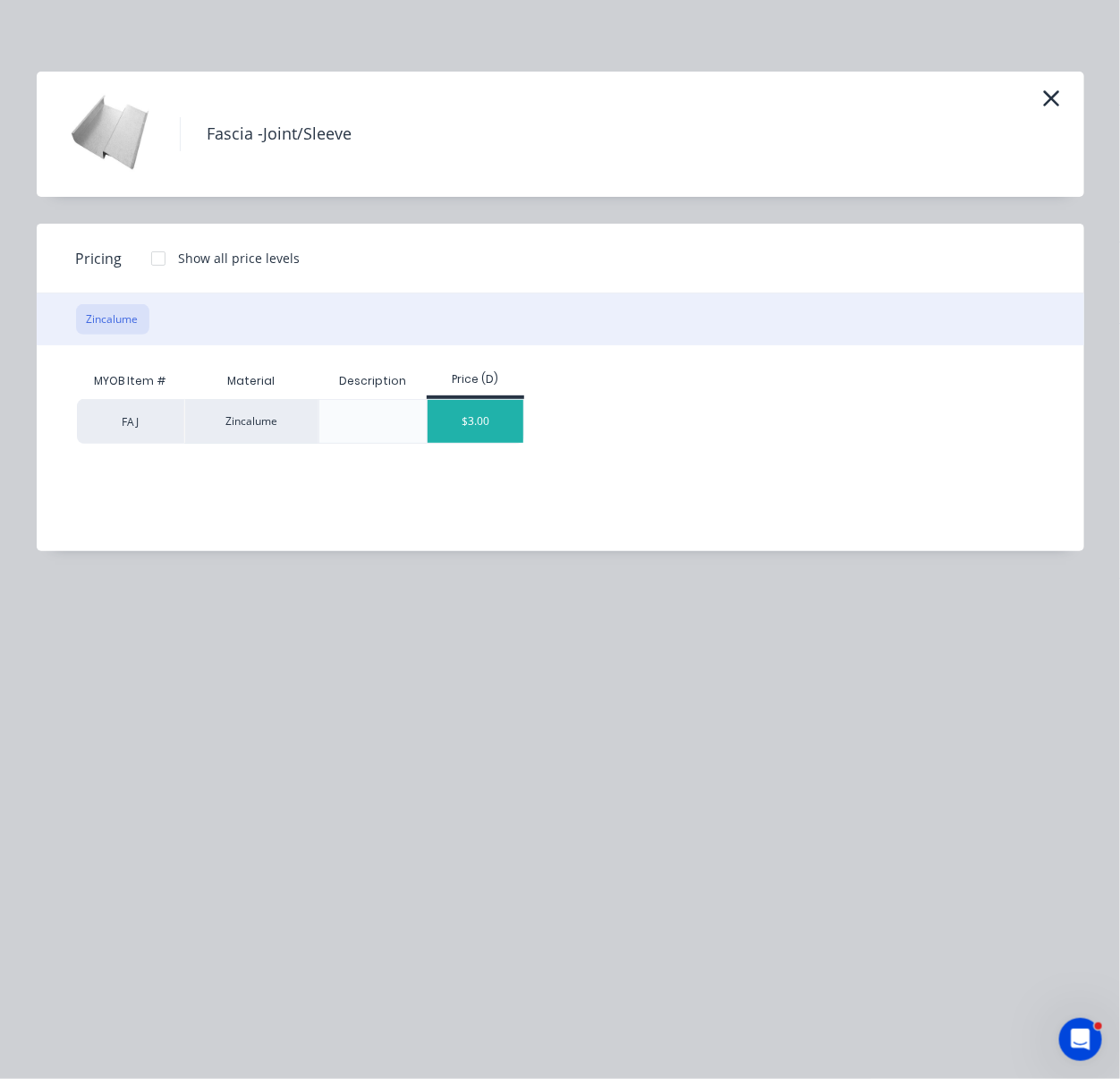
click at [506, 424] on div "$3.00" at bounding box center [475, 422] width 95 height 43
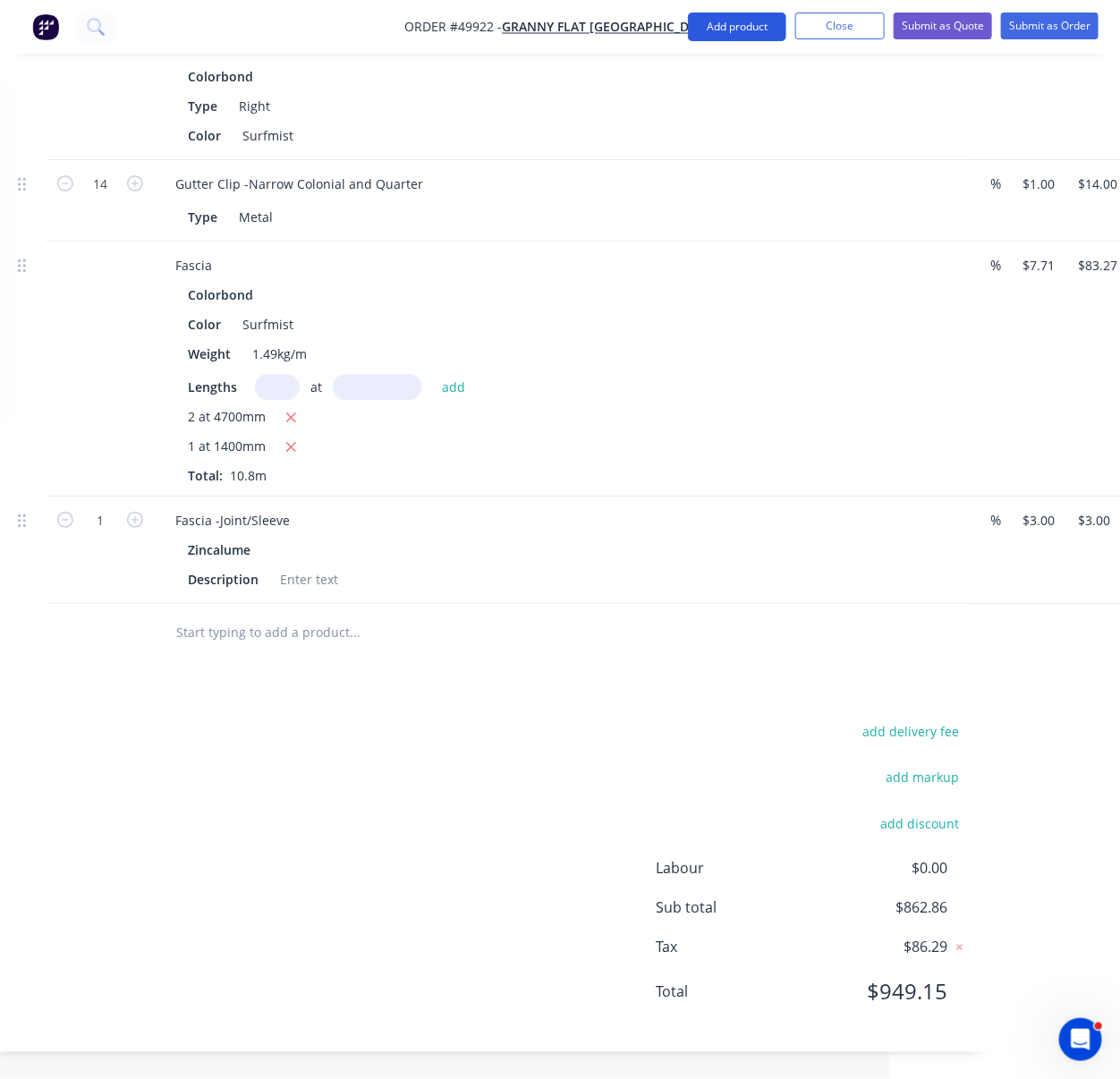
click at [734, 33] on button "Add product" at bounding box center [737, 27] width 98 height 29
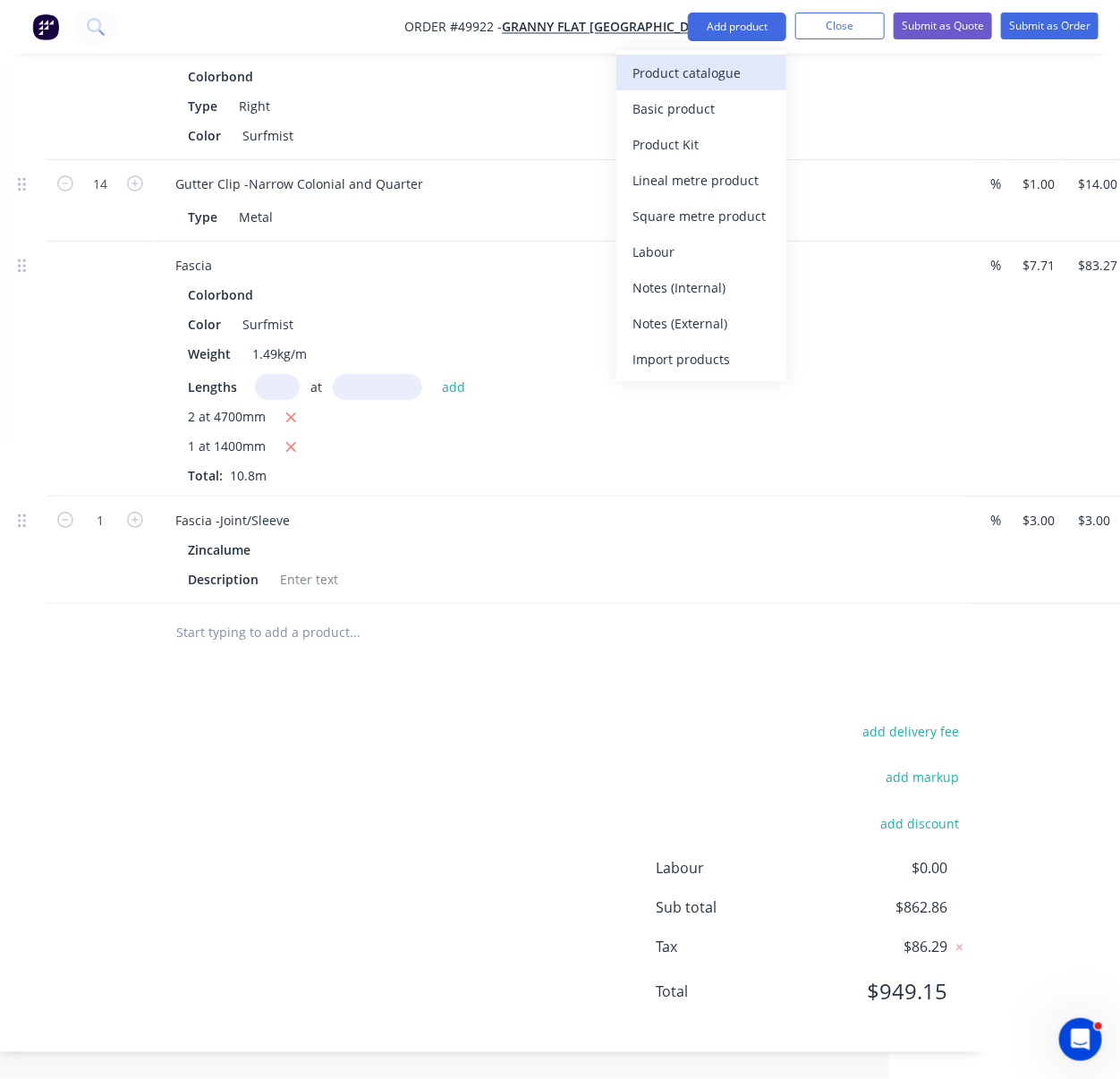
click at [696, 85] on div "Product catalogue" at bounding box center [701, 73] width 138 height 26
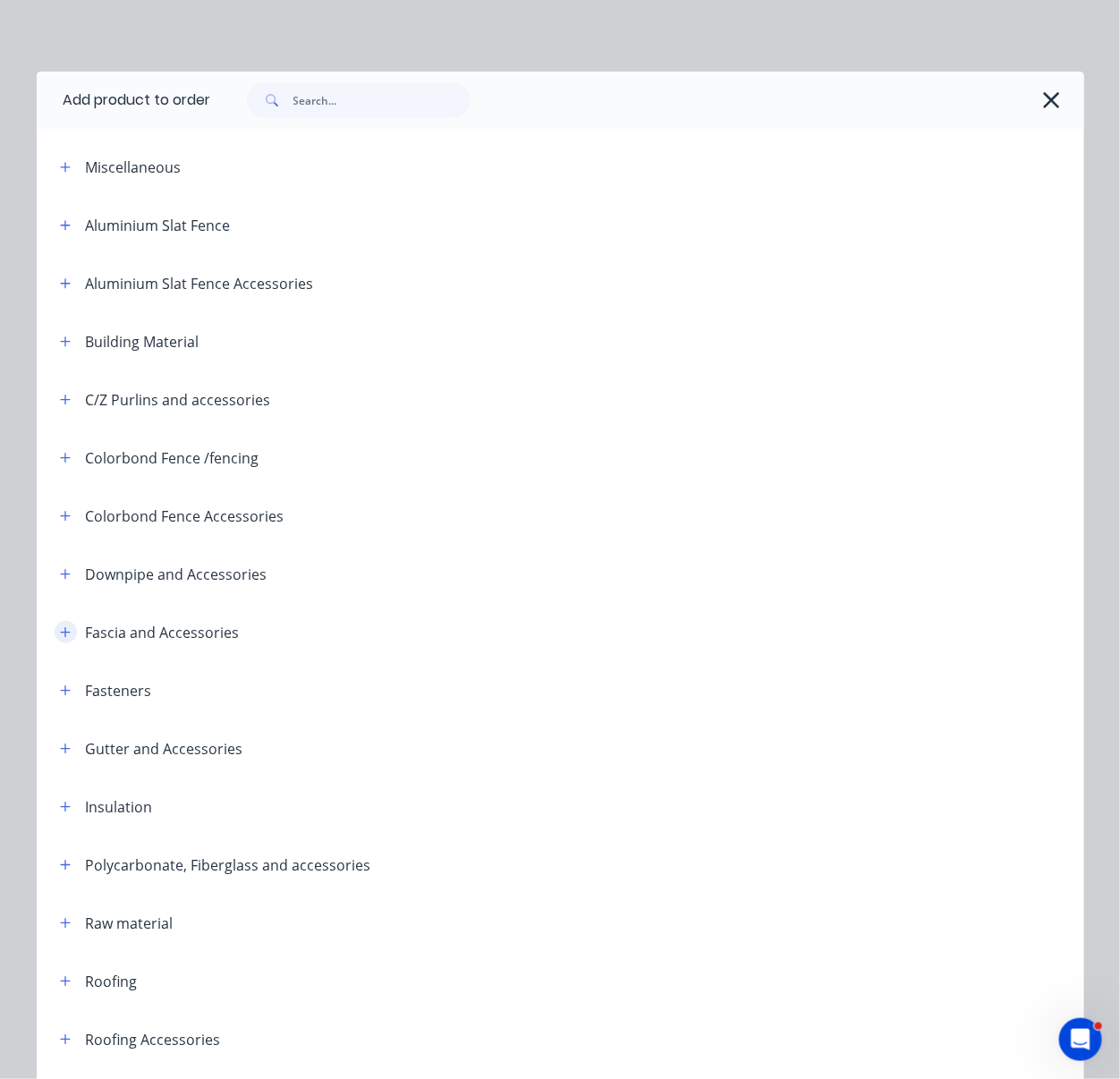
click at [60, 639] on icon "button" at bounding box center [65, 632] width 11 height 13
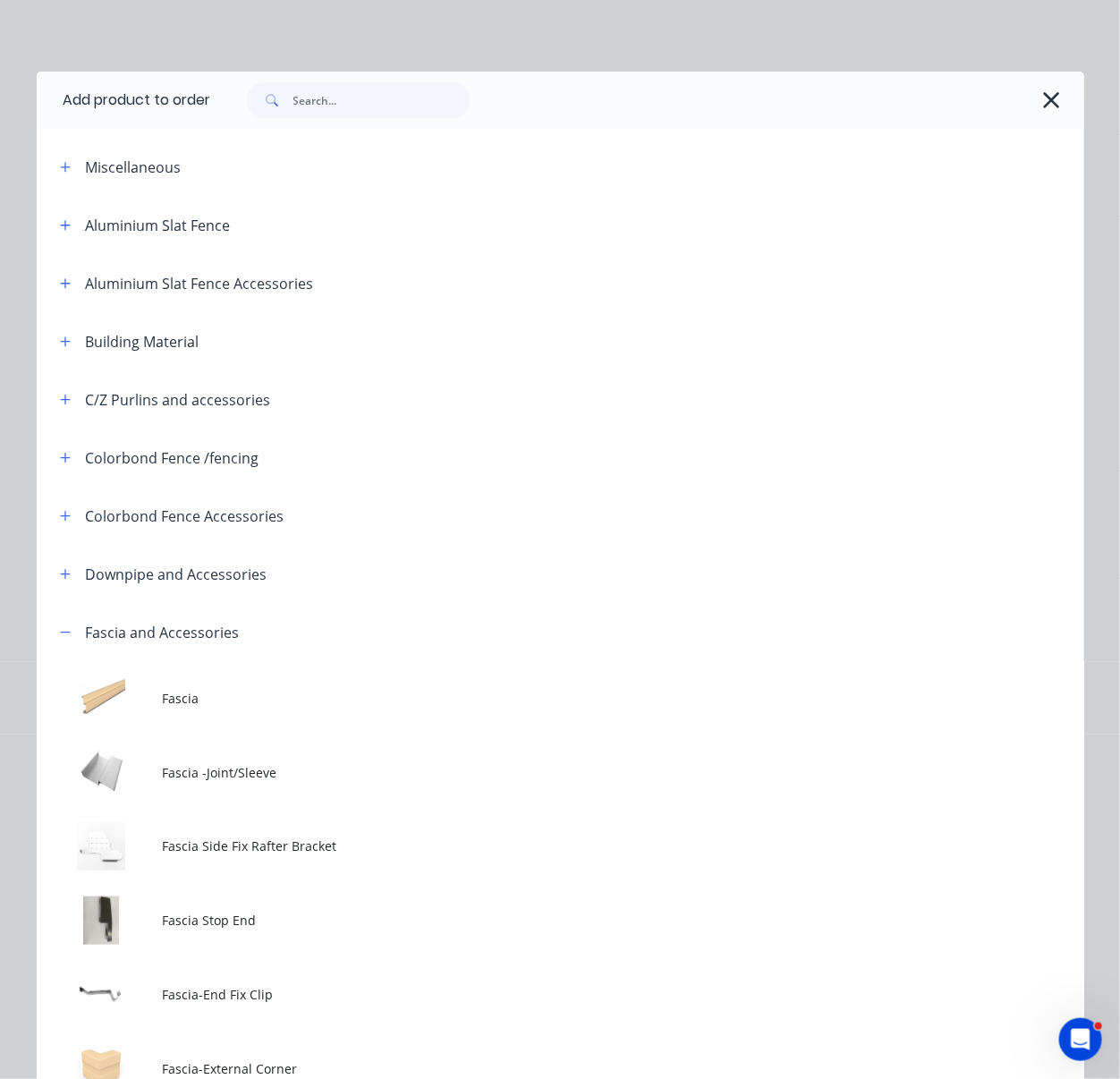
scroll to position [278, 0]
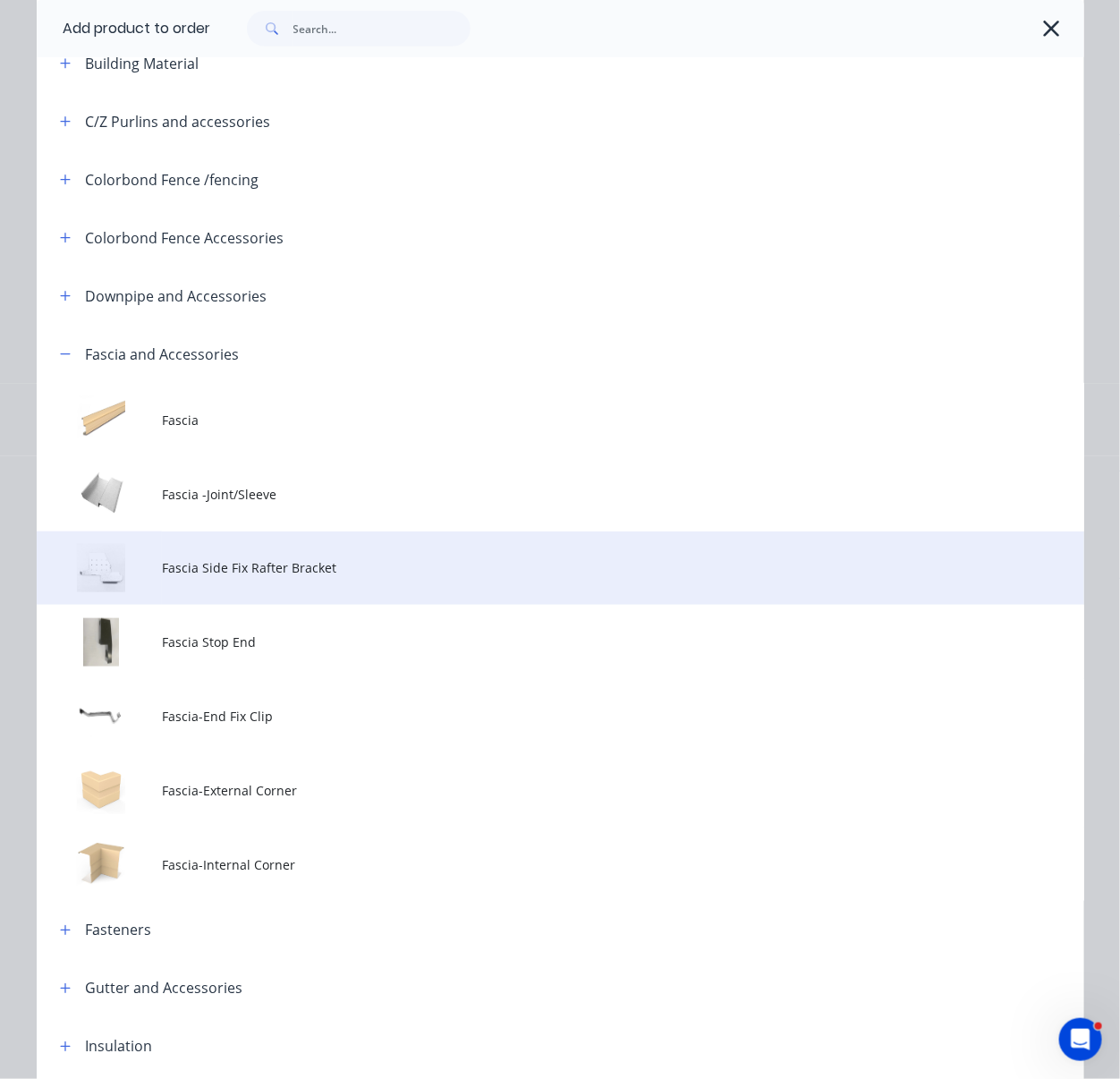
click at [307, 577] on span "Fascia Side Fix Rafter Bracket" at bounding box center [531, 568] width 737 height 19
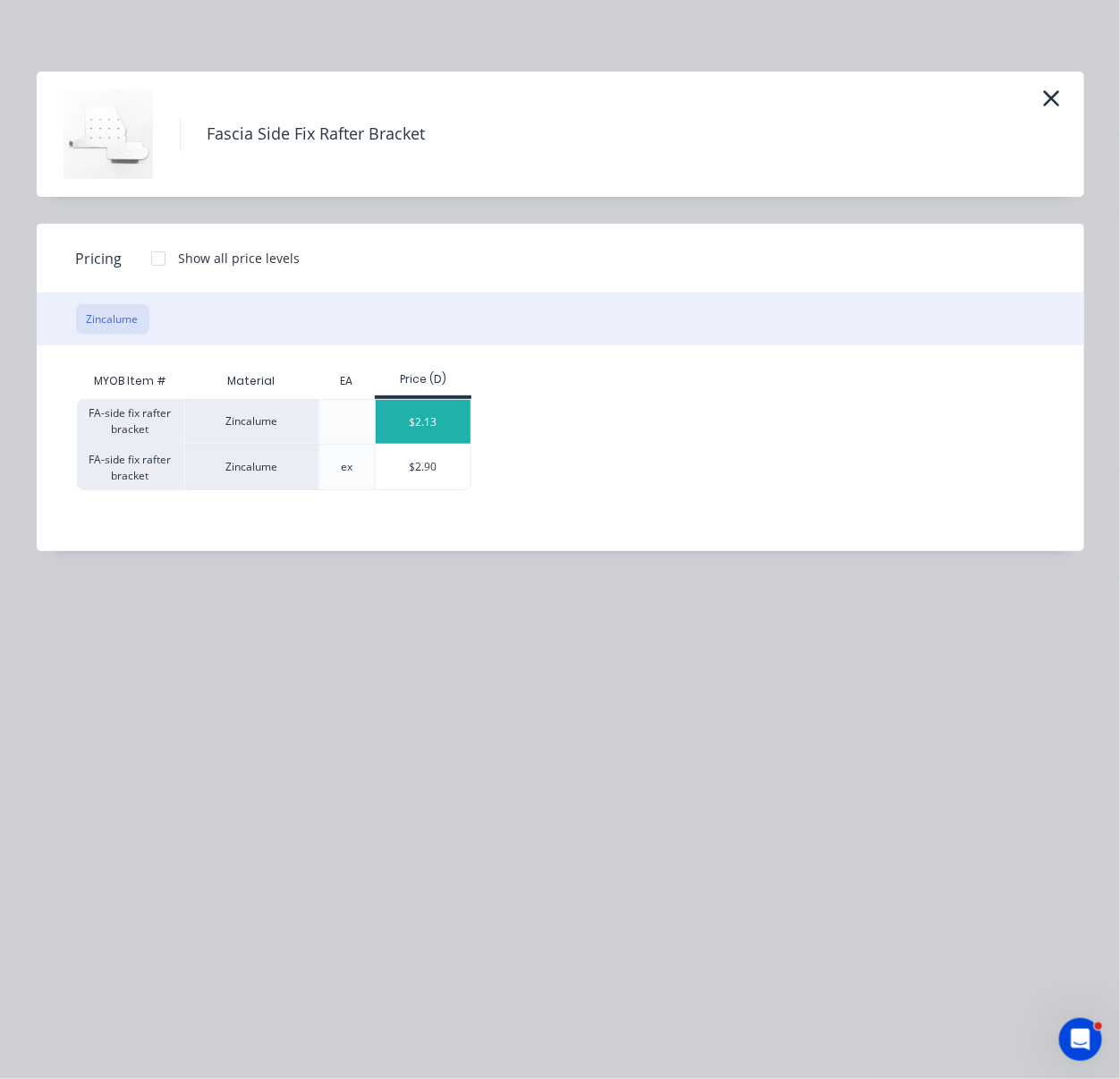
click at [439, 431] on div "$2.13" at bounding box center [423, 422] width 95 height 44
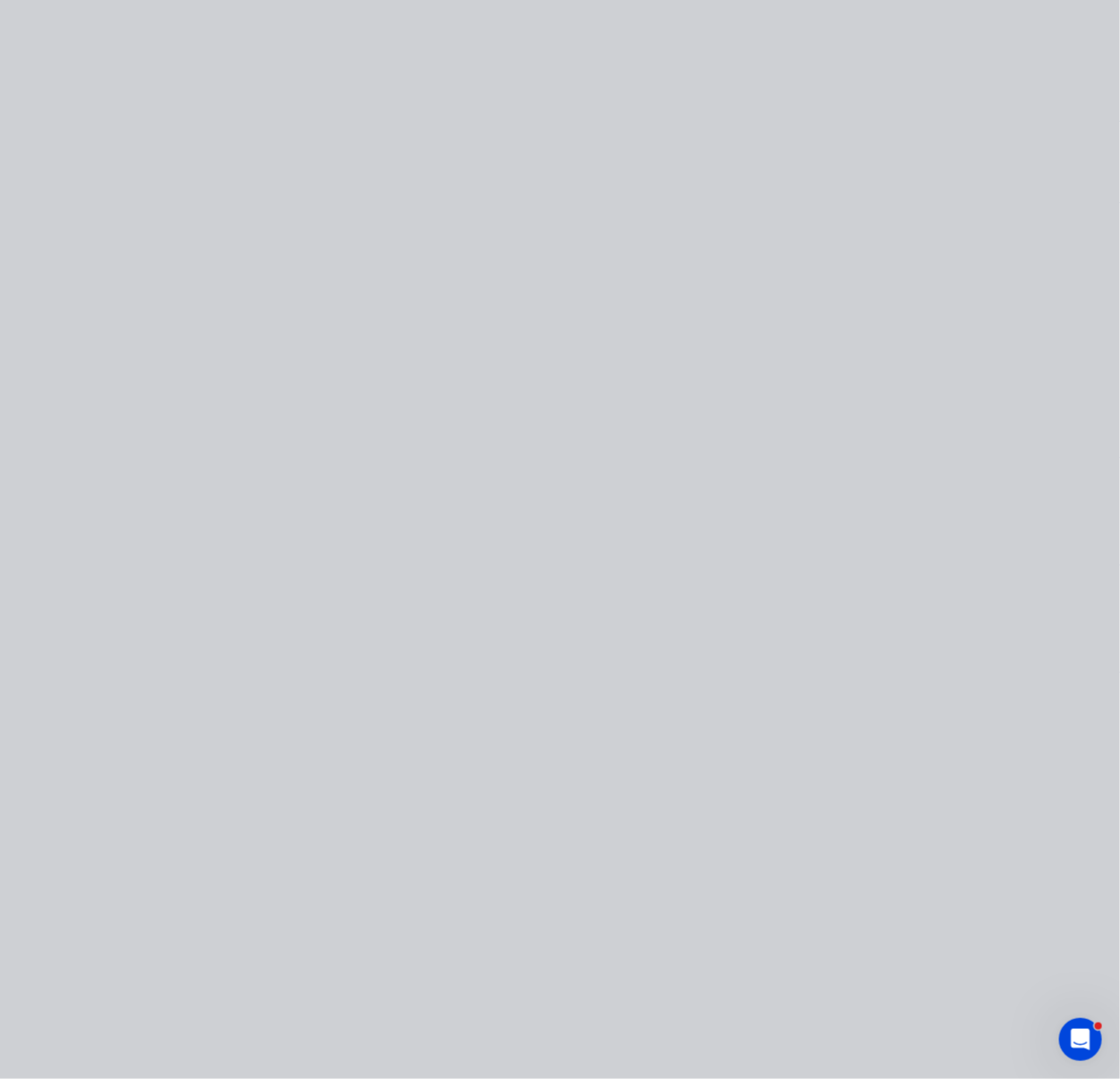
type input "$2.13"
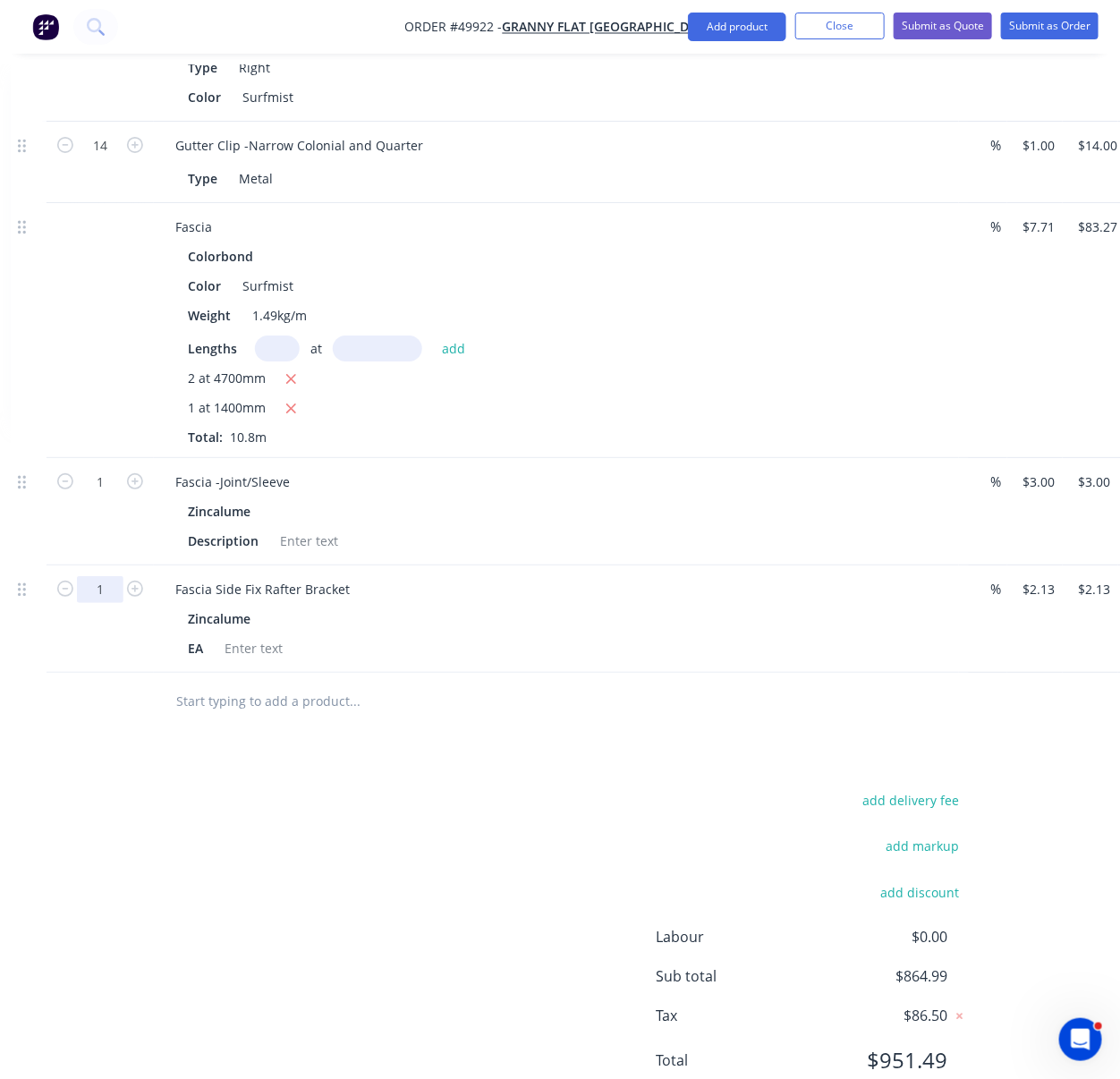
click at [111, 603] on input "1" at bounding box center [99, 589] width 46 height 27
type input "10"
type input "$21.30"
click at [108, 566] on div "1" at bounding box center [99, 511] width 107 height 107
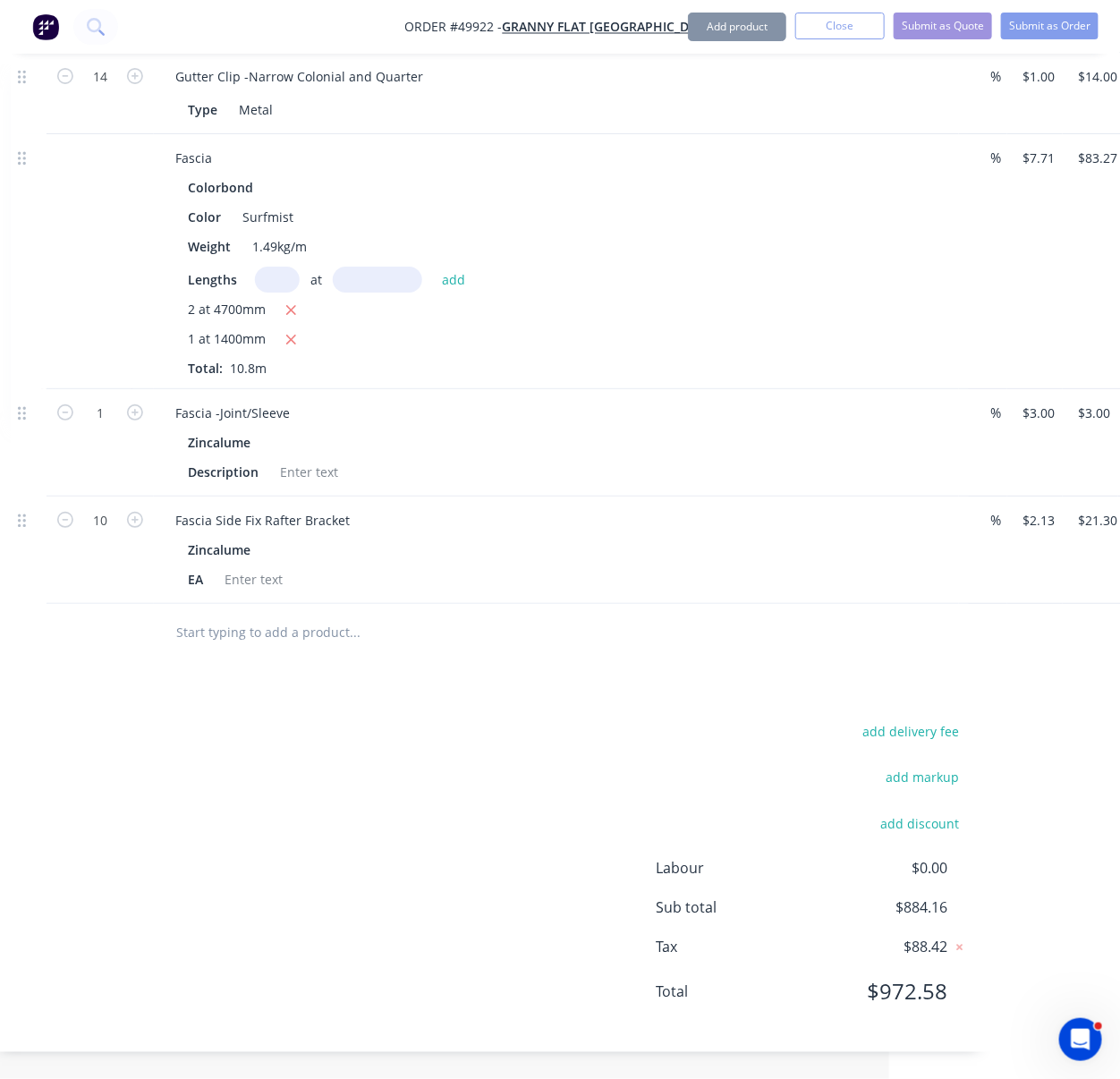
scroll to position [2571, 231]
click at [723, 30] on button "Add product" at bounding box center [737, 27] width 98 height 29
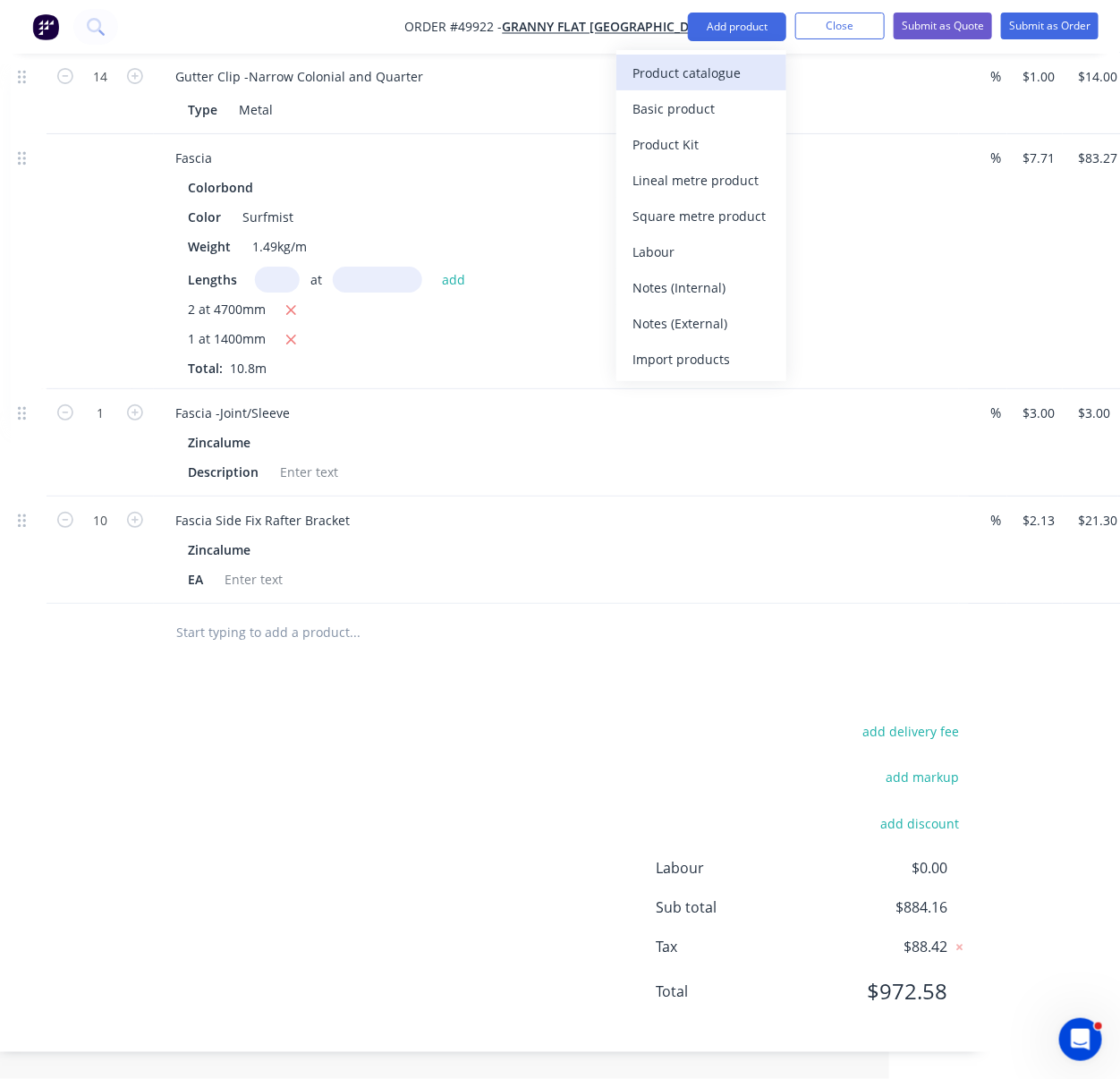
click at [728, 62] on div "Product catalogue" at bounding box center [701, 73] width 138 height 26
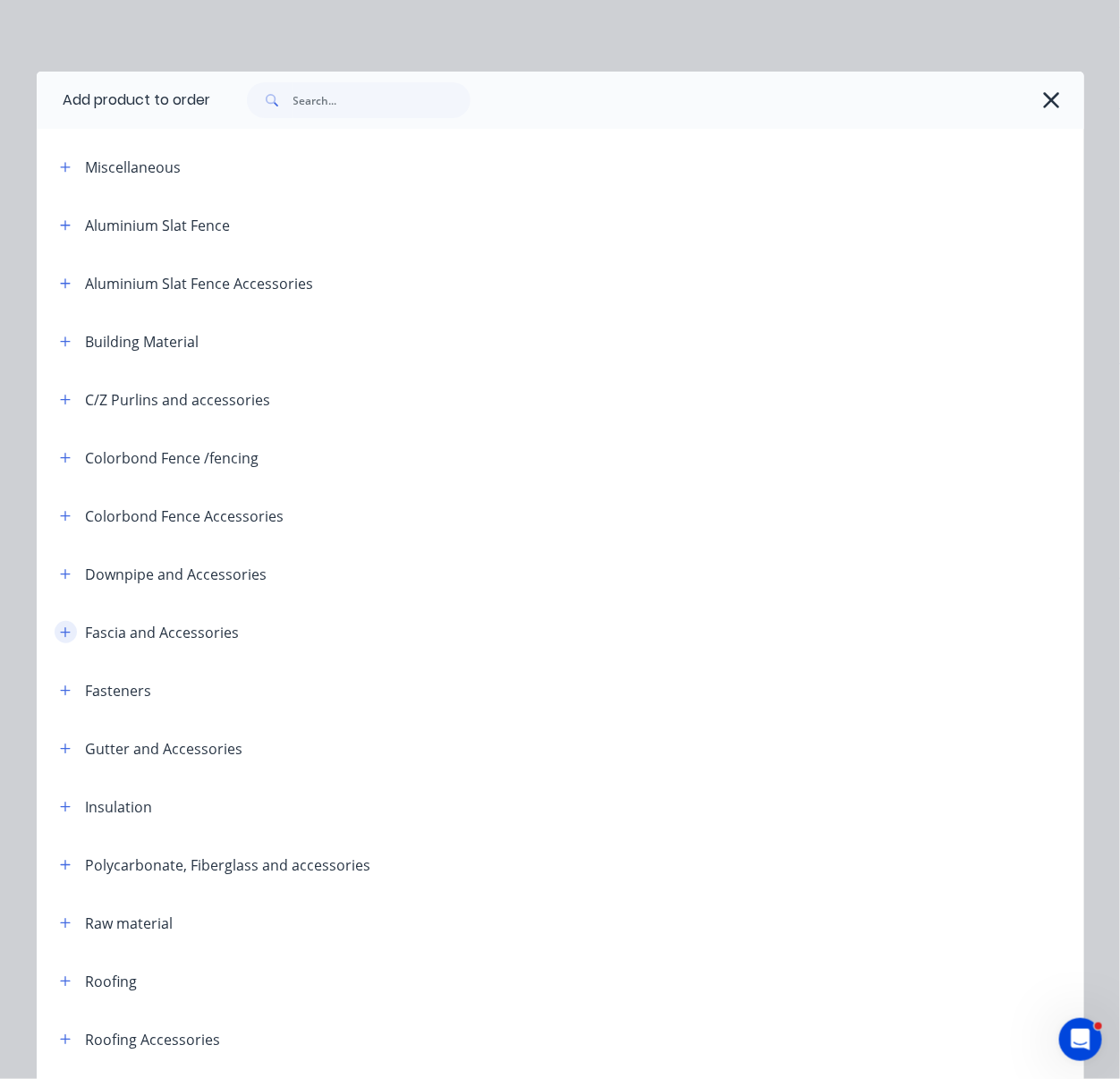
click at [60, 643] on button "button" at bounding box center [65, 631] width 23 height 23
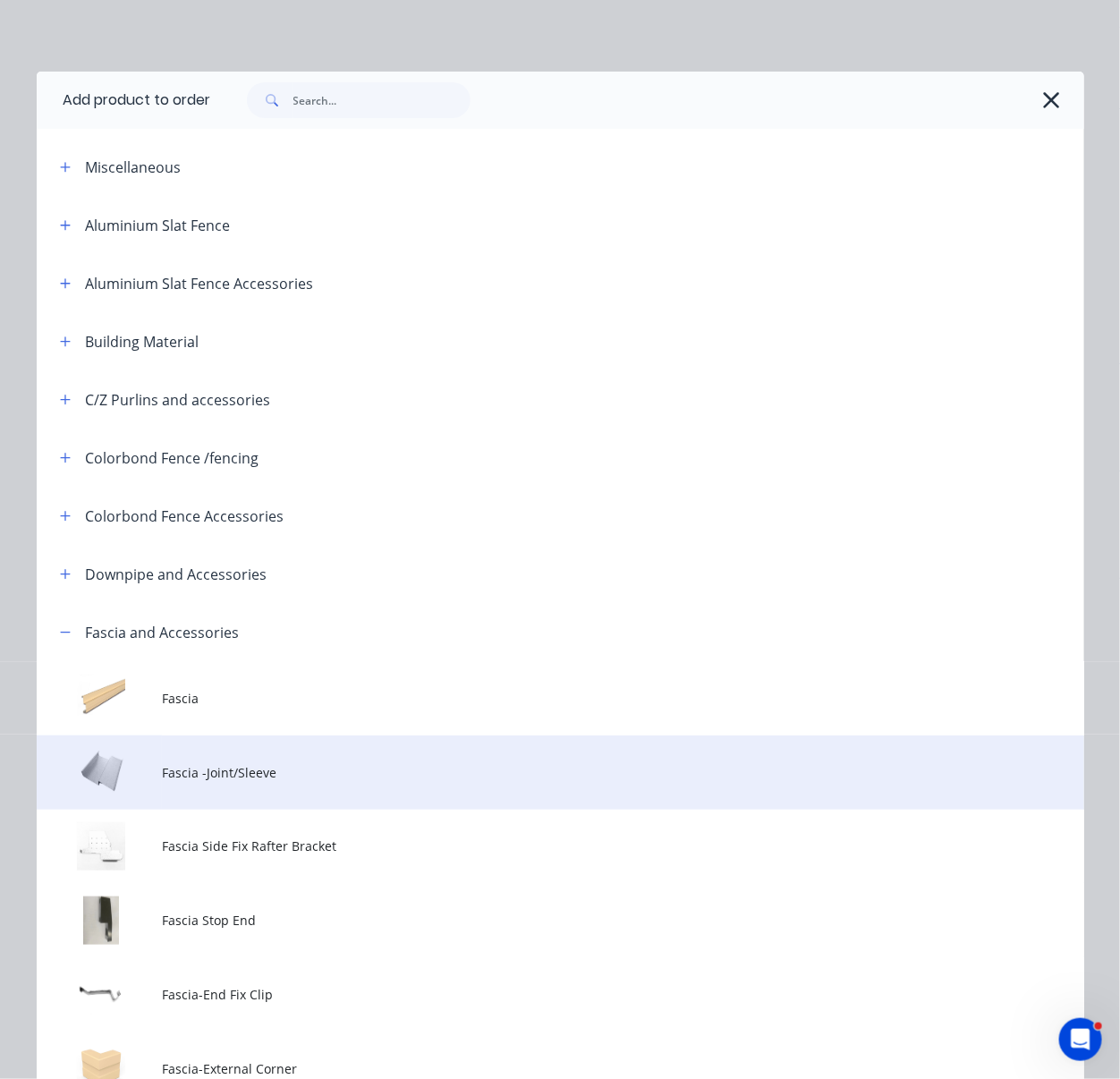
scroll to position [278, 0]
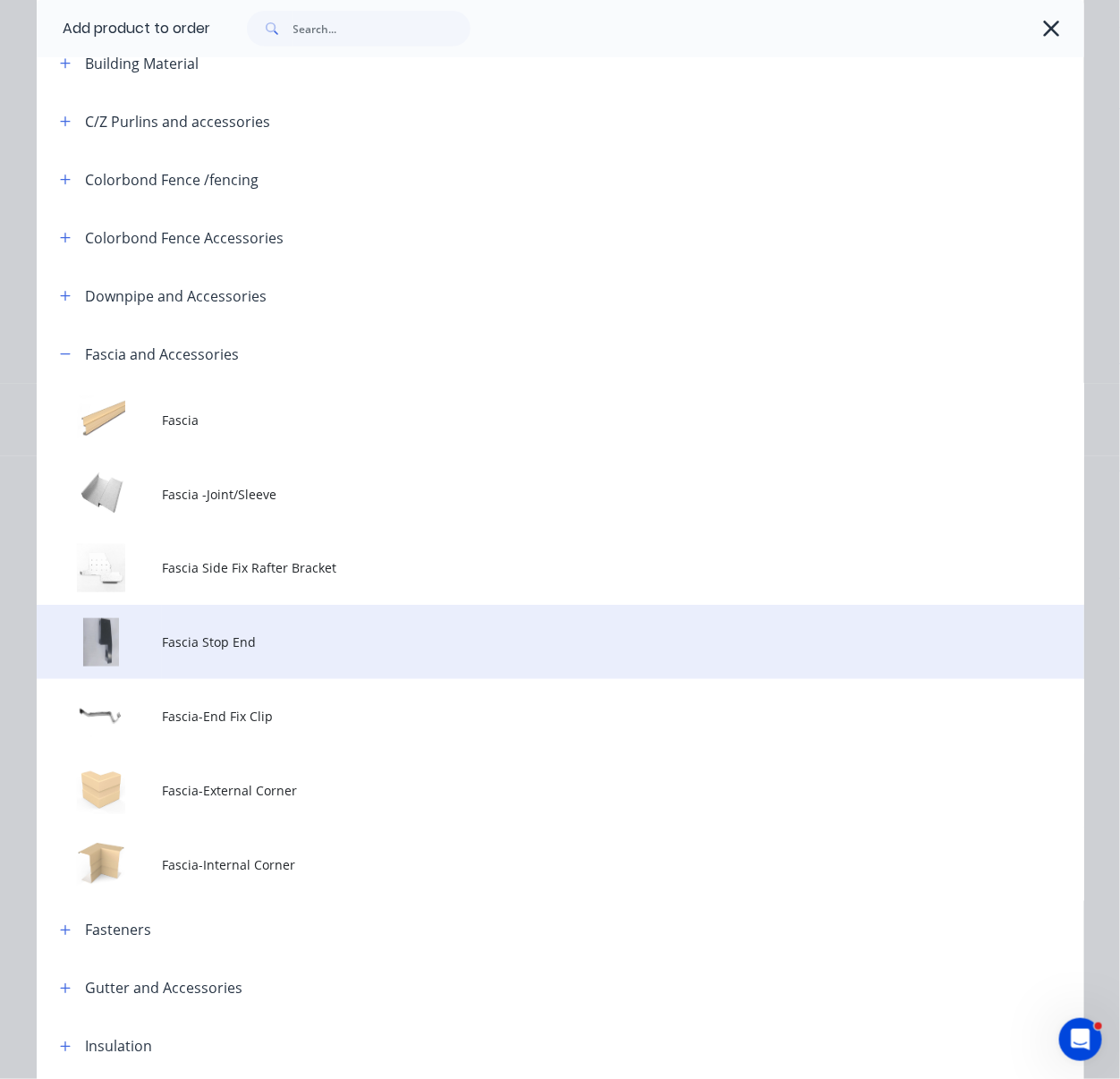
click at [314, 651] on span "Fascia Stop End" at bounding box center [531, 641] width 737 height 19
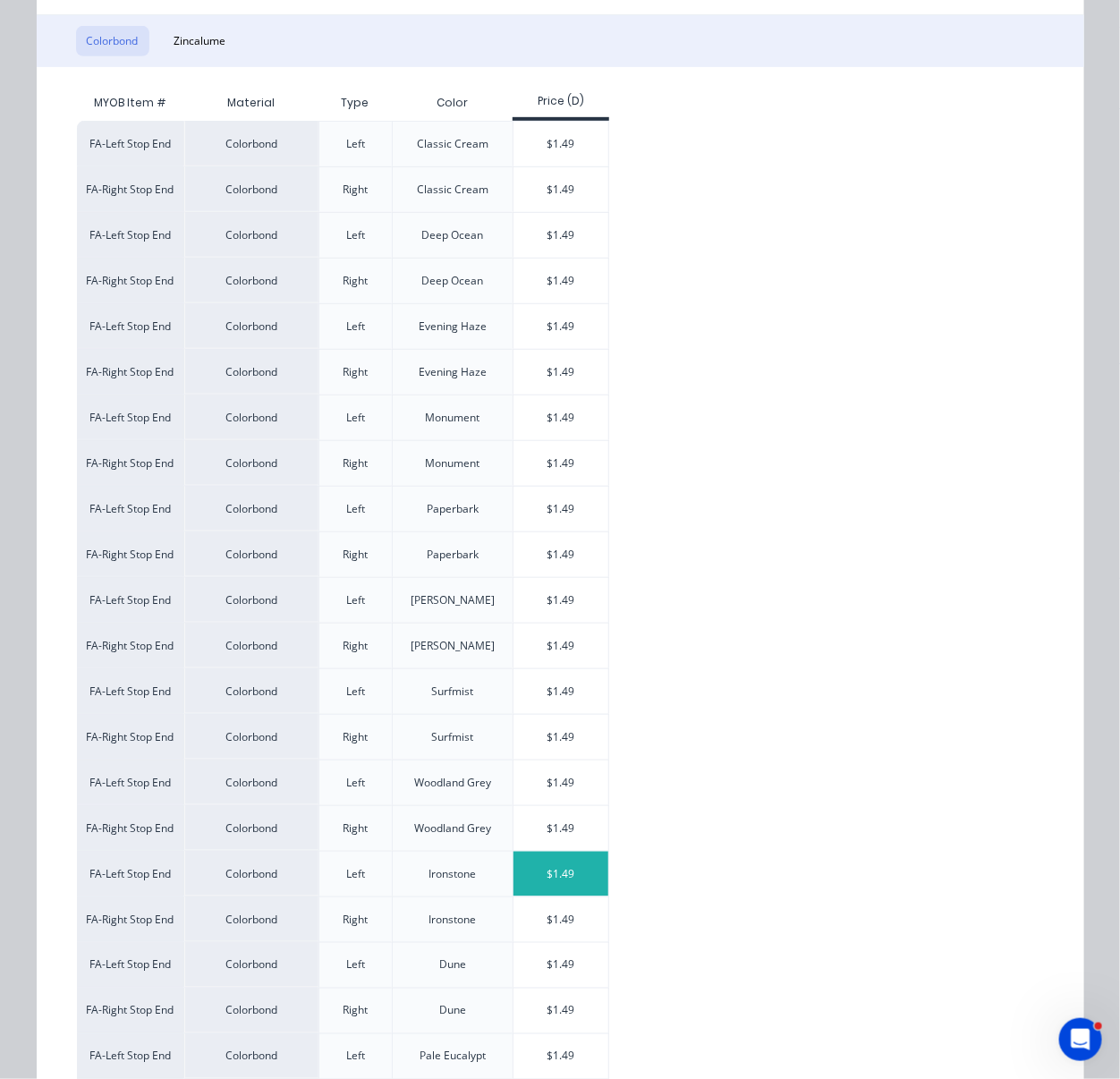
scroll to position [557, 0]
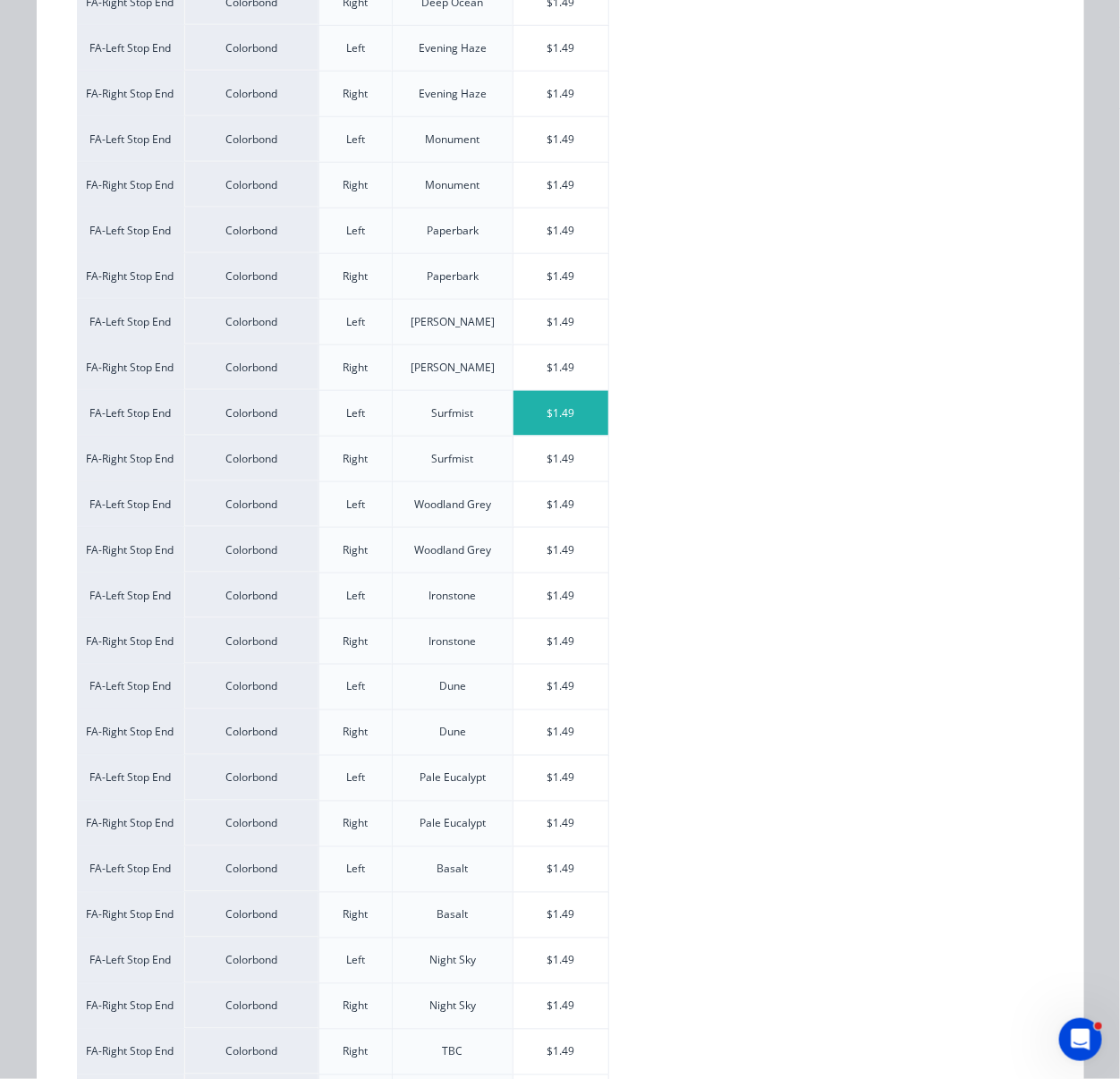
click at [550, 436] on div "$1.49" at bounding box center [560, 413] width 95 height 44
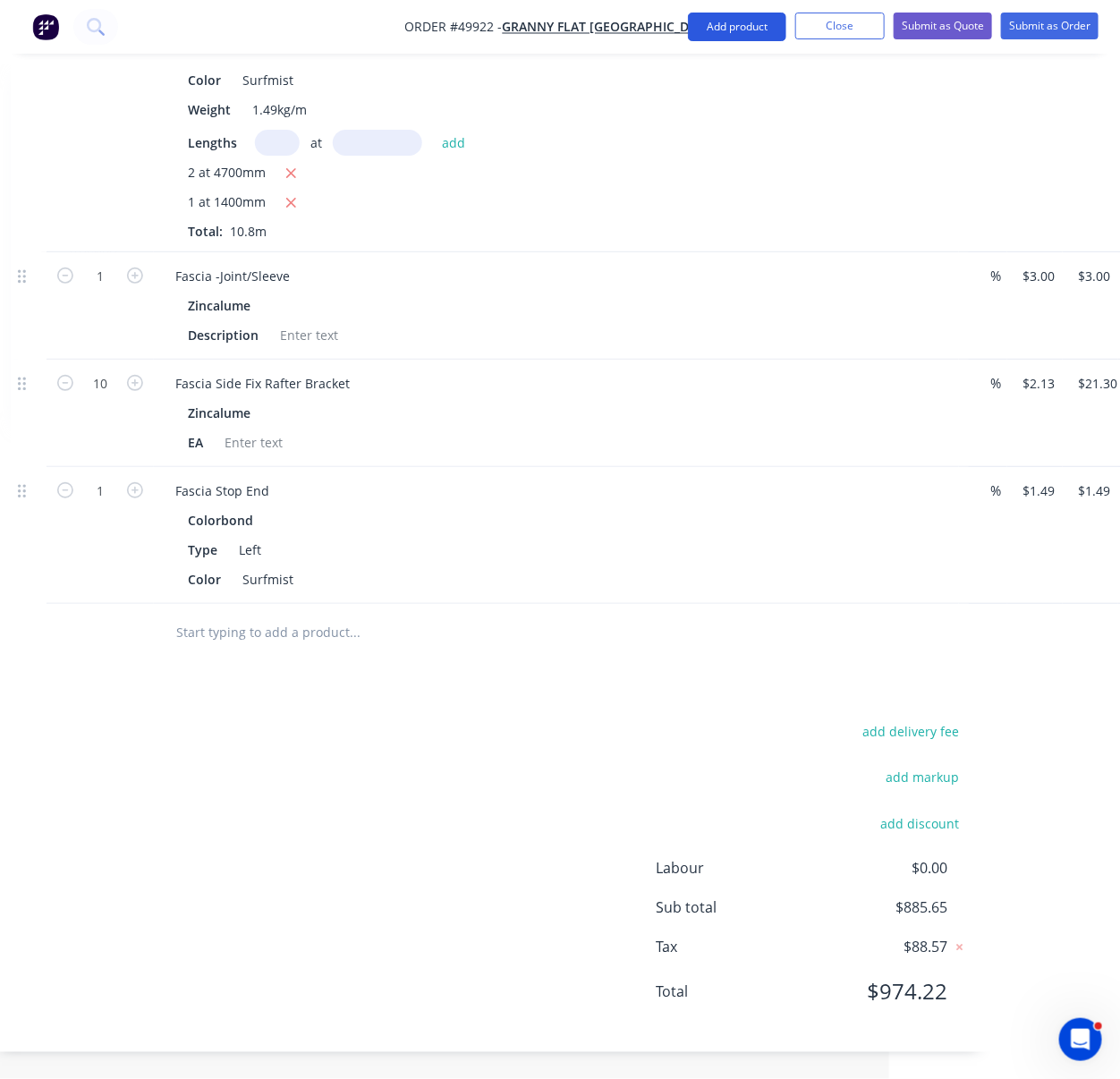
click at [710, 25] on button "Add product" at bounding box center [737, 27] width 98 height 29
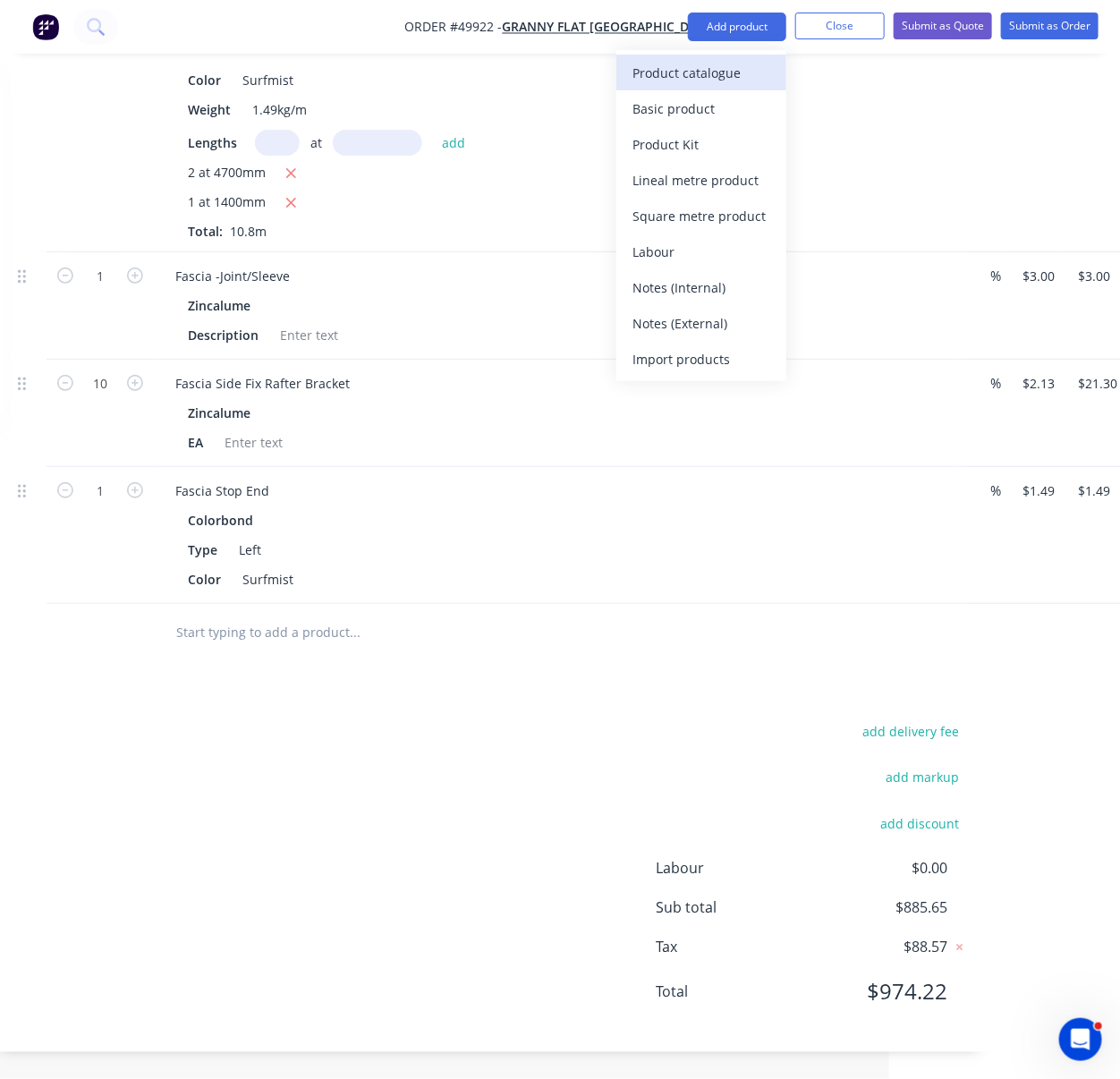
click at [728, 81] on div "Product catalogue" at bounding box center [701, 73] width 138 height 26
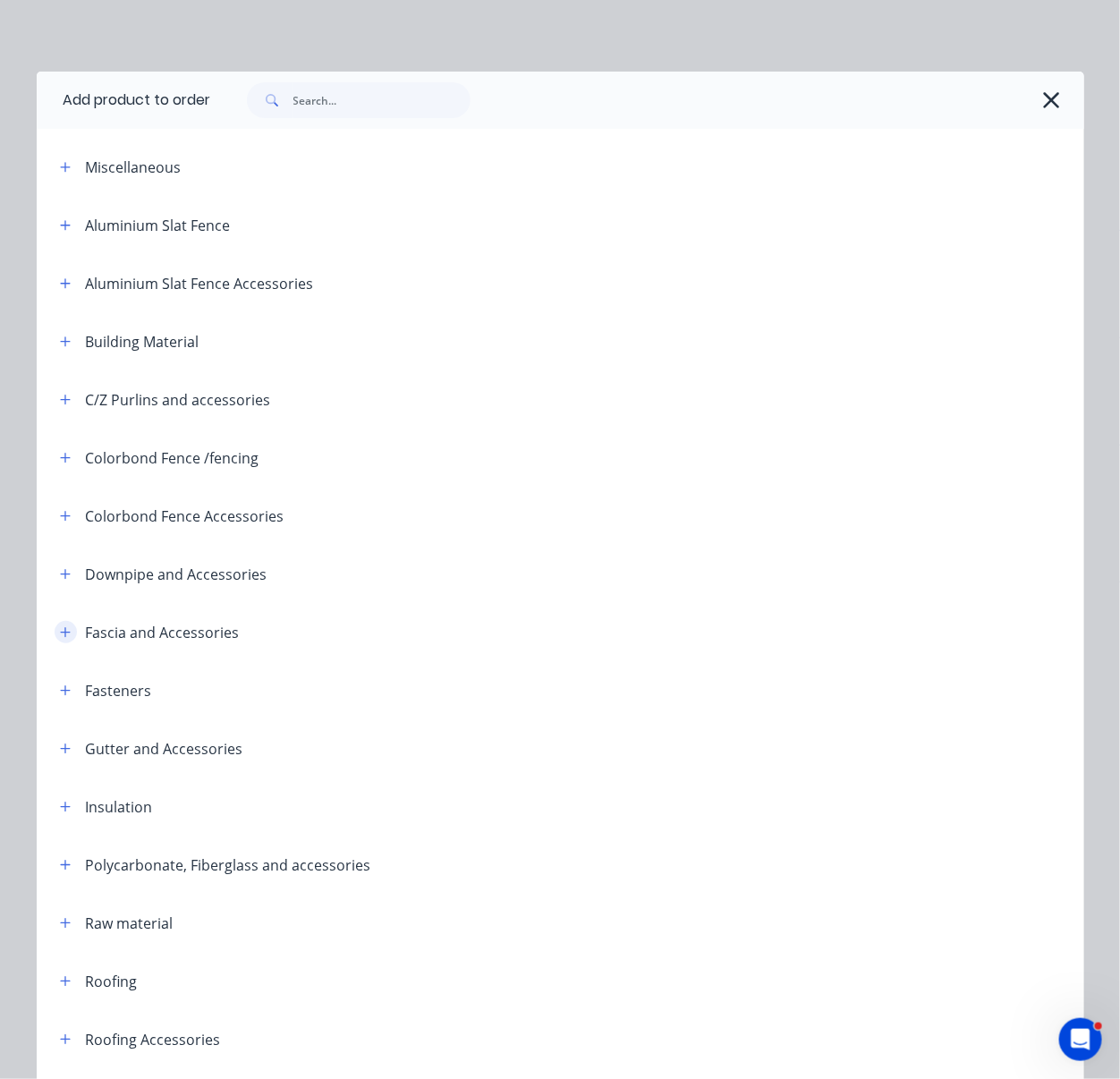
click at [60, 639] on icon "button" at bounding box center [65, 632] width 11 height 13
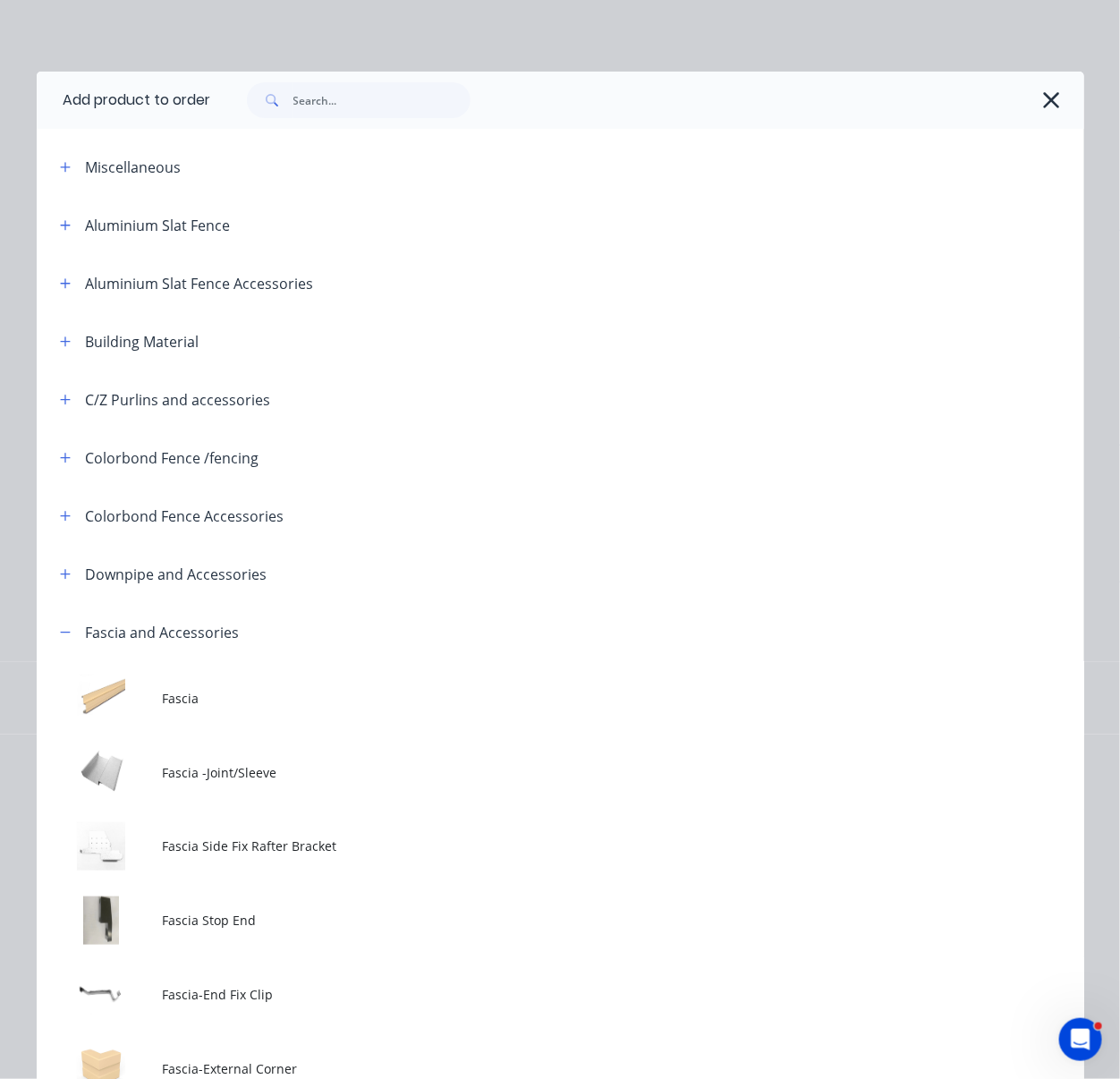
scroll to position [557, 0]
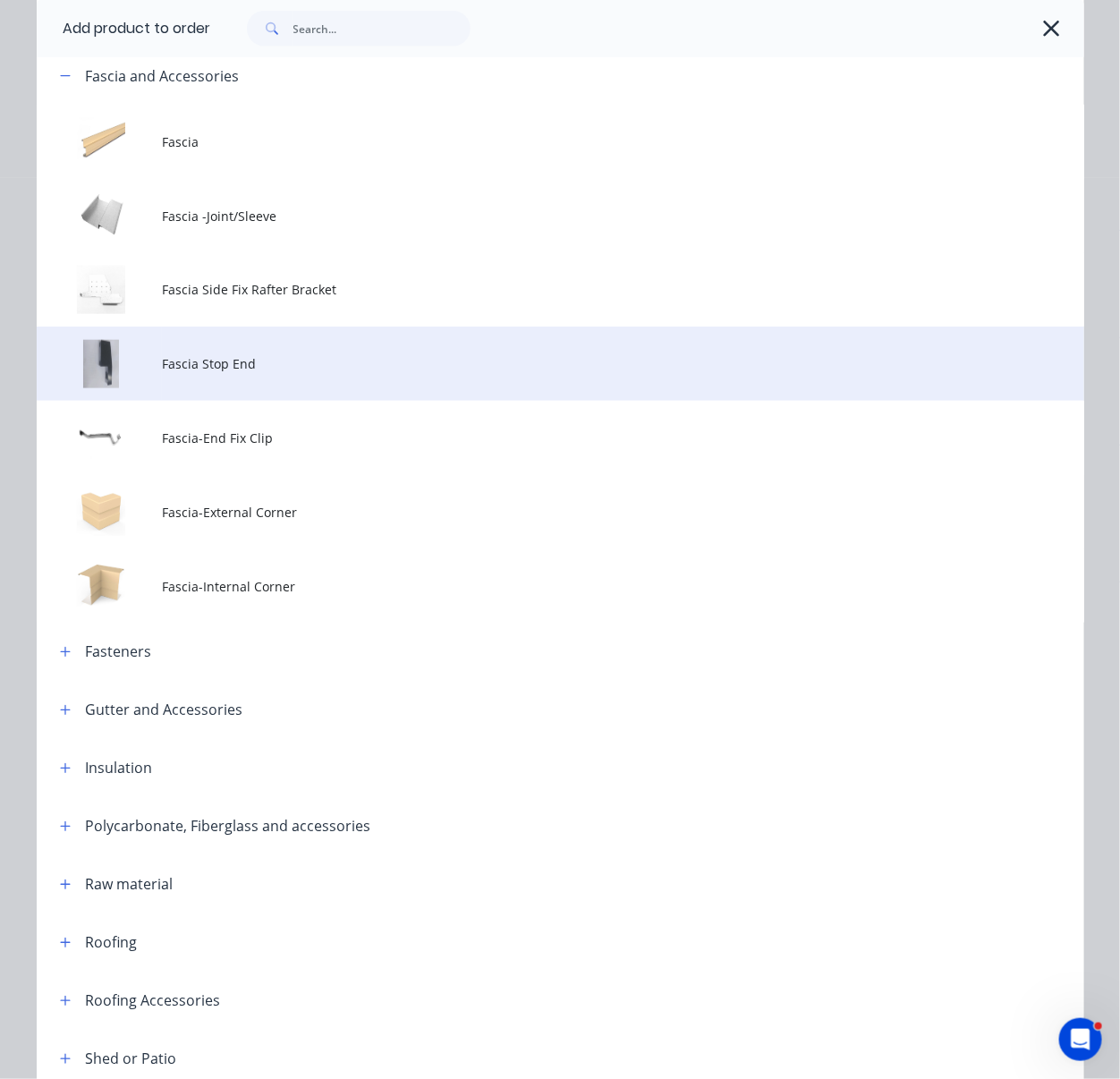
click at [319, 382] on td "Fascia Stop End" at bounding box center [622, 364] width 921 height 75
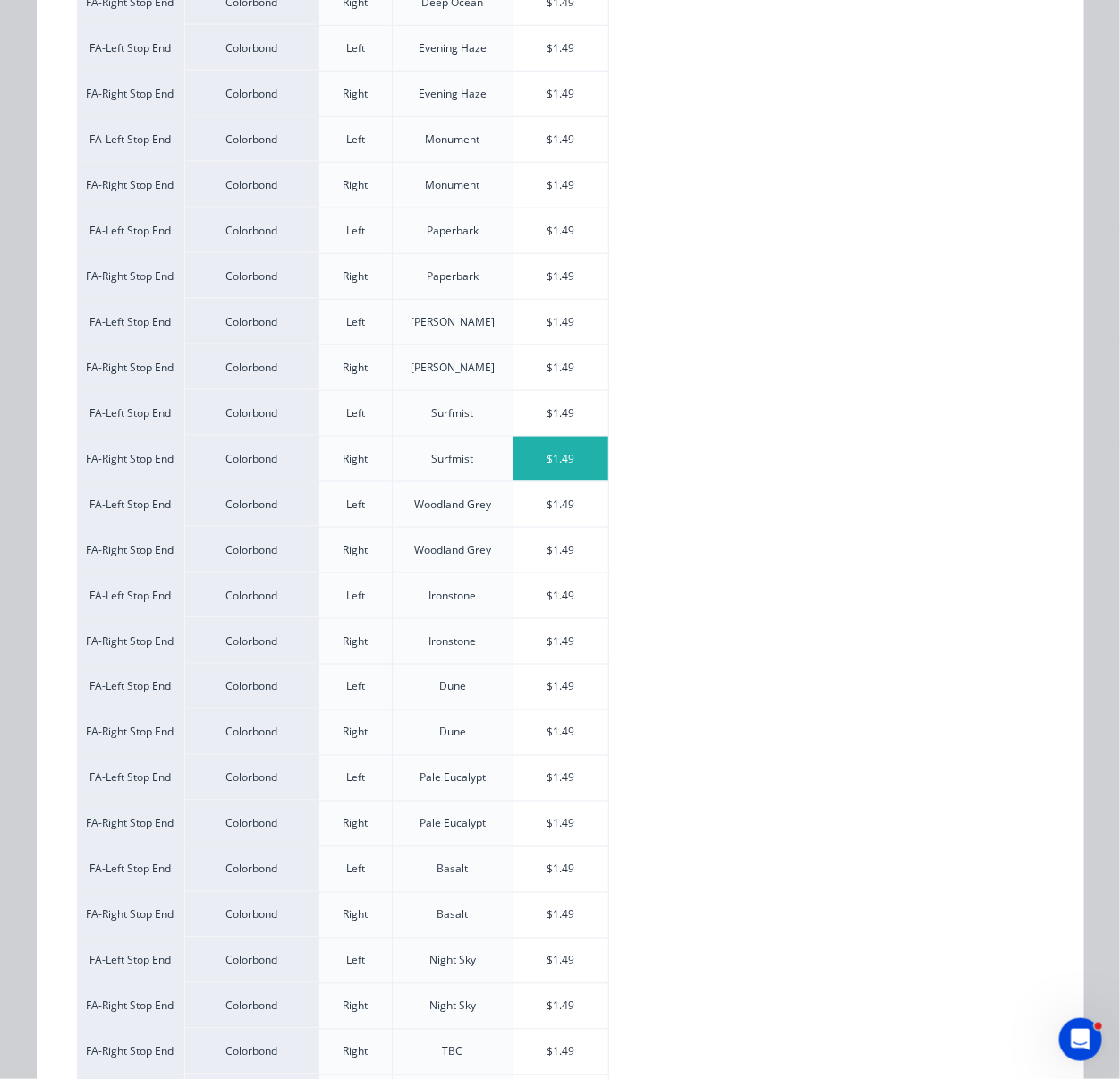
click at [570, 481] on div "$1.49" at bounding box center [560, 458] width 95 height 44
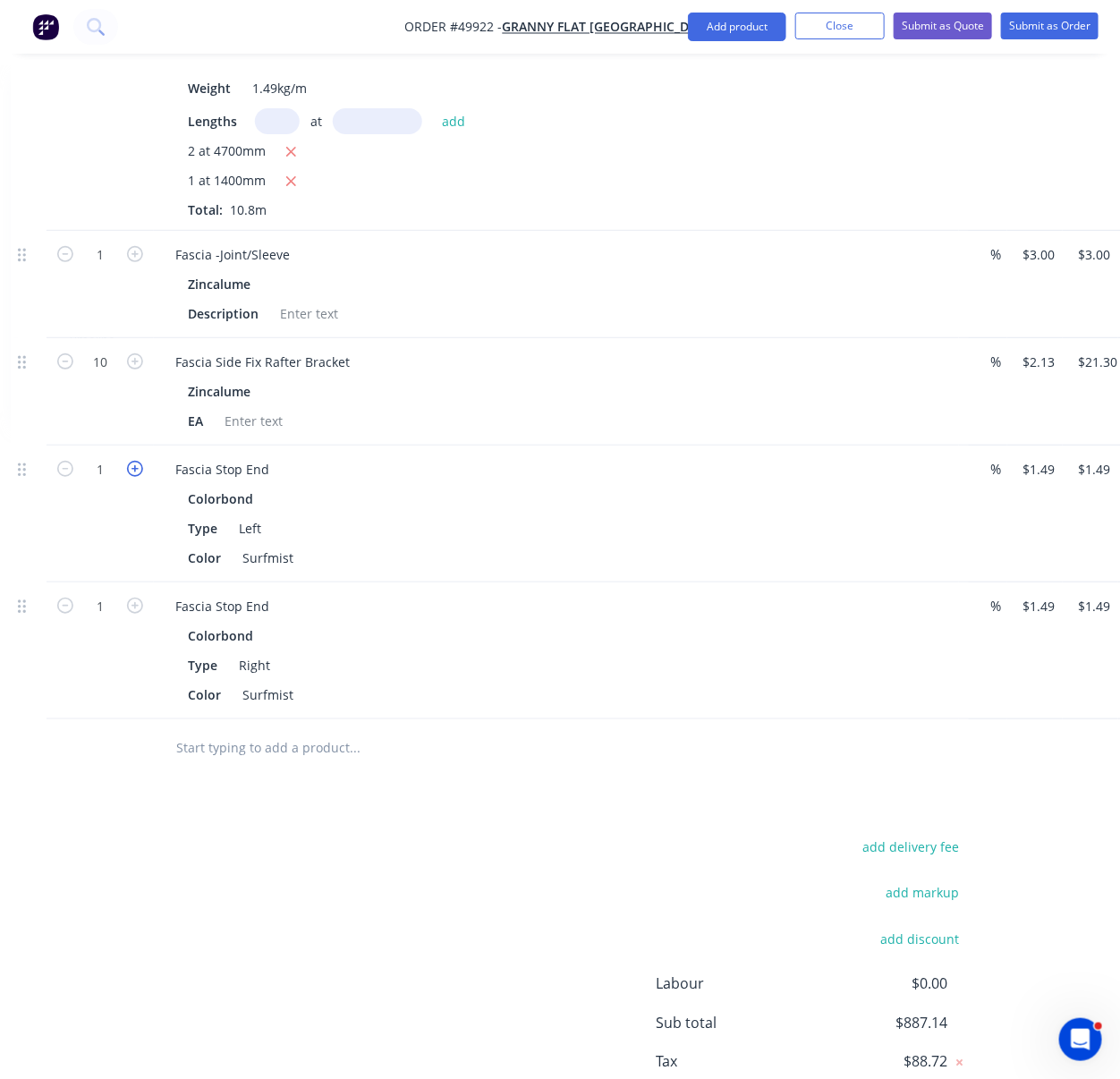
click at [142, 477] on icon "button" at bounding box center [135, 468] width 16 height 16
type input "2"
type input "$2.98"
click at [137, 614] on icon "button" at bounding box center [135, 606] width 16 height 16
type input "2"
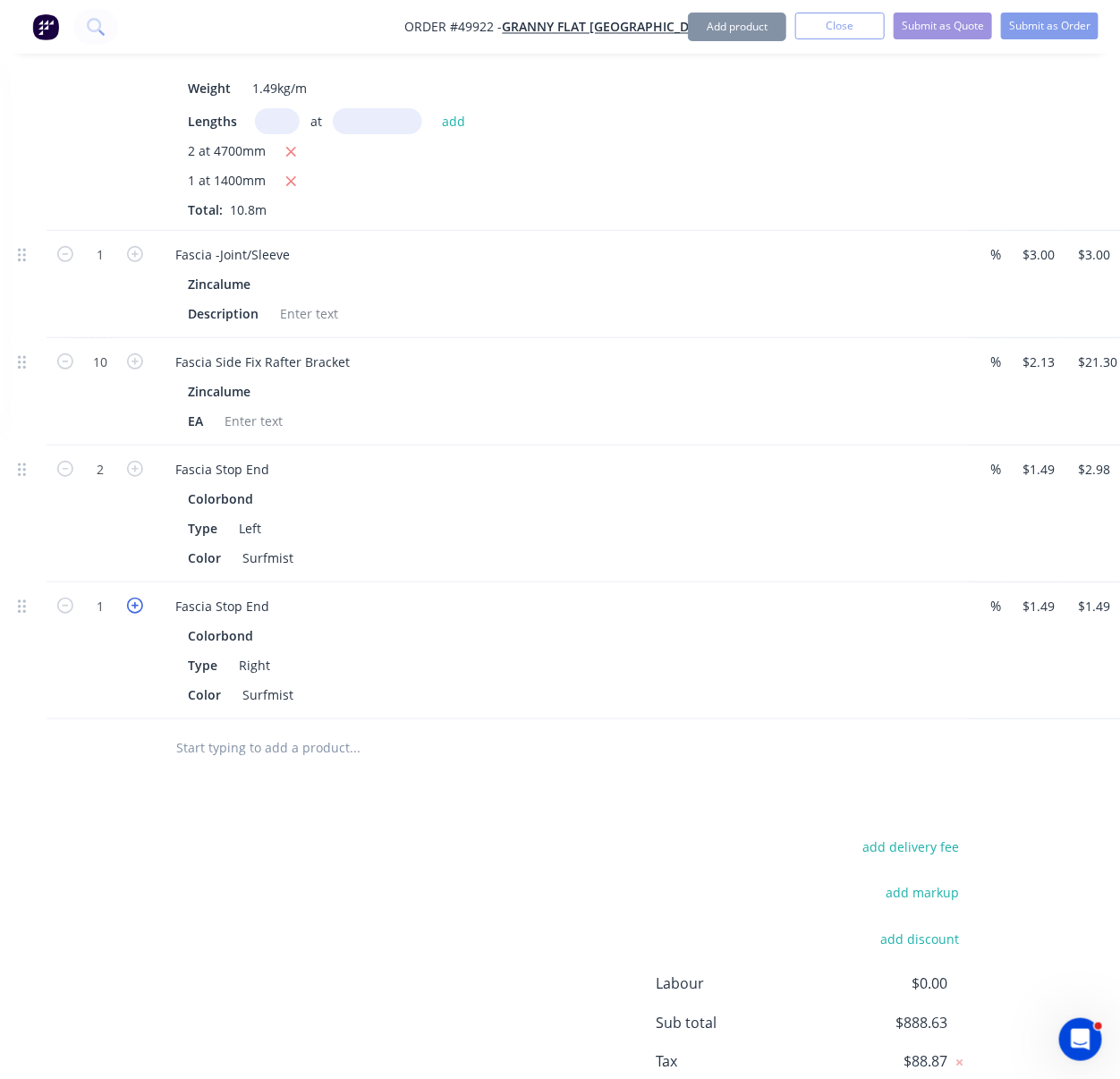
type input "$2.98"
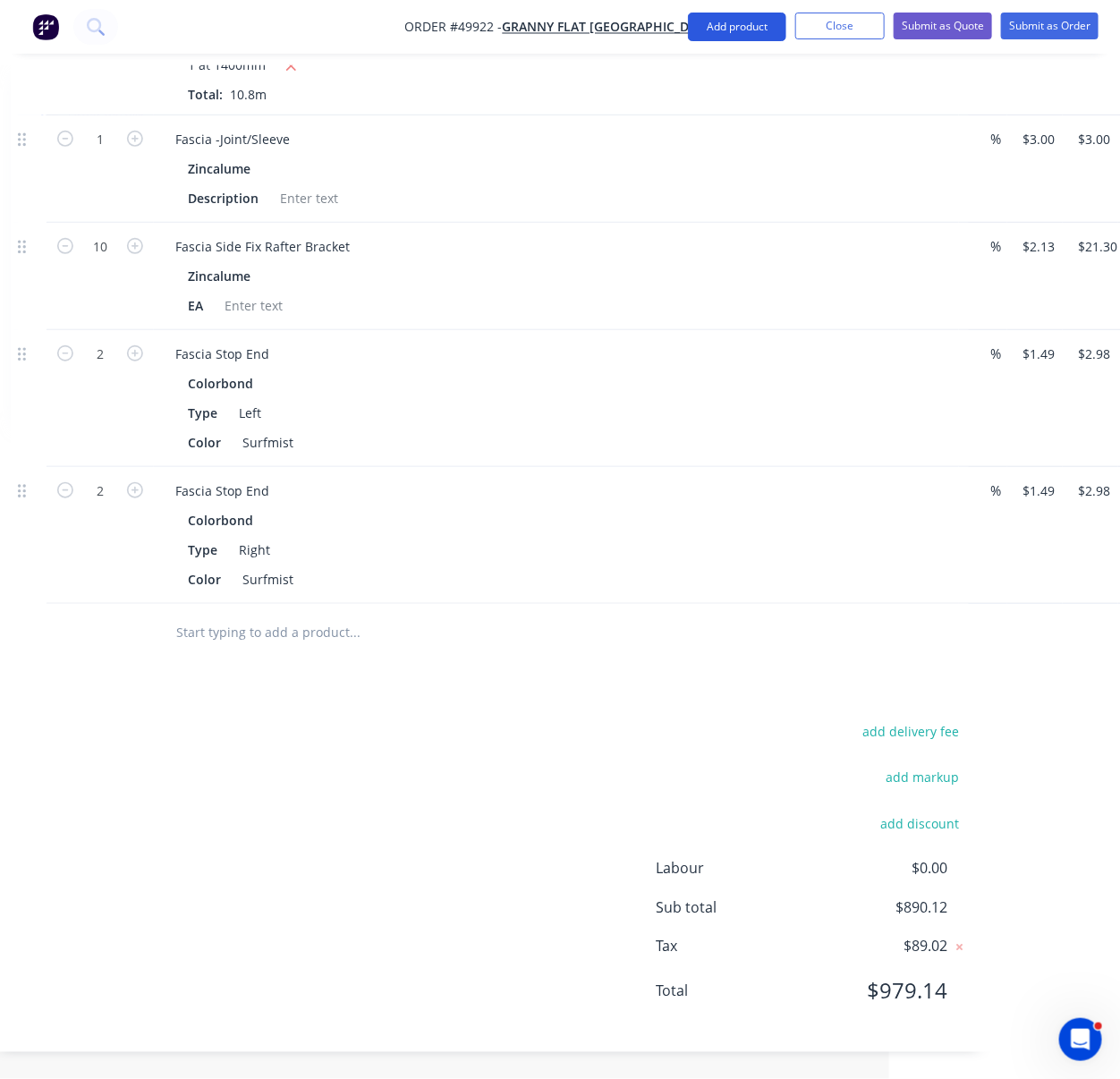
scroll to position [2860, 231]
click at [723, 25] on button "Add product" at bounding box center [737, 27] width 98 height 29
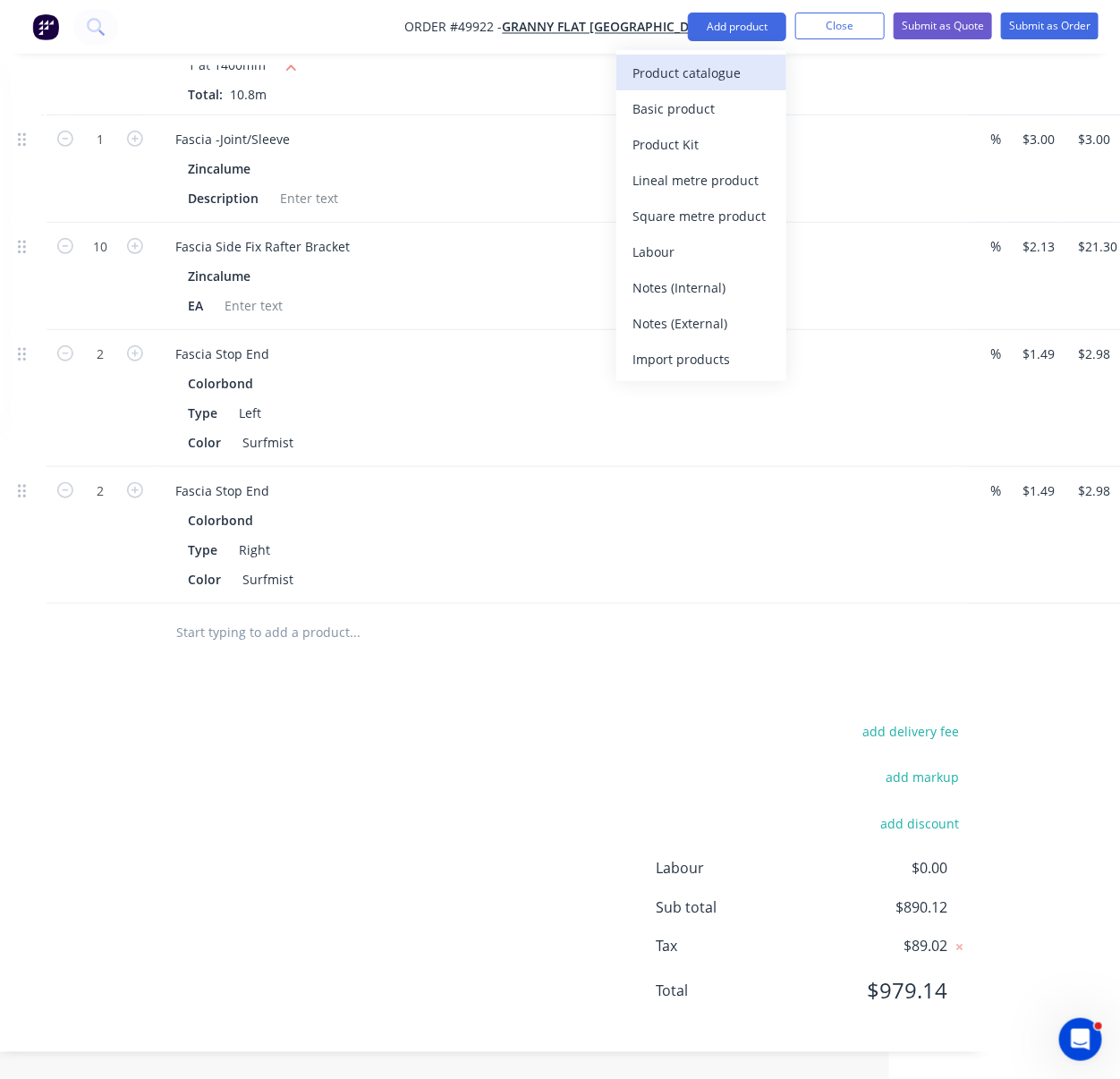
click at [720, 82] on div "Product catalogue" at bounding box center [701, 73] width 138 height 26
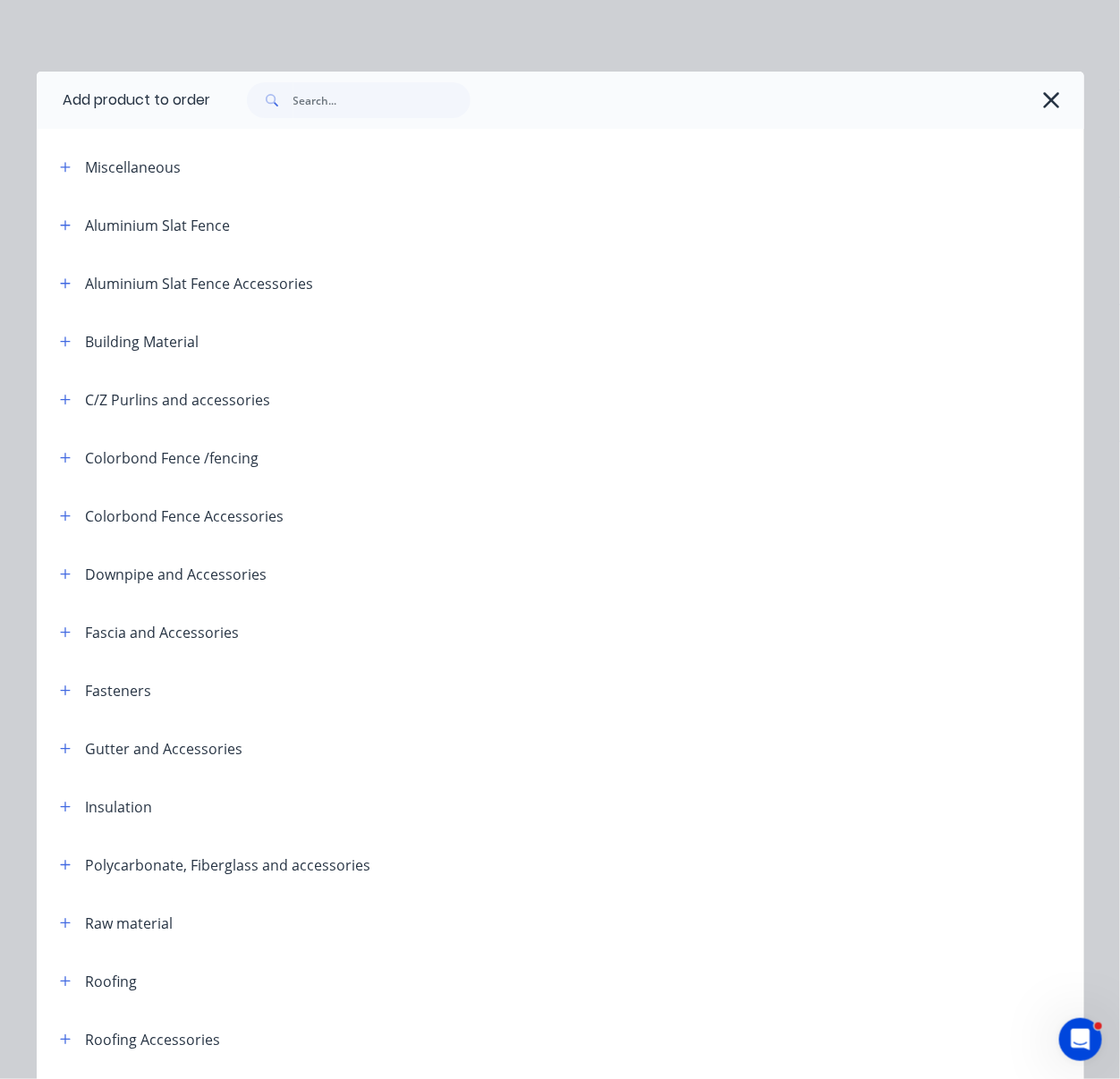
drag, startPoint x: 62, startPoint y: 608, endPoint x: 78, endPoint y: 608, distance: 16.0
click at [61, 580] on icon "button" at bounding box center [65, 574] width 11 height 13
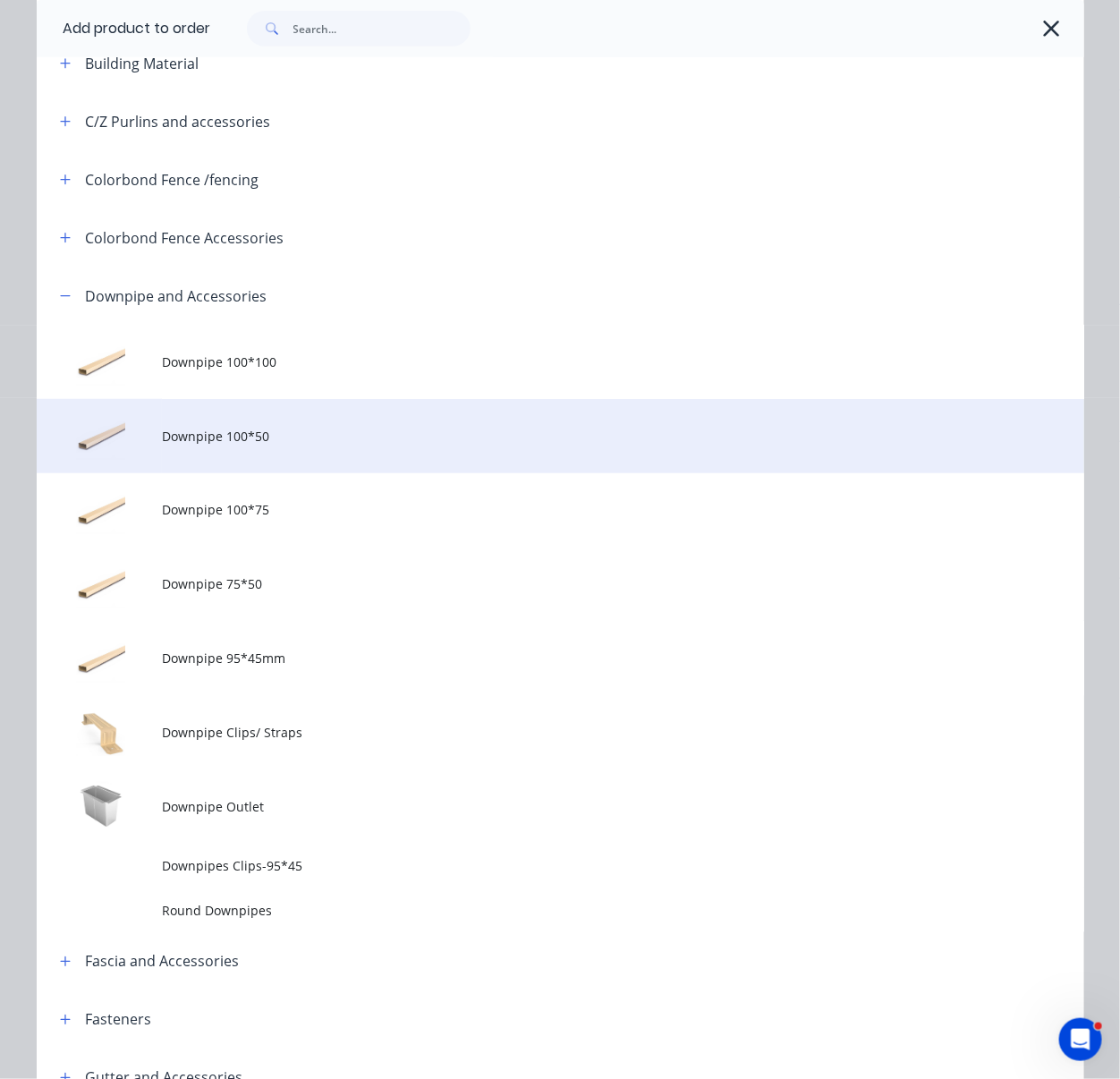
scroll to position [557, 0]
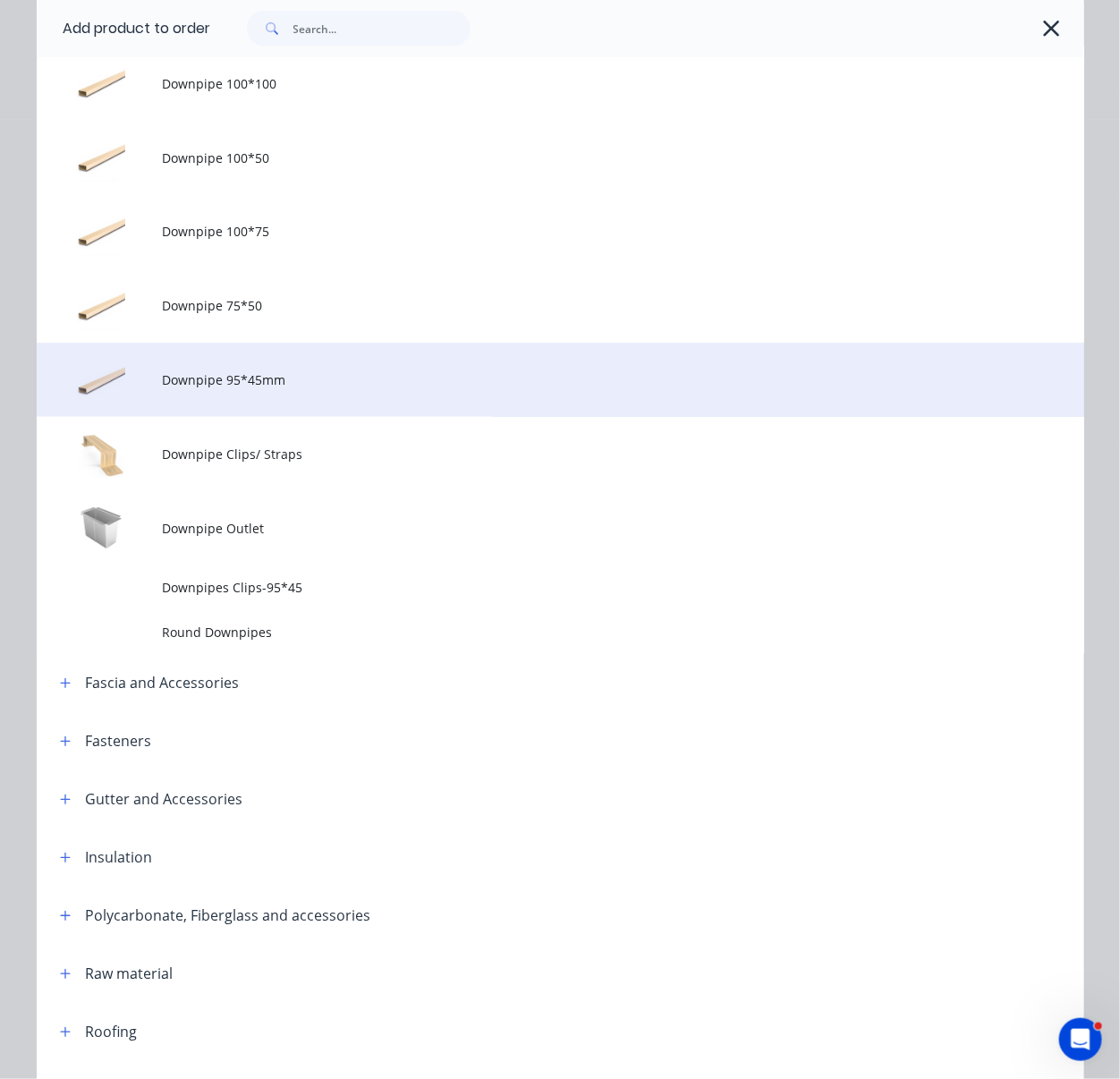
click at [321, 390] on span "Downpipe 95*45mm" at bounding box center [531, 380] width 737 height 19
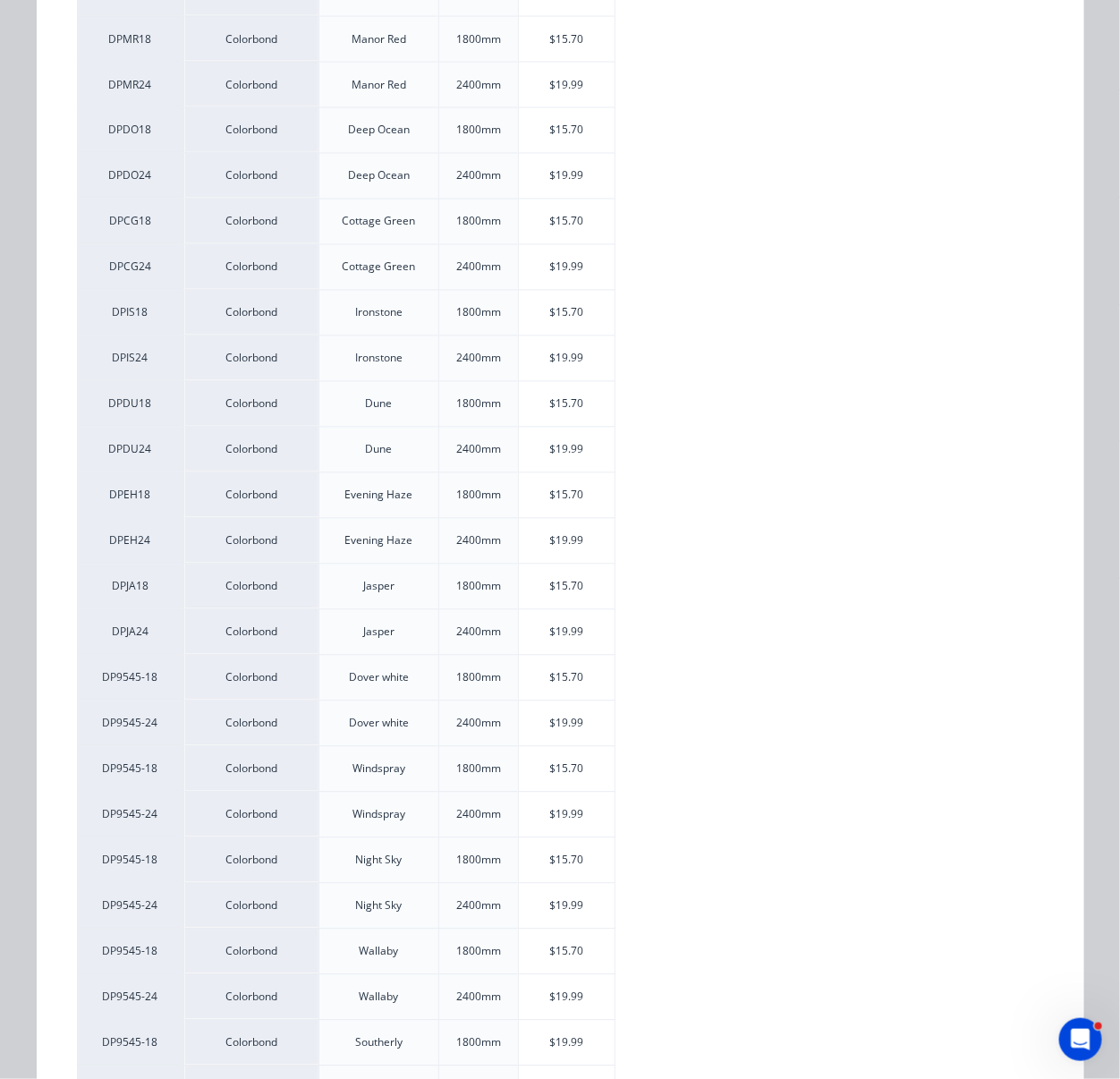
scroll to position [1366, 0]
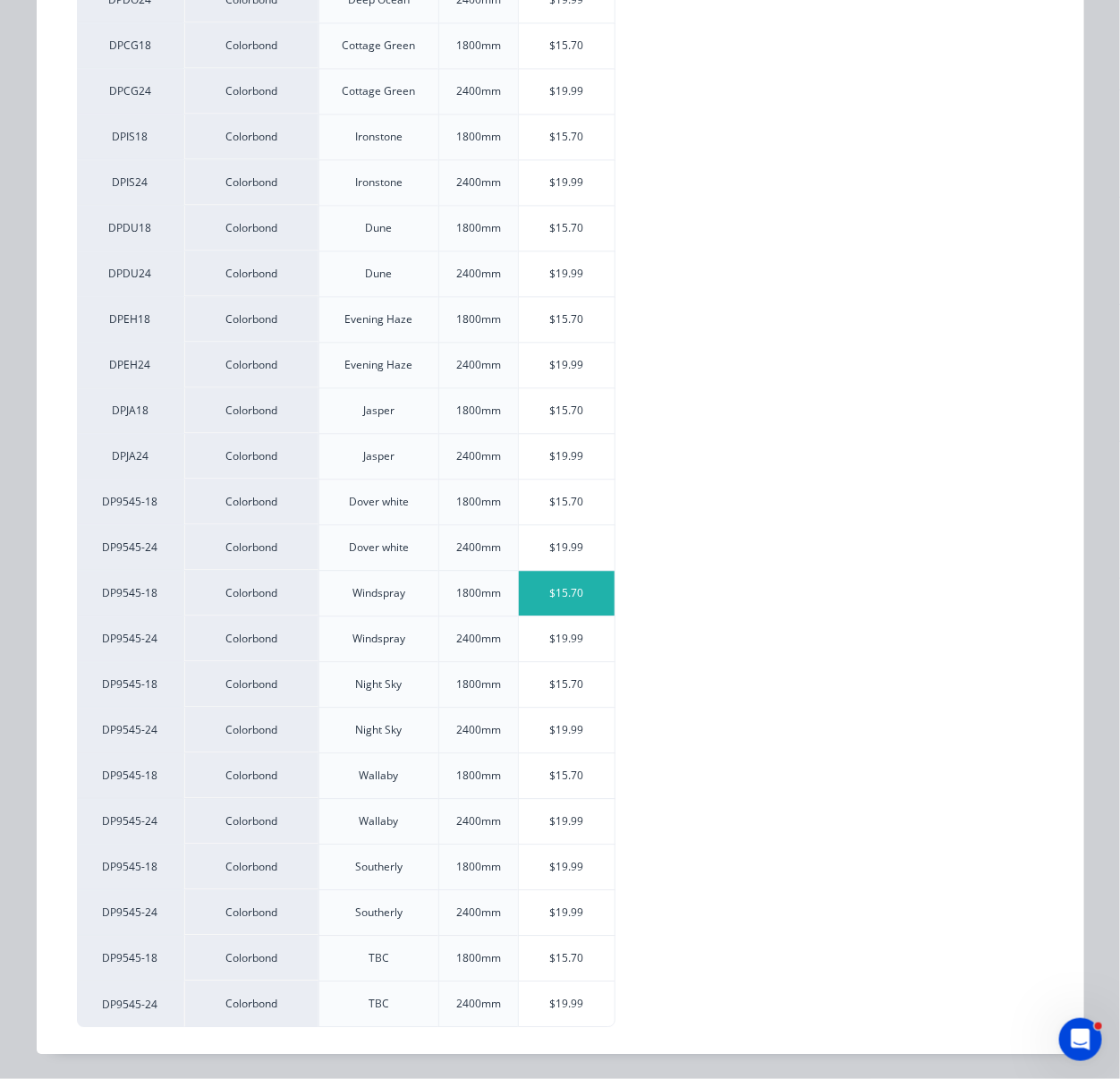
click at [542, 577] on div "$15.70" at bounding box center [566, 592] width 95 height 44
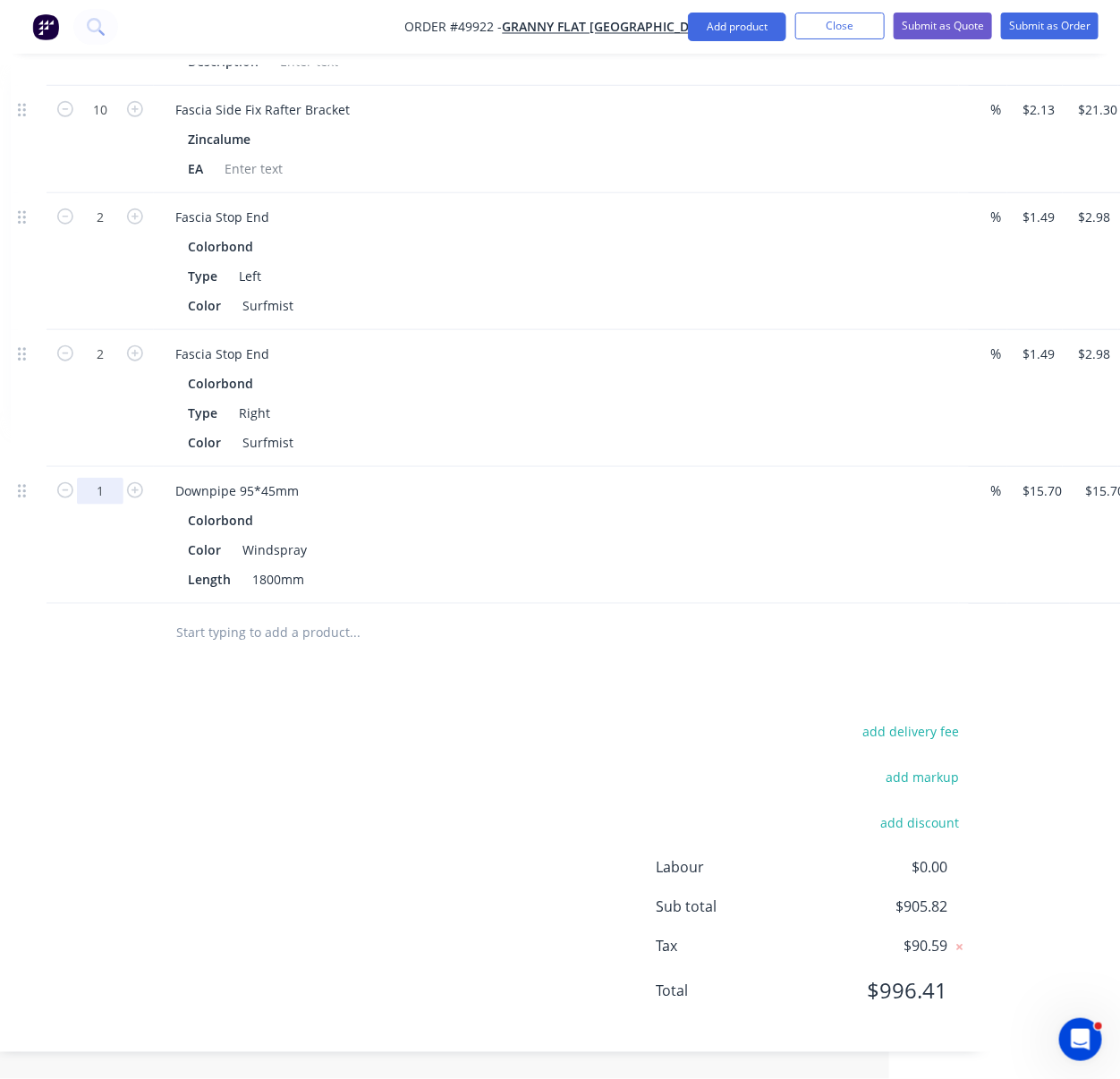
click at [109, 505] on input "1" at bounding box center [99, 491] width 46 height 27
type input "8"
type input "$125.60"
click at [45, 604] on div at bounding box center [29, 535] width 35 height 137
click at [738, 29] on button "Add product" at bounding box center [737, 27] width 98 height 29
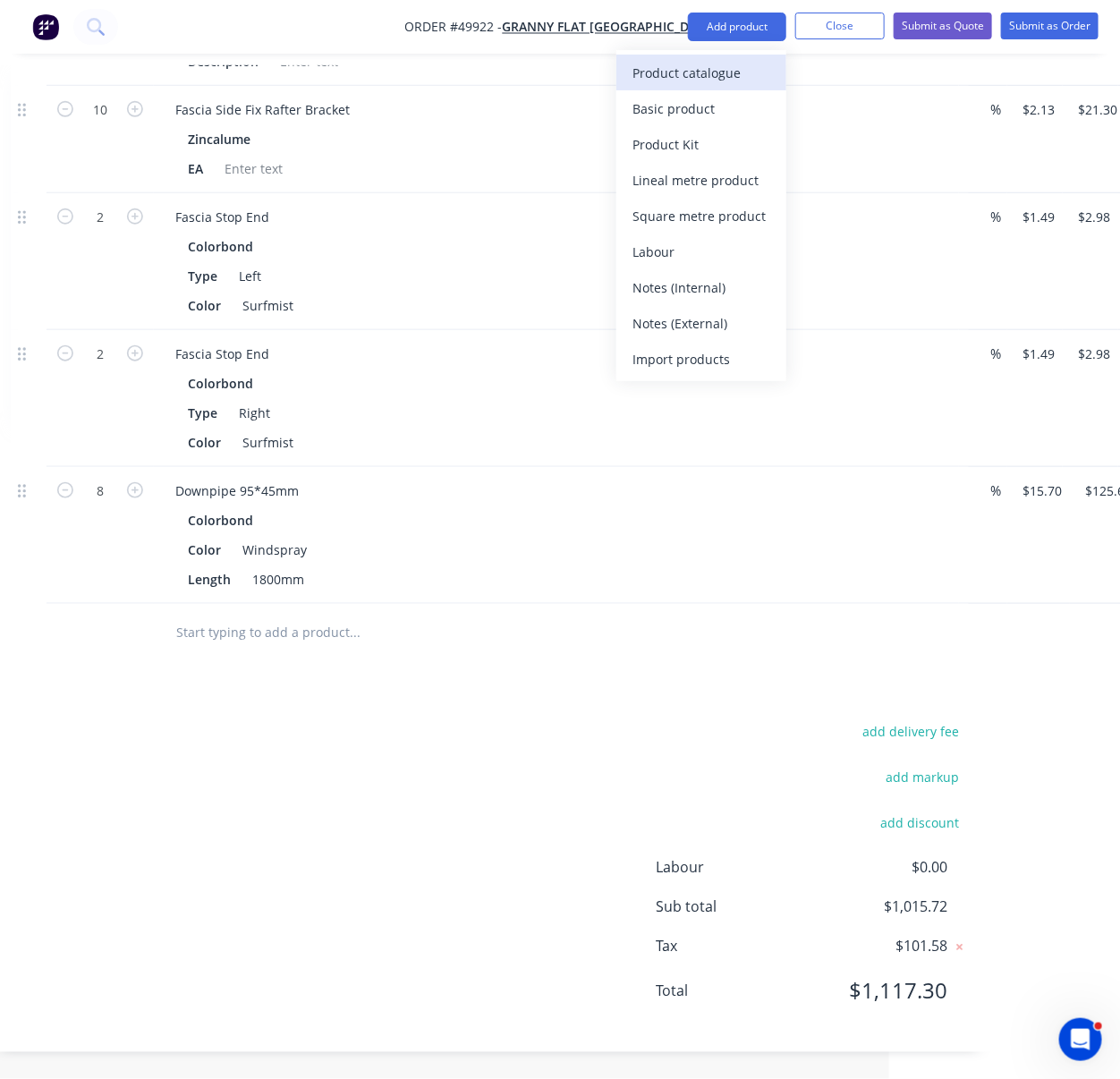
click at [728, 73] on div "Product catalogue" at bounding box center [701, 73] width 138 height 26
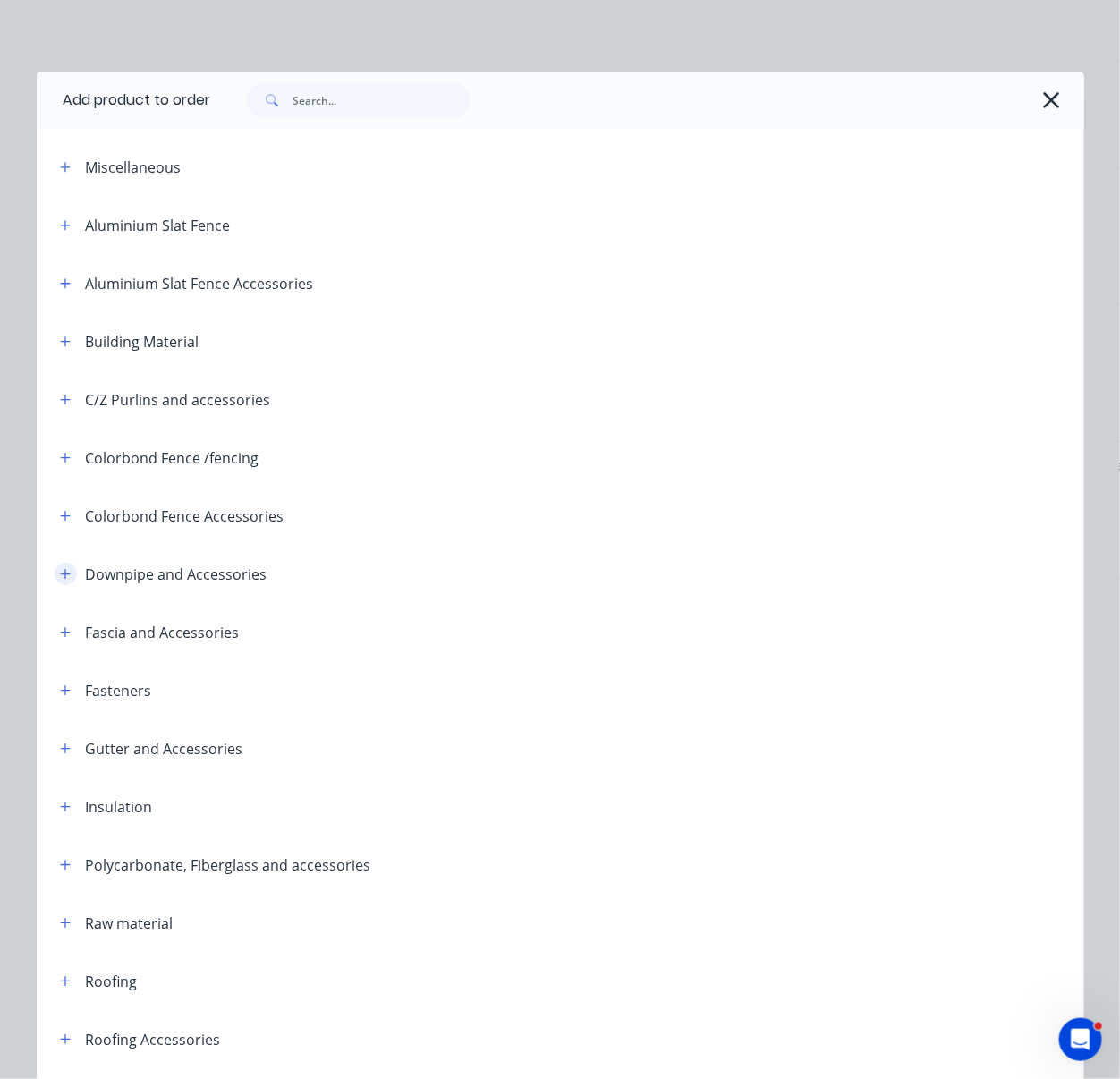
click at [63, 579] on icon "button" at bounding box center [65, 574] width 10 height 10
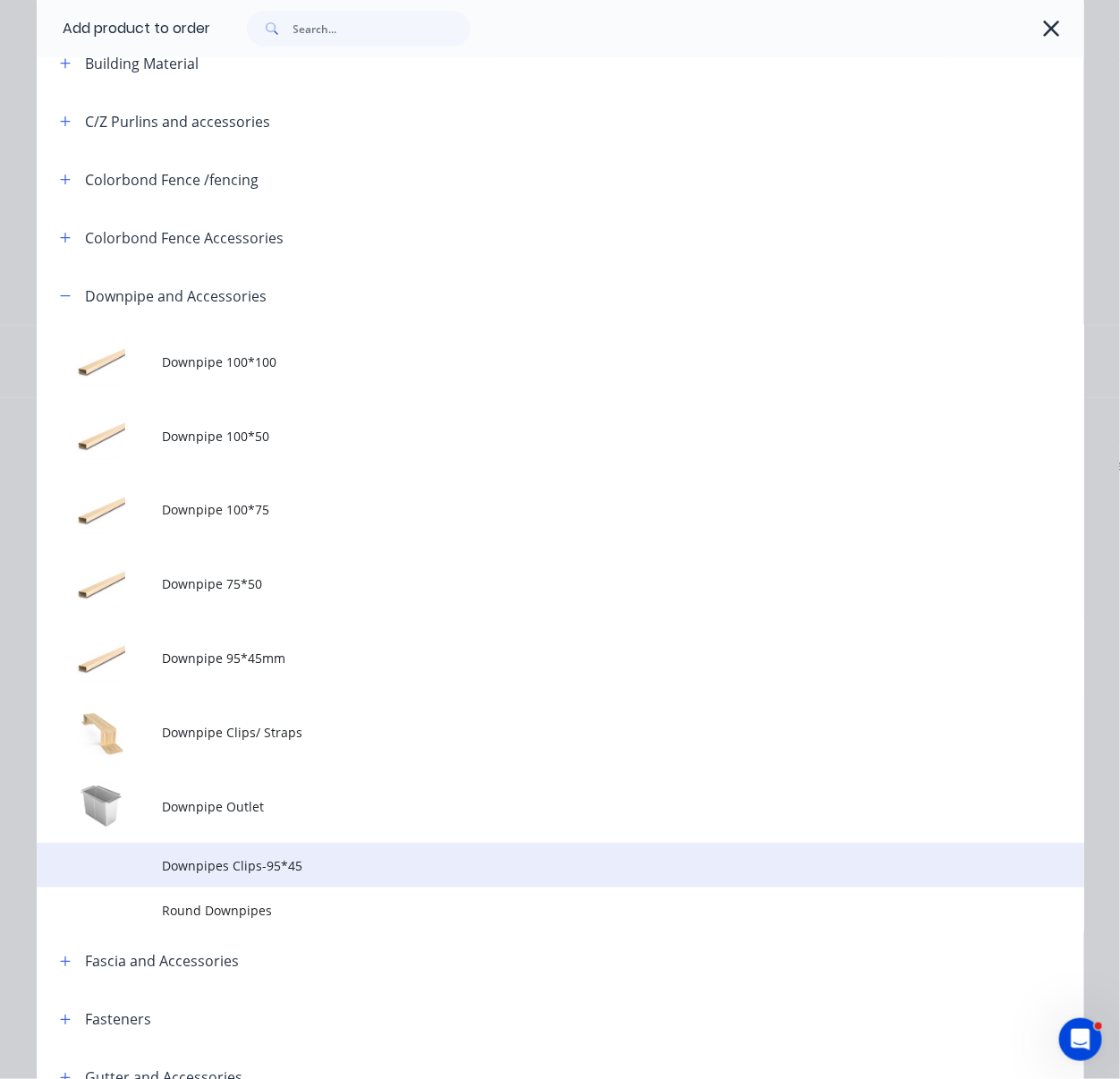
scroll to position [557, 0]
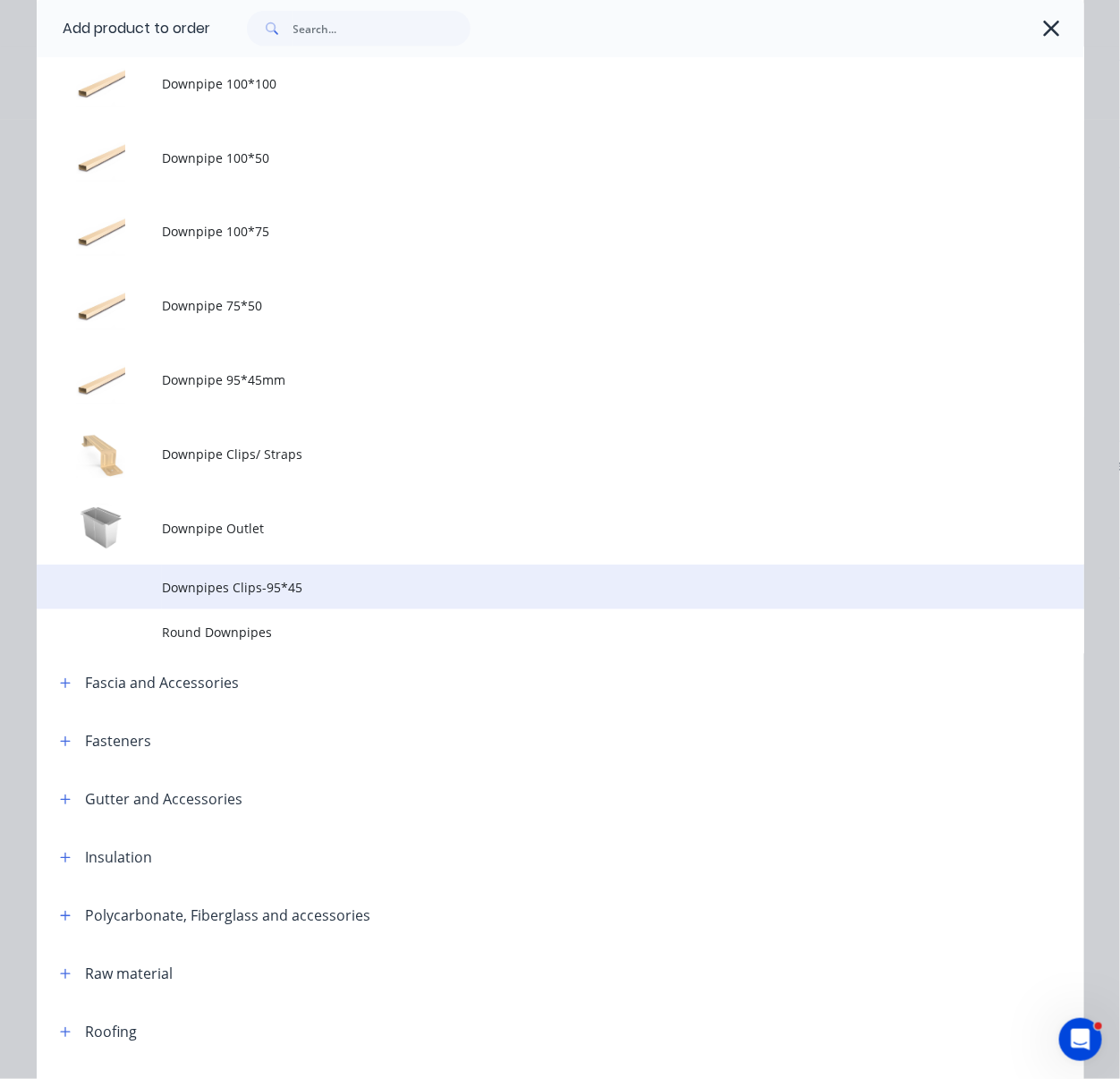
click at [379, 597] on span "Downpipes Clips-95*45" at bounding box center [531, 587] width 737 height 19
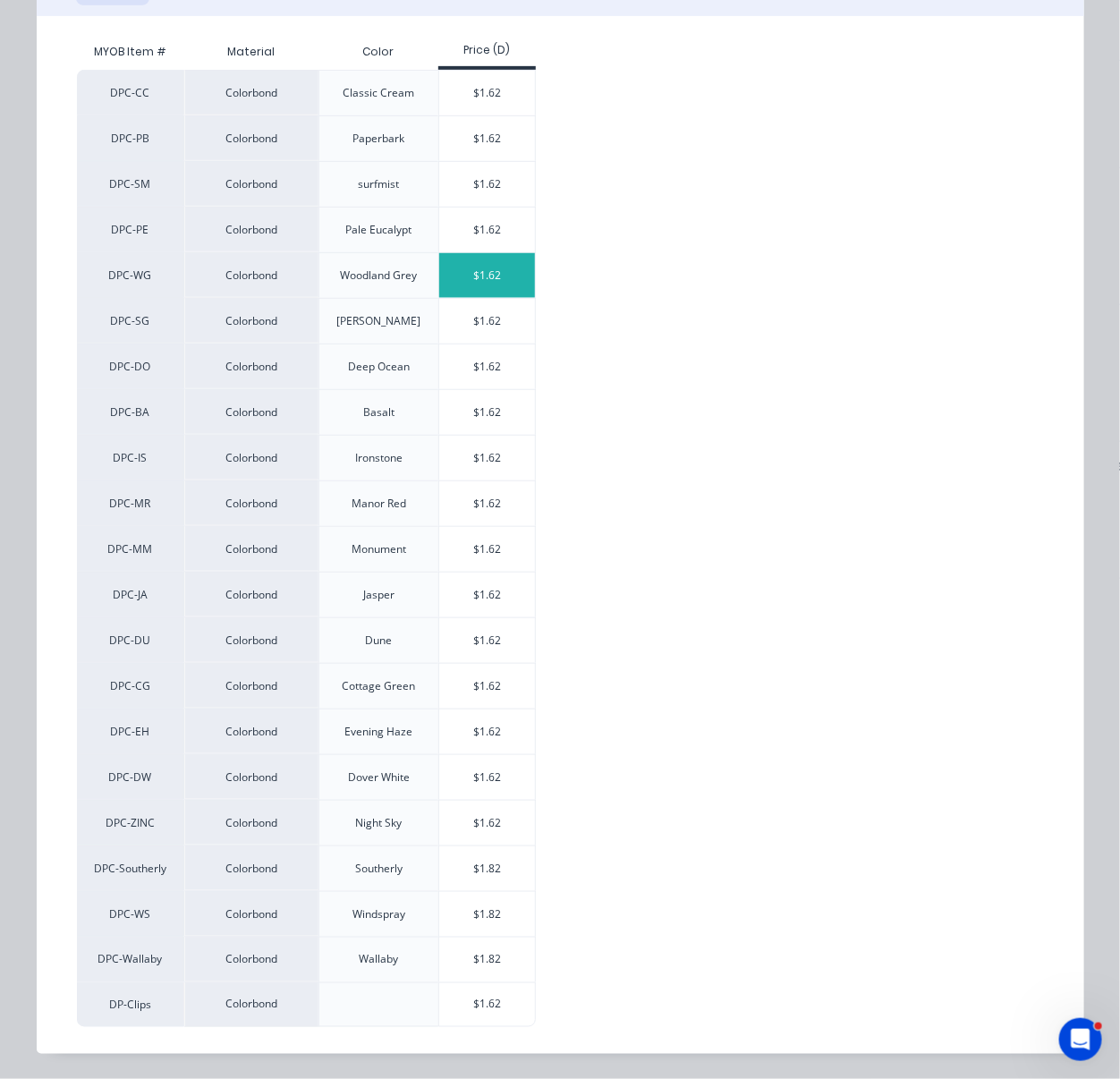
scroll to position [321, 0]
click at [490, 913] on div "$1.82" at bounding box center [487, 914] width 95 height 44
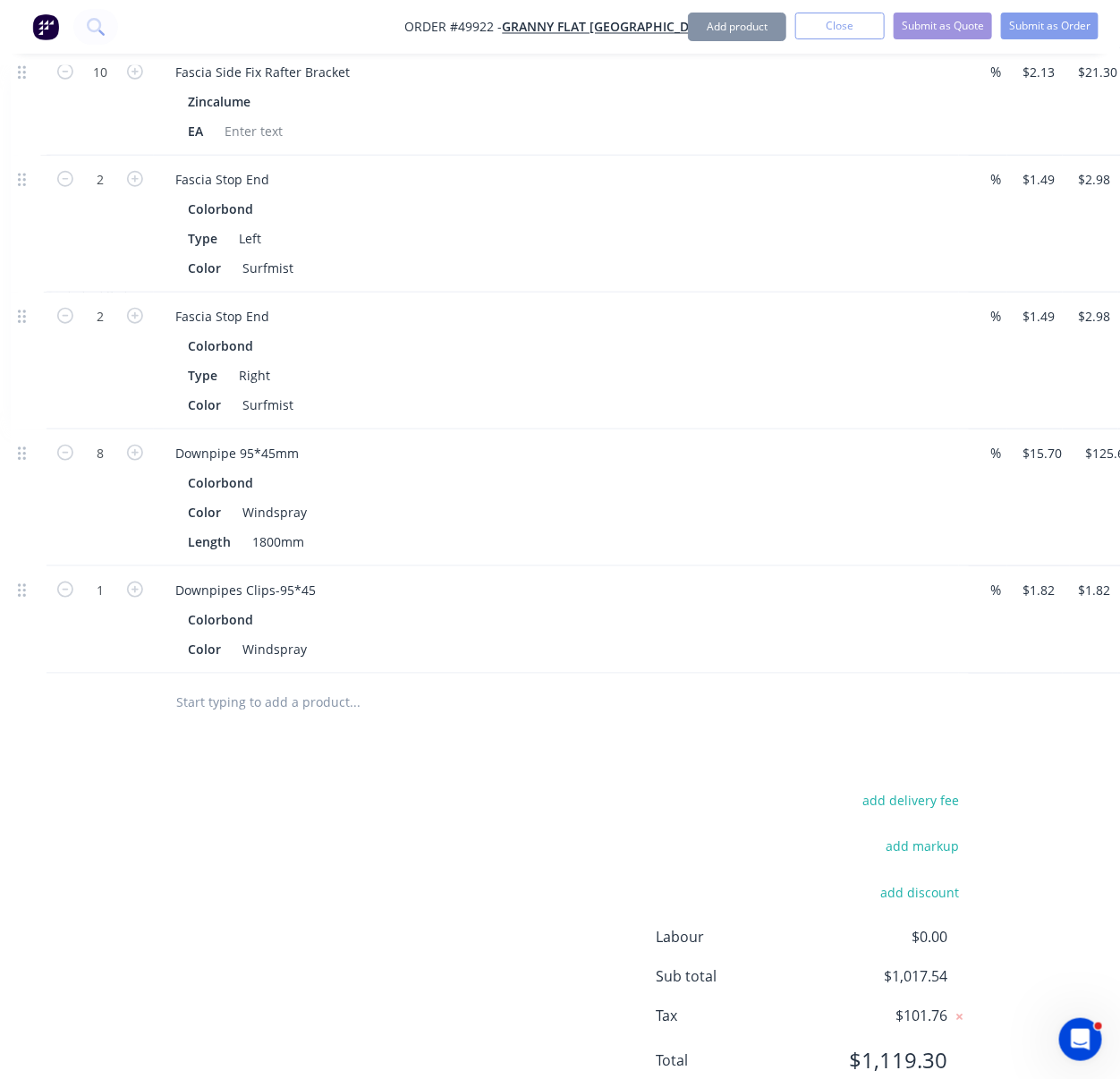
scroll to position [3119, 231]
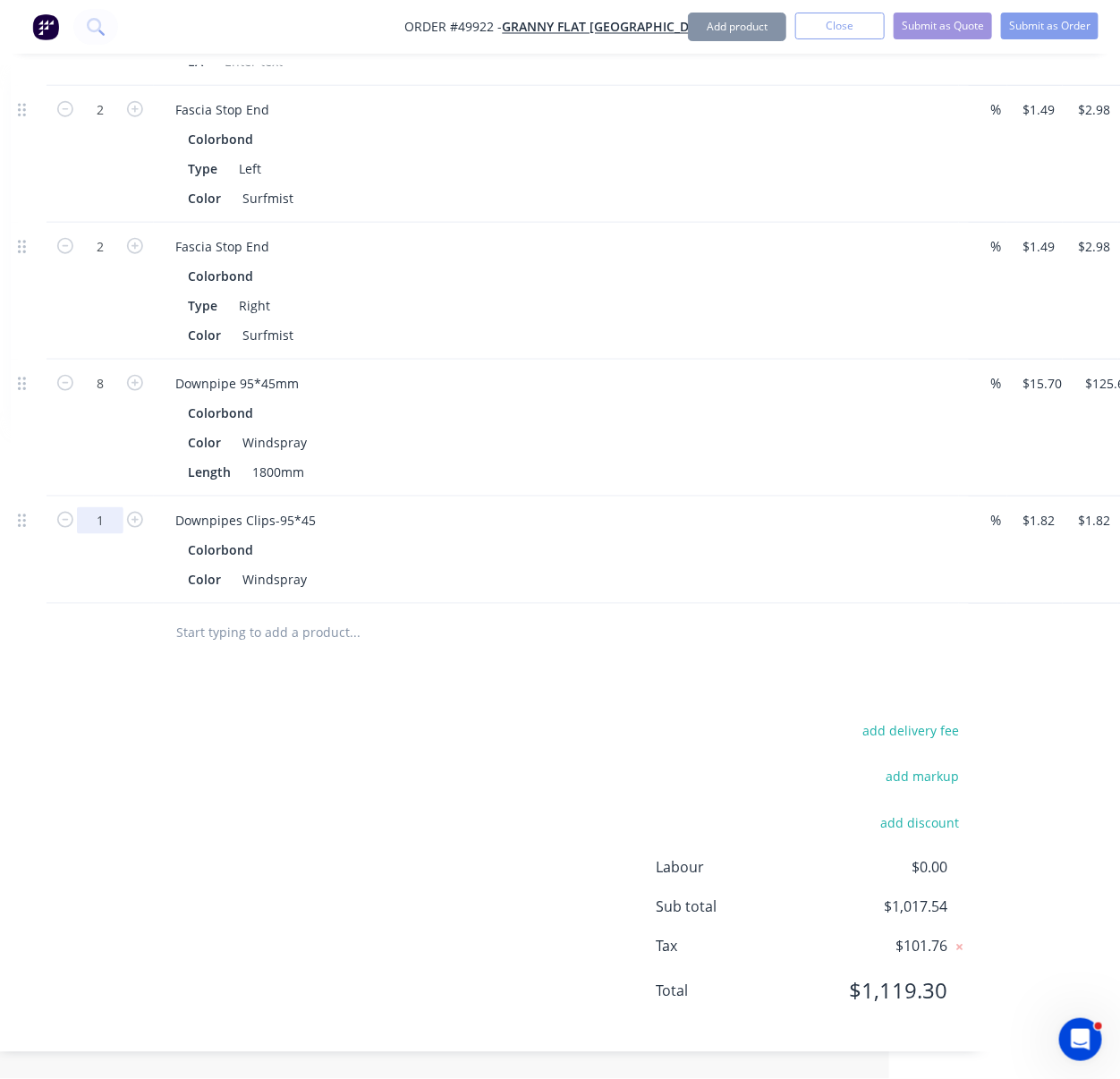
click at [99, 508] on input "1" at bounding box center [99, 520] width 46 height 27
type input "8"
type input "$14.56"
click at [104, 450] on div "8" at bounding box center [99, 428] width 107 height 137
click at [727, 23] on button "Add product" at bounding box center [737, 27] width 98 height 29
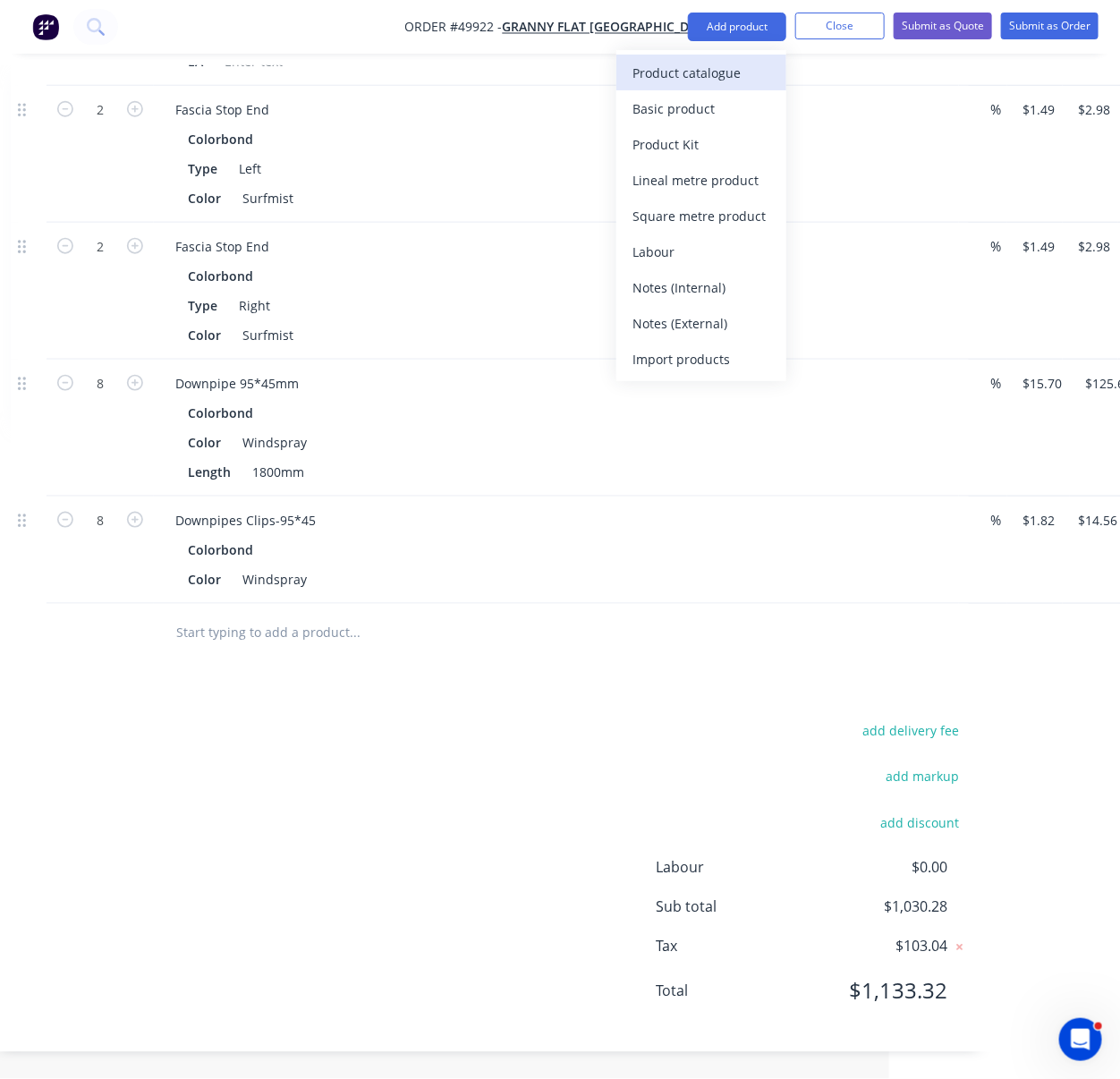
click at [716, 75] on div "Product catalogue" at bounding box center [701, 73] width 138 height 26
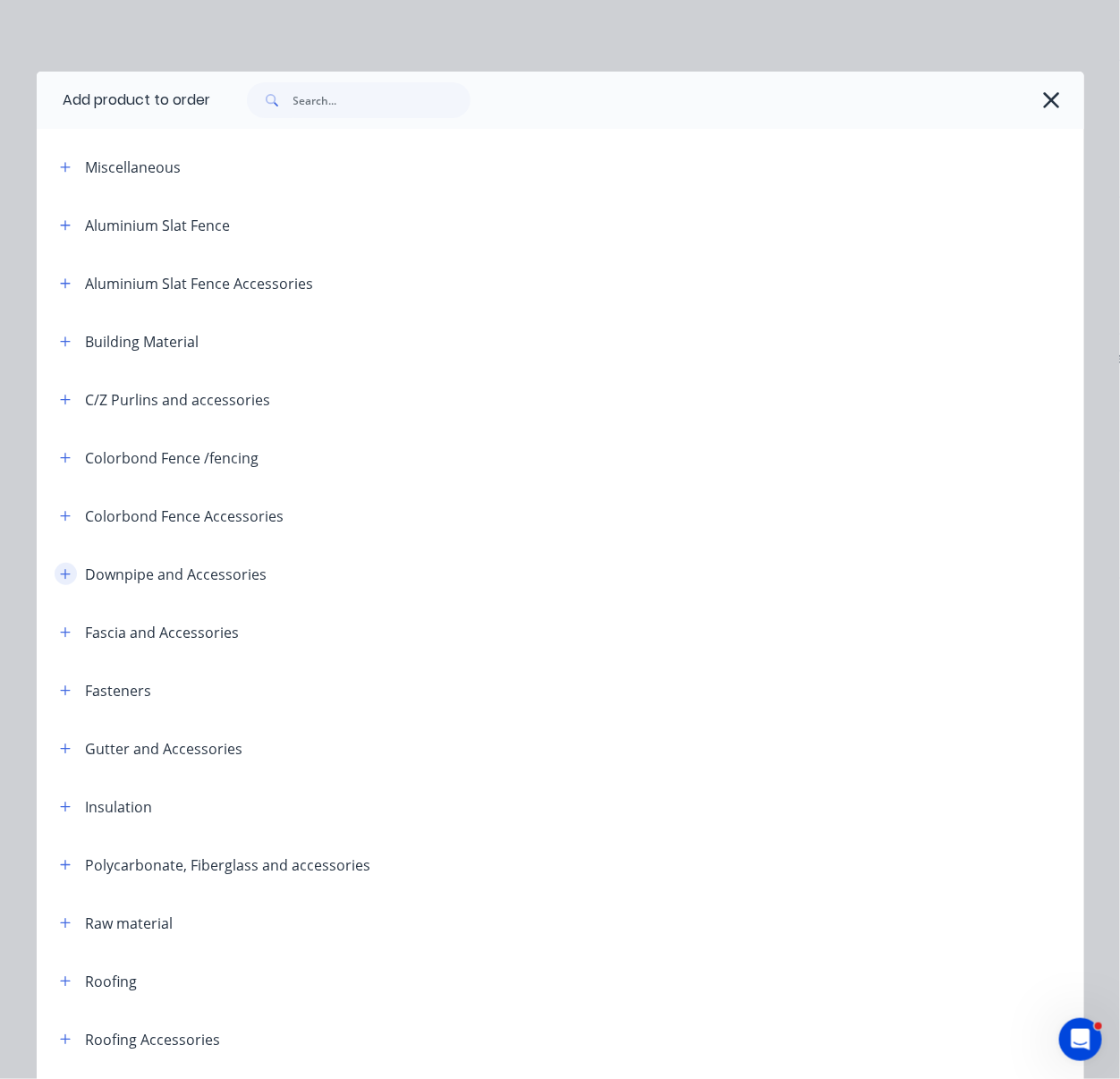
click at [55, 585] on button "button" at bounding box center [65, 573] width 23 height 23
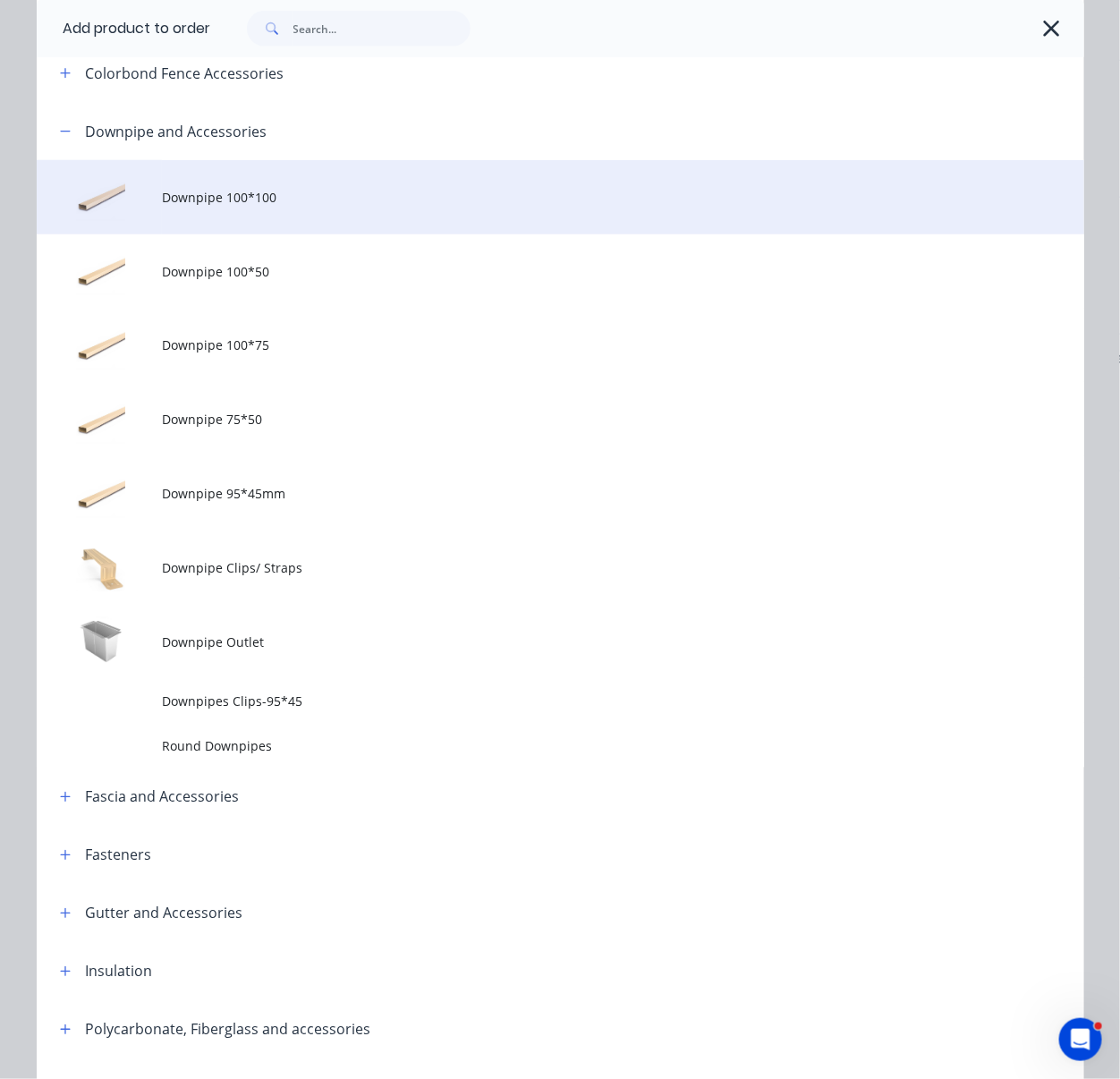
scroll to position [557, 0]
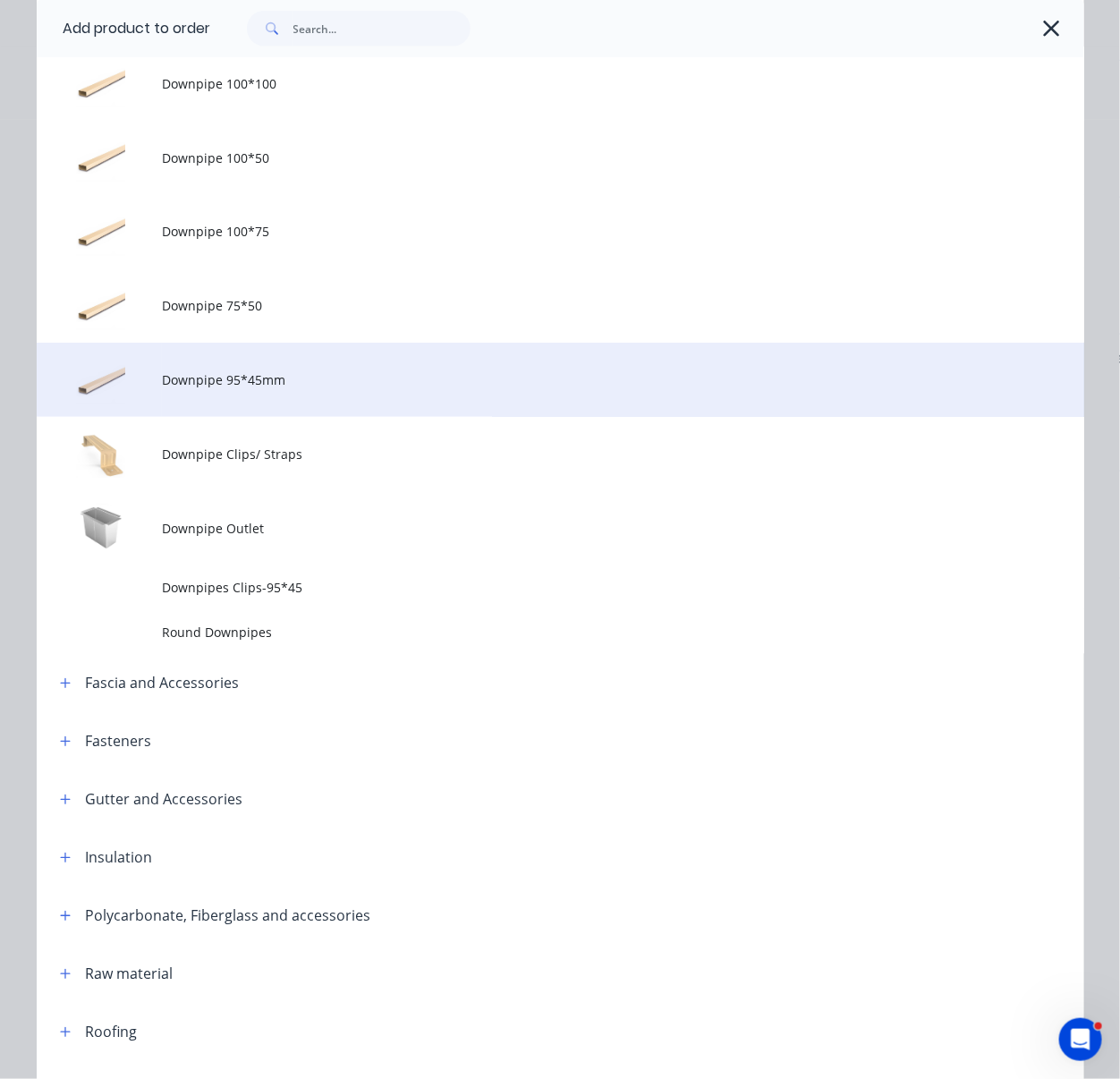
click at [300, 417] on td "Downpipe 95*45mm" at bounding box center [622, 380] width 921 height 75
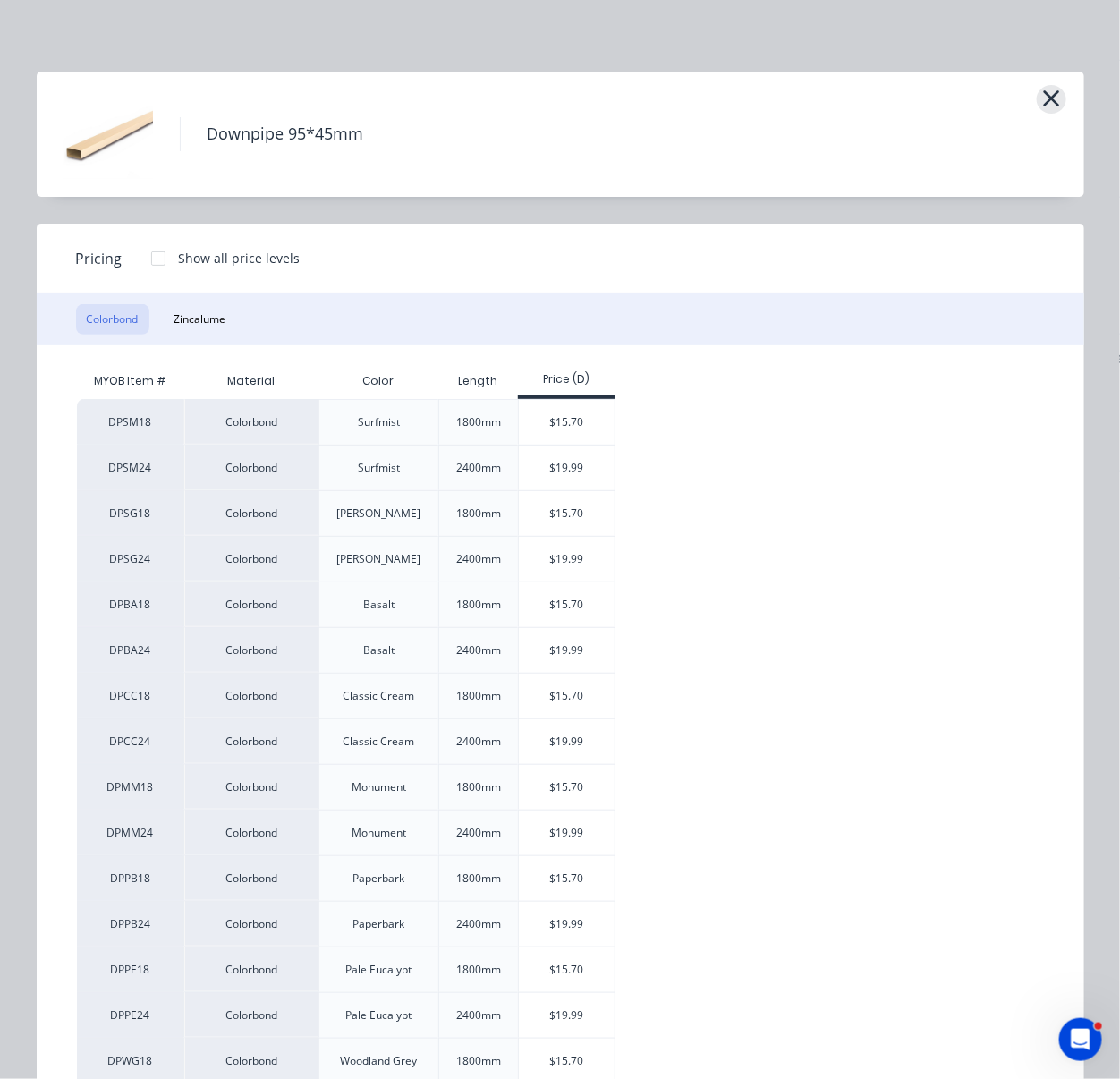
click at [1047, 107] on icon "button" at bounding box center [1051, 97] width 19 height 25
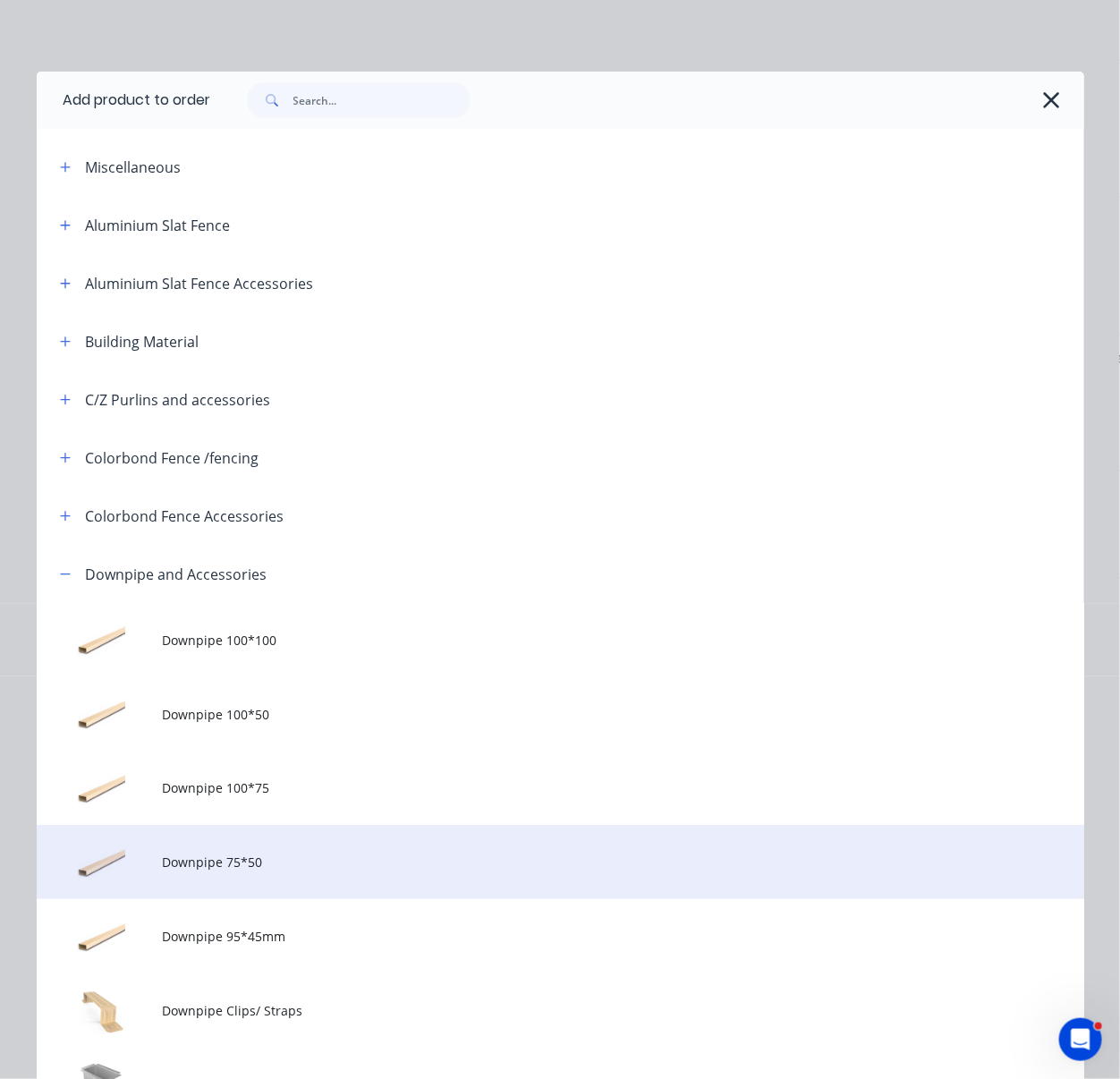
scroll to position [578, 0]
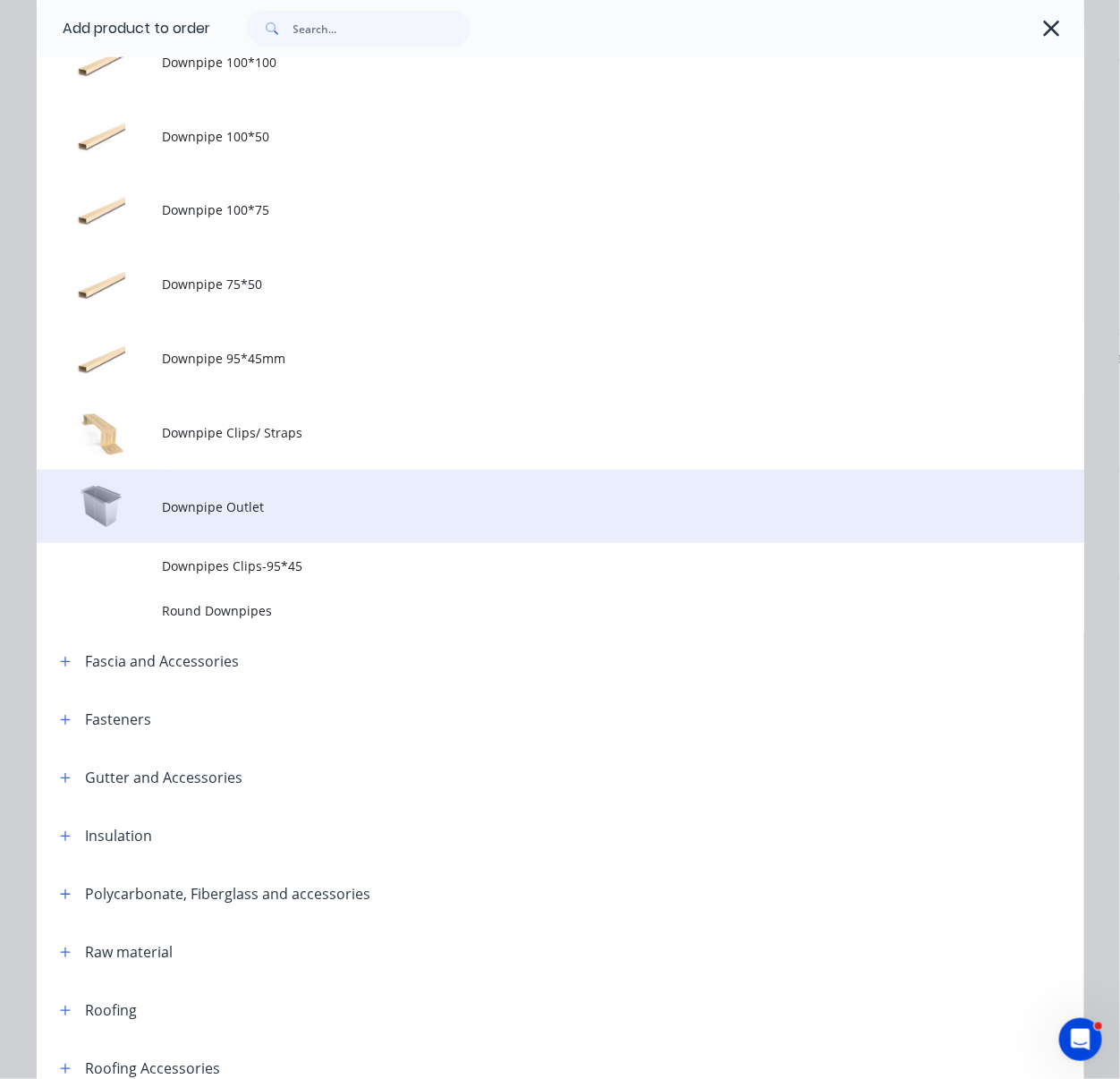
click at [272, 516] on span "Downpipe Outlet" at bounding box center [531, 507] width 737 height 19
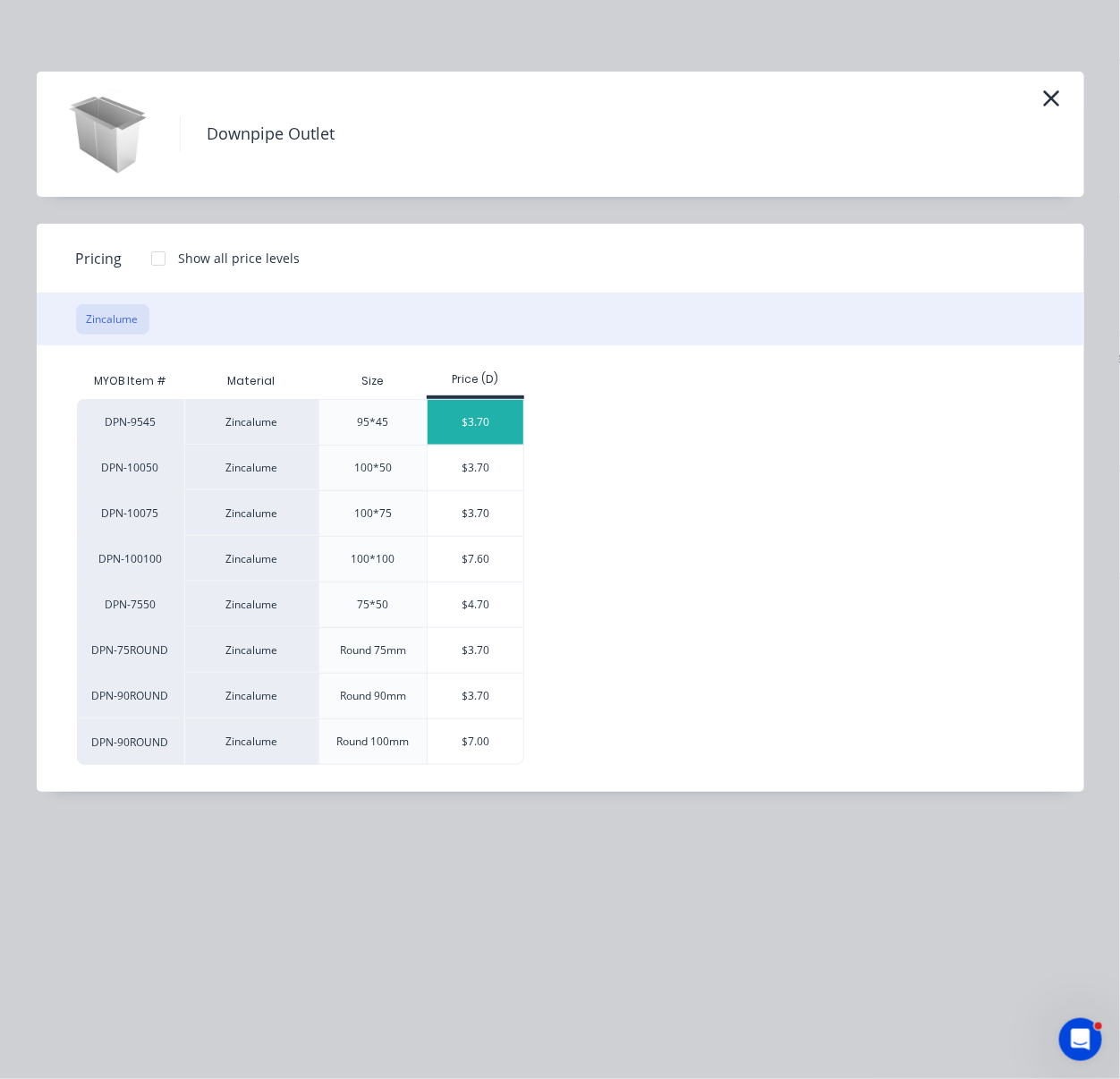
click at [489, 441] on div "$3.70" at bounding box center [475, 422] width 95 height 44
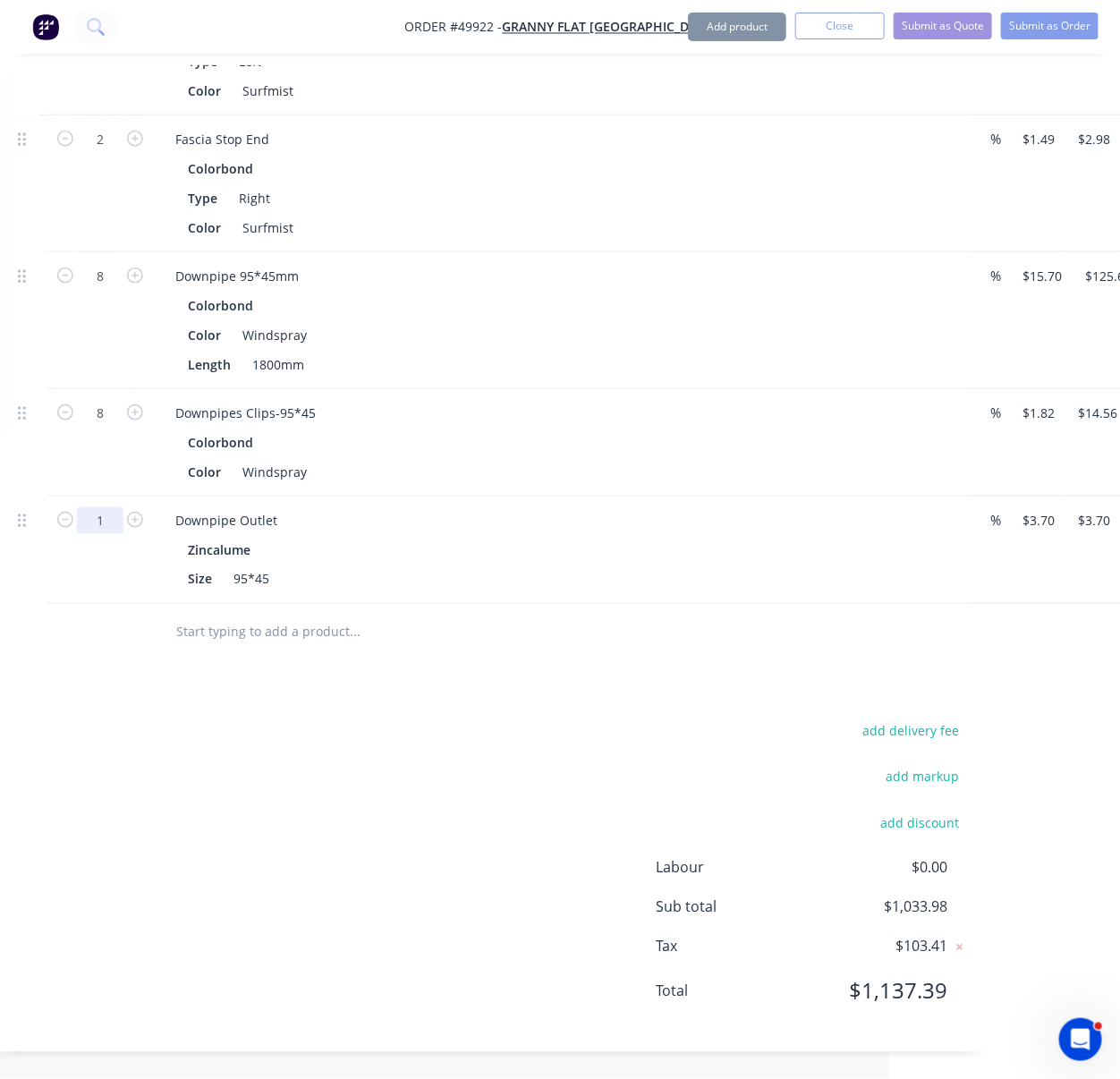
click at [96, 534] on input "1" at bounding box center [99, 520] width 46 height 27
type input "4"
type input "$14.80"
click at [42, 604] on div at bounding box center [29, 550] width 35 height 107
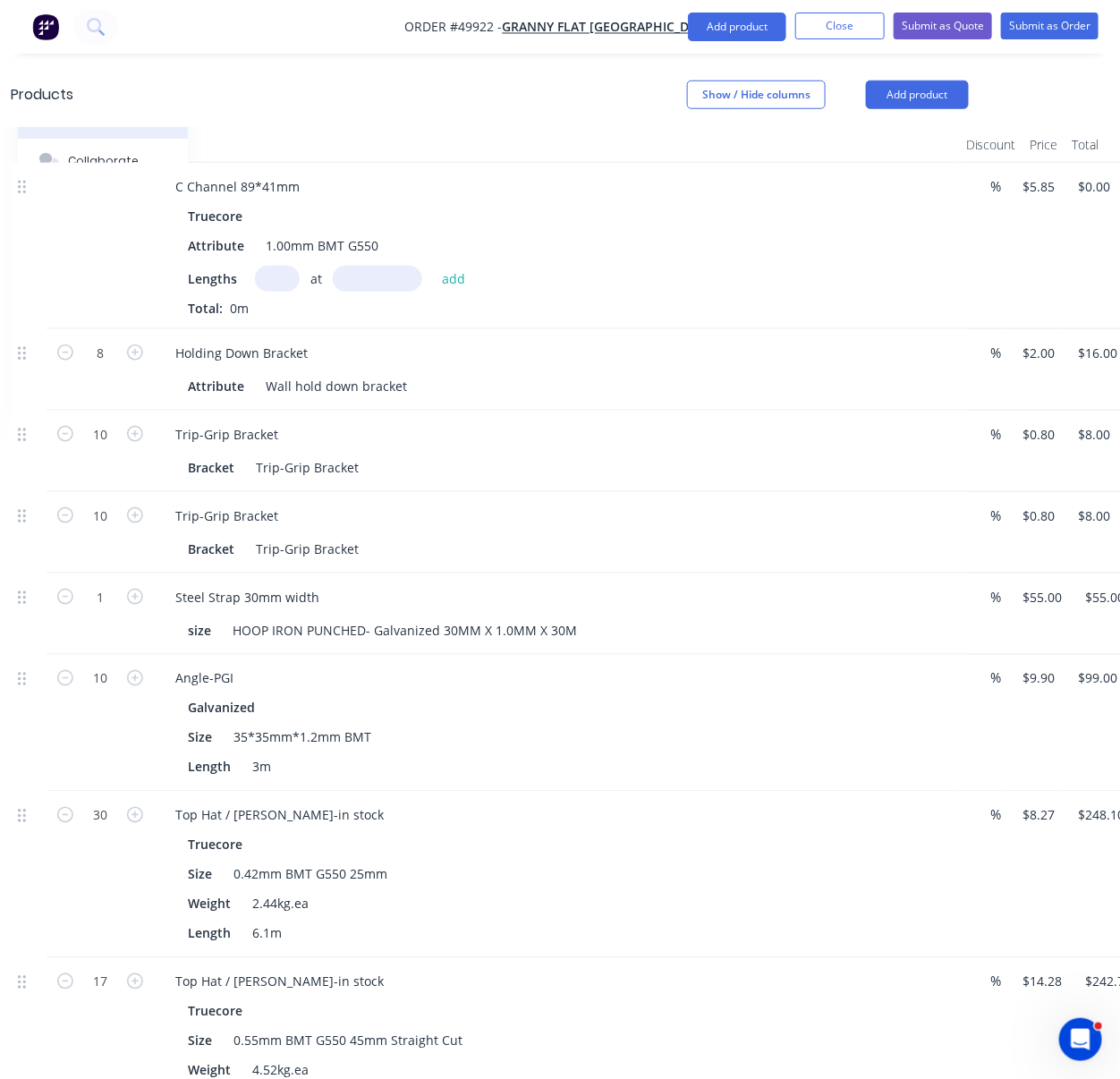
scroll to position [0, 231]
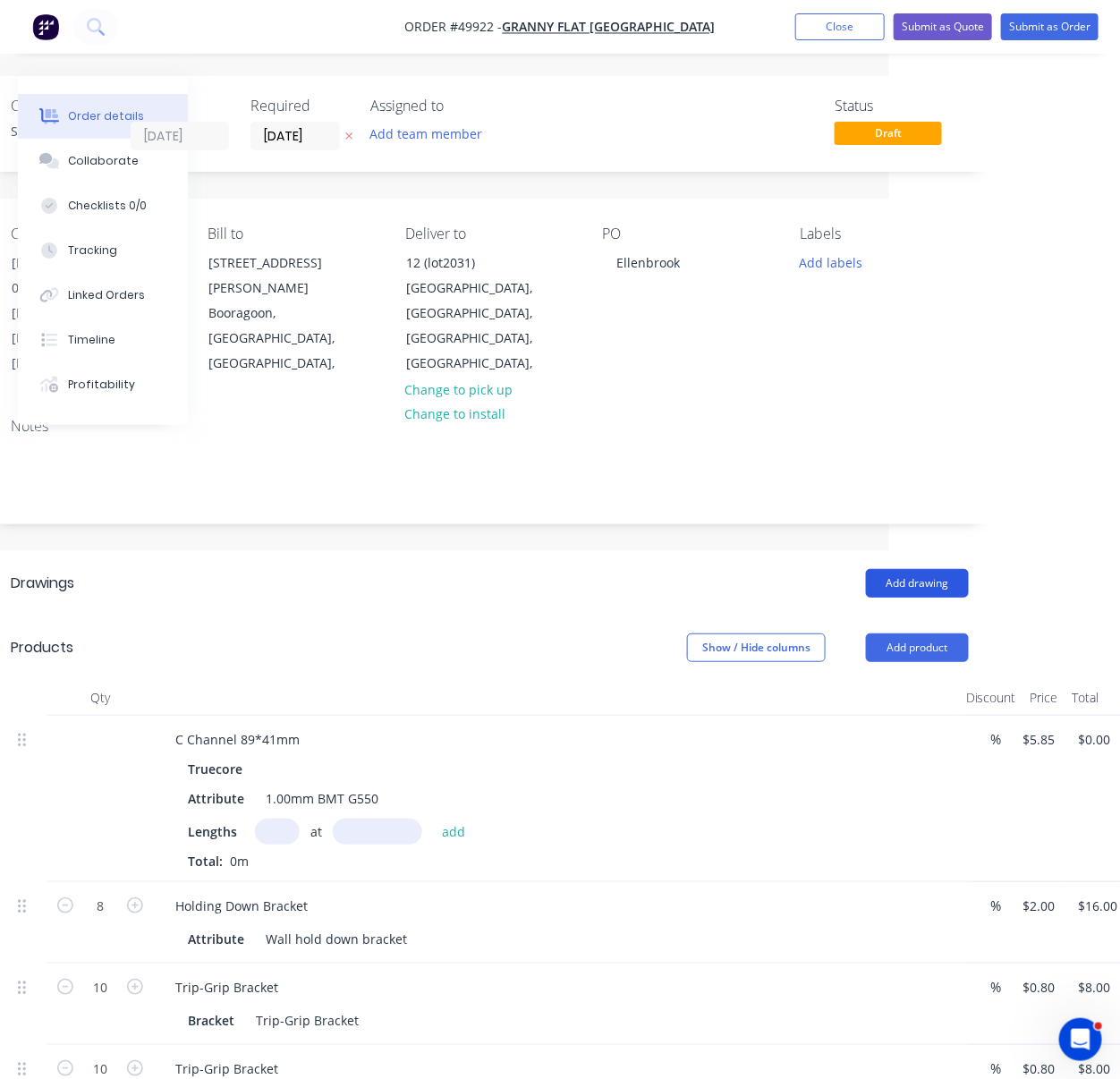
click at [912, 586] on button "Add drawing" at bounding box center [917, 583] width 103 height 29
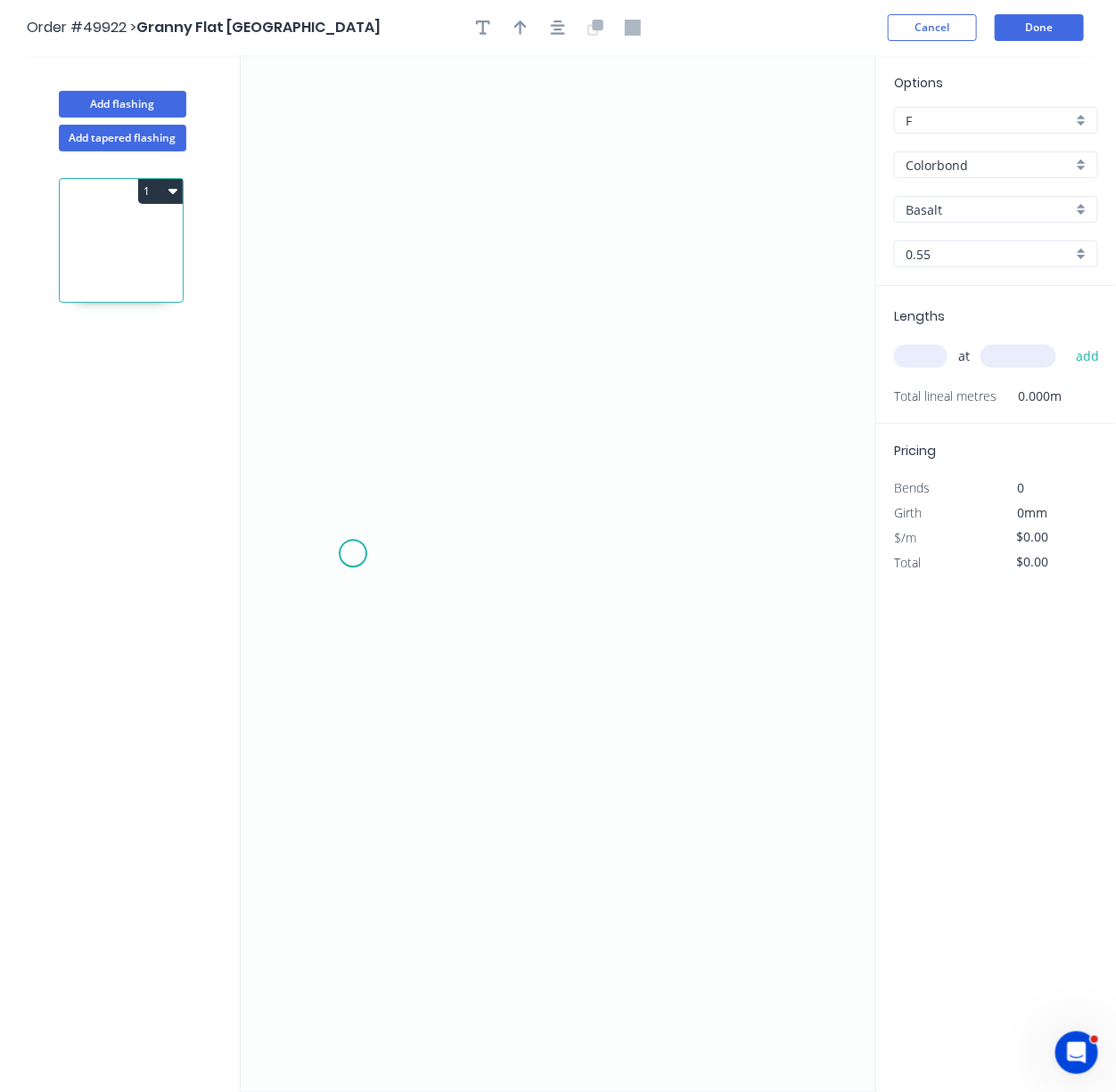
click at [353, 557] on icon "0" at bounding box center [558, 573] width 635 height 1037
click at [331, 539] on icon "0" at bounding box center [558, 573] width 635 height 1037
click at [328, 479] on icon "0 ?" at bounding box center [558, 573] width 635 height 1037
click at [266, 473] on icon "0 ? ? ? º" at bounding box center [558, 573] width 635 height 1037
click at [276, 213] on icon "0 ? ? ? ? º" at bounding box center [558, 573] width 635 height 1037
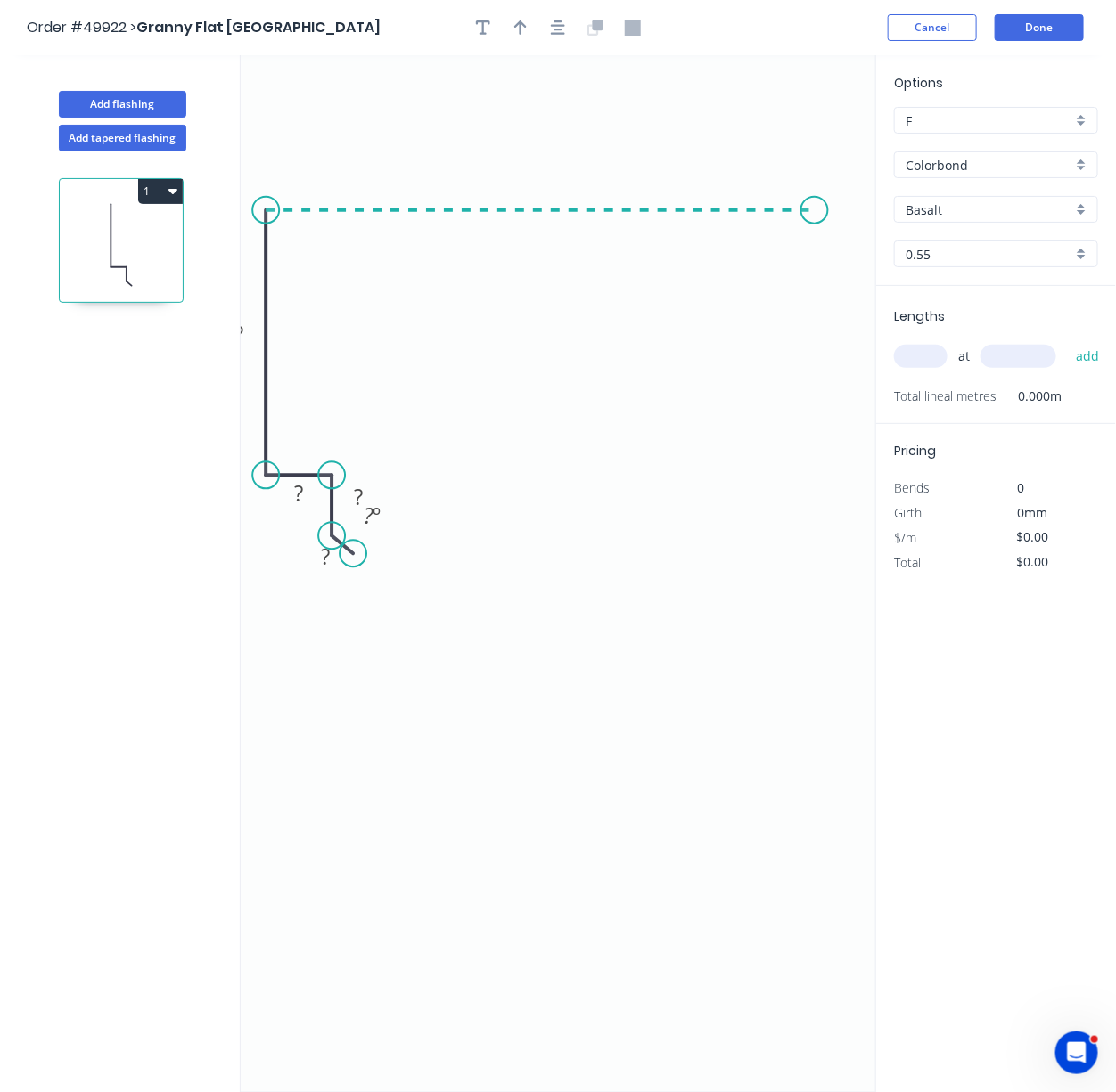
click at [814, 214] on icon "0 ? ? ? ? ? º" at bounding box center [558, 573] width 635 height 1037
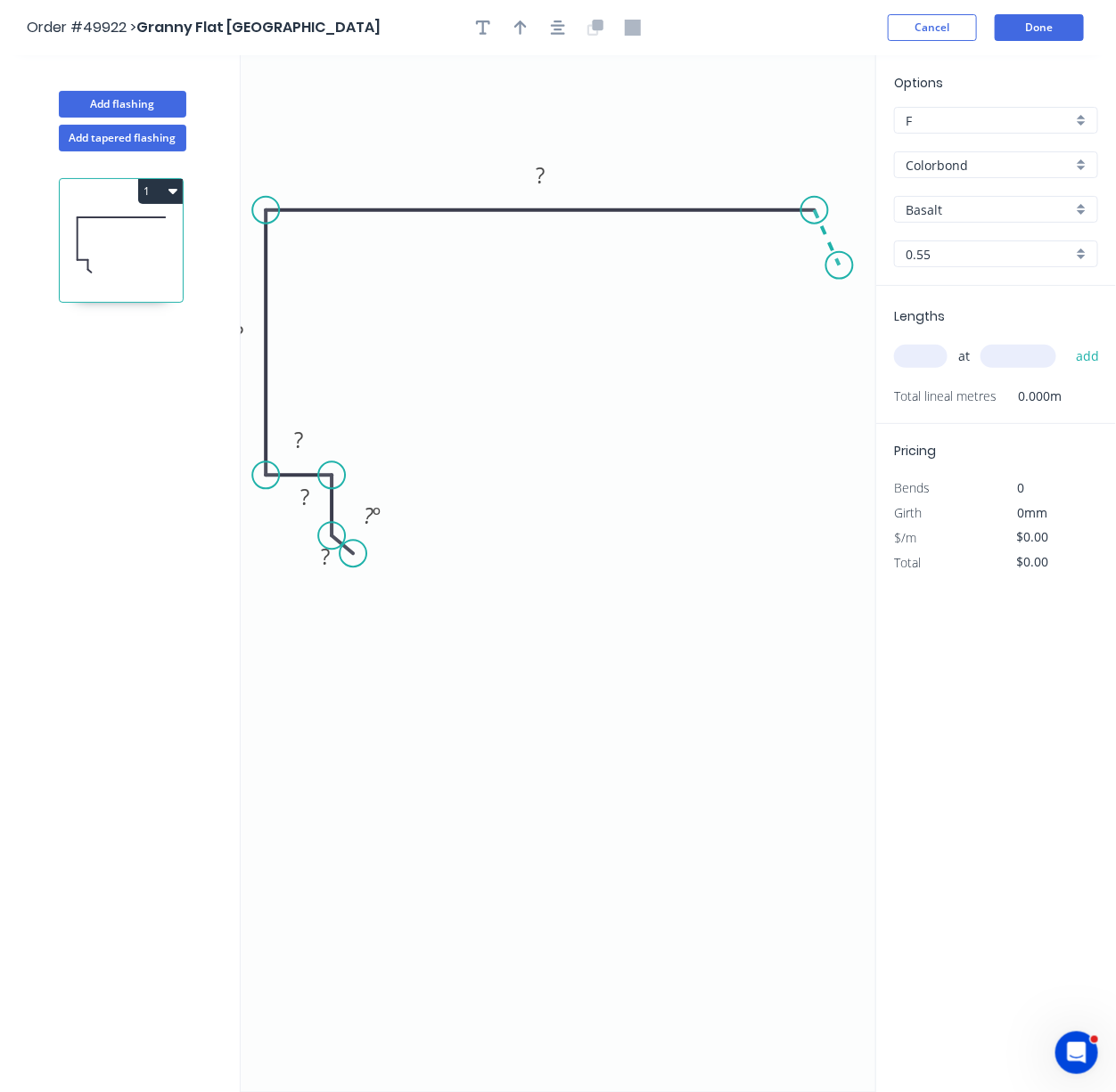
click at [840, 268] on icon "0 ? ? ? ? ? ? º" at bounding box center [558, 573] width 635 height 1037
click at [861, 220] on rect at bounding box center [851, 218] width 35 height 24
click at [789, 242] on tspan "?" at bounding box center [787, 247] width 10 height 29
click at [550, 177] on rect at bounding box center [540, 175] width 35 height 24
click at [250, 341] on rect at bounding box center [239, 335] width 35 height 24
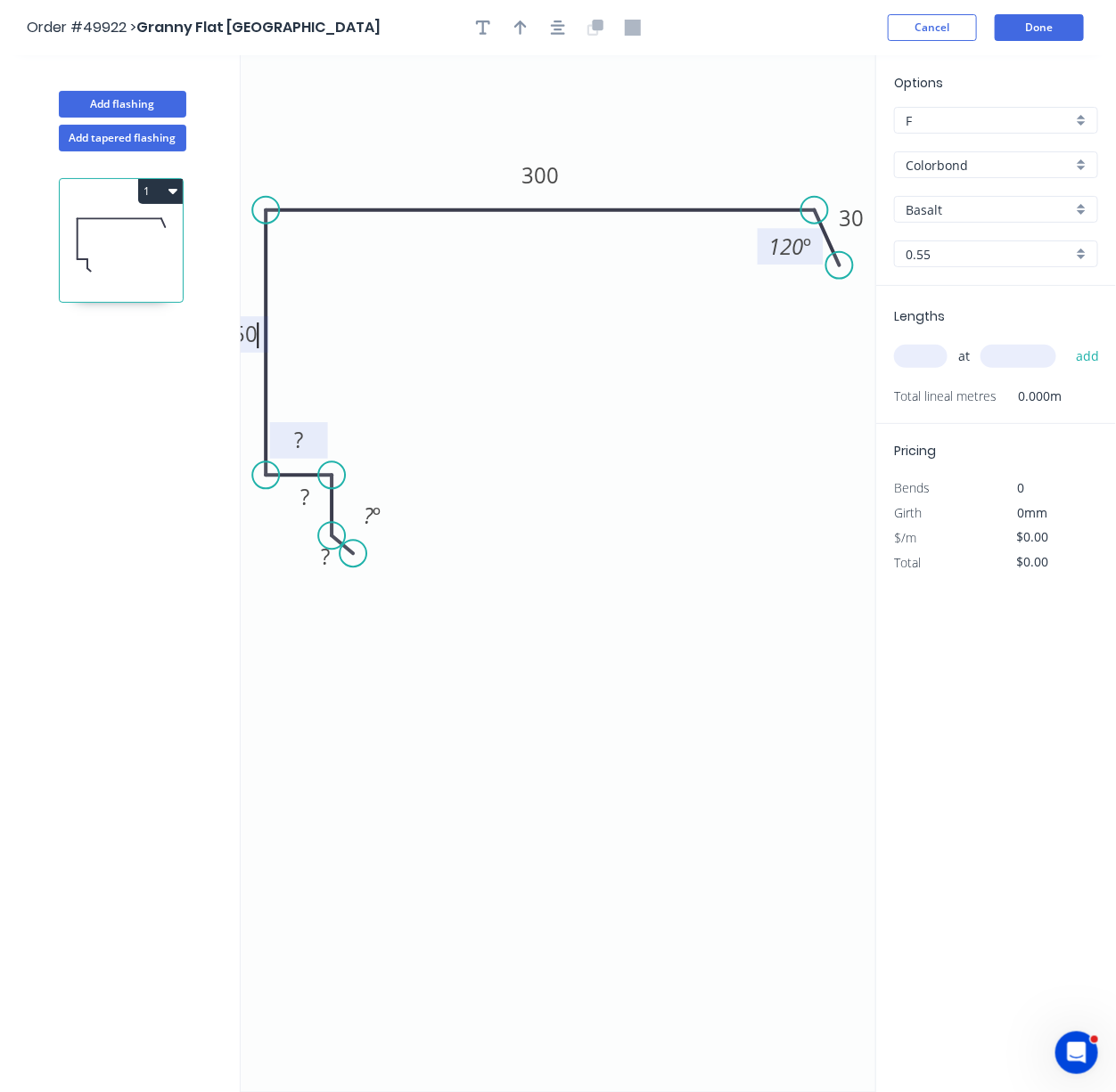
click at [315, 446] on rect at bounding box center [299, 441] width 35 height 24
click at [319, 493] on rect at bounding box center [305, 499] width 35 height 24
click at [326, 575] on rect at bounding box center [325, 556] width 58 height 36
click at [327, 567] on tspan "?" at bounding box center [324, 556] width 9 height 29
click at [596, 396] on icon "0 10 15 20 150 300 30 ? º 120 º" at bounding box center [558, 573] width 635 height 1037
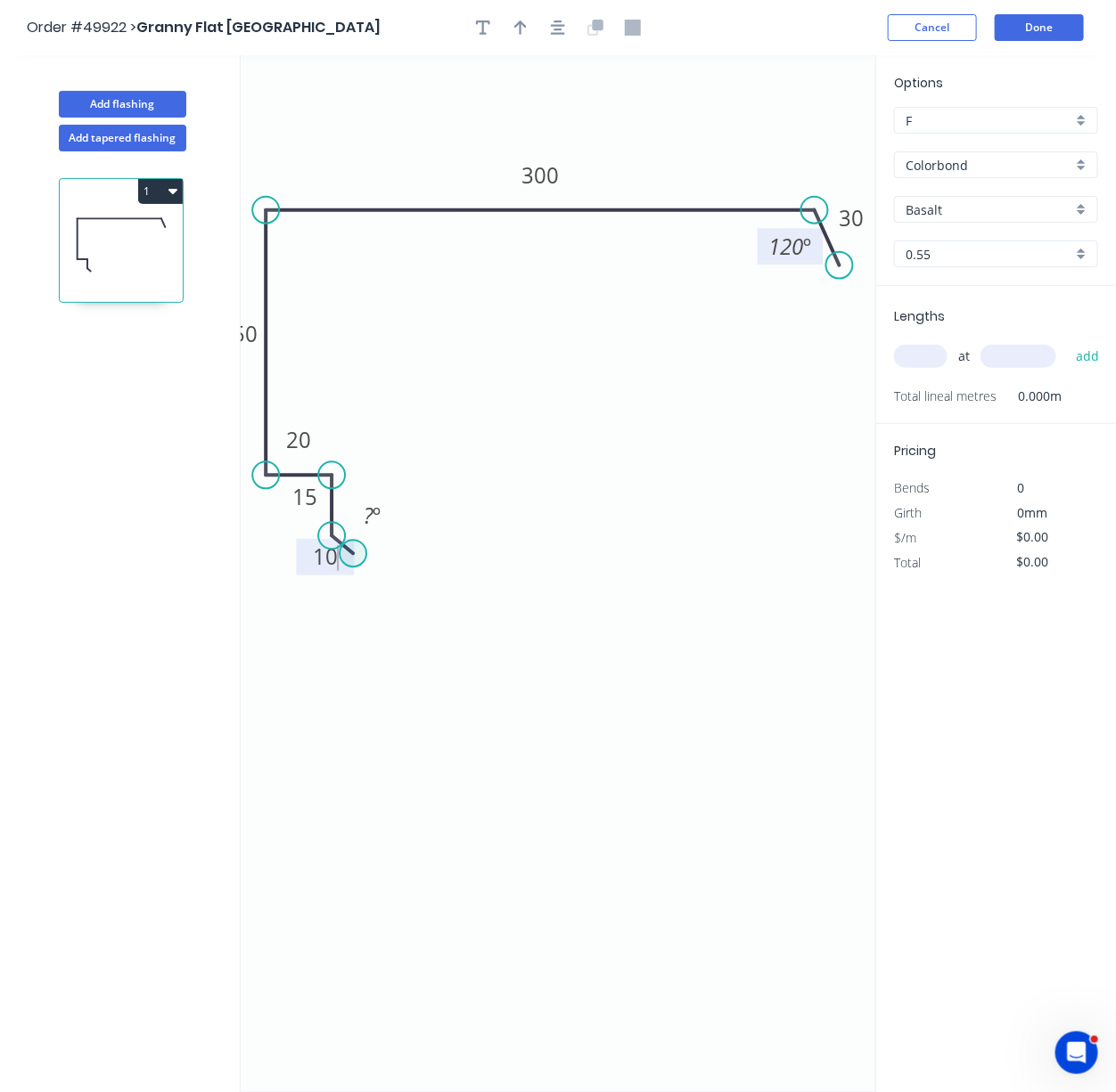
type input "$19.41"
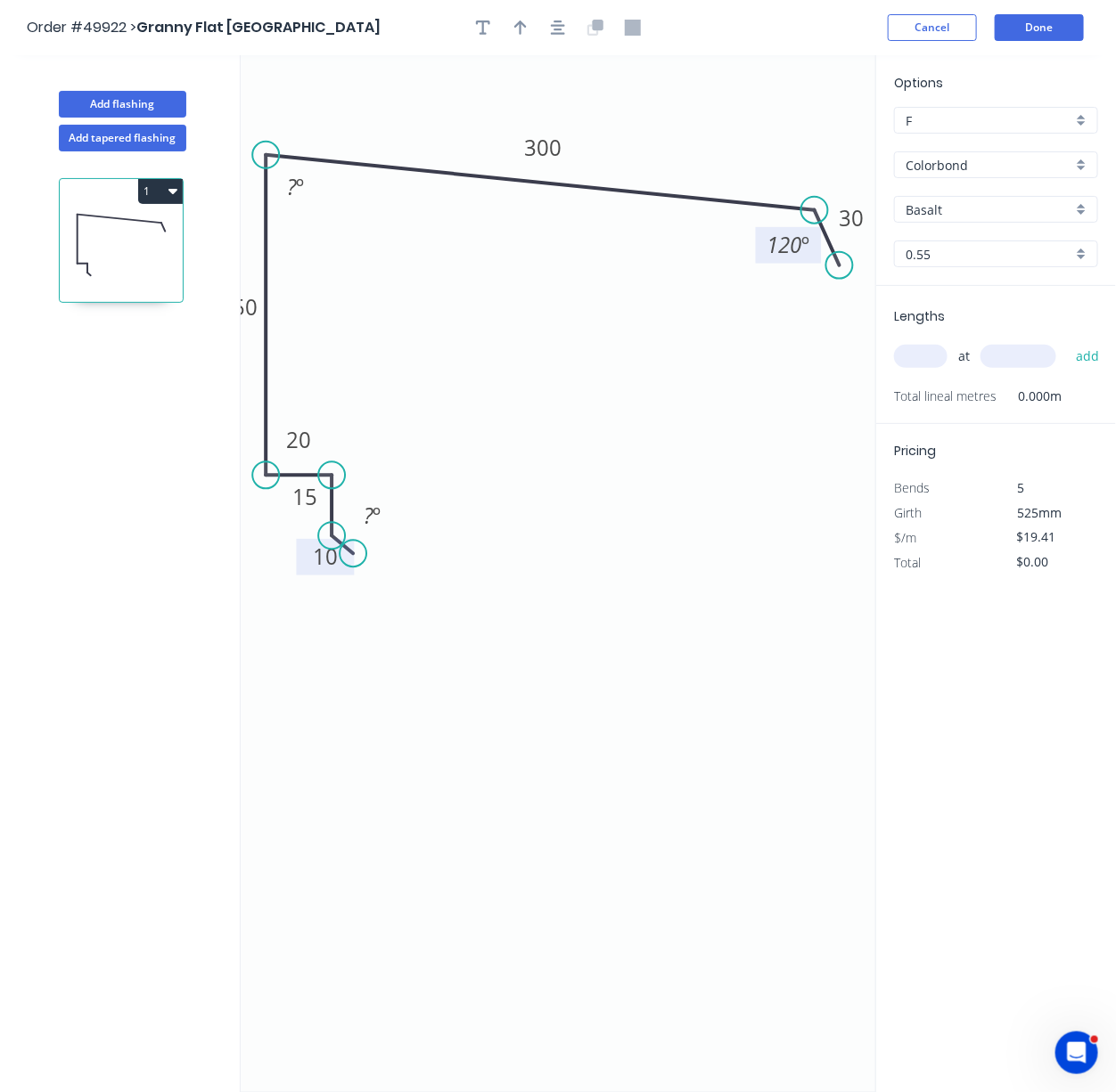
drag, startPoint x: 267, startPoint y: 210, endPoint x: 266, endPoint y: 158, distance: 52.0
click at [266, 158] on circle at bounding box center [265, 155] width 26 height 26
click at [291, 184] on tspan "?" at bounding box center [292, 187] width 10 height 29
click at [535, 386] on icon "0 10 15 20 150 300 30 ? º 86 º 120 º" at bounding box center [558, 573] width 635 height 1037
click at [527, 33] on button "button" at bounding box center [520, 27] width 26 height 26
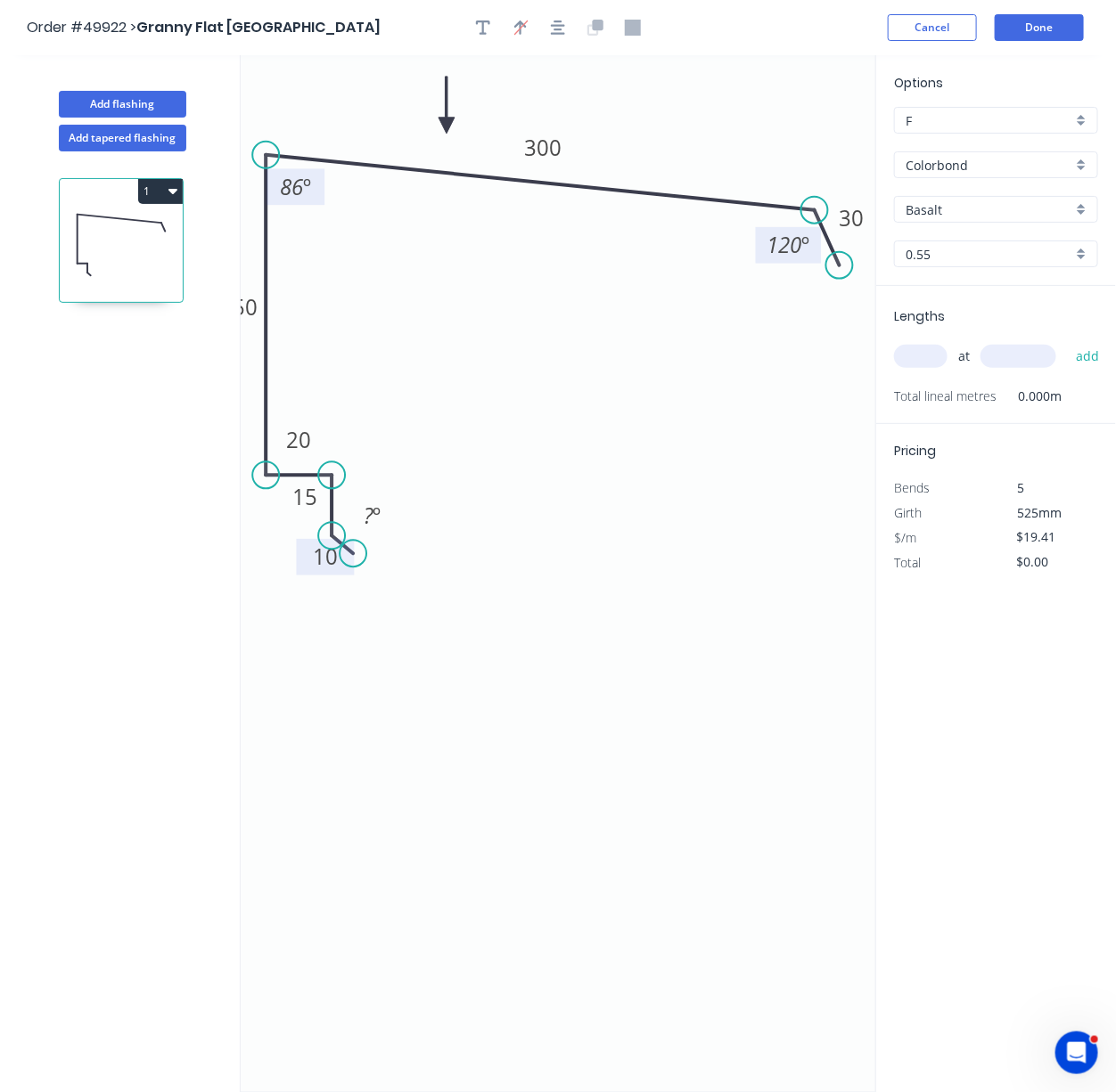
drag, startPoint x: 788, startPoint y: 143, endPoint x: 447, endPoint y: 128, distance: 341.3
click at [447, 128] on icon at bounding box center [447, 105] width 16 height 57
click at [979, 219] on input "Basalt" at bounding box center [989, 210] width 167 height 19
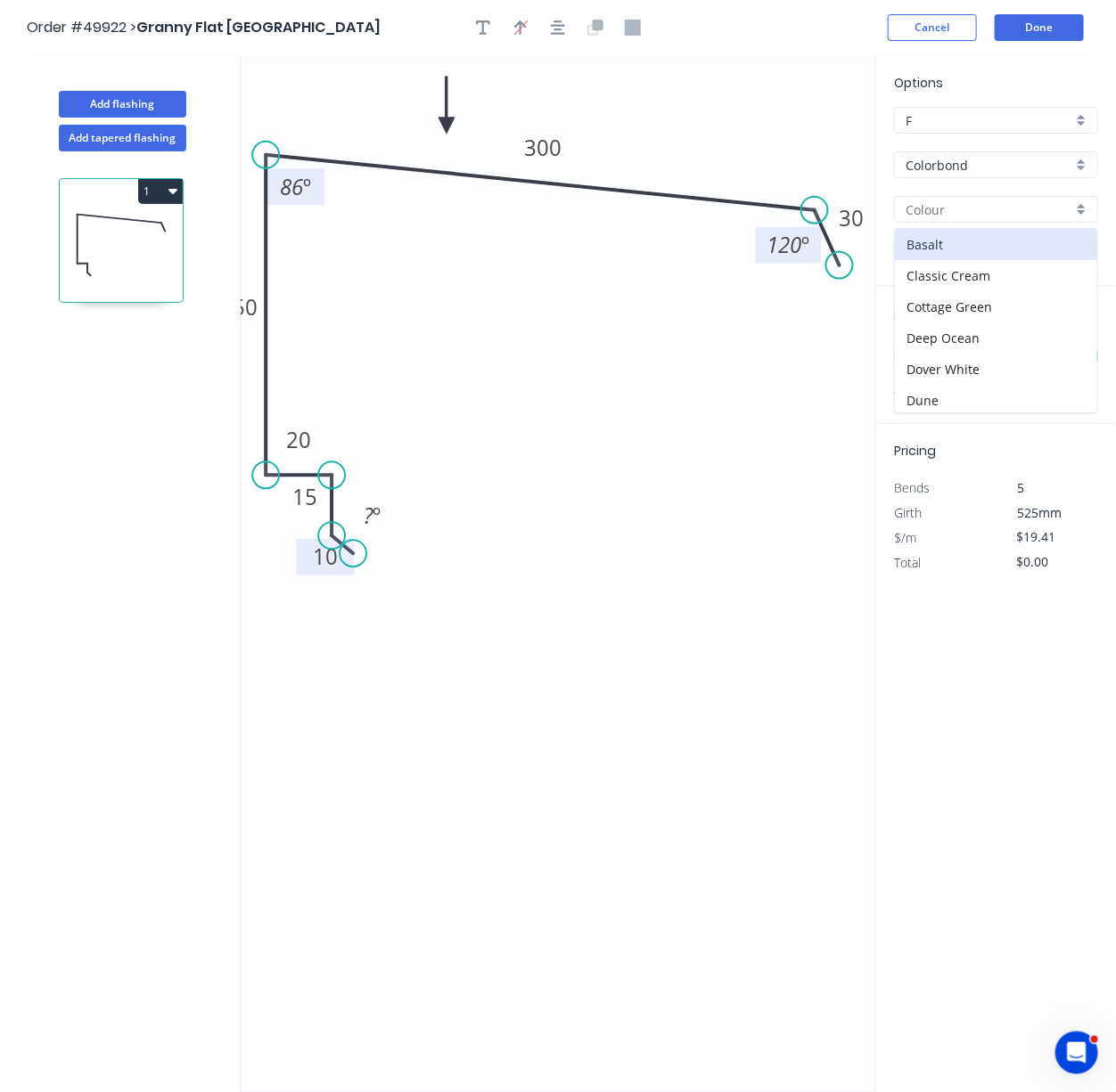
click at [943, 219] on input "text" at bounding box center [989, 210] width 167 height 19
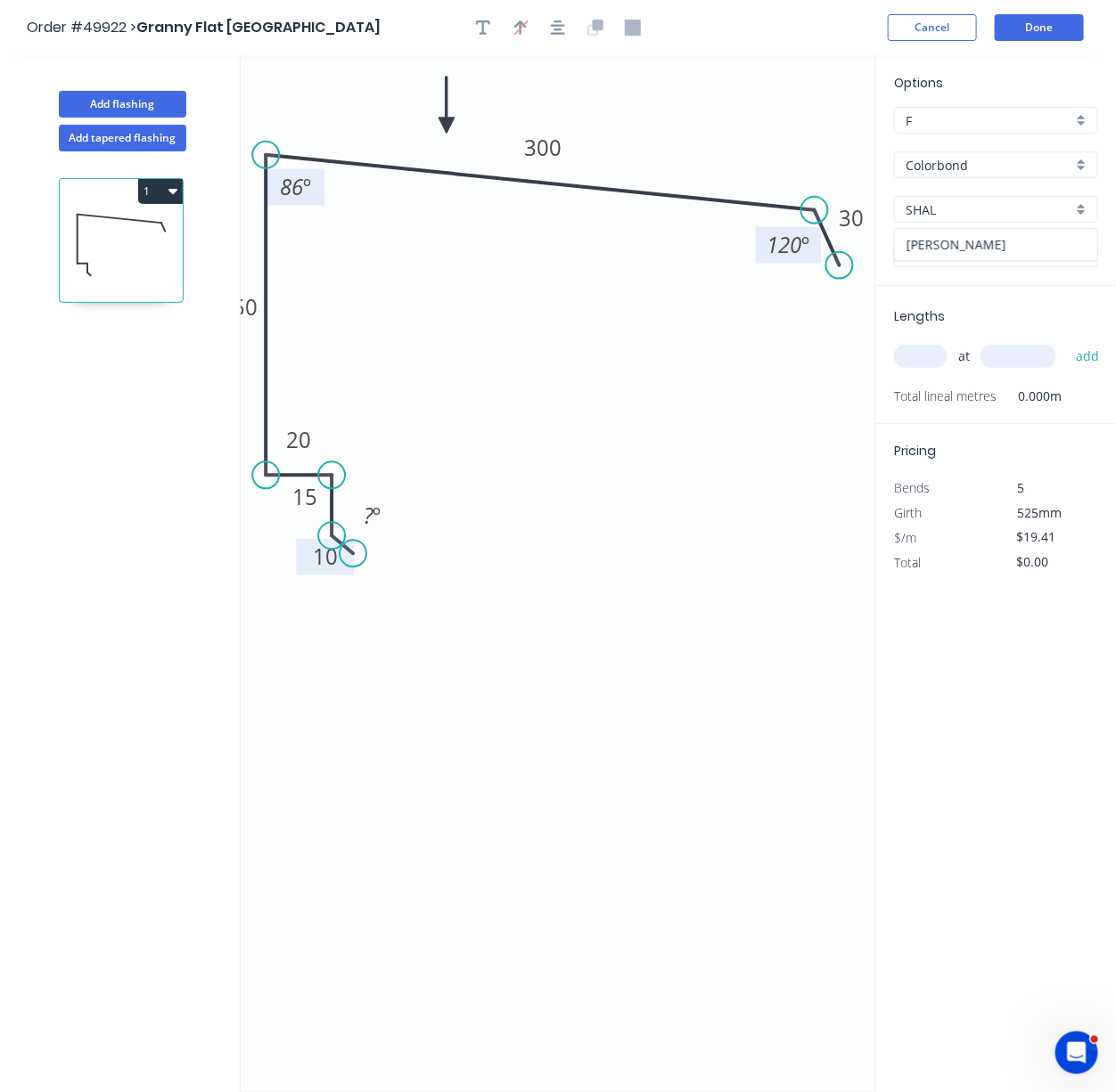
click at [933, 261] on div "[PERSON_NAME]" at bounding box center [995, 245] width 202 height 31
type input "[PERSON_NAME]"
click at [918, 368] on input "text" at bounding box center [920, 356] width 54 height 24
click at [924, 363] on div "at add" at bounding box center [997, 356] width 208 height 30
click at [928, 368] on input "text" at bounding box center [920, 356] width 54 height 24
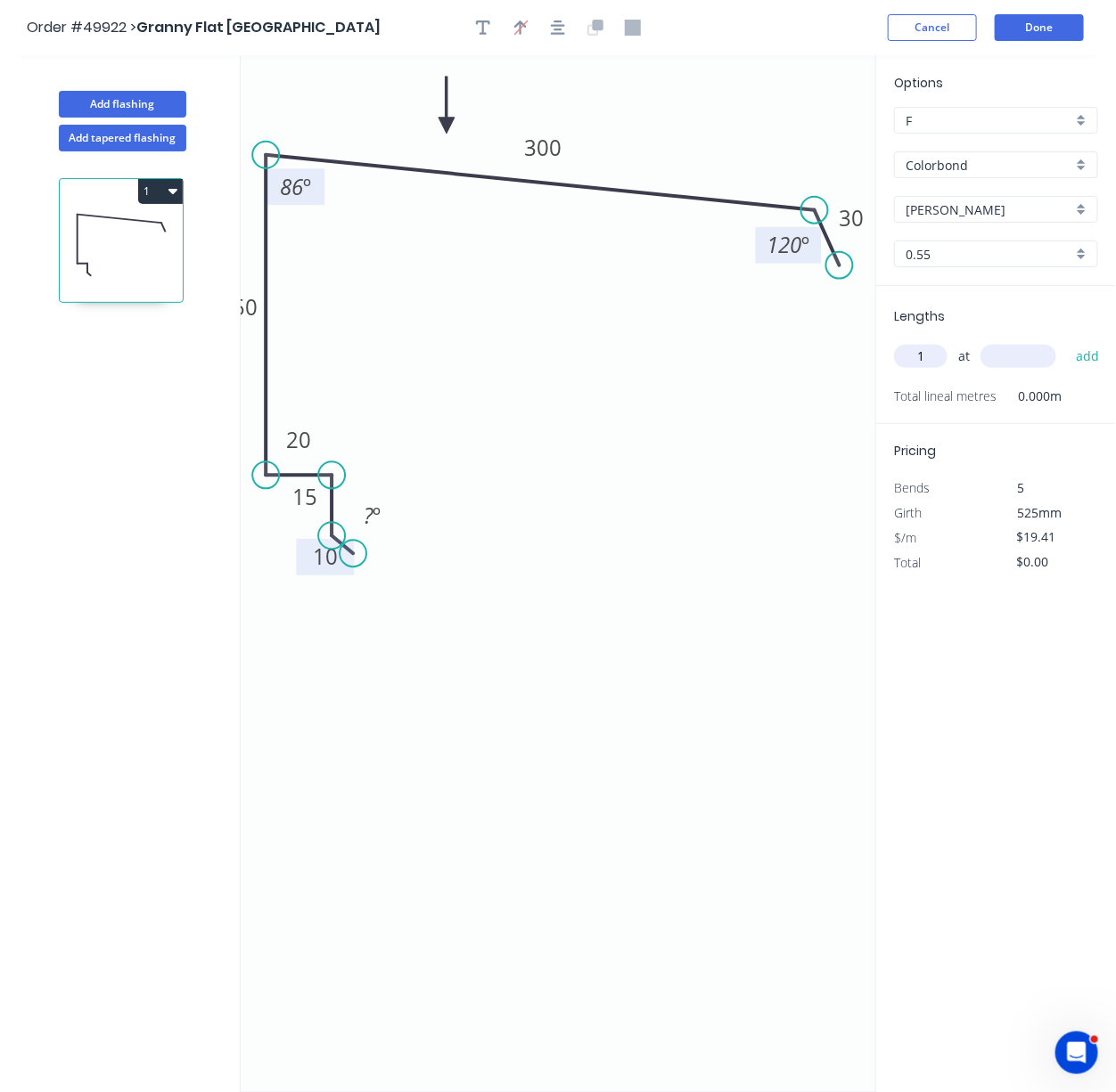
type input "1"
type input "4400"
click at [1067, 341] on button "add" at bounding box center [1088, 356] width 42 height 30
type input "$85.40"
type input "1"
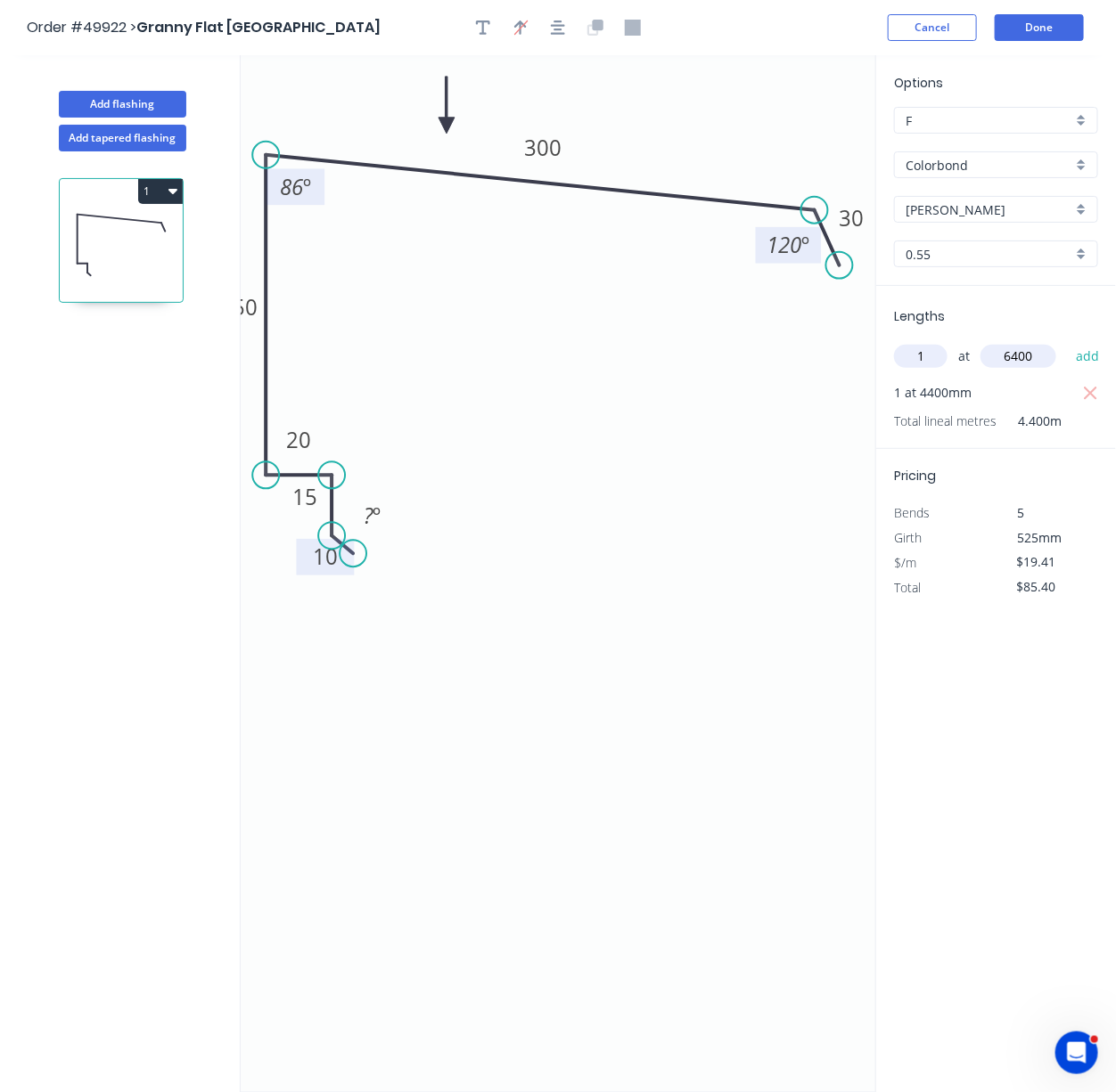
type input "6400"
click at [1067, 341] on button "add" at bounding box center [1088, 356] width 42 height 30
click at [172, 204] on button "1" at bounding box center [160, 191] width 44 height 24
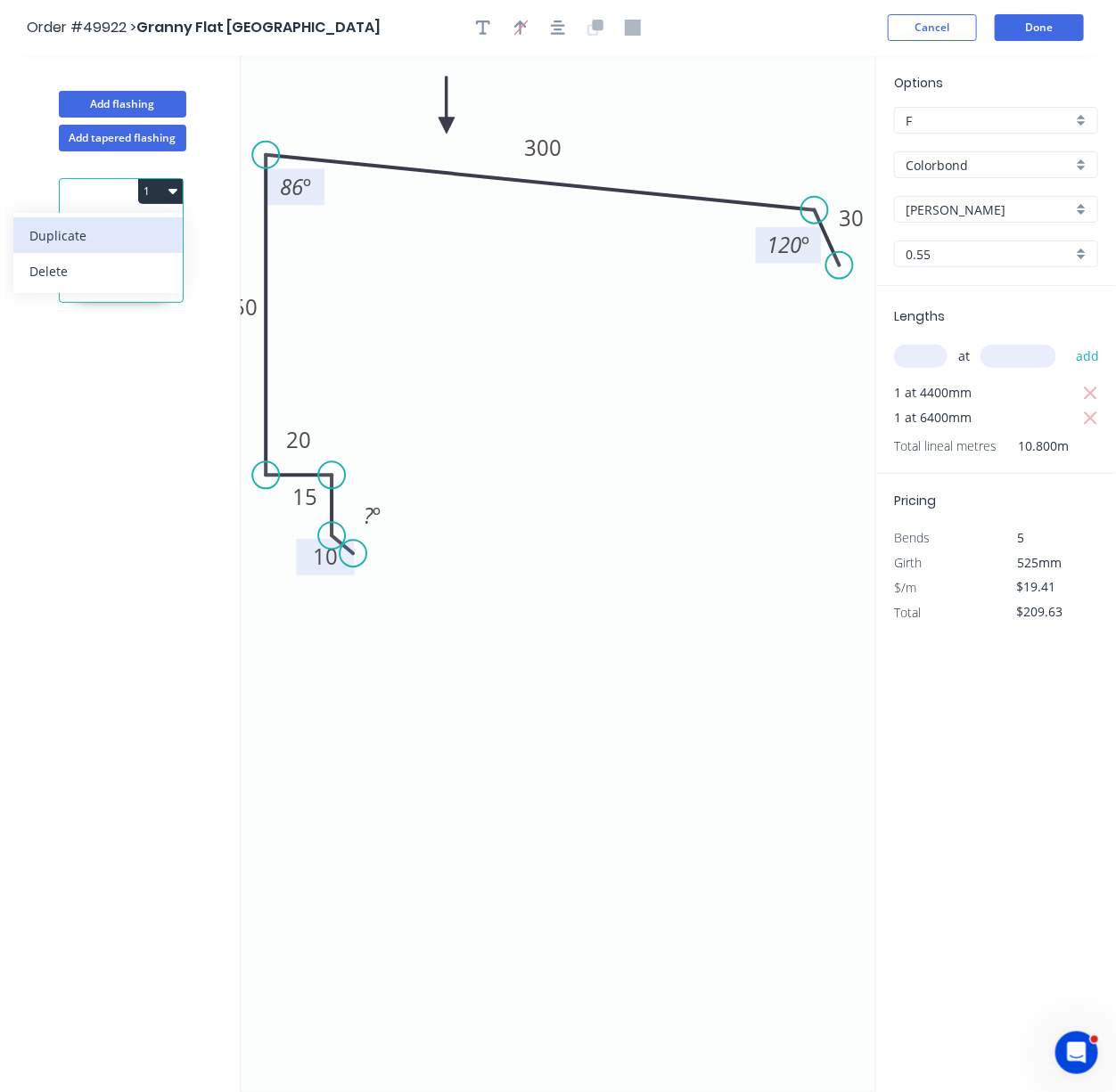
click at [113, 249] on div "Duplicate" at bounding box center [98, 235] width 137 height 25
type input "$0.00"
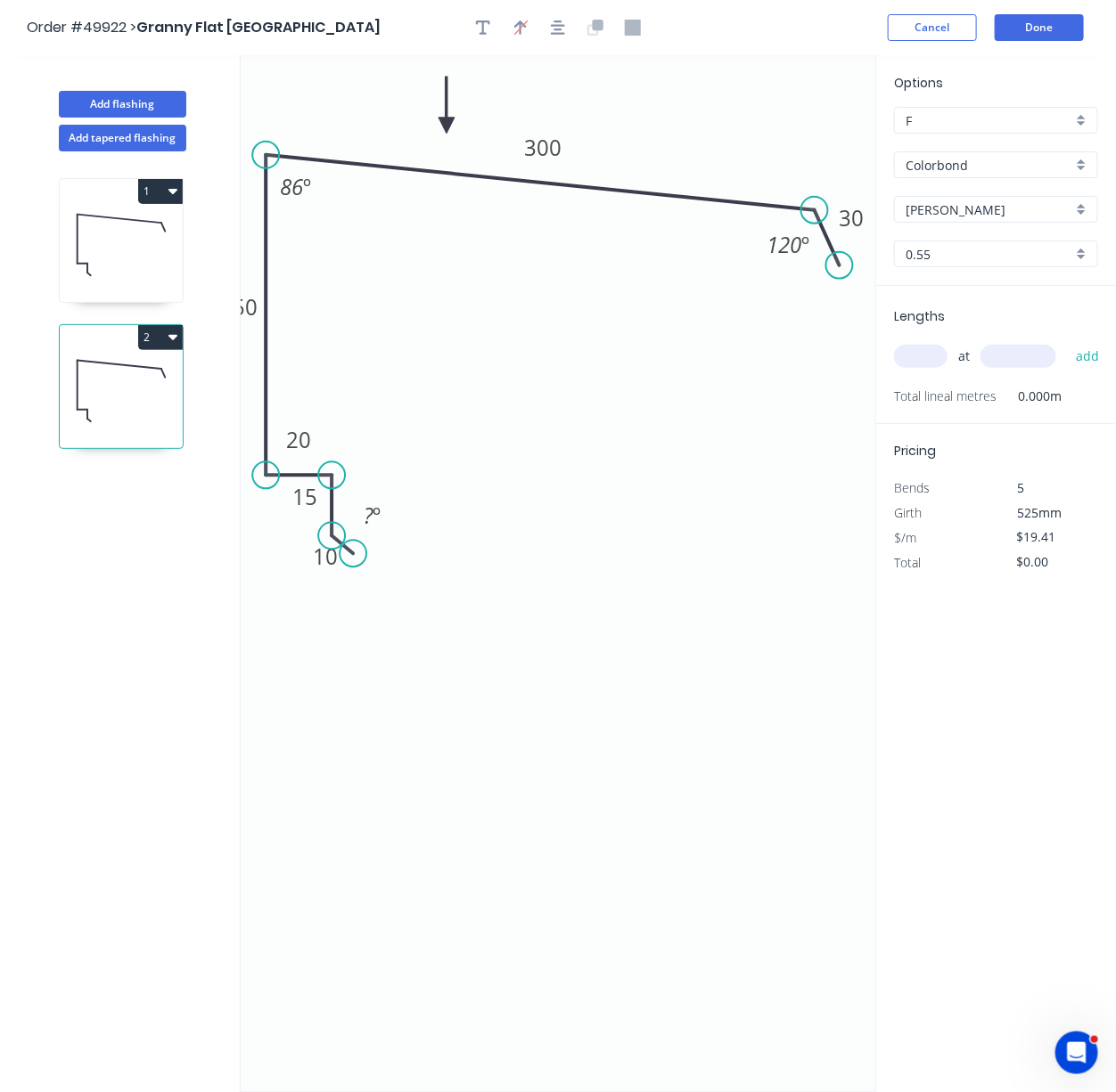
click at [143, 400] on icon at bounding box center [121, 391] width 123 height 114
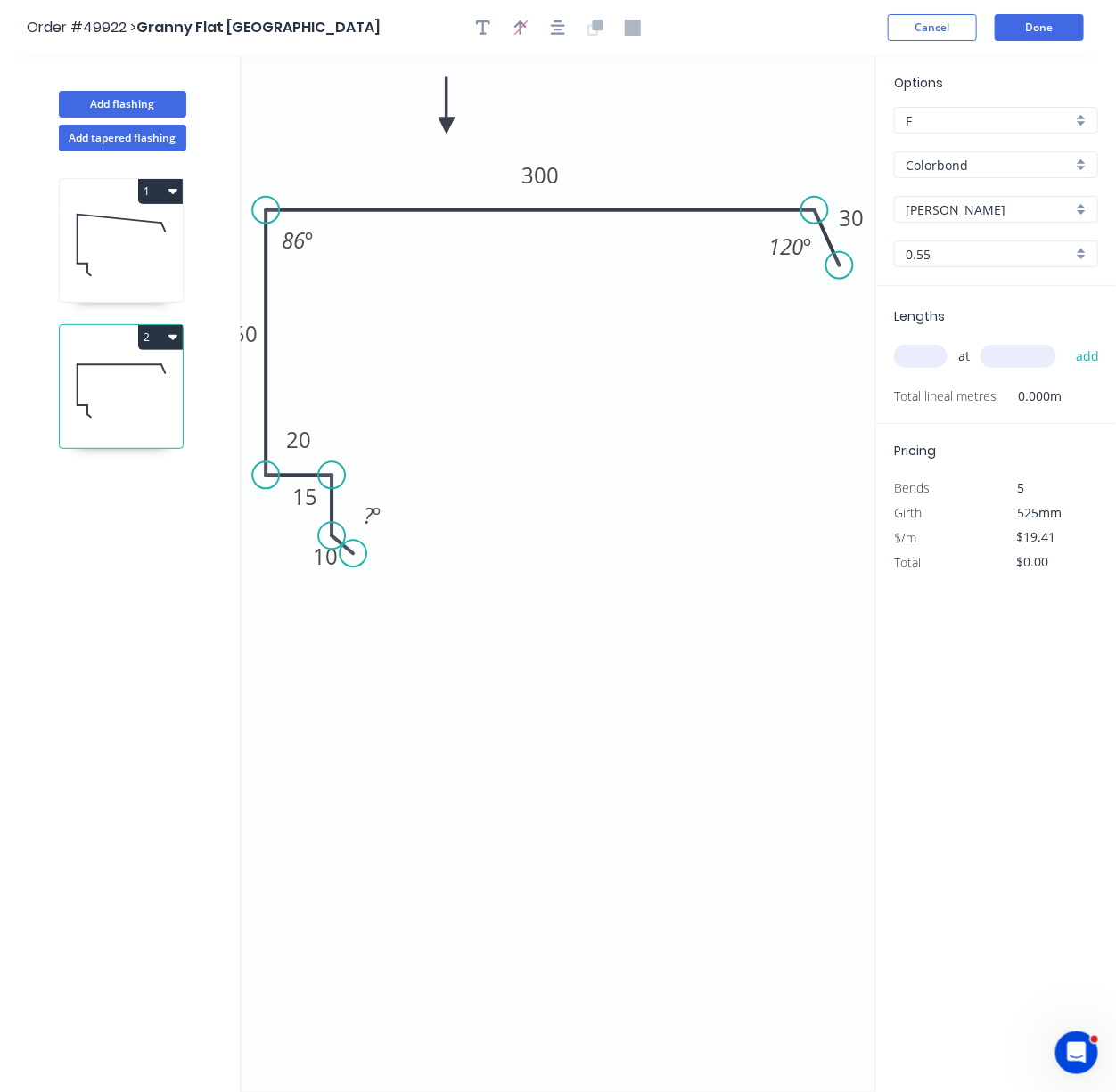
drag, startPoint x: 267, startPoint y: 157, endPoint x: 267, endPoint y: 171, distance: 14.0
click at [267, 171] on icon "0 10 15 20 150 300 30 ? º 86 º 120 º" at bounding box center [558, 573] width 635 height 1037
click at [297, 259] on rect at bounding box center [297, 240] width 58 height 36
click at [366, 316] on icon "0 10 15 20 150 300 30 ? º 86 º 120 º" at bounding box center [558, 573] width 635 height 1037
click at [323, 246] on rect at bounding box center [297, 240] width 58 height 36
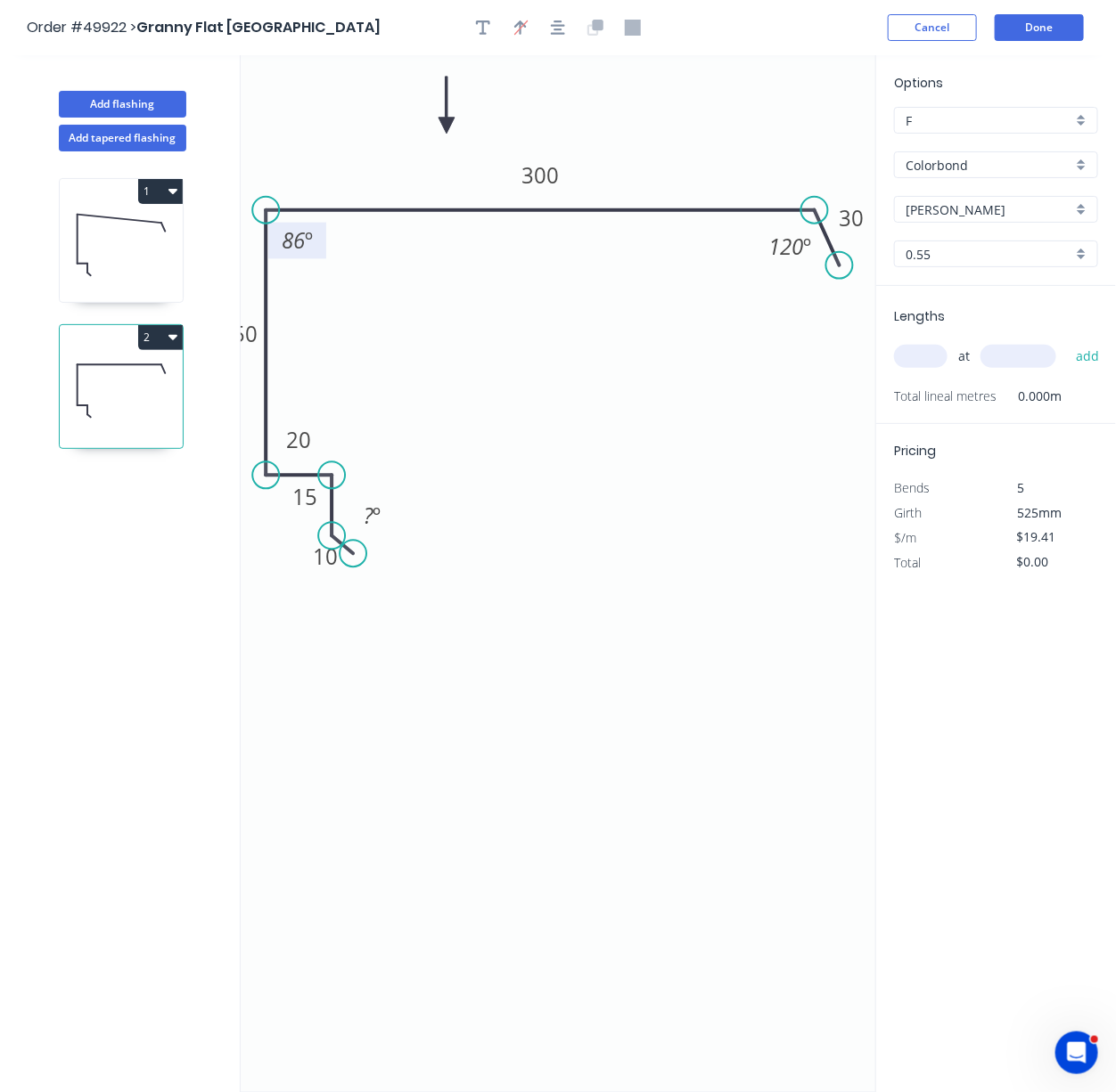
click at [306, 250] on tspan "º" at bounding box center [309, 240] width 8 height 29
click at [350, 308] on icon "0 10 15 20 150 300 30 ? º º 120 º" at bounding box center [558, 573] width 635 height 1037
drag, startPoint x: 267, startPoint y: 206, endPoint x: 271, endPoint y: 220, distance: 14.6
click at [271, 220] on circle at bounding box center [265, 210] width 26 height 26
click at [454, 445] on icon "0 10 15 20 150 300 30 ? º ? º 120 º" at bounding box center [558, 573] width 635 height 1037
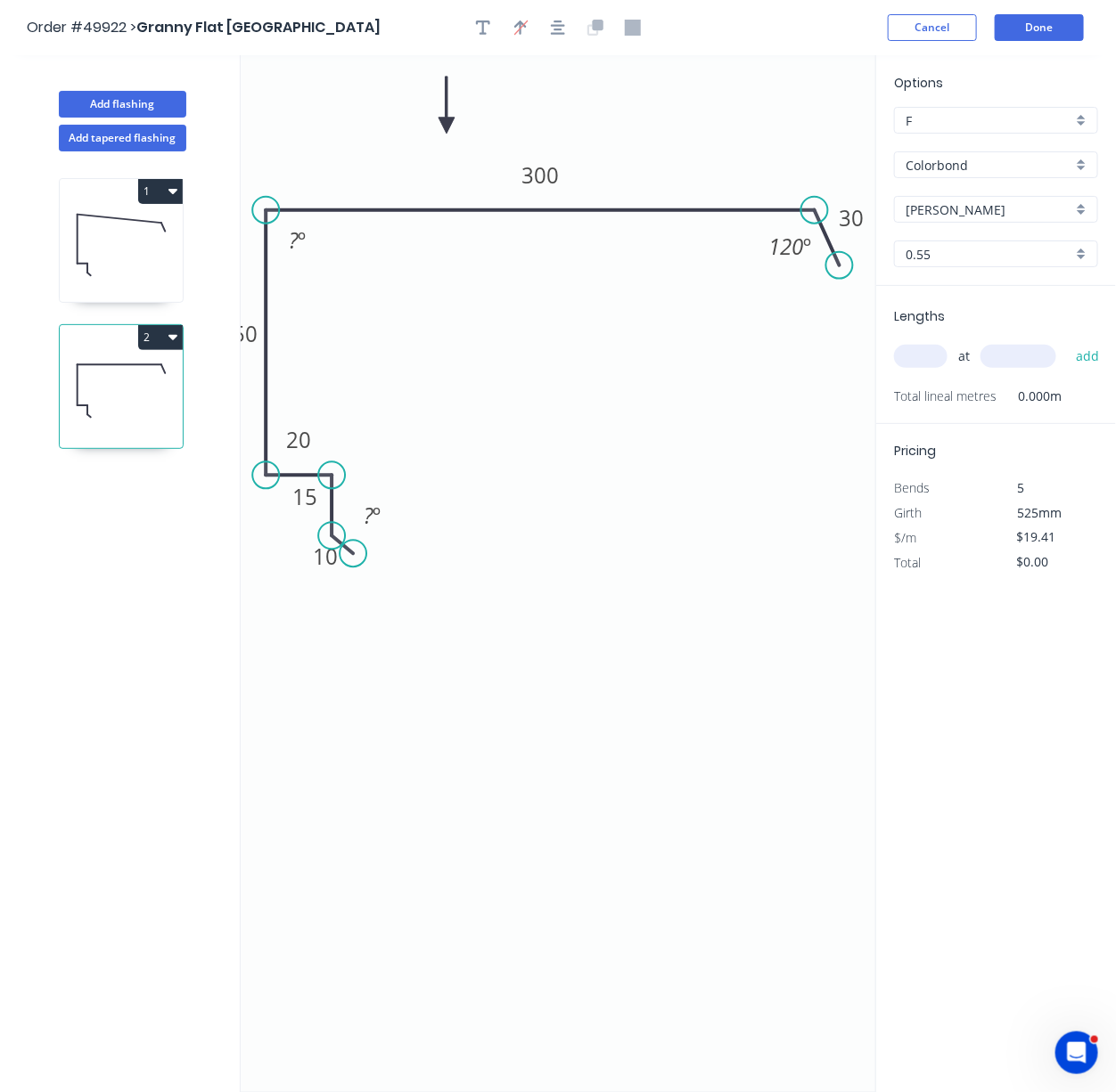
click at [923, 368] on input "text" at bounding box center [920, 356] width 54 height 24
type input "1"
type input "4900"
click at [1067, 341] on button "add" at bounding box center [1088, 356] width 42 height 30
type input "$95.11"
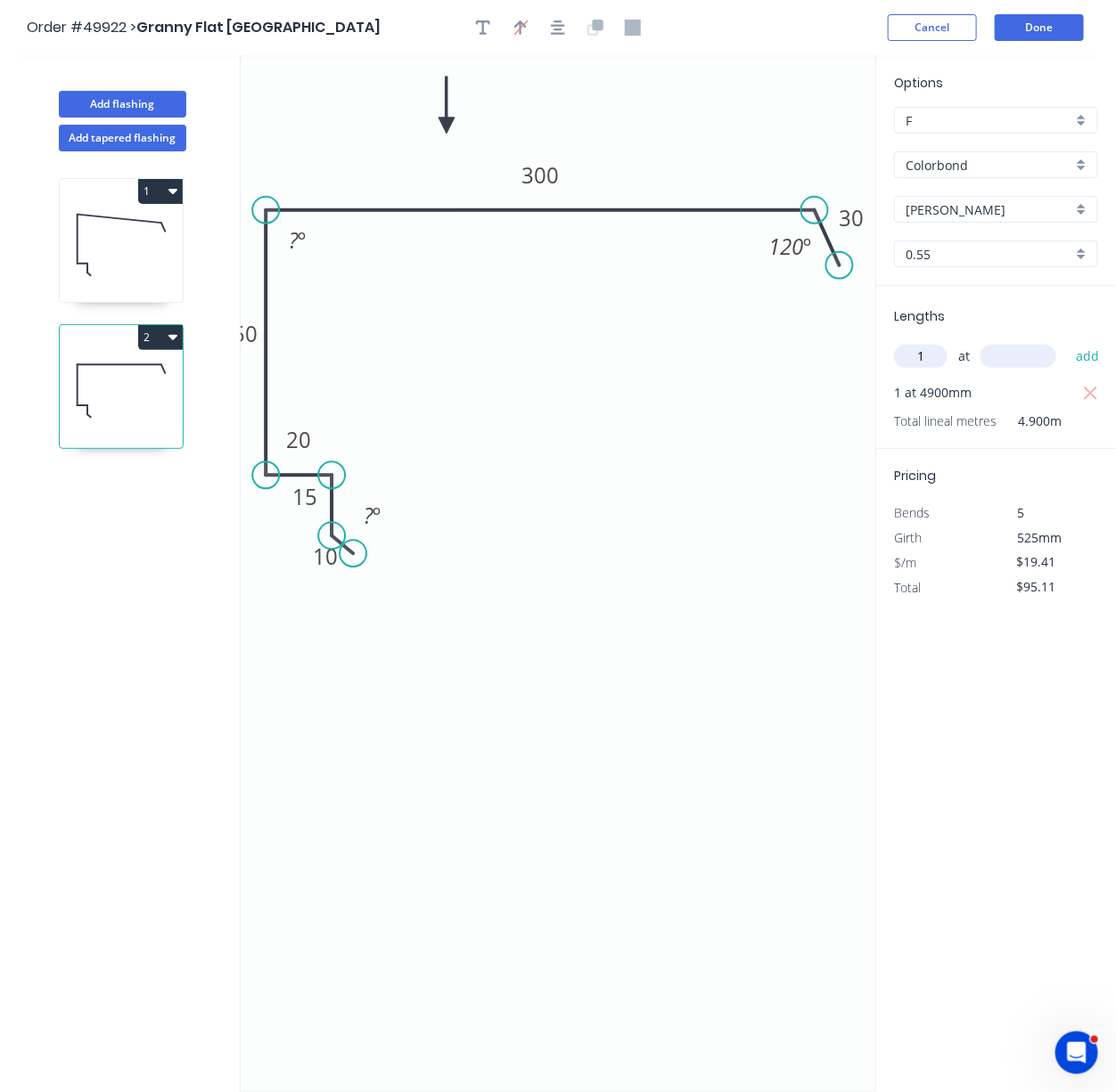
type input "1"
type input "5900"
click at [1067, 341] on button "add" at bounding box center [1088, 356] width 42 height 30
type input "$209.63"
type input "1"
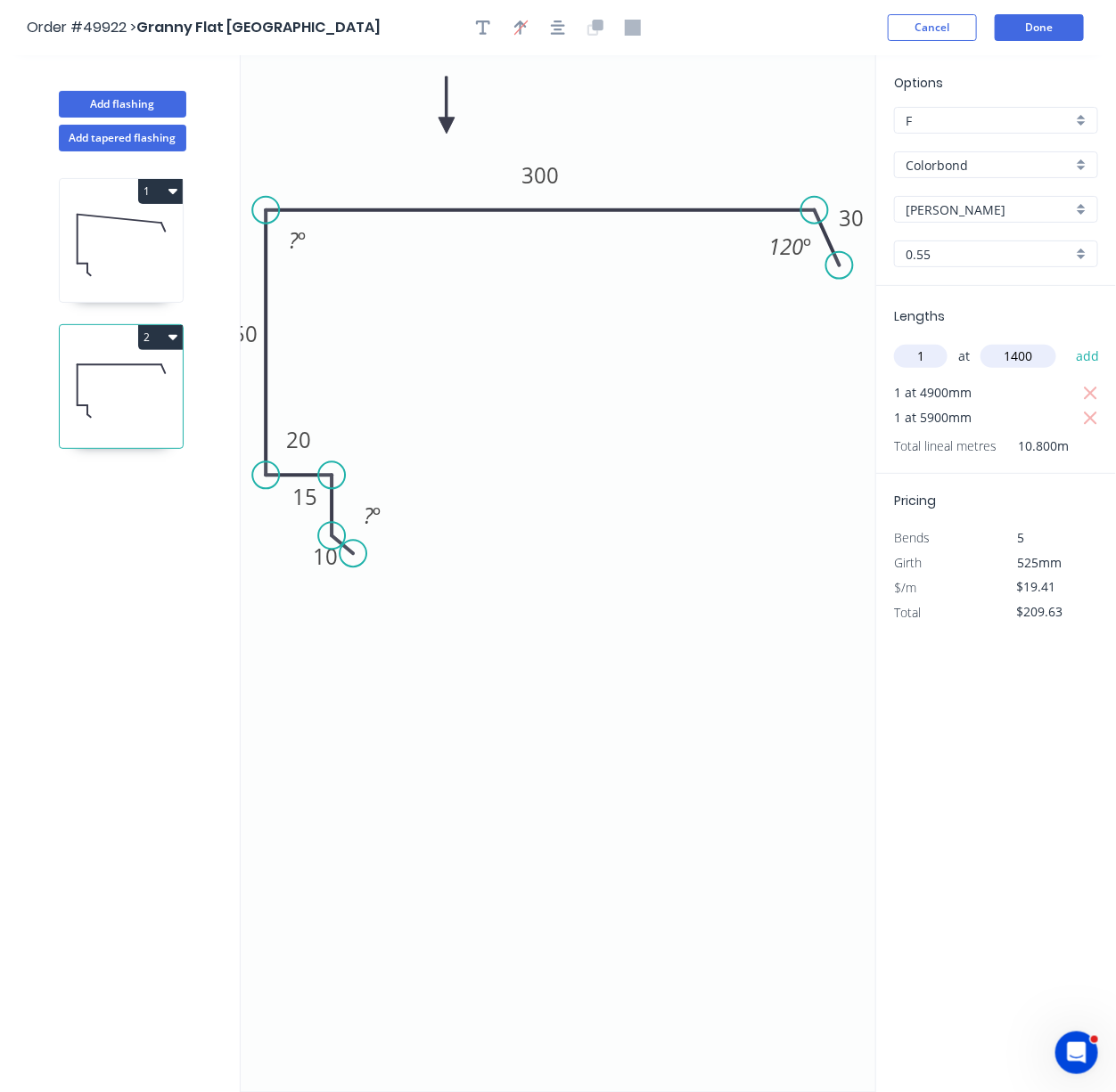
type input "1400"
click at [1067, 341] on button "add" at bounding box center [1088, 356] width 42 height 30
type input "$236.80"
type input "1"
type input "2400"
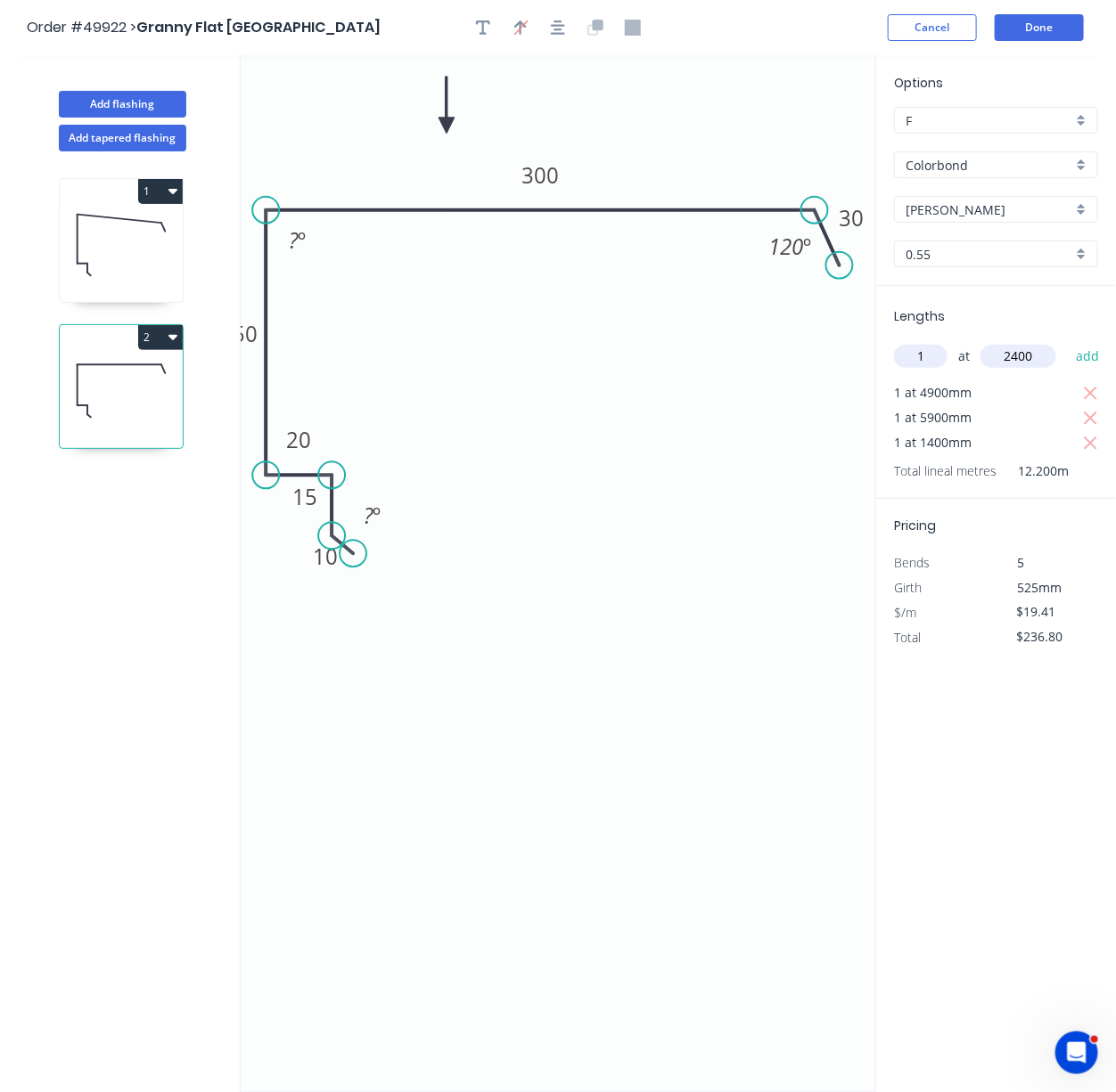
click at [1067, 341] on button "add" at bounding box center [1088, 356] width 42 height 30
type input "$283.39"
click at [1044, 34] on button "Done" at bounding box center [1039, 27] width 89 height 26
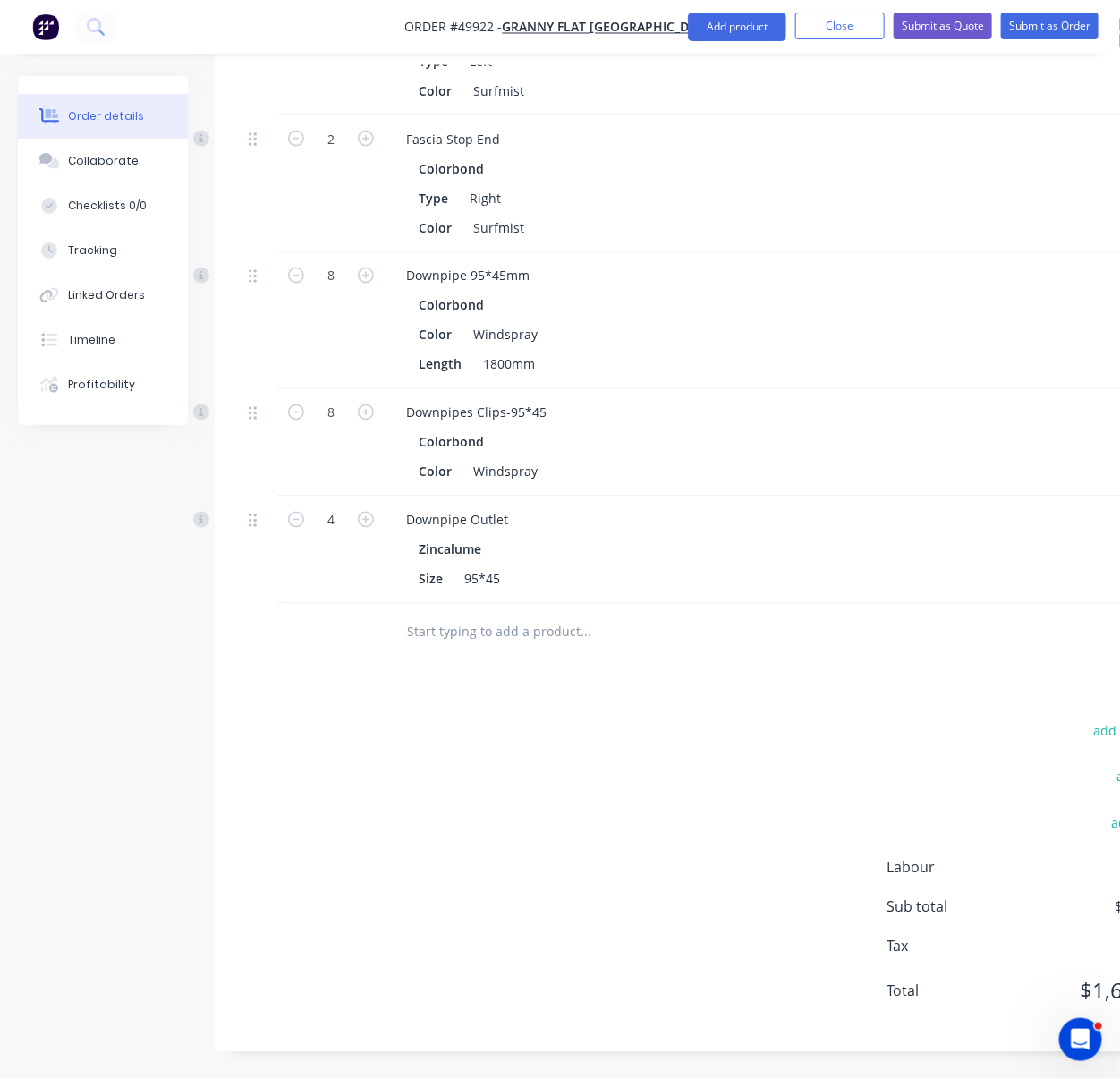
scroll to position [3553, 0]
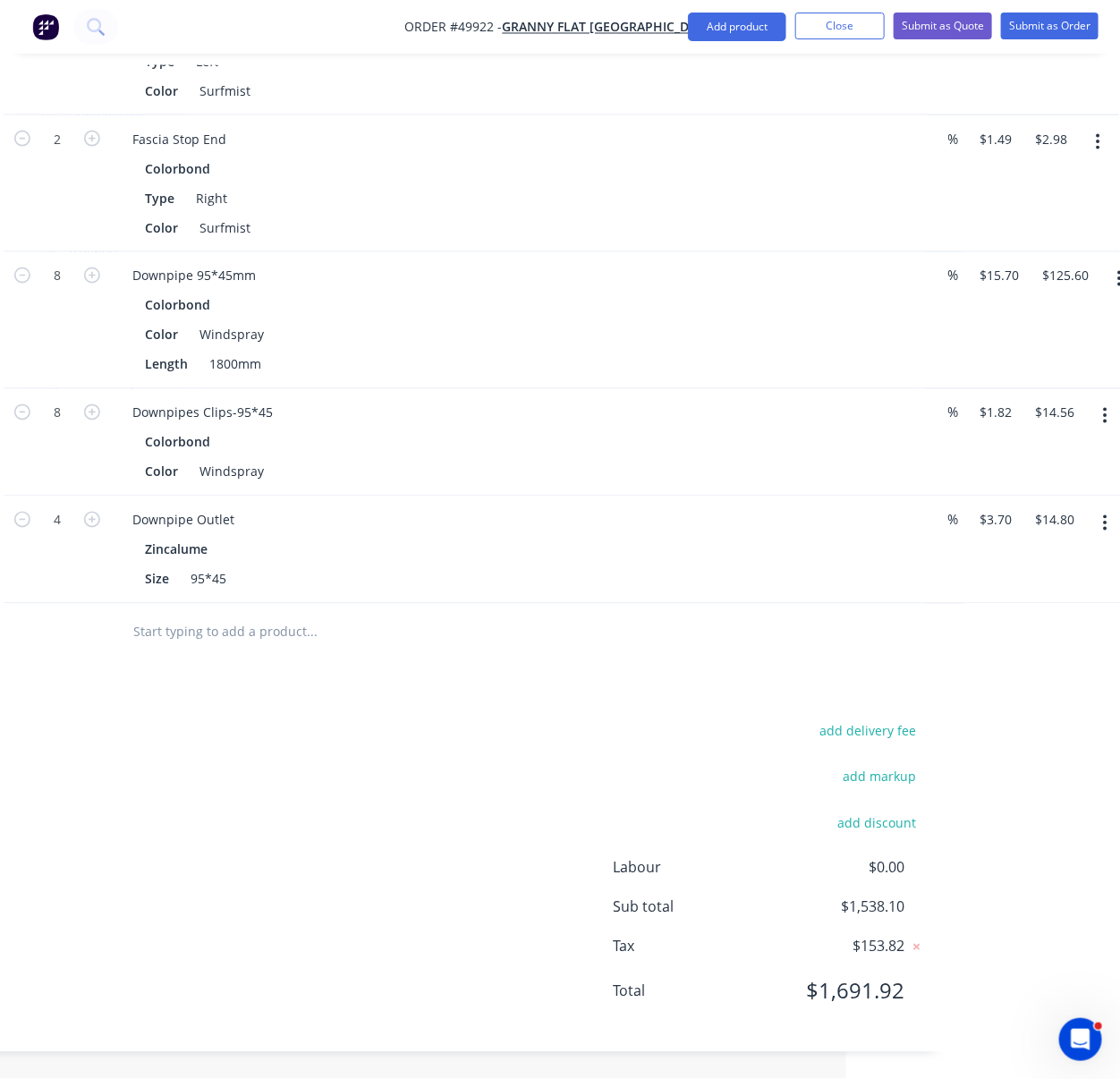
drag, startPoint x: 470, startPoint y: 779, endPoint x: 717, endPoint y: 767, distance: 247.3
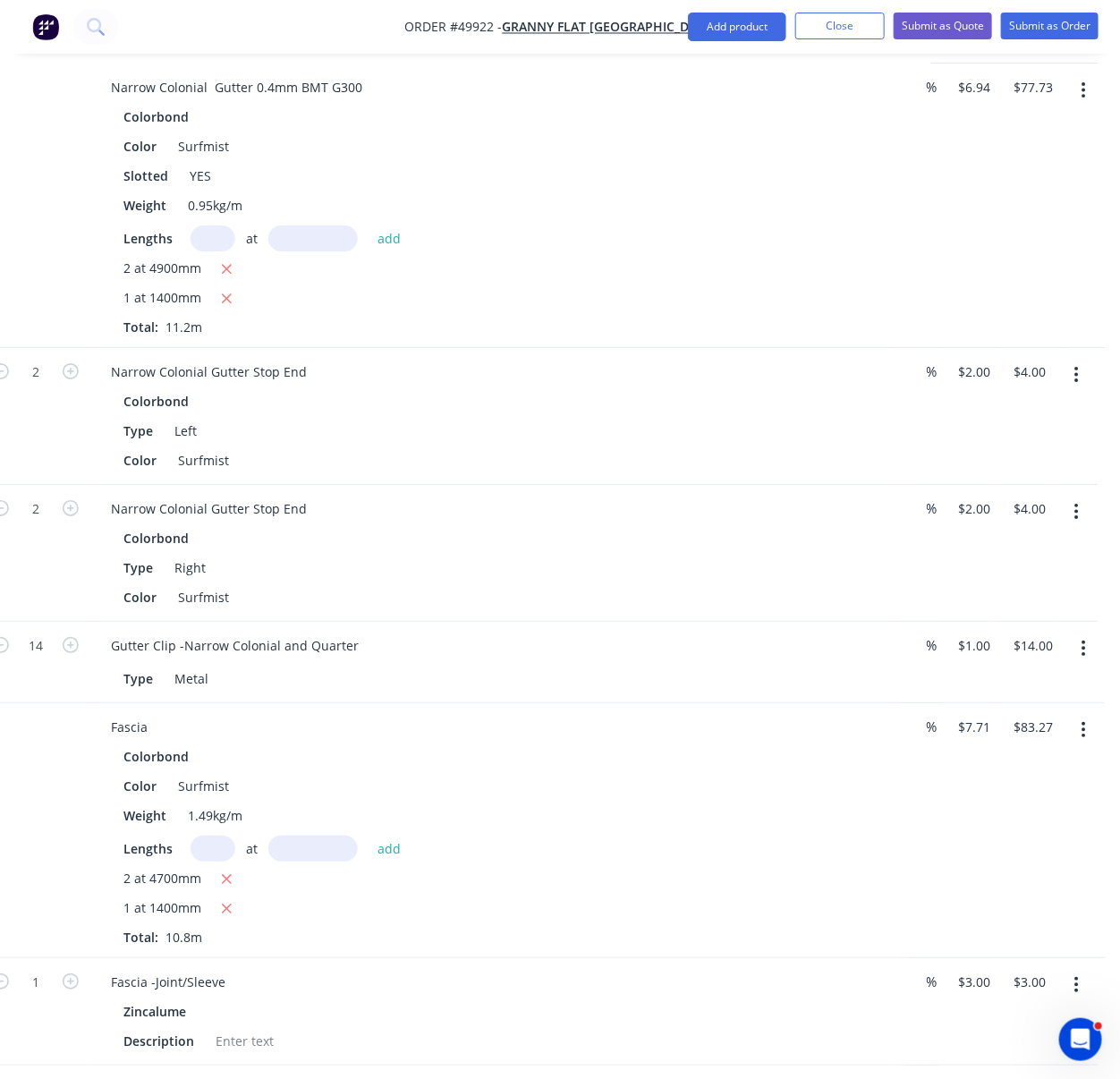
scroll to position [1884, 301]
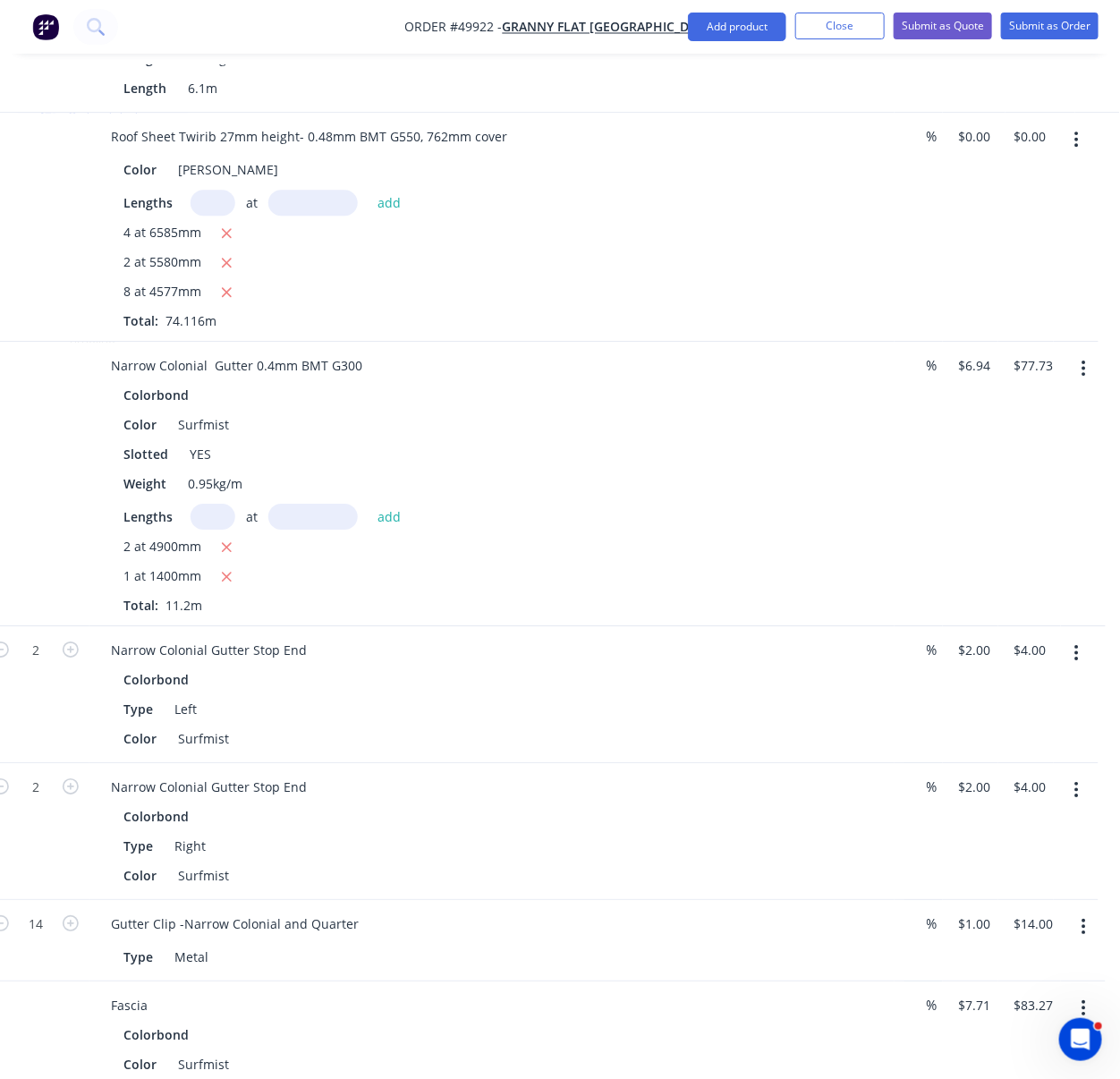
click at [1081, 155] on button "button" at bounding box center [1076, 140] width 42 height 32
click at [978, 200] on div "Edit" at bounding box center [1014, 186] width 138 height 26
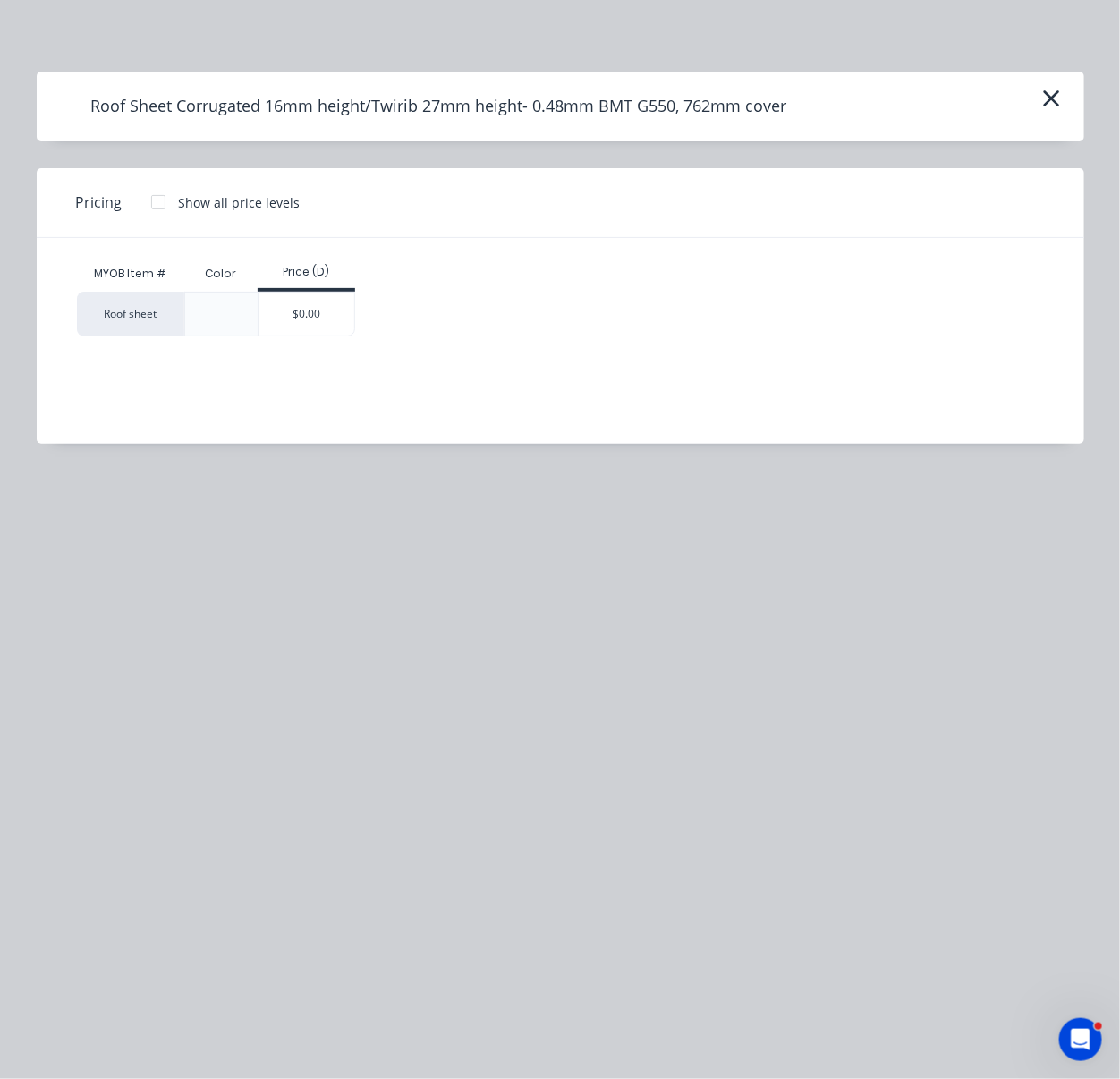
click at [163, 213] on div at bounding box center [158, 202] width 35 height 35
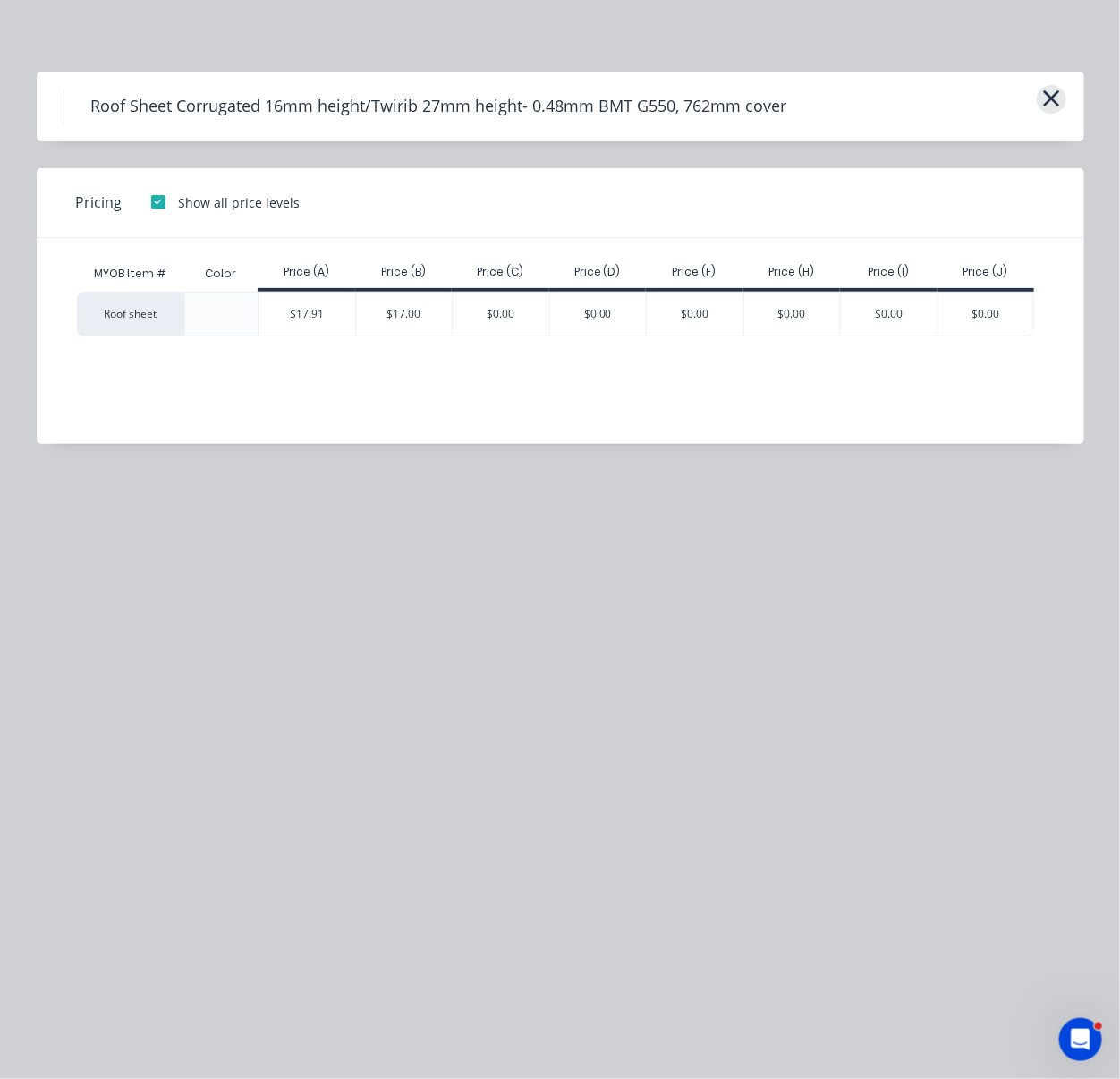
click at [1049, 111] on icon "button" at bounding box center [1051, 97] width 19 height 25
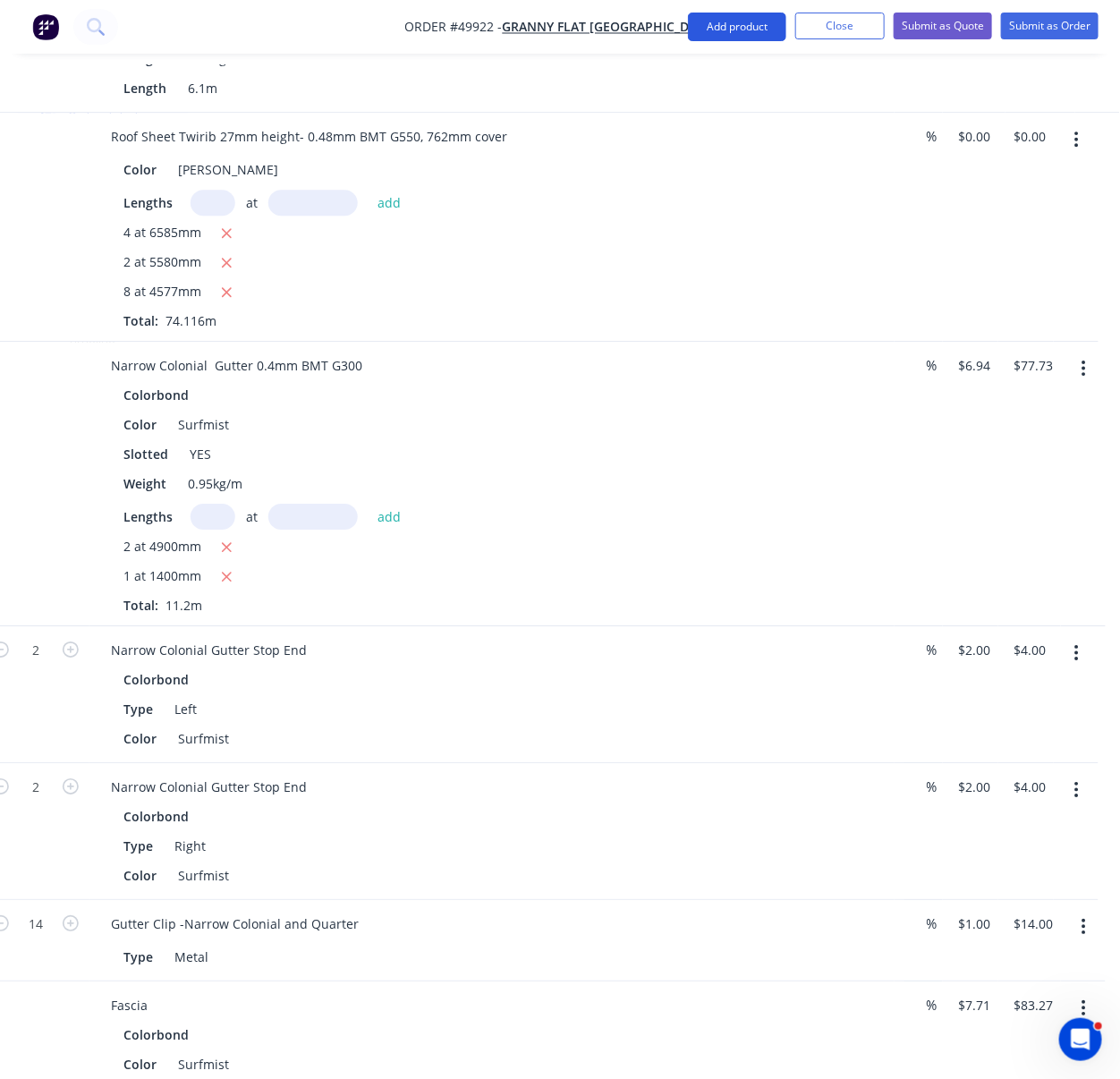
click at [710, 32] on button "Add product" at bounding box center [737, 27] width 98 height 29
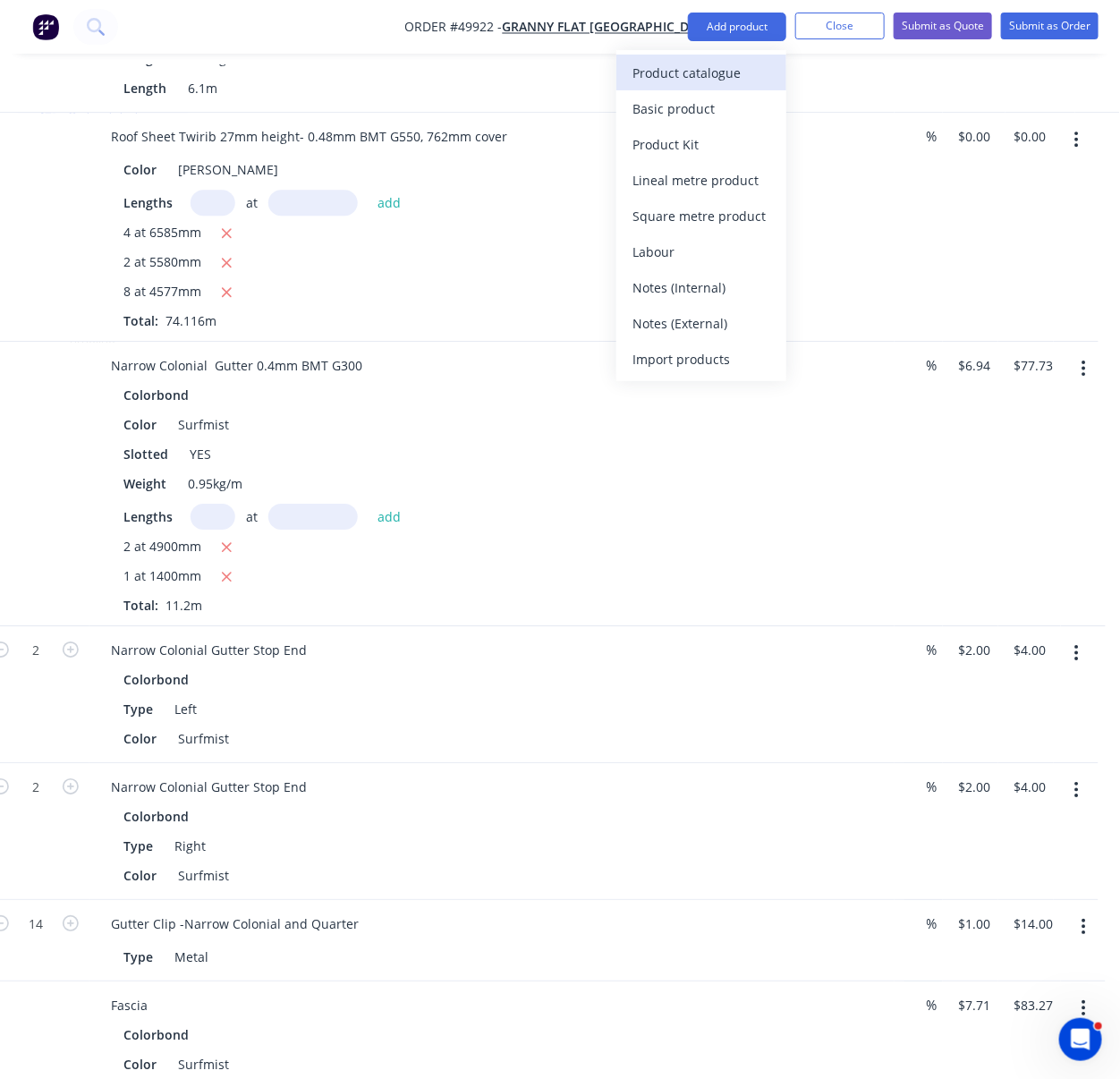
click at [725, 71] on div "Product catalogue" at bounding box center [701, 73] width 138 height 26
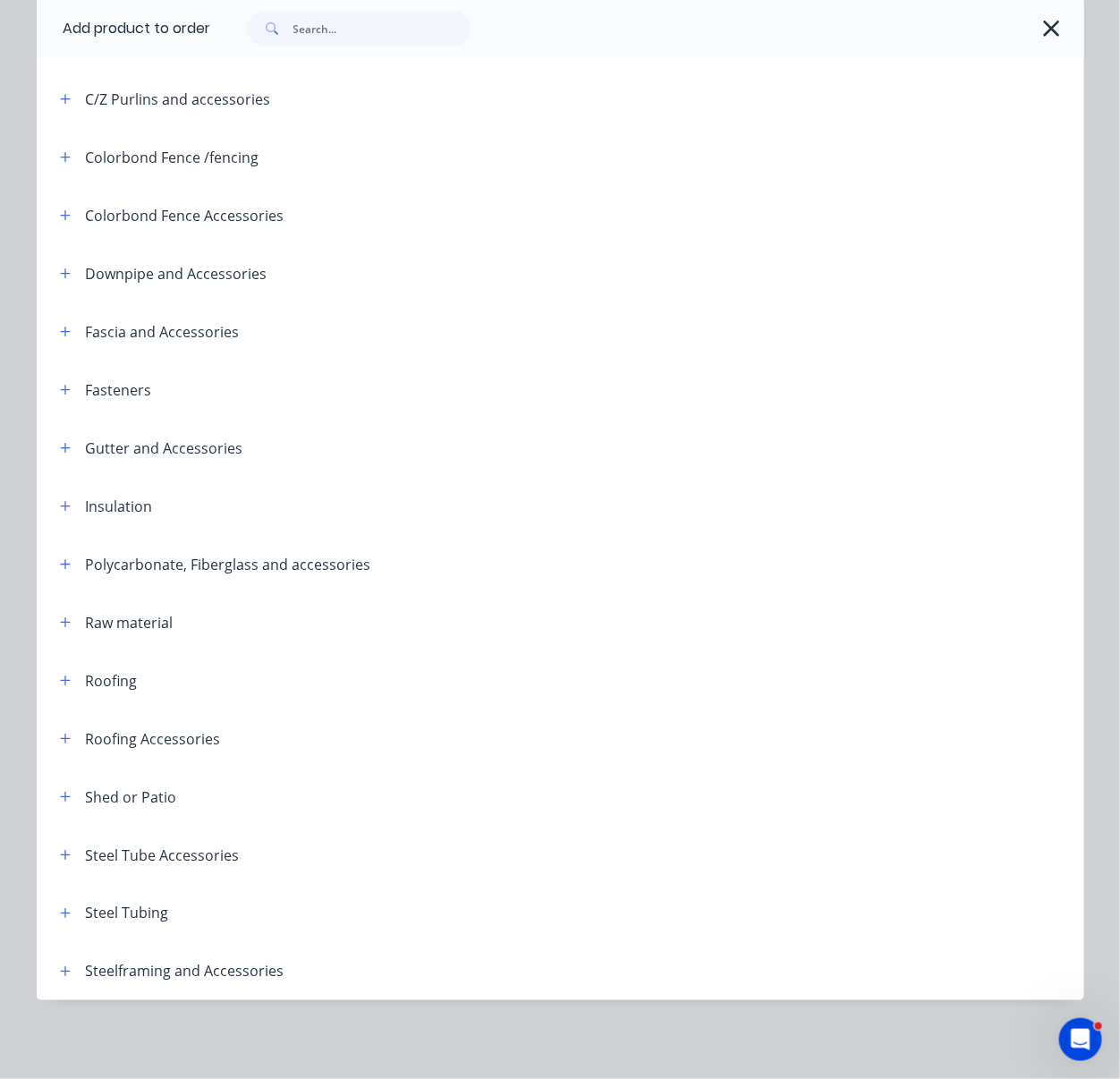
scroll to position [387, 0]
click at [66, 669] on button "button" at bounding box center [65, 680] width 23 height 23
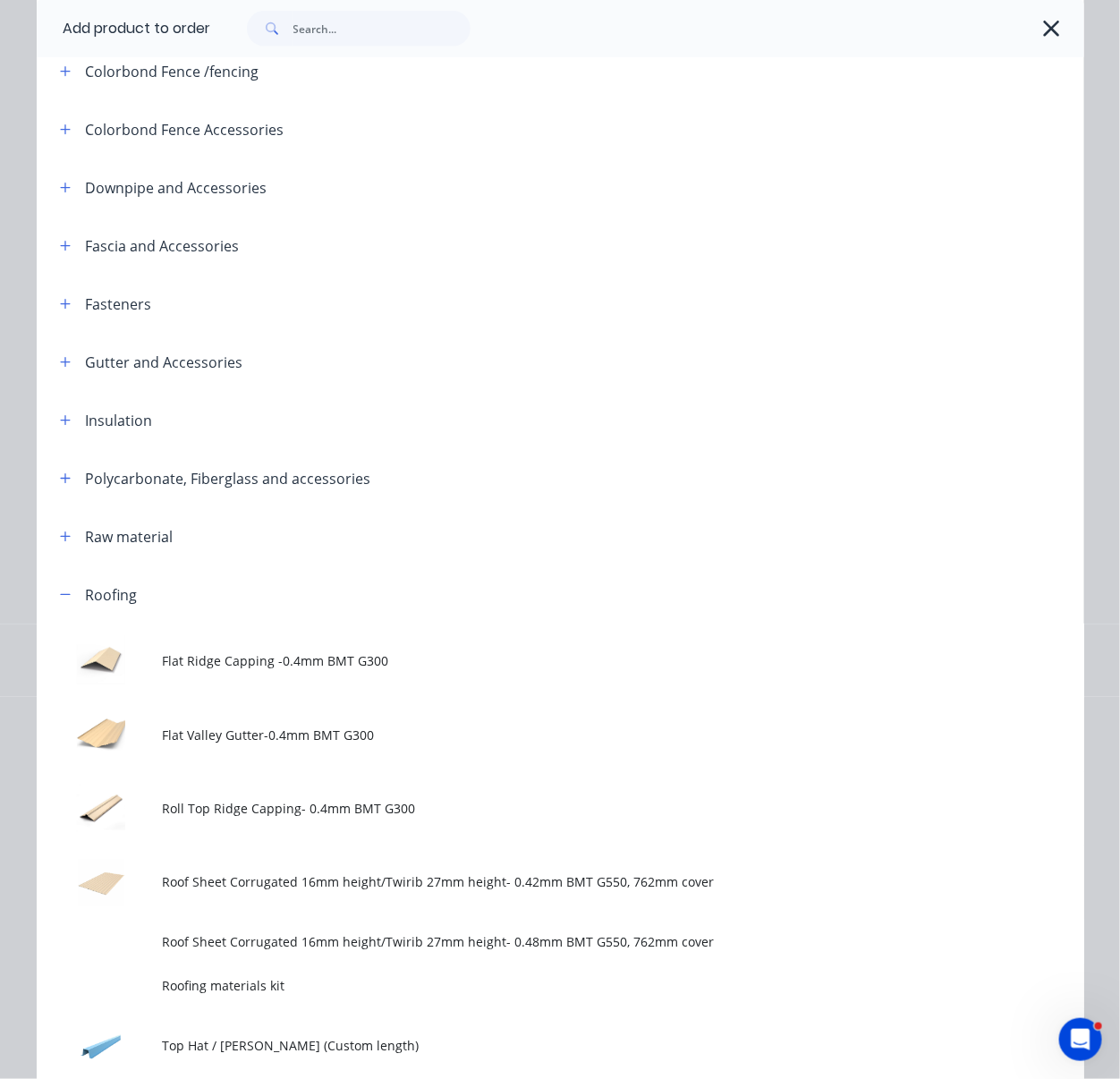
scroll to position [665, 0]
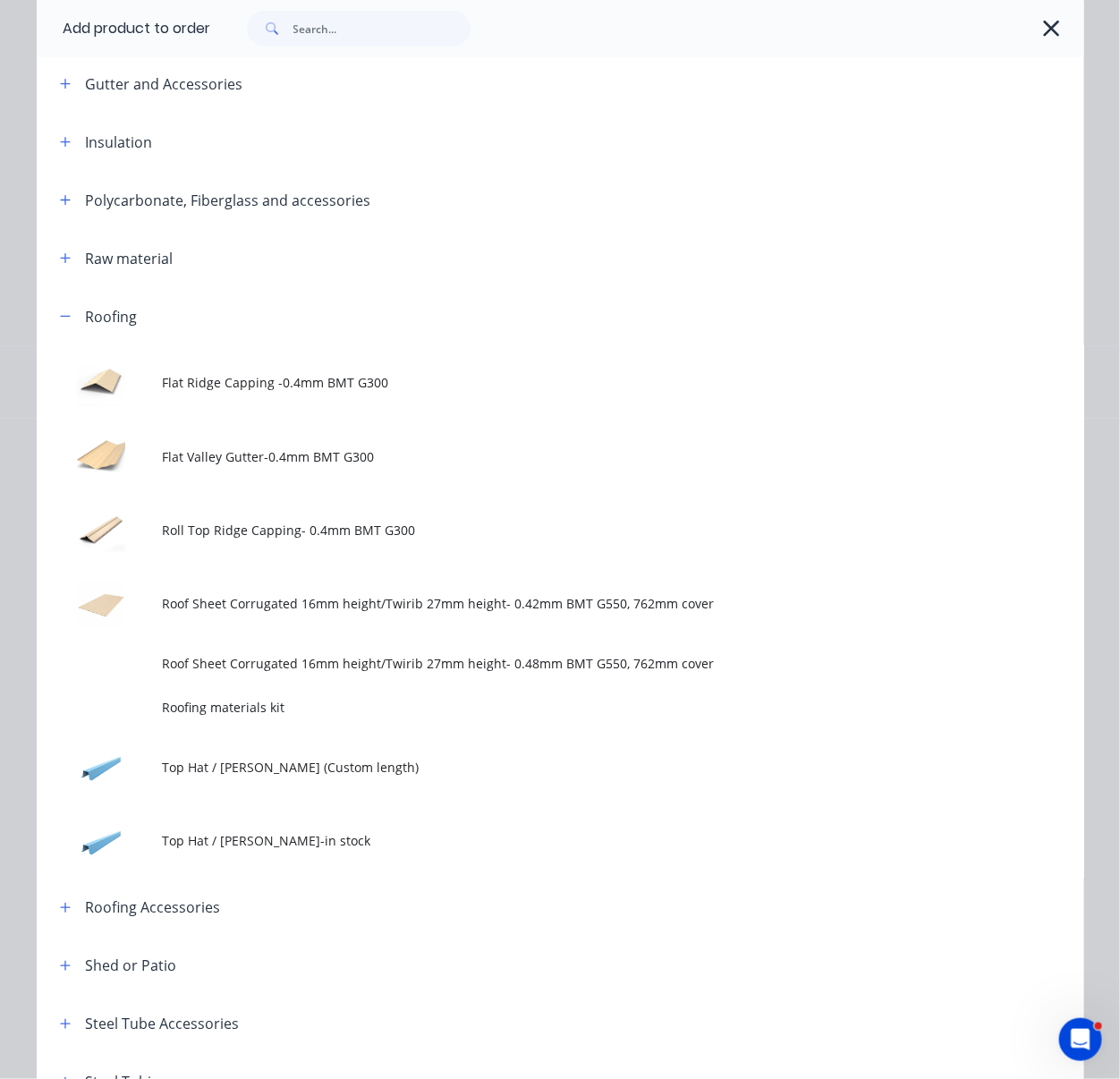
click at [389, 641] on td "Roof Sheet Corrugated 16mm height/Twirib 27mm height- 0.42mm BMT G550, 762mm co…" at bounding box center [622, 605] width 921 height 75
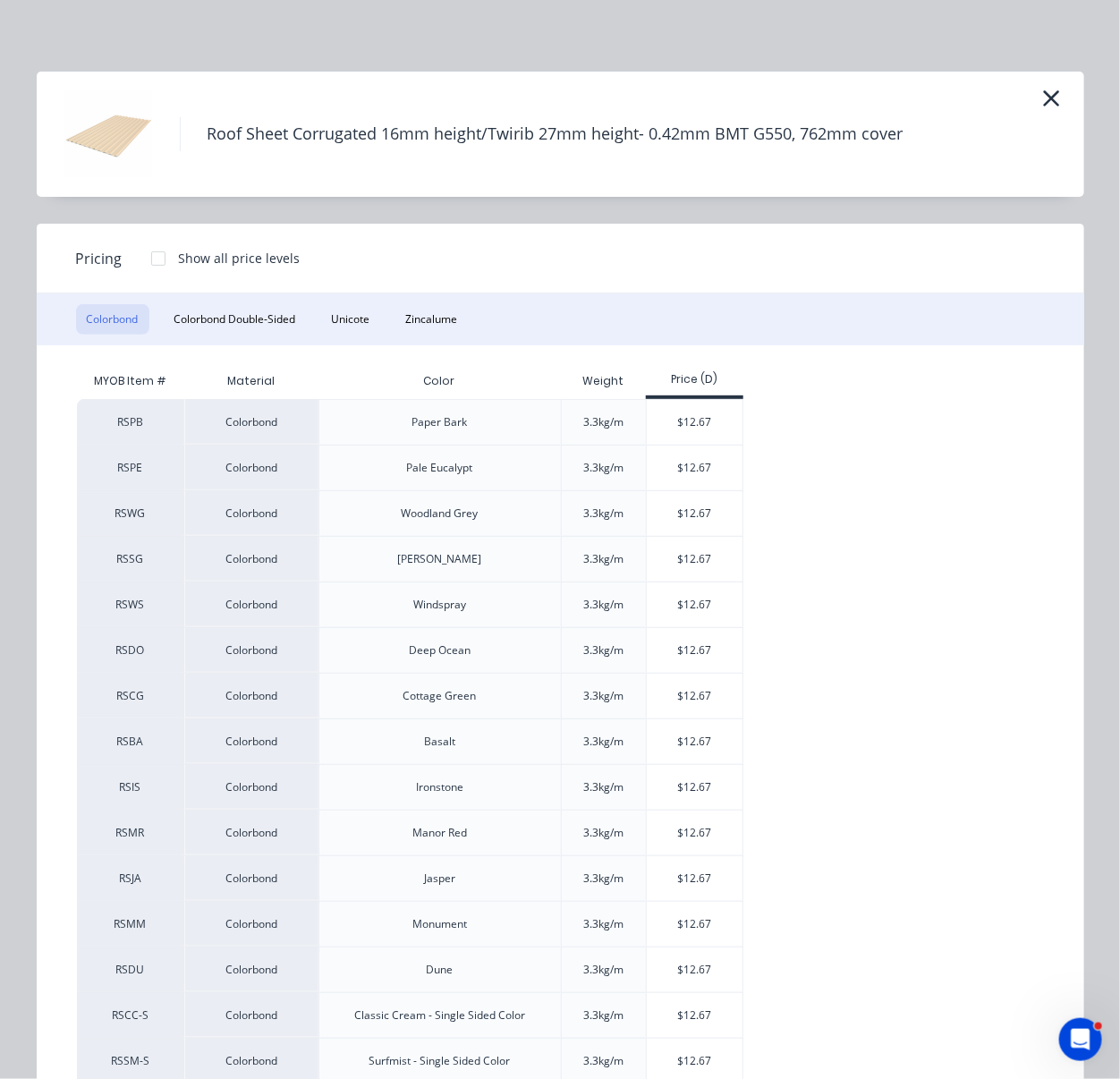
scroll to position [278, 0]
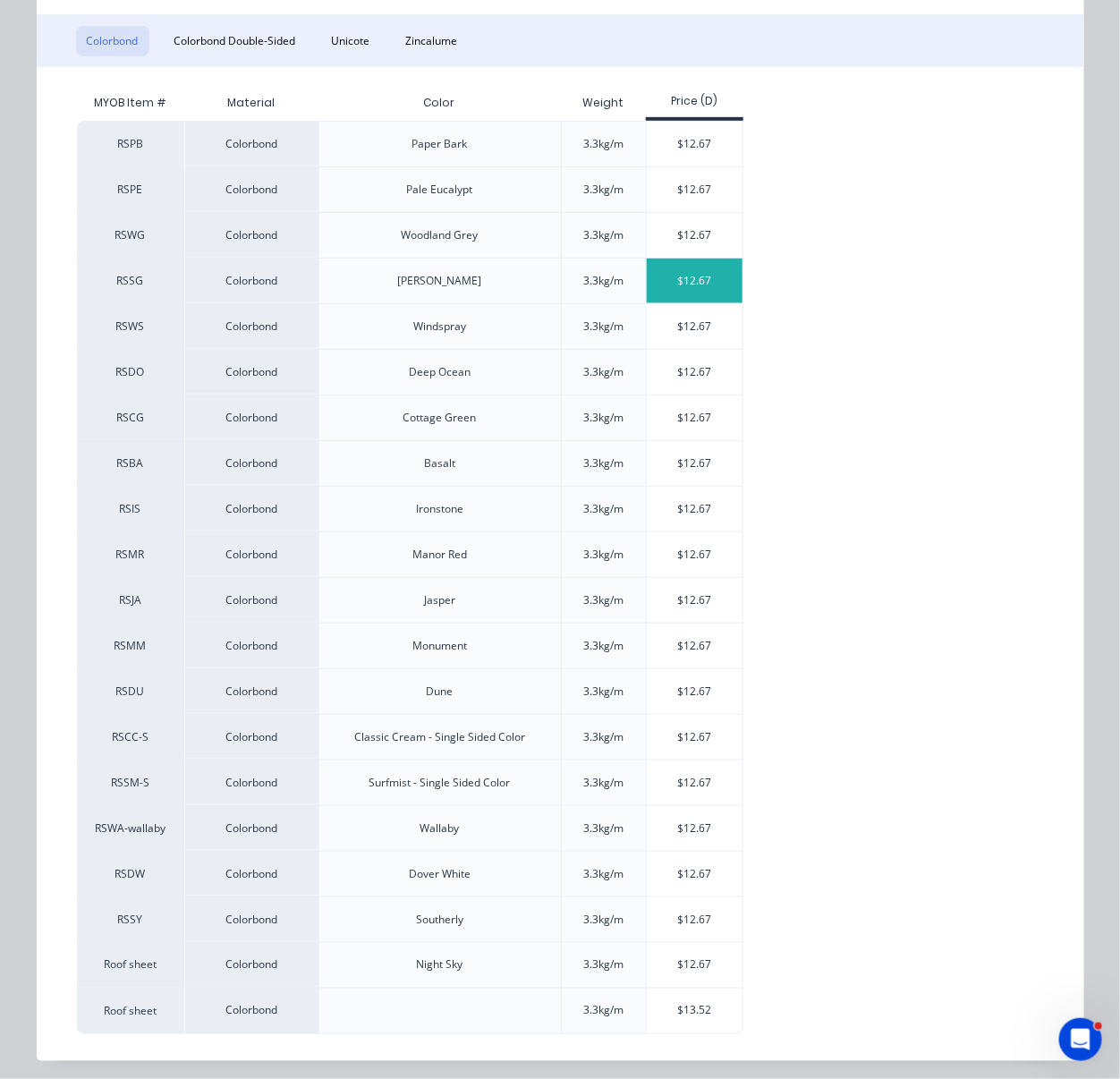
click at [703, 303] on div "$12.67" at bounding box center [694, 280] width 95 height 44
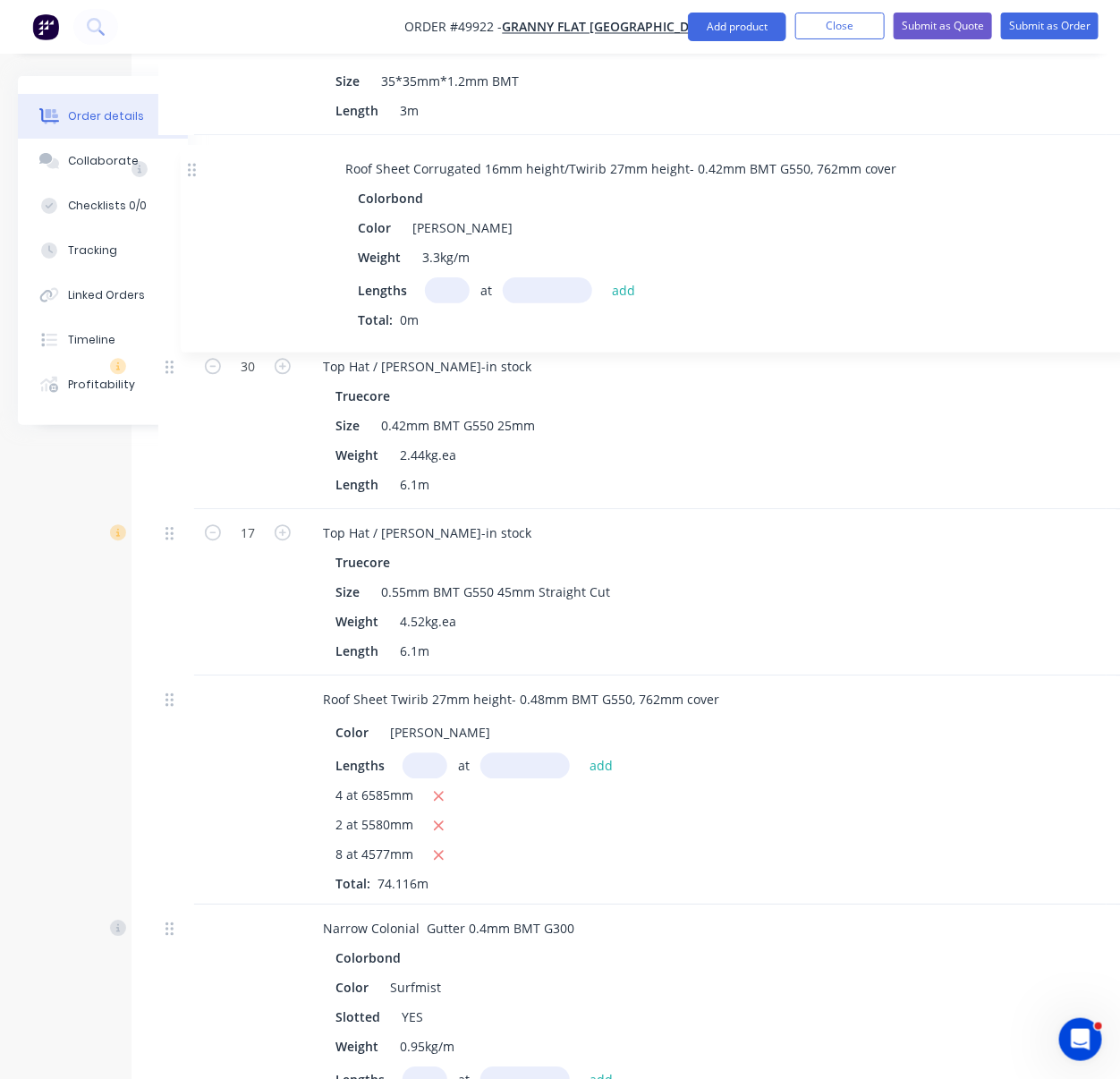
scroll to position [1528, 84]
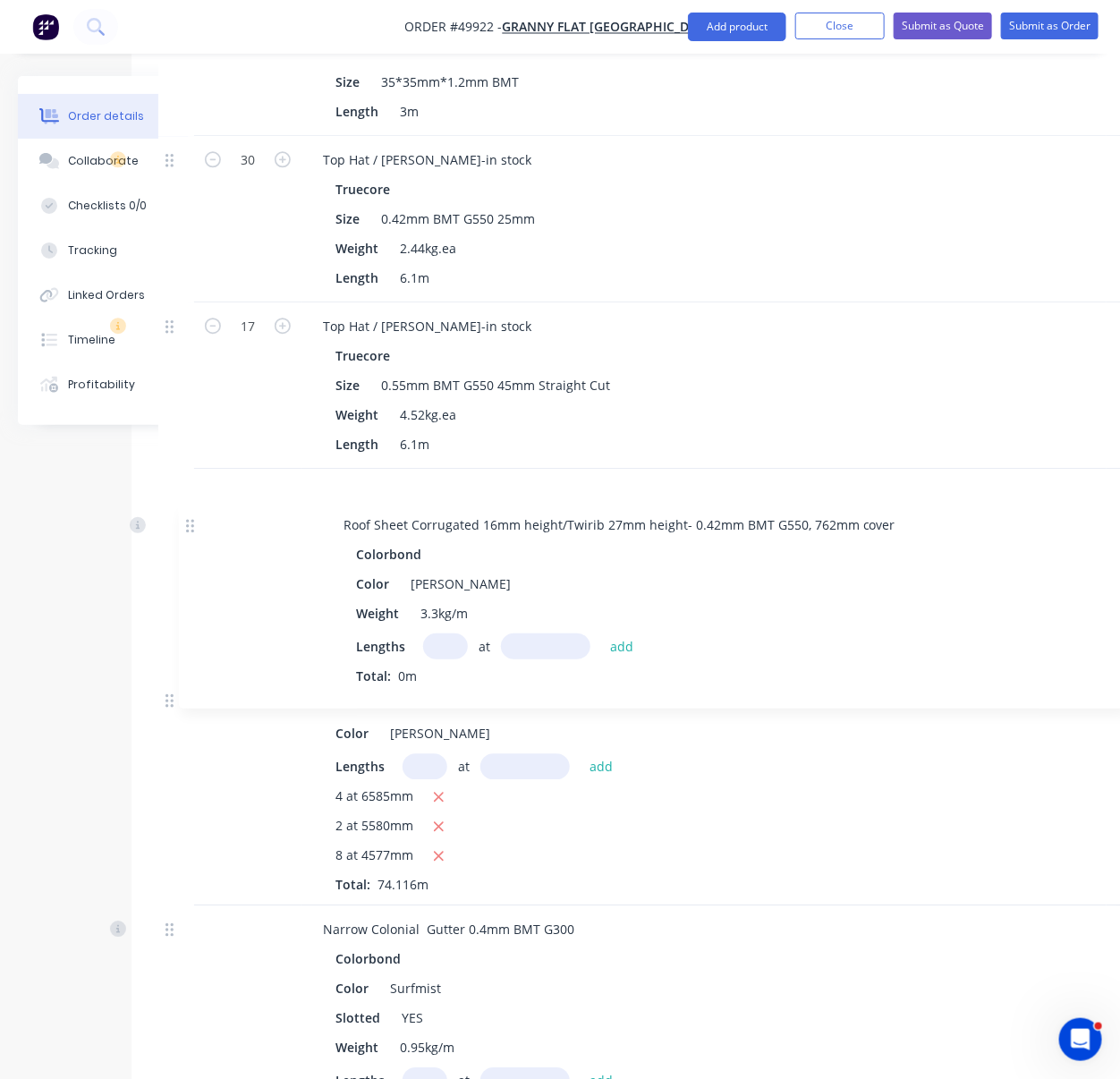
drag, startPoint x: 172, startPoint y: 612, endPoint x: 191, endPoint y: 515, distance: 98.8
click at [191, 515] on div "C Channel 89*41mm Truecore Attribute 1.00mm BMT G550 Lengths at add Total: 0m %…" at bounding box center [637, 1074] width 958 height 3134
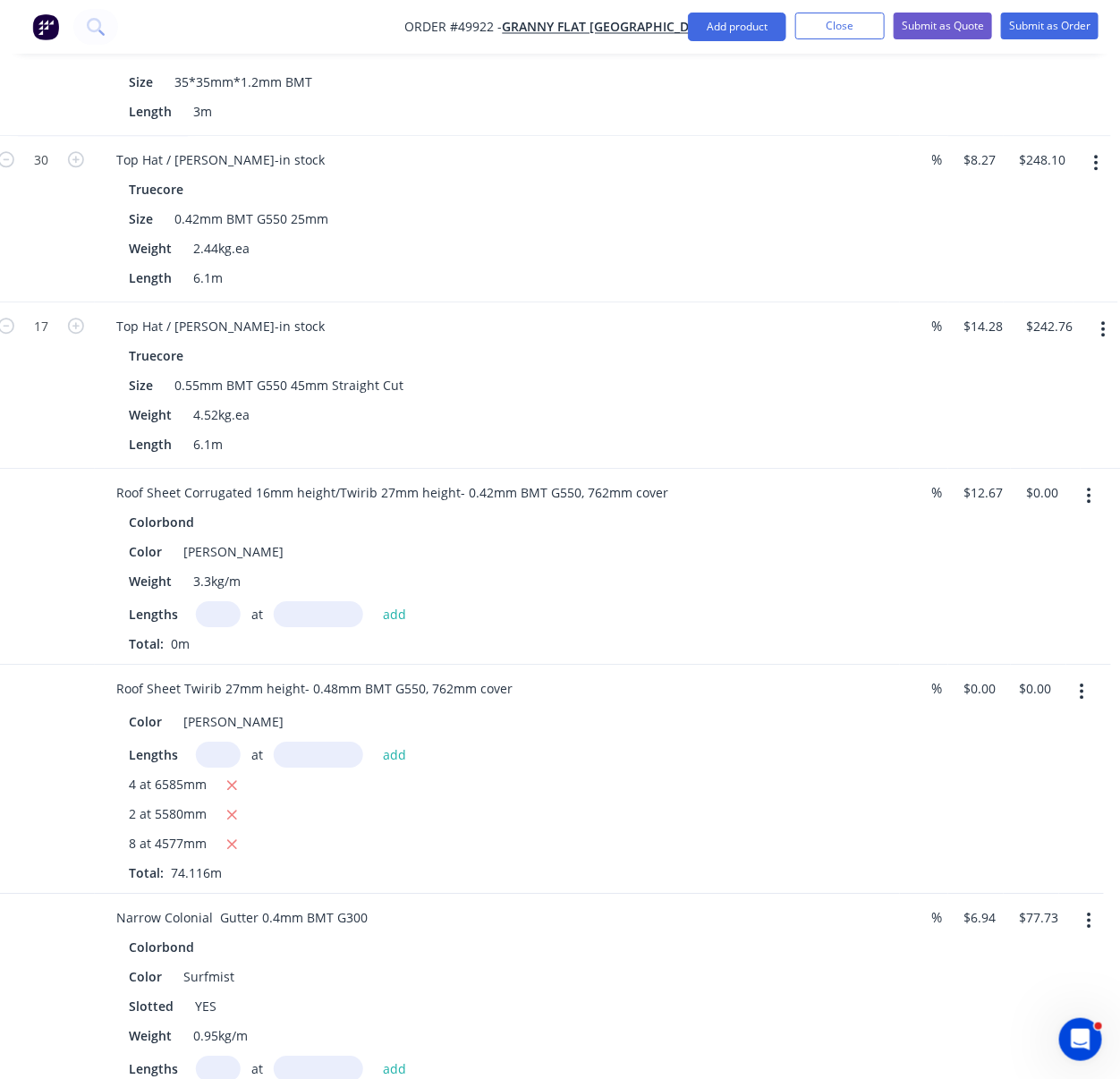
scroll to position [1528, 301]
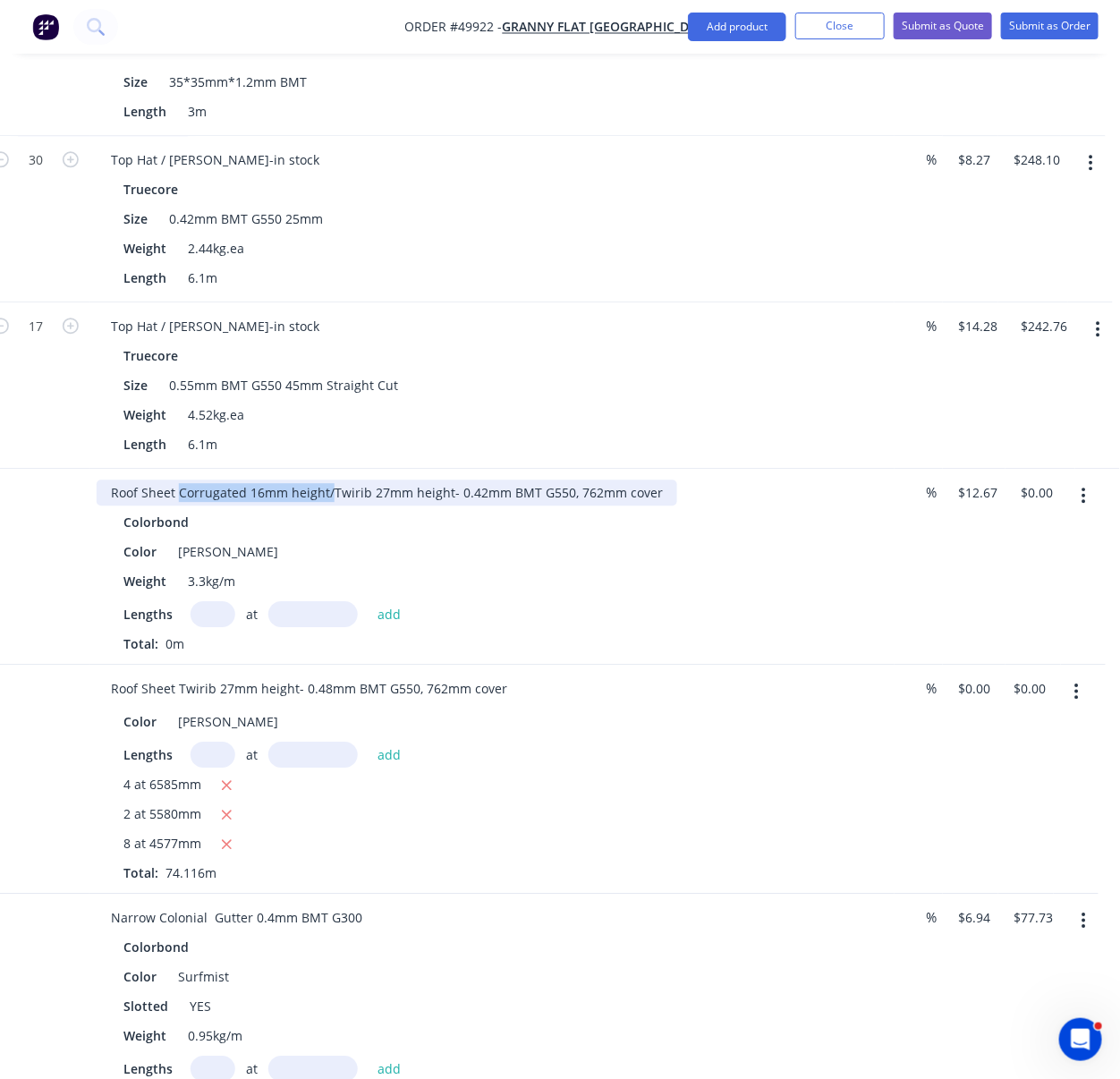
drag, startPoint x: 342, startPoint y: 548, endPoint x: 180, endPoint y: 550, distance: 162.0
click at [180, 506] on div "Roof Sheet Corrugated 16mm height/Twirib 27mm height- 0.42mm BMT G550, 762mm co…" at bounding box center [386, 493] width 580 height 26
click at [218, 628] on input "text" at bounding box center [212, 614] width 44 height 26
type input "4"
type input "6585"
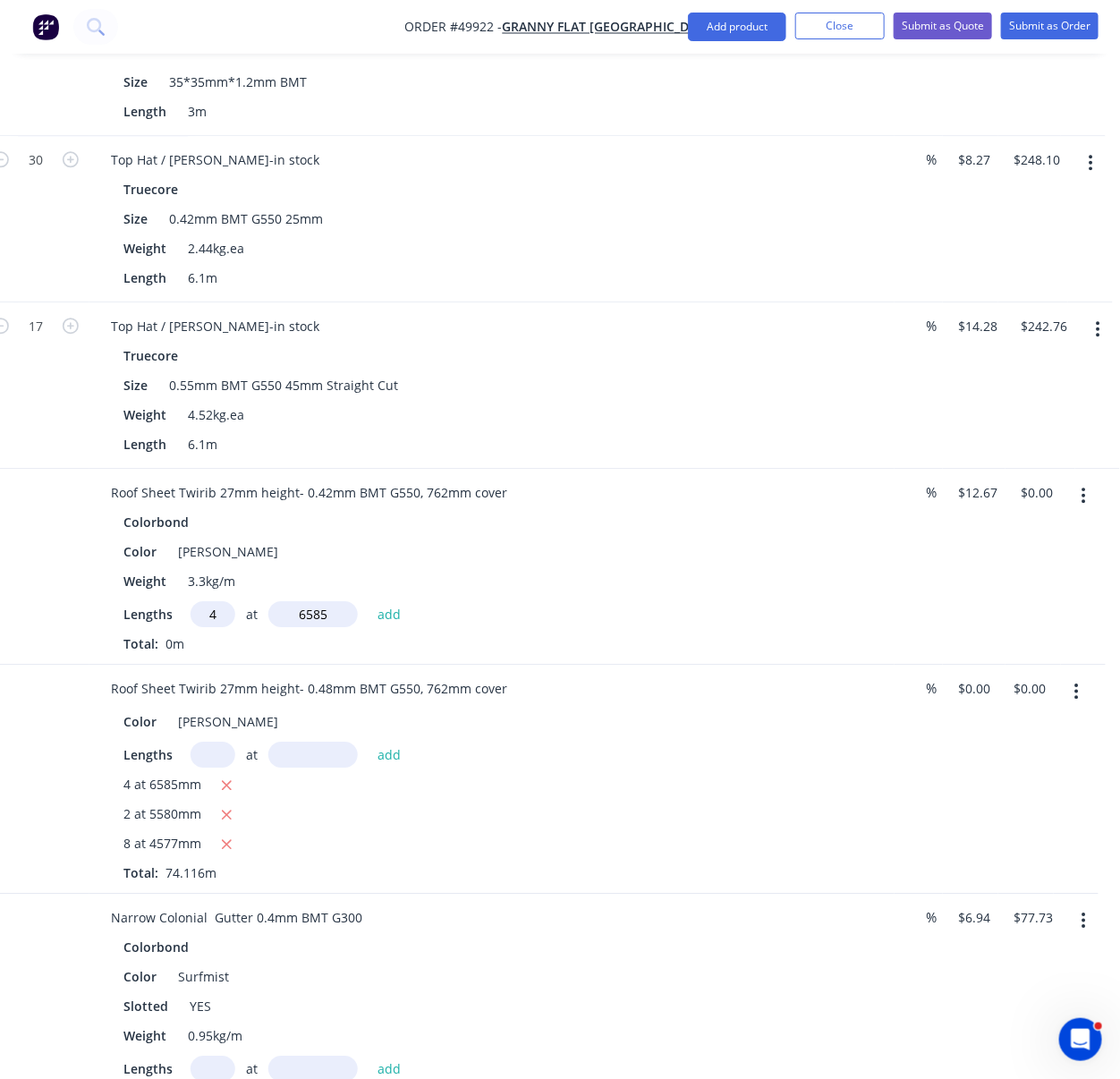
click at [369, 601] on button "add" at bounding box center [389, 613] width 42 height 25
type input "$333.73"
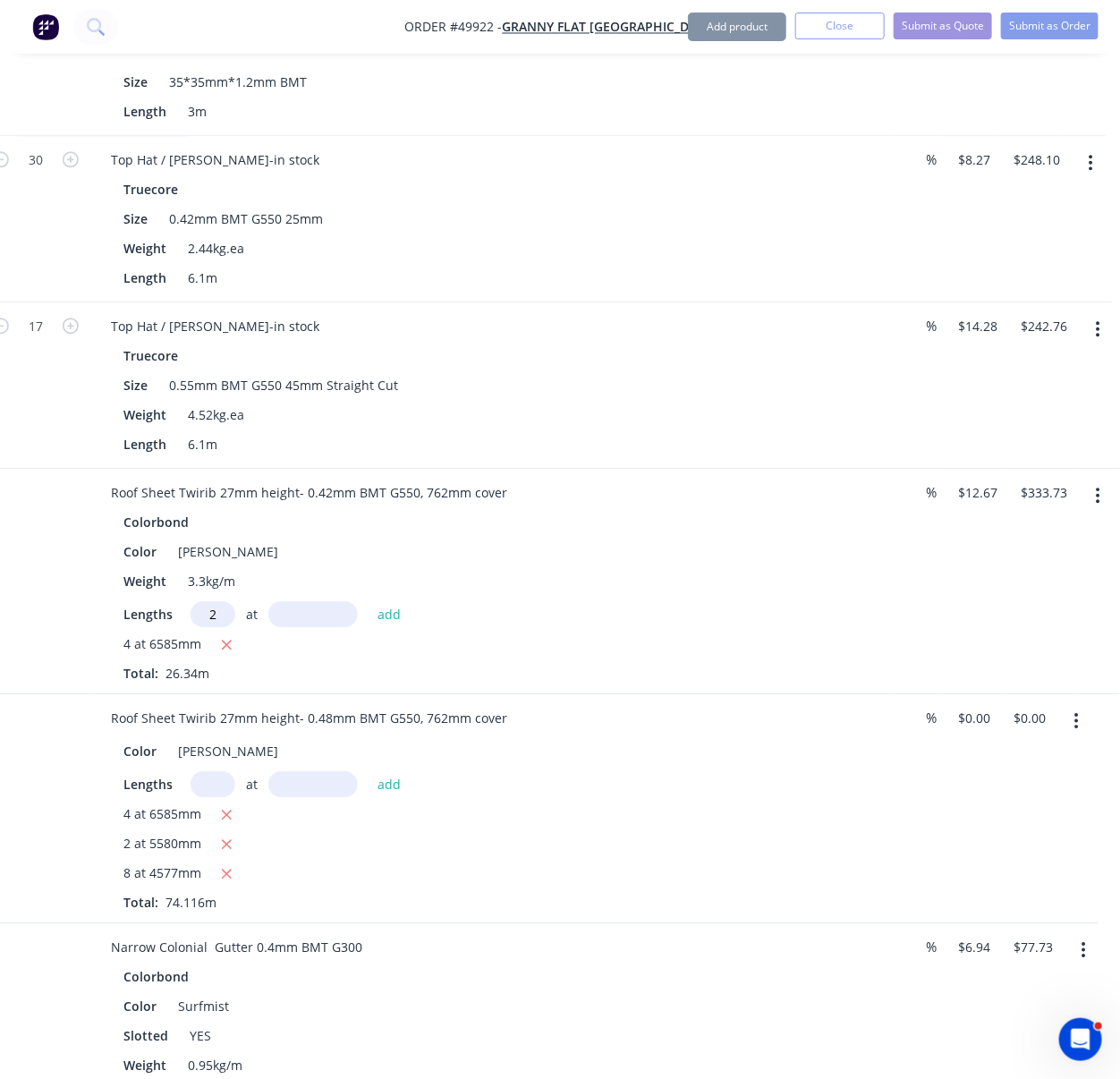
type input "2"
type input "5580"
click at [369, 601] on button "add" at bounding box center [389, 613] width 42 height 25
type input "$475.13"
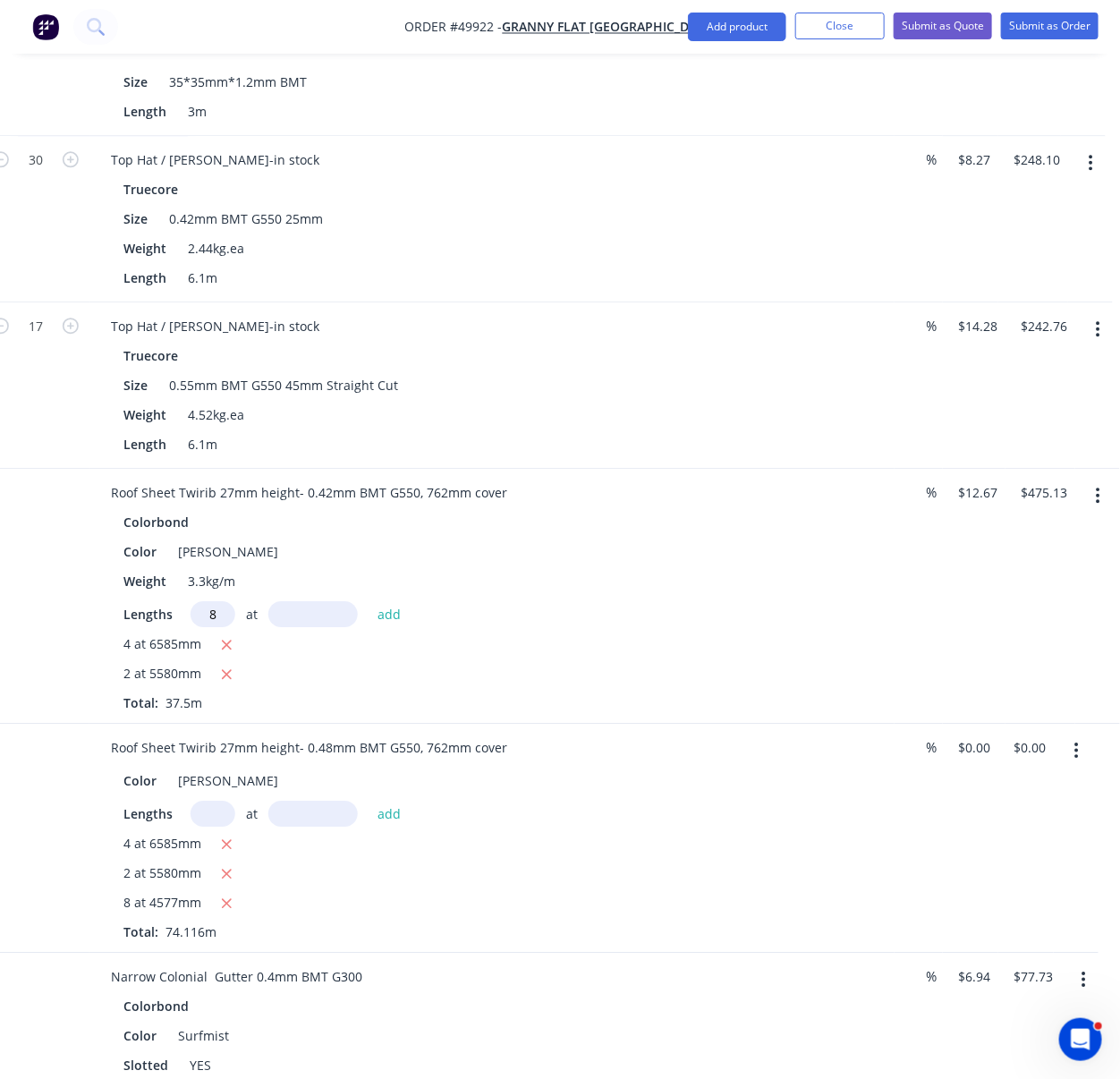
type input "8"
type input "4577"
click at [369, 601] on button "add" at bounding box center [389, 613] width 42 height 25
type input "$939.05"
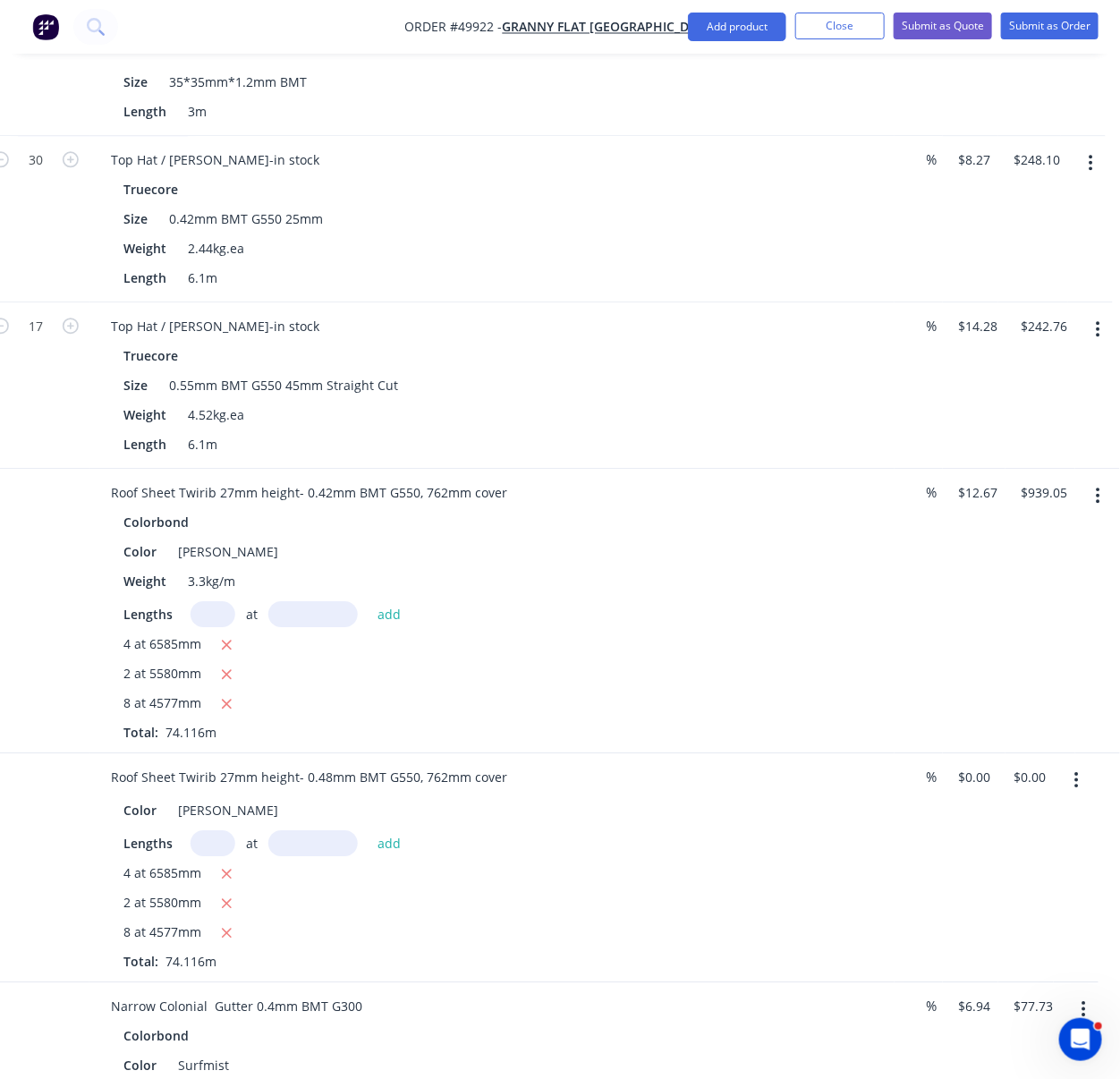
click at [1077, 788] on icon "button" at bounding box center [1077, 780] width 4 height 16
click at [987, 947] on div "Delete" at bounding box center [1014, 934] width 138 height 26
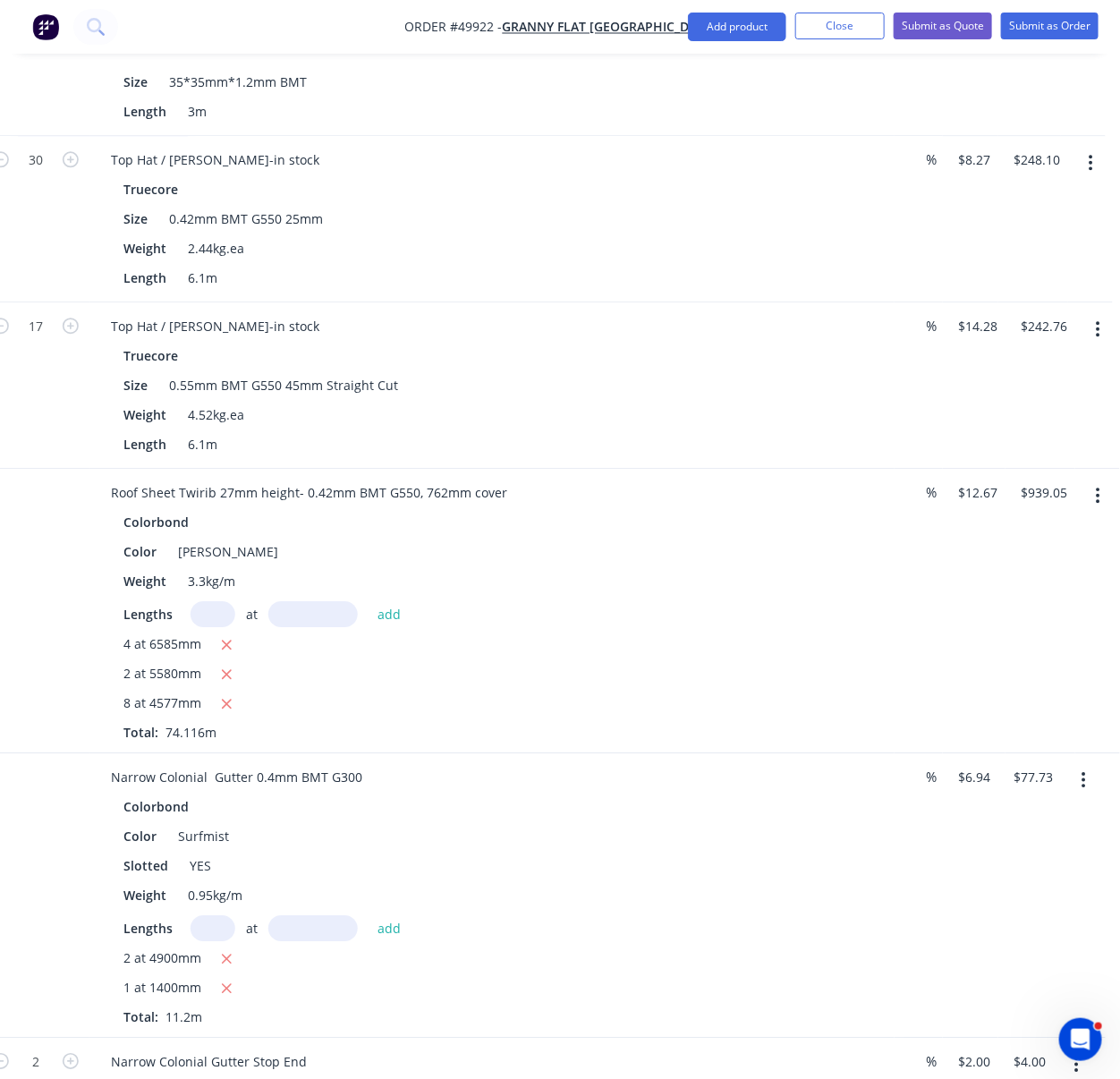
click at [678, 657] on div "4 at 6585mm" at bounding box center [493, 645] width 737 height 23
drag, startPoint x: 702, startPoint y: 750, endPoint x: 788, endPoint y: 753, distance: 86.1
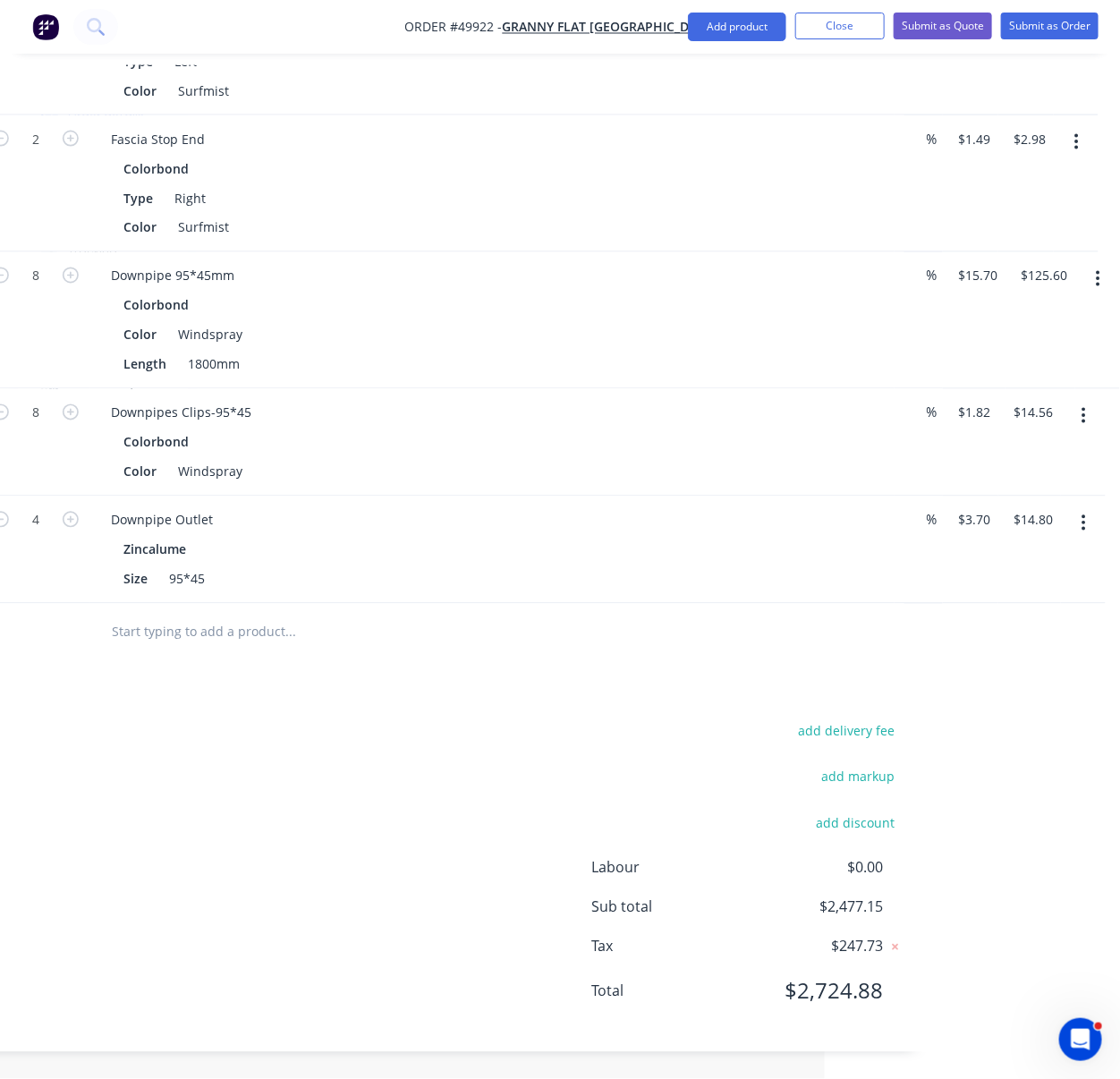
scroll to position [3613, 301]
click at [830, 719] on button "add delivery fee" at bounding box center [846, 731] width 115 height 25
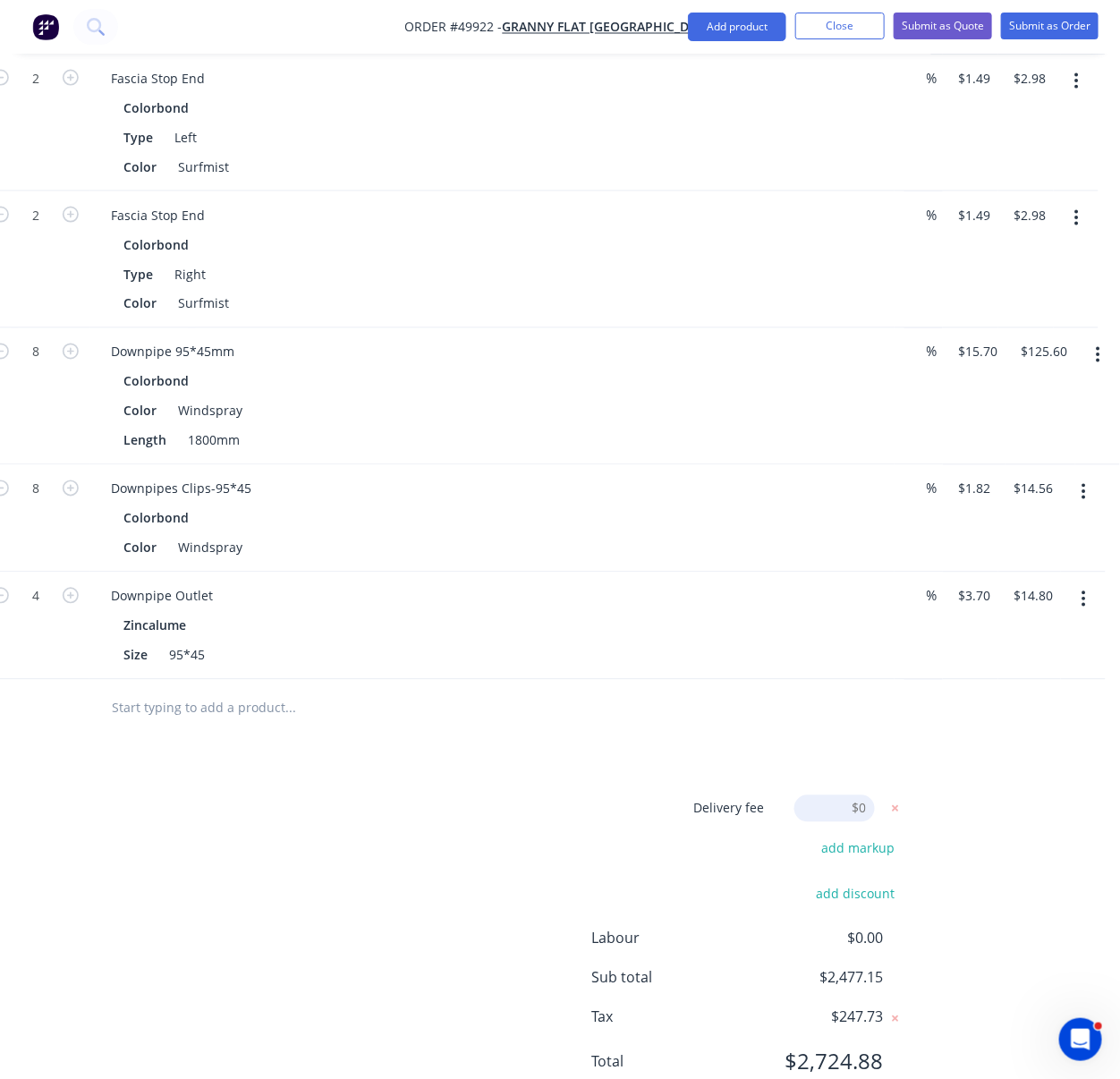
scroll to position [3607, 301]
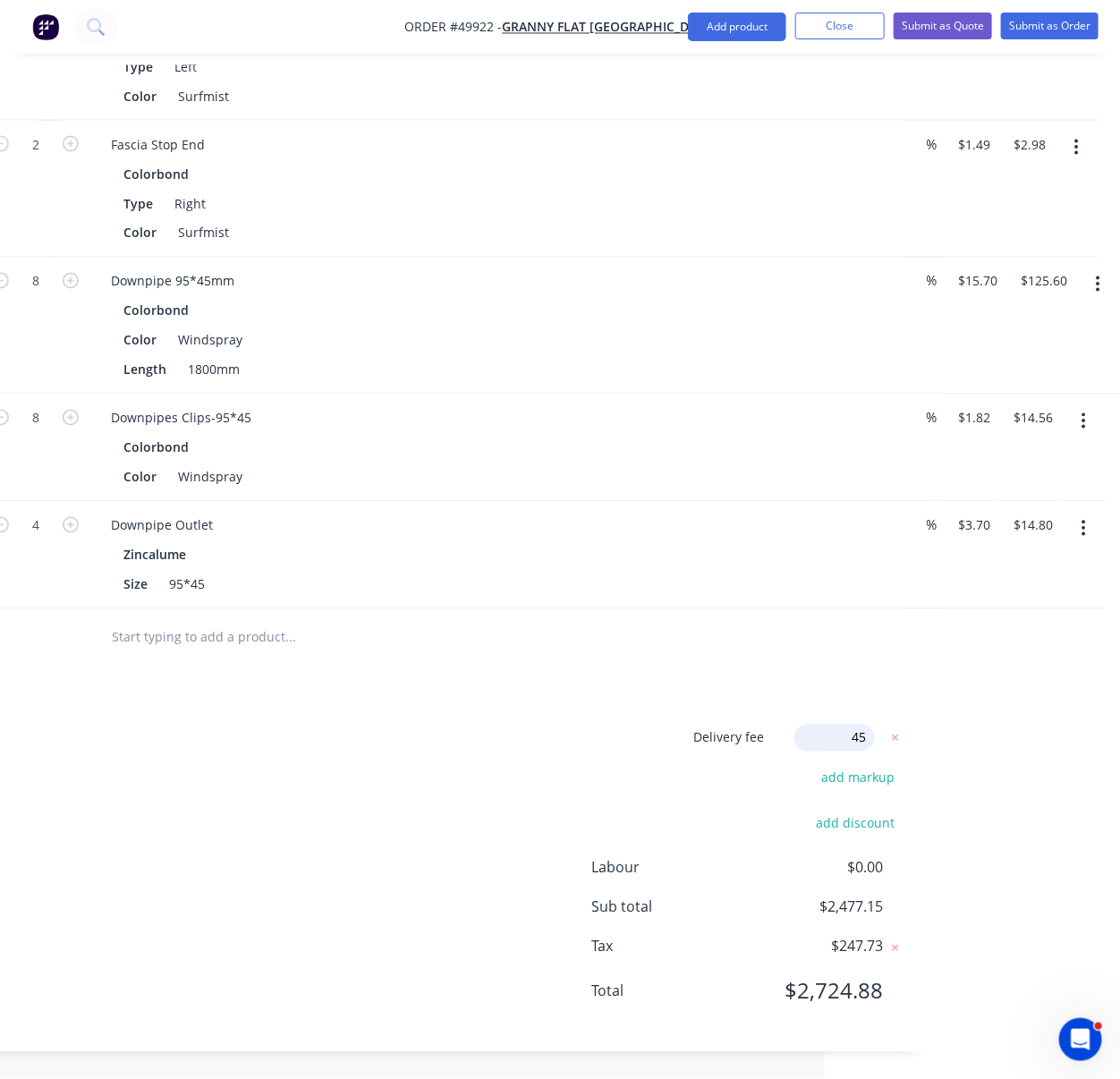
type input "450"
click input "submit" at bounding box center [0, 0] width 0 height 0
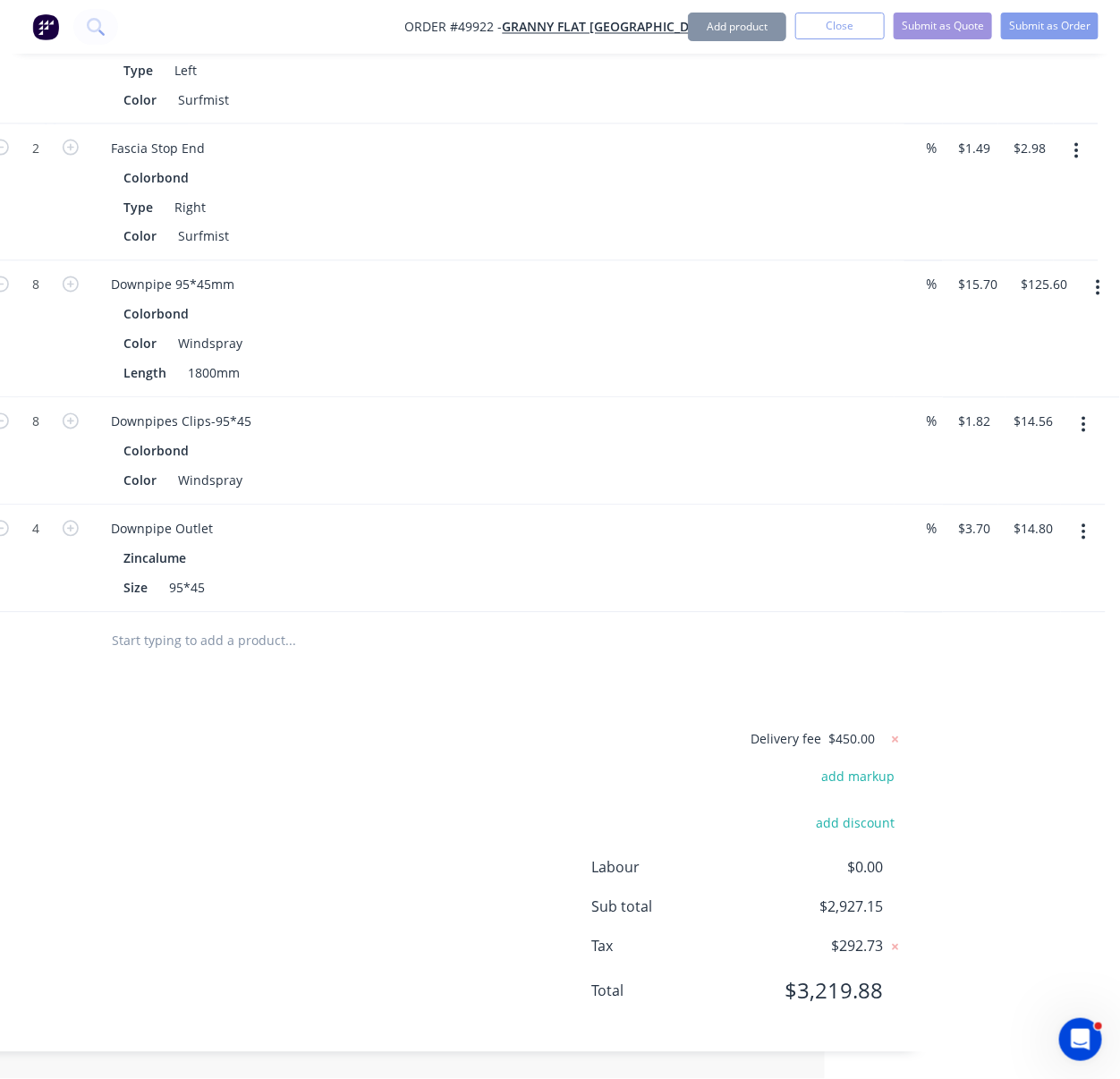
scroll to position [3603, 301]
click at [446, 768] on div "Delivery fee $450.00 add markup add discount Labour $0.00 Sub total $2,927.15 T…" at bounding box center [425, 876] width 958 height 297
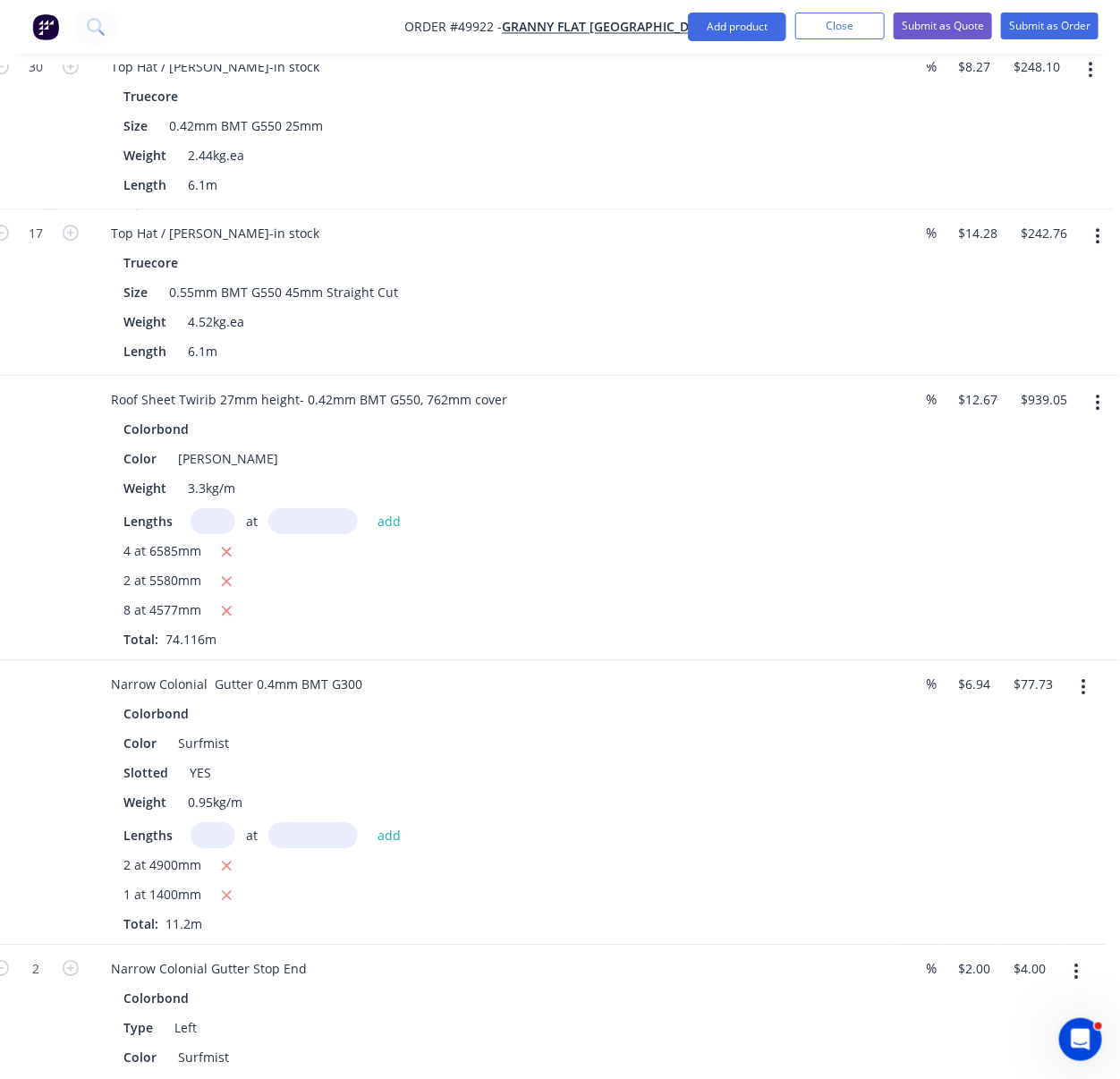
scroll to position [1098, 301]
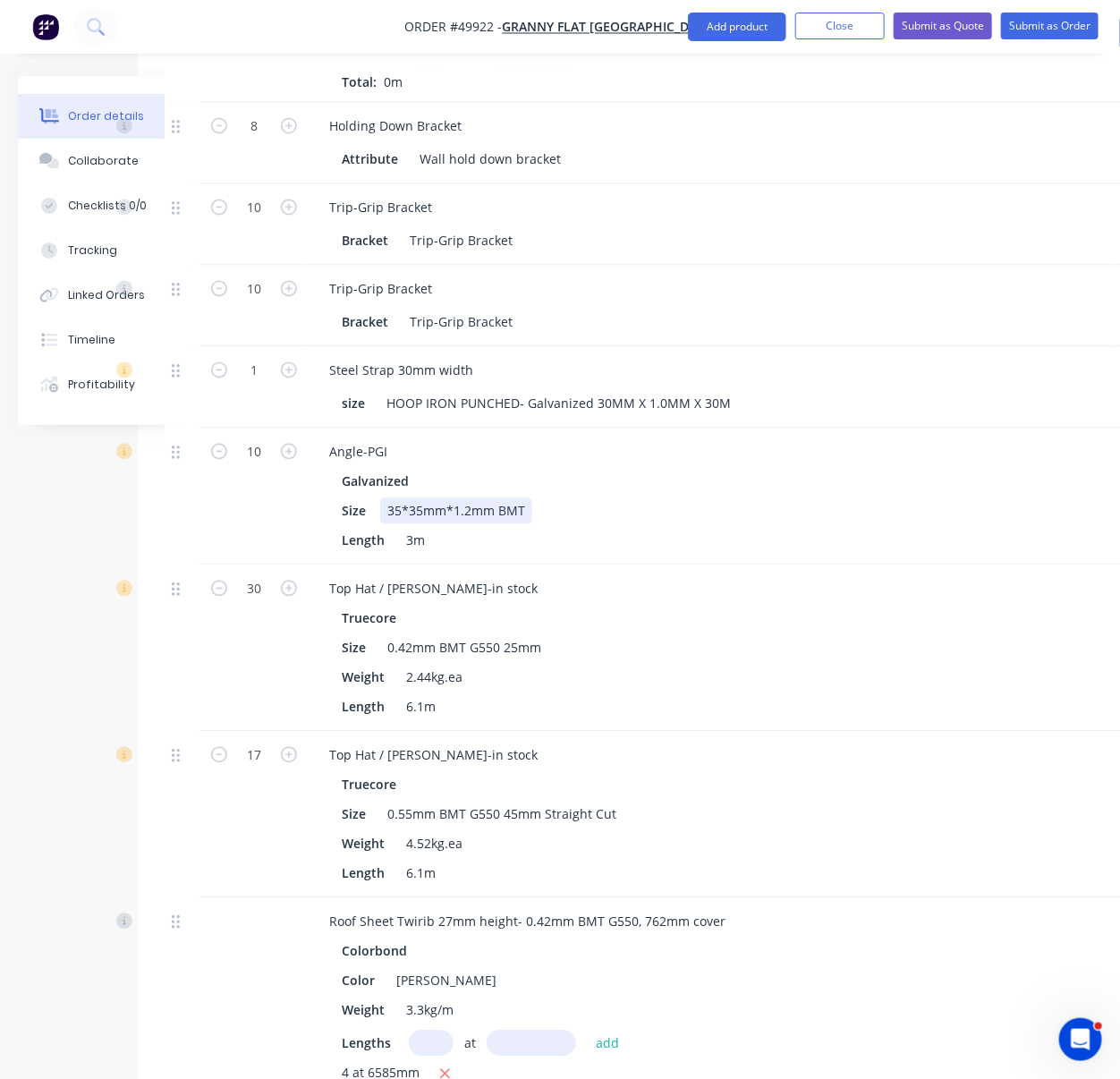
drag, startPoint x: 526, startPoint y: 558, endPoint x: 407, endPoint y: 553, distance: 119.1
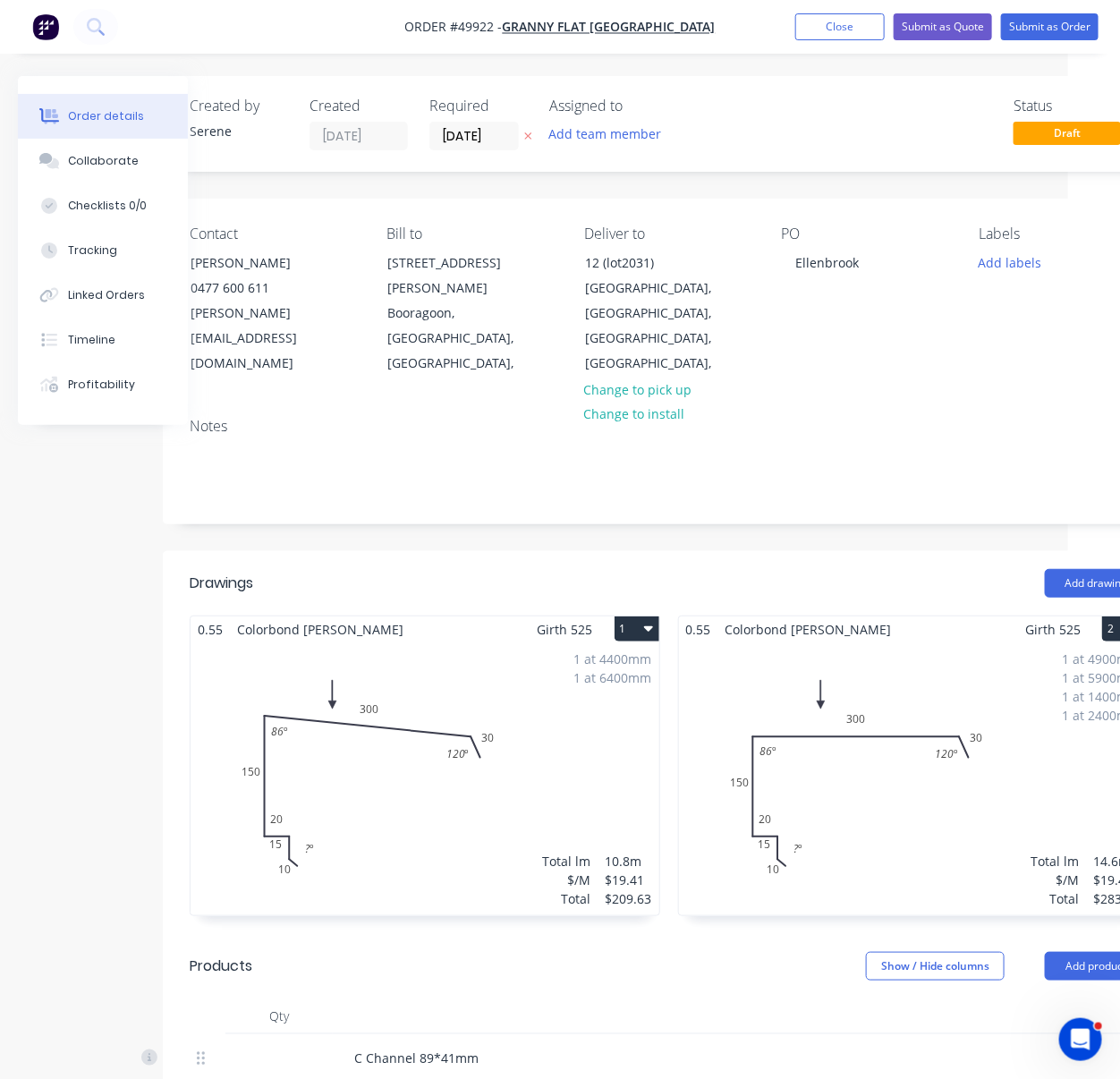
scroll to position [835, 52]
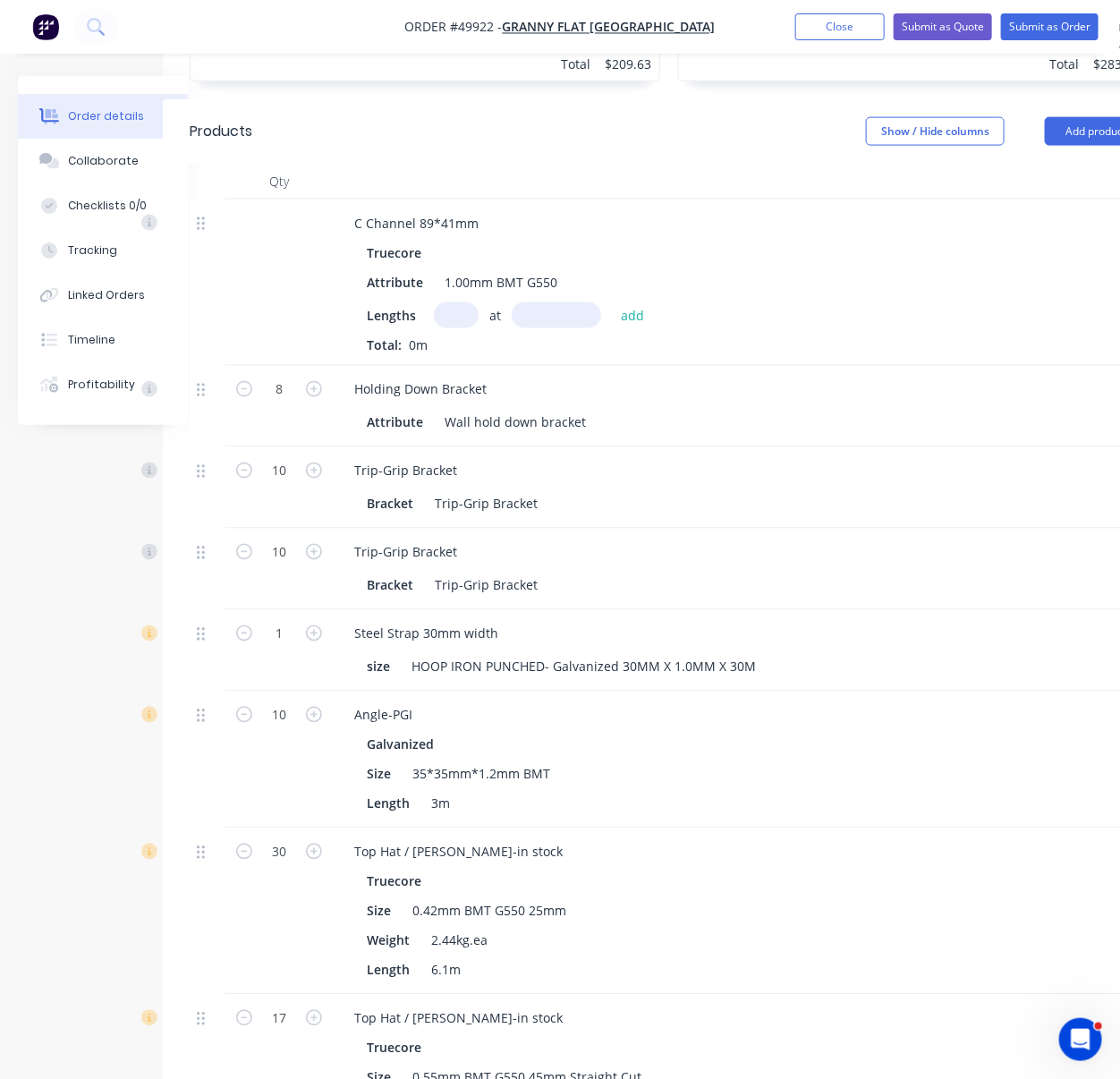
click at [463, 325] on input "text" at bounding box center [455, 315] width 44 height 26
type input "10"
type input "2485"
click at [612, 302] on button "add" at bounding box center [632, 314] width 42 height 25
type input "$145.37"
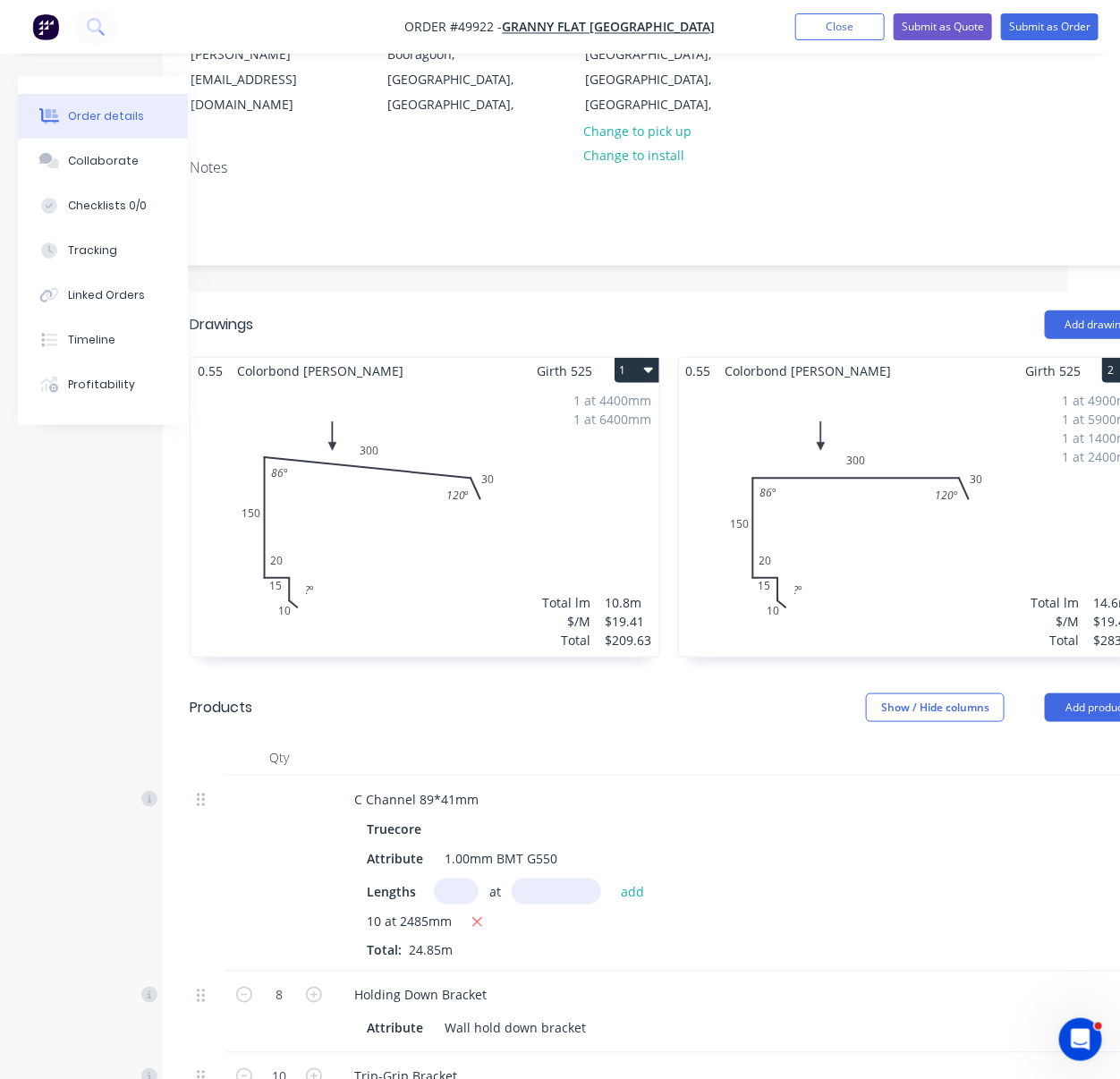
scroll to position [0, 52]
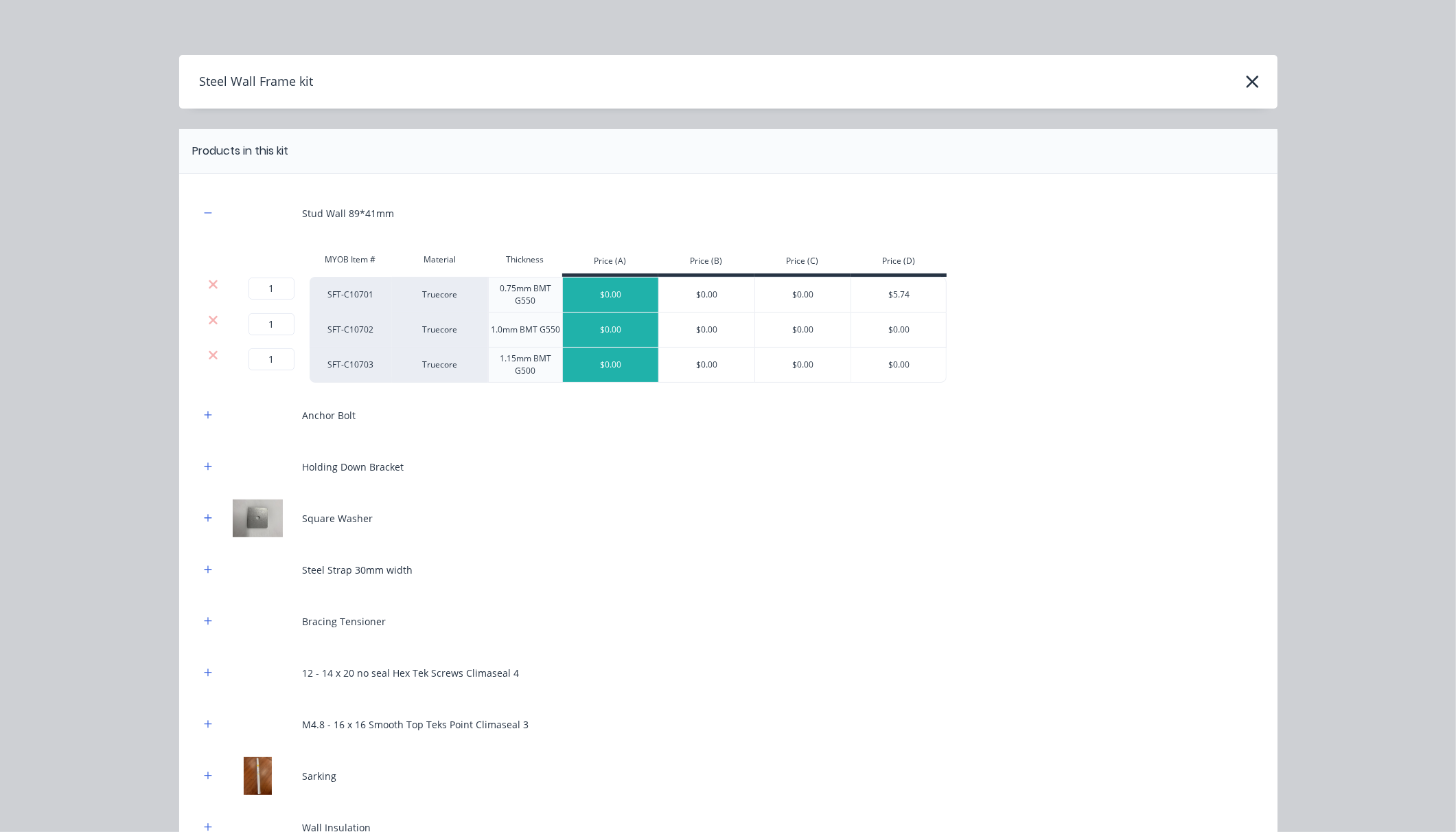
scroll to position [62, 0]
click at [1247, 88] on icon "button" at bounding box center [1253, 82] width 12 height 12
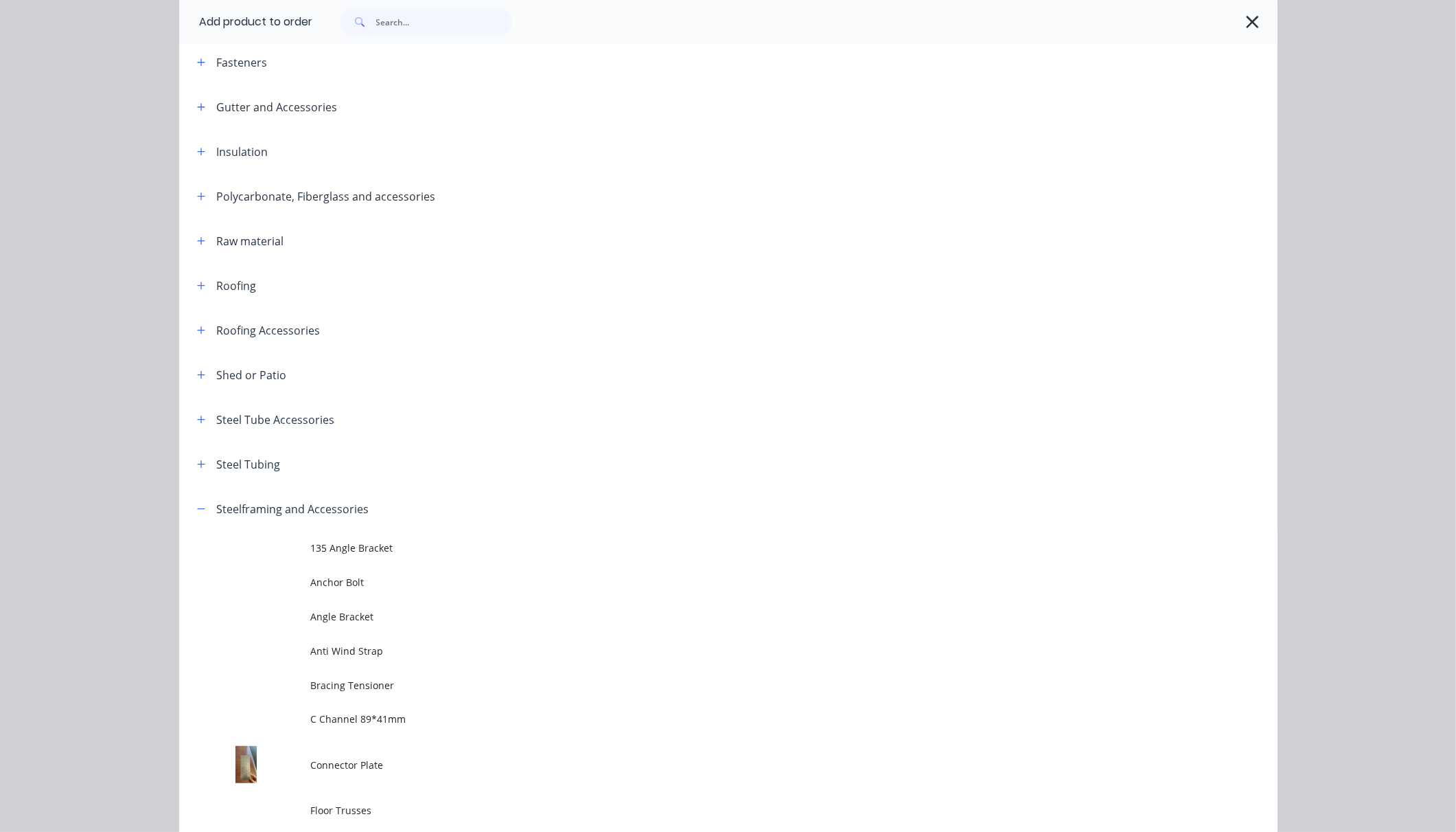
scroll to position [159, 0]
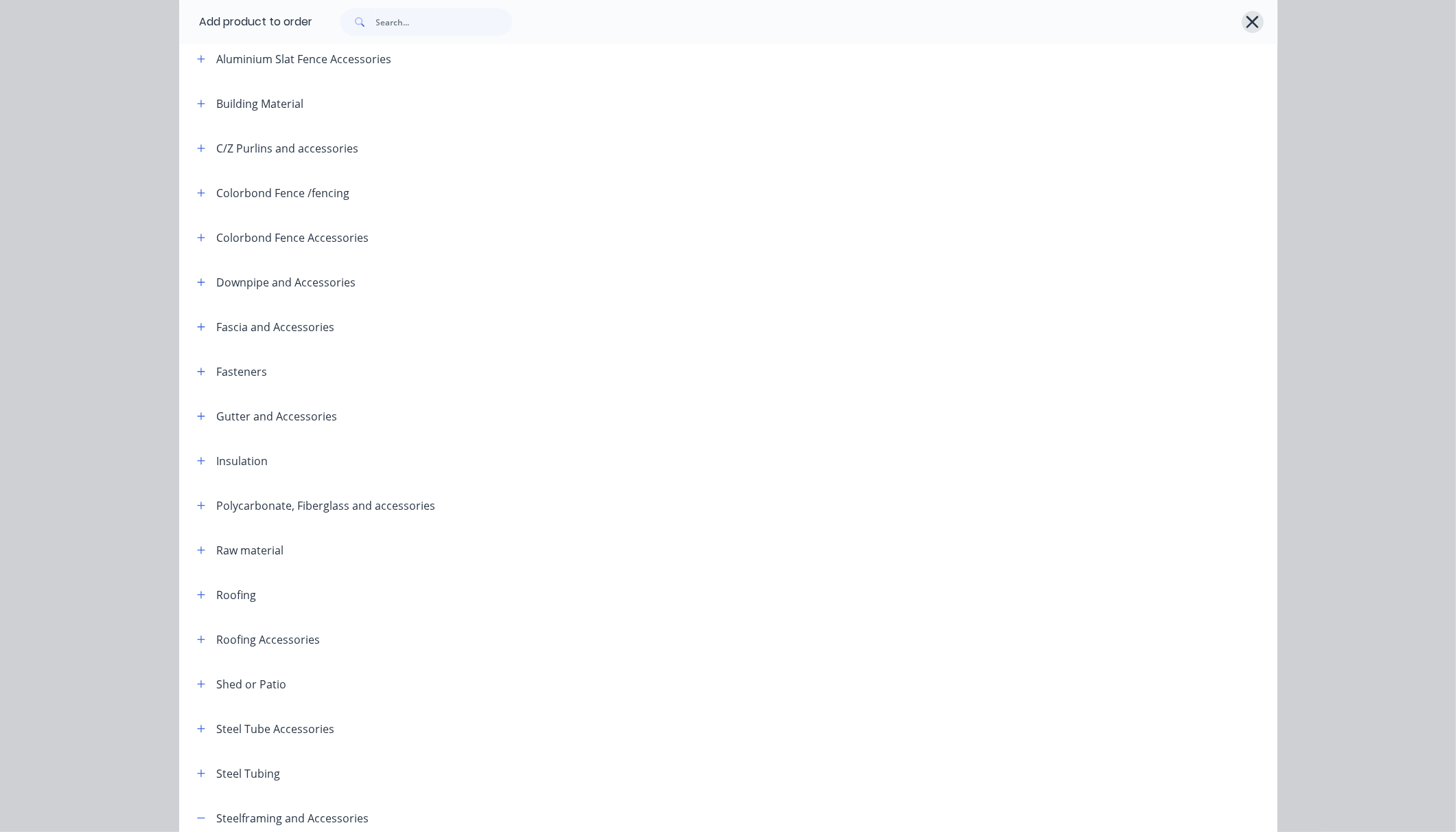
click at [1242, 28] on button "button" at bounding box center [1253, 22] width 22 height 22
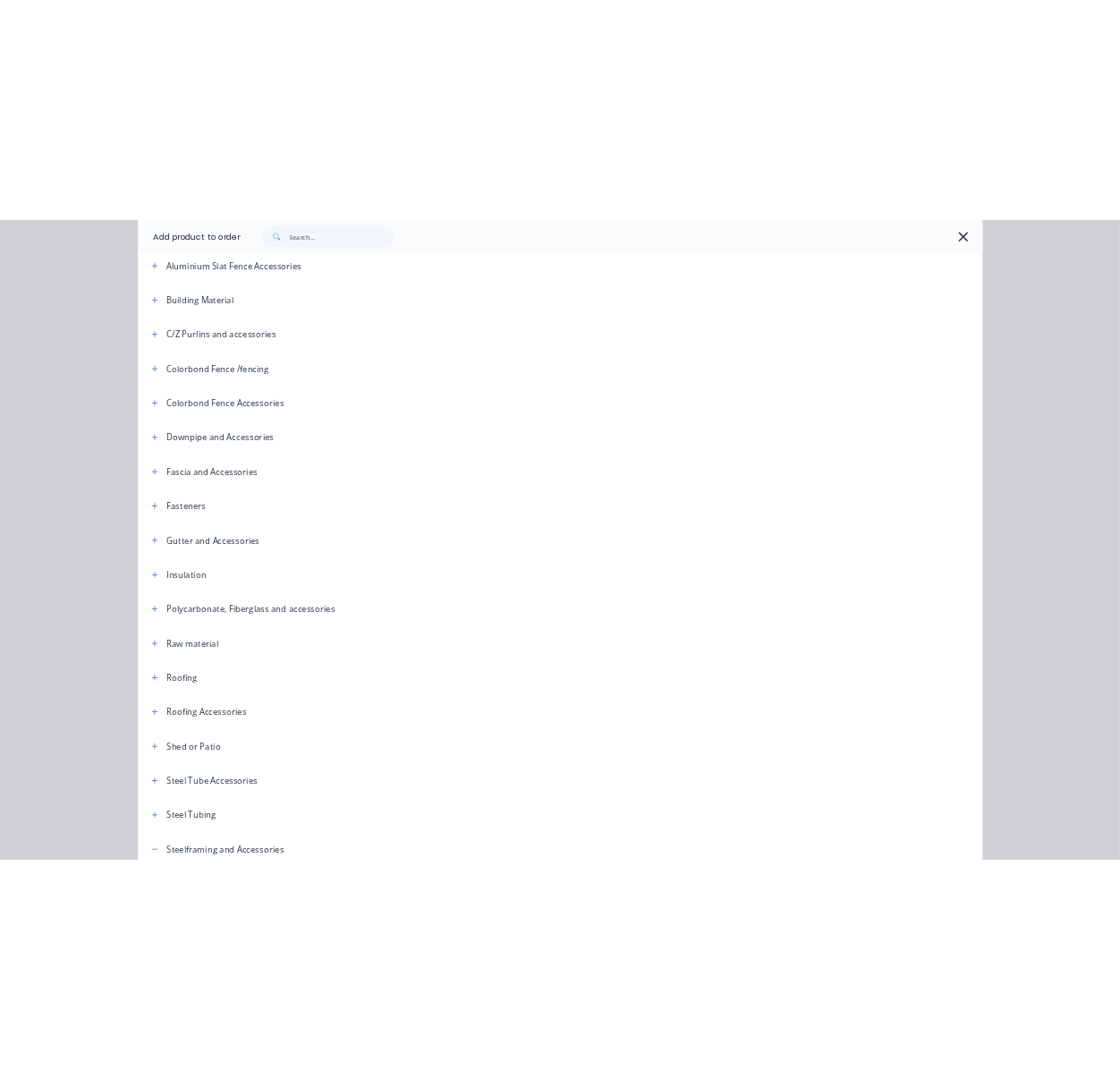
scroll to position [0, 0]
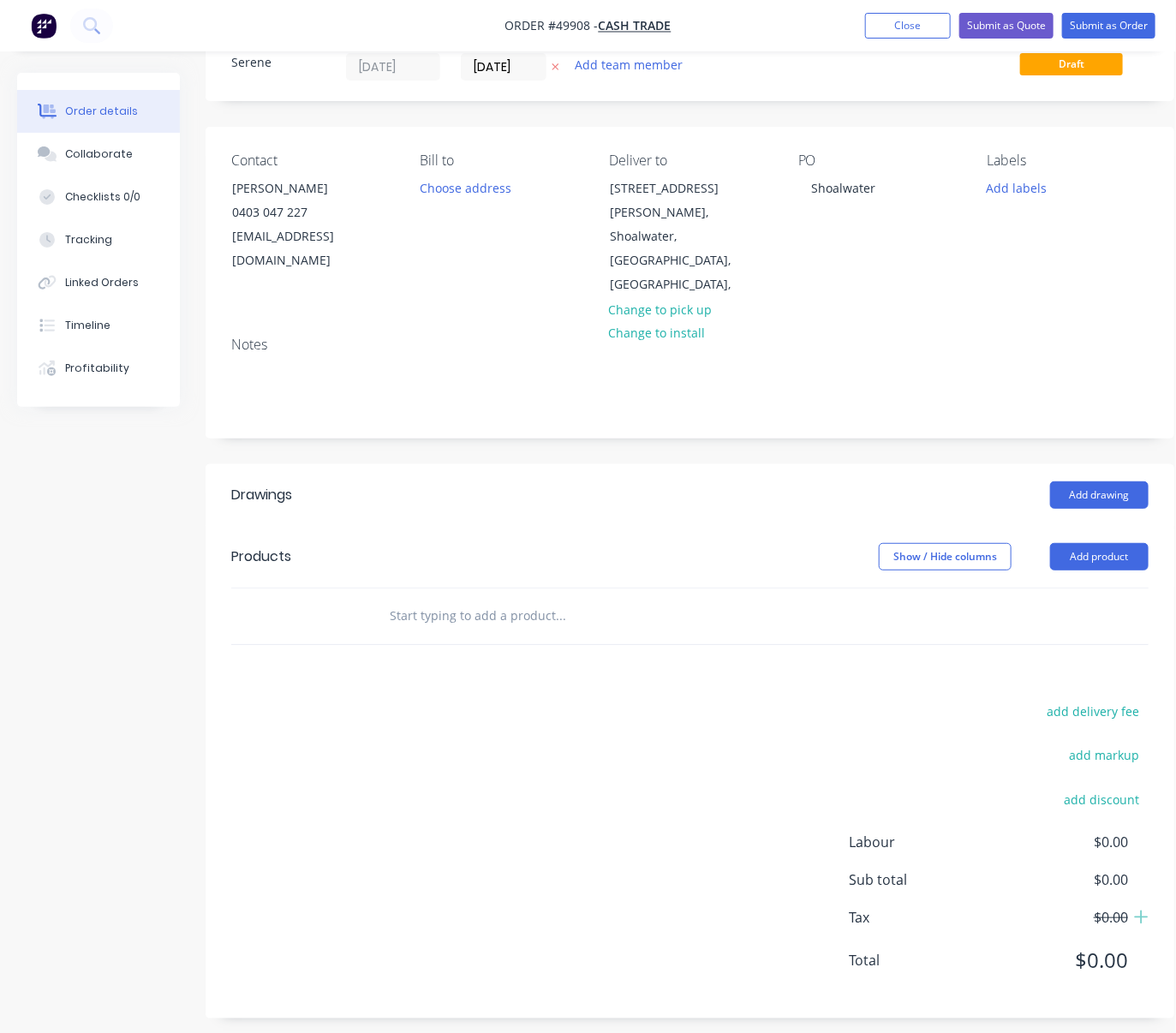
click at [545, 543] on div "Show / Hide columns Add product" at bounding box center [787, 557] width 722 height 27
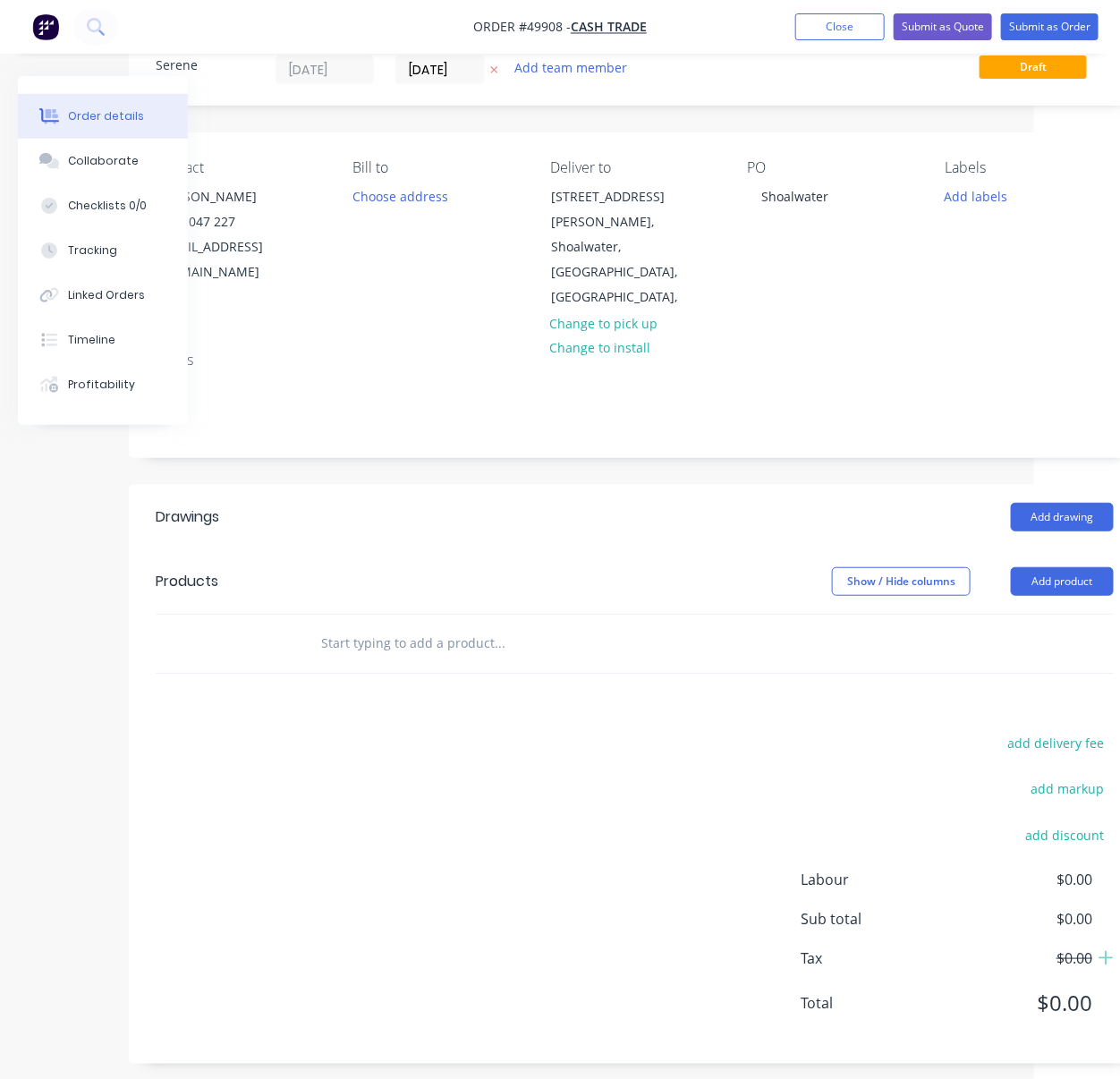
scroll to position [66, 124]
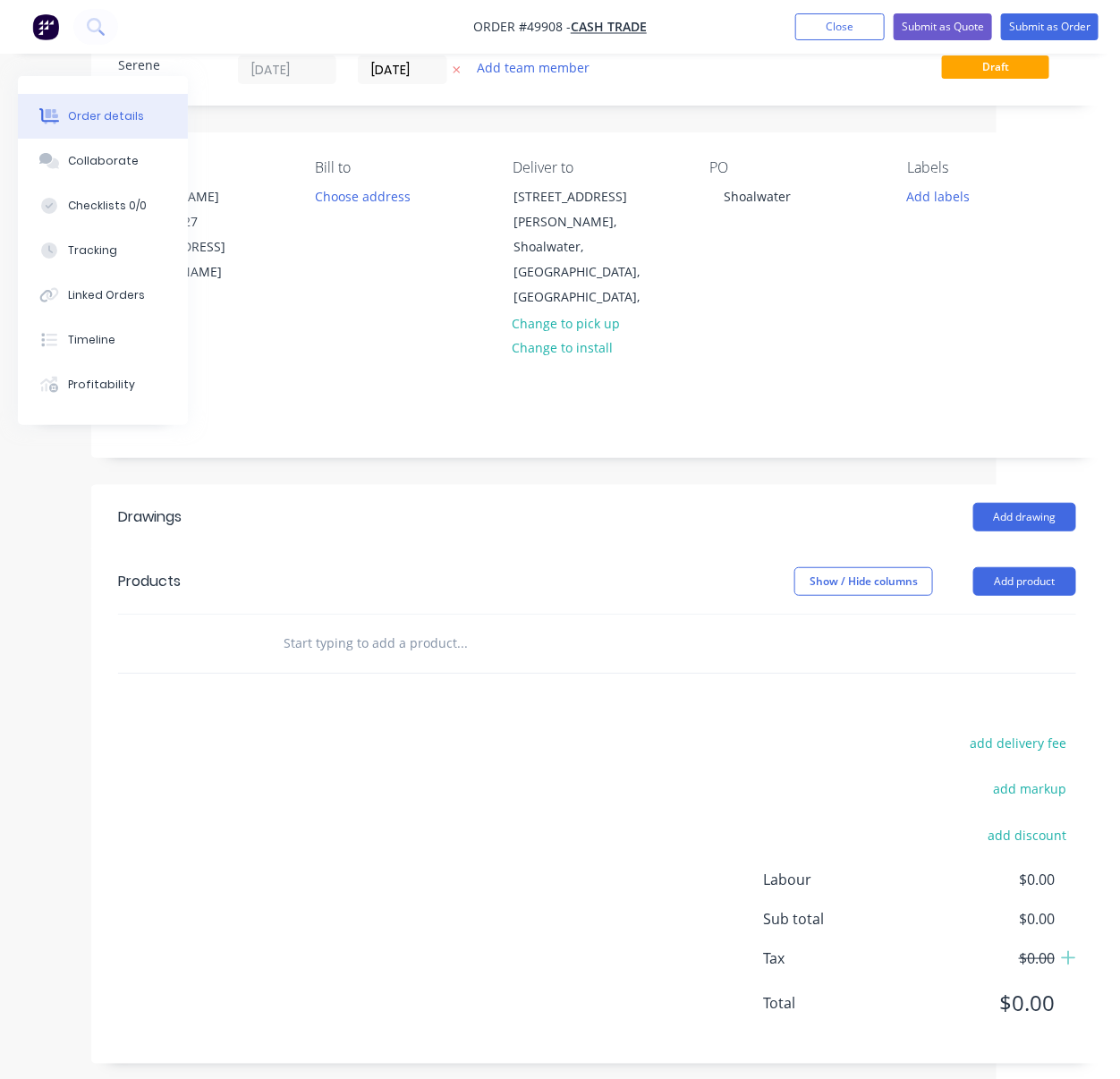
drag, startPoint x: 631, startPoint y: 507, endPoint x: 738, endPoint y: 514, distance: 107.2
drag, startPoint x: 446, startPoint y: 507, endPoint x: 619, endPoint y: 512, distance: 173.1
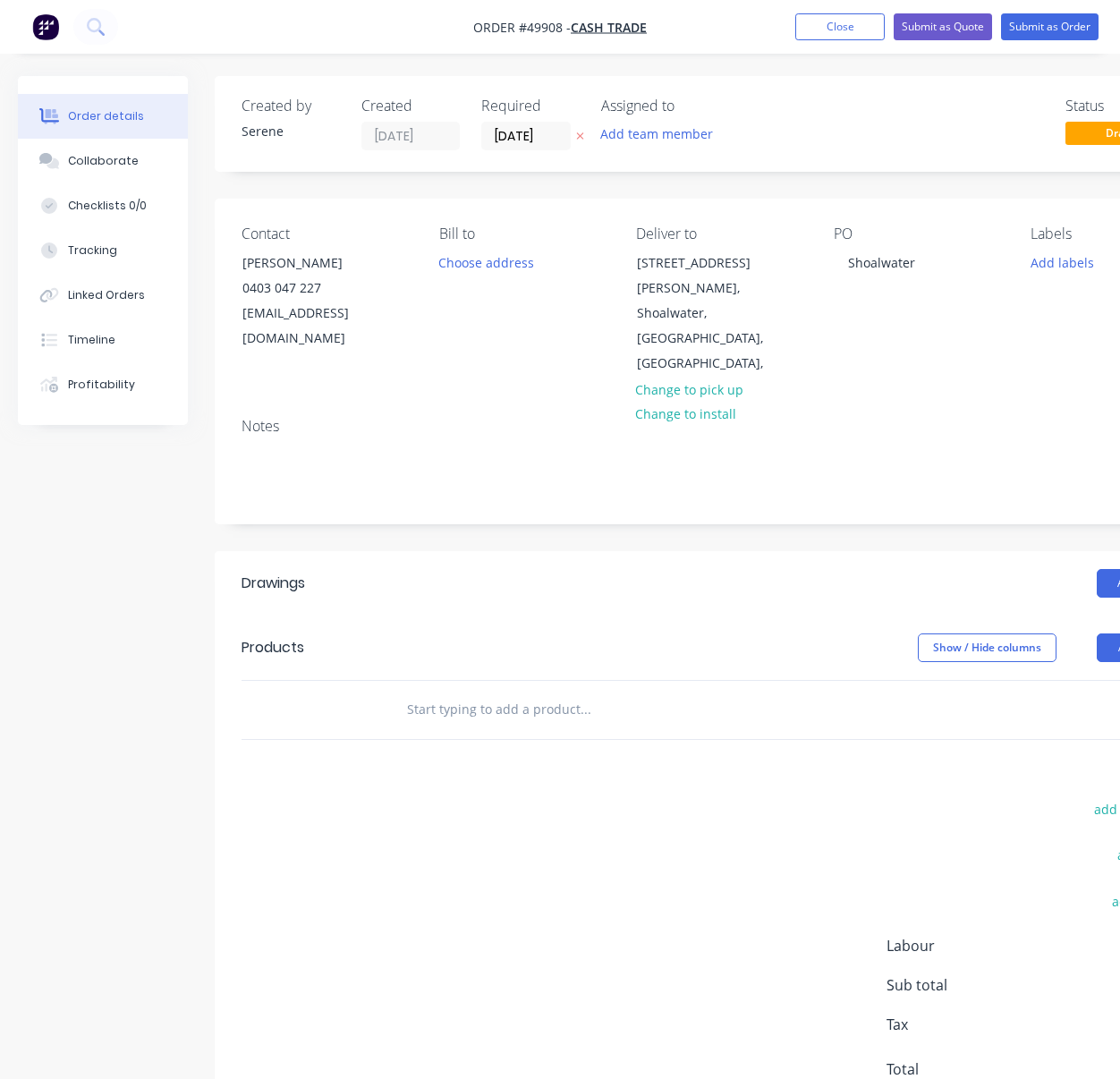
scroll to position [66, 124]
